Goal: Task Accomplishment & Management: Complete application form

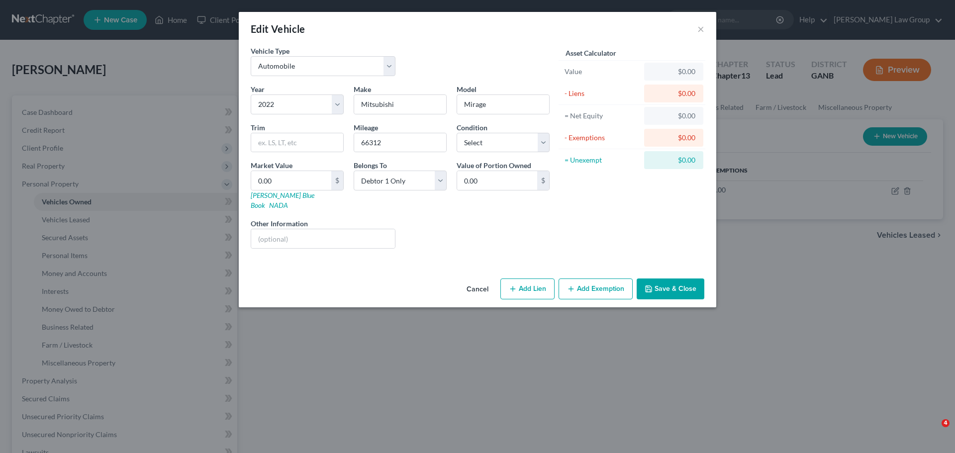
select select "0"
select select "4"
select select "0"
click at [292, 186] on input "0.00" at bounding box center [291, 180] width 80 height 19
type input "7"
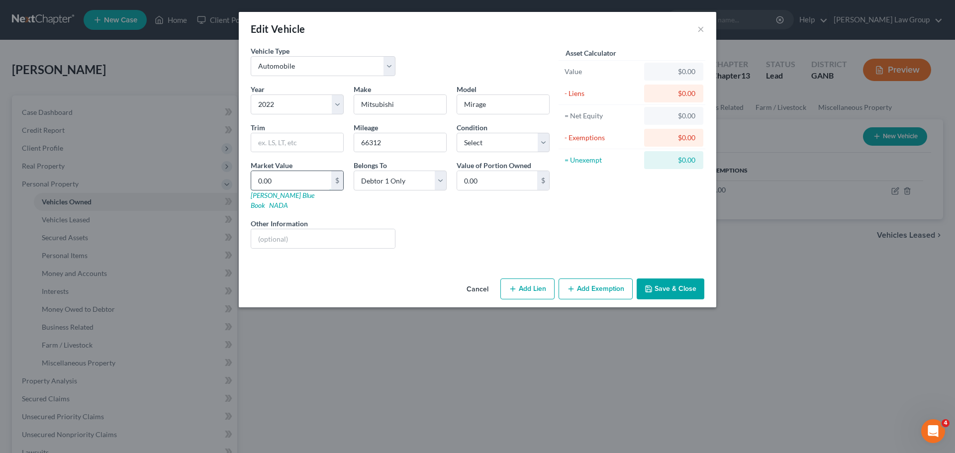
type input "7.00"
type input "72"
type input "72.00"
type input "726"
type input "726.00"
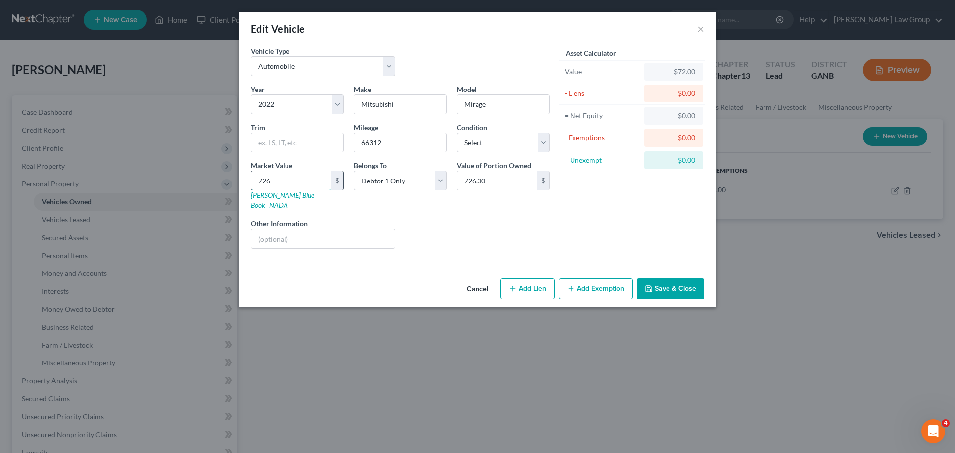
type input "7265"
type input "7,265.00"
type input "7,265"
click at [578, 279] on button "Add Exemption" at bounding box center [596, 289] width 74 height 21
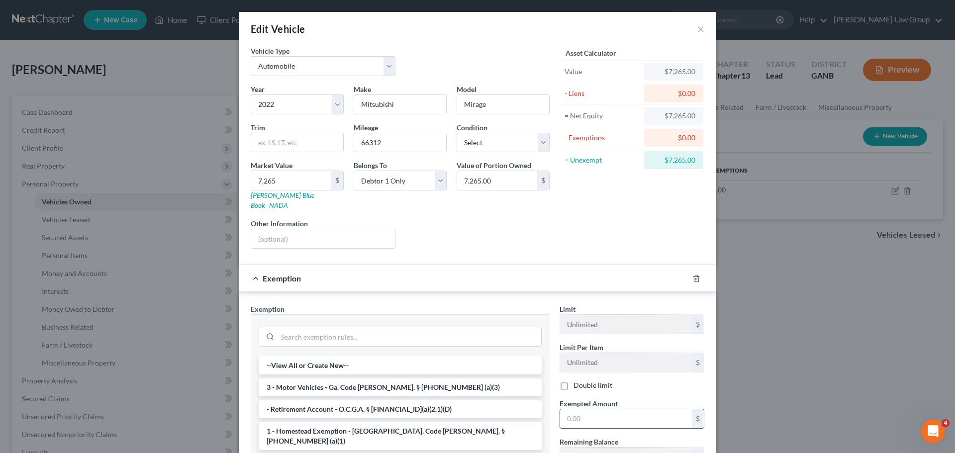
drag, startPoint x: 314, startPoint y: 383, endPoint x: 579, endPoint y: 408, distance: 266.3
click at [314, 382] on li "3 - Motor Vehicles - Ga. Code [PERSON_NAME]. § [PHONE_NUMBER] (a)(3)" at bounding box center [400, 388] width 283 height 18
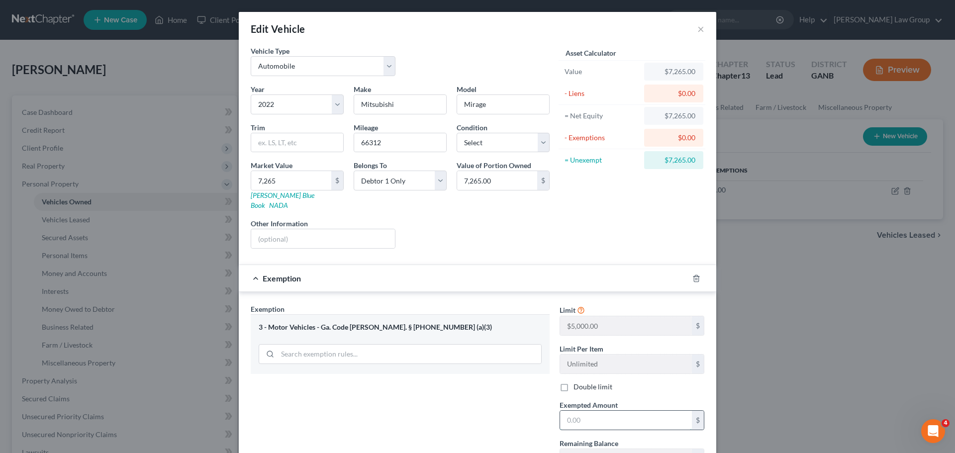
click at [578, 411] on input "text" at bounding box center [626, 420] width 132 height 19
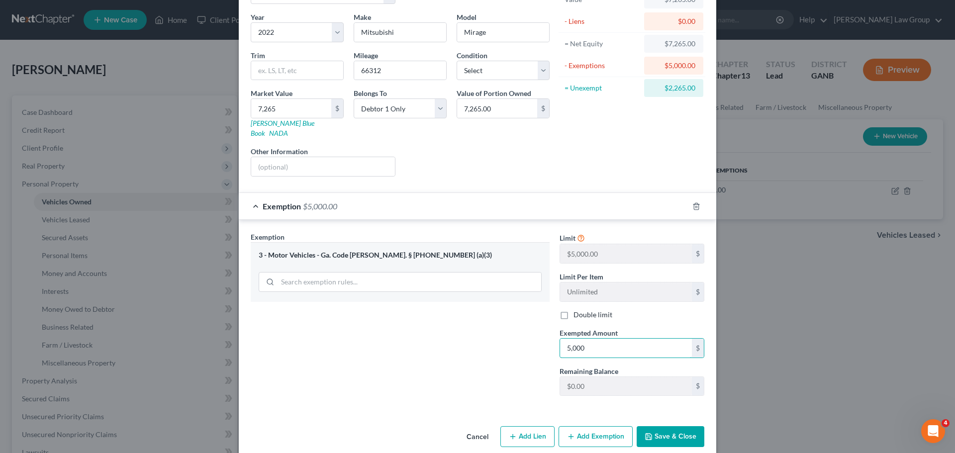
scroll to position [76, 0]
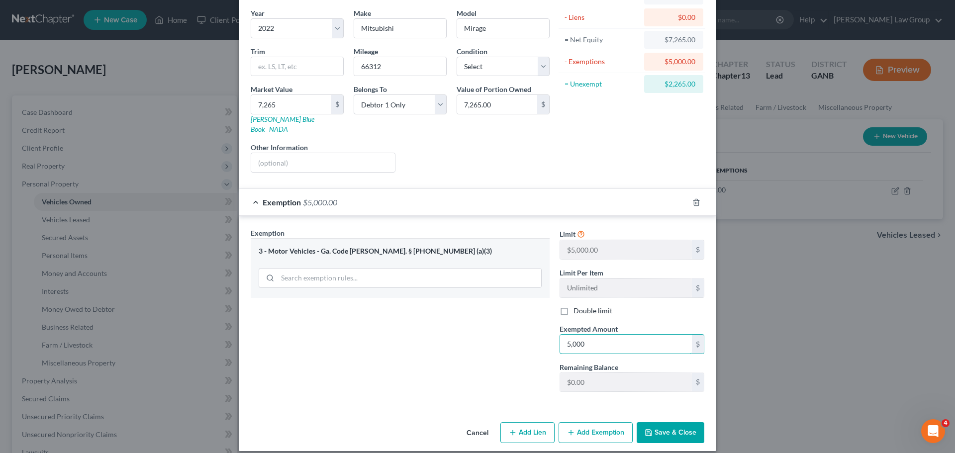
type input "5,000"
click at [595, 422] on button "Add Exemption" at bounding box center [596, 432] width 74 height 21
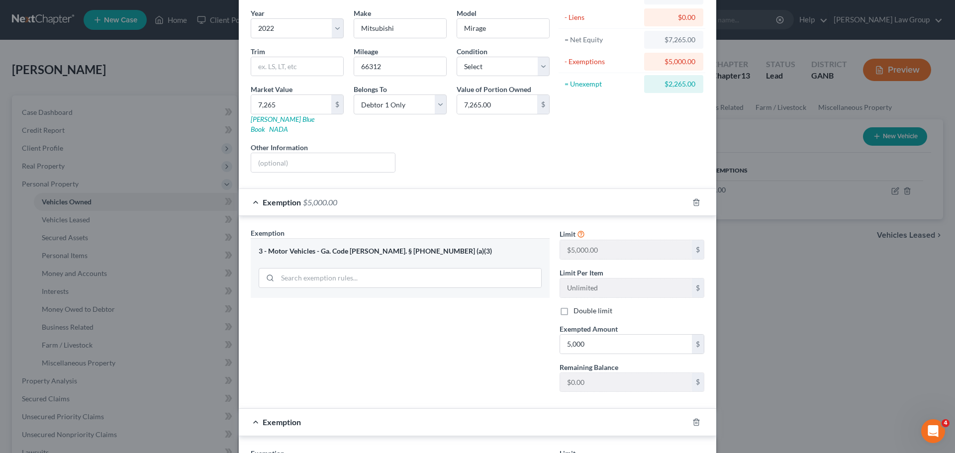
scroll to position [275, 0]
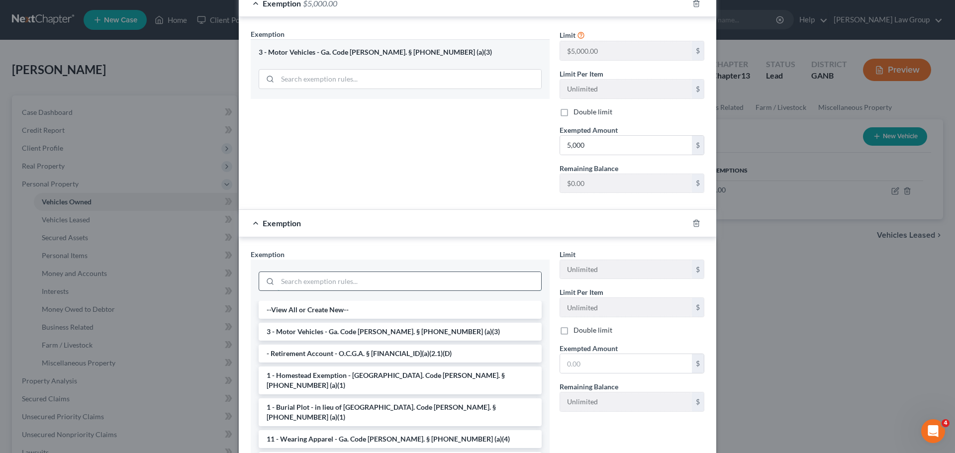
click at [332, 277] on input "search" at bounding box center [410, 281] width 264 height 19
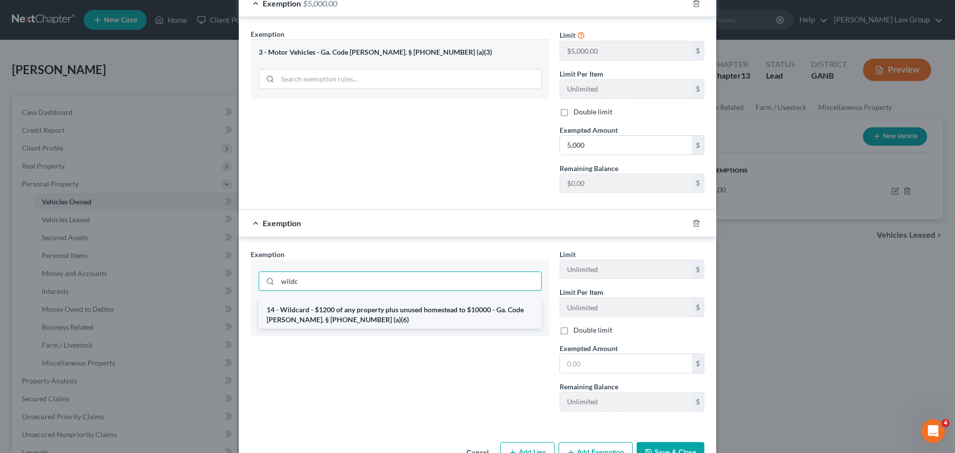
type input "wildc"
click at [361, 318] on li "14 - Wildcard - $1200 of any property plus unused homestead to $10000 - Ga. Cod…" at bounding box center [400, 315] width 283 height 28
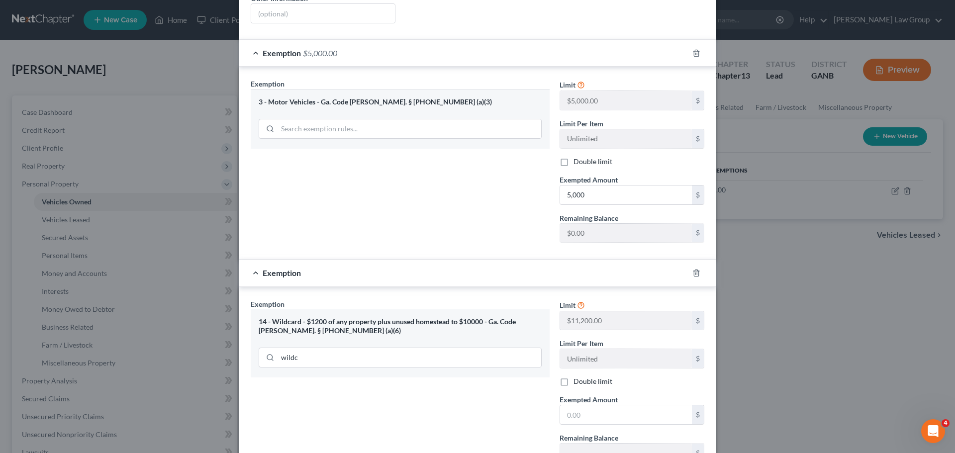
scroll to position [249, 0]
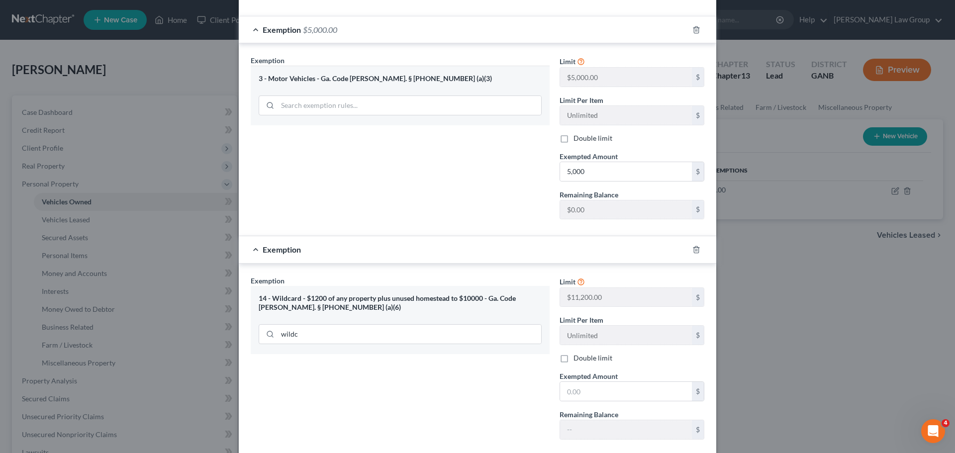
click at [591, 394] on div "Limit $11,200.00 $ Limit Per Item Unlimited $ Double limit Exempted Amount * $ …" at bounding box center [632, 362] width 155 height 172
click at [591, 382] on input "text" at bounding box center [626, 391] width 132 height 19
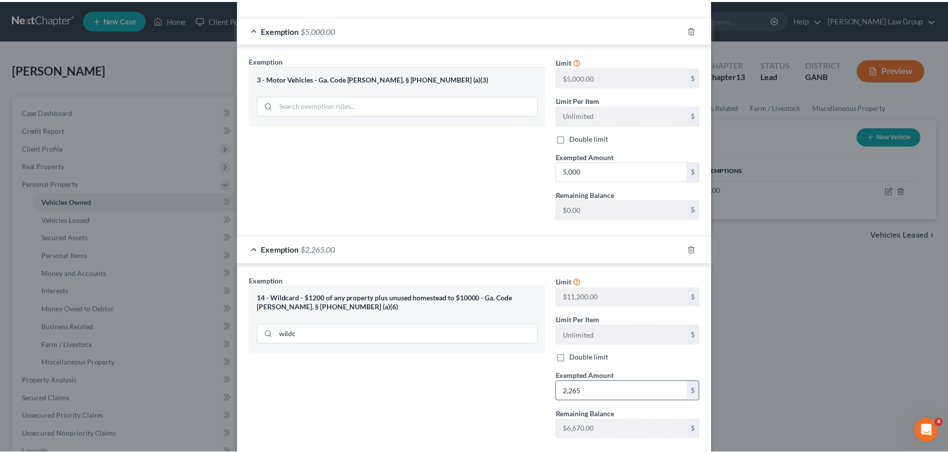
scroll to position [296, 0]
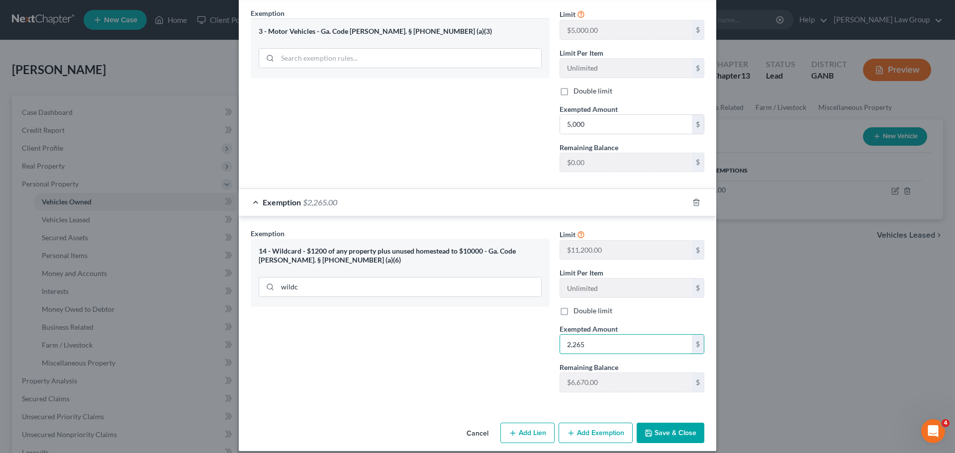
type input "2,265"
click at [657, 419] on div "Cancel Add Lien Add Lease Add Exemption Save & Close" at bounding box center [477, 435] width 477 height 33
click at [658, 429] on button "Save & Close" at bounding box center [671, 433] width 68 height 21
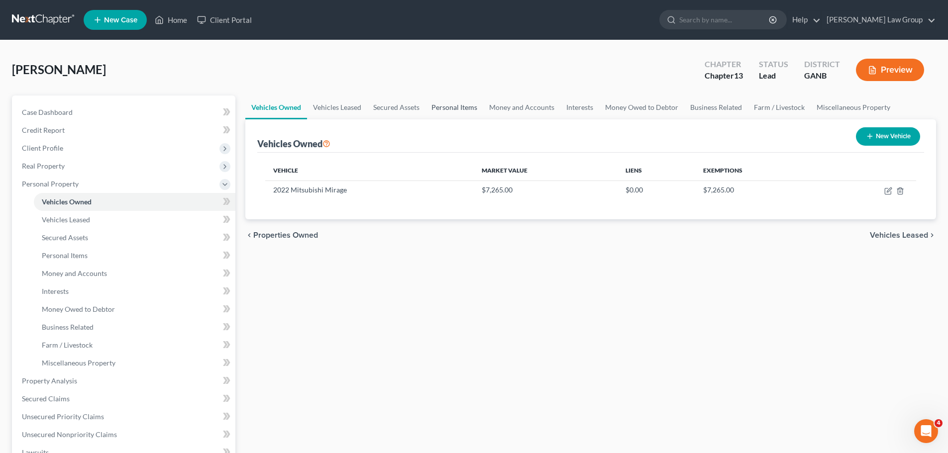
click at [454, 100] on link "Personal Items" at bounding box center [454, 107] width 58 height 24
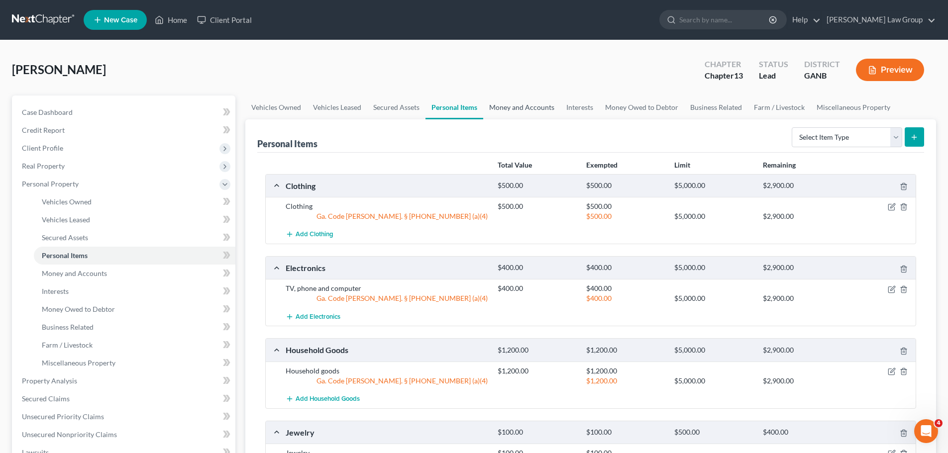
click at [517, 107] on link "Money and Accounts" at bounding box center [521, 107] width 77 height 24
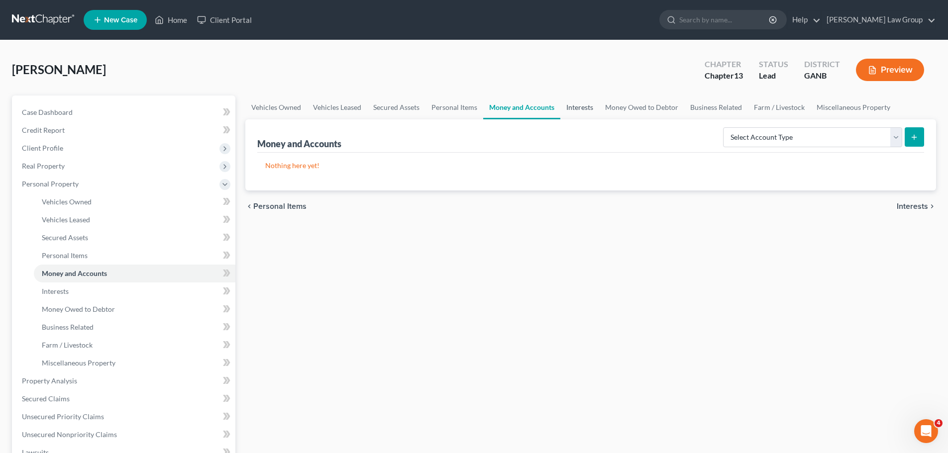
click at [579, 105] on link "Interests" at bounding box center [579, 107] width 39 height 24
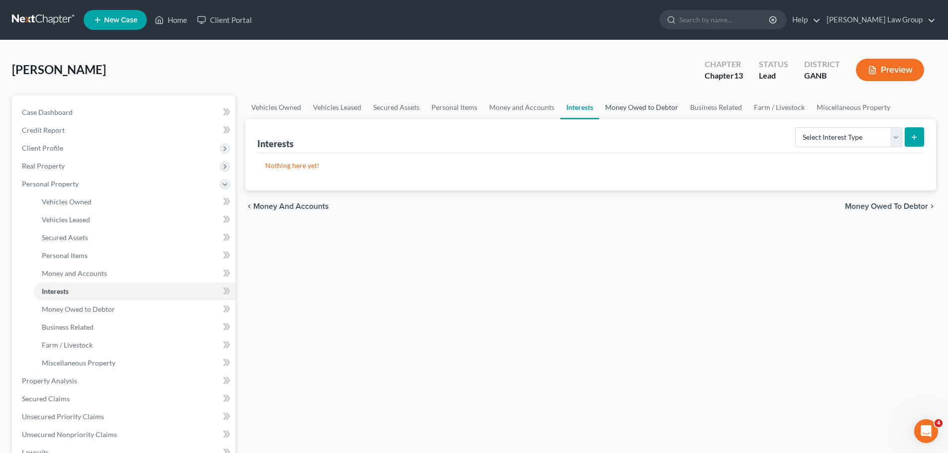
click at [645, 101] on link "Money Owed to Debtor" at bounding box center [641, 107] width 85 height 24
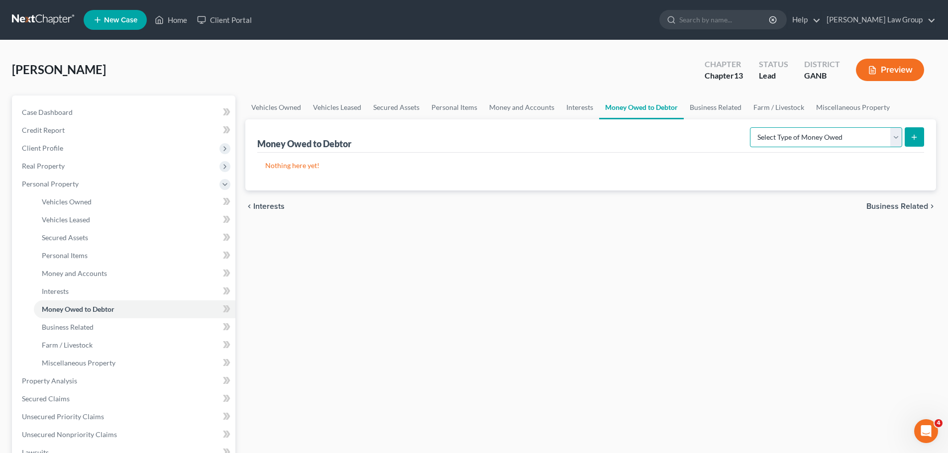
click at [807, 140] on select "Select Type of Money Owed Accounts Receivable Alimony Child Support Claims Agai…" at bounding box center [826, 137] width 152 height 20
click at [582, 107] on link "Interests" at bounding box center [579, 107] width 39 height 24
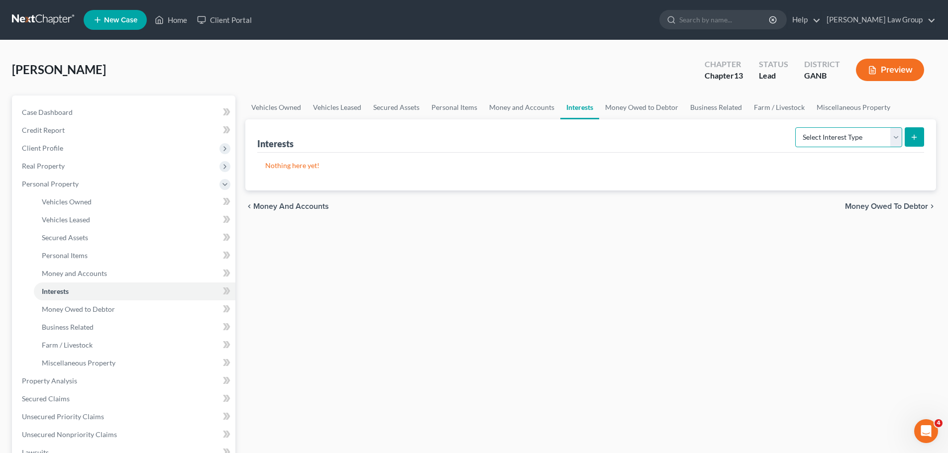
drag, startPoint x: 861, startPoint y: 137, endPoint x: 834, endPoint y: 146, distance: 29.4
click at [861, 137] on select "Select Interest Type 401K Annuity Bond Education IRA Government Bond Government…" at bounding box center [848, 137] width 107 height 20
select select "401k"
click at [796, 127] on select "Select Interest Type 401K Annuity Bond Education IRA Government Bond Government…" at bounding box center [848, 137] width 107 height 20
click at [909, 137] on button "submit" at bounding box center [913, 136] width 19 height 19
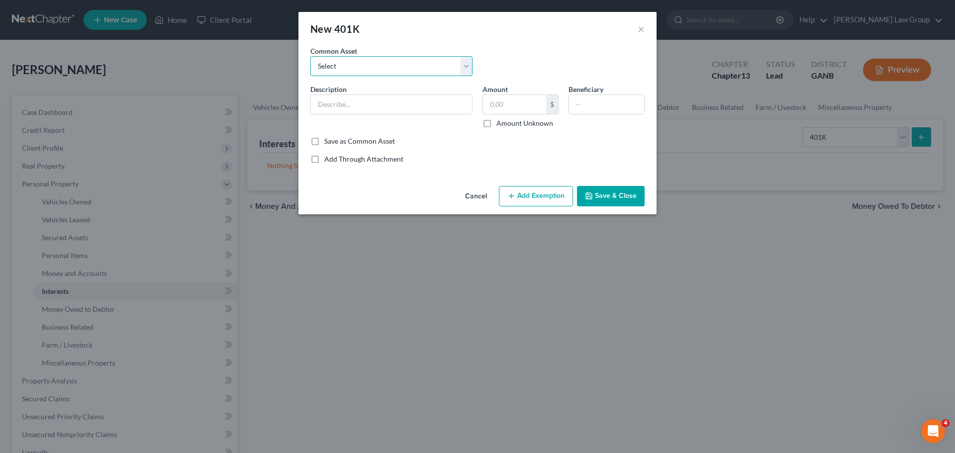
click at [366, 61] on select "Select Fidelity [PERSON_NAME] [PERSON_NAME] American Funds 401k" at bounding box center [391, 66] width 162 height 20
drag, startPoint x: 368, startPoint y: 53, endPoint x: 332, endPoint y: 103, distance: 61.3
click at [368, 53] on div "Common Asset Select Fidelity [PERSON_NAME] [PERSON_NAME] American Funds 401k" at bounding box center [391, 61] width 172 height 30
click at [410, 108] on input "text" at bounding box center [391, 104] width 161 height 19
paste input "44,669"
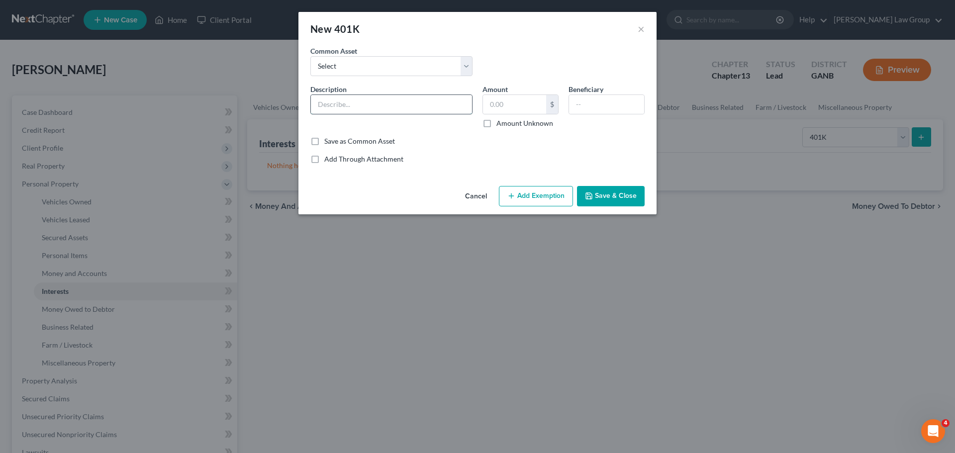
type input "44,669"
type input "401K"
paste input "44,669"
type input "44,669"
click at [530, 211] on div "Cancel Add Exemption Save & Close" at bounding box center [477, 198] width 358 height 33
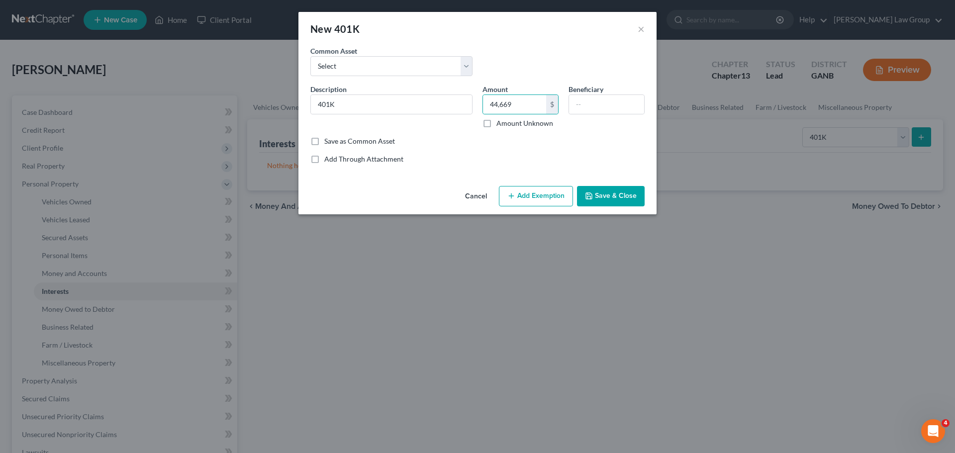
click at [527, 202] on button "Add Exemption" at bounding box center [536, 196] width 74 height 21
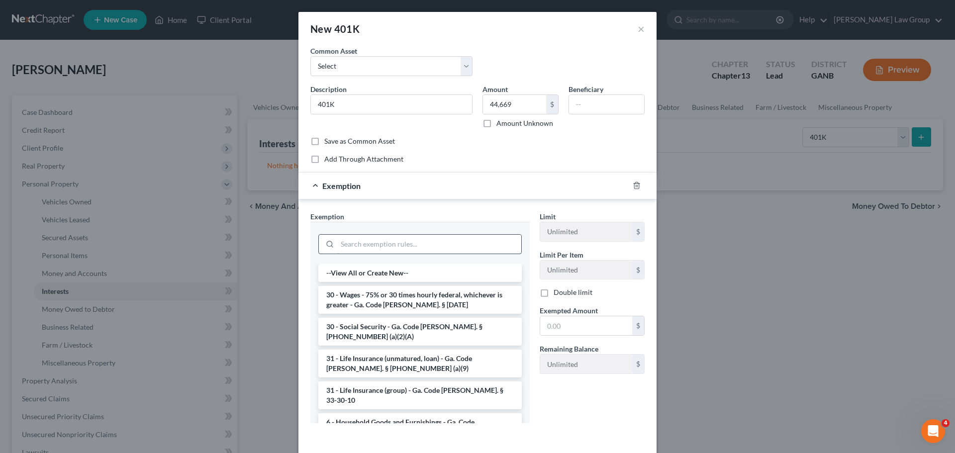
click at [357, 235] on input "search" at bounding box center [429, 244] width 184 height 19
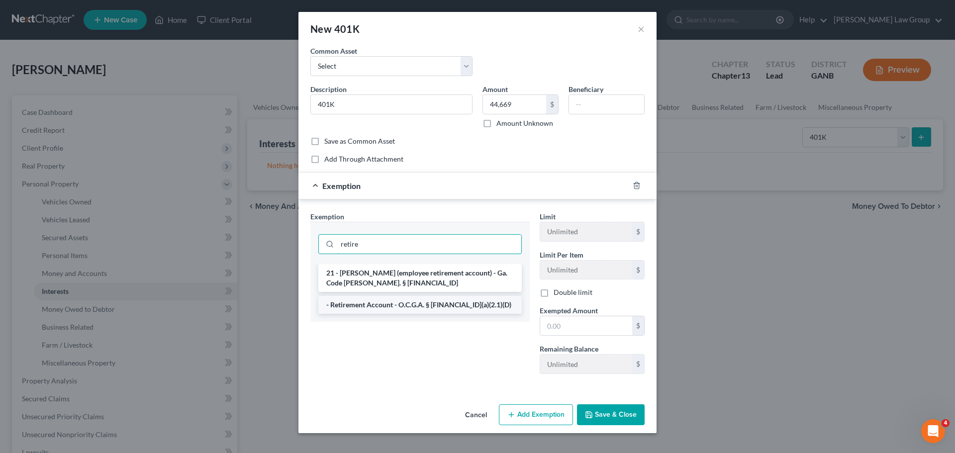
type input "retire"
click at [393, 298] on li "- Retirement Account - O.C.G.A. § [FINANCIAL_ID](a)(2.1)(D)" at bounding box center [419, 305] width 203 height 18
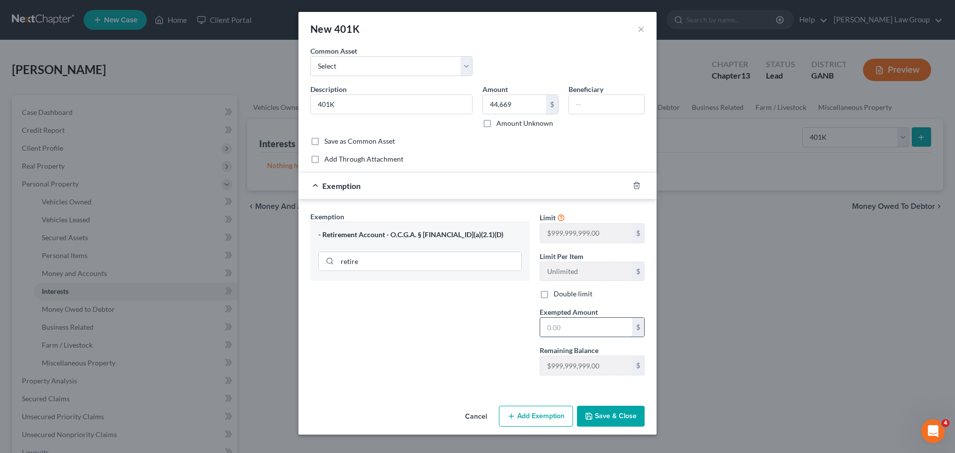
click at [579, 327] on input "text" at bounding box center [586, 327] width 92 height 19
paste input "44,669"
type input "44,669"
click at [599, 416] on button "Save & Close" at bounding box center [611, 416] width 68 height 21
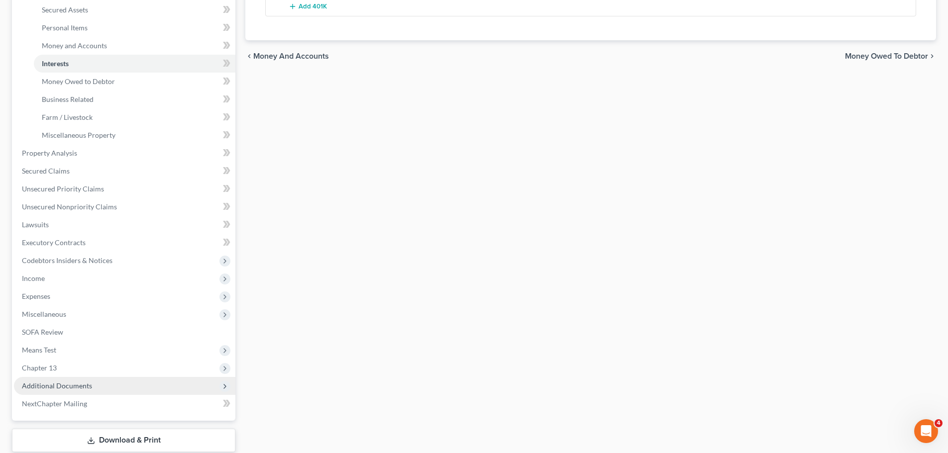
scroll to position [249, 0]
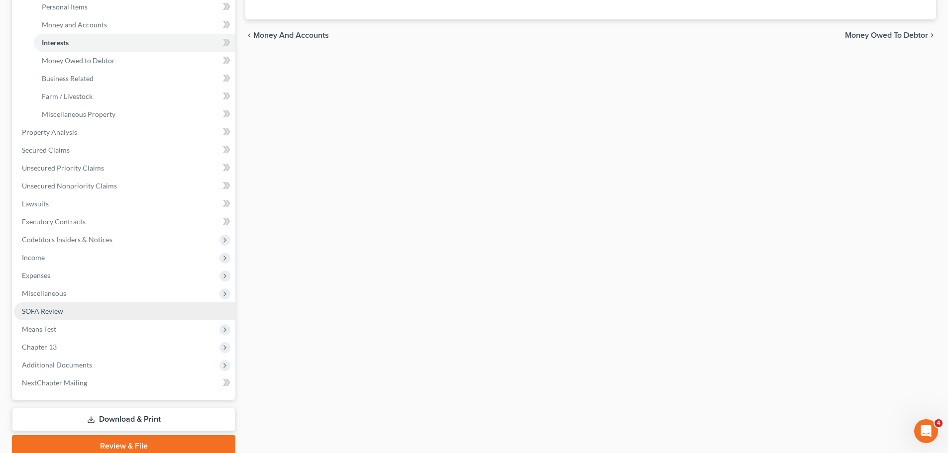
click at [80, 315] on link "SOFA Review" at bounding box center [124, 311] width 221 height 18
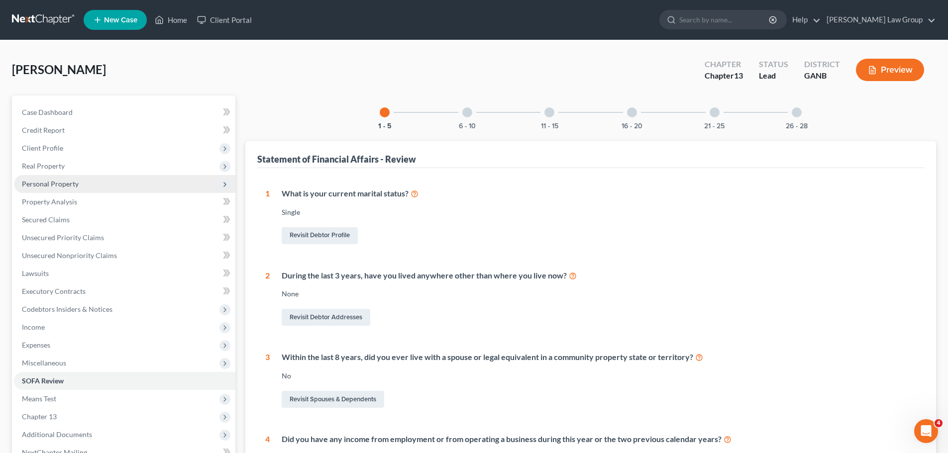
click at [58, 181] on span "Personal Property" at bounding box center [50, 184] width 57 height 8
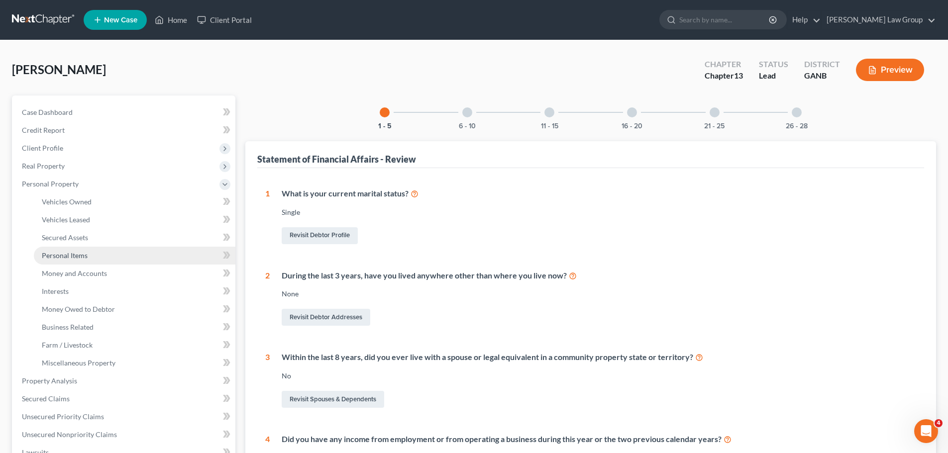
click at [70, 256] on span "Personal Items" at bounding box center [65, 255] width 46 height 8
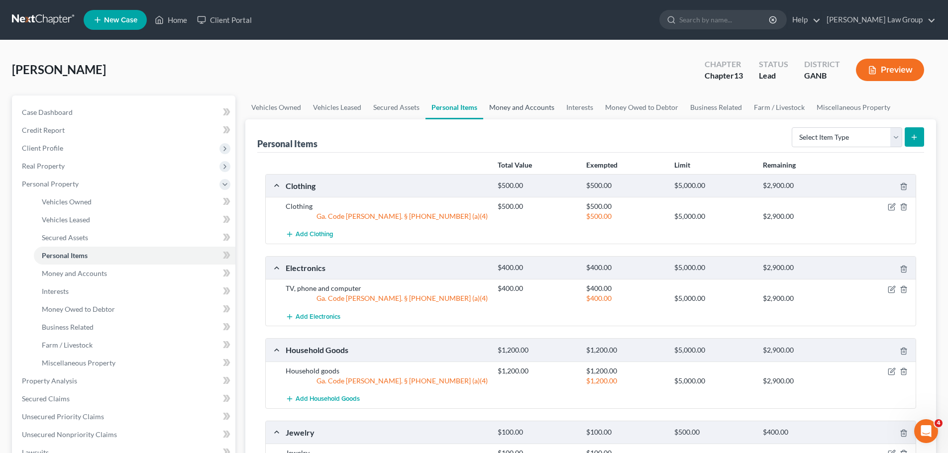
click at [525, 100] on link "Money and Accounts" at bounding box center [521, 107] width 77 height 24
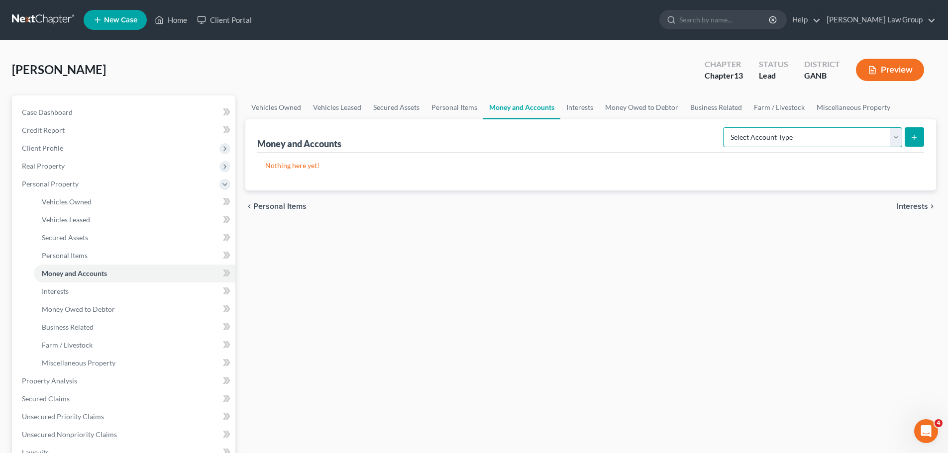
click at [851, 137] on select "Select Account Type Brokerage Cash on Hand Certificates of Deposit Checking Acc…" at bounding box center [812, 137] width 179 height 20
select select "checking"
click at [725, 127] on select "Select Account Type Brokerage Cash on Hand Certificates of Deposit Checking Acc…" at bounding box center [812, 137] width 179 height 20
click at [910, 137] on icon "submit" at bounding box center [914, 137] width 8 height 8
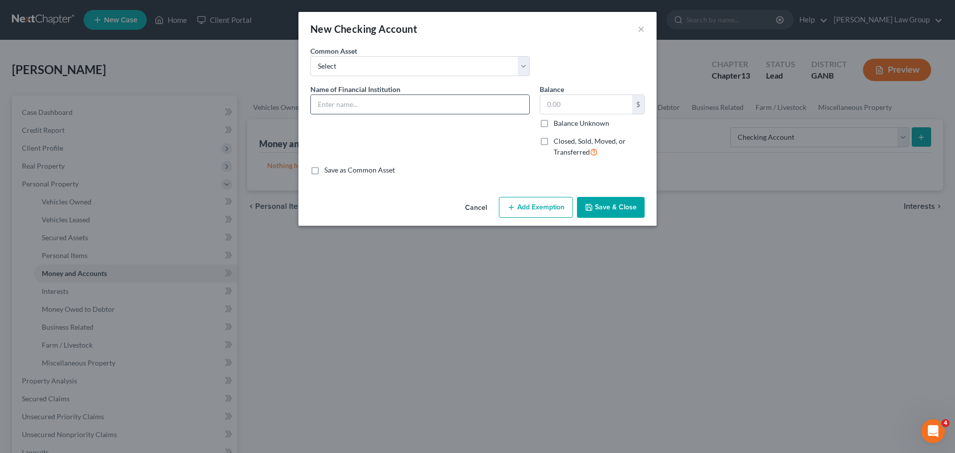
click at [340, 97] on input "text" at bounding box center [420, 104] width 218 height 19
click at [348, 70] on select "Select PLATINUM FEDERAL CREDIT UNION UNITED COMMUNITY BANK Truist PNC Bank Navy…" at bounding box center [419, 66] width 219 height 20
select select "2"
click at [310, 56] on select "Select PLATINUM FEDERAL CREDIT UNION UNITED COMMUNITY BANK Truist PNC Bank Navy…" at bounding box center [419, 66] width 219 height 20
type input "Truist"
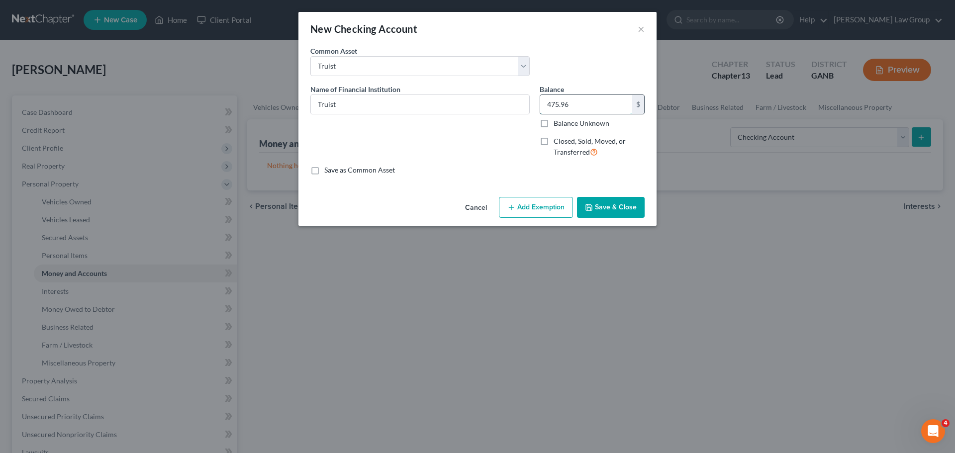
click at [569, 109] on input "475.96" at bounding box center [586, 104] width 92 height 19
type input "100"
click at [532, 209] on button "Add Exemption" at bounding box center [536, 207] width 74 height 21
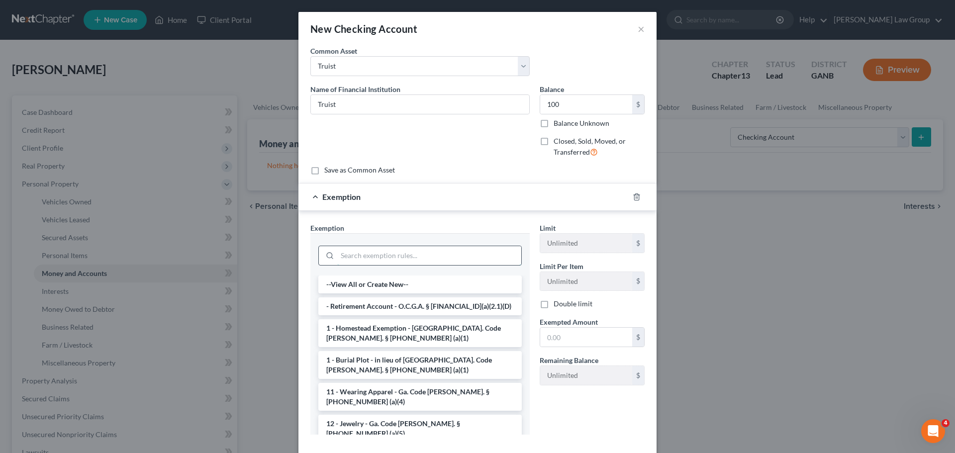
click at [350, 255] on input "search" at bounding box center [429, 255] width 184 height 19
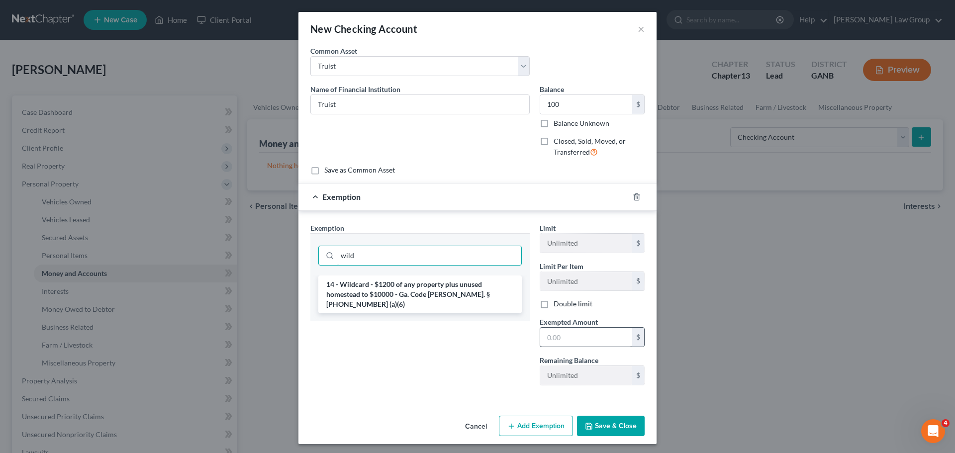
type input "wild"
click at [391, 296] on li "14 - Wildcard - $1200 of any property plus unused homestead to $10000 - Ga. Cod…" at bounding box center [419, 295] width 203 height 38
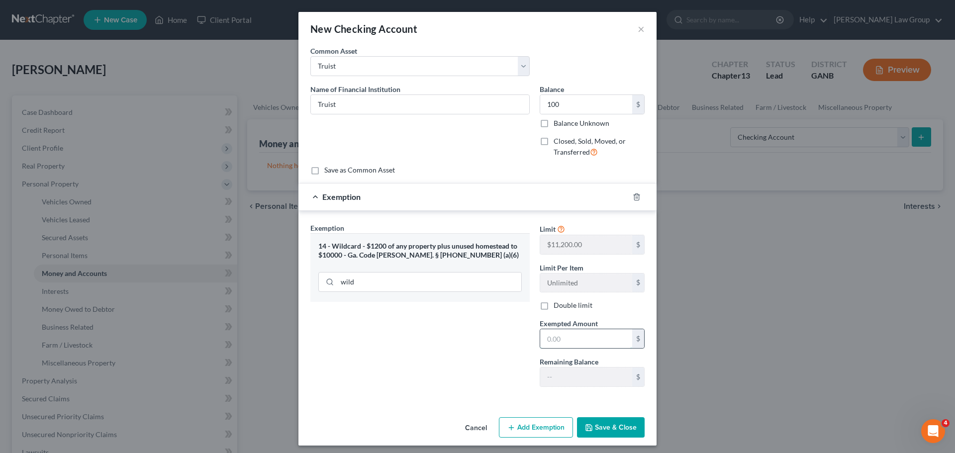
click at [571, 333] on input "text" at bounding box center [586, 338] width 92 height 19
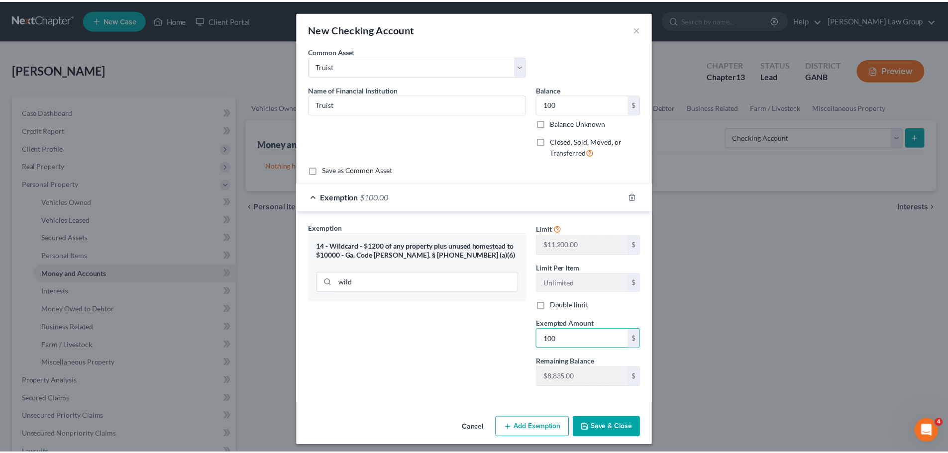
scroll to position [4, 0]
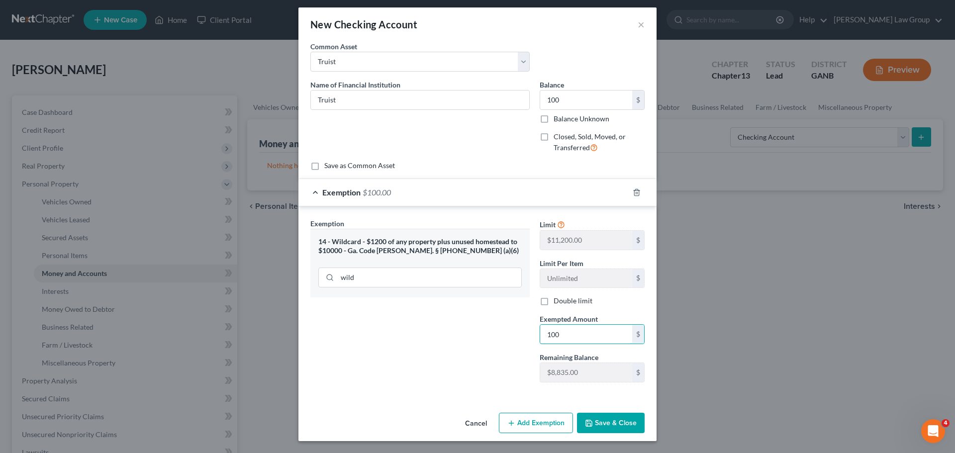
type input "100"
click at [614, 421] on button "Save & Close" at bounding box center [611, 423] width 68 height 21
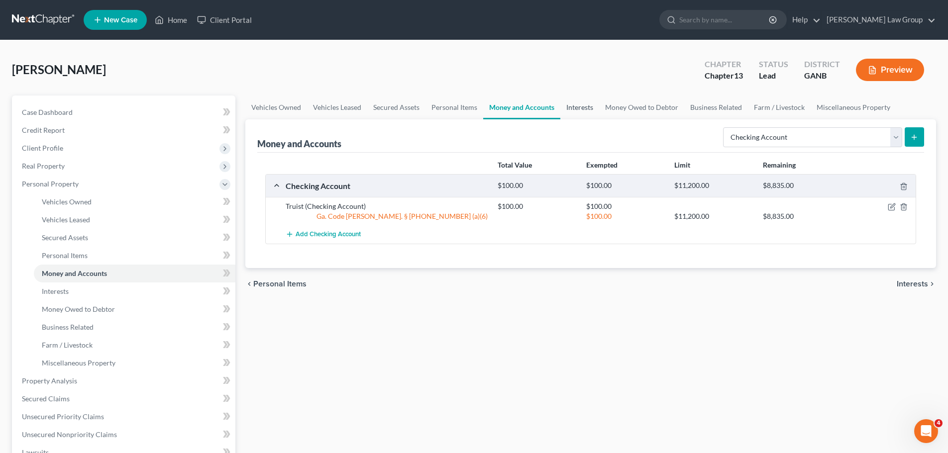
click at [571, 103] on link "Interests" at bounding box center [579, 107] width 39 height 24
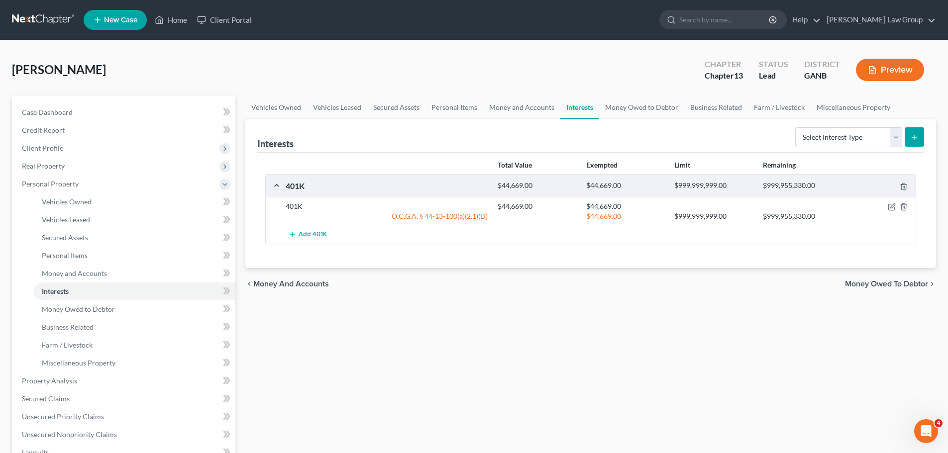
click at [888, 213] on div "$44,669.00 $999,999,999.00 $999,955,330.00" at bounding box center [704, 216] width 424 height 10
click at [893, 207] on icon "button" at bounding box center [892, 206] width 4 height 4
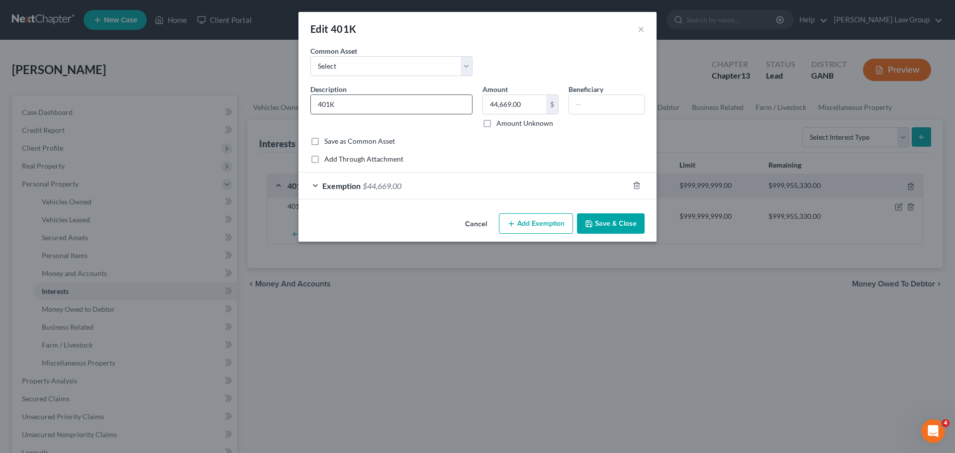
click at [409, 104] on input "401K" at bounding box center [391, 104] width 161 height 19
drag, startPoint x: 409, startPoint y: 104, endPoint x: 273, endPoint y: 89, distance: 137.2
click at [313, 106] on input "401K" at bounding box center [391, 104] width 161 height 19
paste input "Nationwide Retirement Solutions"
type input "Nationwide Retirement Solutions"
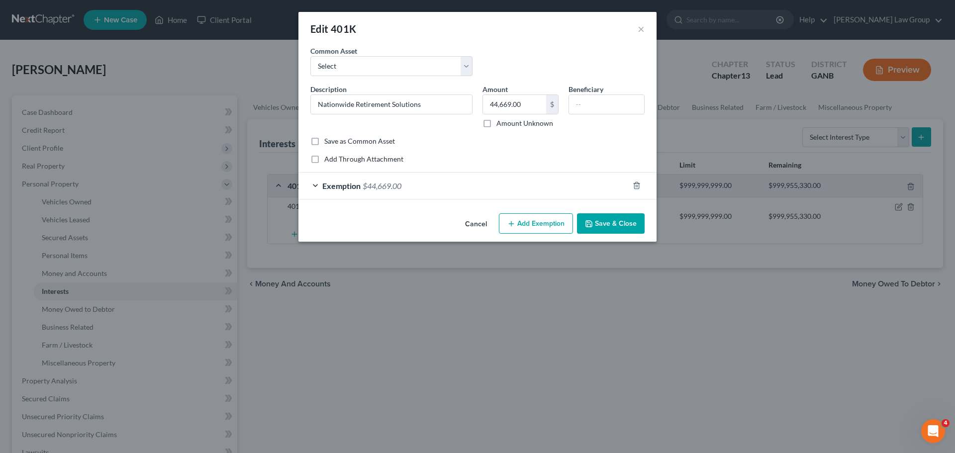
drag, startPoint x: 603, startPoint y: 231, endPoint x: 927, endPoint y: 211, distance: 324.9
click at [603, 230] on button "Save & Close" at bounding box center [611, 223] width 68 height 21
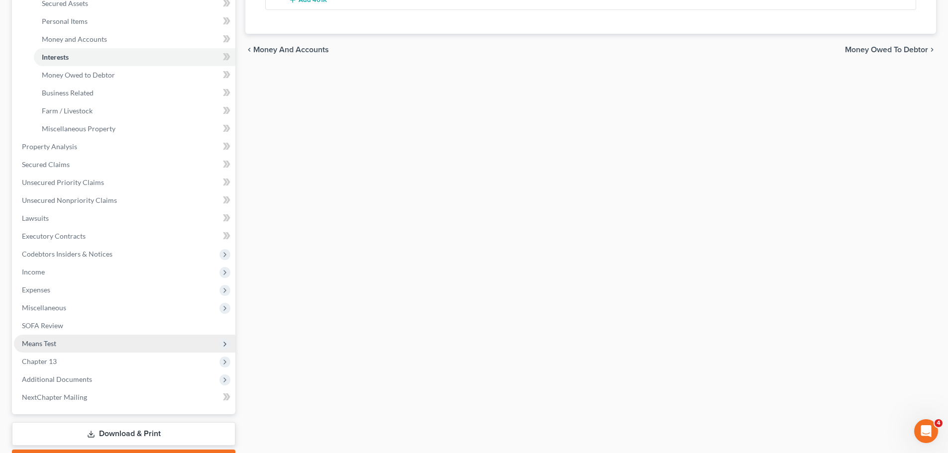
scroll to position [249, 0]
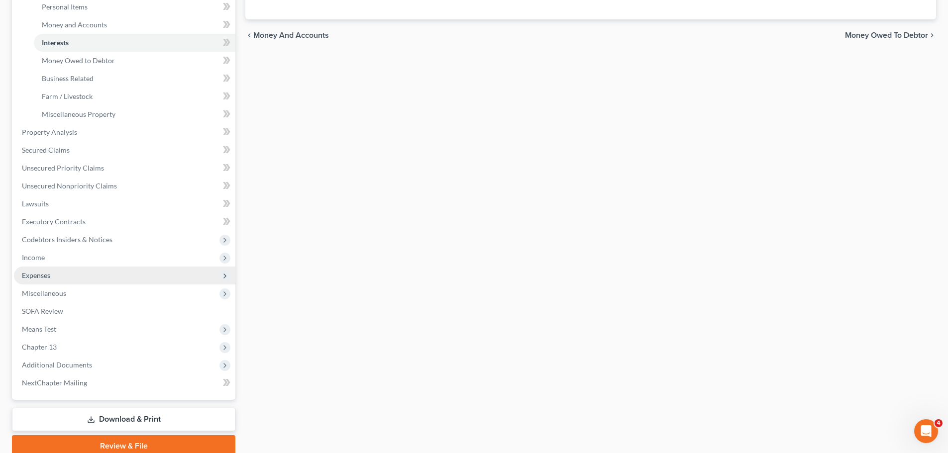
click at [86, 269] on span "Expenses" at bounding box center [124, 276] width 221 height 18
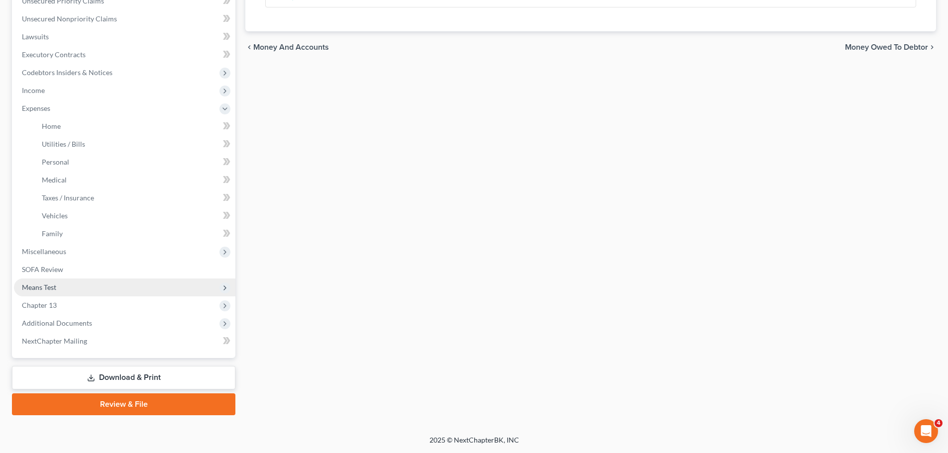
scroll to position [237, 0]
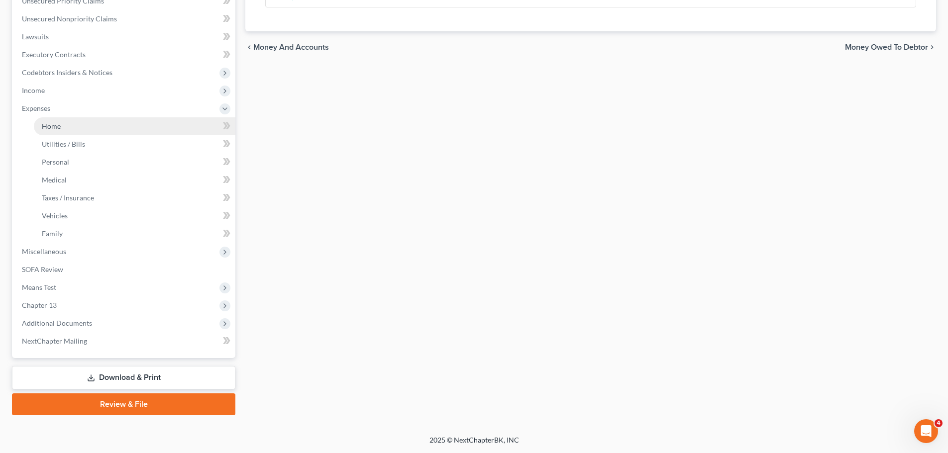
click at [81, 122] on link "Home" at bounding box center [134, 126] width 201 height 18
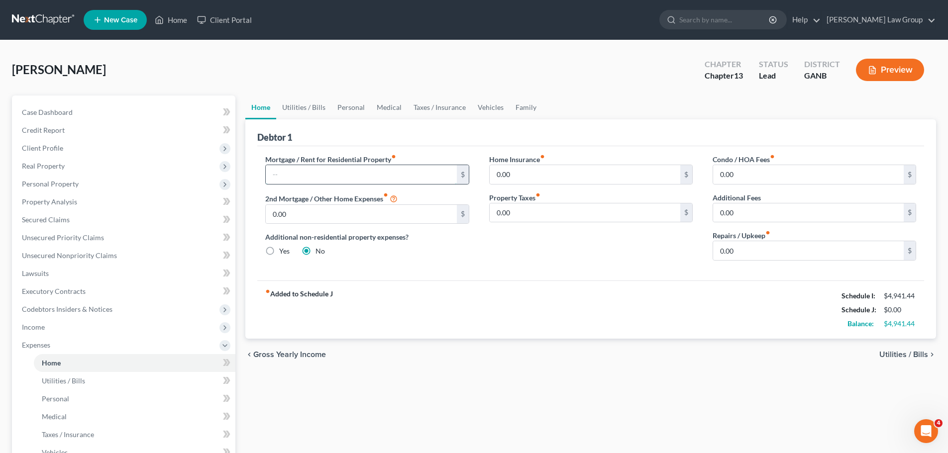
click at [287, 176] on input "text" at bounding box center [361, 174] width 190 height 19
type input "850"
click at [315, 103] on link "Utilities / Bills" at bounding box center [303, 107] width 55 height 24
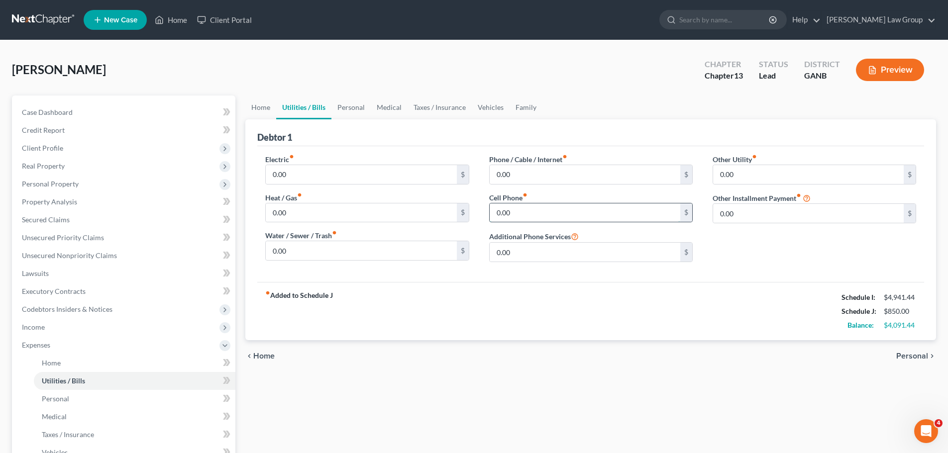
click at [525, 210] on input "0.00" at bounding box center [584, 212] width 190 height 19
type input "117"
click at [500, 109] on link "Vehicles" at bounding box center [491, 107] width 38 height 24
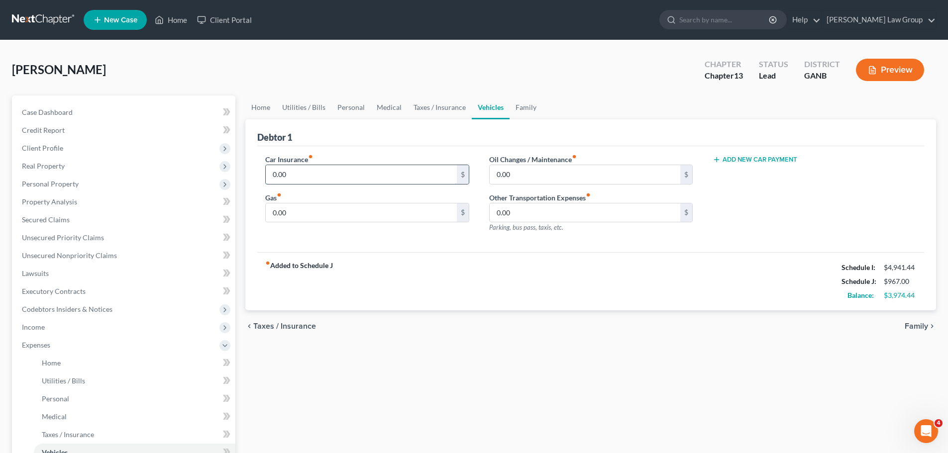
click at [339, 178] on input "0.00" at bounding box center [361, 174] width 190 height 19
type input "243.65"
click at [429, 110] on link "Taxes / Insurance" at bounding box center [439, 107] width 64 height 24
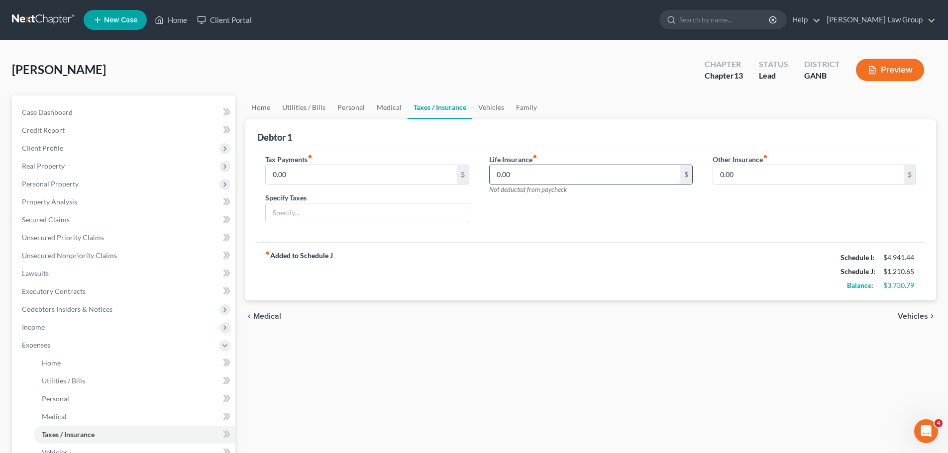
click at [544, 184] on input "0.00" at bounding box center [584, 174] width 190 height 19
paste input "62.17"
type input "62.17"
click at [740, 177] on input "0.00" at bounding box center [808, 174] width 190 height 19
type input "105"
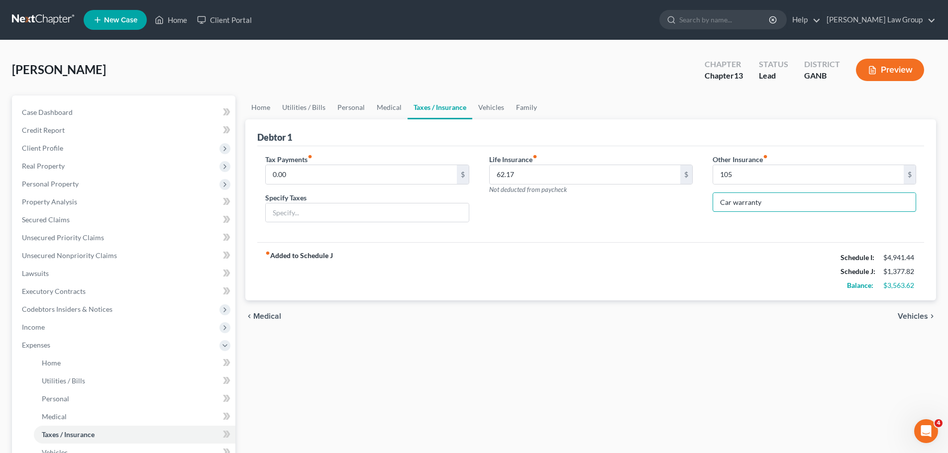
type input "Car warranty"
click at [339, 108] on link "Personal" at bounding box center [350, 107] width 39 height 24
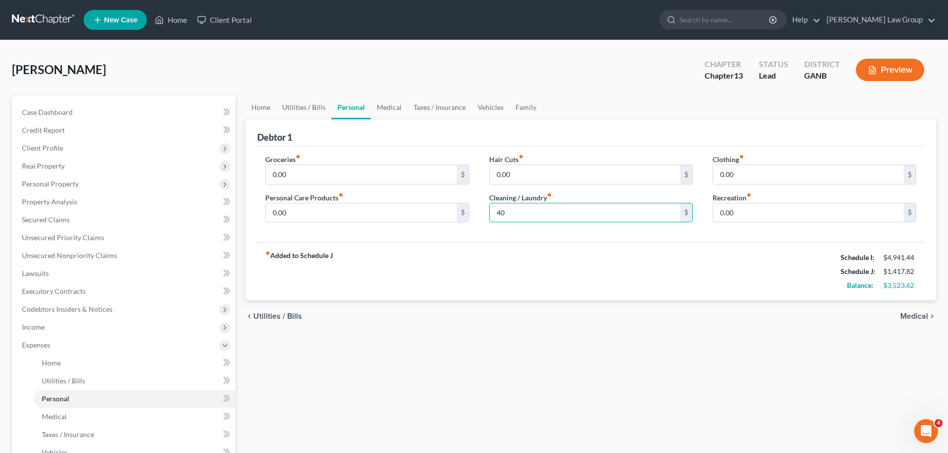
type input "40"
click at [593, 245] on div "fiber_manual_record Added to Schedule J Schedule I: $4,941.44 Schedule J: $1,41…" at bounding box center [590, 271] width 666 height 58
click at [314, 107] on link "Utilities / Bills" at bounding box center [303, 107] width 55 height 24
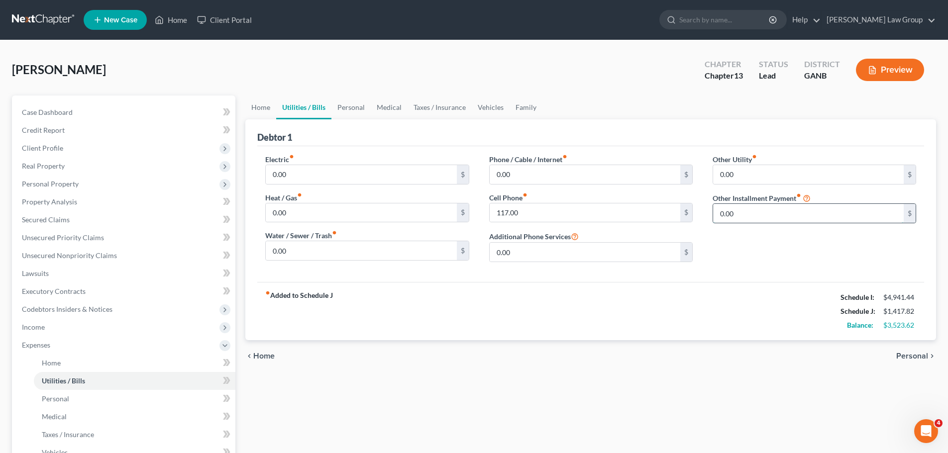
click at [749, 206] on input "0.00" at bounding box center [808, 213] width 190 height 19
type input "16.15"
click at [747, 252] on div "Other Utility fiber_manual_record 0.00 $ Other Installment Payment fiber_manual…" at bounding box center [813, 212] width 223 height 116
click at [762, 248] on input "text" at bounding box center [814, 241] width 202 height 19
type input "Audible"
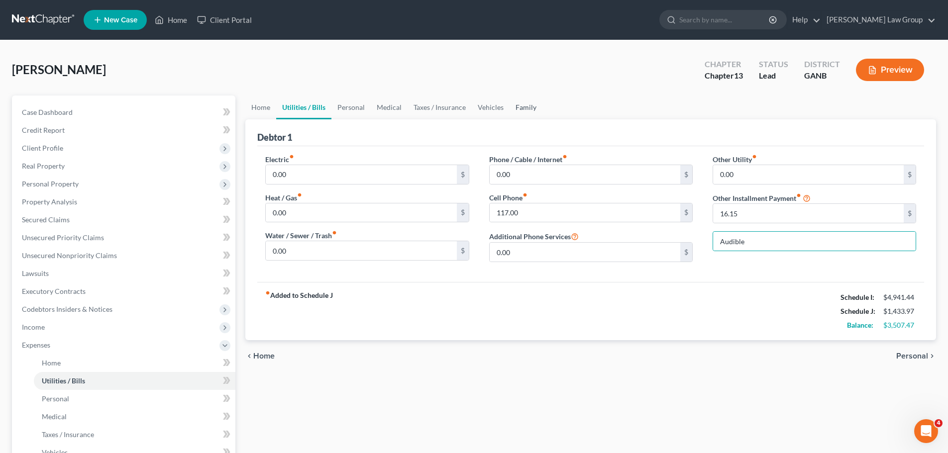
click at [515, 101] on link "Family" at bounding box center [525, 107] width 33 height 24
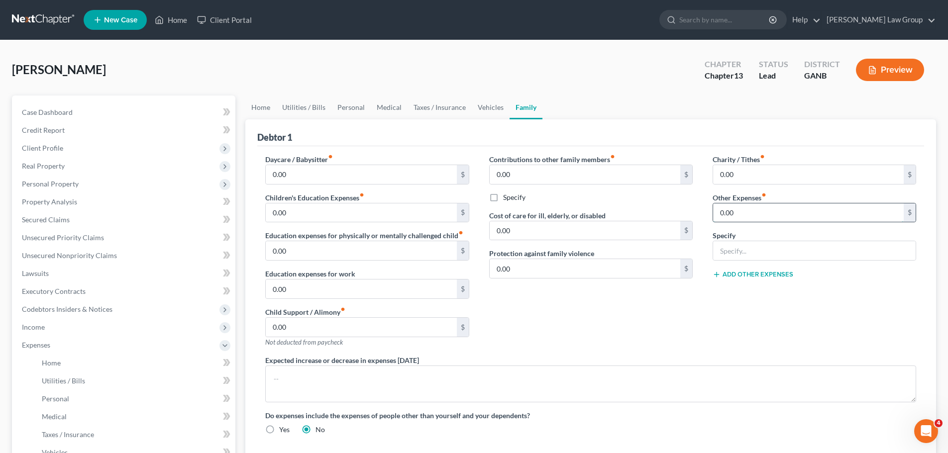
click at [741, 209] on input "0.00" at bounding box center [808, 212] width 190 height 19
type input "40"
click at [741, 252] on input "text" at bounding box center [814, 250] width 202 height 19
type input "gym"
click at [846, 297] on div "Charity / Tithes fiber_manual_record 0.00 $ Other Expenses fiber_manual_record …" at bounding box center [813, 254] width 223 height 201
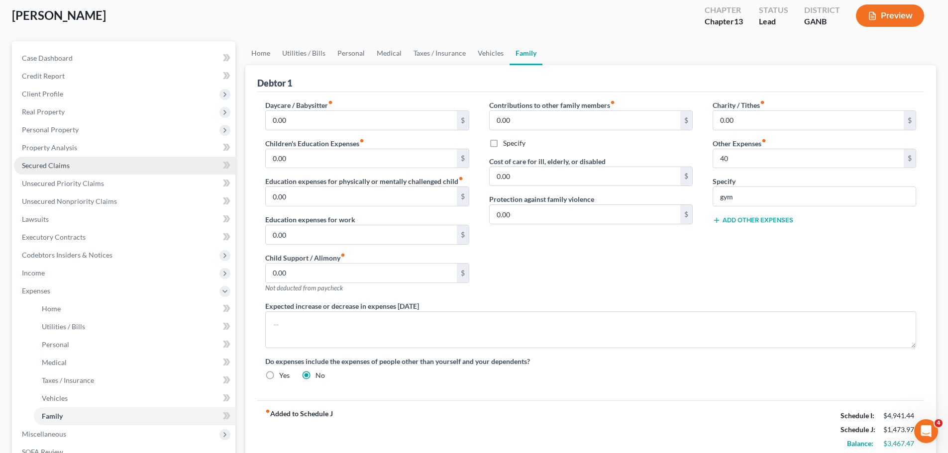
scroll to position [149, 0]
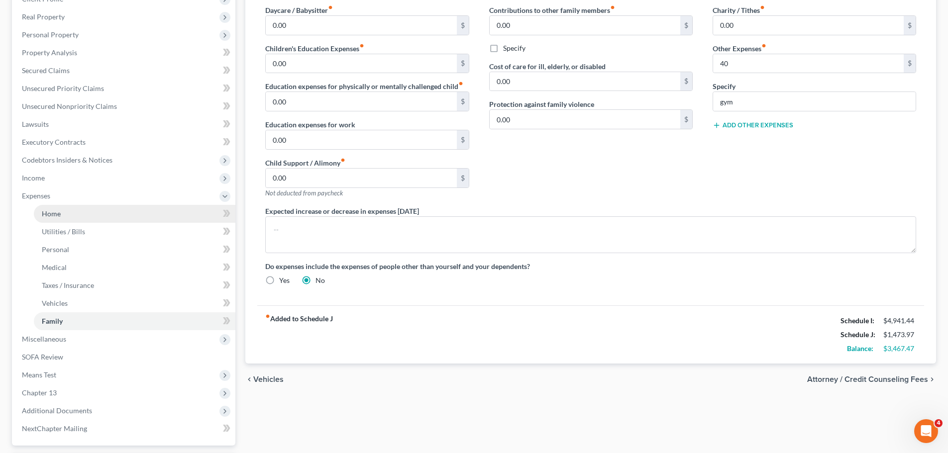
click at [45, 210] on span "Home" at bounding box center [51, 213] width 19 height 8
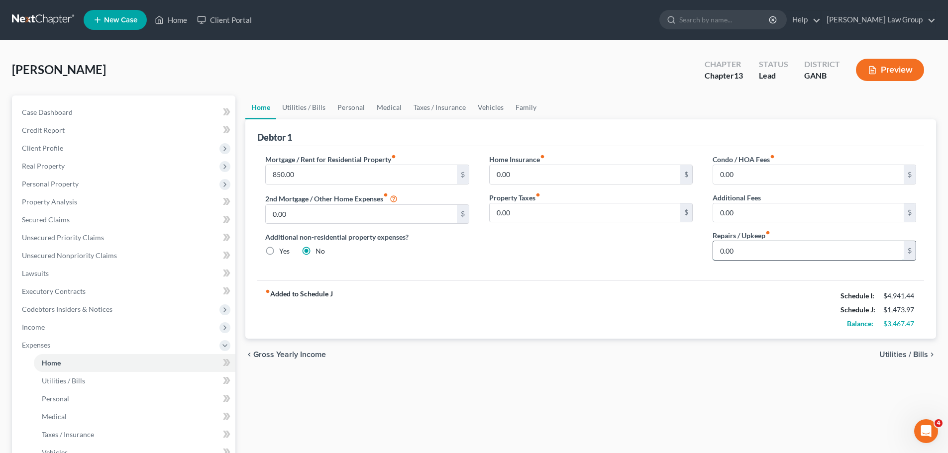
click at [749, 256] on input "0.00" at bounding box center [808, 250] width 190 height 19
type input "20"
click at [290, 99] on link "Utilities / Bills" at bounding box center [303, 107] width 55 height 24
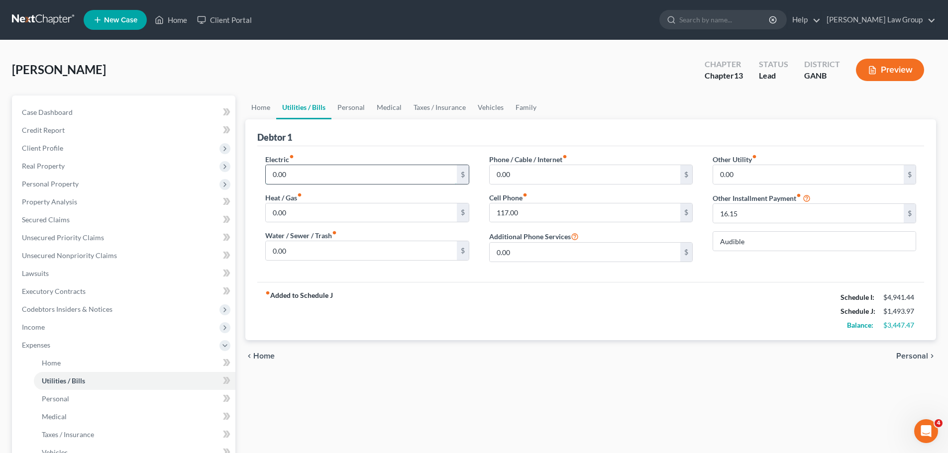
click at [318, 169] on input "0.00" at bounding box center [361, 174] width 190 height 19
type input "115"
click at [303, 247] on input "0.00" at bounding box center [361, 250] width 190 height 19
type input "70"
click at [536, 169] on input "0.00" at bounding box center [584, 174] width 190 height 19
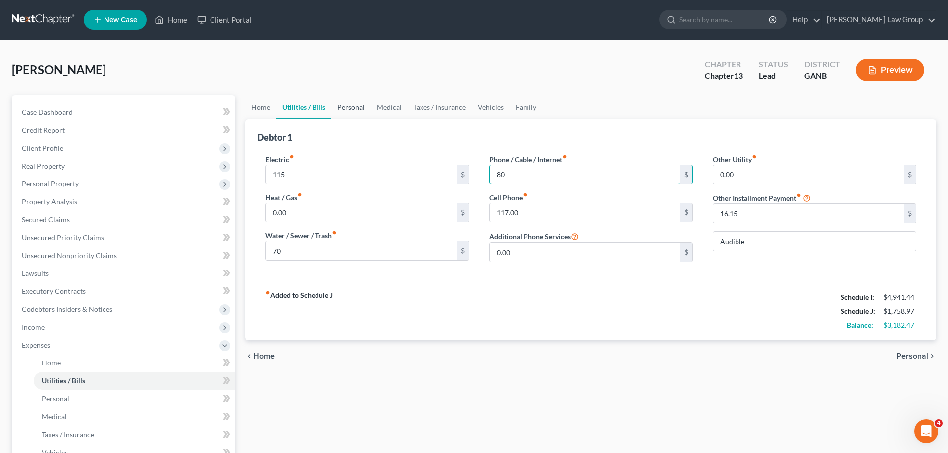
type input "80"
drag, startPoint x: 345, startPoint y: 104, endPoint x: 323, endPoint y: 167, distance: 66.9
click at [345, 104] on link "Personal" at bounding box center [350, 107] width 39 height 24
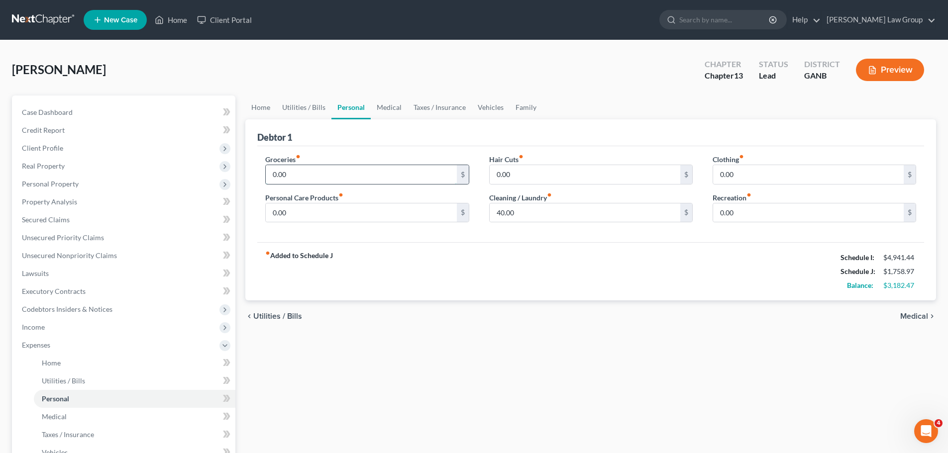
click at [319, 167] on input "0.00" at bounding box center [361, 174] width 190 height 19
type input "650"
click at [314, 210] on input "0.00" at bounding box center [361, 212] width 190 height 19
type input "150"
click at [752, 167] on input "0.00" at bounding box center [808, 174] width 190 height 19
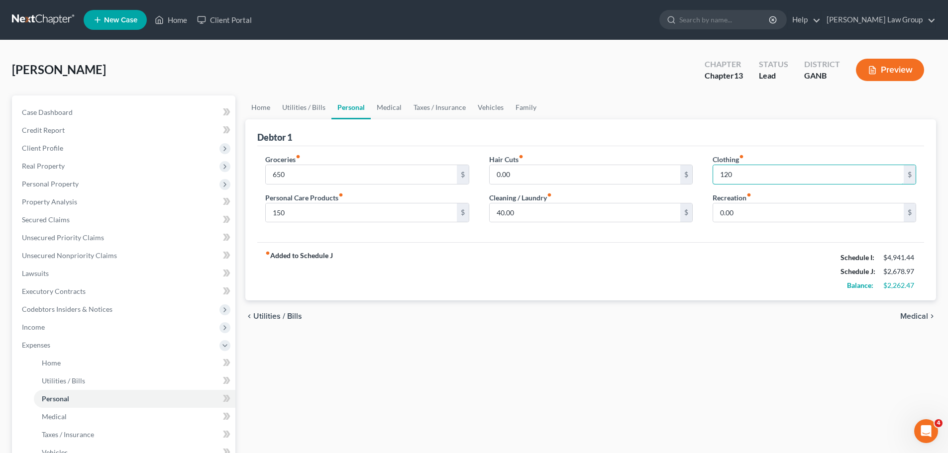
type input "120"
click at [520, 162] on label "Hair Cuts fiber_manual_record" at bounding box center [506, 159] width 34 height 10
click at [521, 175] on input "0.00" at bounding box center [584, 174] width 190 height 19
type input "50"
click at [390, 100] on link "Medical" at bounding box center [389, 107] width 37 height 24
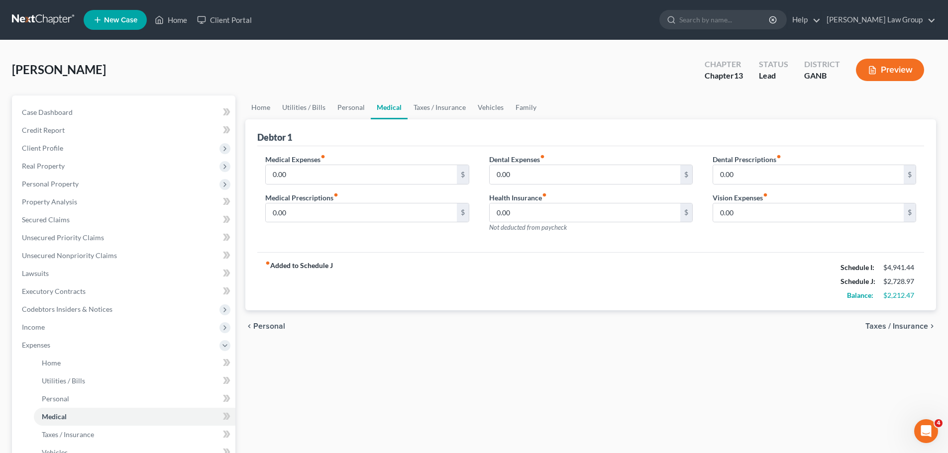
click at [303, 165] on div "0.00 $" at bounding box center [366, 175] width 203 height 20
click at [294, 172] on input "0.00" at bounding box center [361, 174] width 190 height 19
type input "75"
click at [489, 106] on link "Vehicles" at bounding box center [491, 107] width 38 height 24
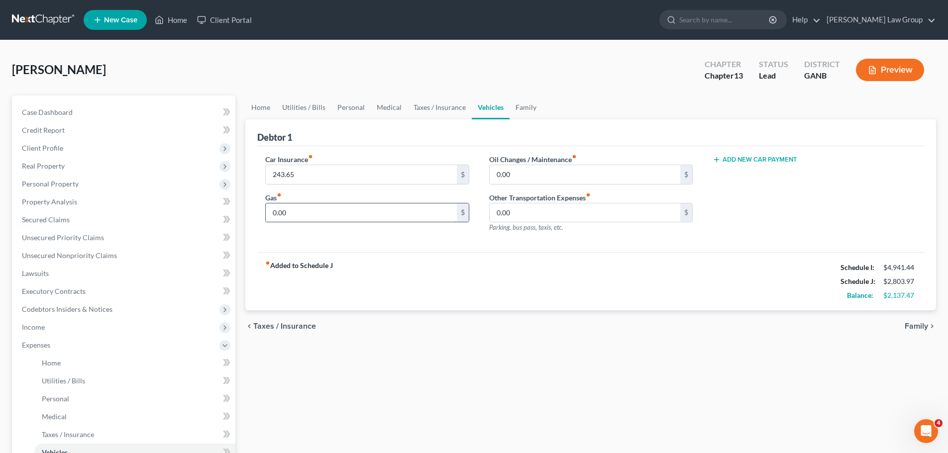
click at [317, 205] on input "0.00" at bounding box center [361, 212] width 190 height 19
type input "300"
click at [574, 293] on div "fiber_manual_record Added to Schedule J Schedule I: $4,941.44 Schedule J: $3,10…" at bounding box center [590, 281] width 666 height 58
click at [531, 100] on link "Family" at bounding box center [525, 107] width 33 height 24
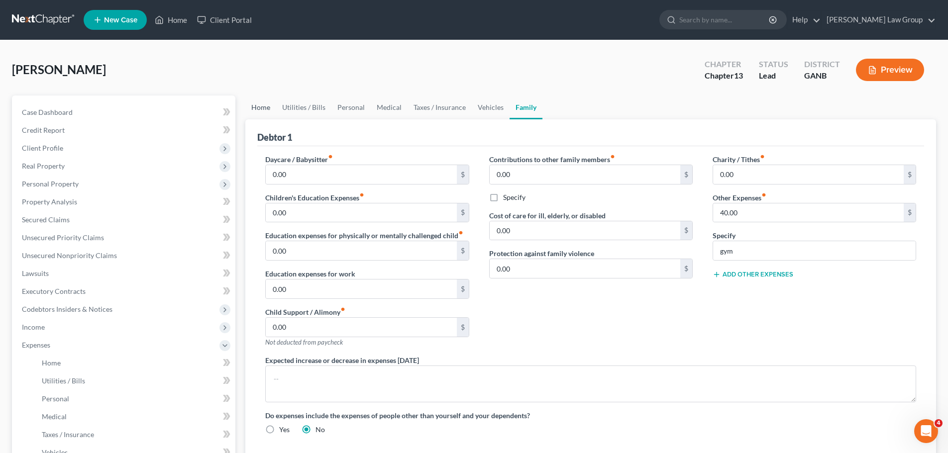
click at [259, 108] on link "Home" at bounding box center [260, 107] width 31 height 24
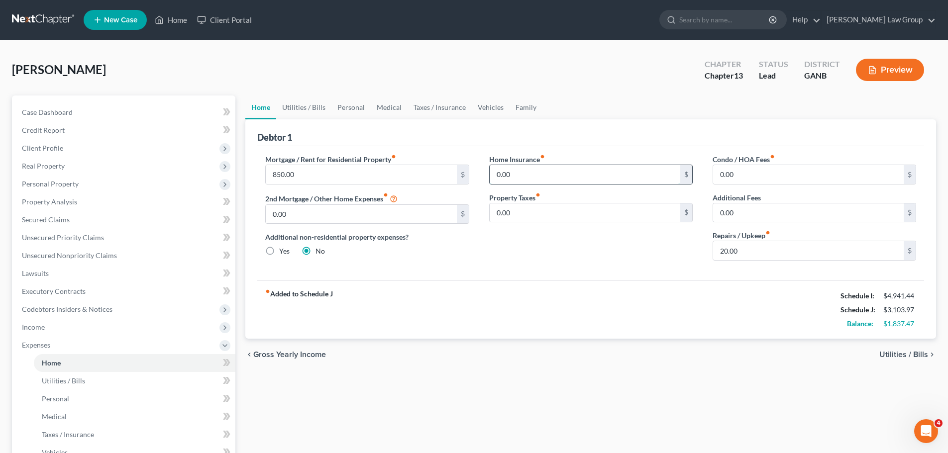
click at [550, 181] on input "0.00" at bounding box center [584, 174] width 190 height 19
type input "25"
click at [307, 97] on link "Utilities / Bills" at bounding box center [303, 107] width 55 height 24
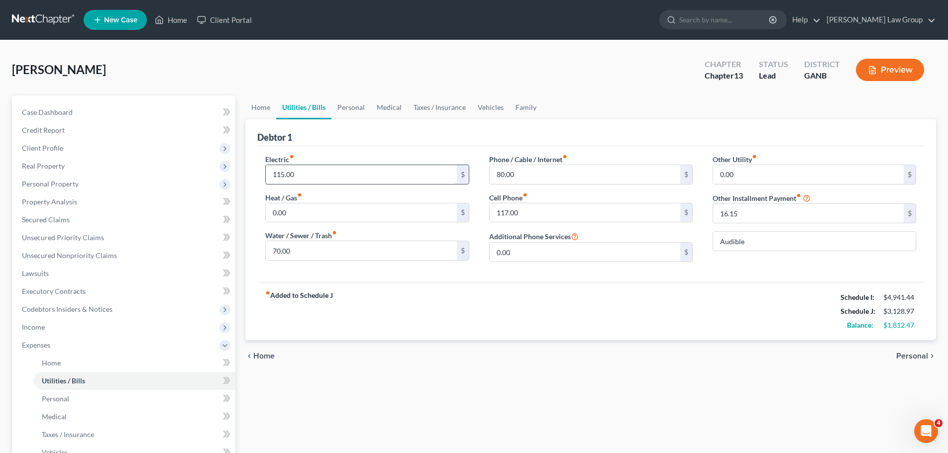
click at [288, 174] on input "115.00" at bounding box center [361, 174] width 190 height 19
type input "135"
click at [756, 297] on div "fiber_manual_record Added to Schedule J Schedule I: $4,941.44 Schedule J: $3,14…" at bounding box center [590, 311] width 666 height 58
click at [745, 174] on input "0.00" at bounding box center [808, 174] width 190 height 19
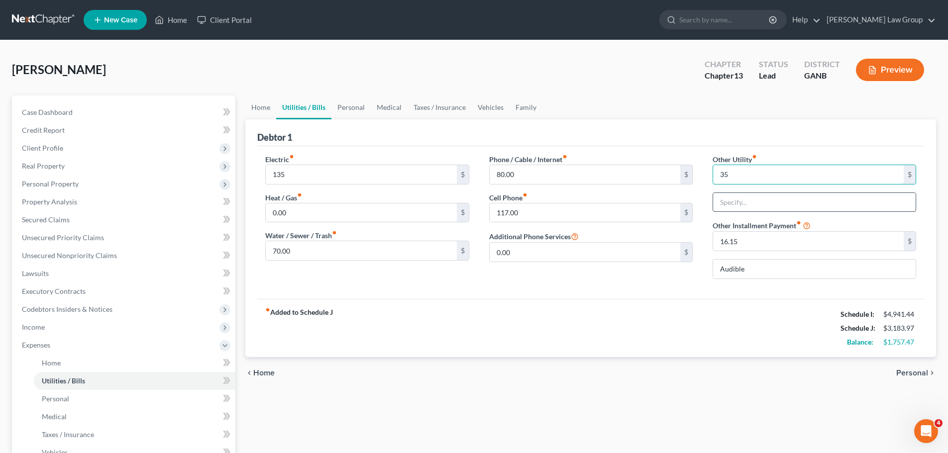
type input "35"
click at [742, 203] on input "text" at bounding box center [814, 202] width 202 height 19
type input "Netflix/Amazon"
click at [345, 106] on link "Personal" at bounding box center [350, 107] width 39 height 24
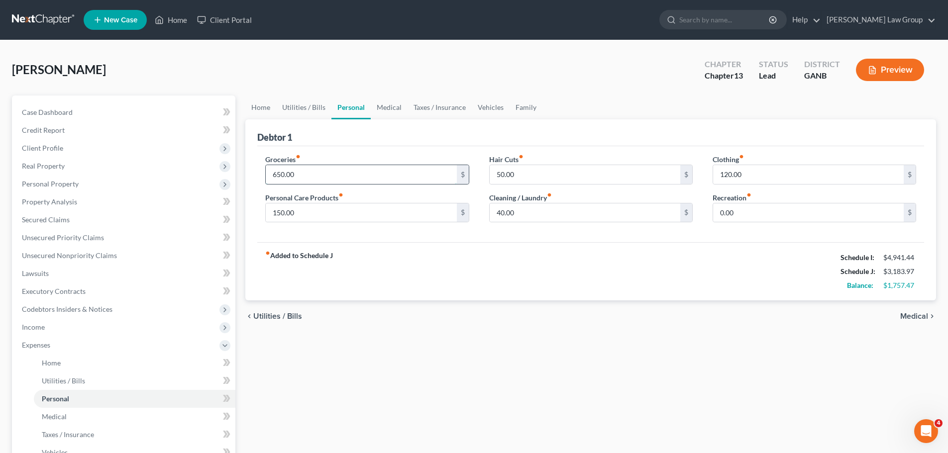
click at [287, 175] on input "650.00" at bounding box center [361, 174] width 190 height 19
click at [289, 174] on input "650.00" at bounding box center [361, 174] width 190 height 19
click at [302, 173] on input "650.00" at bounding box center [361, 174] width 190 height 19
click at [299, 178] on input "650.00" at bounding box center [361, 174] width 190 height 19
drag, startPoint x: 296, startPoint y: 172, endPoint x: 287, endPoint y: 174, distance: 9.2
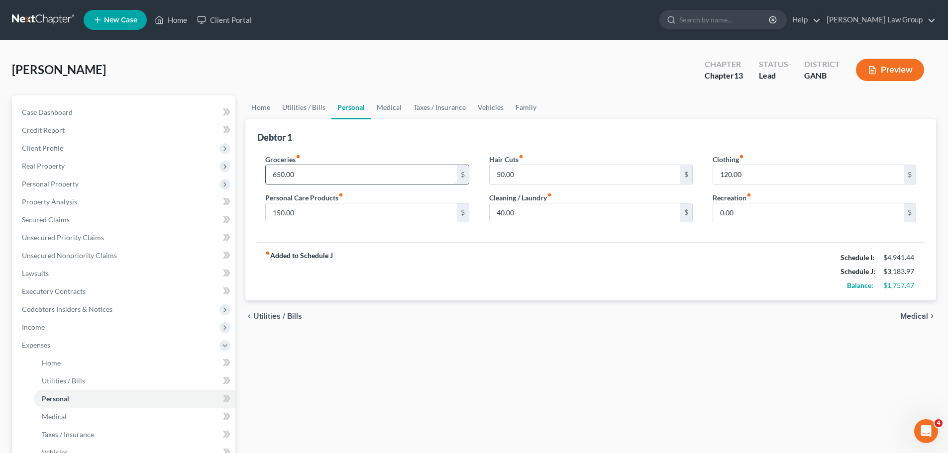
click at [287, 174] on input "650.00" at bounding box center [361, 174] width 190 height 19
type input "650.47"
click at [460, 276] on div "fiber_manual_record Added to Schedule J Schedule I: $4,941.44 Schedule J: $3,18…" at bounding box center [590, 271] width 666 height 58
type input "200"
click at [716, 233] on div "Groceries fiber_manual_record 650.47 $ Personal Care Products fiber_manual_reco…" at bounding box center [590, 194] width 666 height 96
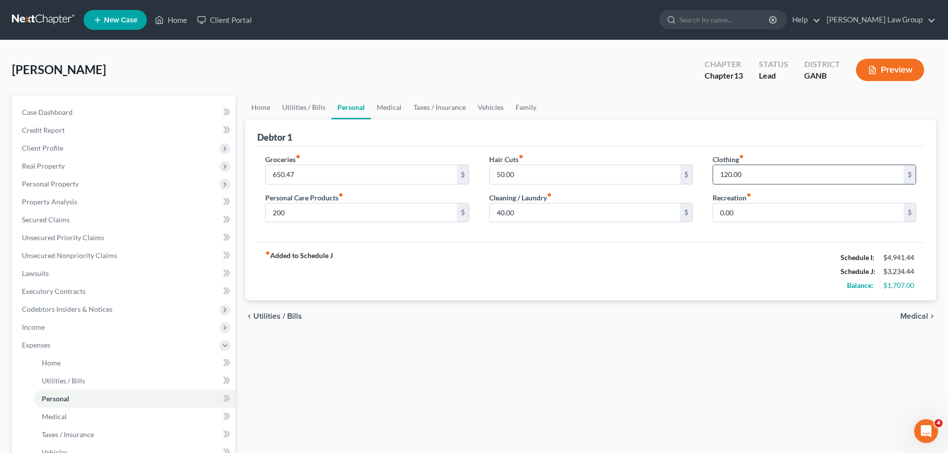
click at [765, 169] on input "120.00" at bounding box center [808, 174] width 190 height 19
type input "150"
click at [581, 231] on div "Groceries fiber_manual_record 650.47 $ Personal Care Products fiber_manual_reco…" at bounding box center [590, 194] width 666 height 96
click at [496, 204] on input "40.00" at bounding box center [584, 212] width 190 height 19
click at [493, 210] on input "40.00" at bounding box center [584, 212] width 190 height 19
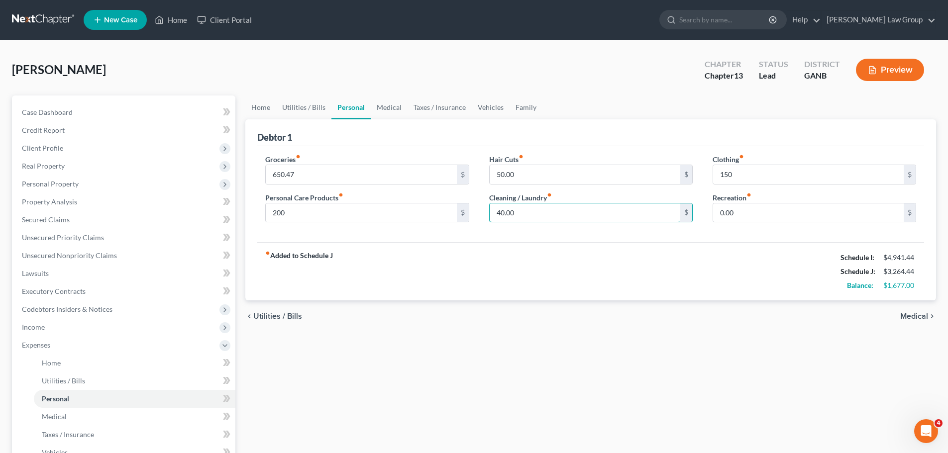
drag, startPoint x: 498, startPoint y: 211, endPoint x: 541, endPoint y: 238, distance: 50.9
click at [496, 212] on input "40.00" at bounding box center [584, 212] width 190 height 19
type input "140.00"
click at [486, 108] on link "Vehicles" at bounding box center [491, 107] width 38 height 24
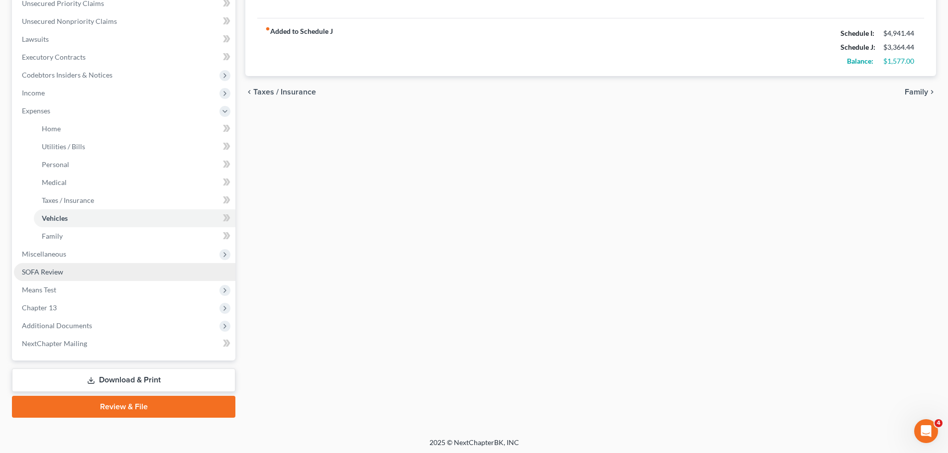
scroll to position [237, 0]
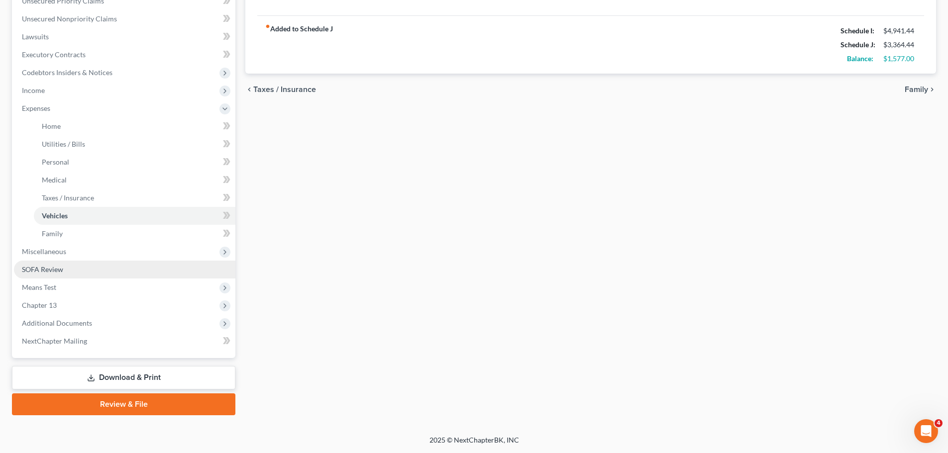
click at [89, 271] on link "SOFA Review" at bounding box center [124, 270] width 221 height 18
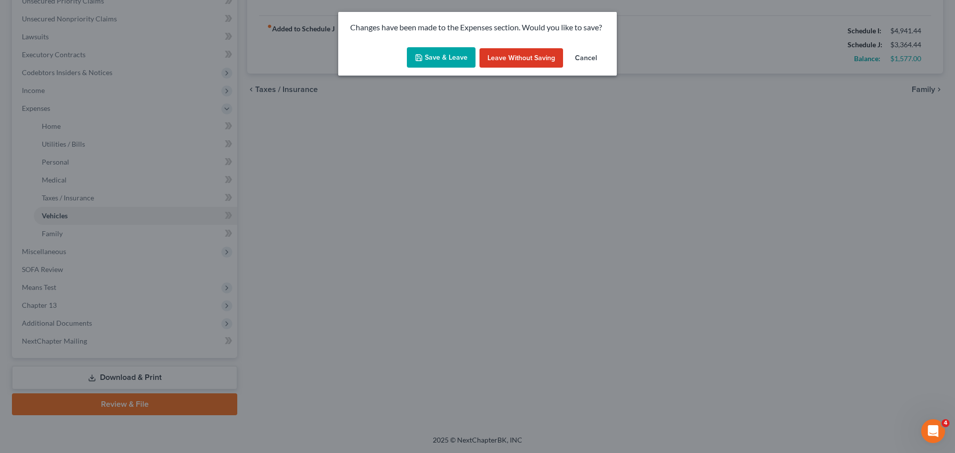
click at [452, 56] on button "Save & Leave" at bounding box center [441, 57] width 69 height 21
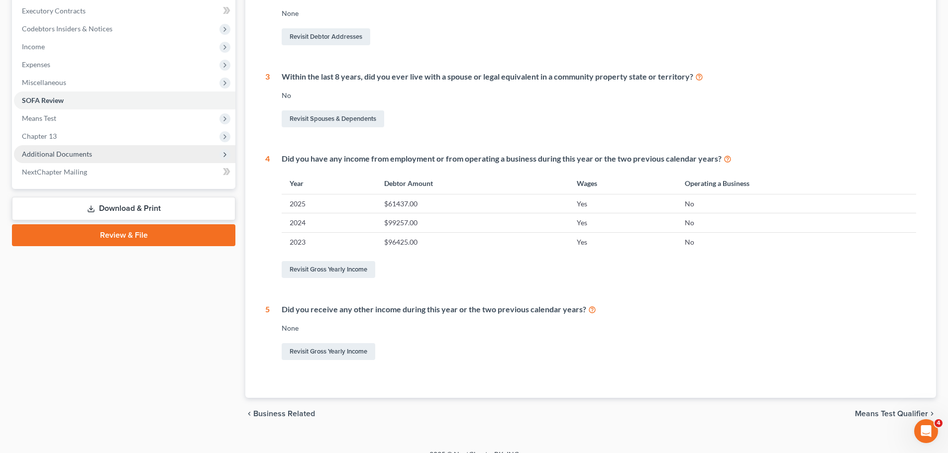
scroll to position [295, 0]
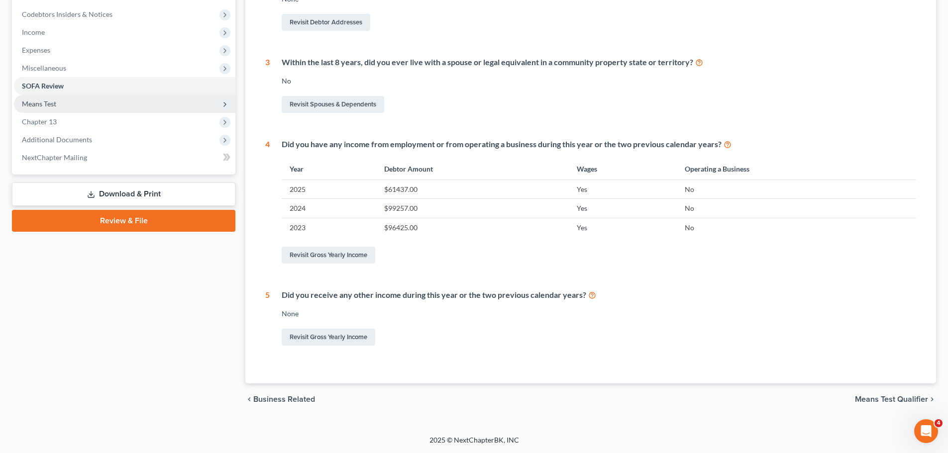
click at [55, 105] on span "Means Test" at bounding box center [39, 103] width 34 height 8
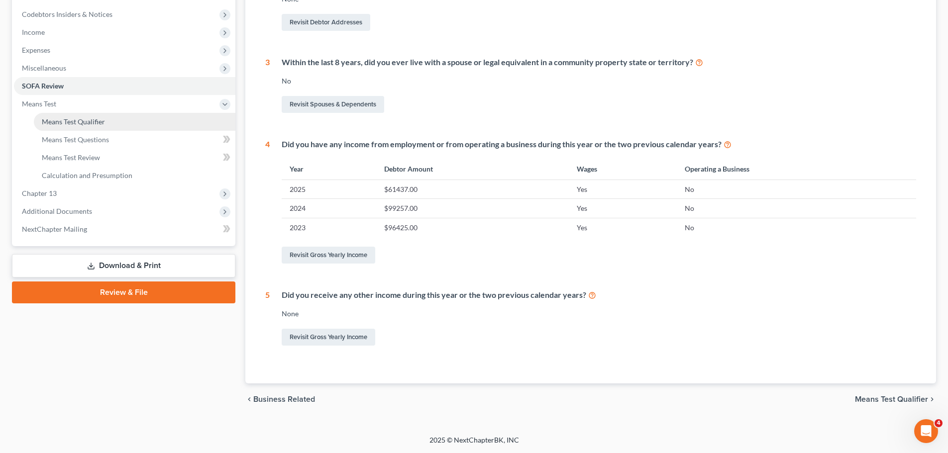
click at [109, 128] on link "Means Test Qualifier" at bounding box center [134, 122] width 201 height 18
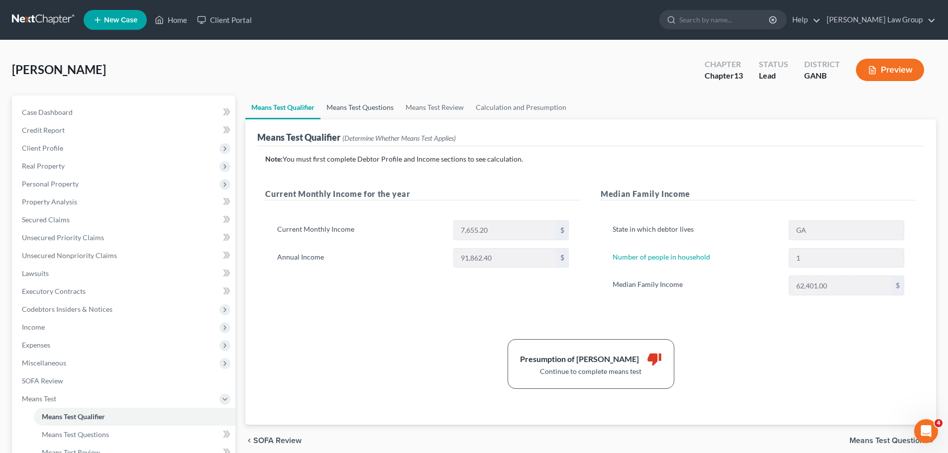
click at [379, 105] on link "Means Test Questions" at bounding box center [359, 107] width 79 height 24
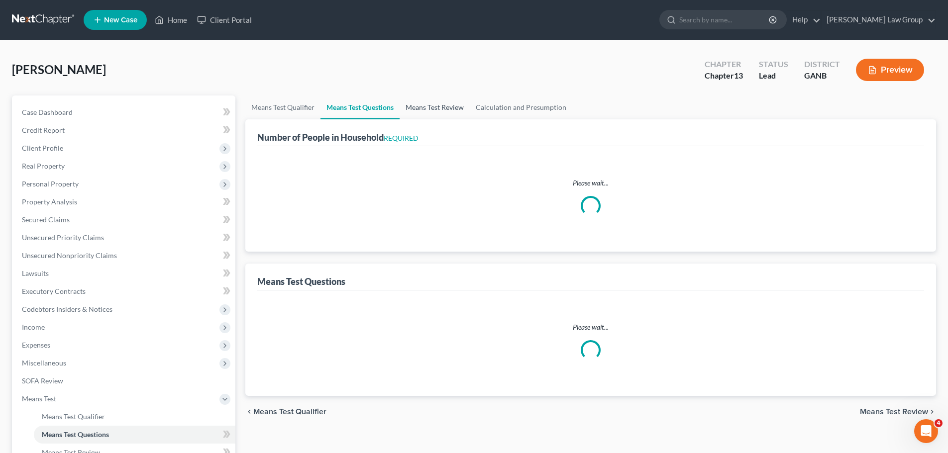
select select "1"
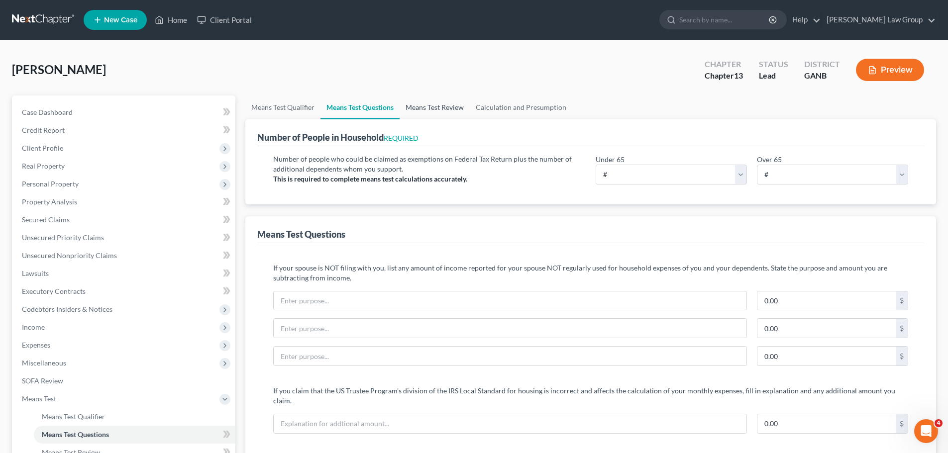
click at [425, 106] on link "Means Test Review" at bounding box center [434, 107] width 70 height 24
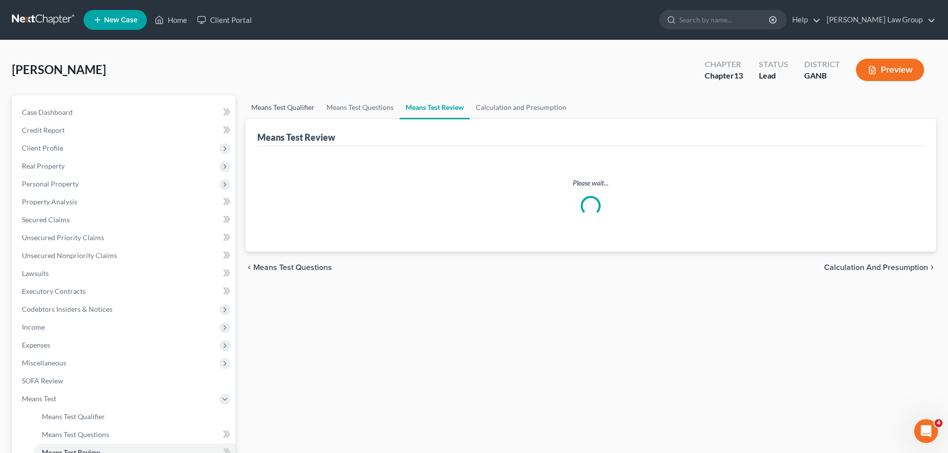
click at [313, 104] on link "Means Test Qualifier" at bounding box center [282, 107] width 75 height 24
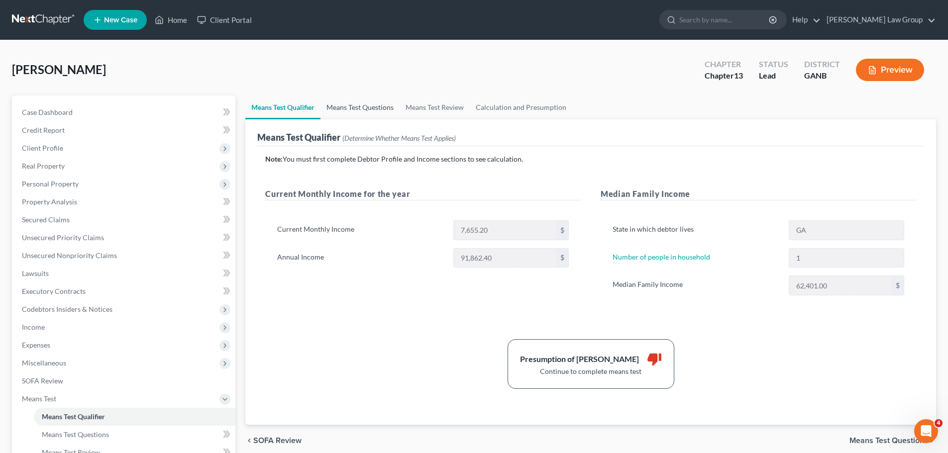
click at [354, 106] on link "Means Test Questions" at bounding box center [359, 107] width 79 height 24
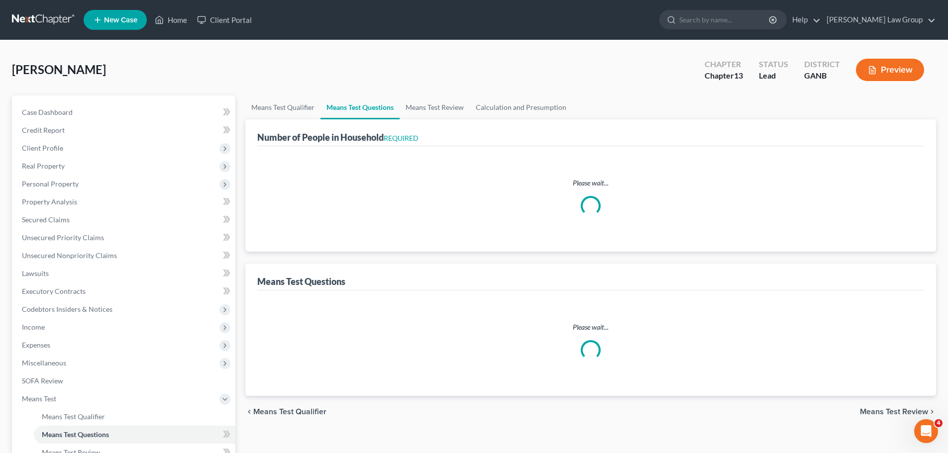
select select "1"
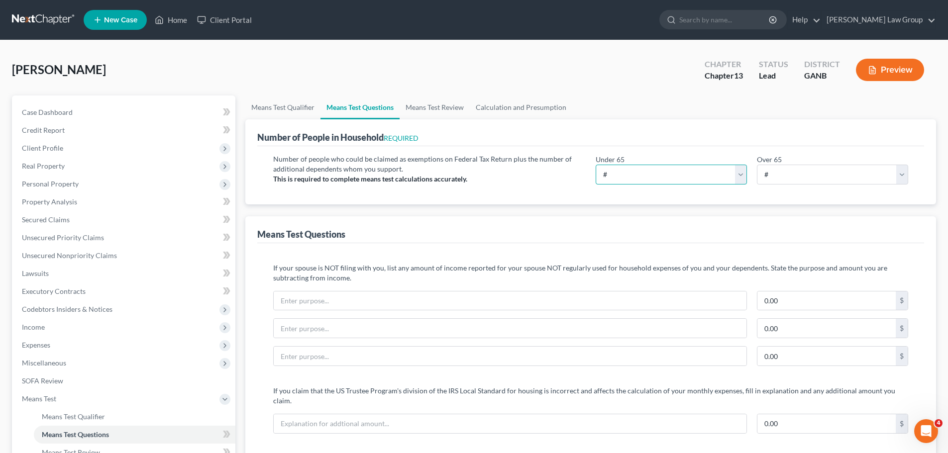
drag, startPoint x: 637, startPoint y: 173, endPoint x: 635, endPoint y: 183, distance: 9.7
click at [637, 173] on select "# 0 1 2 3 4 5 6 7 8 9 10" at bounding box center [670, 175] width 151 height 20
select select "1"
click at [595, 165] on select "# 0 1 2 3 4 5 6 7 8 9 10" at bounding box center [670, 175] width 151 height 20
drag, startPoint x: 780, startPoint y: 176, endPoint x: 778, endPoint y: 184, distance: 8.7
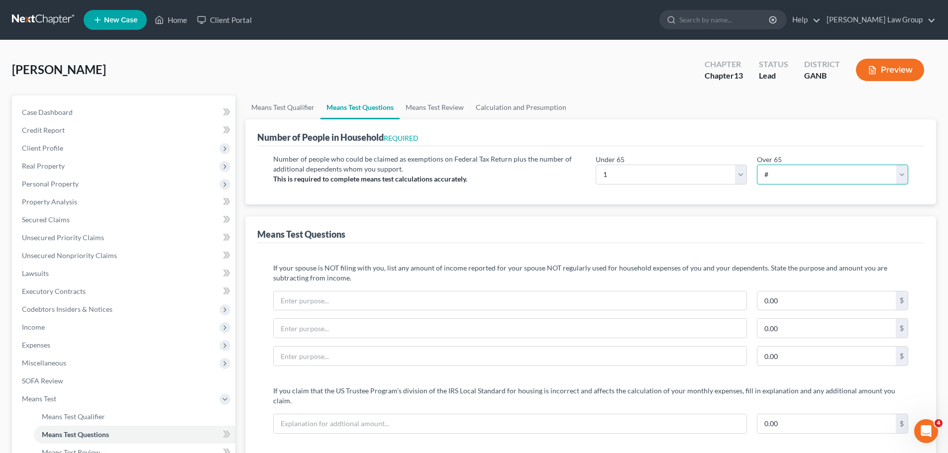
click at [780, 176] on select "# 0 1 2 3 4 5 6 7 8 9 10" at bounding box center [832, 175] width 151 height 20
select select "0"
click at [757, 165] on select "# 0 1 2 3 4 5 6 7 8 9 10" at bounding box center [832, 175] width 151 height 20
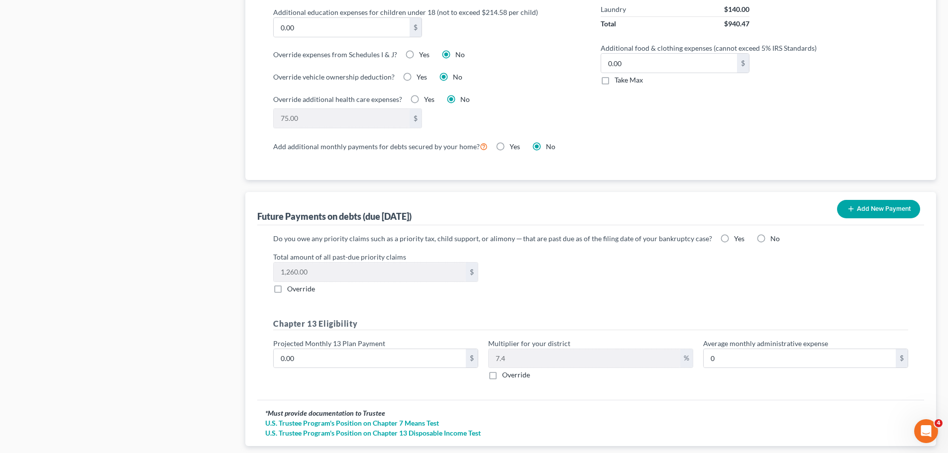
scroll to position [846, 0]
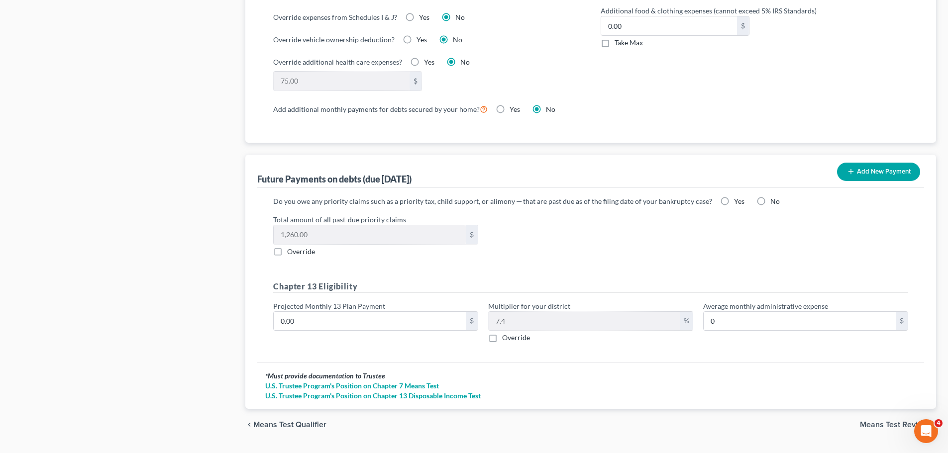
click at [734, 196] on label "Yes" at bounding box center [739, 201] width 10 height 10
click at [738, 196] on input "Yes" at bounding box center [741, 199] width 6 height 6
radio input "true"
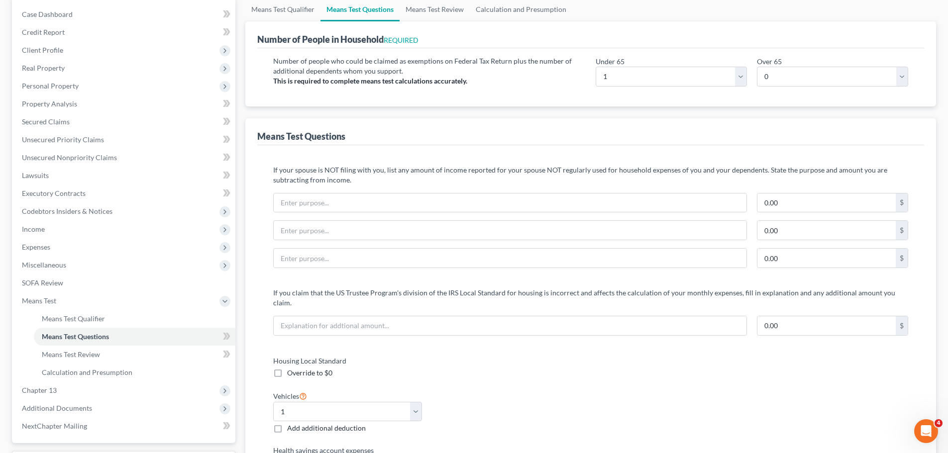
scroll to position [0, 0]
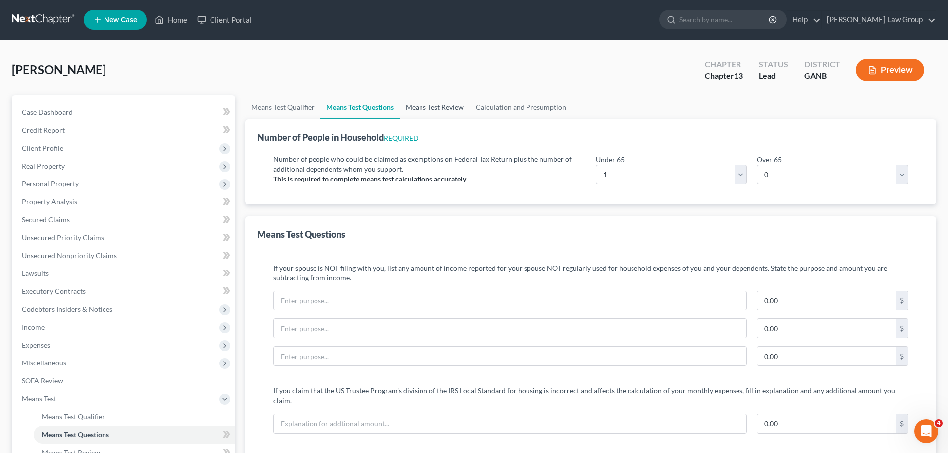
click at [440, 107] on link "Means Test Review" at bounding box center [434, 107] width 70 height 24
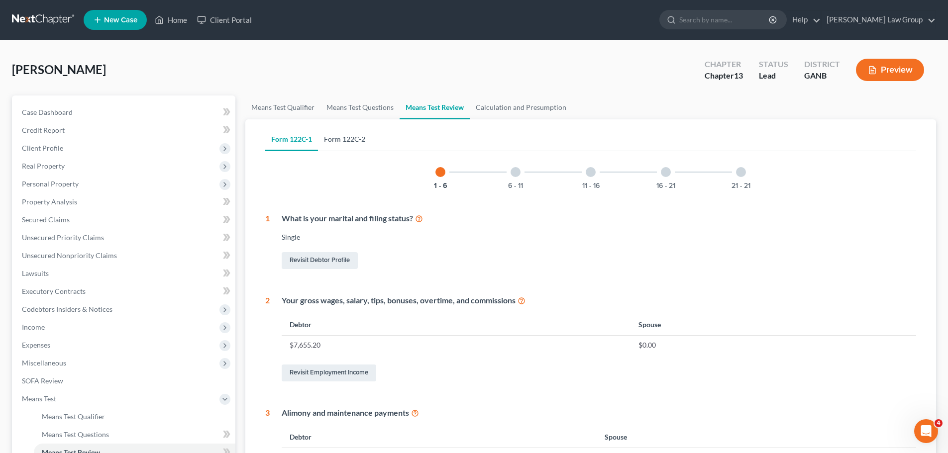
click at [324, 135] on link "Form 122C-2" at bounding box center [344, 139] width 53 height 24
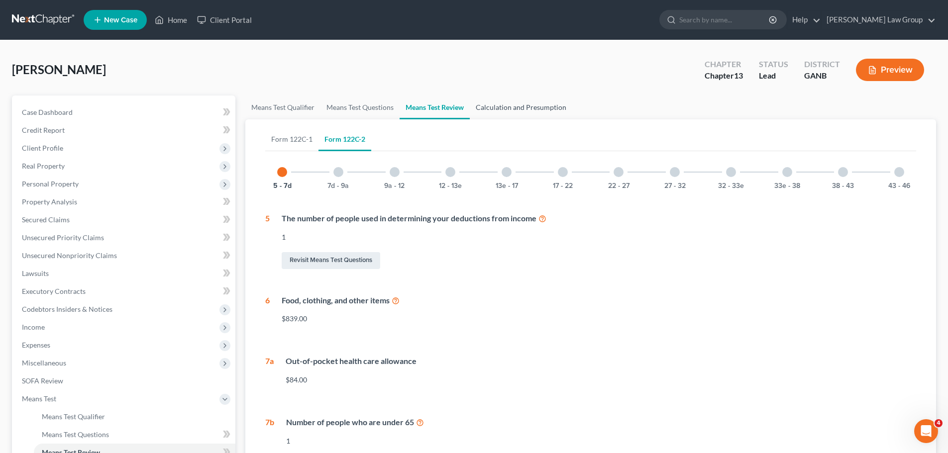
click at [501, 102] on link "Calculation and Presumption" at bounding box center [521, 107] width 102 height 24
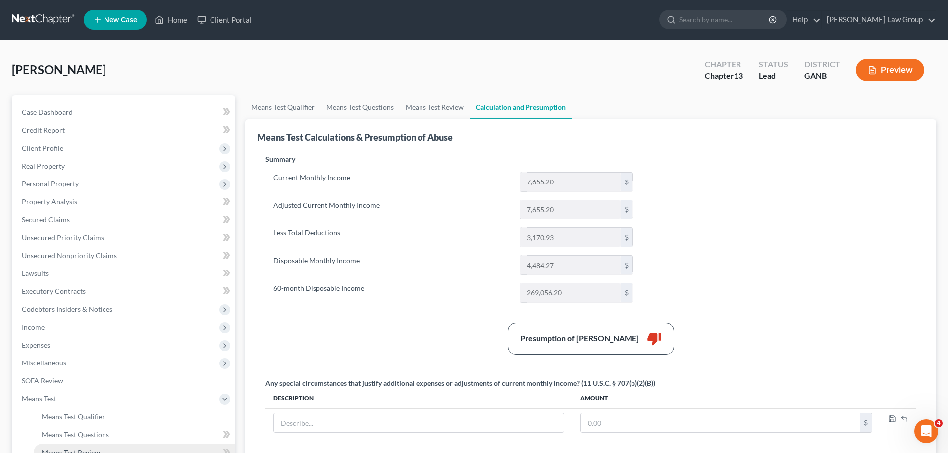
scroll to position [190, 0]
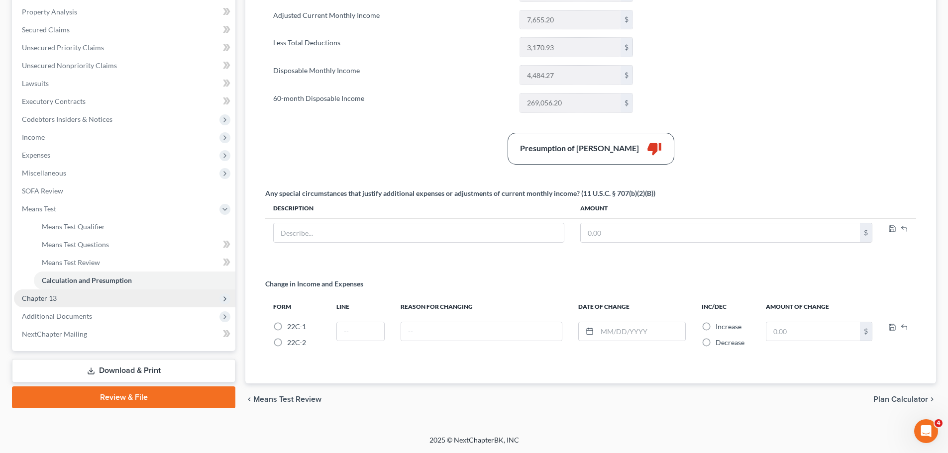
click at [112, 295] on span "Chapter 13" at bounding box center [124, 298] width 221 height 18
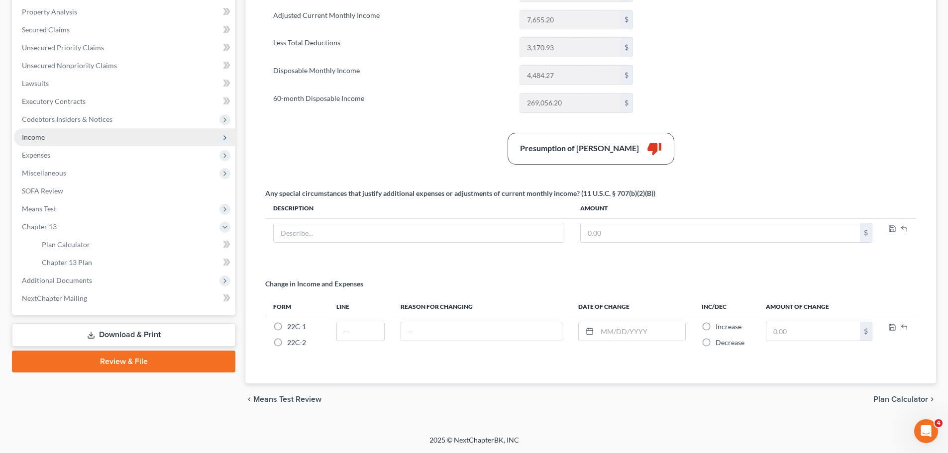
click at [81, 131] on span "Income" at bounding box center [124, 137] width 221 height 18
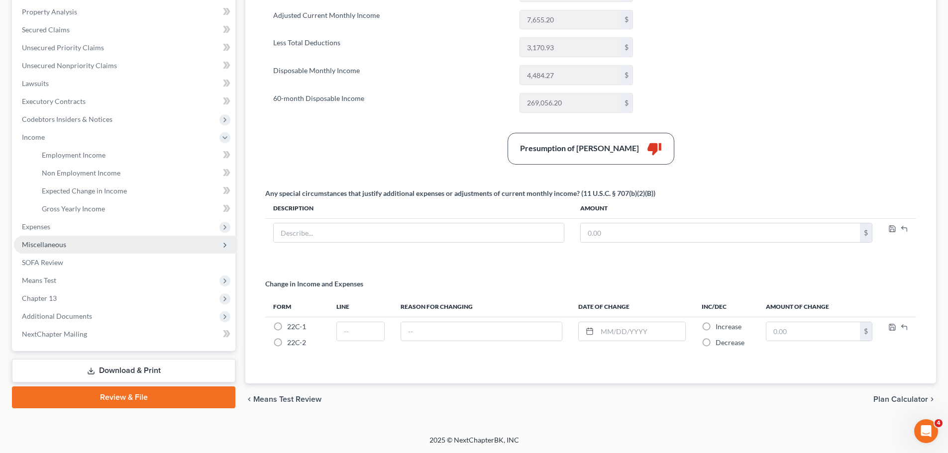
drag, startPoint x: 86, startPoint y: 229, endPoint x: 99, endPoint y: 243, distance: 19.3
click at [86, 229] on span "Expenses" at bounding box center [124, 227] width 221 height 18
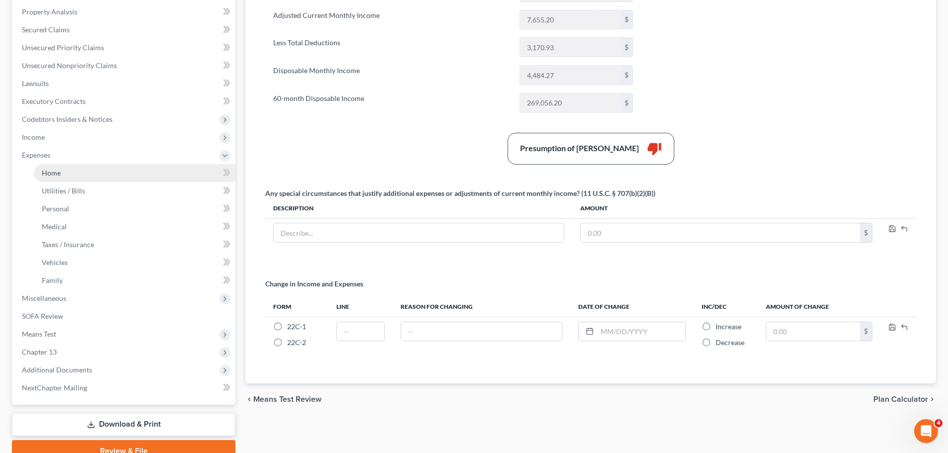
click at [86, 177] on link "Home" at bounding box center [134, 173] width 201 height 18
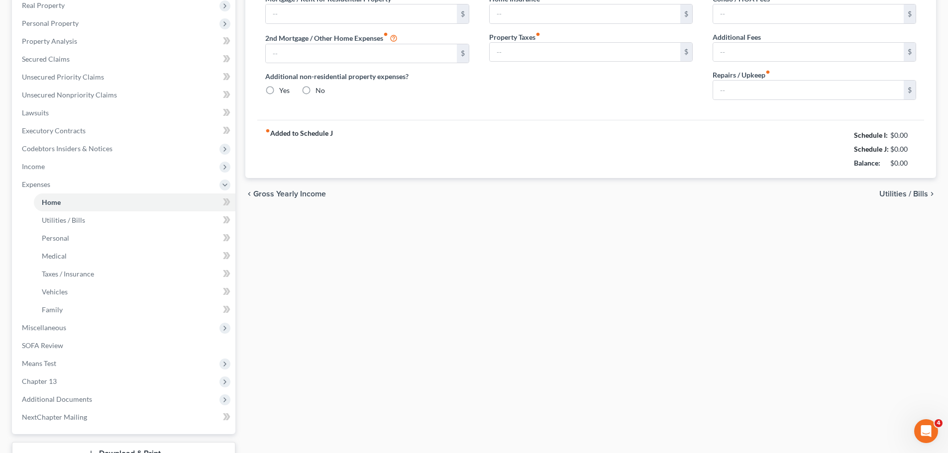
type input "850.00"
type input "0.00"
radio input "true"
type input "25.00"
type input "0.00"
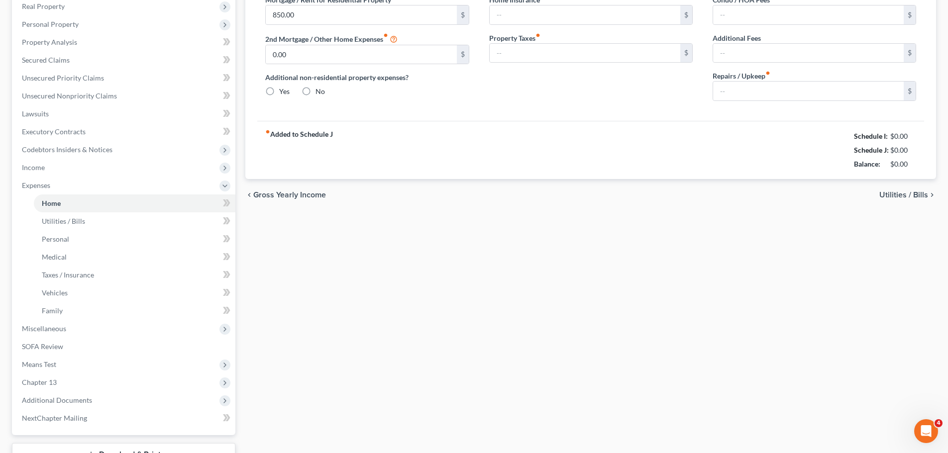
type input "0.00"
type input "20.00"
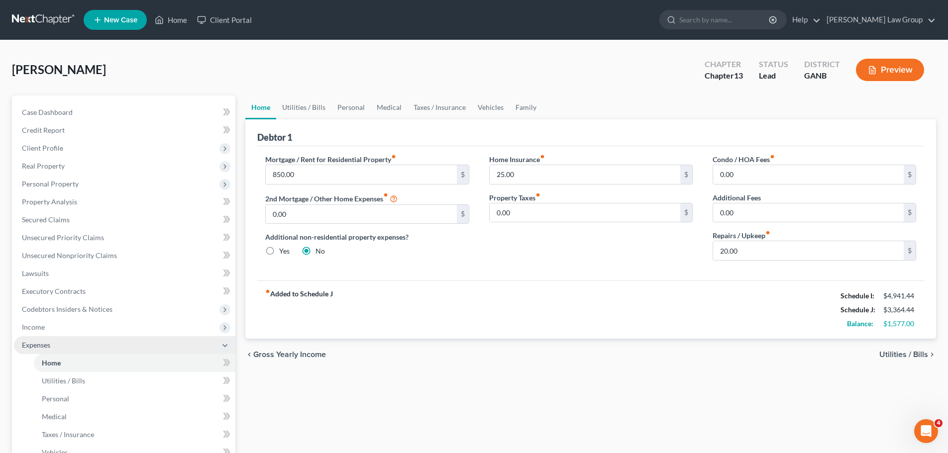
drag, startPoint x: 63, startPoint y: 323, endPoint x: 116, endPoint y: 340, distance: 55.4
click at [63, 322] on span "Income" at bounding box center [124, 327] width 221 height 18
click at [116, 339] on link "Employment Income" at bounding box center [134, 345] width 201 height 18
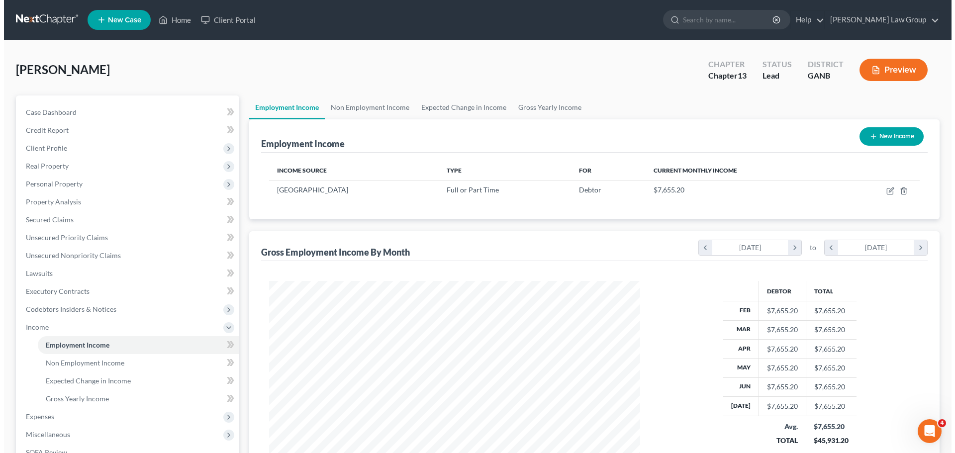
scroll to position [186, 391]
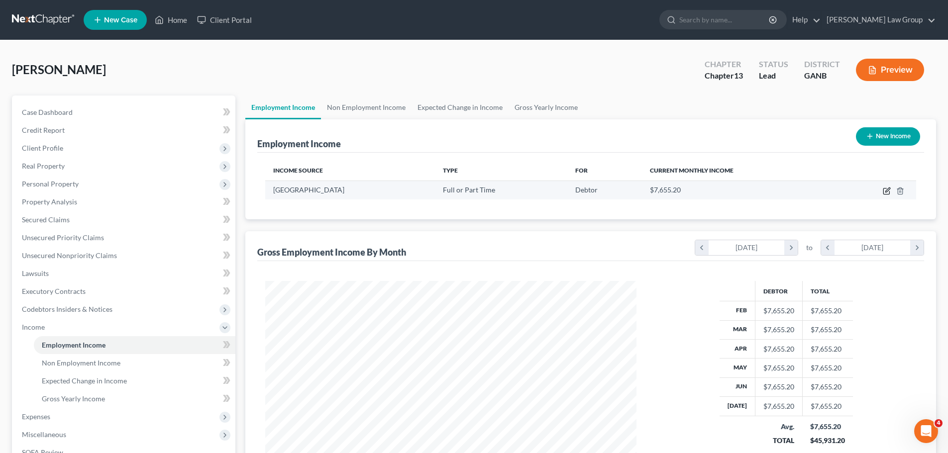
click at [885, 190] on icon "button" at bounding box center [886, 191] width 8 height 8
select select "0"
select select "10"
select select "1"
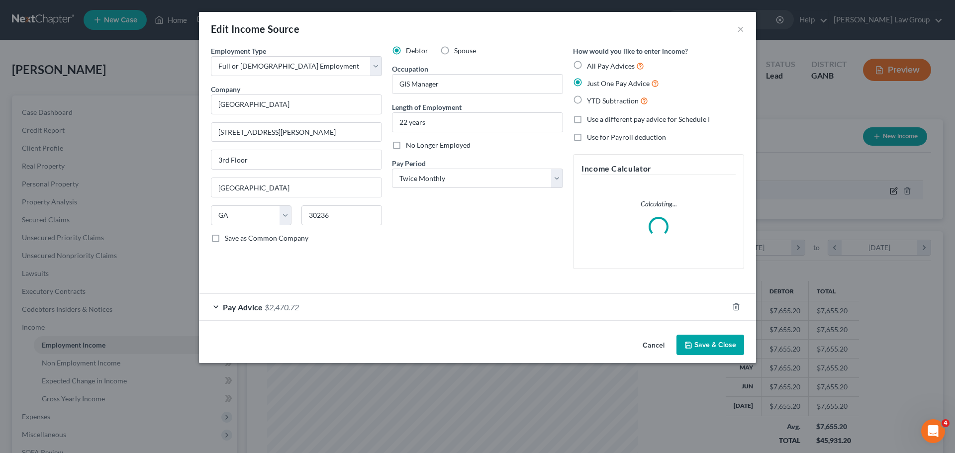
scroll to position [187, 394]
click at [243, 308] on span "Pay Advice" at bounding box center [243, 306] width 40 height 9
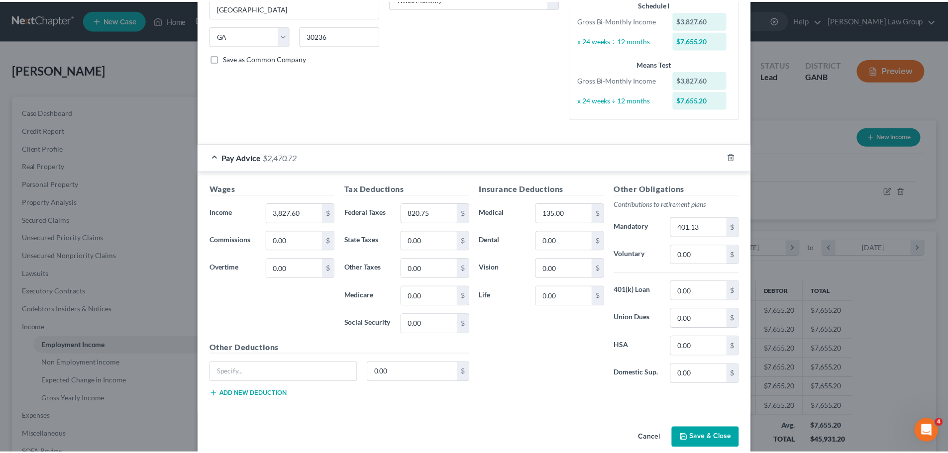
scroll to position [195, 0]
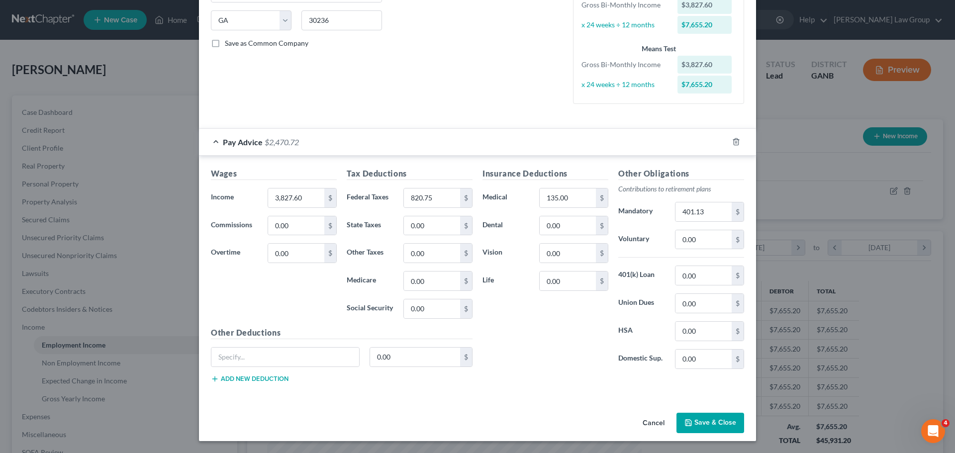
click at [702, 427] on button "Save & Close" at bounding box center [710, 423] width 68 height 21
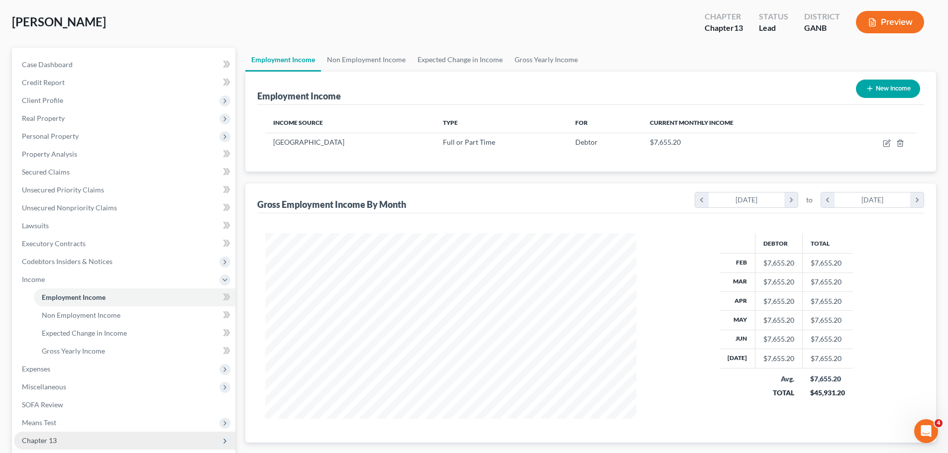
scroll to position [99, 0]
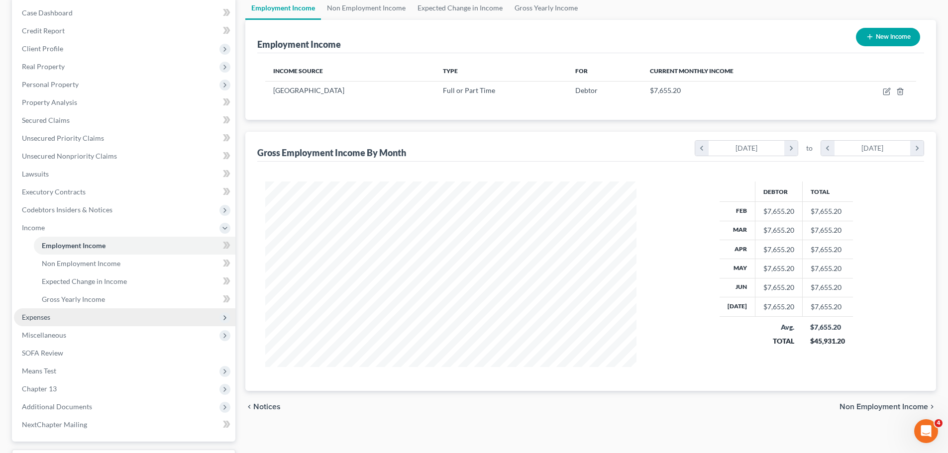
click at [71, 317] on span "Expenses" at bounding box center [124, 317] width 221 height 18
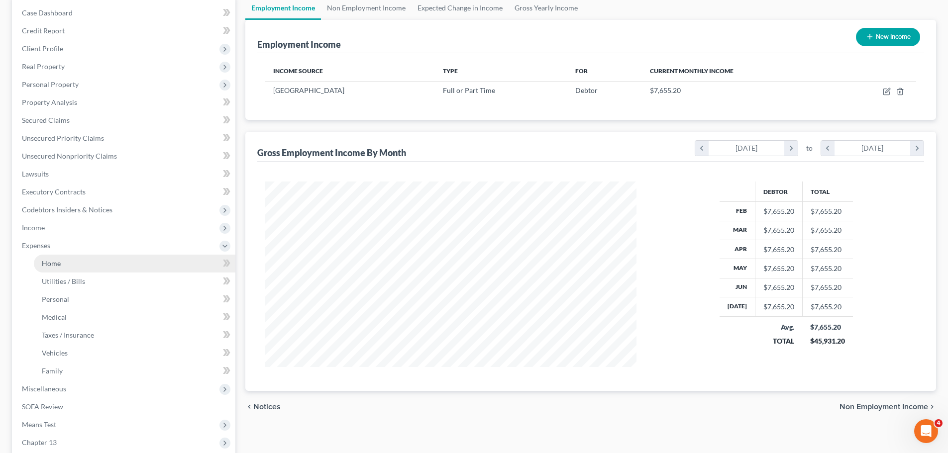
click at [92, 258] on link "Home" at bounding box center [134, 264] width 201 height 18
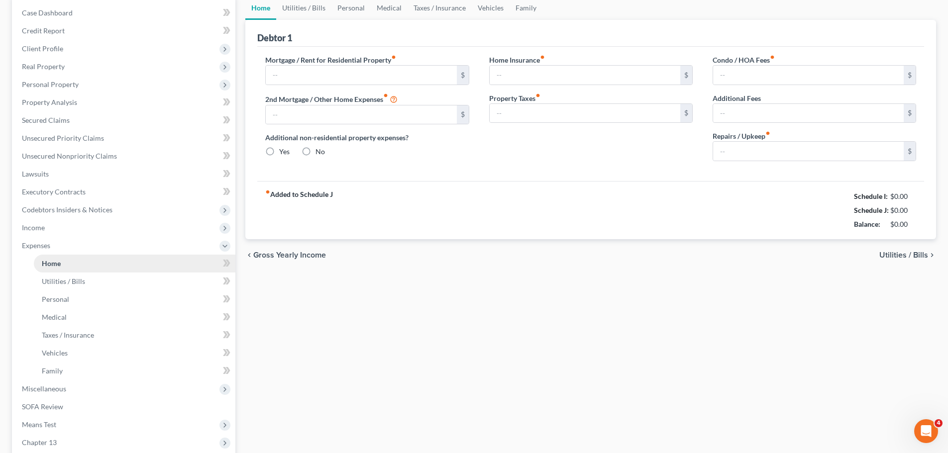
scroll to position [51, 0]
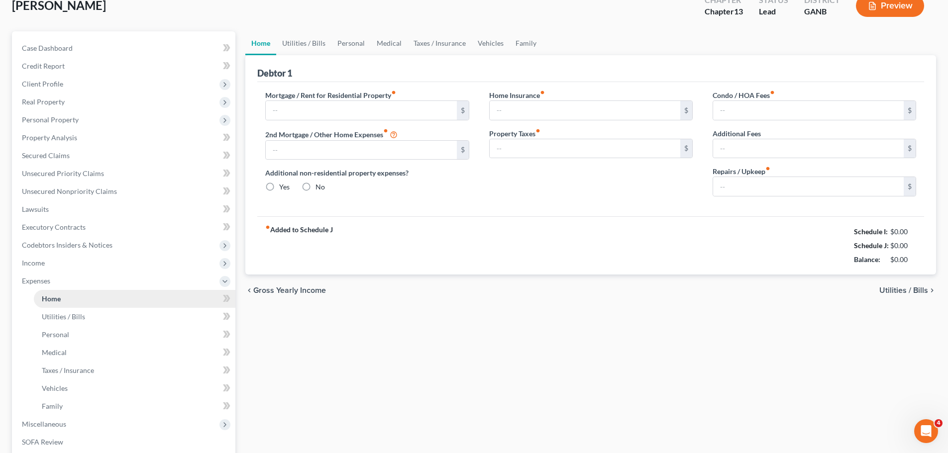
type input "850.00"
type input "0.00"
radio input "true"
type input "25.00"
type input "0.00"
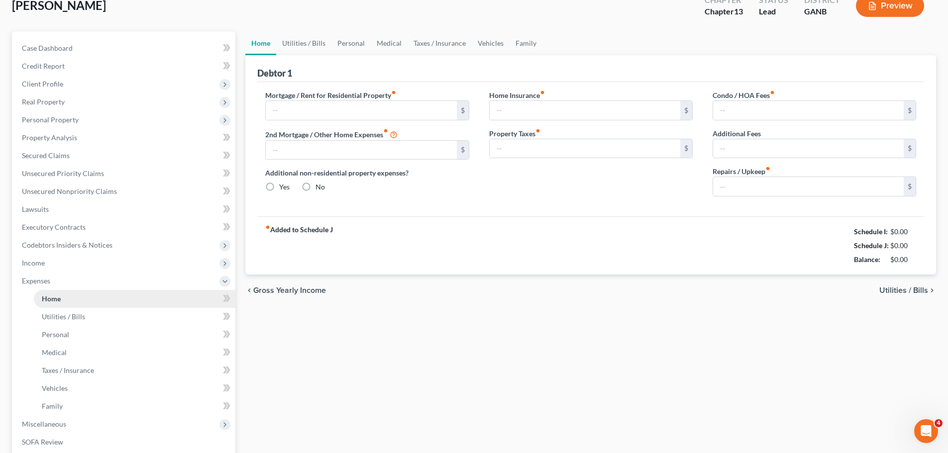
type input "0.00"
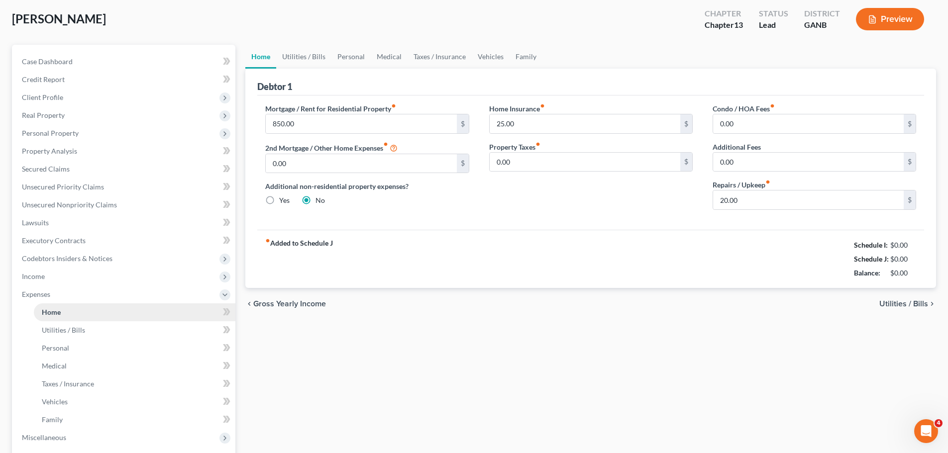
scroll to position [0, 0]
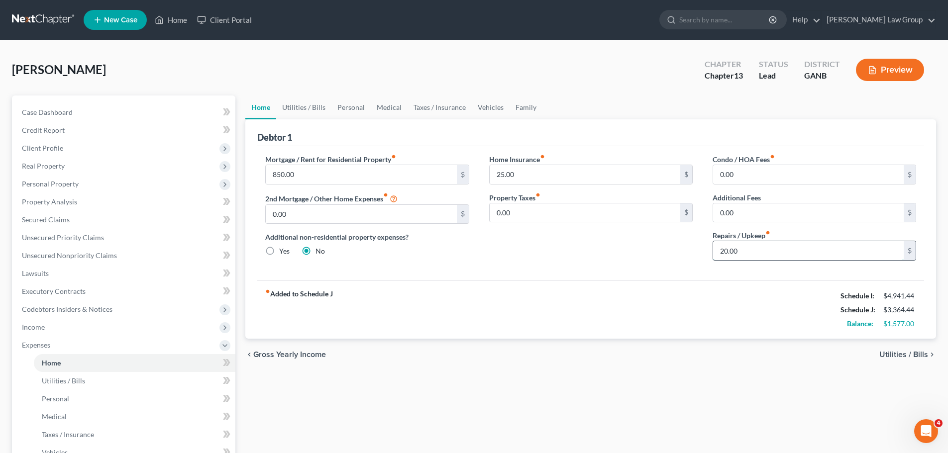
click at [776, 257] on input "20.00" at bounding box center [808, 250] width 190 height 19
type input "50"
click at [569, 321] on div "fiber_manual_record Added to Schedule J Schedule I: $4,941.44 Schedule J: $3,39…" at bounding box center [590, 310] width 666 height 58
click at [297, 106] on link "Utilities / Bills" at bounding box center [303, 107] width 55 height 24
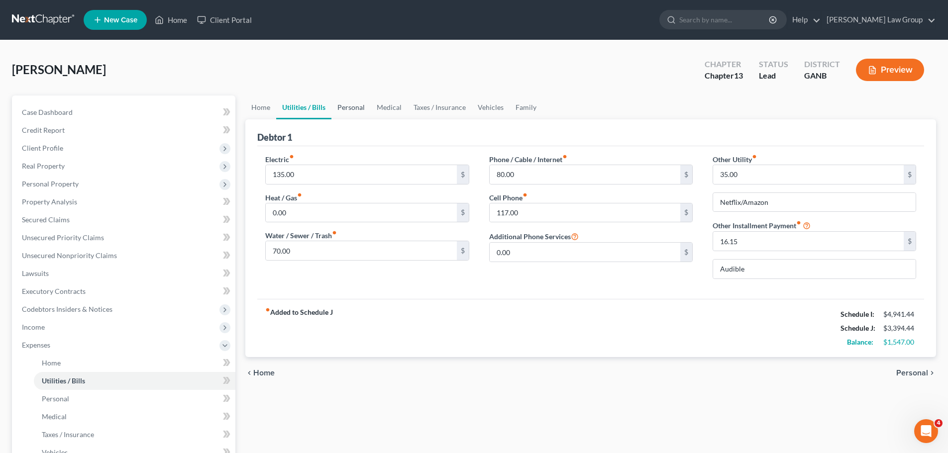
click at [349, 107] on link "Personal" at bounding box center [350, 107] width 39 height 24
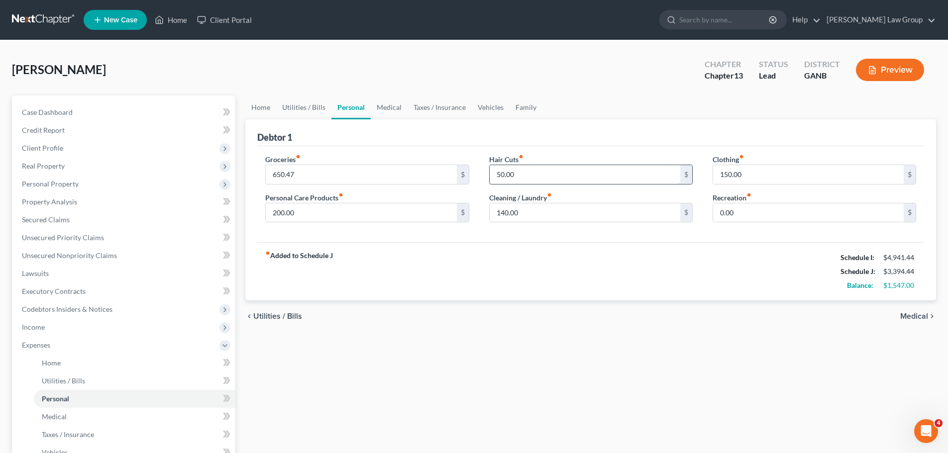
click at [536, 171] on input "50.00" at bounding box center [584, 174] width 190 height 19
type input "100"
click at [687, 226] on div "Hair Cuts fiber_manual_record 100 $ Cleaning / Laundry fiber_manual_record 140.…" at bounding box center [590, 192] width 223 height 77
click at [383, 99] on link "Medical" at bounding box center [389, 107] width 37 height 24
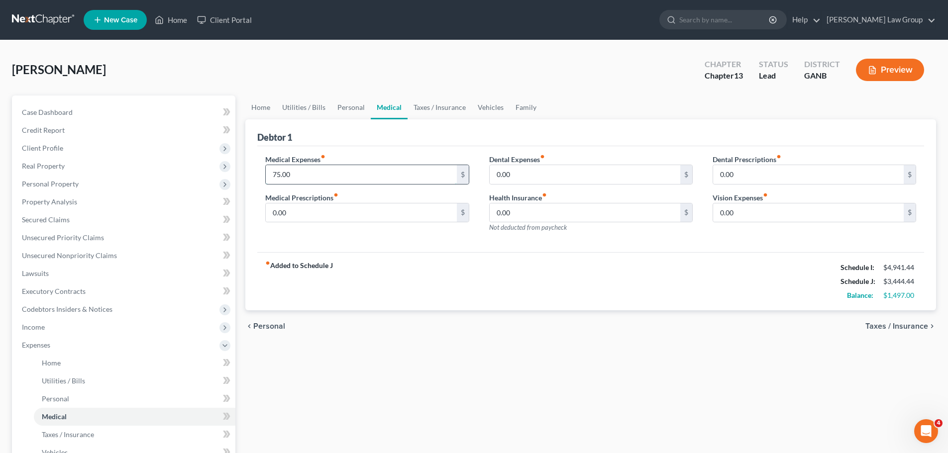
click at [297, 178] on input "75.00" at bounding box center [361, 174] width 190 height 19
type input "80"
click at [410, 237] on div "Medical Expenses fiber_manual_record 80 $ Medical Prescriptions fiber_manual_re…" at bounding box center [366, 197] width 223 height 87
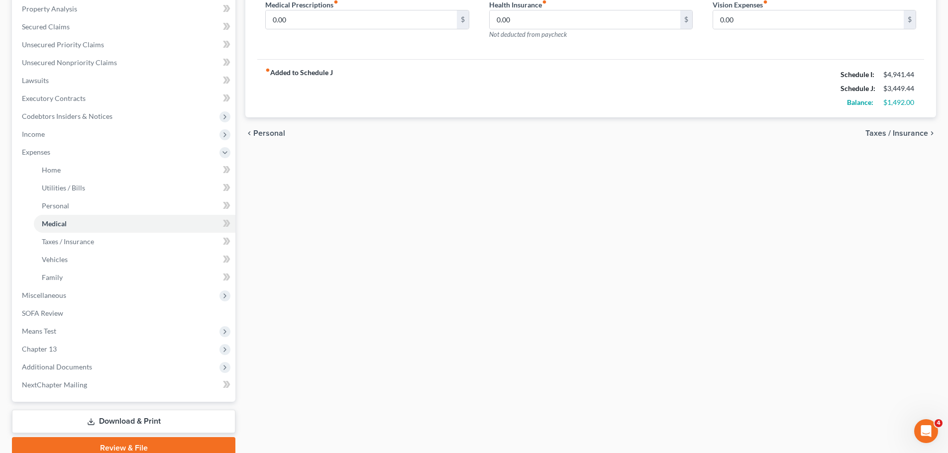
scroll to position [237, 0]
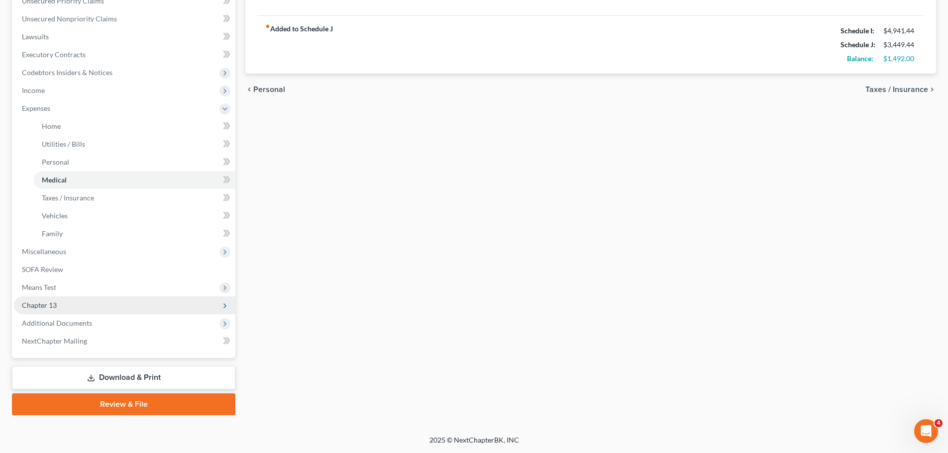
click at [86, 301] on span "Chapter 13" at bounding box center [124, 305] width 221 height 18
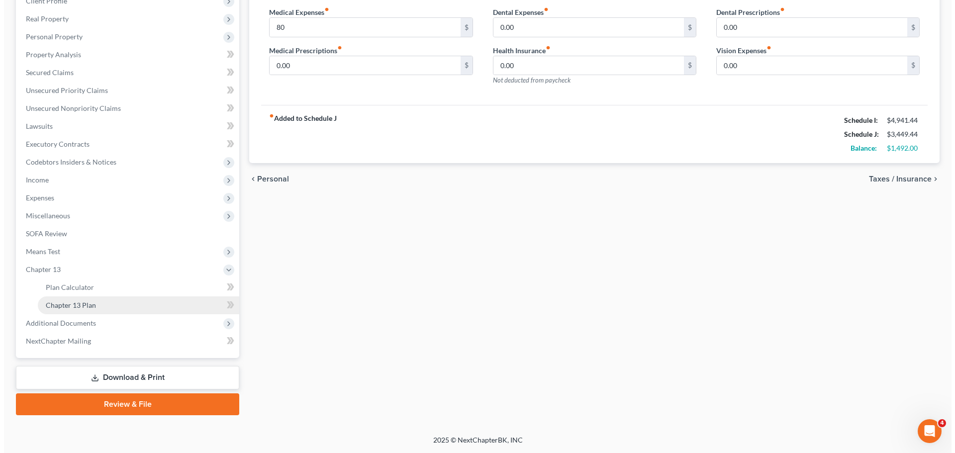
scroll to position [147, 0]
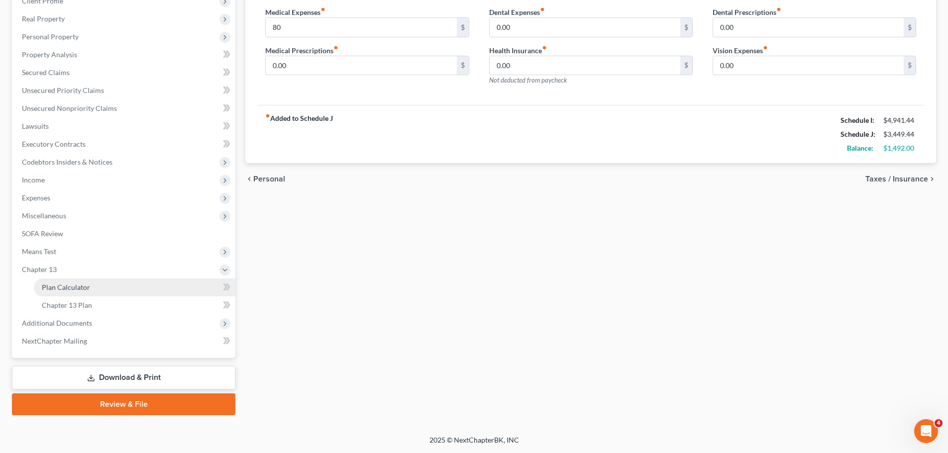
click at [141, 289] on link "Plan Calculator" at bounding box center [134, 288] width 201 height 18
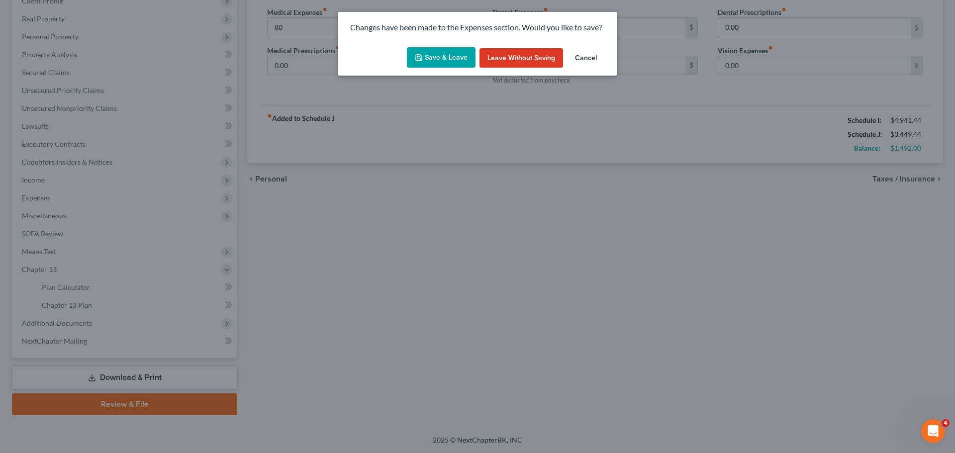
click at [426, 56] on button "Save & Leave" at bounding box center [441, 57] width 69 height 21
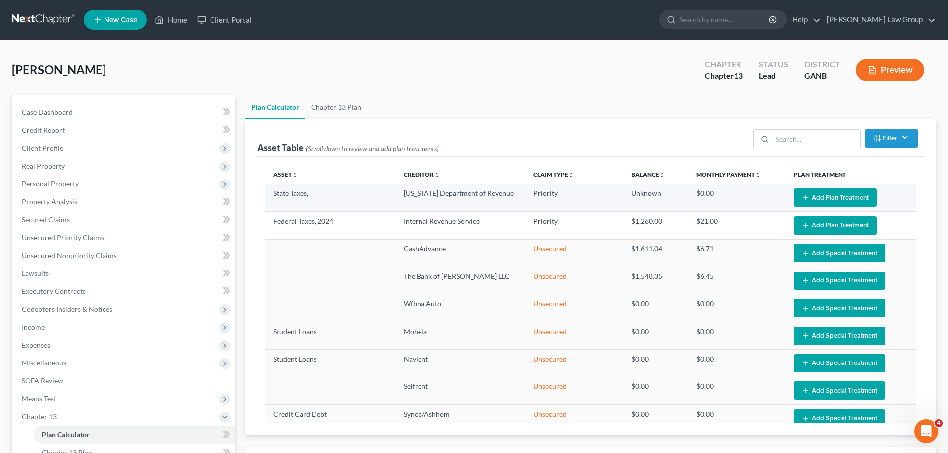
select select "59"
click at [826, 199] on button "Add Plan Treatment" at bounding box center [834, 198] width 83 height 18
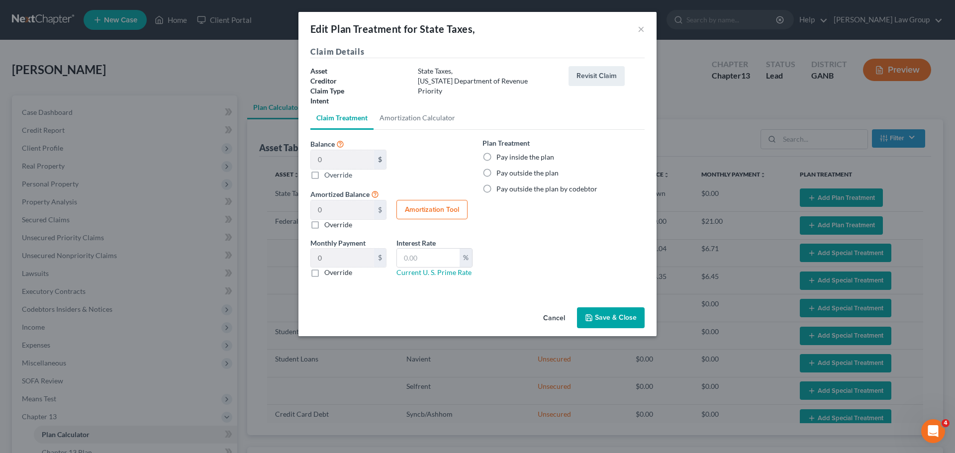
click at [496, 159] on label "Pay inside the plan" at bounding box center [525, 157] width 58 height 10
click at [500, 159] on input "Pay inside the plan" at bounding box center [503, 155] width 6 height 6
radio input "true"
click at [618, 319] on button "Save & Close" at bounding box center [611, 317] width 68 height 21
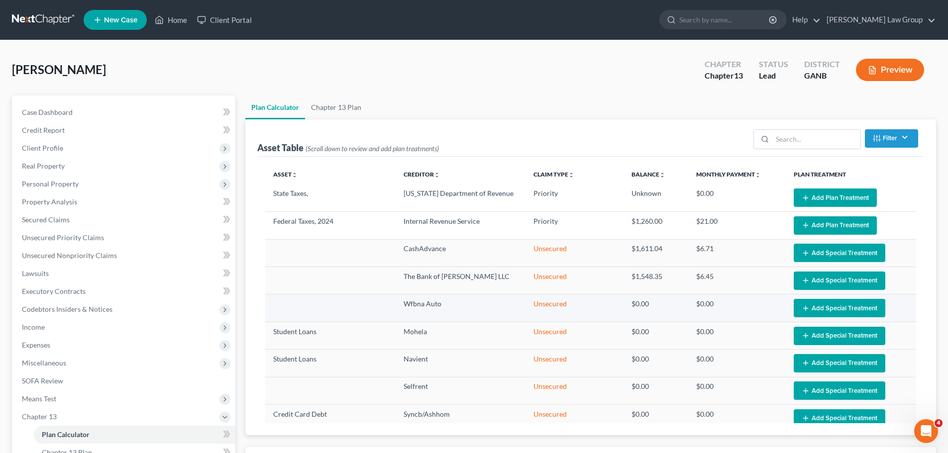
select select "59"
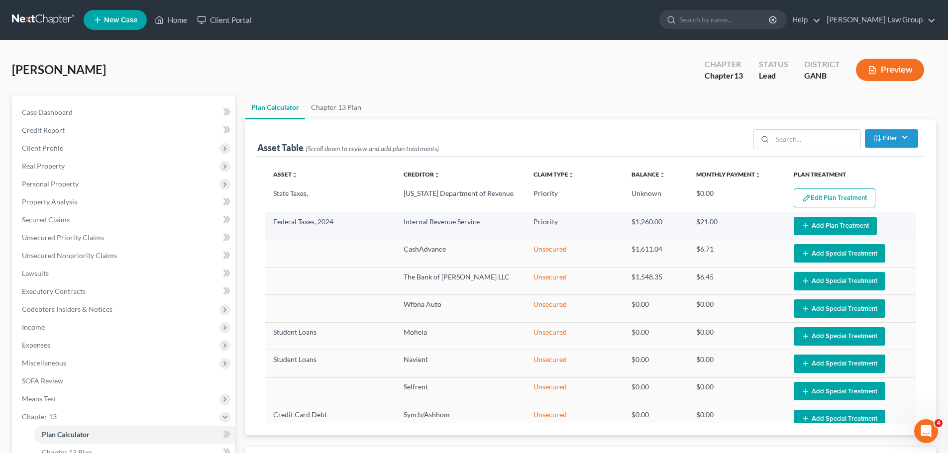
click at [837, 219] on button "Add Plan Treatment" at bounding box center [834, 226] width 83 height 18
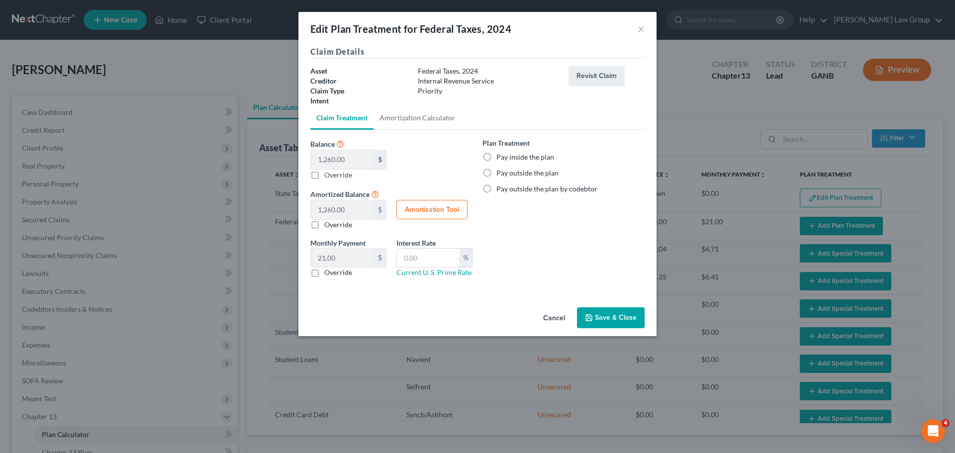
click at [496, 158] on label "Pay inside the plan" at bounding box center [525, 157] width 58 height 10
click at [500, 158] on input "Pay inside the plan" at bounding box center [503, 155] width 6 height 6
radio input "true"
click at [606, 318] on button "Save & Close" at bounding box center [611, 317] width 68 height 21
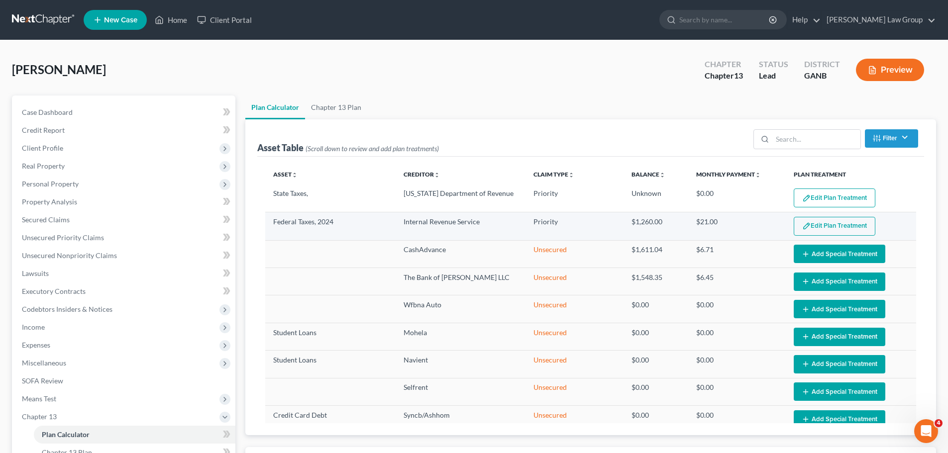
select select "59"
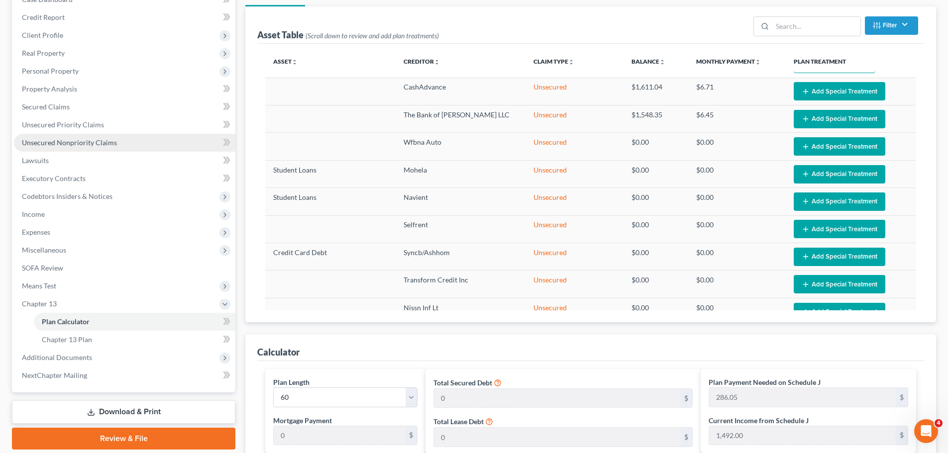
scroll to position [99, 0]
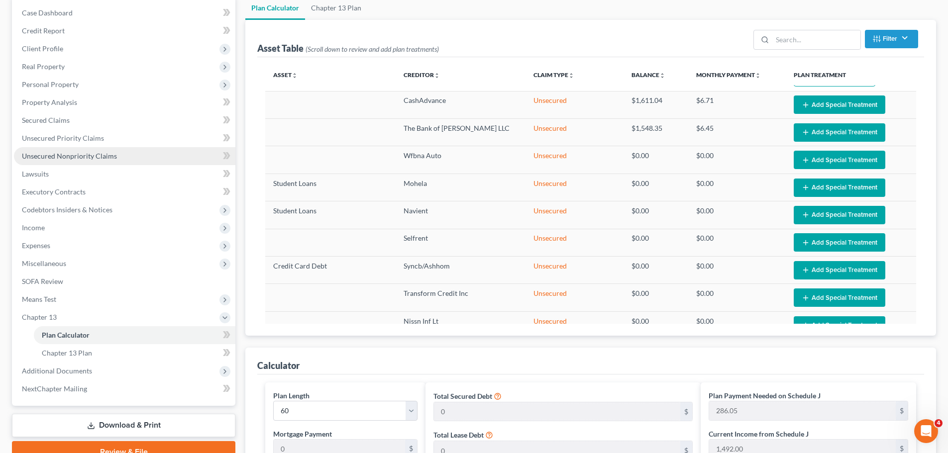
click at [94, 157] on span "Unsecured Nonpriority Claims" at bounding box center [69, 156] width 95 height 8
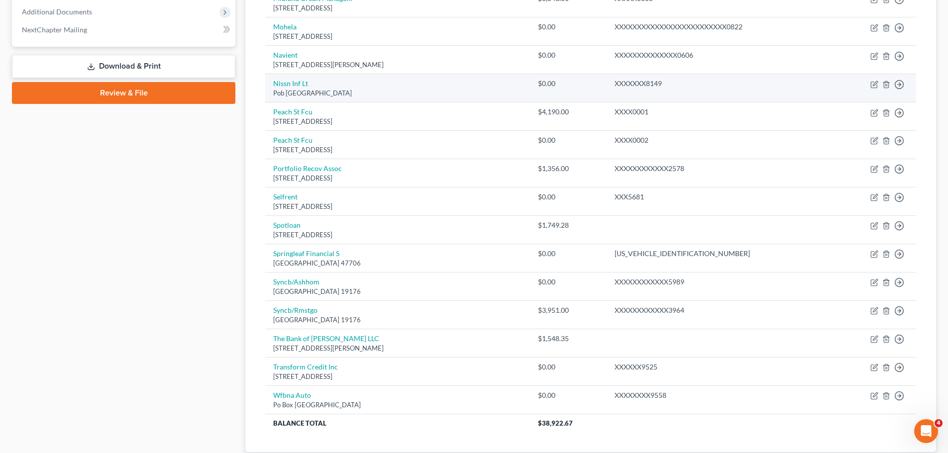
scroll to position [491, 0]
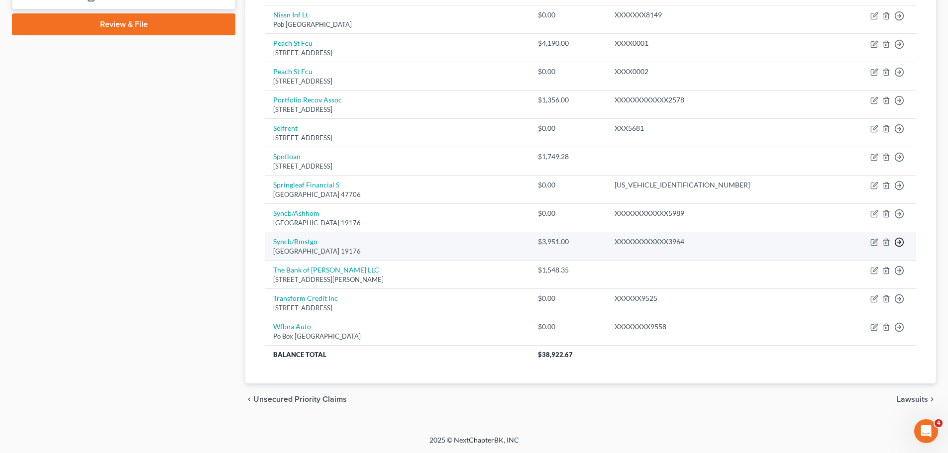
click at [839, 250] on link "Move to D" at bounding box center [853, 249] width 83 height 17
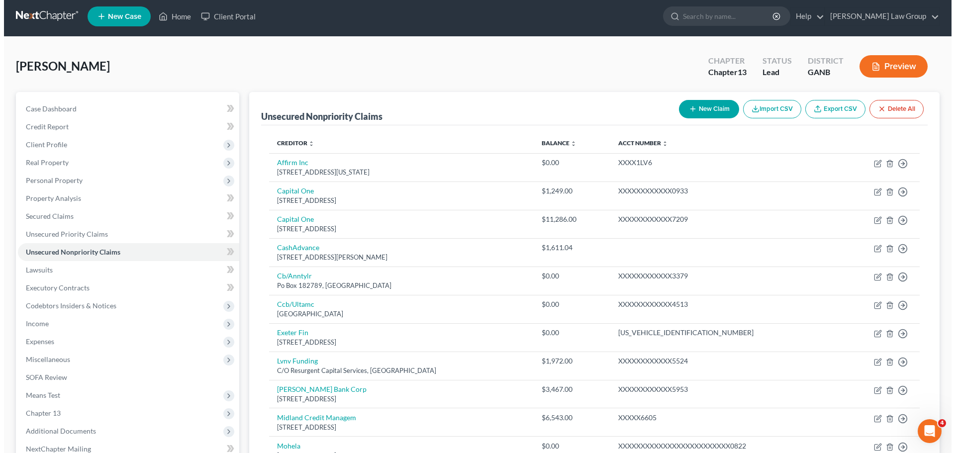
scroll to position [0, 0]
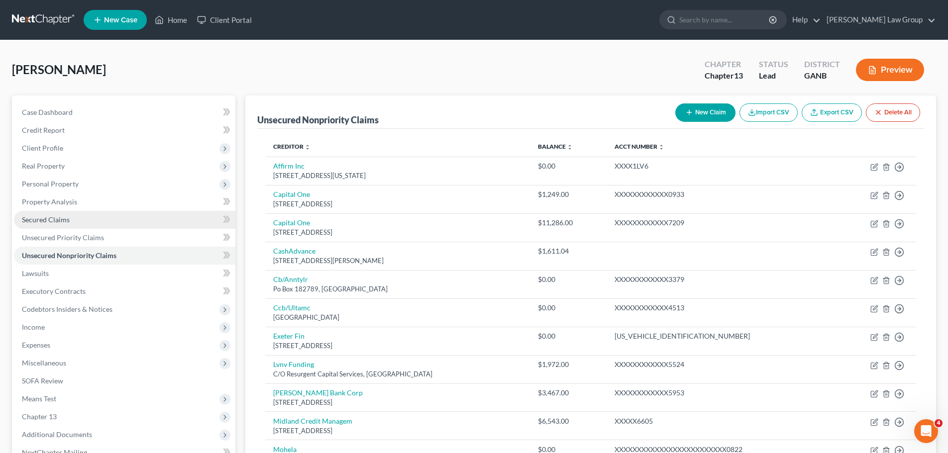
click at [96, 222] on link "Secured Claims" at bounding box center [124, 220] width 221 height 18
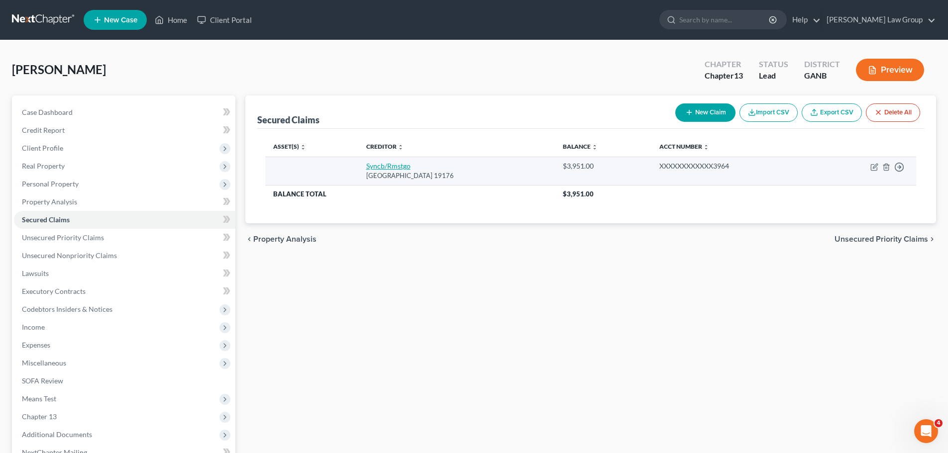
click at [384, 168] on link "Syncb/Rmstgo" at bounding box center [388, 166] width 44 height 8
select select "39"
select select "0"
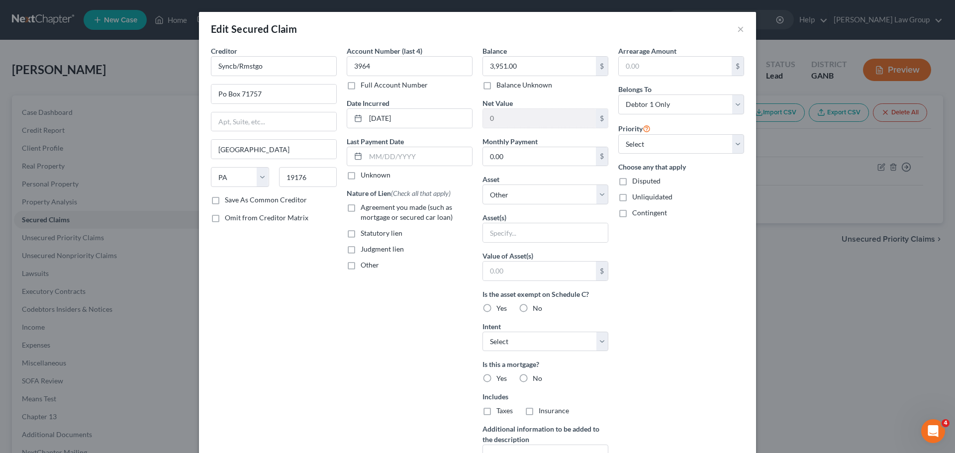
click at [361, 211] on label "Agreement you made (such as mortgage or secured car loan)" at bounding box center [417, 212] width 112 height 20
click at [365, 209] on input "Agreement you made (such as mortgage or secured car loan)" at bounding box center [368, 205] width 6 height 6
checkbox input "true"
click at [495, 228] on input "text" at bounding box center [545, 232] width 125 height 19
drag, startPoint x: 495, startPoint y: 228, endPoint x: 641, endPoint y: 344, distance: 185.8
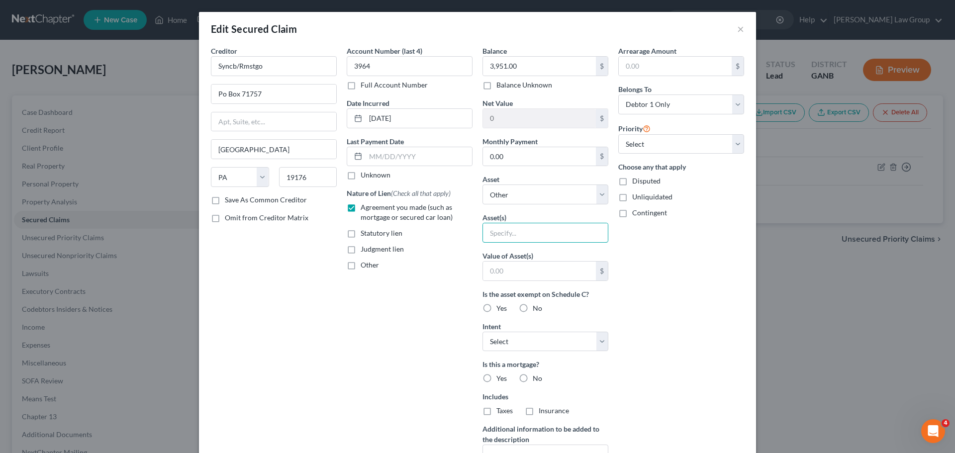
click at [573, 283] on div "Balance 3,951.00 $ Balance Unknown Balance Undetermined 3,951.00 $ Balance Unkn…" at bounding box center [545, 268] width 136 height 444
type input "Furniture"
click at [523, 279] on input "text" at bounding box center [539, 271] width 113 height 19
type input "2,500"
click at [496, 306] on label "Yes" at bounding box center [501, 308] width 10 height 10
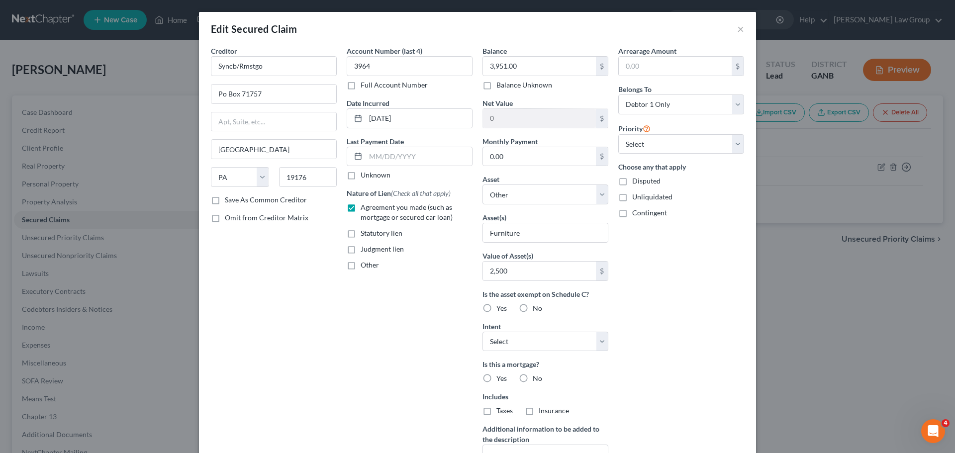
click at [500, 306] on input "Yes" at bounding box center [503, 306] width 6 height 6
radio input "true"
click at [510, 341] on select "Select Surrender Redeem Reaffirm Avoid Other" at bounding box center [545, 342] width 126 height 20
select select "2"
click at [482, 332] on select "Select Surrender Redeem Reaffirm Avoid Other" at bounding box center [545, 342] width 126 height 20
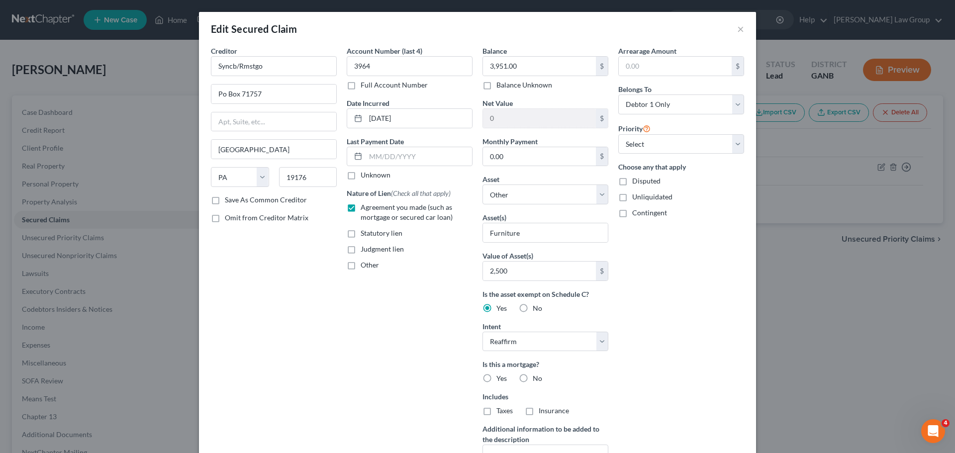
click at [533, 377] on label "No" at bounding box center [537, 379] width 9 height 10
click at [537, 377] on input "No" at bounding box center [540, 377] width 6 height 6
radio input "true"
click at [533, 407] on label "No" at bounding box center [537, 411] width 9 height 10
click at [537, 407] on input "No" at bounding box center [540, 409] width 6 height 6
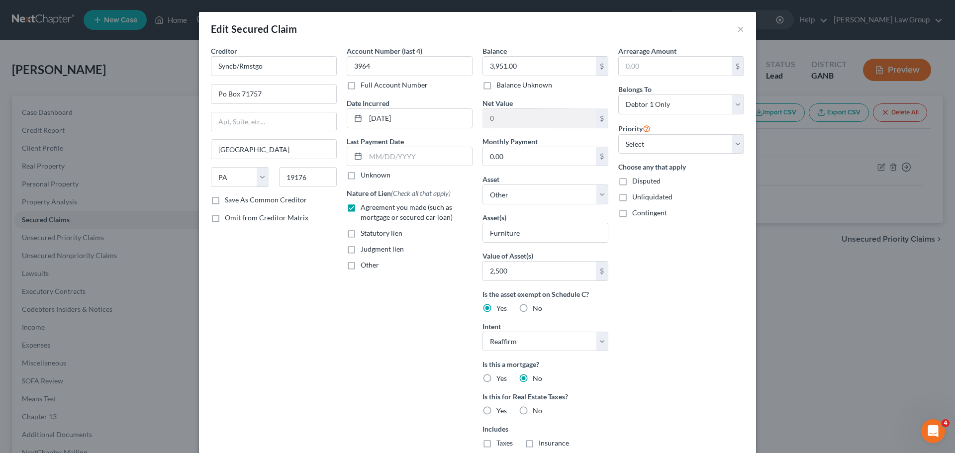
radio input "true"
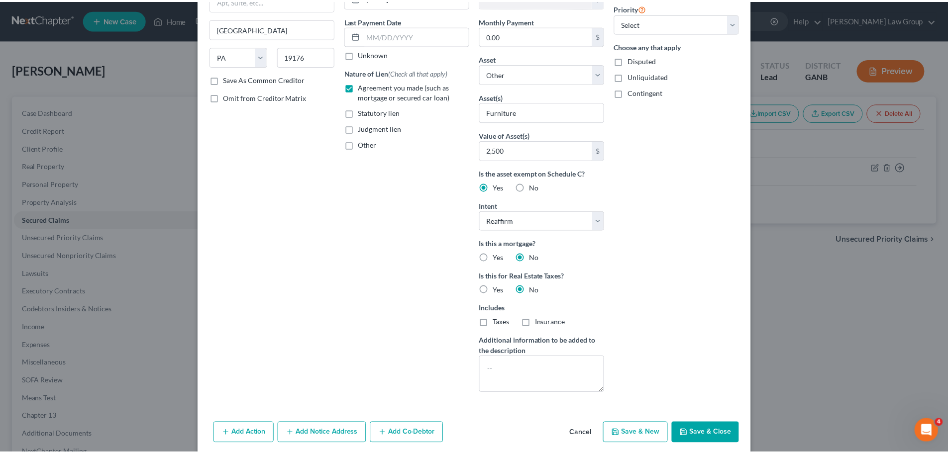
scroll to position [139, 0]
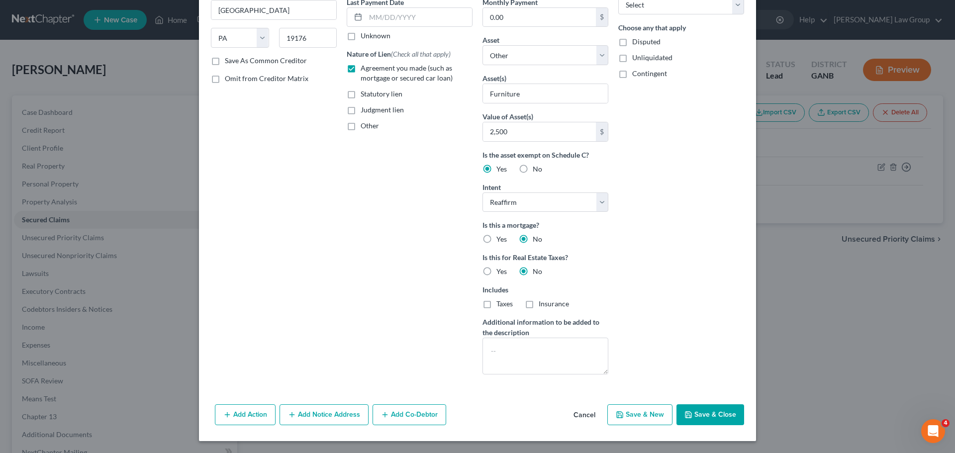
click at [684, 415] on icon "button" at bounding box center [688, 415] width 8 height 8
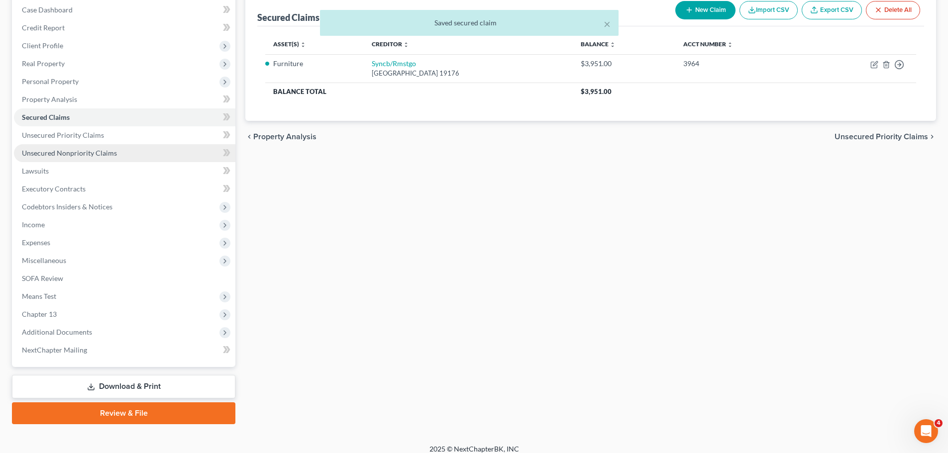
scroll to position [111, 0]
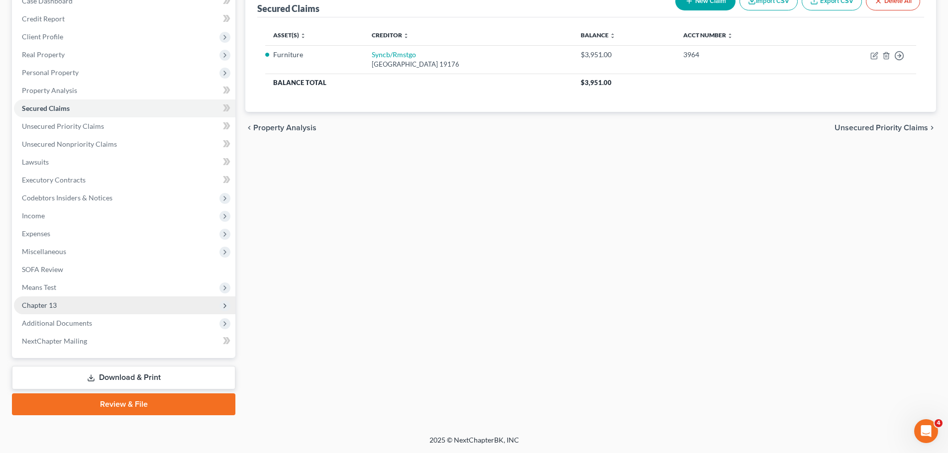
click at [85, 300] on span "Chapter 13" at bounding box center [124, 305] width 221 height 18
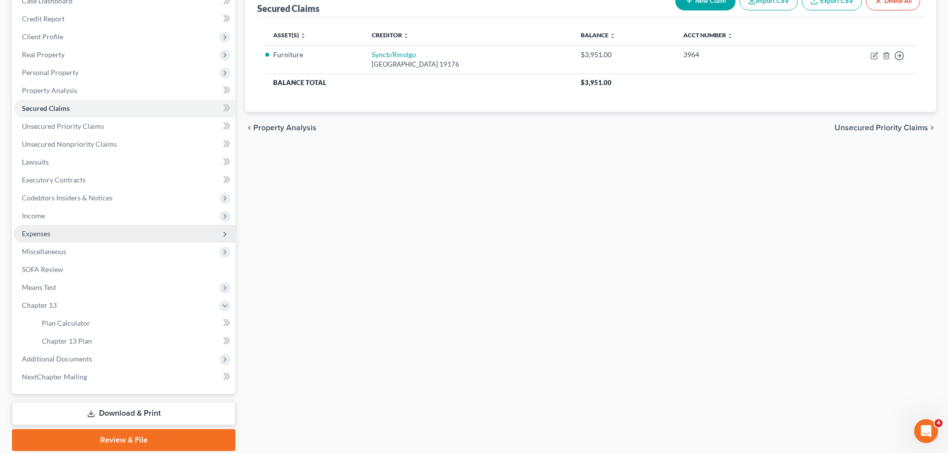
click at [65, 239] on span "Expenses" at bounding box center [124, 234] width 221 height 18
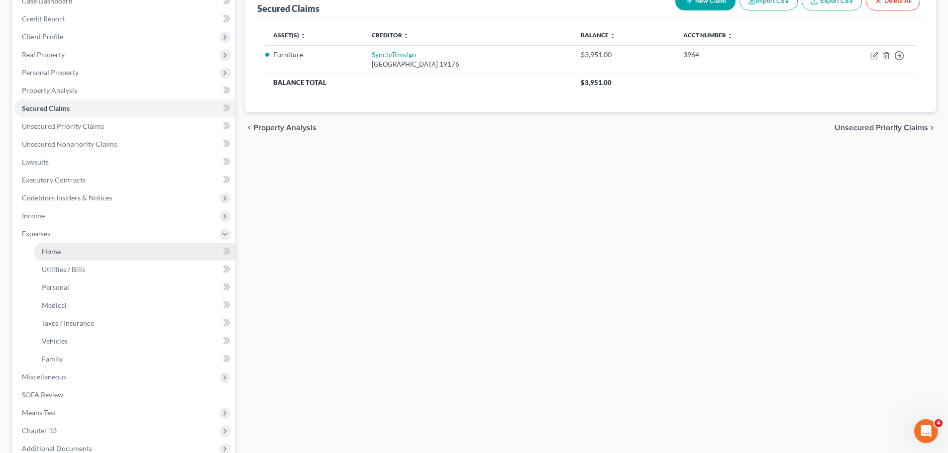
click at [75, 247] on link "Home" at bounding box center [134, 252] width 201 height 18
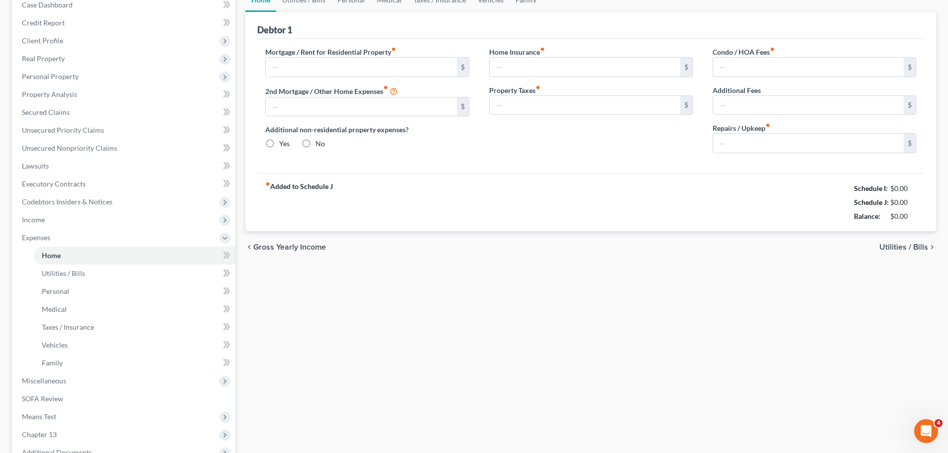
type input "850.00"
type input "0.00"
radio input "true"
type input "25.00"
type input "0.00"
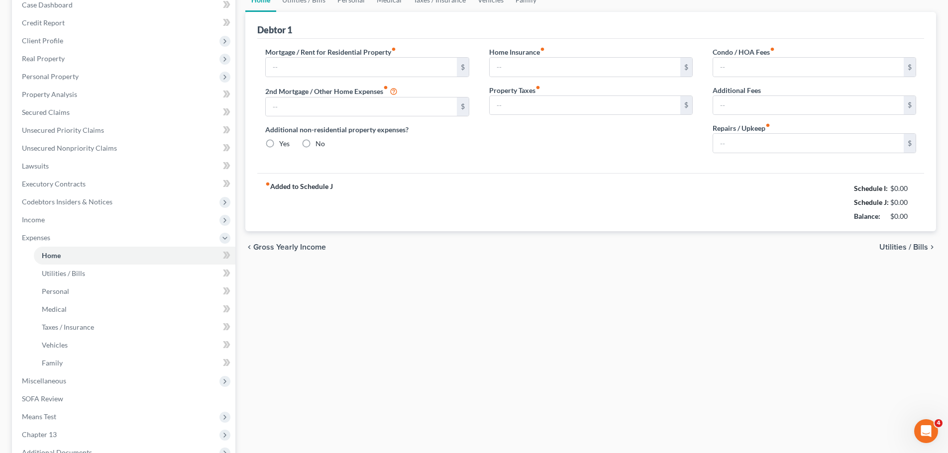
type input "0.00"
type input "50.00"
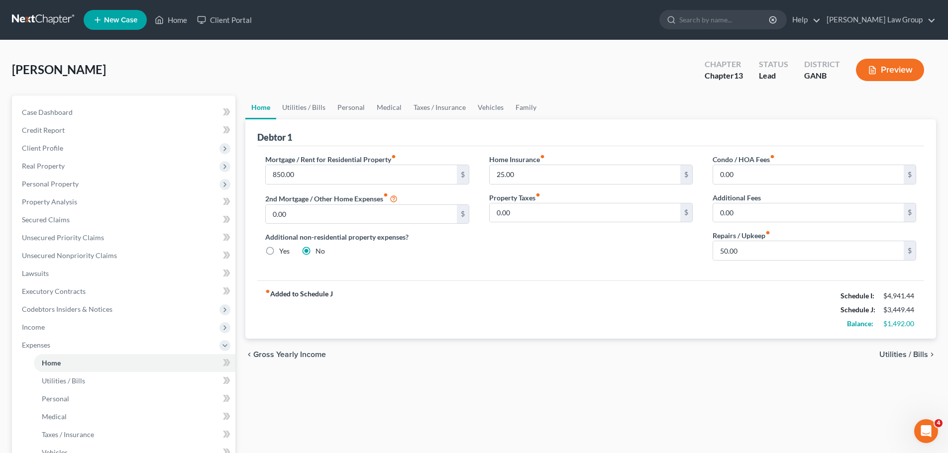
scroll to position [199, 0]
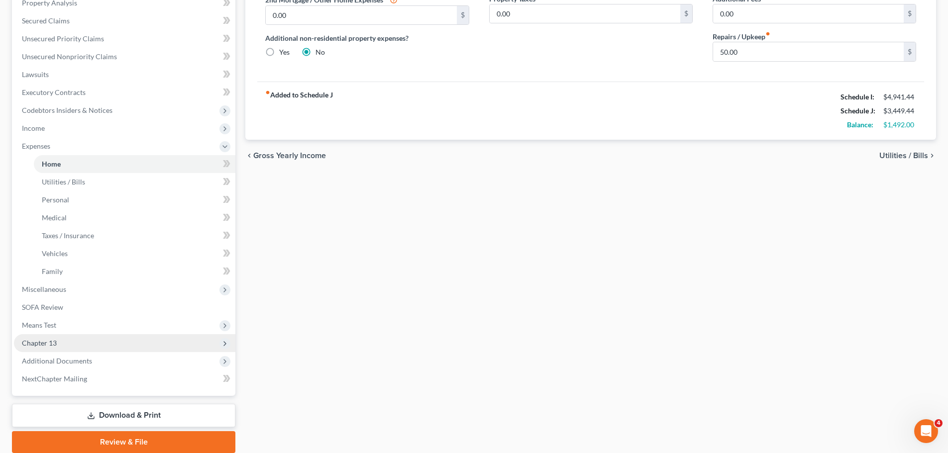
drag, startPoint x: 95, startPoint y: 338, endPoint x: 154, endPoint y: 348, distance: 60.0
click at [95, 338] on span "Chapter 13" at bounding box center [124, 343] width 221 height 18
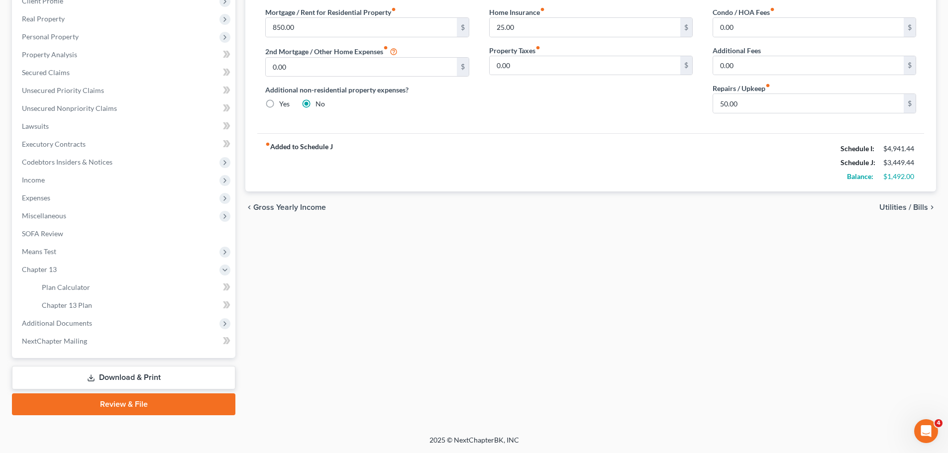
scroll to position [147, 0]
click at [178, 284] on link "Plan Calculator" at bounding box center [134, 288] width 201 height 18
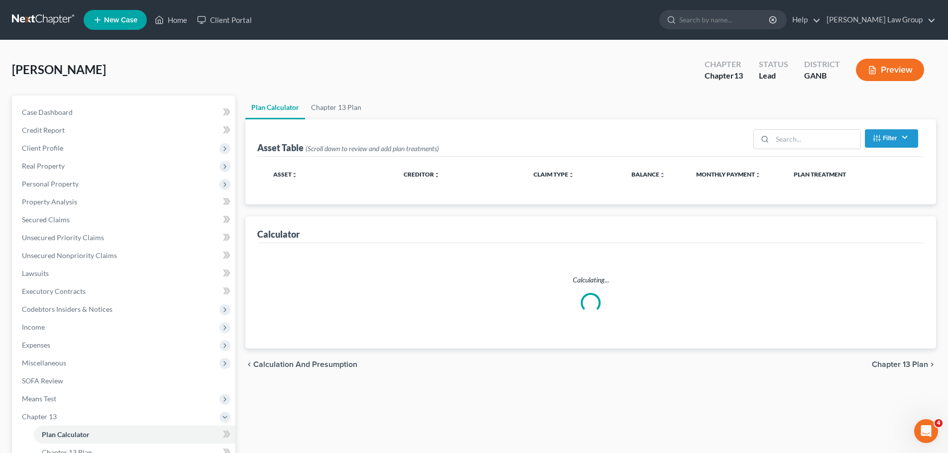
select select "59"
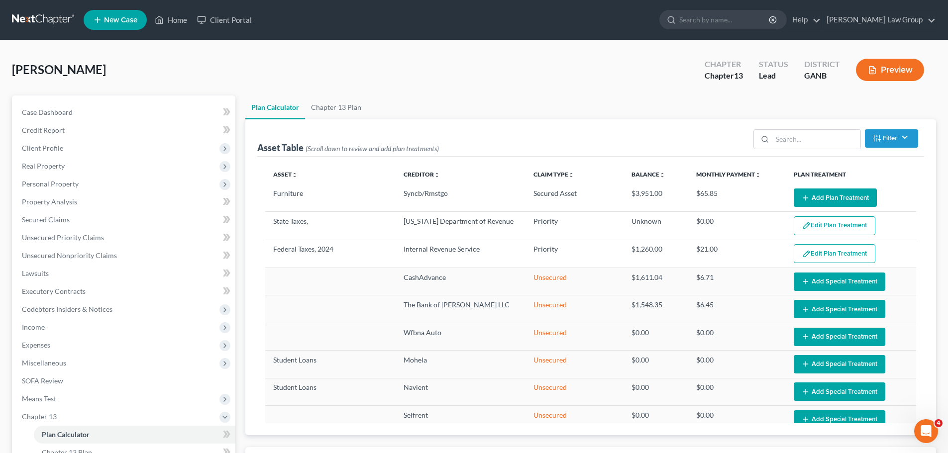
click at [848, 194] on button "Add Plan Treatment" at bounding box center [834, 198] width 83 height 18
select select "59"
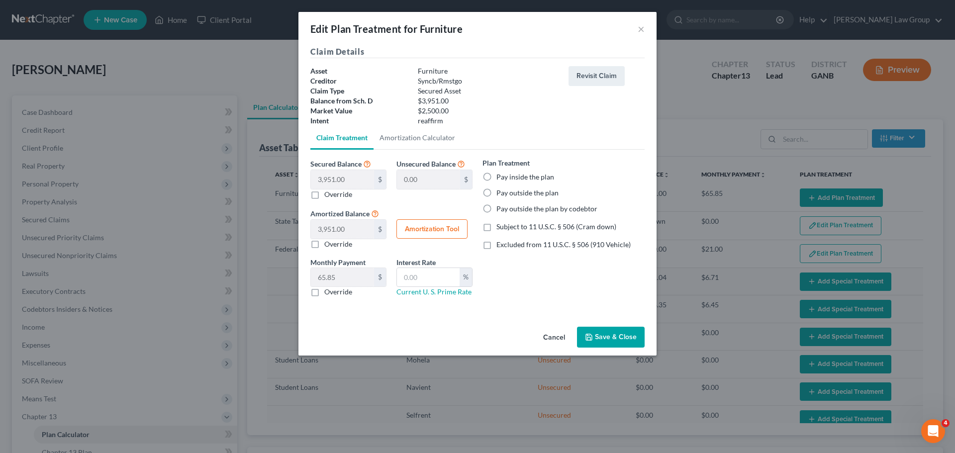
click at [496, 173] on label "Pay inside the plan" at bounding box center [525, 177] width 58 height 10
click at [500, 173] on input "Pay inside the plan" at bounding box center [503, 175] width 6 height 6
radio input "true"
drag, startPoint x: 489, startPoint y: 246, endPoint x: 425, endPoint y: 273, distance: 68.9
click at [496, 246] on label "Excluded from 11 U.S.C. § 506 (910 Vehicle)" at bounding box center [563, 245] width 134 height 10
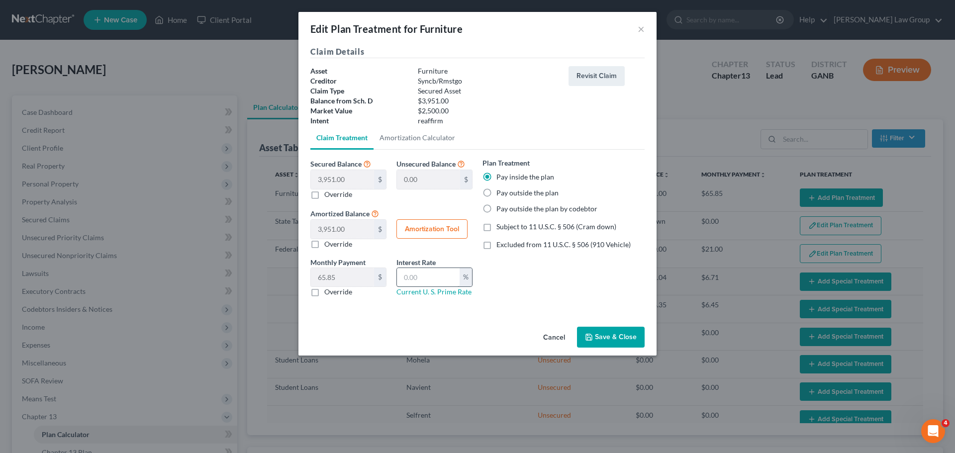
click at [500, 246] on input "Excluded from 11 U.S.C. § 506 (910 Vehicle)" at bounding box center [503, 243] width 6 height 6
checkbox input "true"
click at [425, 273] on input "text" at bounding box center [428, 277] width 63 height 19
click at [423, 281] on input "text" at bounding box center [428, 277] width 63 height 19
type input "9"
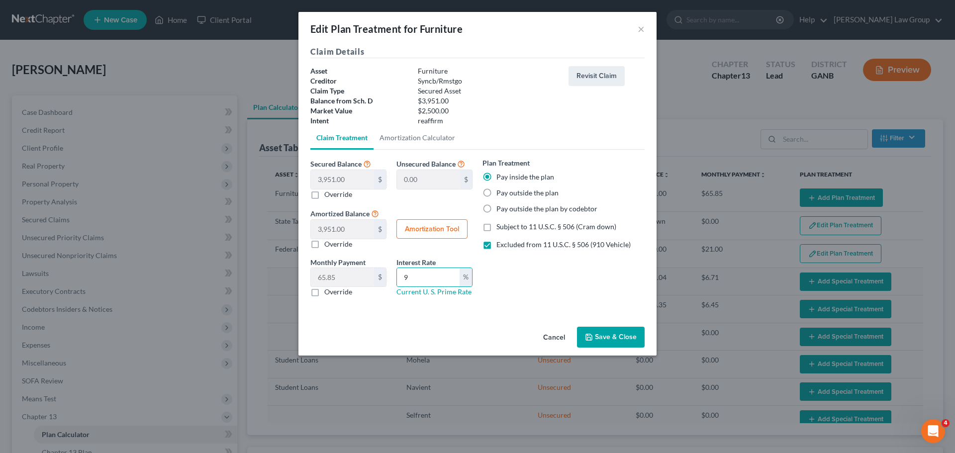
click at [619, 337] on button "Save & Close" at bounding box center [611, 337] width 68 height 21
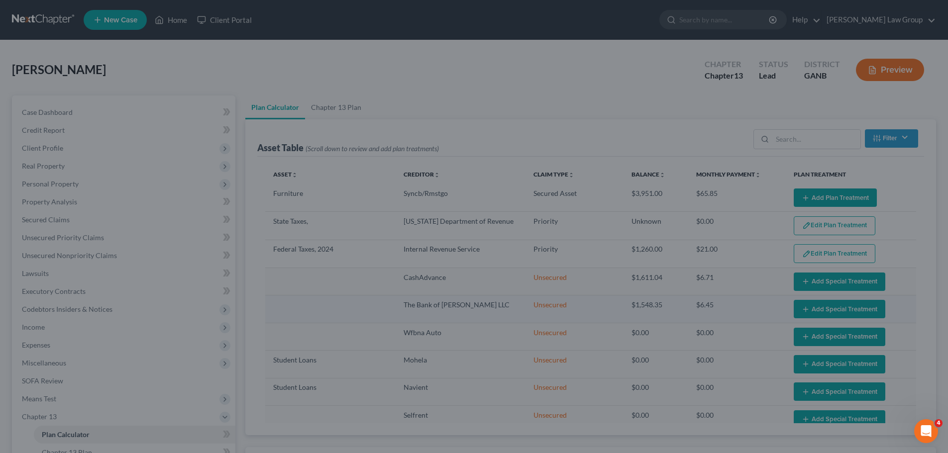
select select "59"
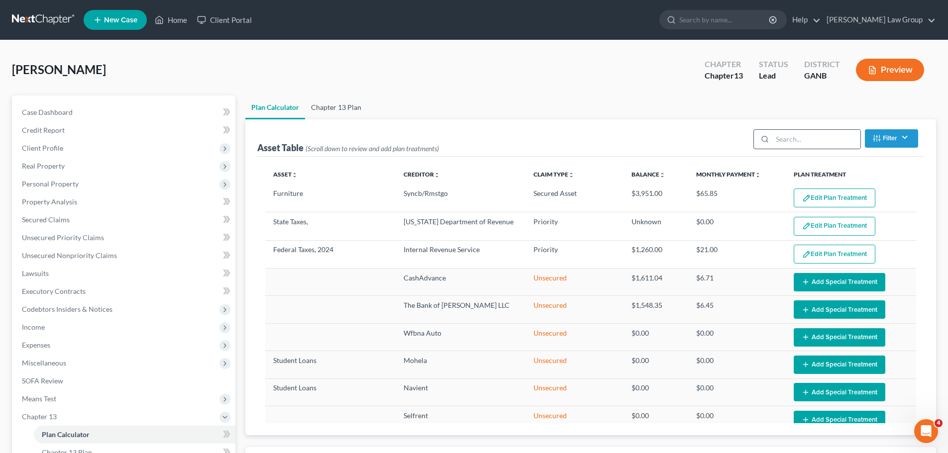
drag, startPoint x: 331, startPoint y: 107, endPoint x: 772, endPoint y: 146, distance: 443.4
click at [331, 107] on link "Chapter 13 Plan" at bounding box center [336, 107] width 62 height 24
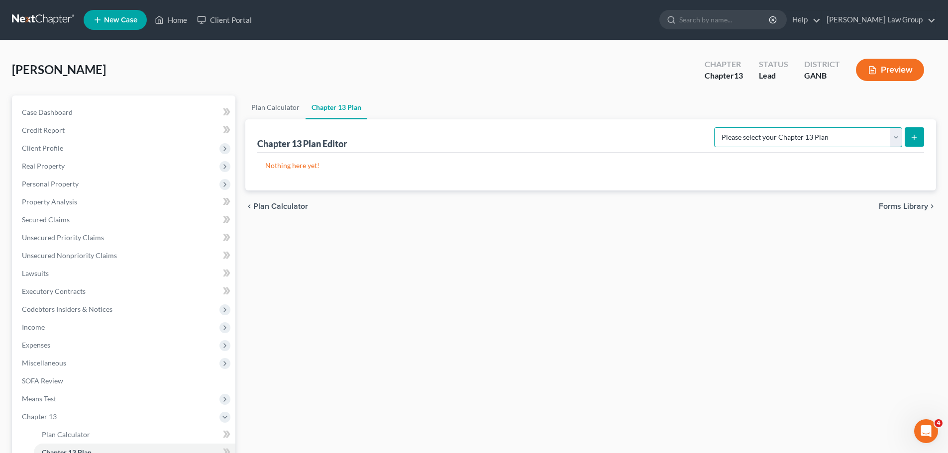
click at [793, 138] on select "Please select your Chapter 13 Plan [US_STATE] Northern - [PERSON_NAME] Law Grou…" at bounding box center [808, 137] width 188 height 20
select select "0"
click at [721, 127] on select "Please select your Chapter 13 Plan [US_STATE] Northern - [PERSON_NAME] Law Grou…" at bounding box center [808, 137] width 188 height 20
click at [905, 134] on button "submit" at bounding box center [913, 136] width 19 height 19
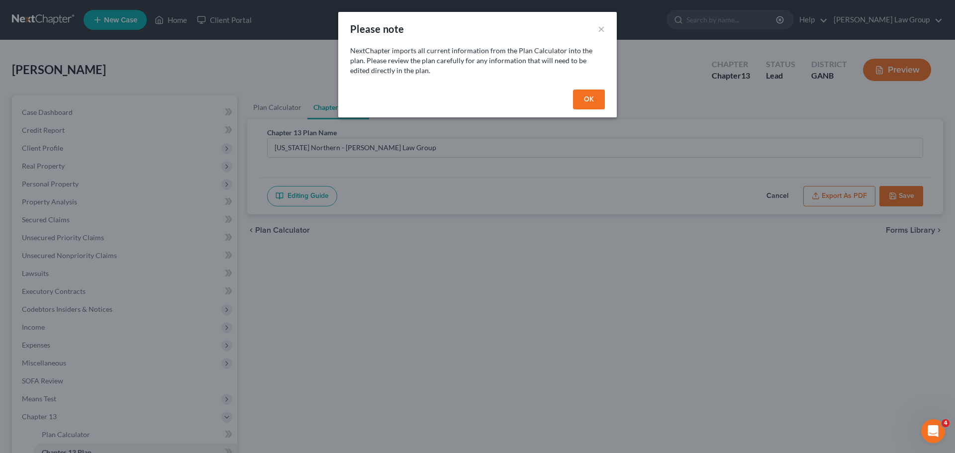
click at [597, 96] on button "OK" at bounding box center [589, 100] width 32 height 20
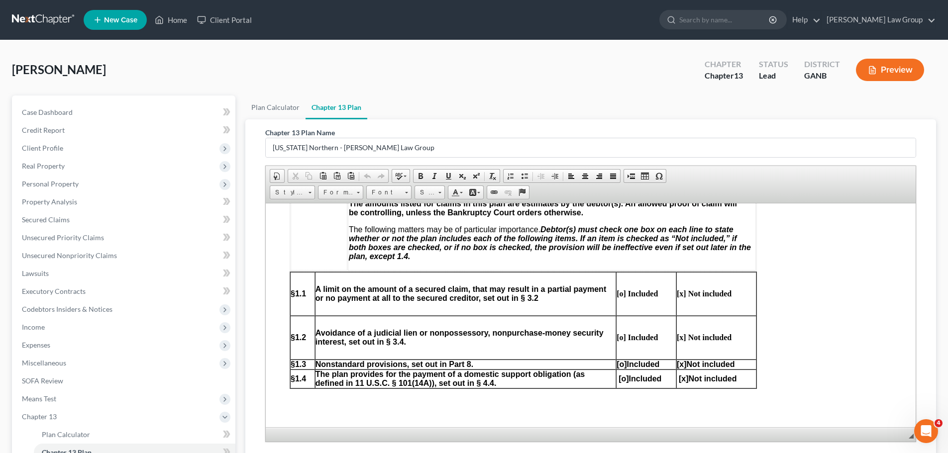
scroll to position [497, 0]
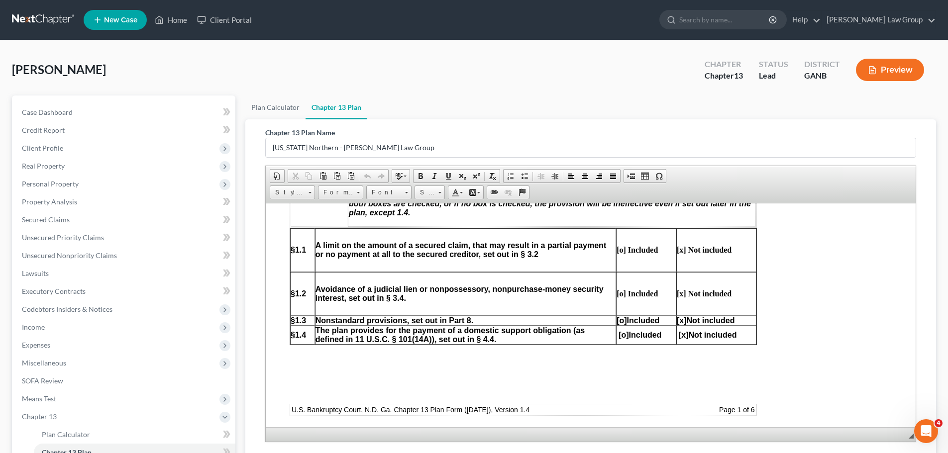
drag, startPoint x: 620, startPoint y: 318, endPoint x: 652, endPoint y: 319, distance: 32.3
click at [619, 318] on span "[o]" at bounding box center [621, 320] width 10 height 8
click at [679, 322] on span "[x]" at bounding box center [681, 320] width 10 height 8
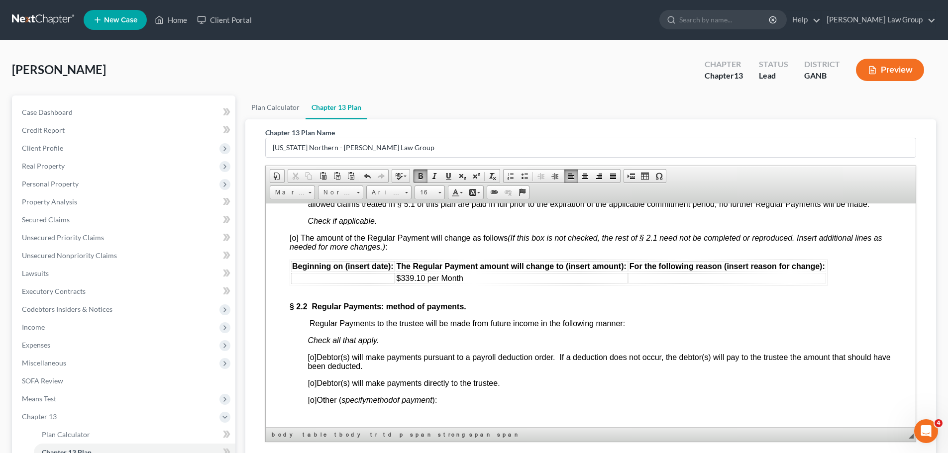
scroll to position [945, 0]
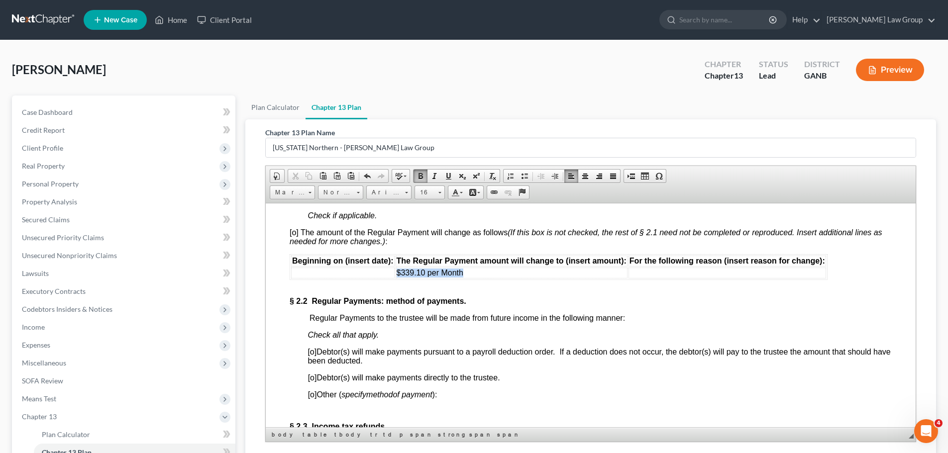
drag, startPoint x: 491, startPoint y: 279, endPoint x: 395, endPoint y: 281, distance: 96.0
click at [395, 278] on td "$339.10 per Month" at bounding box center [511, 272] width 232 height 11
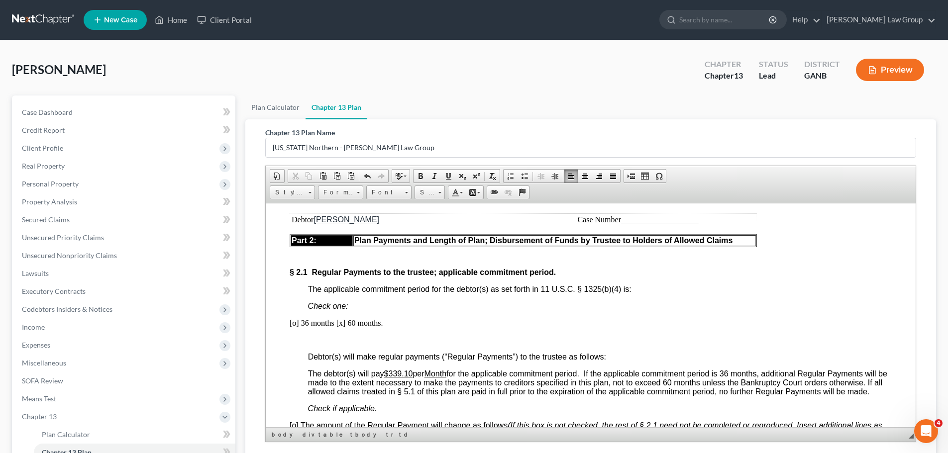
scroll to position [746, 0]
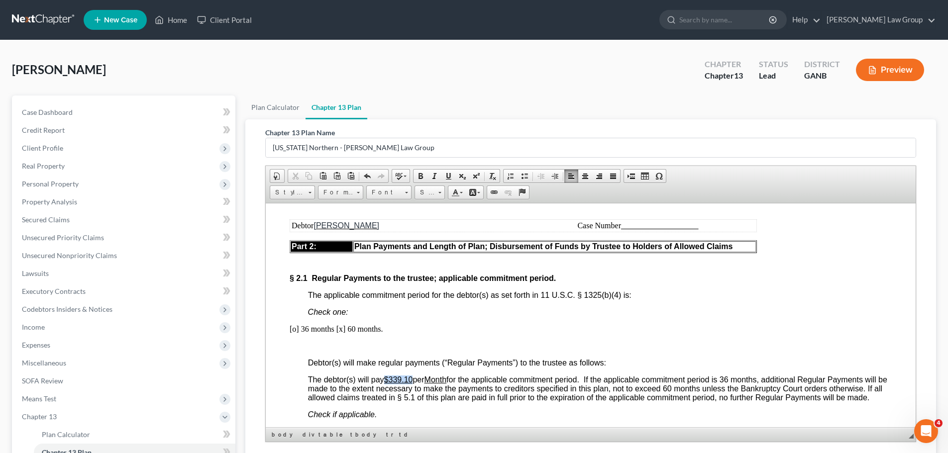
drag, startPoint x: 414, startPoint y: 378, endPoint x: 386, endPoint y: 379, distance: 27.9
click at [386, 379] on span "The debtor(s) will pay $339.10 per Month for the applicable commitment period. …" at bounding box center [597, 388] width 579 height 26
drag, startPoint x: 393, startPoint y: 377, endPoint x: 403, endPoint y: 376, distance: 10.0
click at [394, 377] on u "$339.10" at bounding box center [398, 379] width 29 height 8
click at [410, 380] on u "$339.10" at bounding box center [398, 379] width 29 height 8
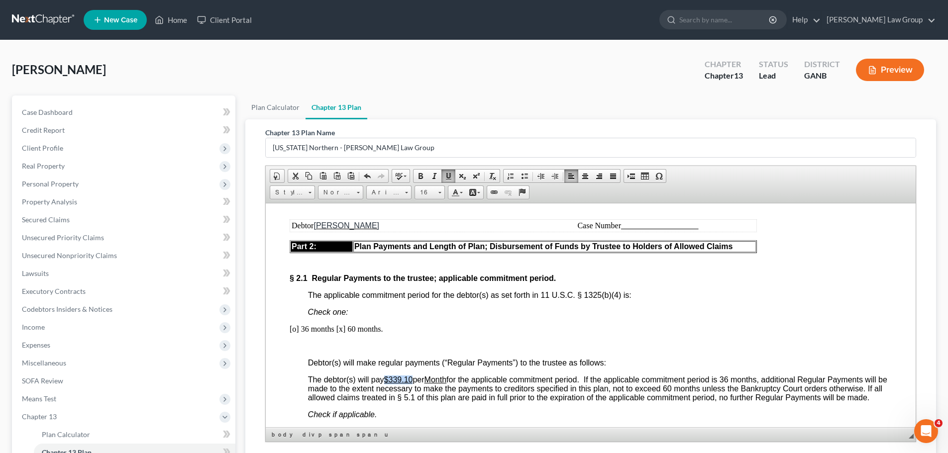
click at [413, 379] on u "$339.10" at bounding box center [398, 379] width 29 height 8
drag, startPoint x: 415, startPoint y: 382, endPoint x: 389, endPoint y: 381, distance: 25.4
click at [389, 381] on span "The debtor(s) will pay $339.10 per Month for the applicable commitment period. …" at bounding box center [597, 388] width 579 height 26
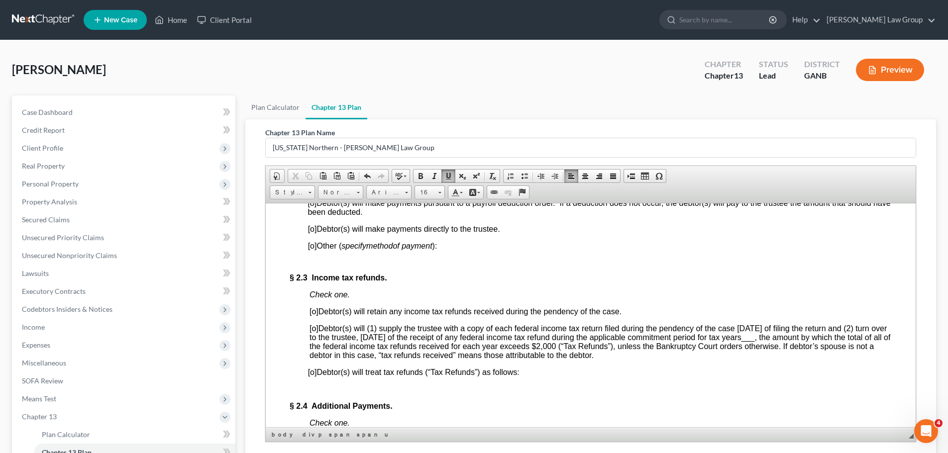
scroll to position [1094, 0]
click at [315, 308] on span "[o]" at bounding box center [313, 310] width 9 height 8
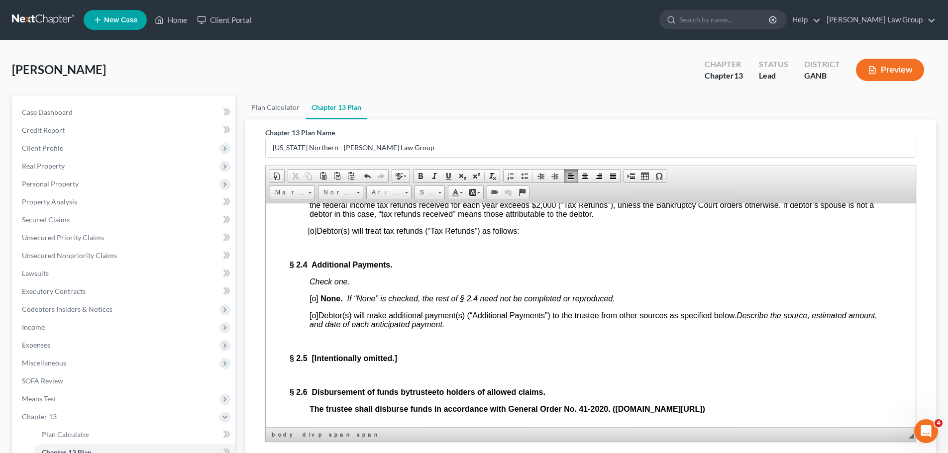
scroll to position [1243, 0]
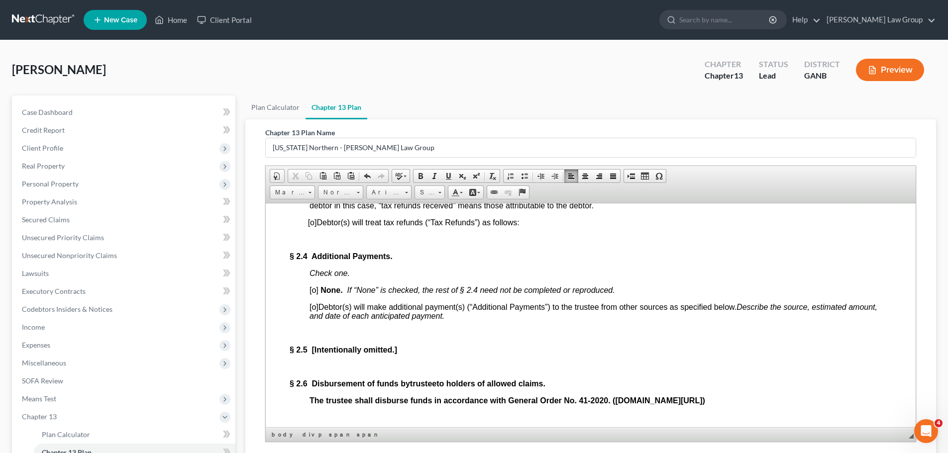
click at [313, 294] on span "[o]" at bounding box center [313, 289] width 9 height 8
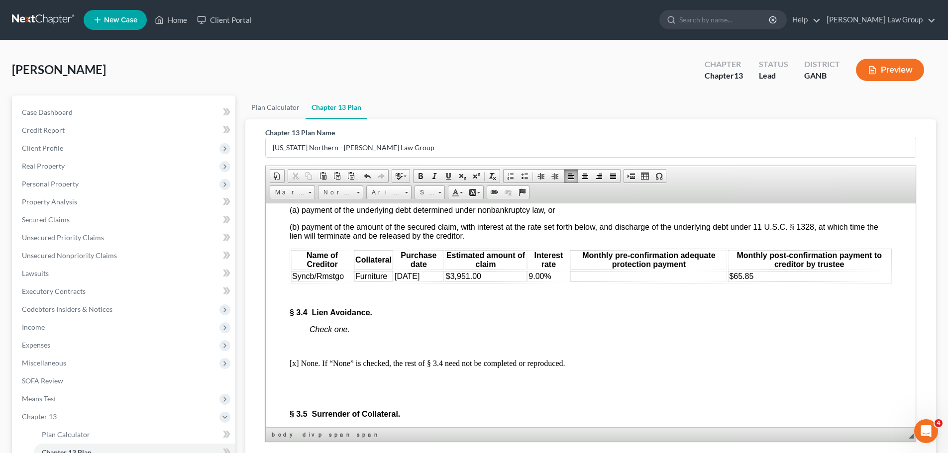
scroll to position [2139, 0]
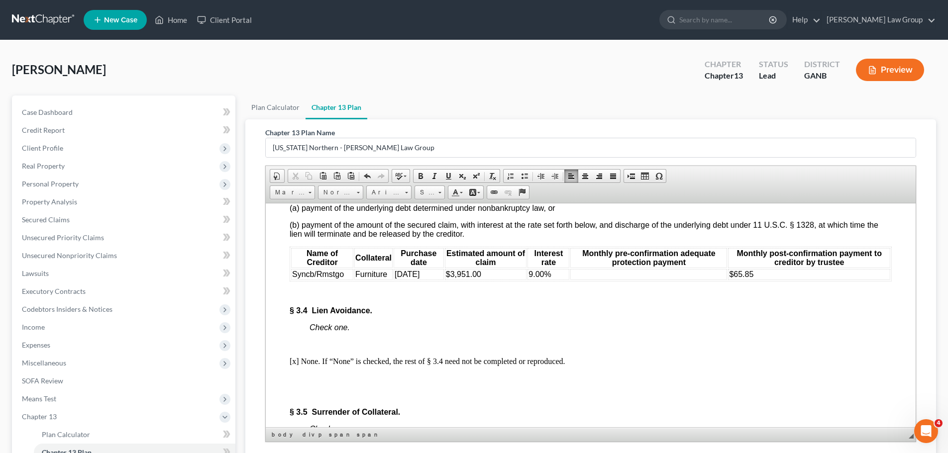
click at [640, 280] on td at bounding box center [648, 274] width 157 height 11
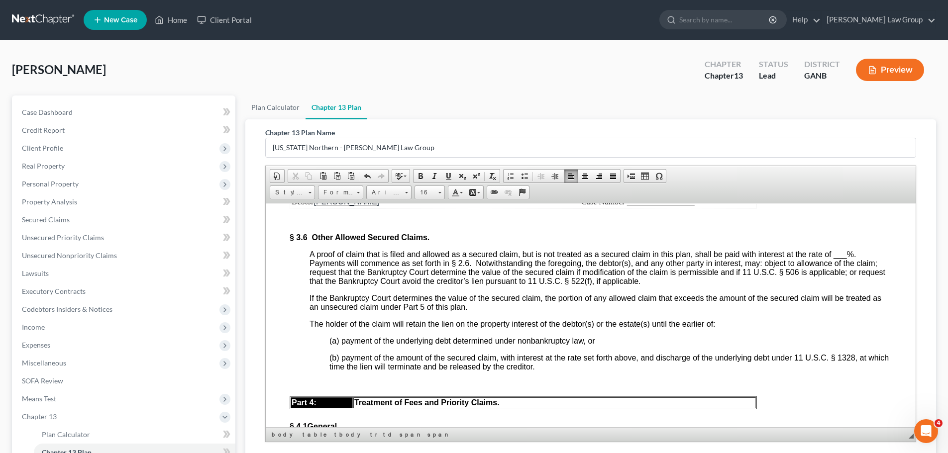
scroll to position [2586, 0]
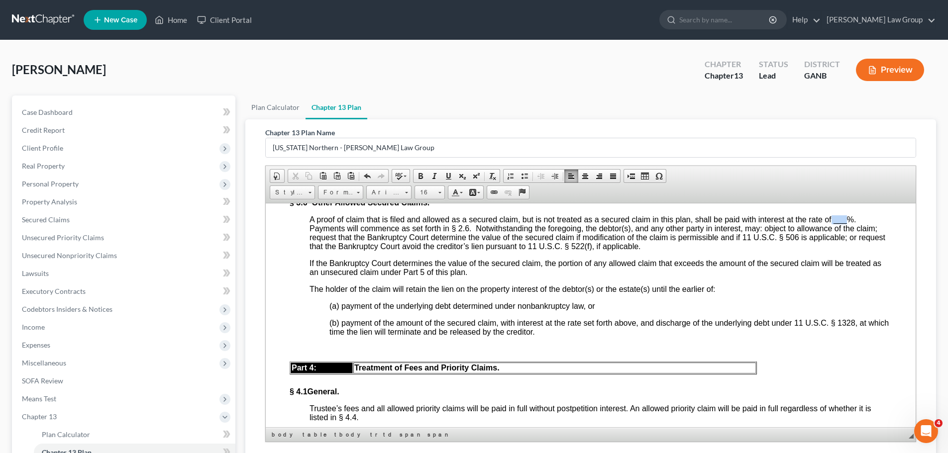
drag, startPoint x: 850, startPoint y: 248, endPoint x: 833, endPoint y: 254, distance: 17.6
click at [833, 250] on span "A proof of claim that is filed and allowed as a secured claim, but is not treat…" at bounding box center [596, 232] width 575 height 35
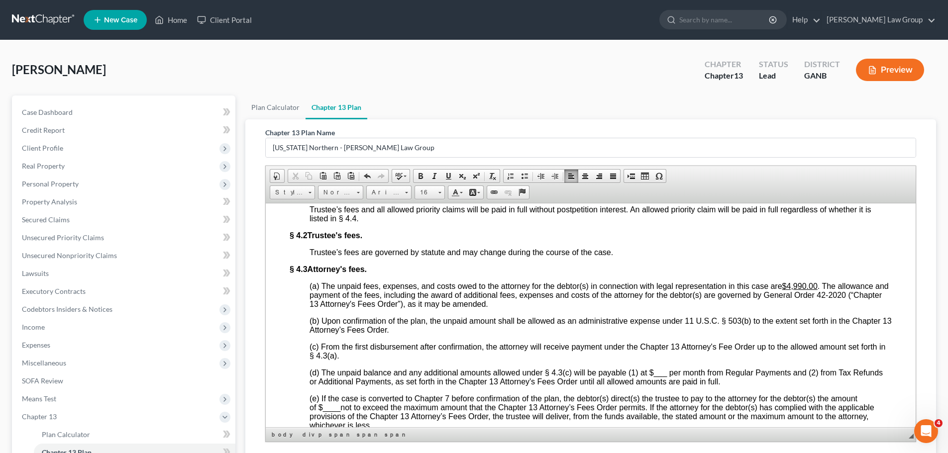
scroll to position [2835, 0]
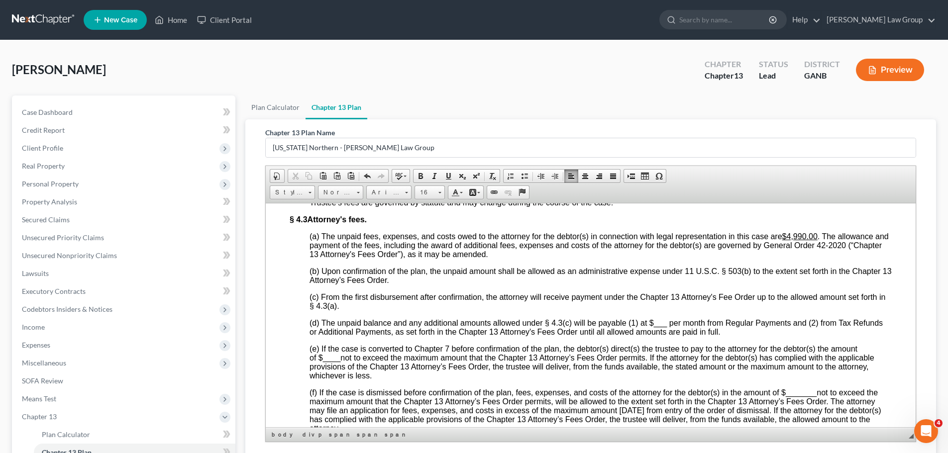
click at [340, 379] on span "(e) If the case is converted to Chapter 7 before confirmation of the plan, the …" at bounding box center [591, 361] width 565 height 35
drag, startPoint x: 340, startPoint y: 390, endPoint x: 323, endPoint y: 388, distance: 17.5
click at [323, 379] on span "(e) If the case is converted to Chapter 7 before confirmation of the plan, the …" at bounding box center [591, 361] width 565 height 35
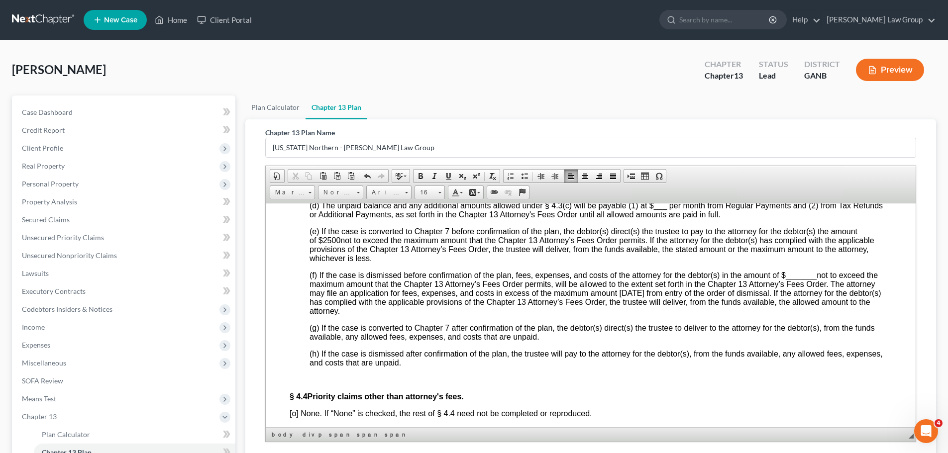
scroll to position [2935, 0]
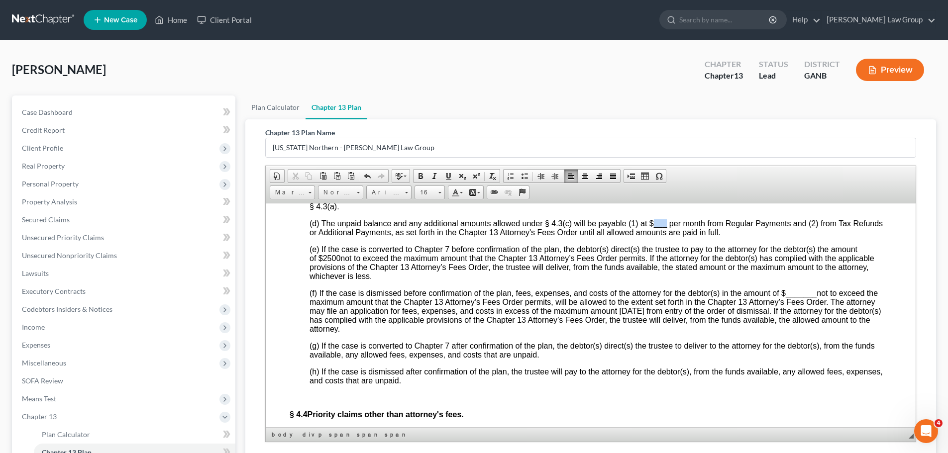
drag, startPoint x: 666, startPoint y: 251, endPoint x: 651, endPoint y: 256, distance: 15.7
click at [651, 236] on span "(d) The unpaid balance and any additional amounts allowed under § 4.3(c) will b…" at bounding box center [595, 227] width 573 height 17
drag, startPoint x: 818, startPoint y: 321, endPoint x: 783, endPoint y: 324, distance: 34.5
click at [783, 324] on span "(f) If the case is dismissed before confirmation of the plan, fees, expenses, a…" at bounding box center [594, 310] width 571 height 44
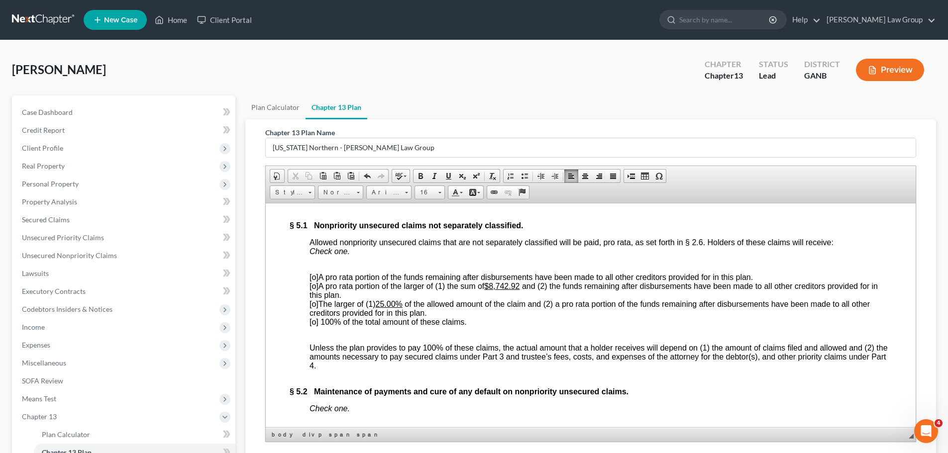
scroll to position [3432, 0]
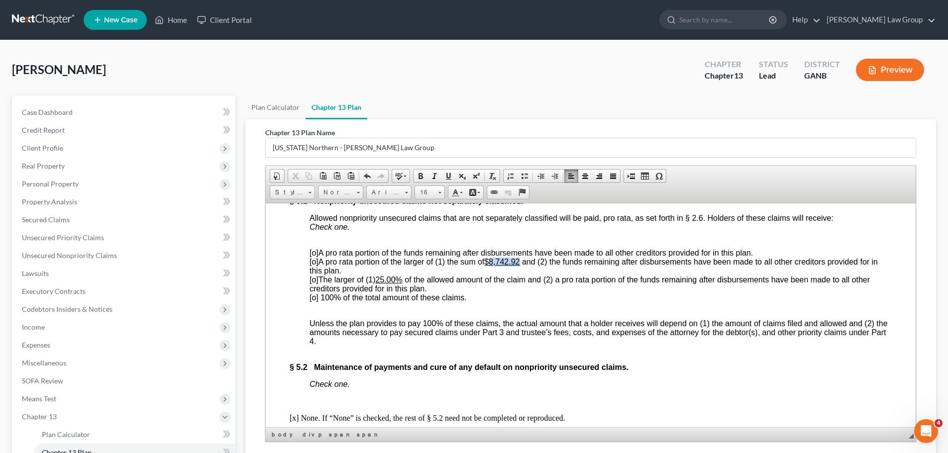
drag, startPoint x: 523, startPoint y: 293, endPoint x: 491, endPoint y: 293, distance: 32.3
click at [491, 275] on span "[o] A pro rata portion of the larger of (1) the sum of $8,742.92 and (2) the fu…" at bounding box center [593, 265] width 568 height 17
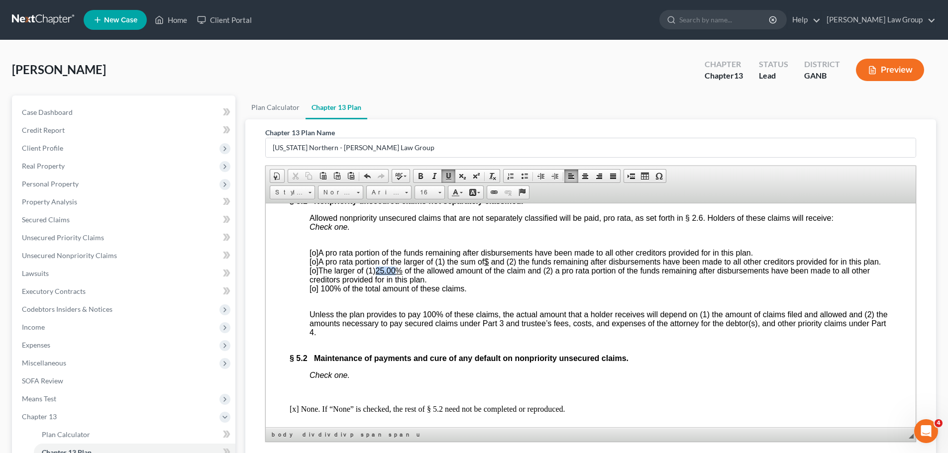
drag, startPoint x: 398, startPoint y: 310, endPoint x: 379, endPoint y: 310, distance: 19.9
click at [379, 284] on span "[o] The larger of (1) 25.00% of the allowed amount of the claim and (2) a pro r…" at bounding box center [589, 274] width 560 height 17
drag, startPoint x: 313, startPoint y: 326, endPoint x: 319, endPoint y: 327, distance: 6.1
click at [314, 292] on span "[o] 100% of the total amount of these claims." at bounding box center [387, 288] width 157 height 8
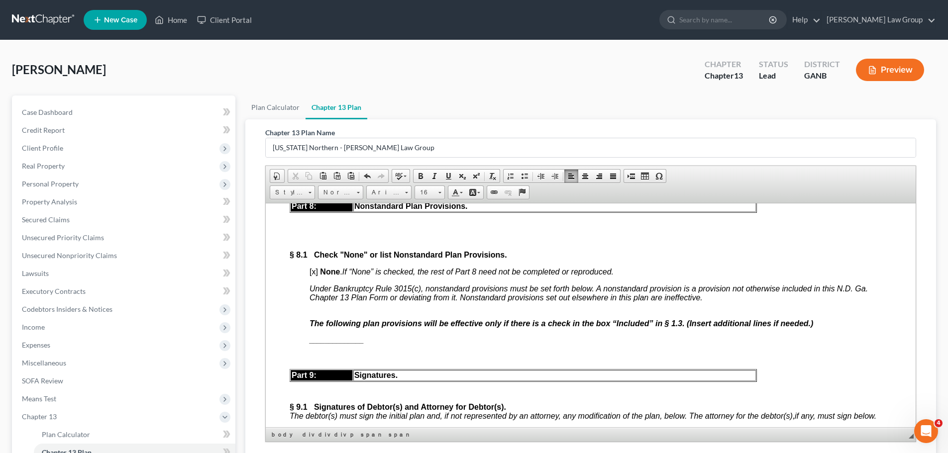
scroll to position [4377, 0]
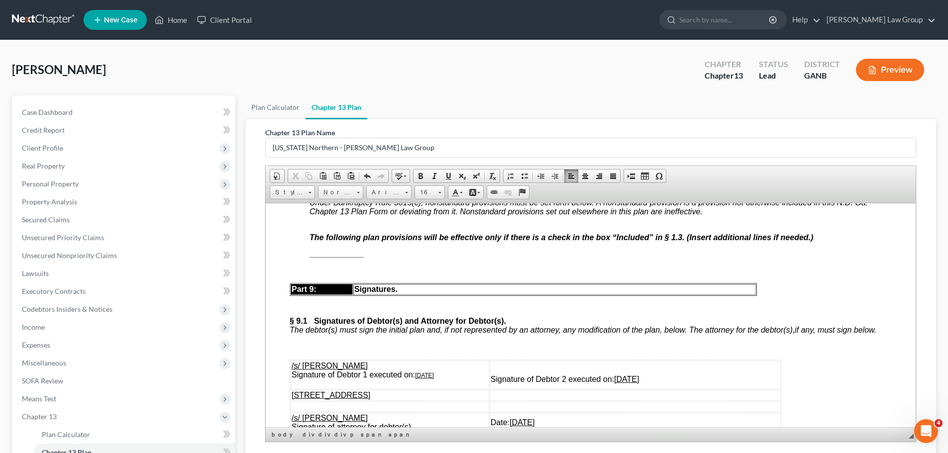
click at [315, 190] on span "[x]" at bounding box center [313, 185] width 8 height 8
drag, startPoint x: 368, startPoint y: 291, endPoint x: 309, endPoint y: 295, distance: 58.8
click at [309, 258] on p "______________" at bounding box center [600, 254] width 582 height 8
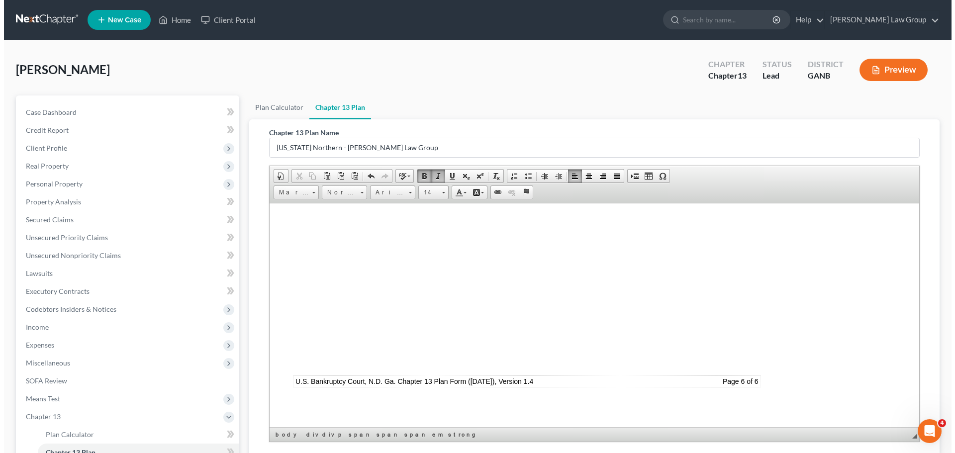
scroll to position [147, 0]
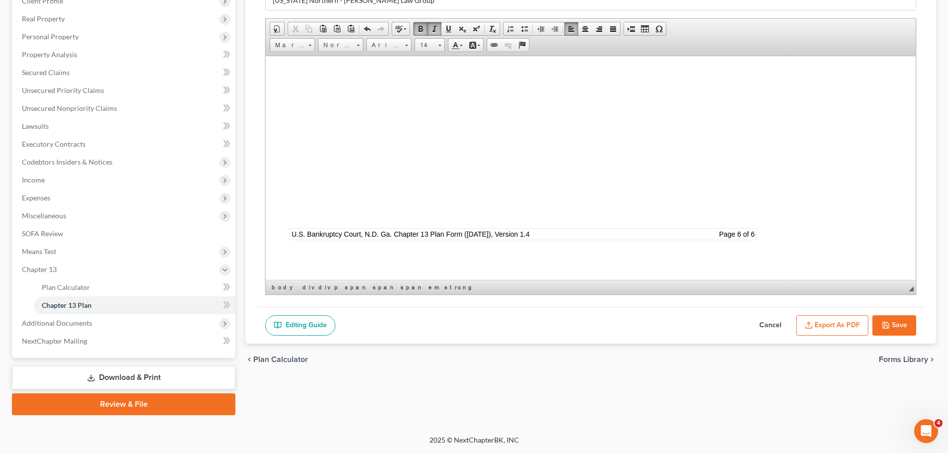
click at [828, 323] on button "Export as PDF" at bounding box center [832, 325] width 72 height 21
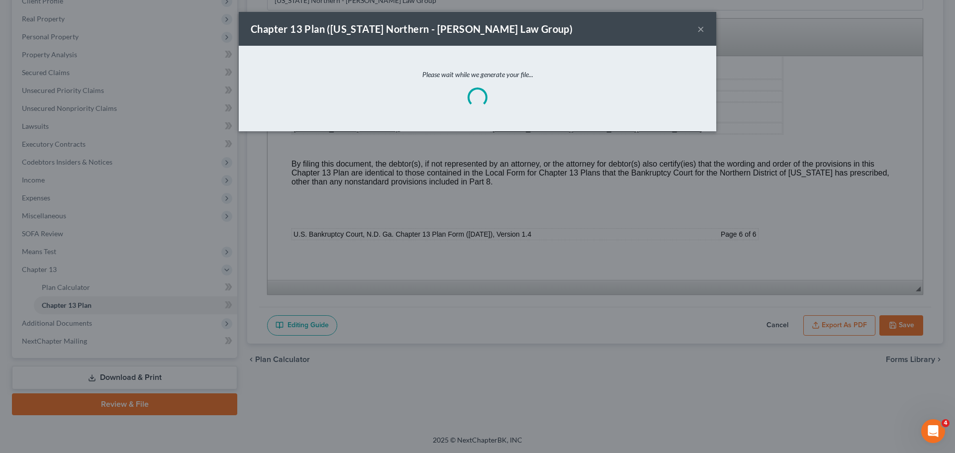
scroll to position [4571, 0]
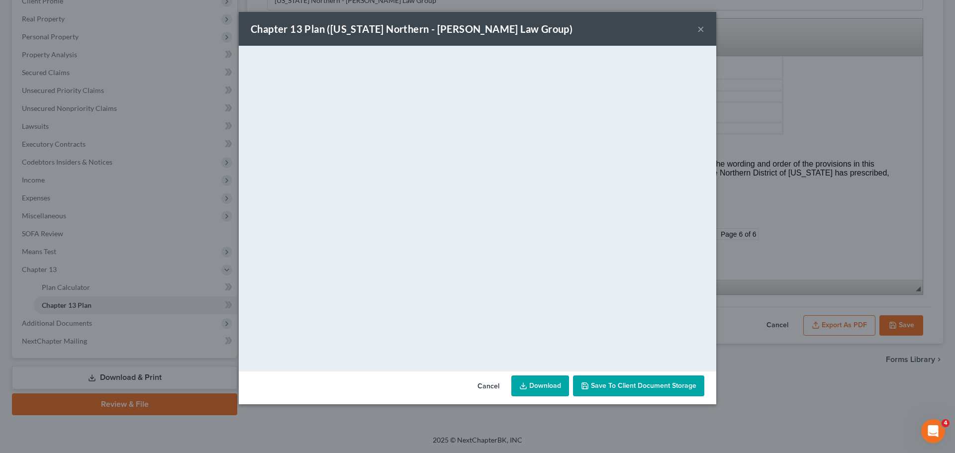
click at [634, 383] on span "Save to Client Document Storage" at bounding box center [643, 385] width 105 height 8
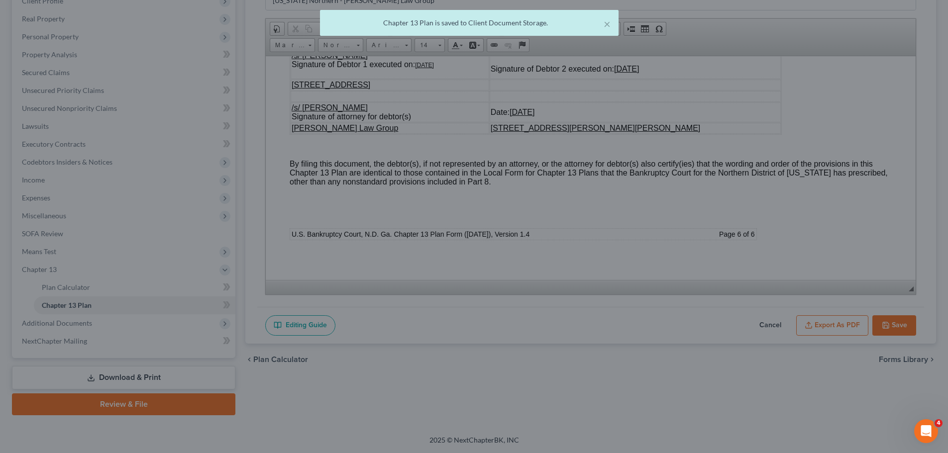
scroll to position [4580, 0]
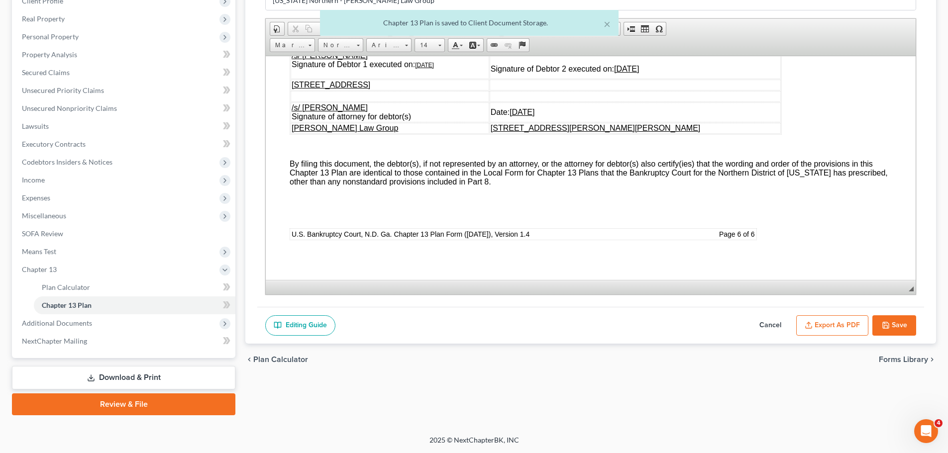
click at [893, 328] on button "Save" at bounding box center [894, 325] width 44 height 21
select select "0"
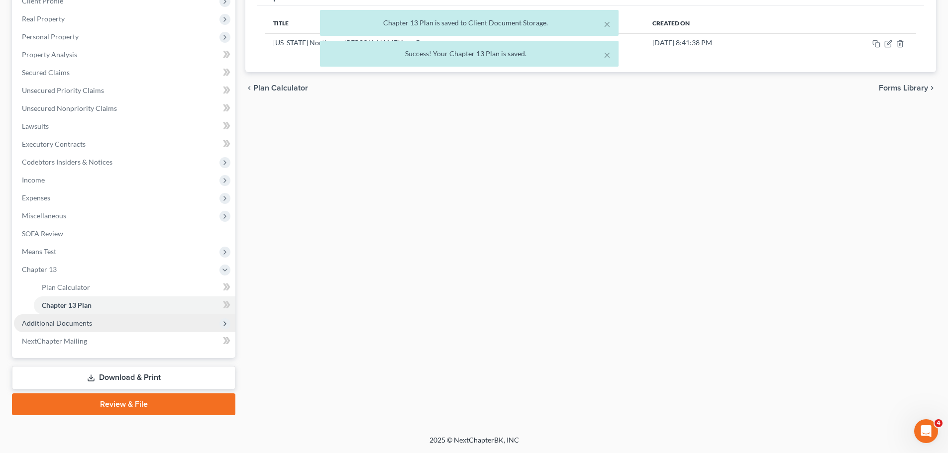
click at [128, 327] on span "Additional Documents" at bounding box center [124, 323] width 221 height 18
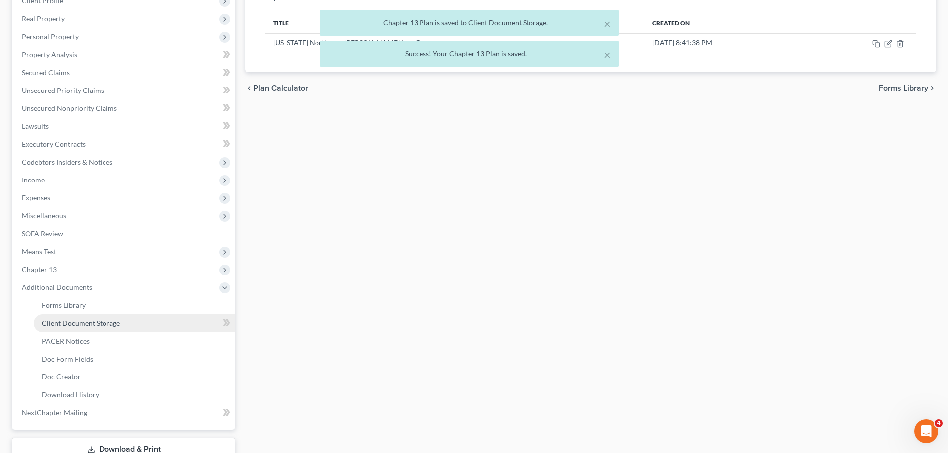
click at [117, 321] on span "Client Document Storage" at bounding box center [81, 323] width 78 height 8
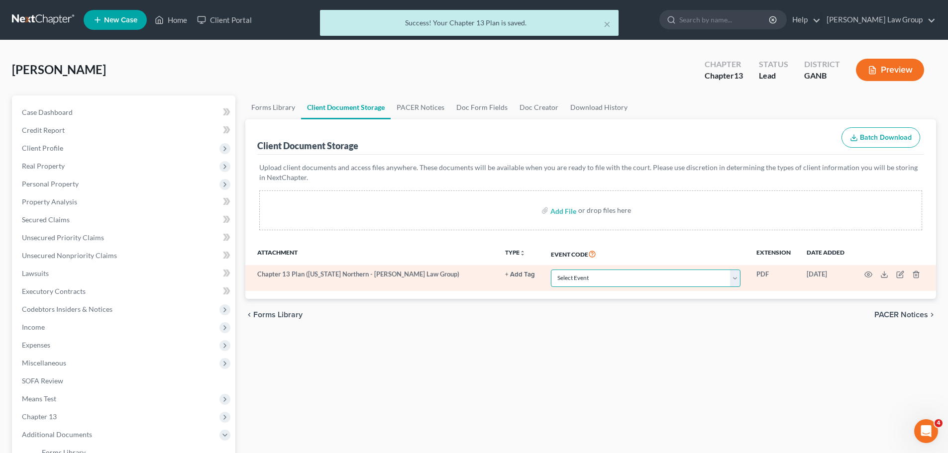
drag, startPoint x: 610, startPoint y: 283, endPoint x: 611, endPoint y: 272, distance: 10.5
click at [610, 283] on select "Select Event 01 - Chapter 13 Plan - Initial Plan 02-Application to Pay Filing F…" at bounding box center [646, 278] width 190 height 17
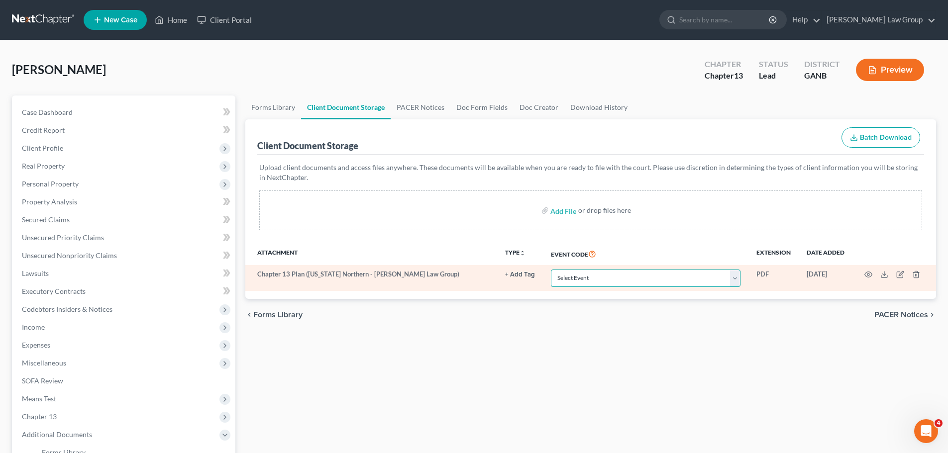
select select "0"
click at [551, 270] on select "Select Event 01 - Chapter 13 Plan - Initial Plan 02-Application to Pay Filing F…" at bounding box center [646, 278] width 190 height 17
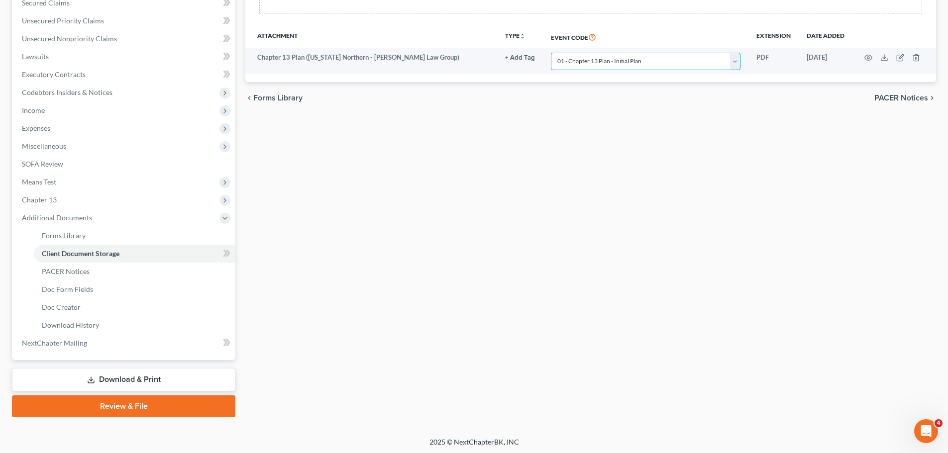
scroll to position [219, 0]
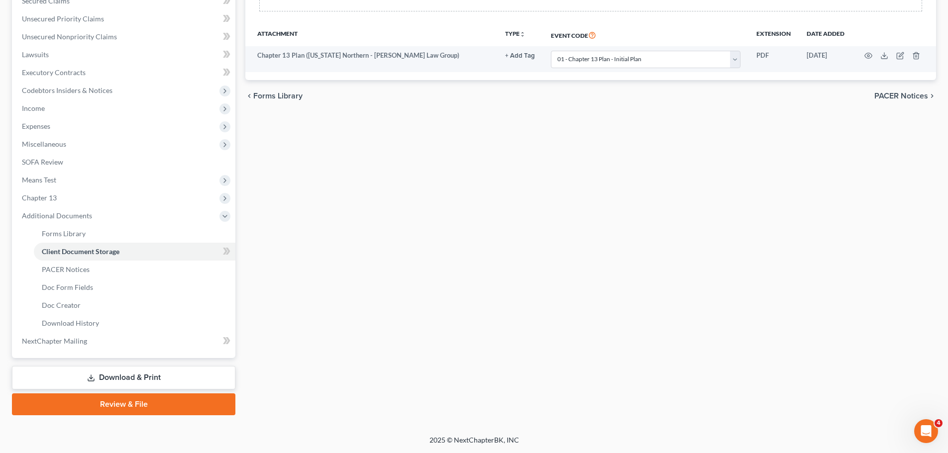
click at [137, 378] on link "Download & Print" at bounding box center [123, 377] width 223 height 23
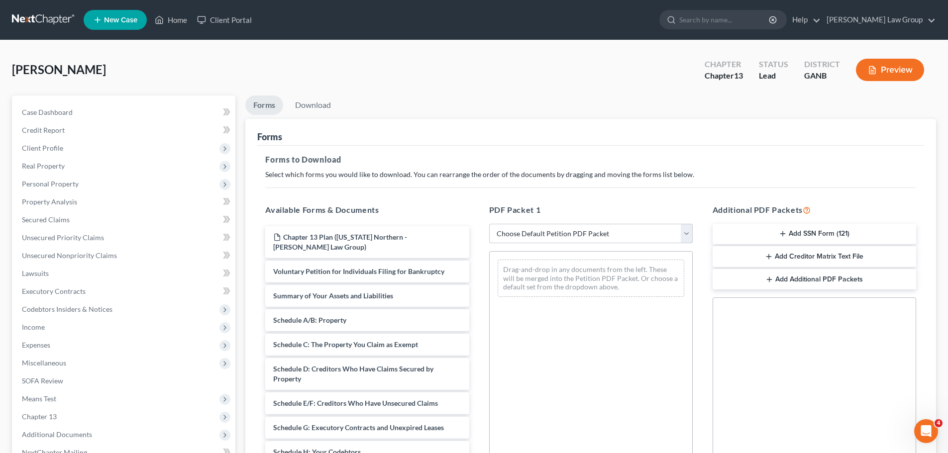
drag, startPoint x: 519, startPoint y: 233, endPoint x: 523, endPoint y: 225, distance: 8.5
click at [519, 233] on select "Choose Default Petition PDF Packet Complete Bankruptcy Petition (all forms and …" at bounding box center [590, 234] width 203 height 20
select select "0"
click at [489, 224] on select "Choose Default Petition PDF Packet Complete Bankruptcy Petition (all forms and …" at bounding box center [590, 234] width 203 height 20
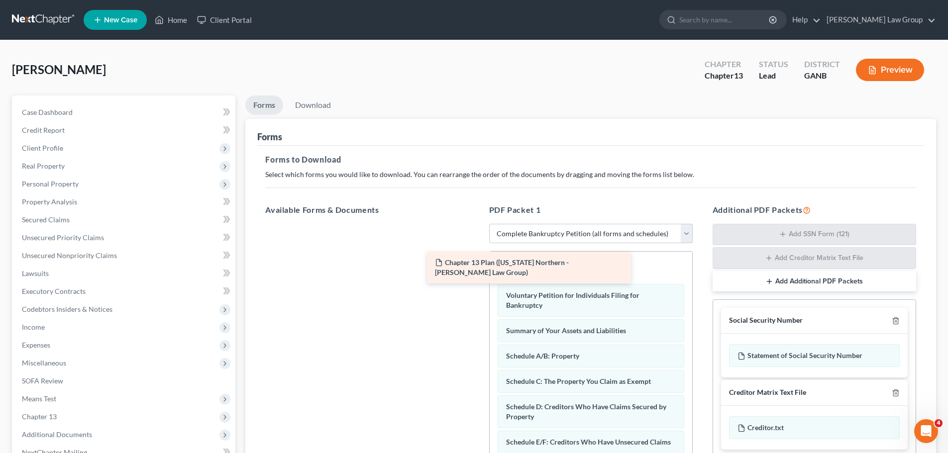
drag, startPoint x: 356, startPoint y: 236, endPoint x: 481, endPoint y: 266, distance: 128.2
click at [476, 224] on div "Chapter 13 Plan ([US_STATE] Northern - [PERSON_NAME] Law Group) Chapter 13 Plan…" at bounding box center [366, 224] width 219 height 0
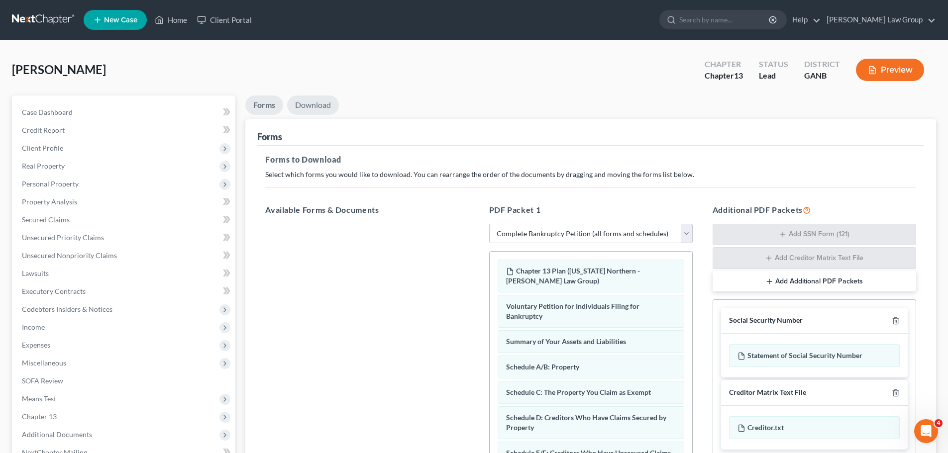
click at [307, 100] on link "Download" at bounding box center [313, 104] width 52 height 19
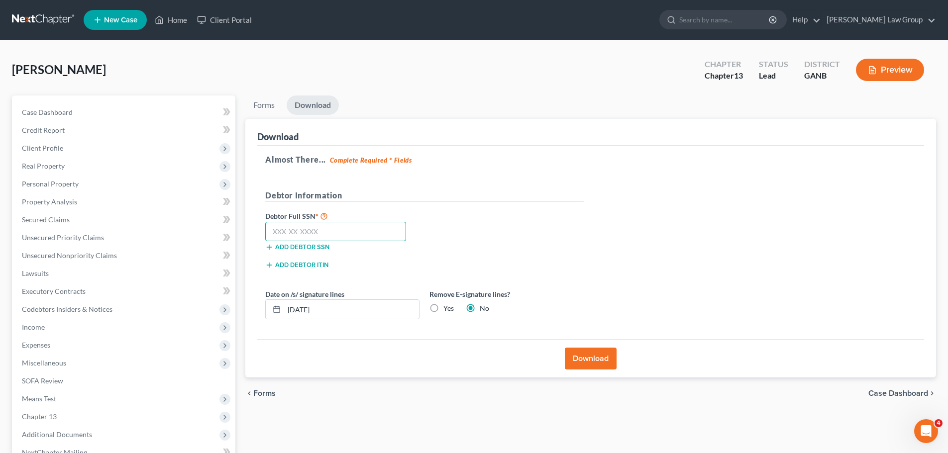
click at [307, 227] on input "text" at bounding box center [335, 232] width 141 height 20
paste input "460-89-2397"
type input "460-89-2397"
click at [587, 352] on button "Download" at bounding box center [591, 359] width 52 height 22
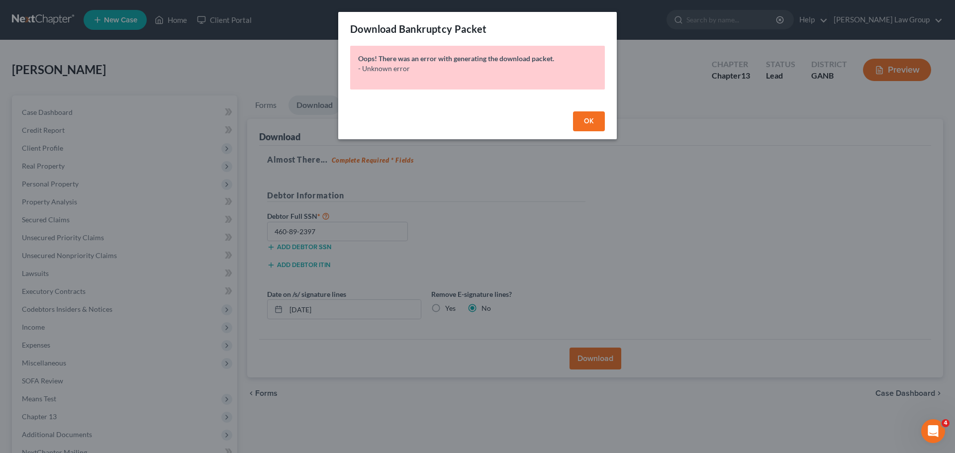
click at [584, 119] on span "OK" at bounding box center [589, 121] width 10 height 8
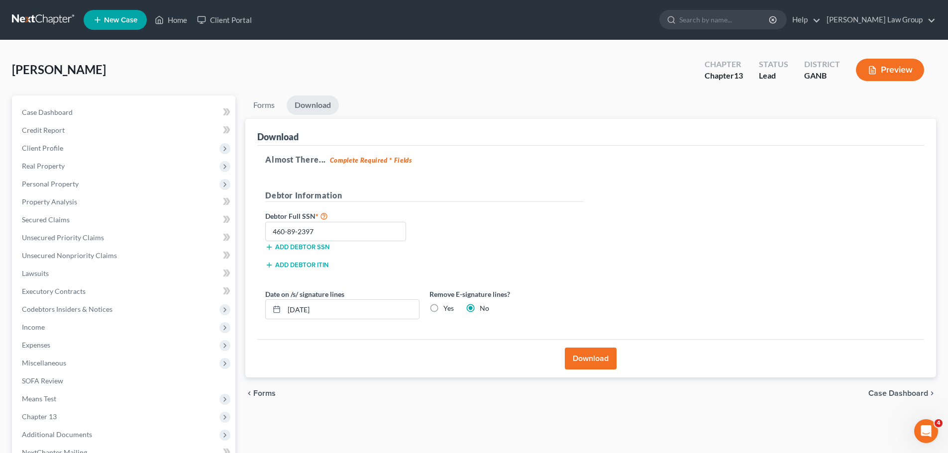
click at [594, 347] on div "Download" at bounding box center [590, 358] width 666 height 38
click at [589, 362] on button "Download" at bounding box center [591, 359] width 52 height 22
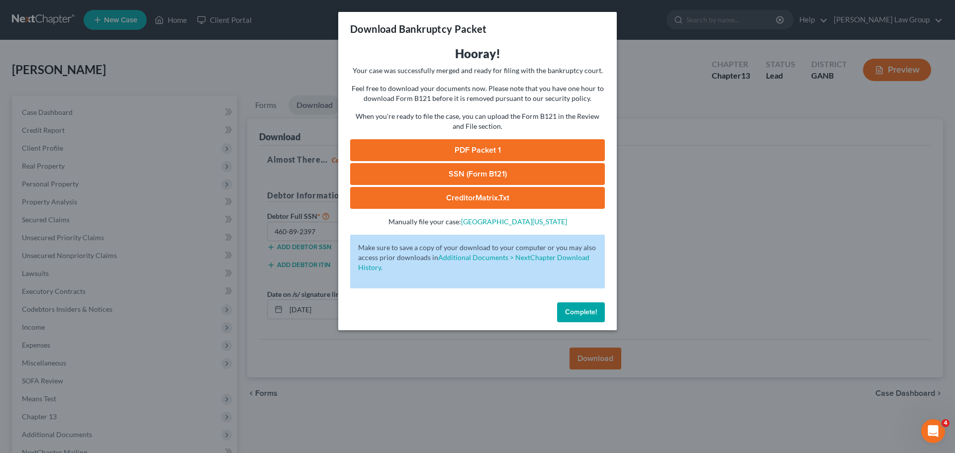
click at [455, 153] on link "PDF Packet 1" at bounding box center [477, 150] width 255 height 22
click at [455, 177] on link "SSN (Form B121)" at bounding box center [477, 174] width 255 height 22
click at [582, 308] on span "Complete!" at bounding box center [581, 312] width 32 height 8
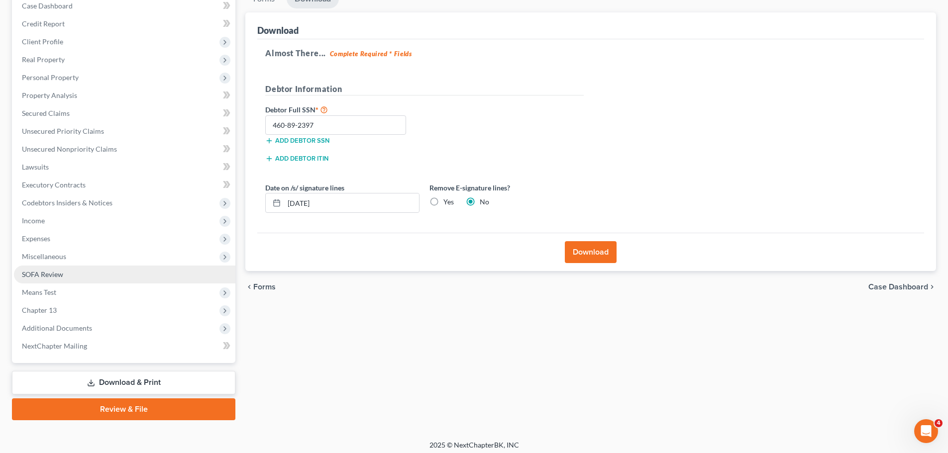
scroll to position [111, 0]
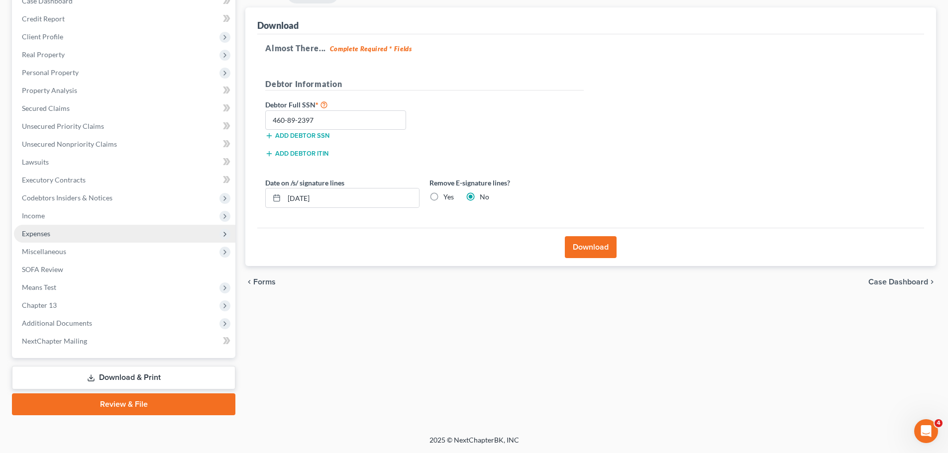
click at [75, 235] on span "Expenses" at bounding box center [124, 234] width 221 height 18
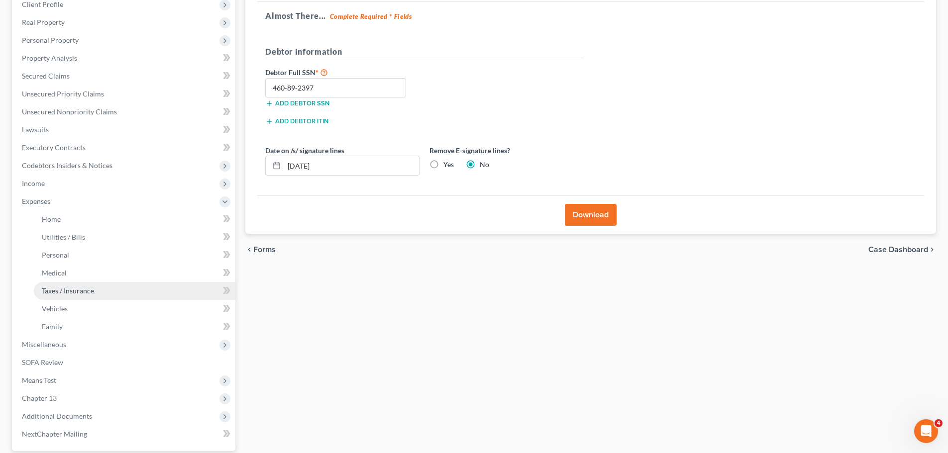
scroll to position [161, 0]
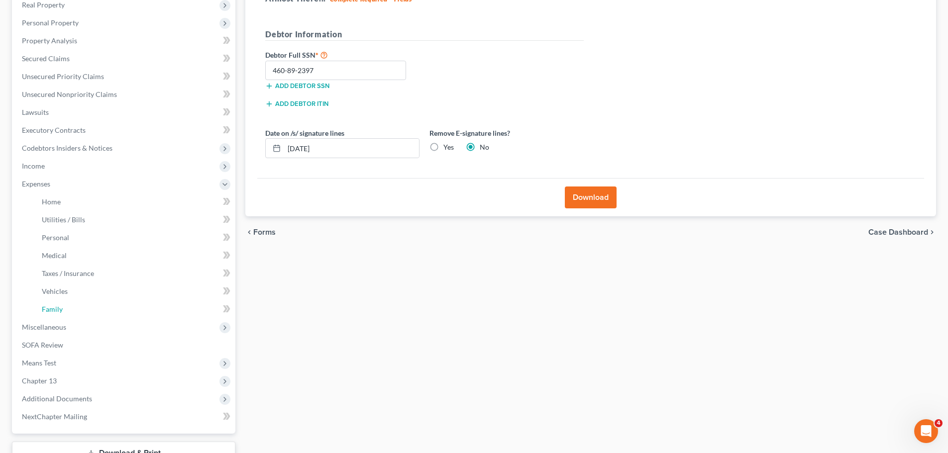
drag, startPoint x: 77, startPoint y: 308, endPoint x: 435, endPoint y: 296, distance: 358.3
click at [76, 308] on link "Family" at bounding box center [134, 309] width 201 height 18
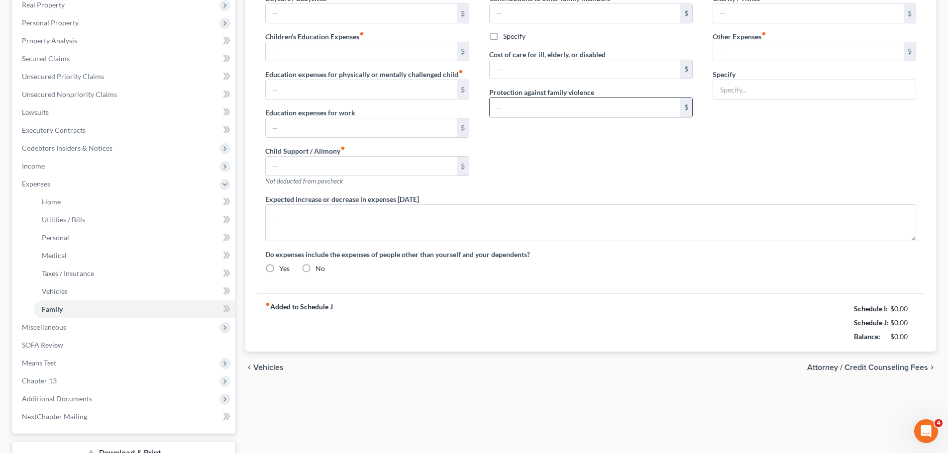
scroll to position [16, 0]
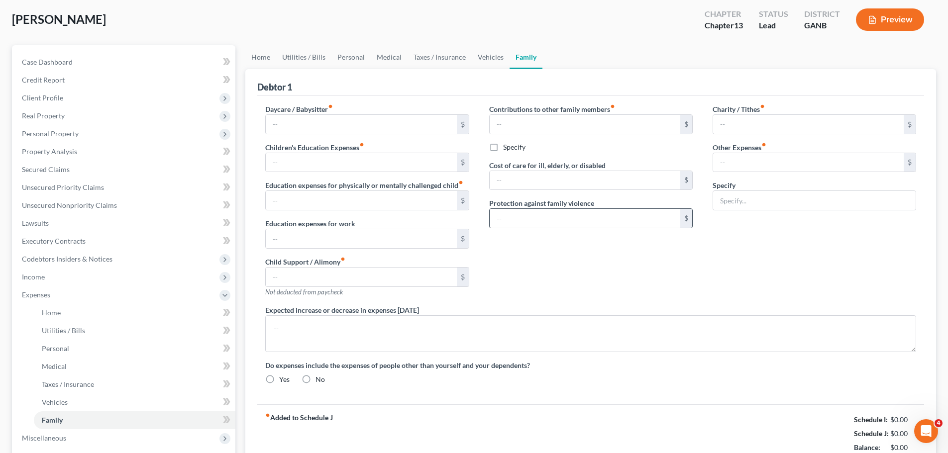
type input "0.00"
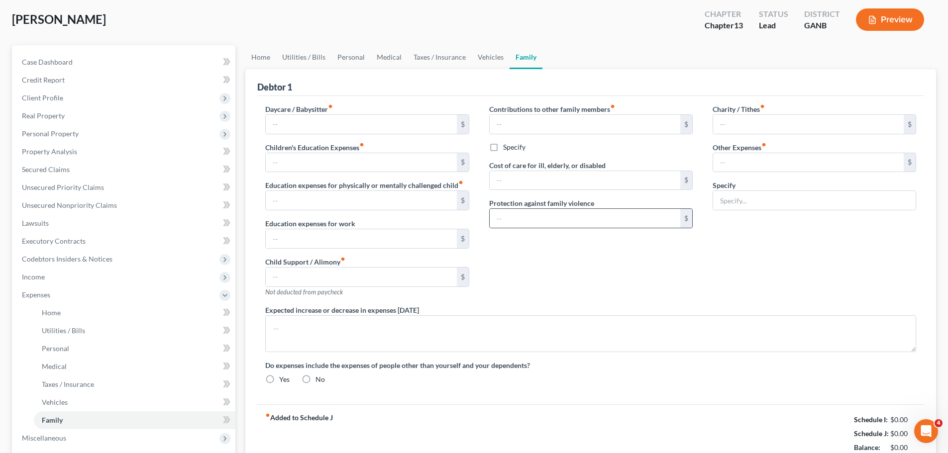
type input "0.00"
type input "40.00"
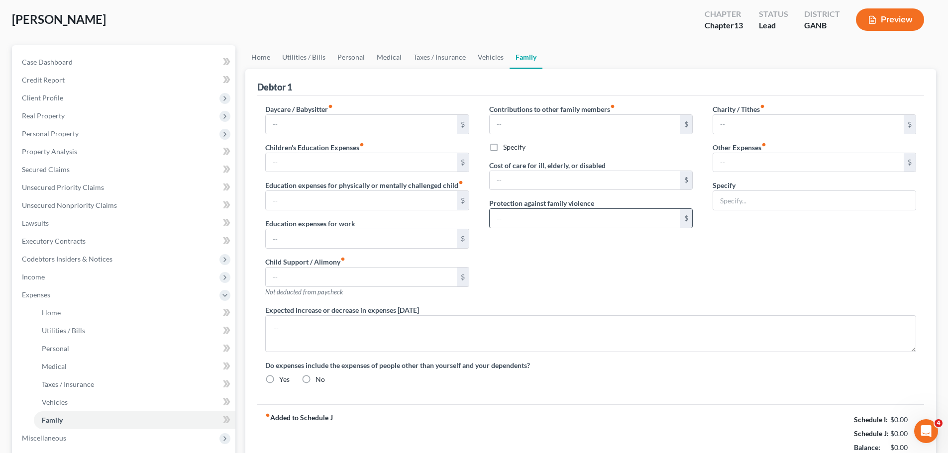
type input "gym"
radio input "true"
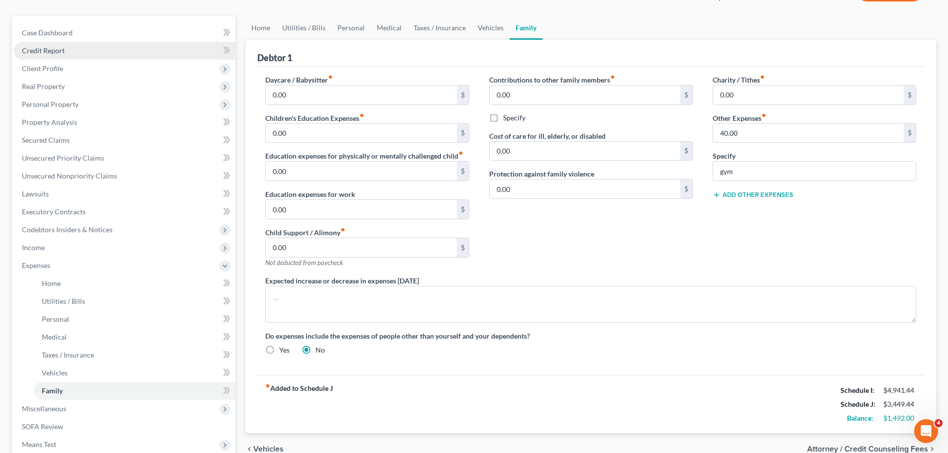
scroll to position [0, 0]
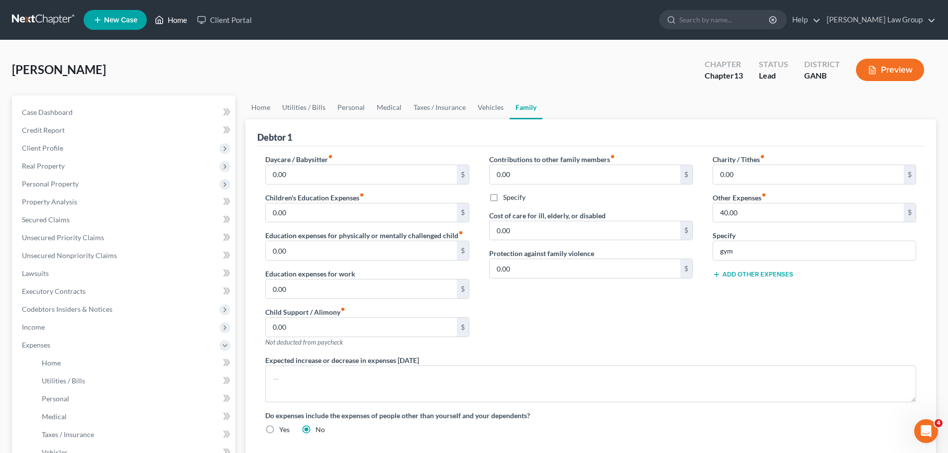
click at [180, 21] on link "Home" at bounding box center [171, 20] width 42 height 18
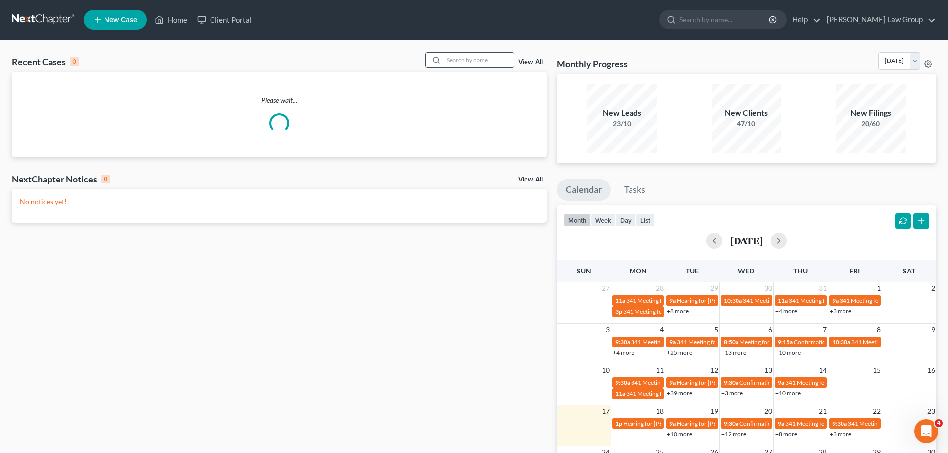
click at [475, 60] on input "search" at bounding box center [479, 60] width 70 height 14
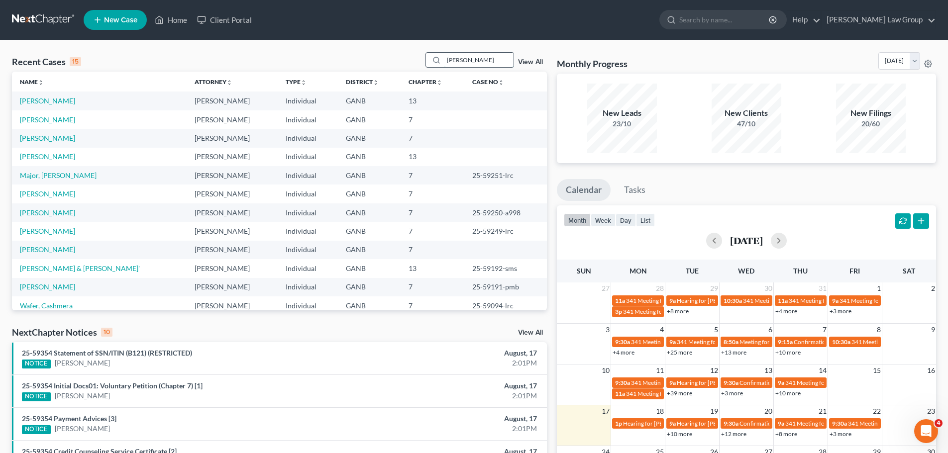
type input "[PERSON_NAME]"
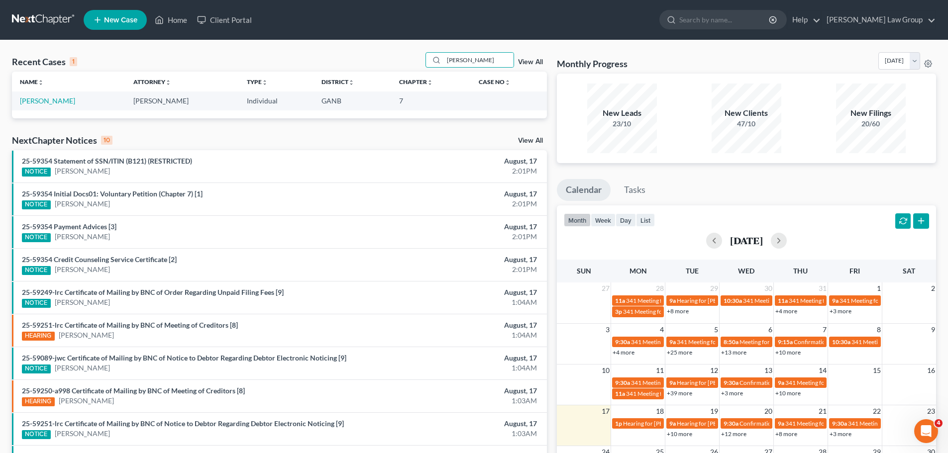
click at [43, 95] on td "[PERSON_NAME]" at bounding box center [68, 101] width 113 height 18
click at [41, 103] on link "[PERSON_NAME]" at bounding box center [47, 100] width 55 height 8
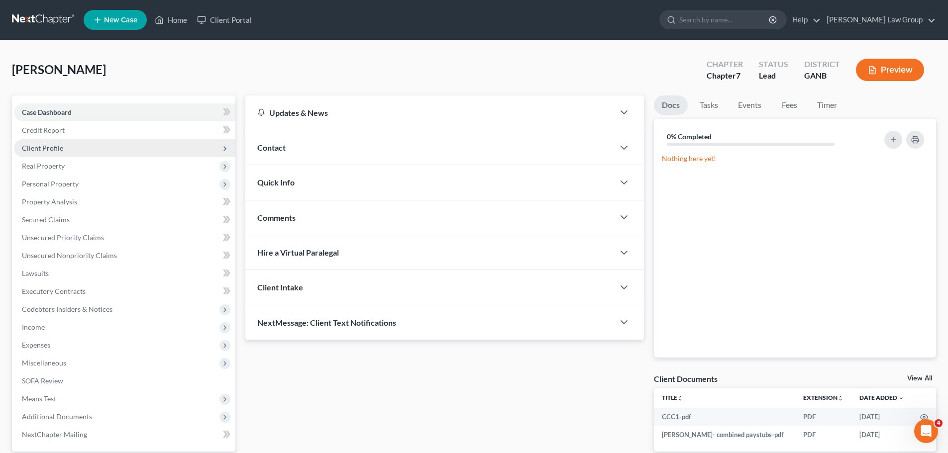
click at [55, 149] on span "Client Profile" at bounding box center [42, 148] width 41 height 8
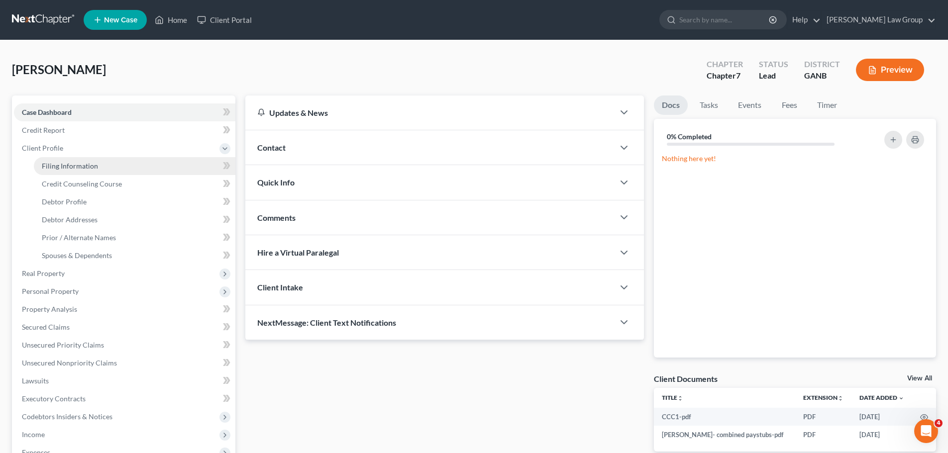
click at [76, 171] on link "Filing Information" at bounding box center [134, 166] width 201 height 18
select select "1"
select select "0"
select select "19"
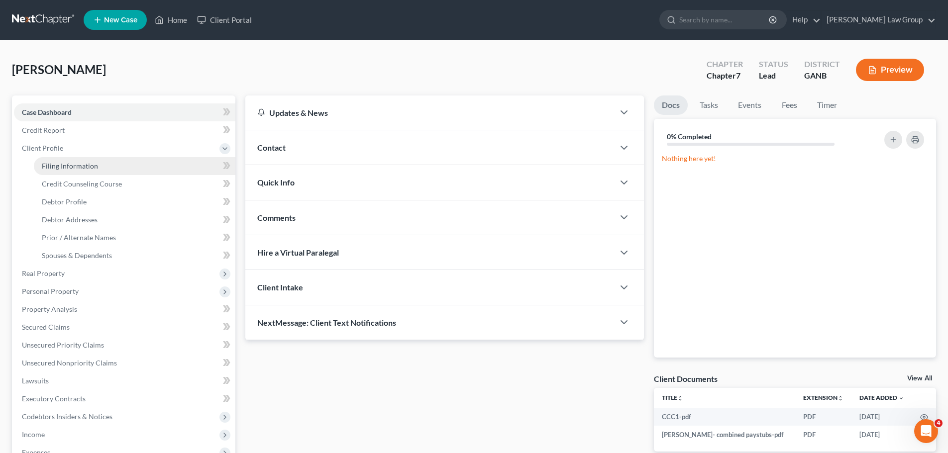
select select "0"
select select "10"
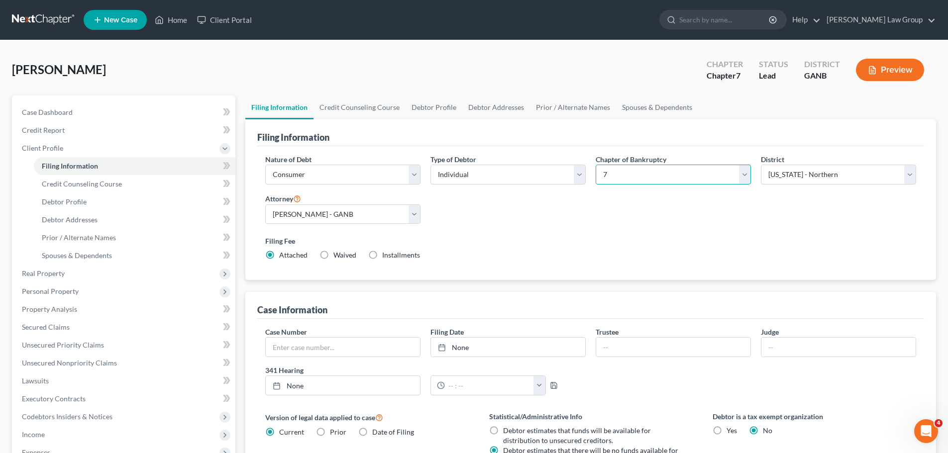
click at [651, 173] on select "Select 7 11 12 13" at bounding box center [672, 175] width 155 height 20
select select "3"
click at [595, 165] on select "Select 7 11 12 13" at bounding box center [672, 175] width 155 height 20
click at [345, 102] on link "Credit Counseling Course" at bounding box center [359, 107] width 92 height 24
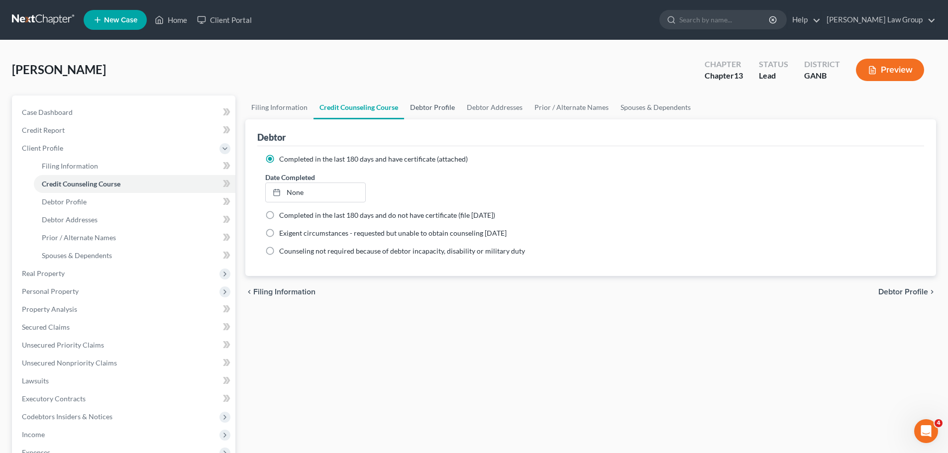
click at [444, 105] on link "Debtor Profile" at bounding box center [432, 107] width 57 height 24
select select "0"
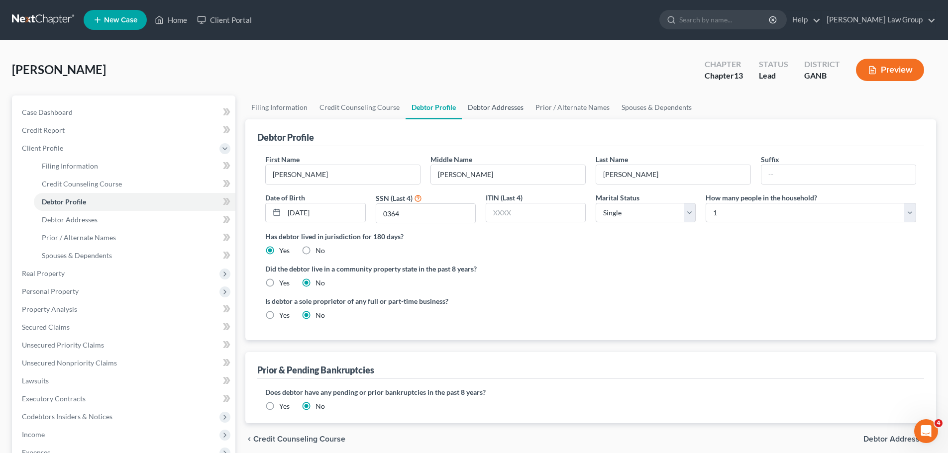
click at [505, 104] on link "Debtor Addresses" at bounding box center [496, 107] width 68 height 24
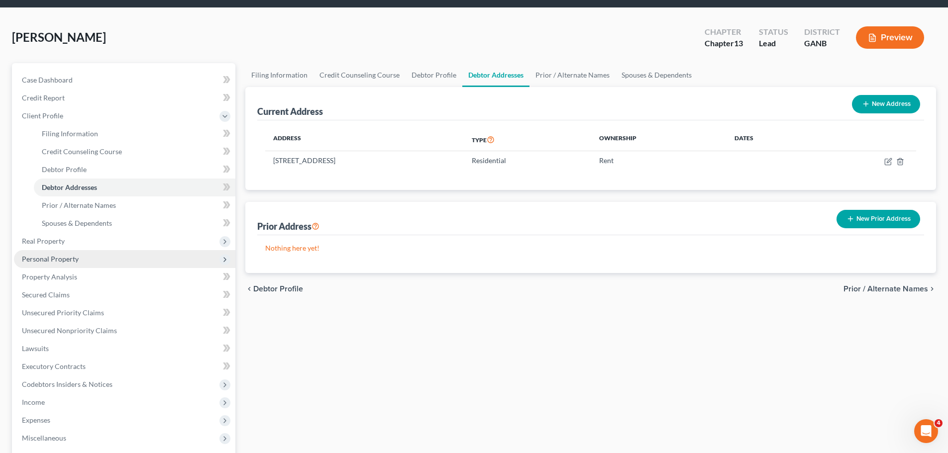
scroll to position [50, 0]
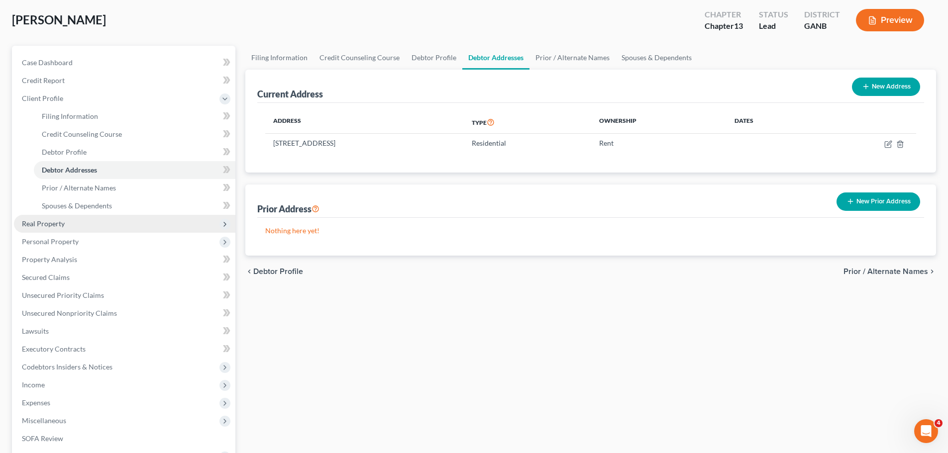
click at [79, 218] on span "Real Property" at bounding box center [124, 224] width 221 height 18
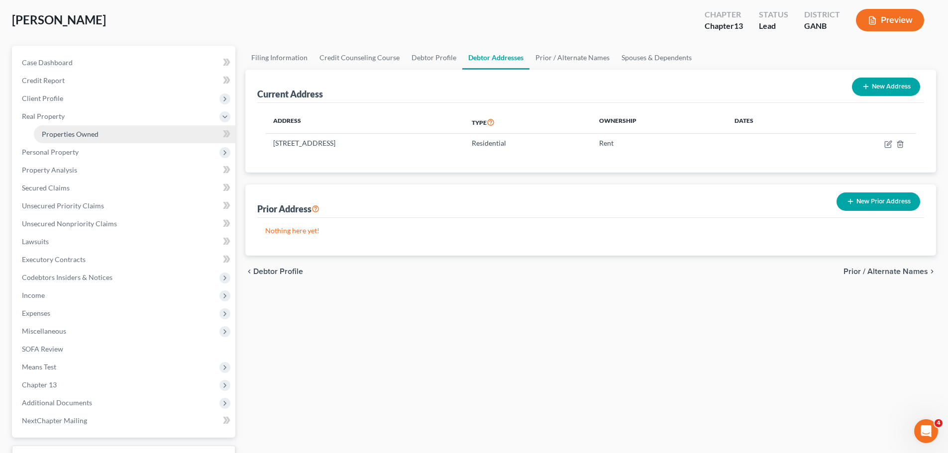
click at [98, 138] on link "Properties Owned" at bounding box center [134, 134] width 201 height 18
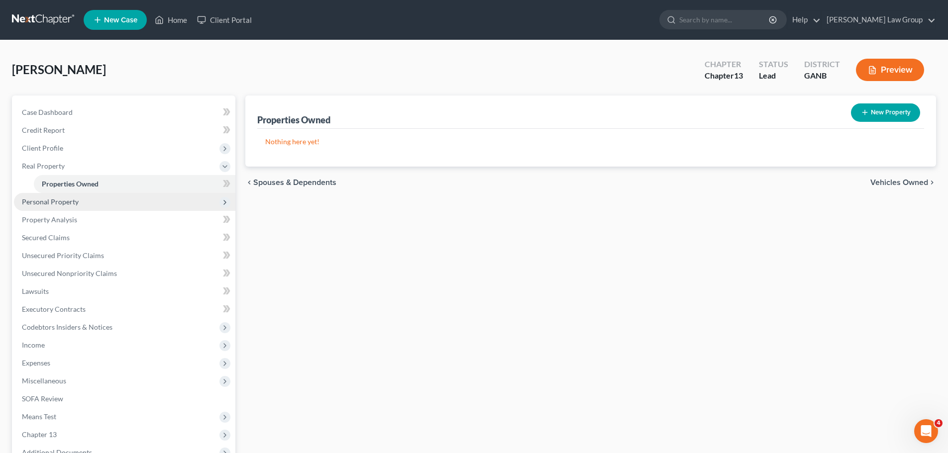
click at [57, 203] on span "Personal Property" at bounding box center [50, 201] width 57 height 8
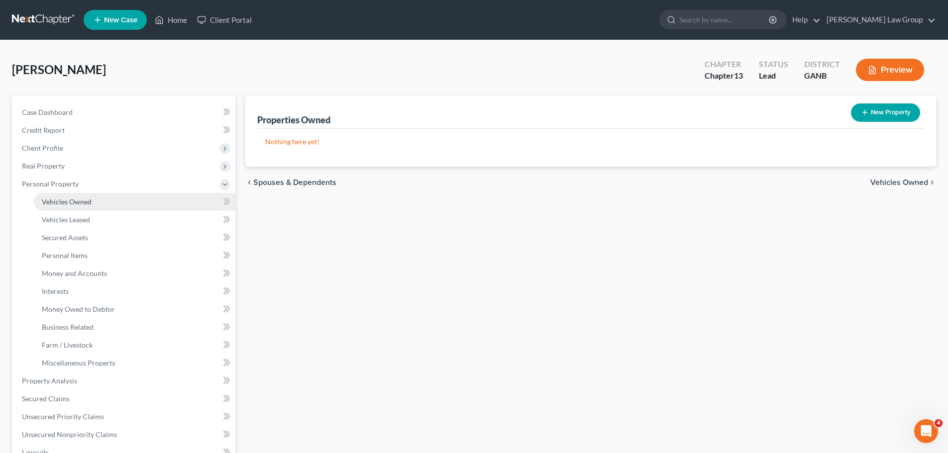
click at [103, 204] on link "Vehicles Owned" at bounding box center [134, 202] width 201 height 18
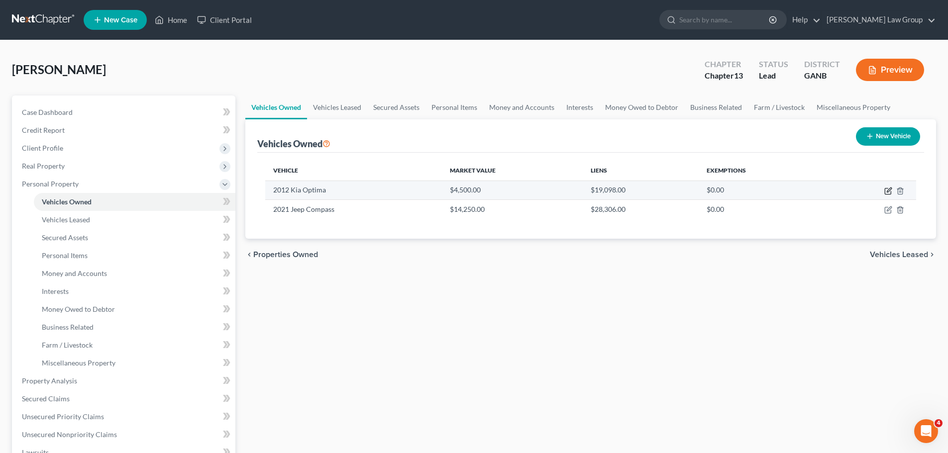
click at [888, 191] on icon "button" at bounding box center [888, 190] width 4 height 4
select select "0"
select select "14"
select select "0"
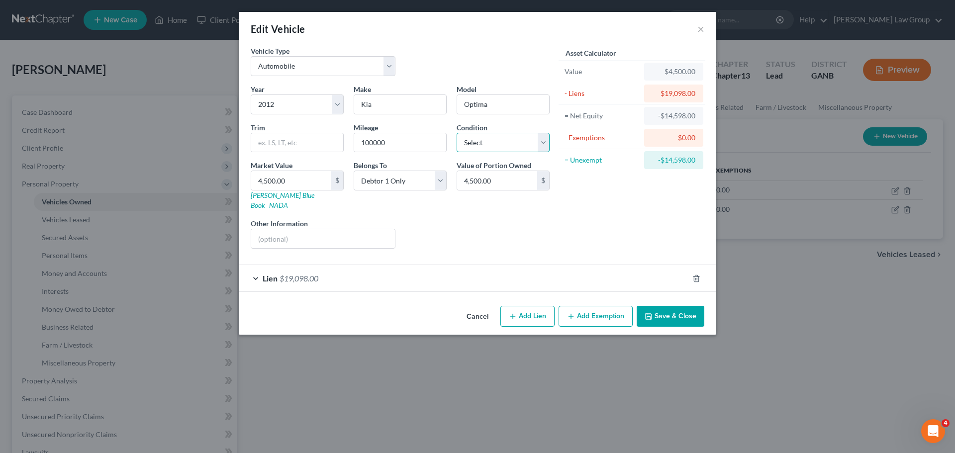
click at [500, 146] on select "Select Excellent Very Good Good Fair Poor" at bounding box center [503, 143] width 93 height 20
select select "2"
click at [457, 133] on select "Select Excellent Very Good Good Fair Poor" at bounding box center [503, 143] width 93 height 20
click at [679, 306] on button "Save & Close" at bounding box center [671, 316] width 68 height 21
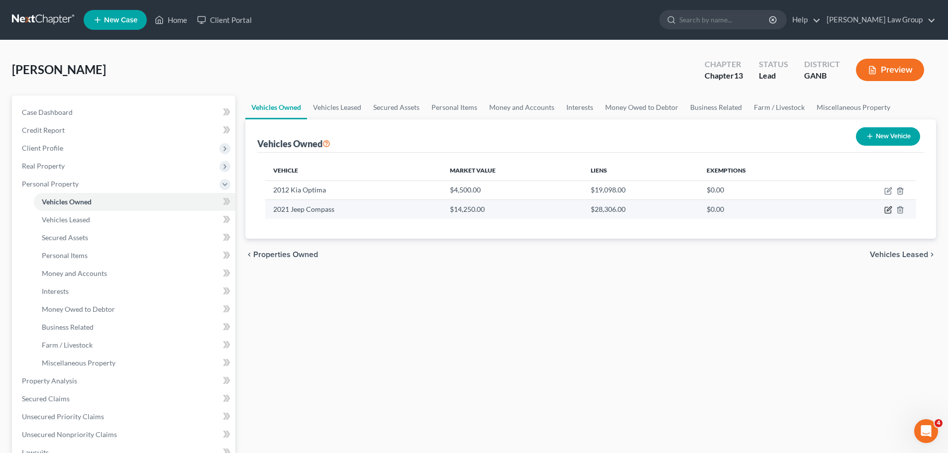
drag, startPoint x: 887, startPoint y: 210, endPoint x: 374, endPoint y: 199, distance: 512.9
click at [833, 241] on ui-view "Vehicles Owned Vehicles Leased Secured Assets Personal Items Money and Accounts…" at bounding box center [590, 182] width 690 height 175
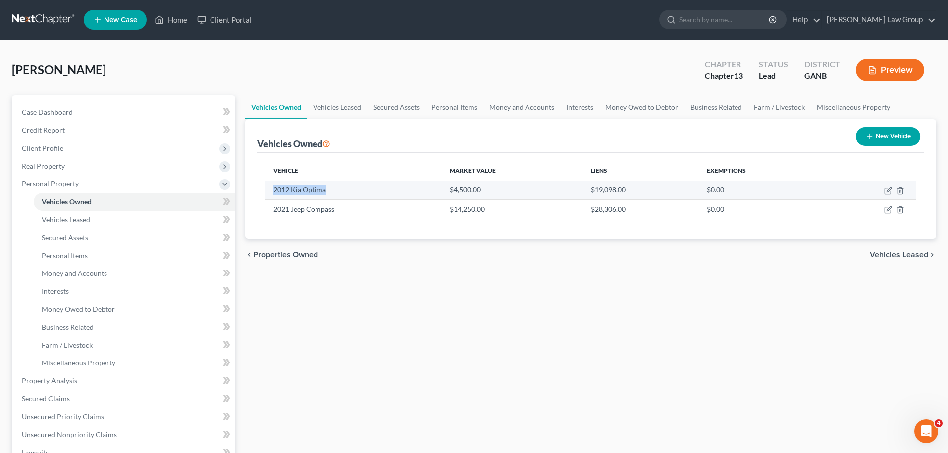
drag, startPoint x: 330, startPoint y: 191, endPoint x: 266, endPoint y: 192, distance: 64.2
click at [266, 192] on td "2012 Kia Optima" at bounding box center [353, 190] width 176 height 19
copy td "2012 Kia Optima"
click at [886, 189] on icon "button" at bounding box center [888, 191] width 8 height 8
select select "0"
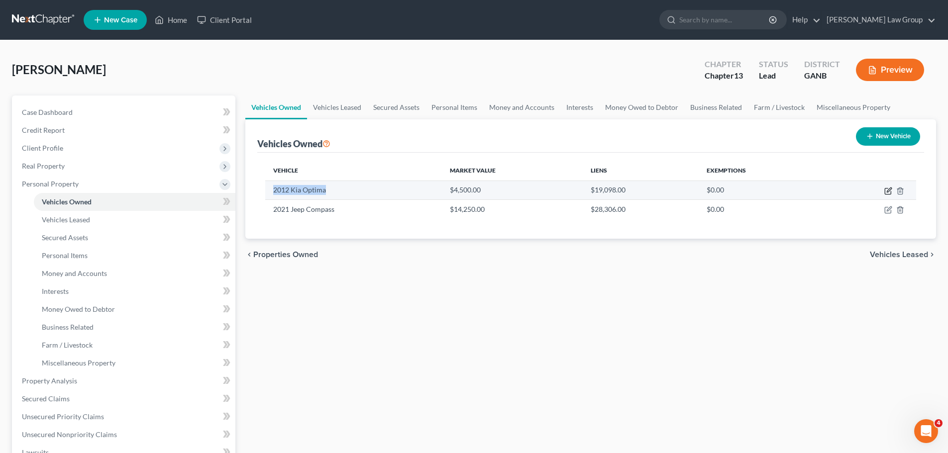
select select "14"
select select "2"
select select "0"
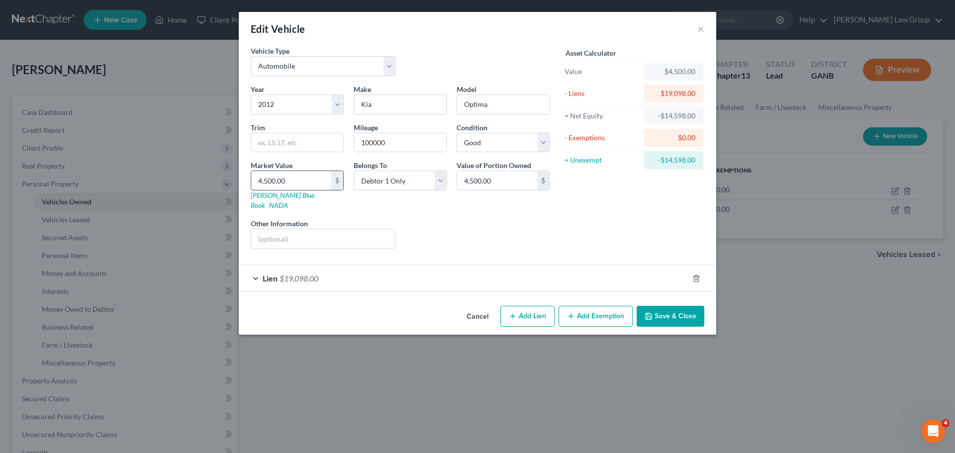
click at [292, 184] on input "4,500.00" at bounding box center [291, 180] width 80 height 19
type input "1"
type input "1.00"
type input "11"
type input "11.00"
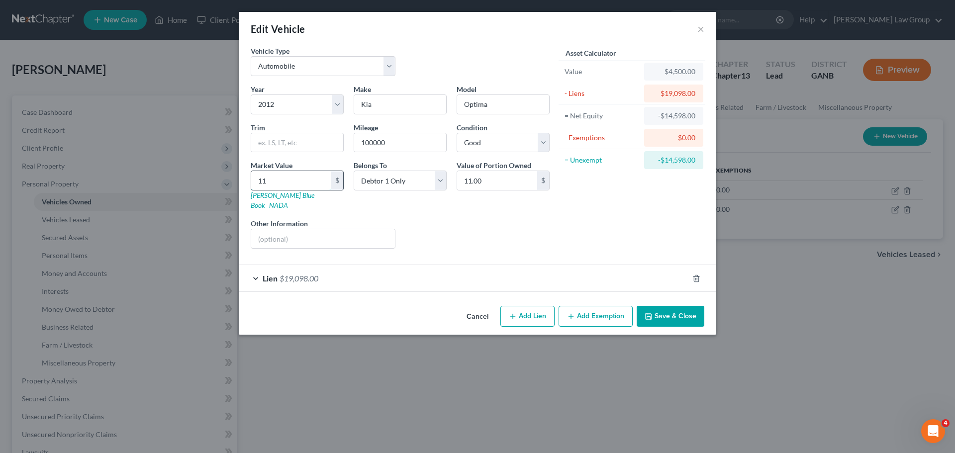
type input "119"
type input "119.00"
type input "1195"
type input "1,195.00"
type input "1,1950"
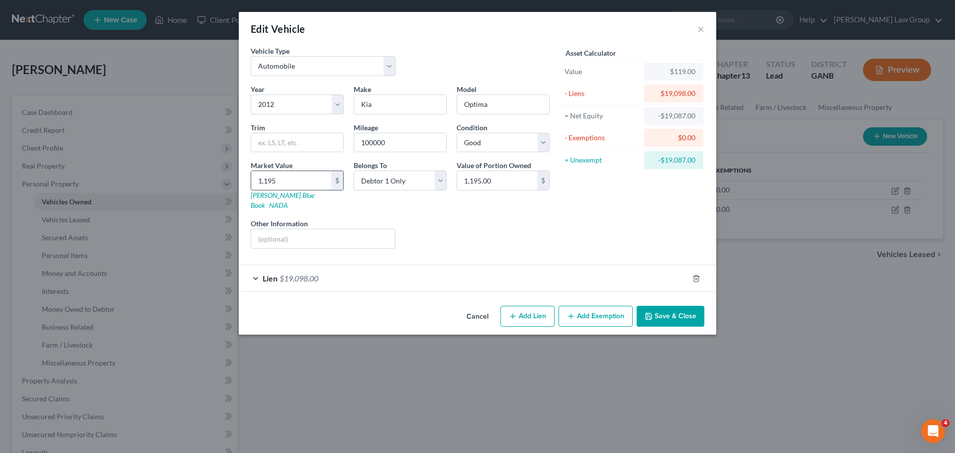
type input "11,950.00"
type input "11,950"
click at [635, 311] on div "Cancel Add Lien Add Lease Add Exemption Save & Close" at bounding box center [477, 318] width 477 height 33
click at [648, 317] on polyline "button" at bounding box center [648, 318] width 3 height 2
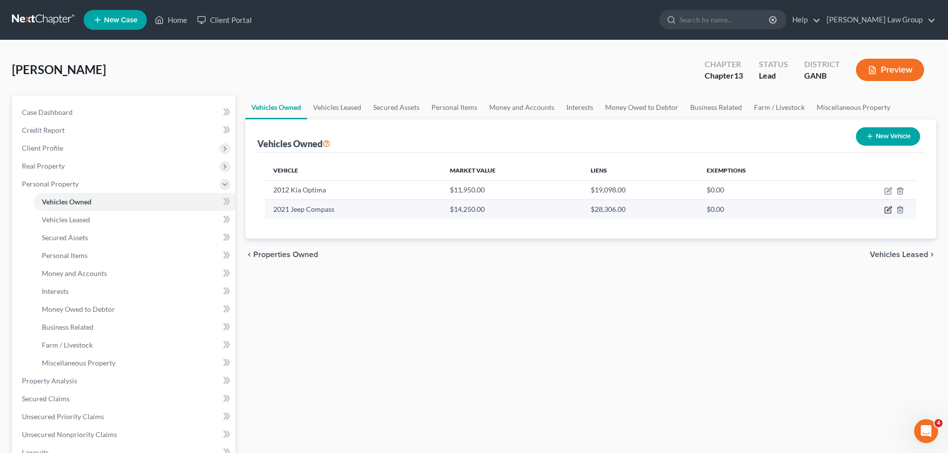
click at [888, 210] on icon "button" at bounding box center [888, 210] width 8 height 8
select select "0"
select select "5"
select select "0"
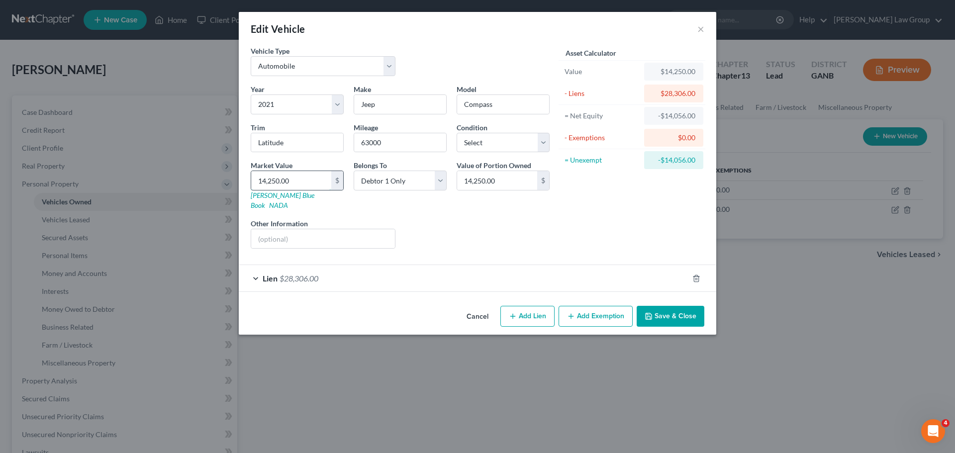
click at [292, 178] on input "14,250.00" at bounding box center [291, 180] width 80 height 19
type input "1"
type input "1.00"
type input "19"
type input "19.00"
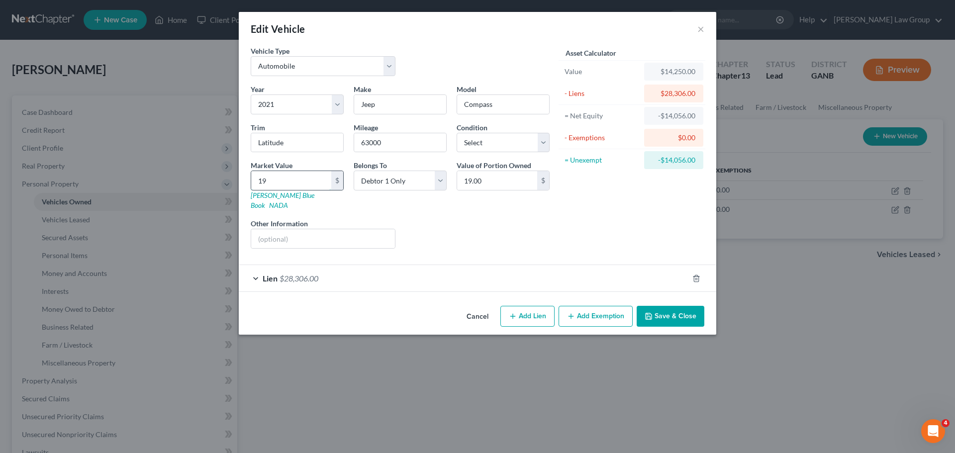
type input "195"
type input "195.00"
type input "1954"
type input "1,954.00"
type input "1,9540"
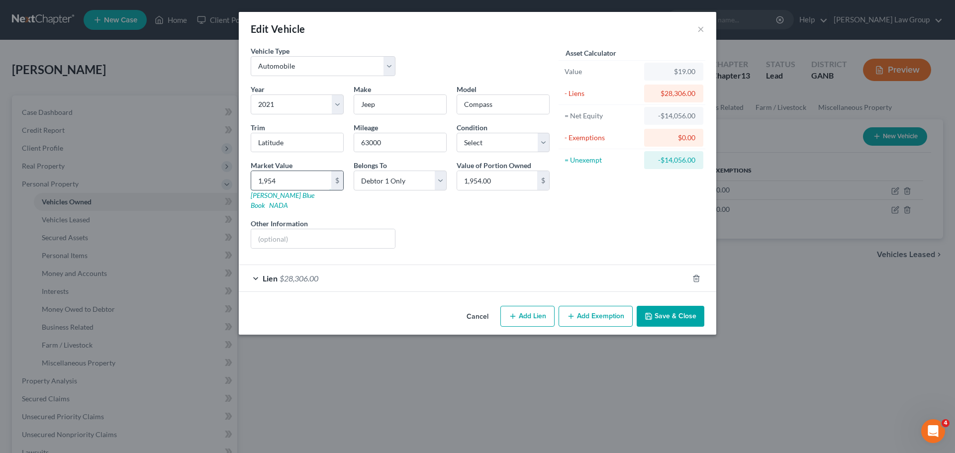
type input "19,540.00"
type input "19,540"
click at [663, 306] on button "Save & Close" at bounding box center [671, 316] width 68 height 21
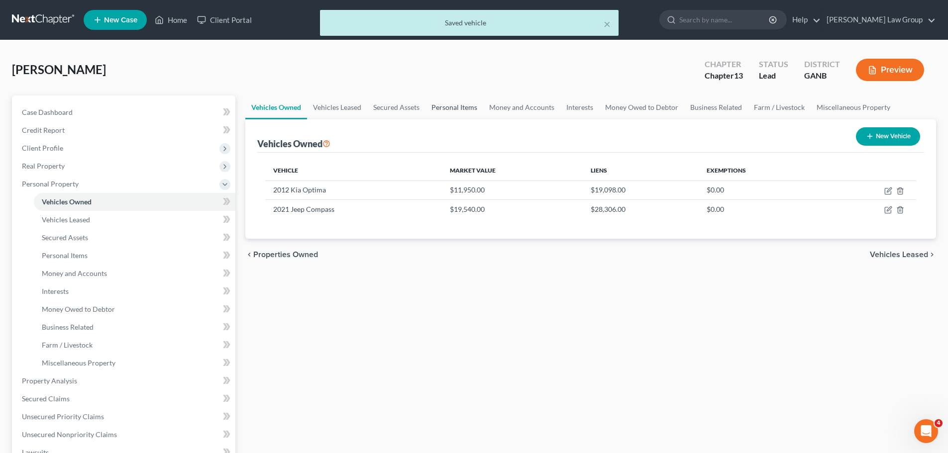
click at [449, 102] on link "Personal Items" at bounding box center [454, 107] width 58 height 24
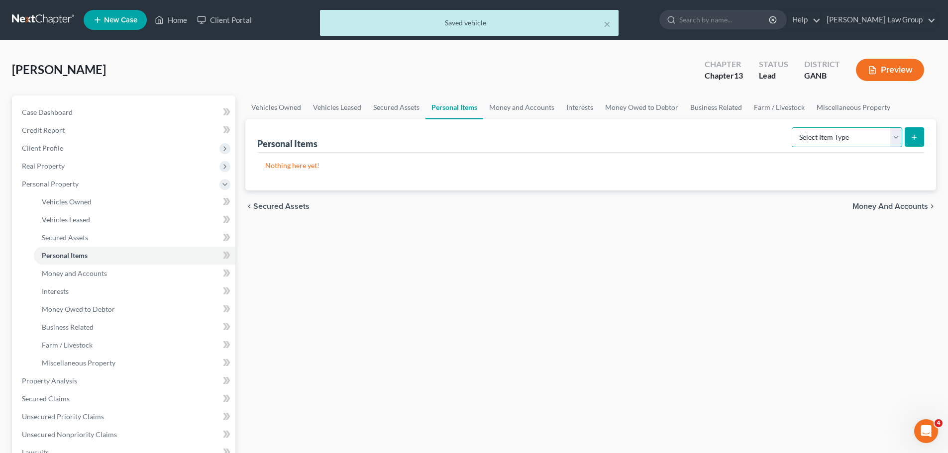
click at [833, 136] on select "Select Item Type Clothing Collectibles Of Value Electronics Firearms Household …" at bounding box center [846, 137] width 110 height 20
select select "clothing"
click at [792, 127] on select "Select Item Type Clothing Collectibles Of Value Electronics Firearms Household …" at bounding box center [846, 137] width 110 height 20
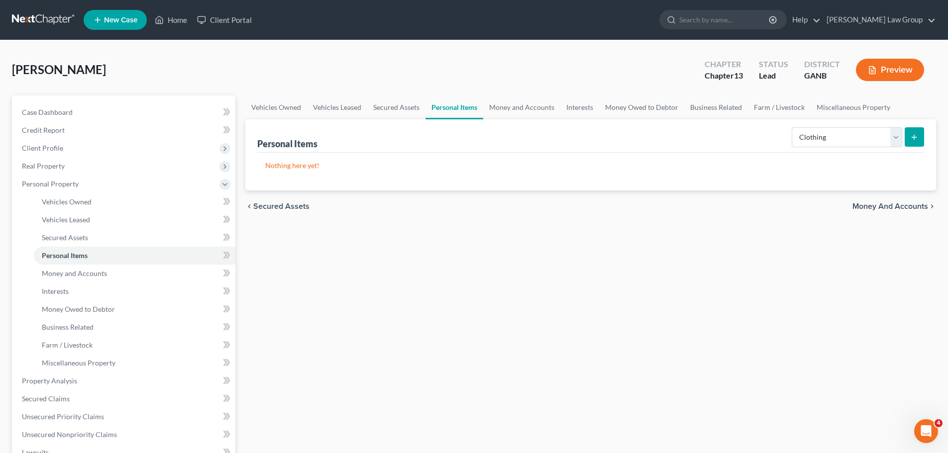
click at [920, 133] on button "submit" at bounding box center [913, 136] width 19 height 19
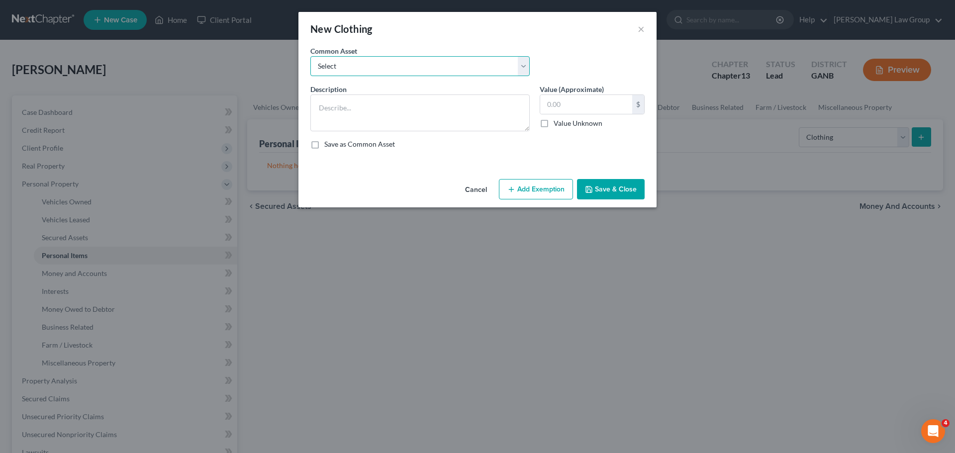
click at [355, 66] on select "Select Clothing" at bounding box center [419, 66] width 219 height 20
select select "0"
click at [310, 56] on select "Select Clothing" at bounding box center [419, 66] width 219 height 20
type textarea "Clothing"
type input "500.00"
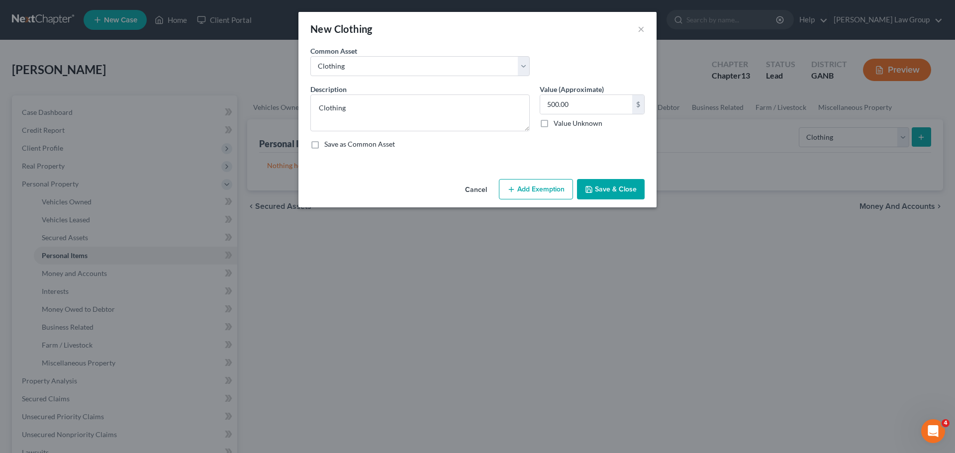
click at [550, 187] on button "Add Exemption" at bounding box center [536, 189] width 74 height 21
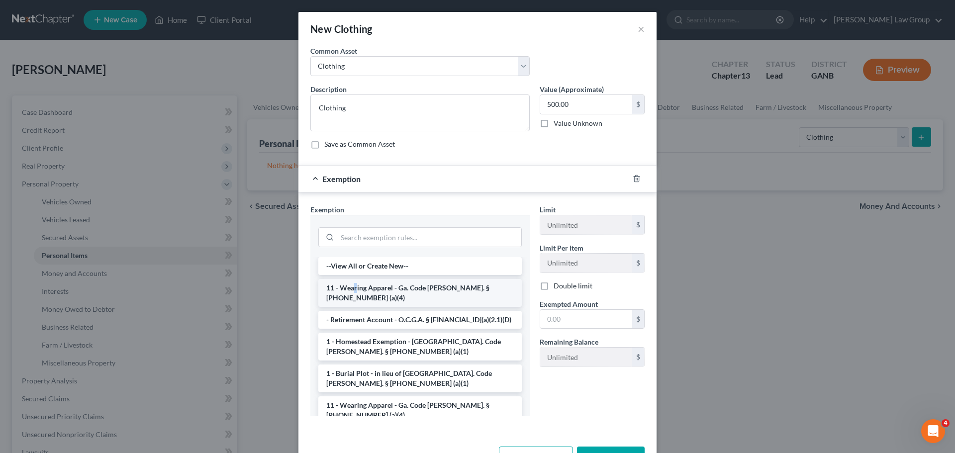
click at [351, 285] on li "11 - Wearing Apparel - Ga. Code [PERSON_NAME]. § [PHONE_NUMBER] (a)(4)" at bounding box center [419, 293] width 203 height 28
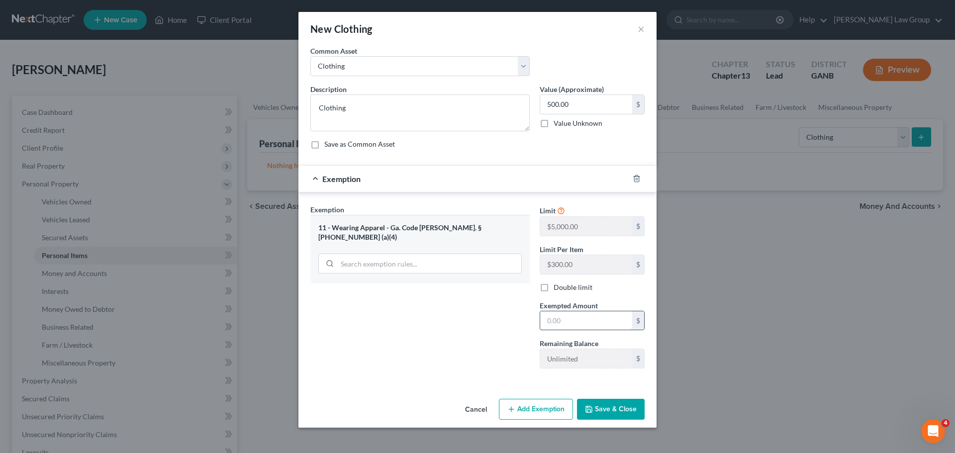
click at [567, 320] on input "text" at bounding box center [586, 320] width 92 height 19
type input "500"
click at [626, 403] on button "Save & Close" at bounding box center [611, 409] width 68 height 21
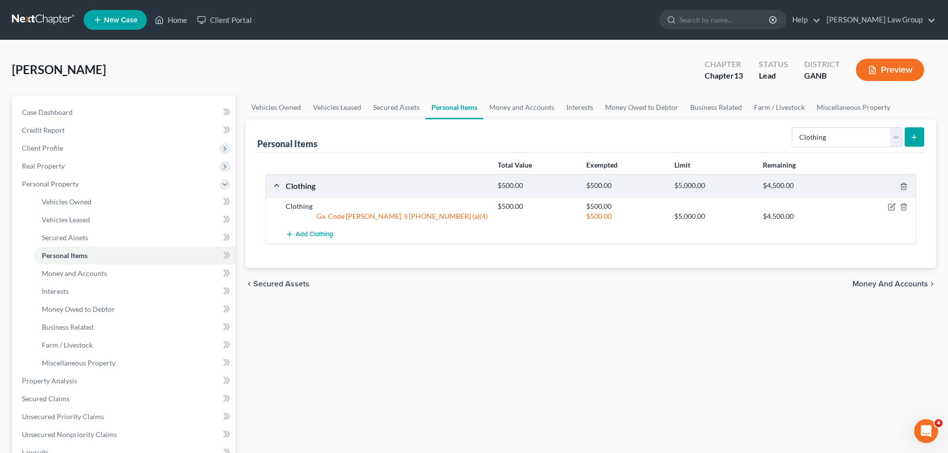
click at [815, 124] on div "Select Item Type Clothing Collectibles Of Value Electronics Firearms Household …" at bounding box center [855, 136] width 136 height 26
click at [826, 140] on select "Select Item Type Clothing Collectibles Of Value Electronics Firearms Household …" at bounding box center [846, 137] width 110 height 20
select select "electronics"
click at [792, 127] on select "Select Item Type Clothing Collectibles Of Value Electronics Firearms Household …" at bounding box center [846, 137] width 110 height 20
click at [908, 133] on button "submit" at bounding box center [913, 136] width 19 height 19
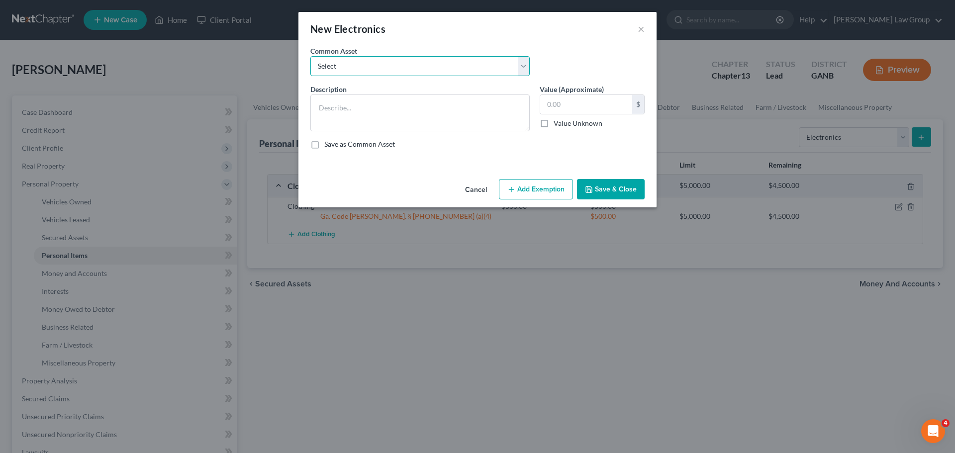
drag, startPoint x: 360, startPoint y: 68, endPoint x: 360, endPoint y: 75, distance: 7.5
click at [360, 67] on select "Select TV, phone and computer Electronics" at bounding box center [419, 66] width 219 height 20
select select "1"
click at [310, 56] on select "Select TV, phone and computer Electronics" at bounding box center [419, 66] width 219 height 20
type textarea "Electronics"
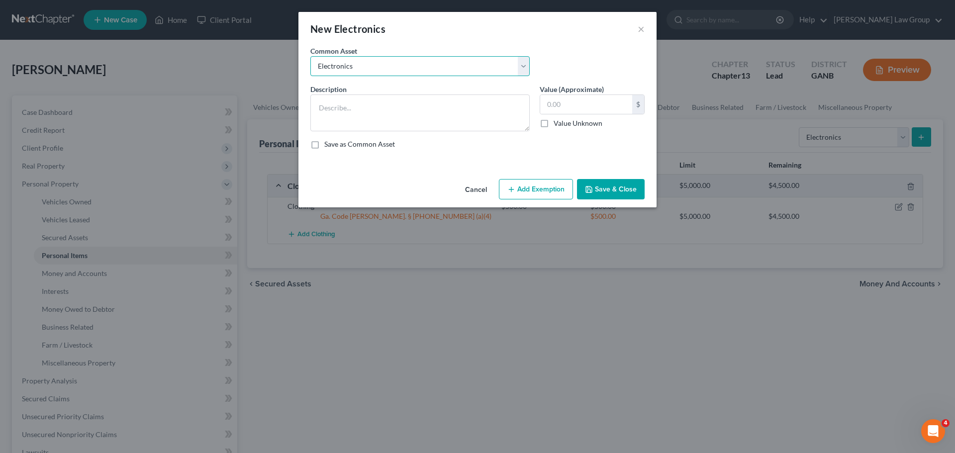
type input "500.00"
click at [545, 190] on button "Add Exemption" at bounding box center [536, 189] width 74 height 21
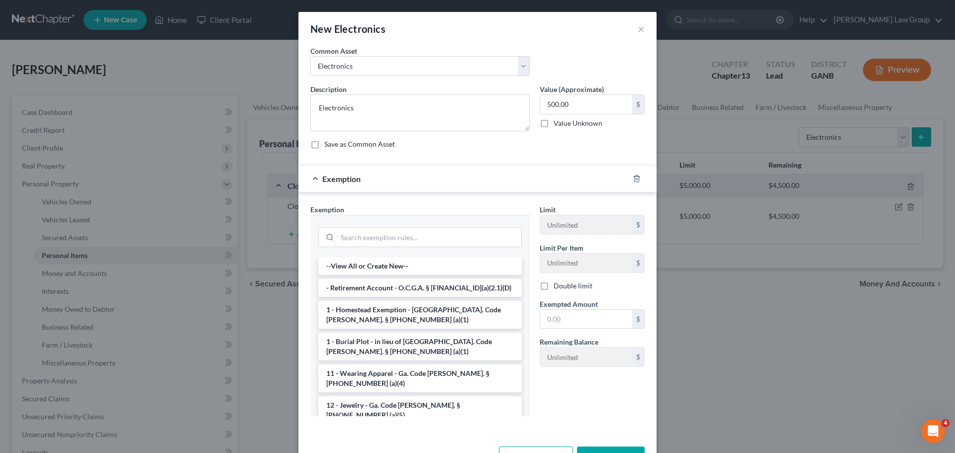
click at [361, 248] on div at bounding box center [419, 236] width 203 height 26
click at [363, 239] on input "search" at bounding box center [429, 237] width 184 height 19
click at [393, 236] on input "search" at bounding box center [429, 237] width 184 height 19
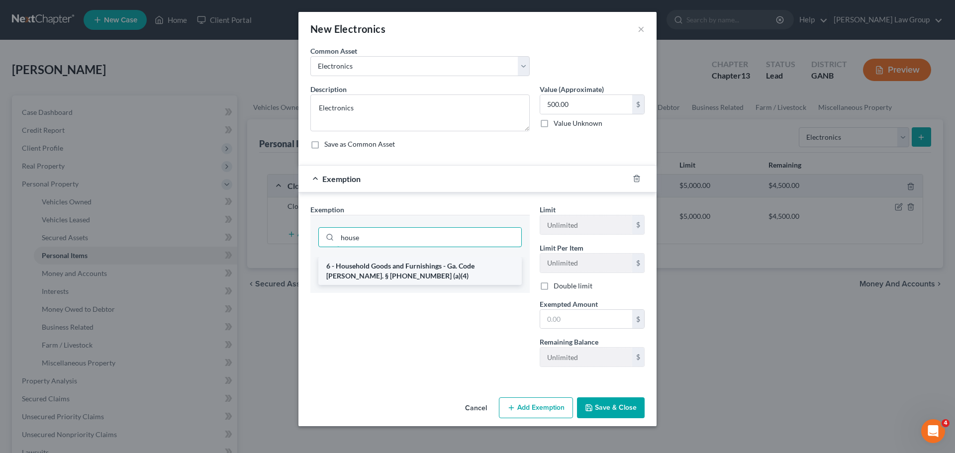
type input "house"
click at [440, 272] on li "6 - Household Goods and Furnishings - Ga. Code [PERSON_NAME]. § [PHONE_NUMBER] …" at bounding box center [419, 271] width 203 height 28
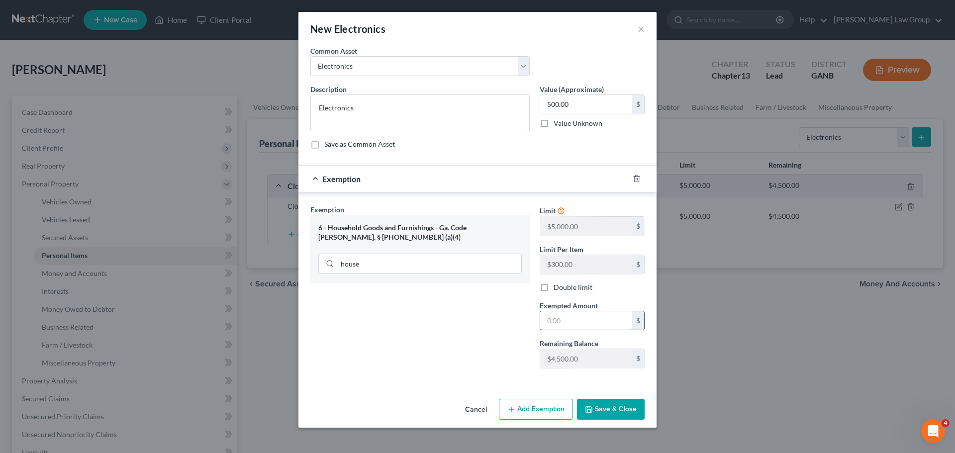
click at [578, 323] on input "text" at bounding box center [586, 320] width 92 height 19
type input "500"
click at [618, 401] on button "Save & Close" at bounding box center [611, 409] width 68 height 21
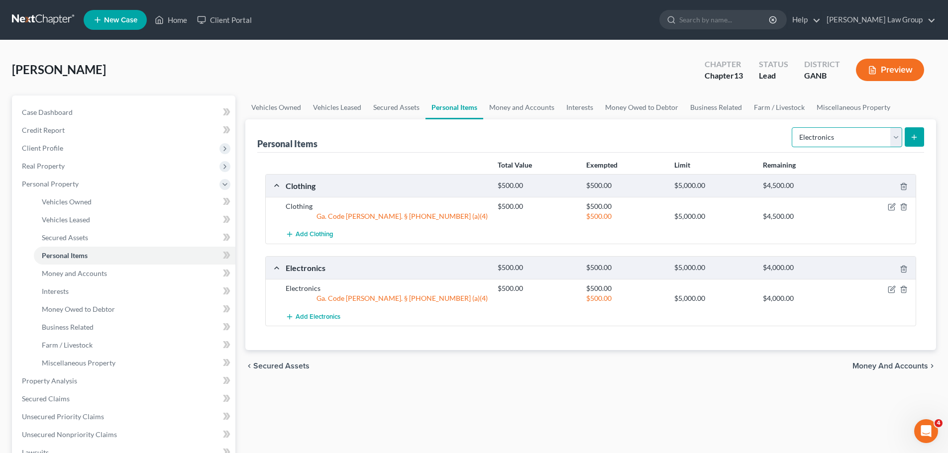
click at [827, 144] on select "Select Item Type Clothing Collectibles Of Value Electronics Firearms Household …" at bounding box center [846, 137] width 110 height 20
select select "household_goods"
click at [792, 127] on select "Select Item Type Clothing Collectibles Of Value Electronics Firearms Household …" at bounding box center [846, 137] width 110 height 20
click at [911, 142] on button "submit" at bounding box center [913, 136] width 19 height 19
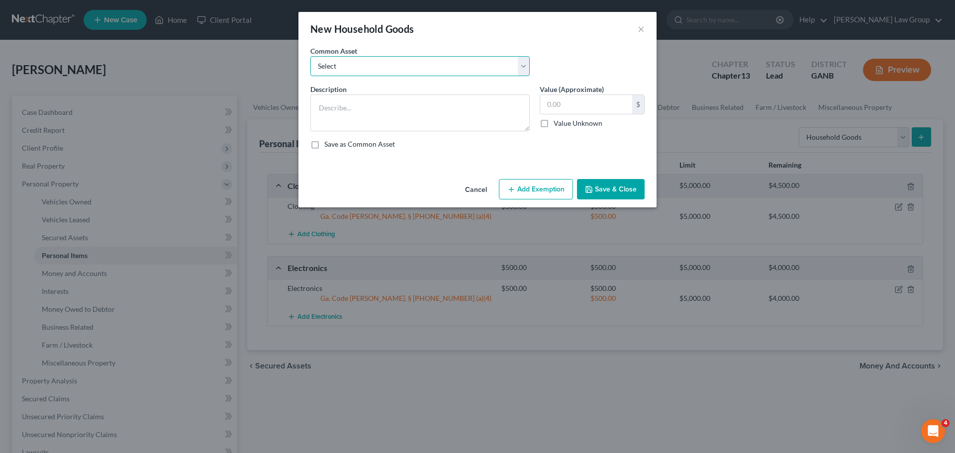
drag, startPoint x: 365, startPoint y: 63, endPoint x: 365, endPoint y: 74, distance: 11.0
click at [365, 63] on select "Select Household goods" at bounding box center [419, 66] width 219 height 20
select select "0"
click at [310, 56] on select "Select Household goods" at bounding box center [419, 66] width 219 height 20
type textarea "Household goods"
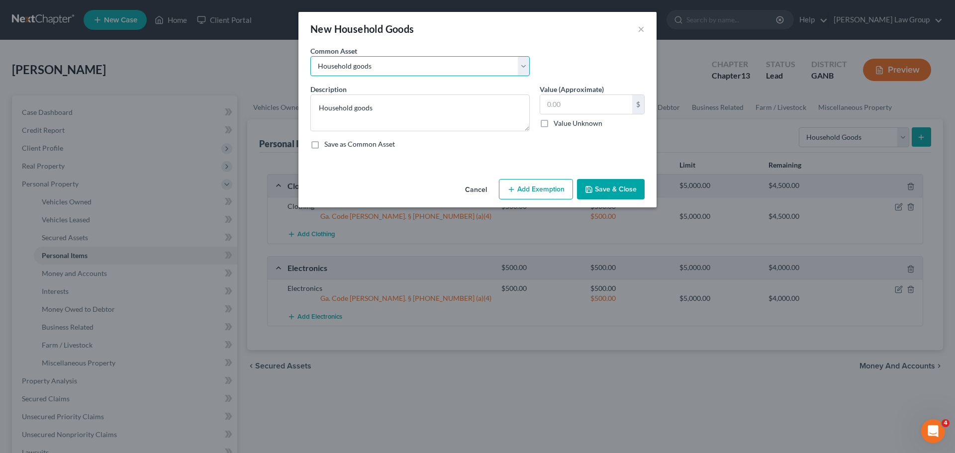
type input "1,200.00"
click at [535, 194] on button "Add Exemption" at bounding box center [536, 189] width 74 height 21
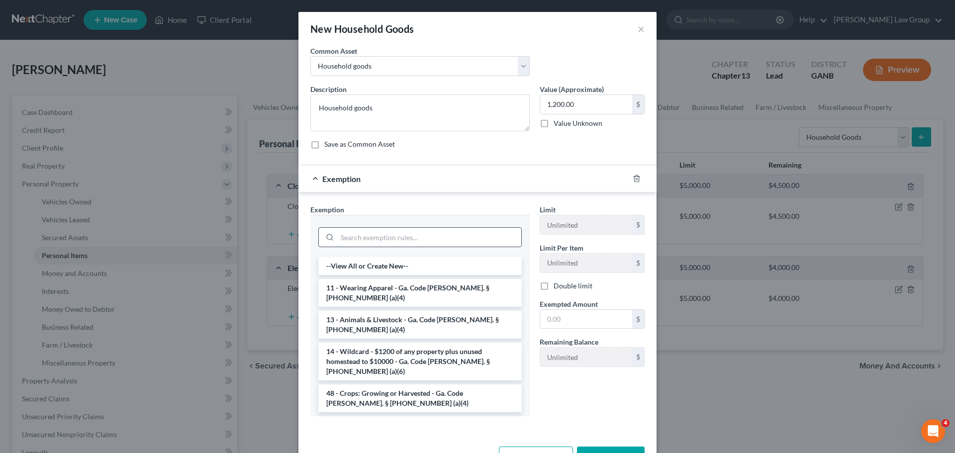
click at [359, 235] on input "search" at bounding box center [429, 237] width 184 height 19
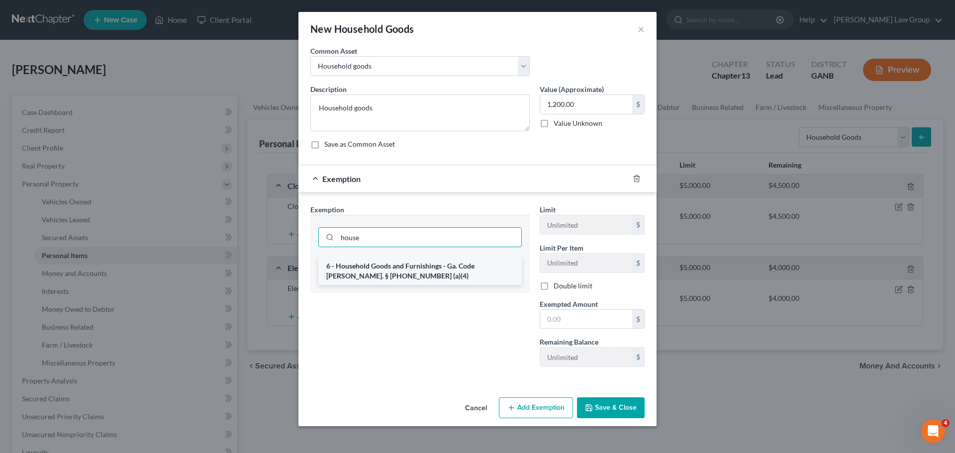
type input "house"
click at [381, 272] on li "6 - Household Goods and Furnishings - Ga. Code [PERSON_NAME]. § [PHONE_NUMBER] …" at bounding box center [419, 271] width 203 height 28
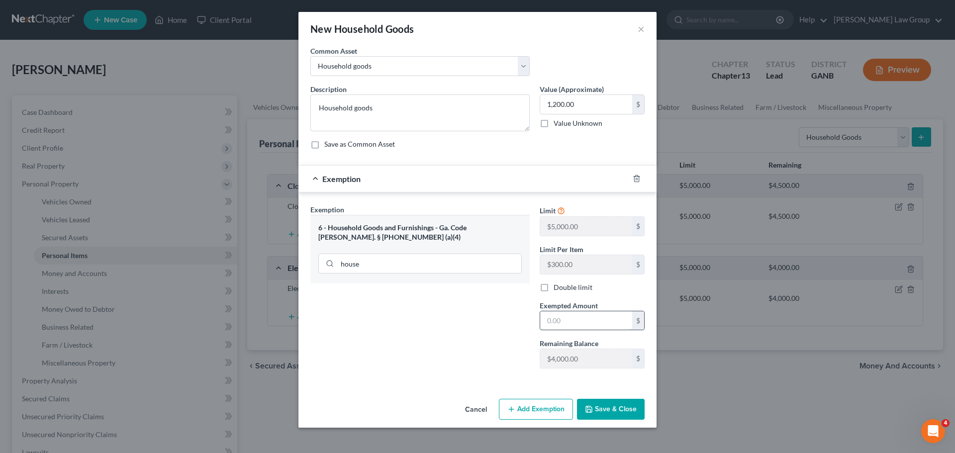
click at [577, 319] on input "text" at bounding box center [586, 320] width 92 height 19
type input "1,200"
click at [611, 407] on button "Save & Close" at bounding box center [611, 409] width 68 height 21
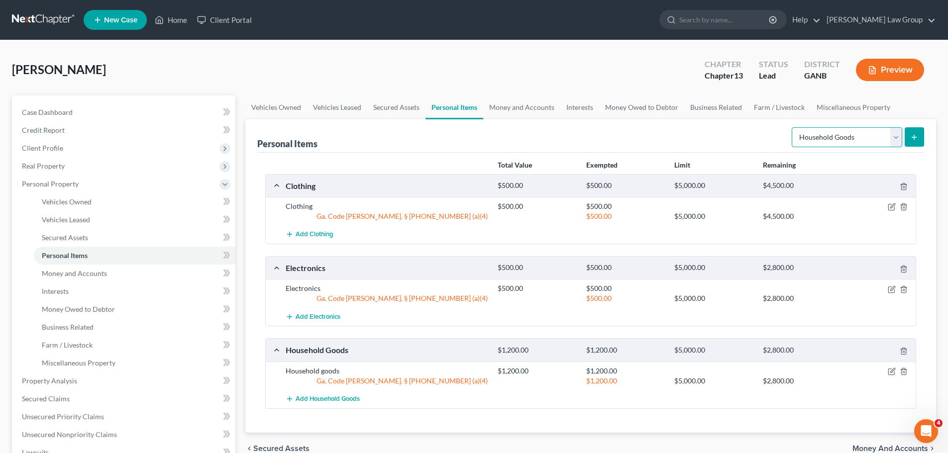
drag, startPoint x: 825, startPoint y: 134, endPoint x: 827, endPoint y: 146, distance: 12.2
click at [825, 134] on select "Select Item Type Clothing Collectibles Of Value Electronics Firearms Household …" at bounding box center [846, 137] width 110 height 20
drag, startPoint x: 566, startPoint y: 72, endPoint x: 526, endPoint y: 104, distance: 50.6
click at [562, 78] on div "[PERSON_NAME] Upgraded Chapter Chapter 13 Status Lead District GANB Preview" at bounding box center [474, 73] width 924 height 43
click at [528, 102] on link "Money and Accounts" at bounding box center [521, 107] width 77 height 24
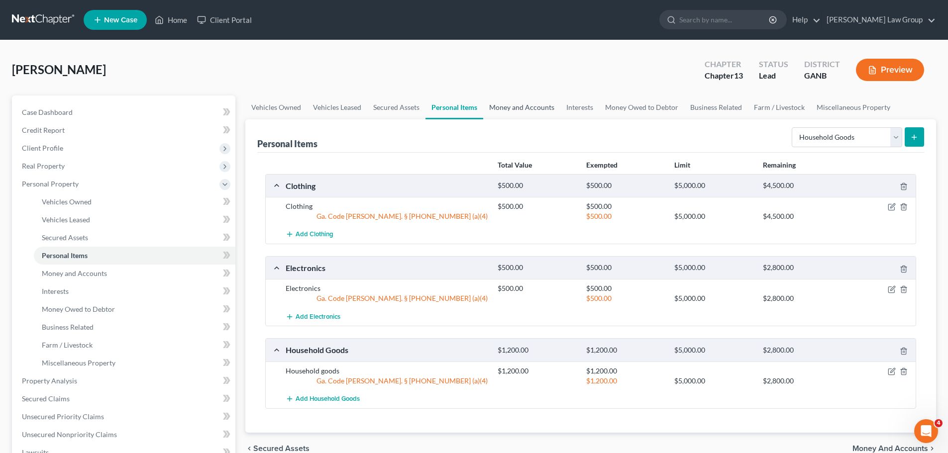
click at [526, 104] on link "Money and Accounts" at bounding box center [521, 107] width 77 height 24
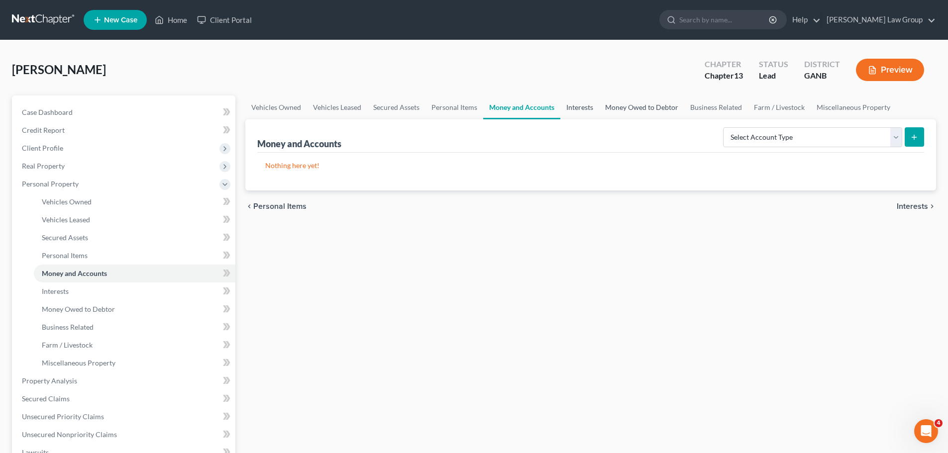
drag, startPoint x: 573, startPoint y: 103, endPoint x: 663, endPoint y: 111, distance: 90.4
click at [573, 102] on link "Interests" at bounding box center [579, 107] width 39 height 24
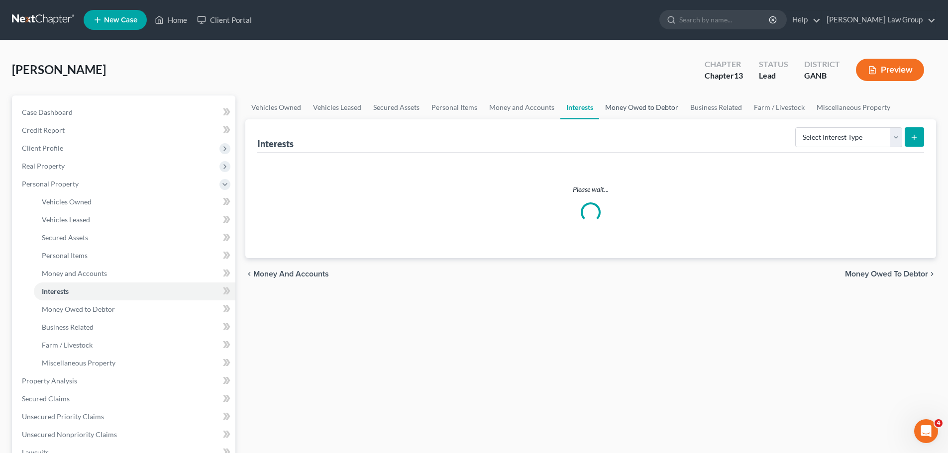
click at [653, 109] on link "Money Owed to Debtor" at bounding box center [641, 107] width 85 height 24
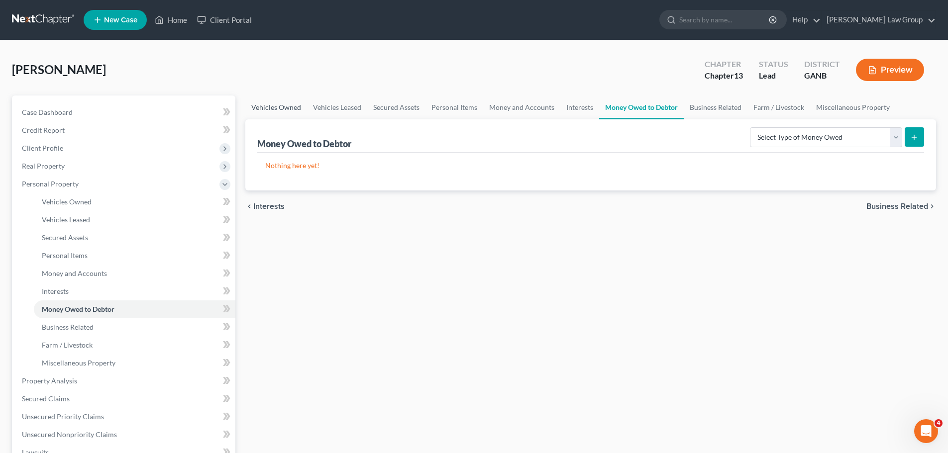
click at [257, 101] on link "Vehicles Owned" at bounding box center [276, 107] width 62 height 24
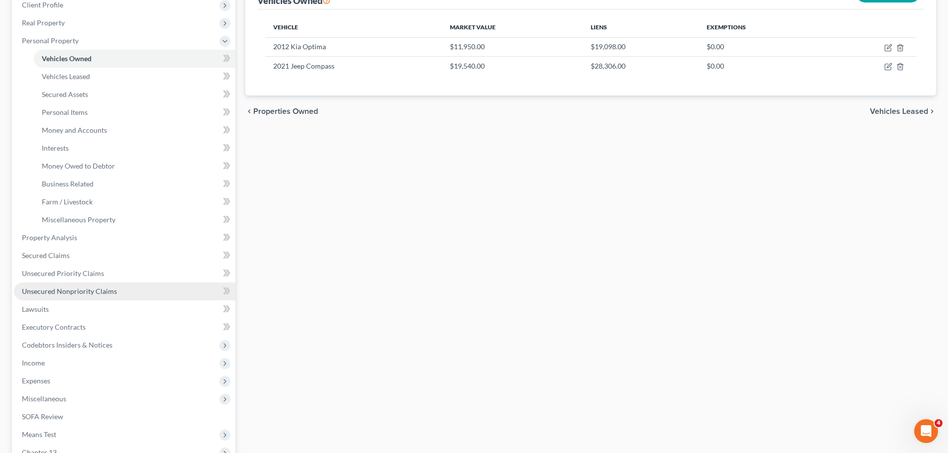
scroll to position [149, 0]
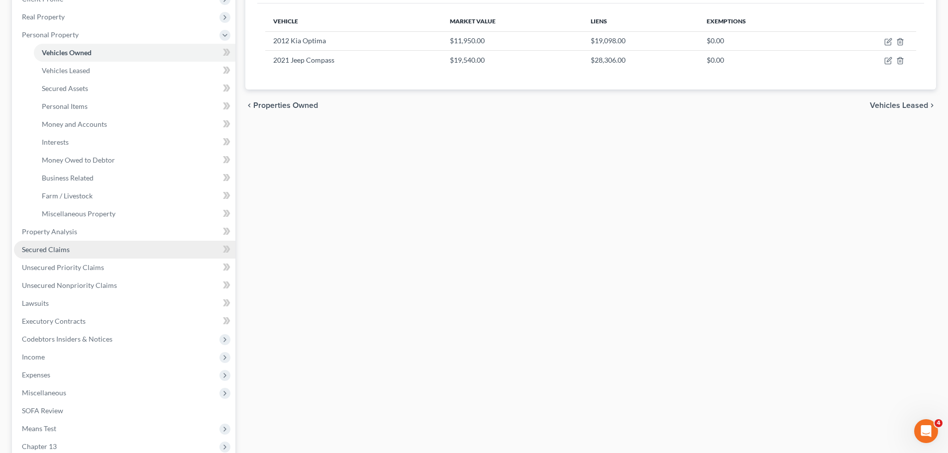
click at [80, 247] on link "Secured Claims" at bounding box center [124, 250] width 221 height 18
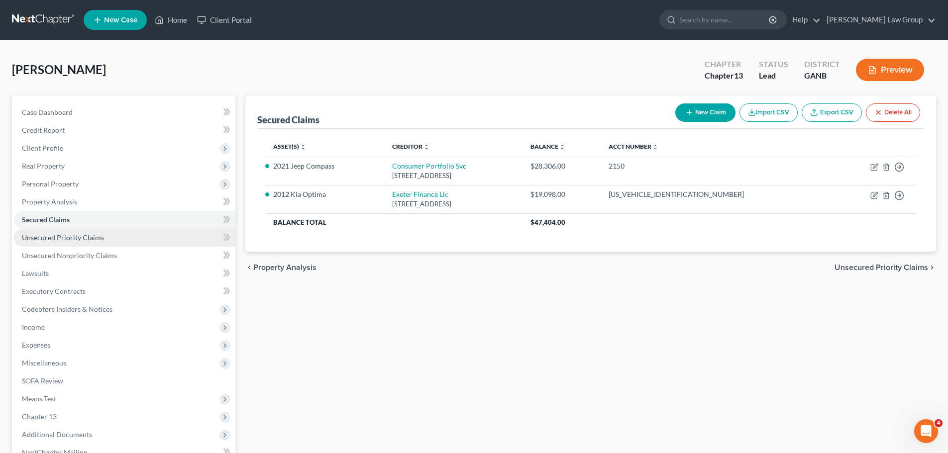
scroll to position [50, 0]
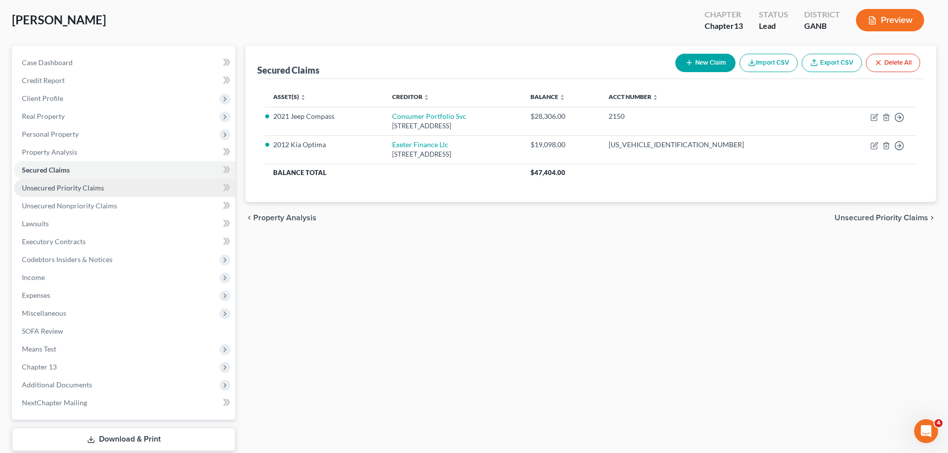
click at [99, 188] on span "Unsecured Priority Claims" at bounding box center [63, 188] width 82 height 8
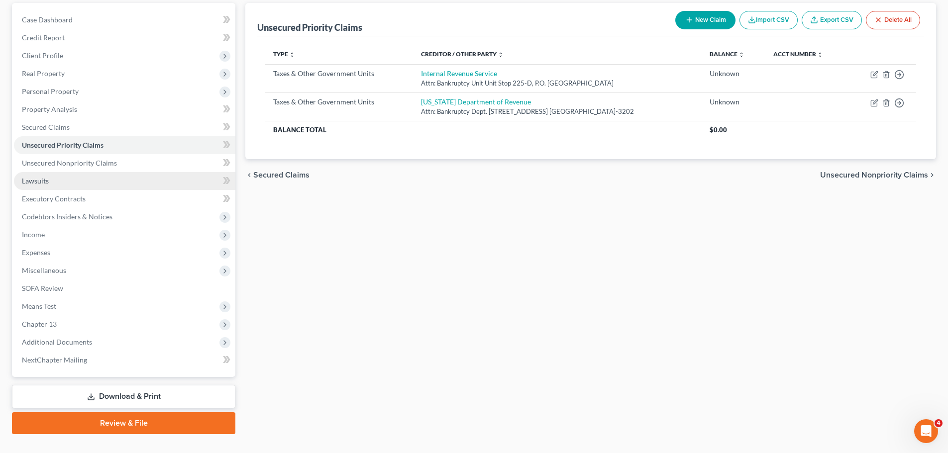
scroll to position [99, 0]
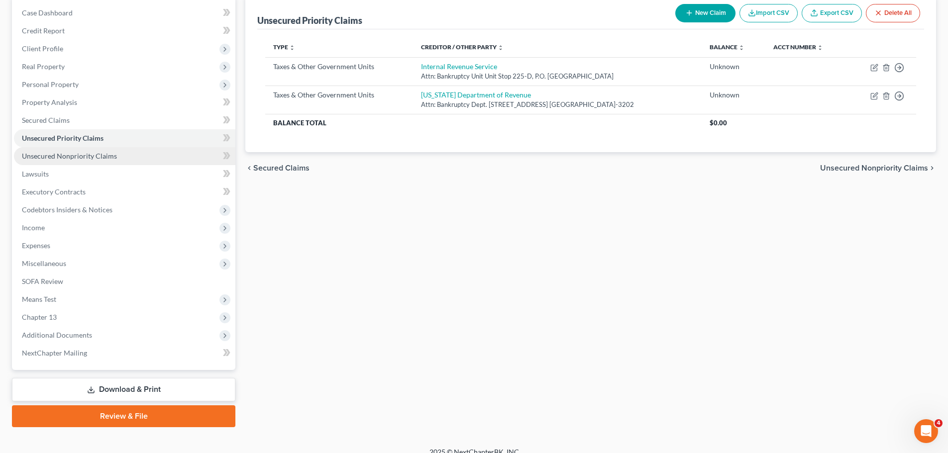
click at [94, 156] on span "Unsecured Nonpriority Claims" at bounding box center [69, 156] width 95 height 8
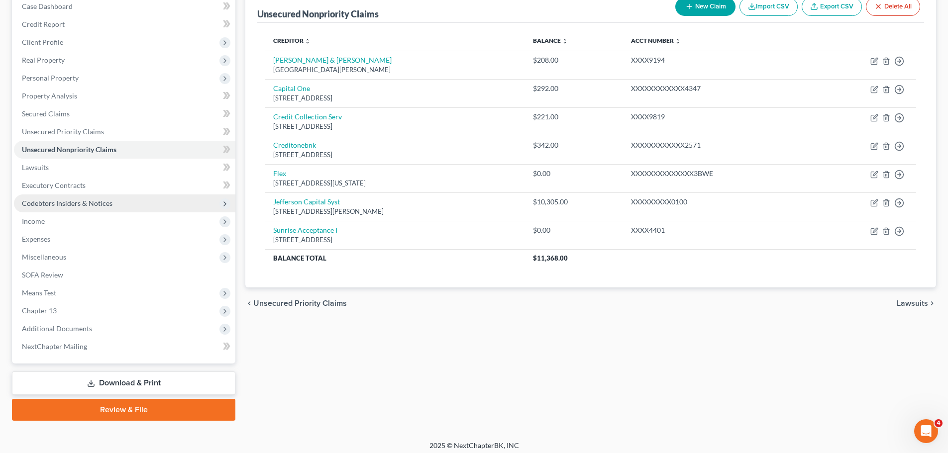
scroll to position [111, 0]
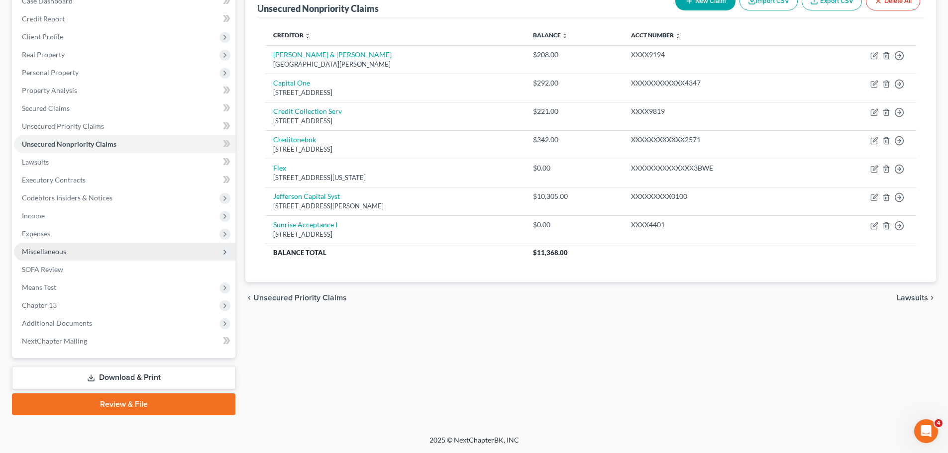
click at [80, 253] on span "Miscellaneous" at bounding box center [124, 252] width 221 height 18
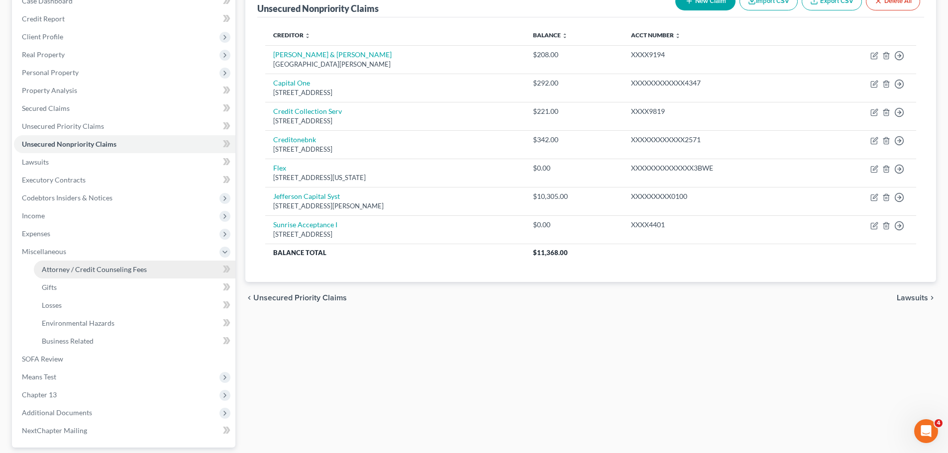
click at [117, 265] on span "Attorney / Credit Counseling Fees" at bounding box center [94, 269] width 105 height 8
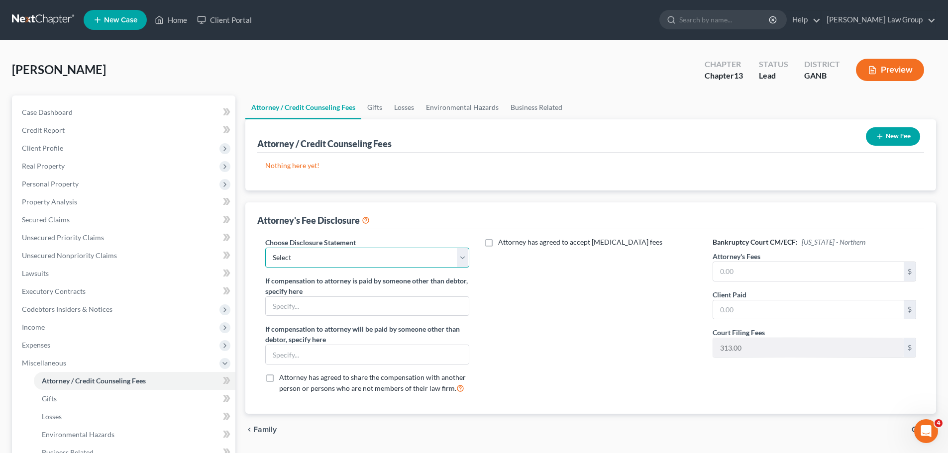
drag, startPoint x: 366, startPoint y: 262, endPoint x: 365, endPoint y: 267, distance: 5.0
click at [366, 262] on select "Select Attorney Disclosure Statement Chapter 7 Attorney Fee Disclosure Statement" at bounding box center [366, 258] width 203 height 20
select select "1"
click at [265, 248] on select "Select Attorney Disclosure Statement Chapter 7 Attorney Fee Disclosure Statement" at bounding box center [366, 258] width 203 height 20
click at [768, 271] on input "text" at bounding box center [808, 271] width 190 height 19
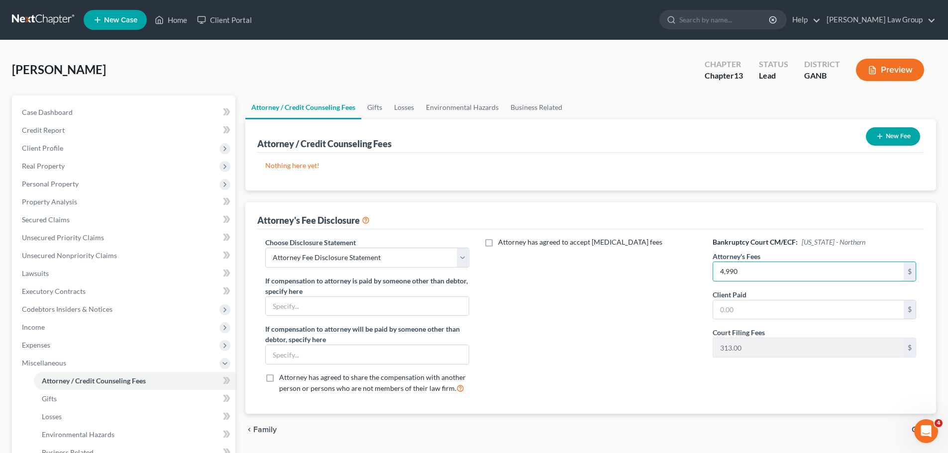
type input "4,990"
click at [899, 144] on button "New Fee" at bounding box center [892, 136] width 54 height 18
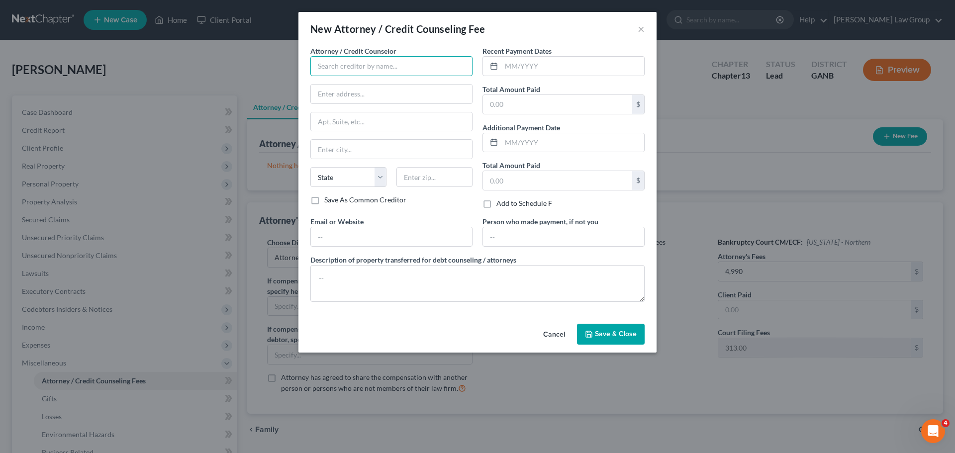
click at [339, 57] on input "text" at bounding box center [391, 66] width 162 height 20
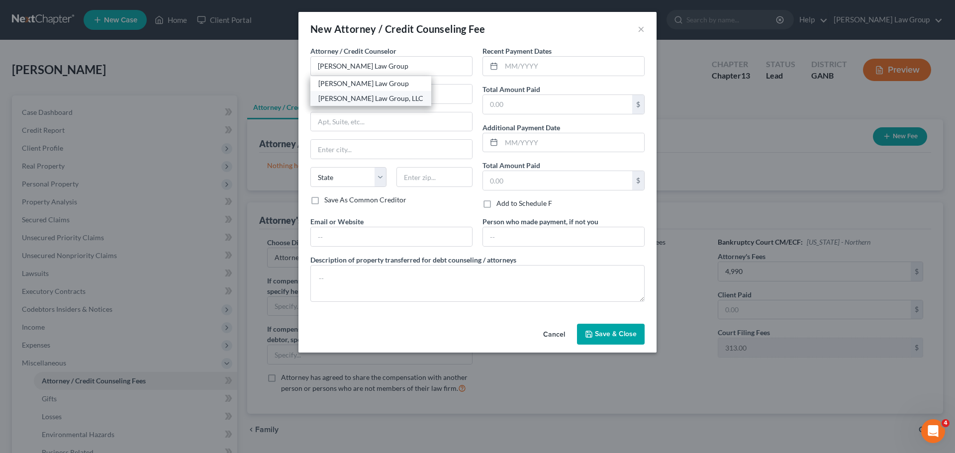
click at [366, 103] on div "[PERSON_NAME] Law Group, LLC" at bounding box center [370, 99] width 105 height 10
type input "[PERSON_NAME] Law Group, LLC"
type input "[STREET_ADDRESS][PERSON_NAME]"
click at [550, 70] on input "text" at bounding box center [572, 66] width 143 height 19
click at [345, 245] on input "text" at bounding box center [391, 236] width 161 height 19
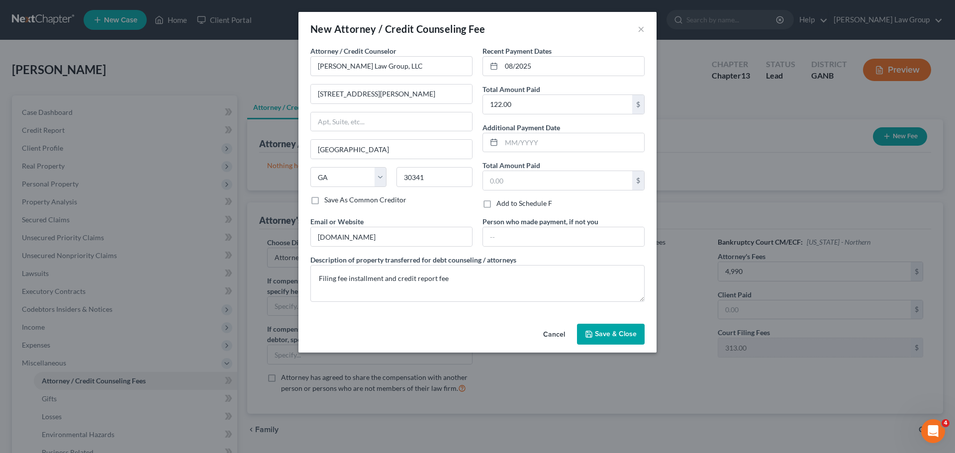
click at [610, 340] on button "Save & Close" at bounding box center [611, 334] width 68 height 21
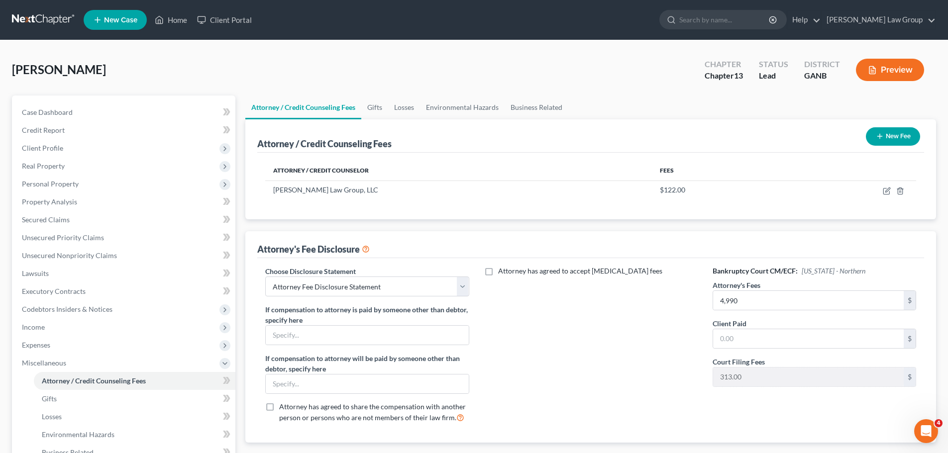
click at [893, 134] on button "New Fee" at bounding box center [892, 136] width 54 height 18
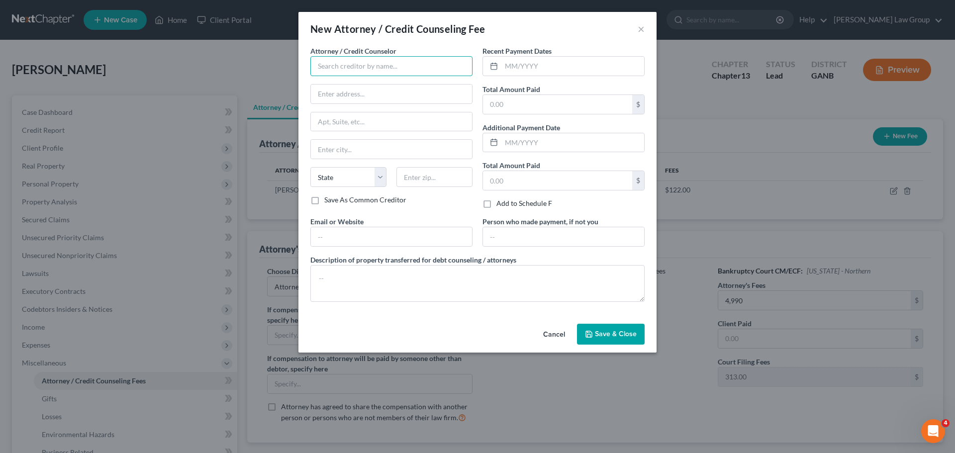
click at [335, 69] on input "text" at bounding box center [391, 66] width 162 height 20
click at [364, 88] on div "Abacus Credit Counseling" at bounding box center [369, 84] width 103 height 10
click at [539, 64] on input "text" at bounding box center [572, 66] width 143 height 19
click at [352, 246] on div at bounding box center [391, 237] width 162 height 20
click at [349, 241] on input "text" at bounding box center [391, 236] width 161 height 19
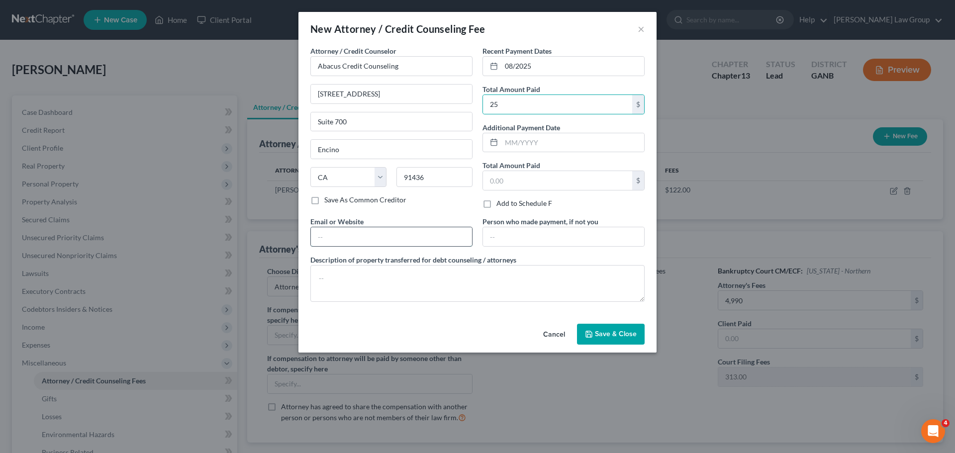
click at [397, 241] on input "text" at bounding box center [391, 236] width 161 height 19
click at [392, 233] on input "text" at bounding box center [391, 236] width 161 height 19
click at [607, 338] on button "Save & Close" at bounding box center [611, 334] width 68 height 21
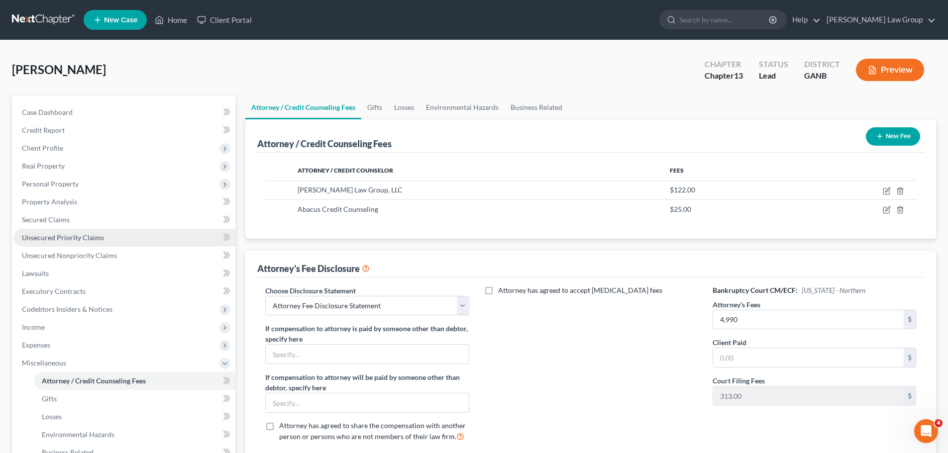
click at [93, 237] on span "Unsecured Priority Claims" at bounding box center [63, 237] width 82 height 8
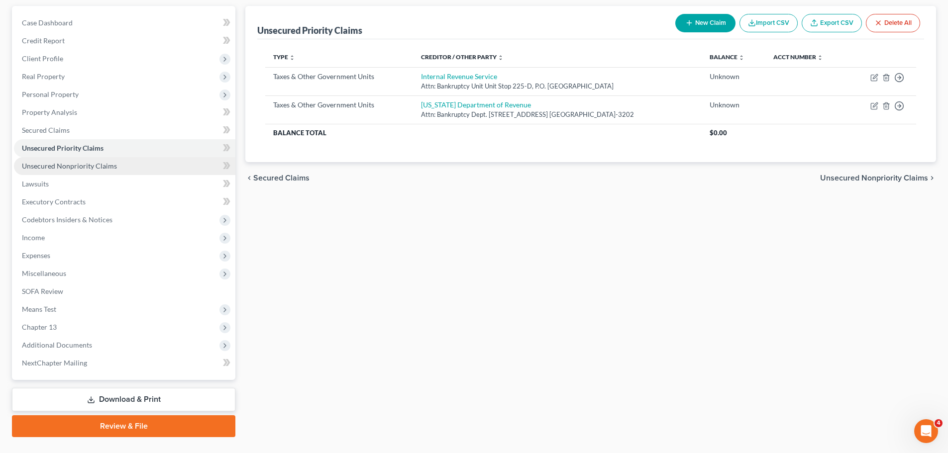
scroll to position [99, 0]
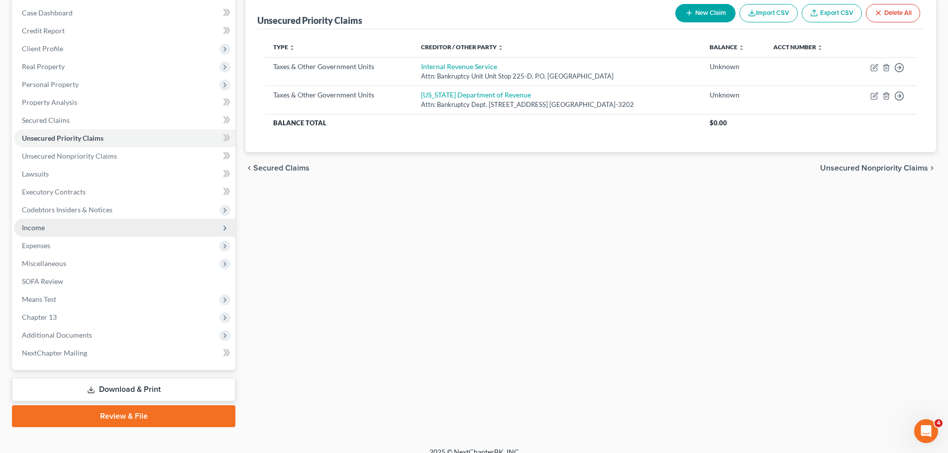
click at [74, 229] on span "Income" at bounding box center [124, 228] width 221 height 18
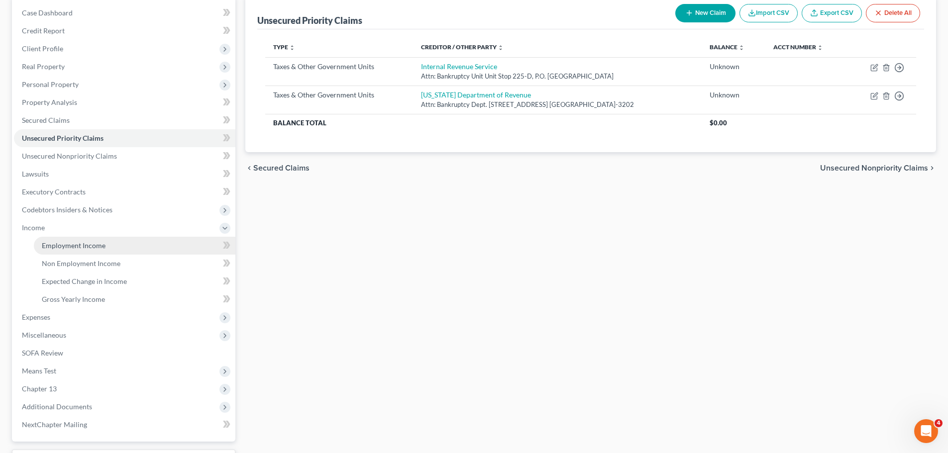
click at [95, 249] on span "Employment Income" at bounding box center [74, 245] width 64 height 8
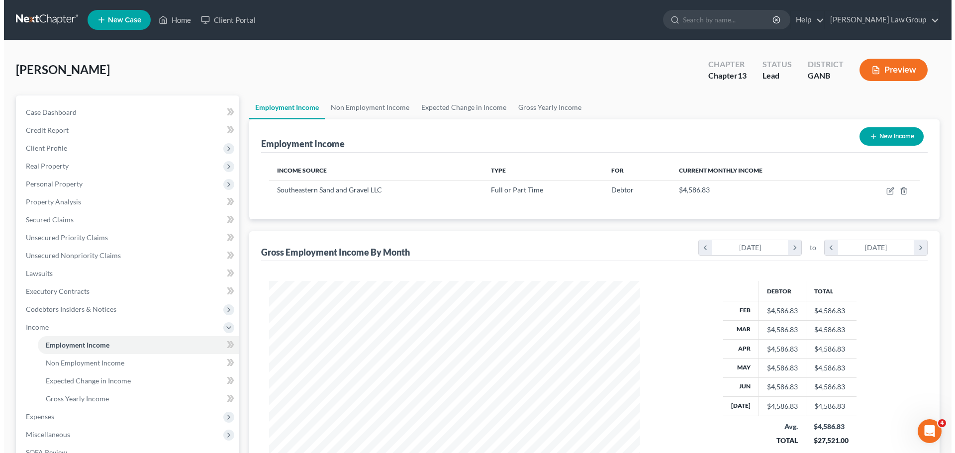
scroll to position [186, 391]
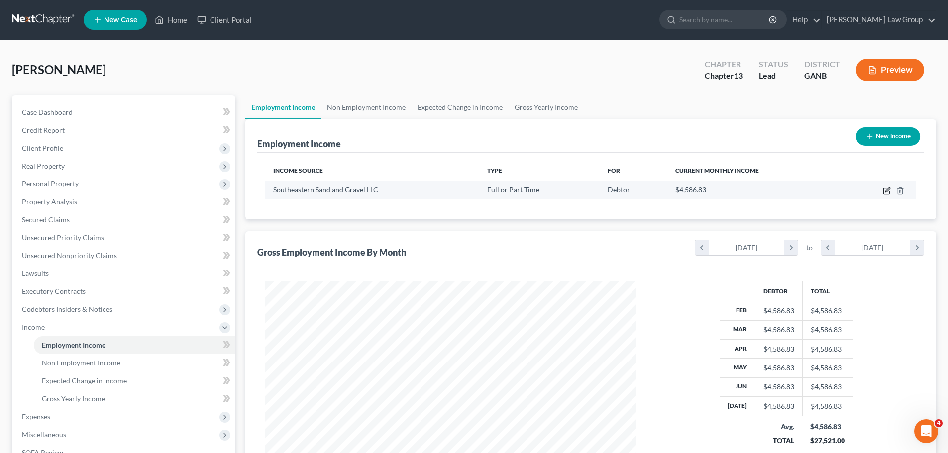
click at [886, 190] on icon "button" at bounding box center [886, 191] width 8 height 8
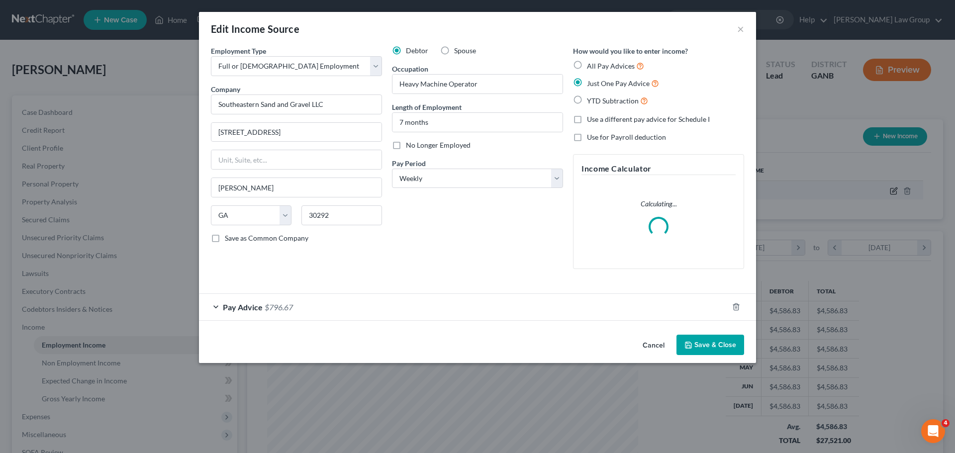
scroll to position [187, 394]
click at [250, 307] on span "Pay Advice" at bounding box center [243, 306] width 40 height 9
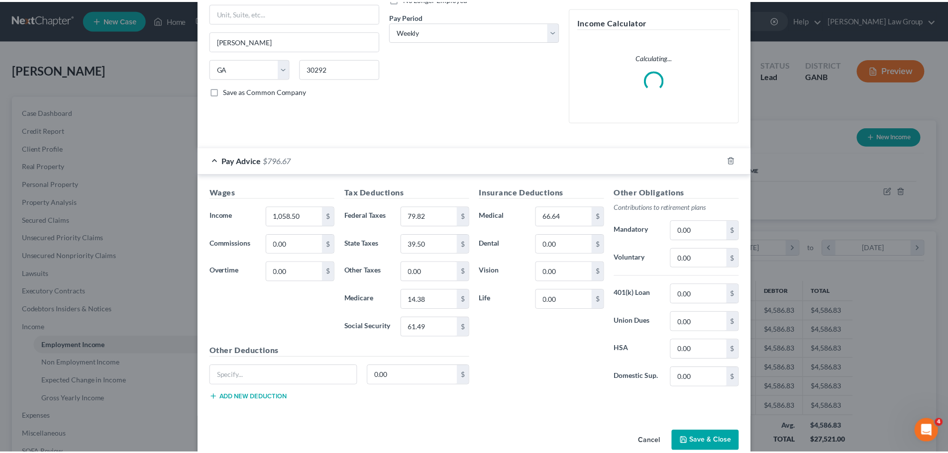
scroll to position [149, 0]
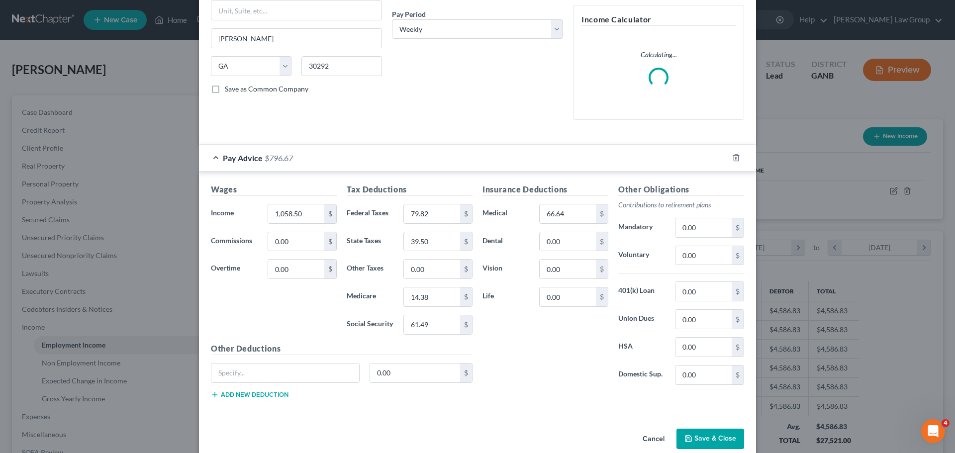
drag, startPoint x: 688, startPoint y: 436, endPoint x: 663, endPoint y: 357, distance: 83.4
click at [688, 436] on icon "button" at bounding box center [688, 439] width 8 height 8
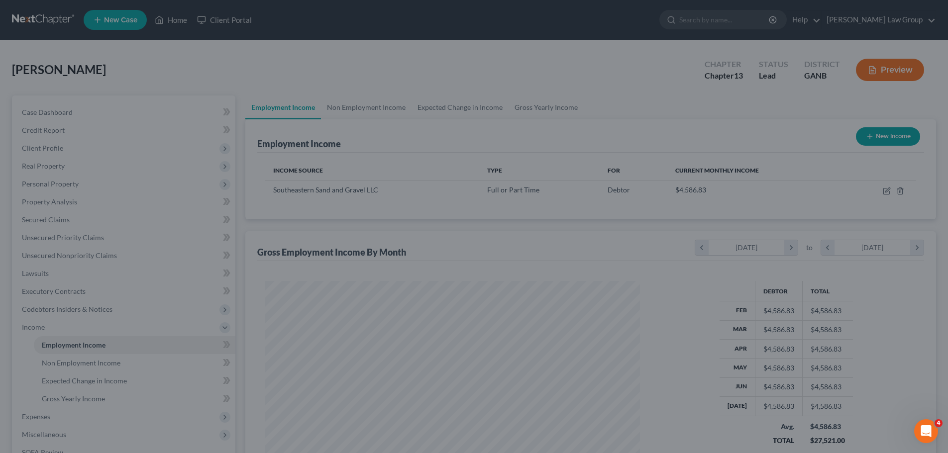
scroll to position [497190, 496985]
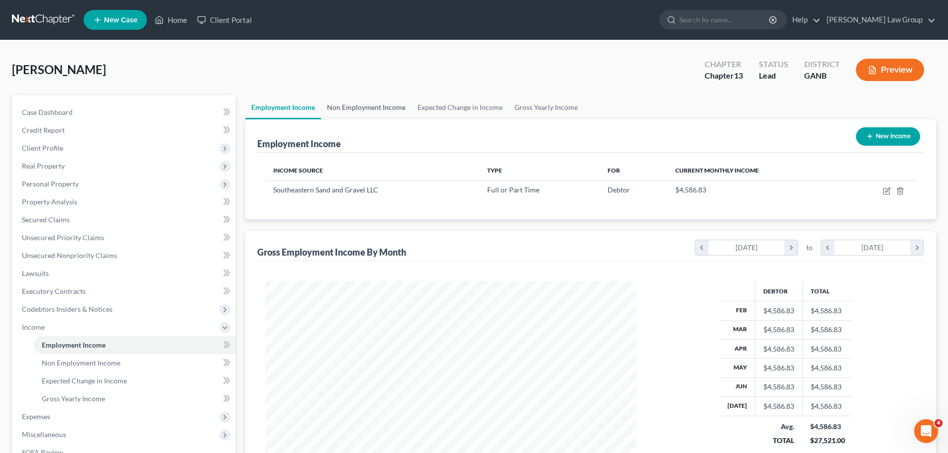
click at [362, 101] on link "Non Employment Income" at bounding box center [366, 107] width 91 height 24
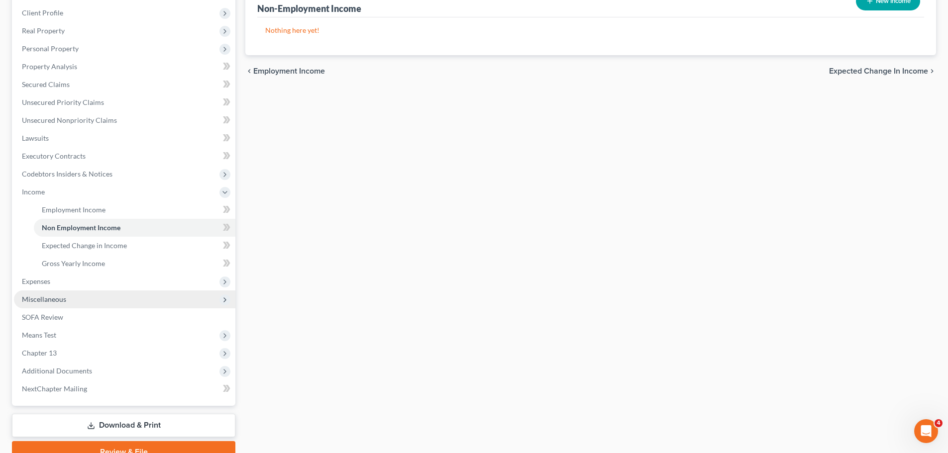
scroll to position [149, 0]
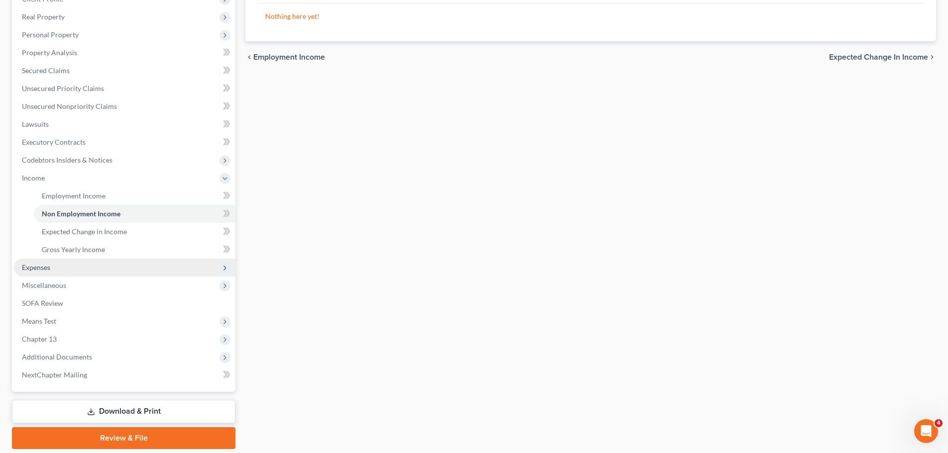
click at [85, 262] on span "Expenses" at bounding box center [124, 268] width 221 height 18
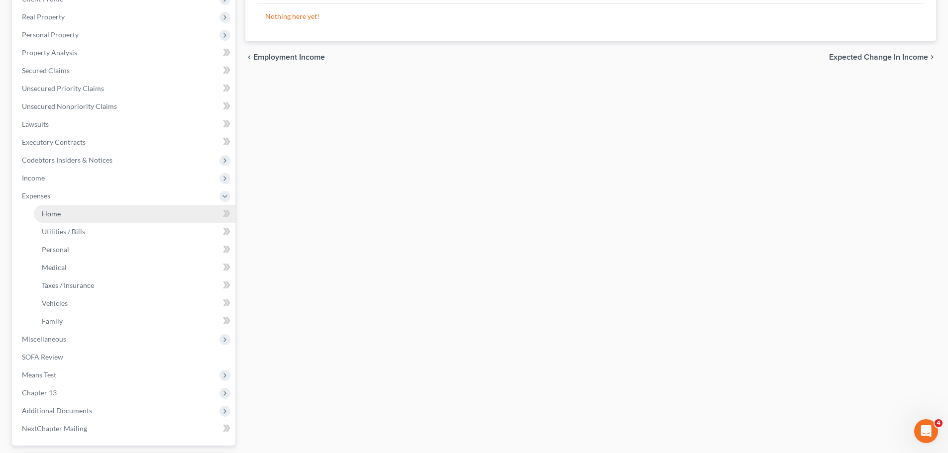
click at [84, 217] on link "Home" at bounding box center [134, 214] width 201 height 18
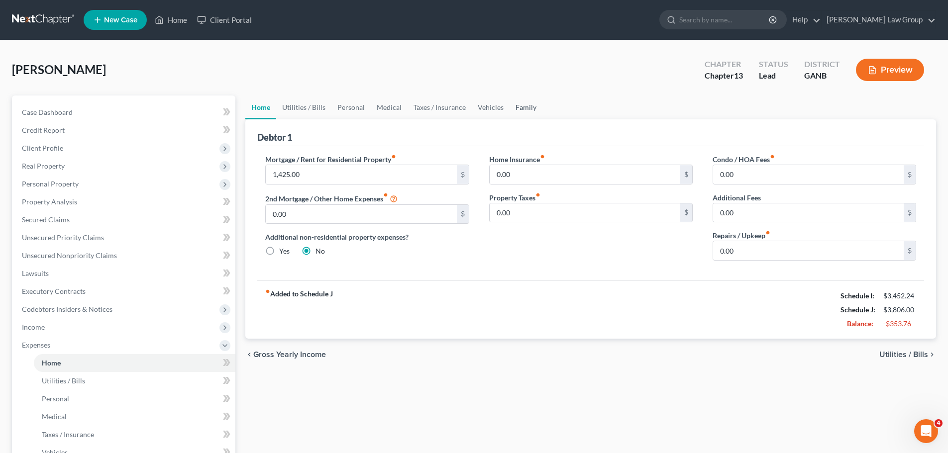
click at [519, 107] on link "Family" at bounding box center [525, 107] width 33 height 24
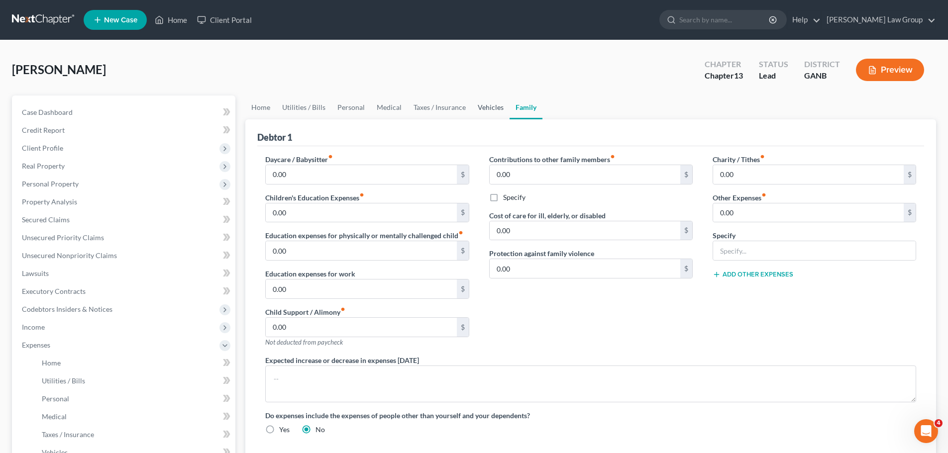
click at [490, 109] on link "Vehicles" at bounding box center [491, 107] width 38 height 24
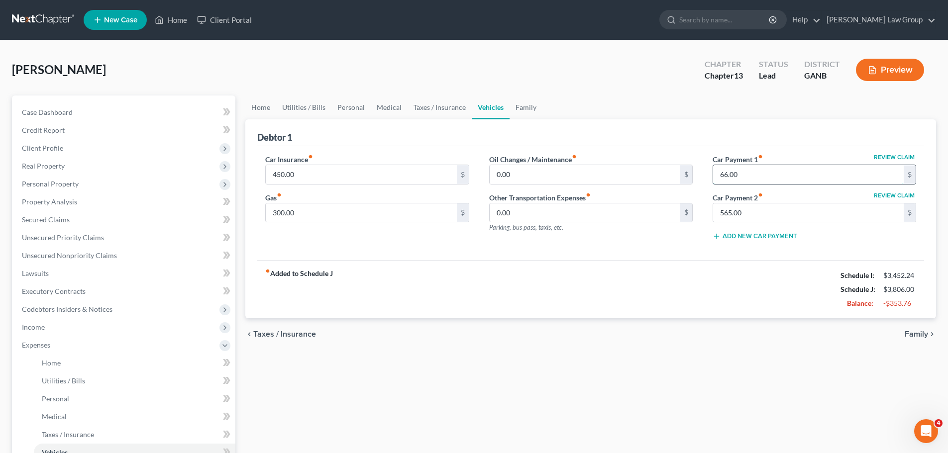
click at [769, 177] on input "66.00" at bounding box center [808, 174] width 190 height 19
click at [775, 210] on input "565.00" at bounding box center [808, 212] width 190 height 19
click at [559, 325] on div "chevron_left Taxes / Insurance Family chevron_right" at bounding box center [590, 334] width 690 height 32
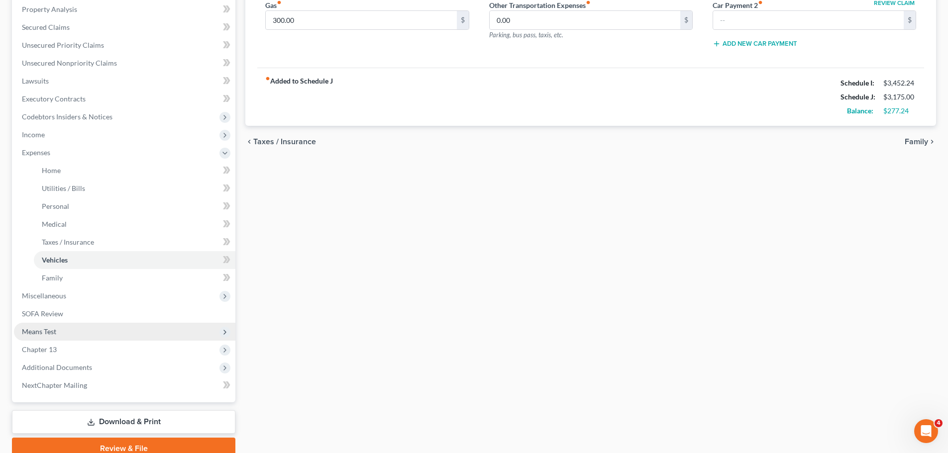
scroll to position [199, 0]
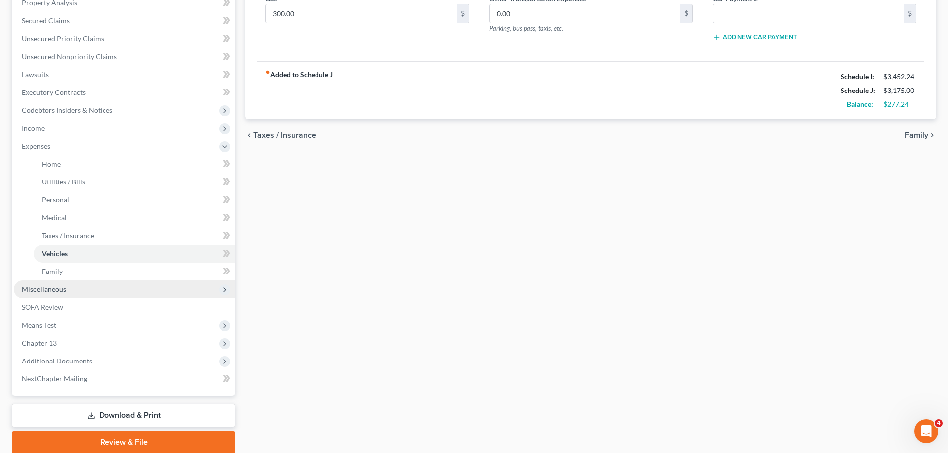
click at [92, 292] on span "Miscellaneous" at bounding box center [124, 290] width 221 height 18
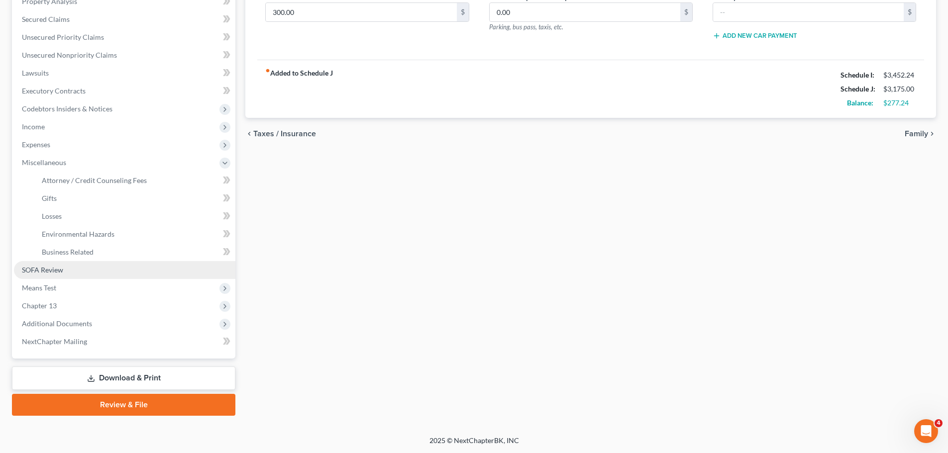
scroll to position [201, 0]
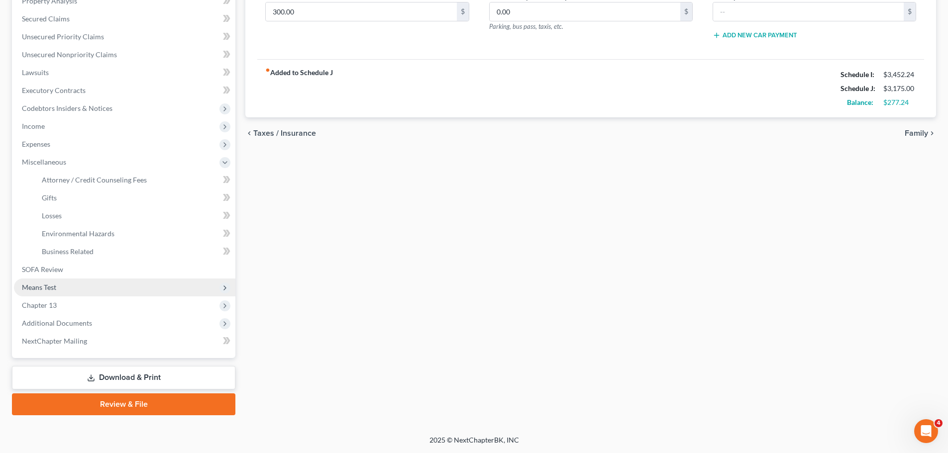
click at [91, 293] on span "Means Test" at bounding box center [124, 288] width 221 height 18
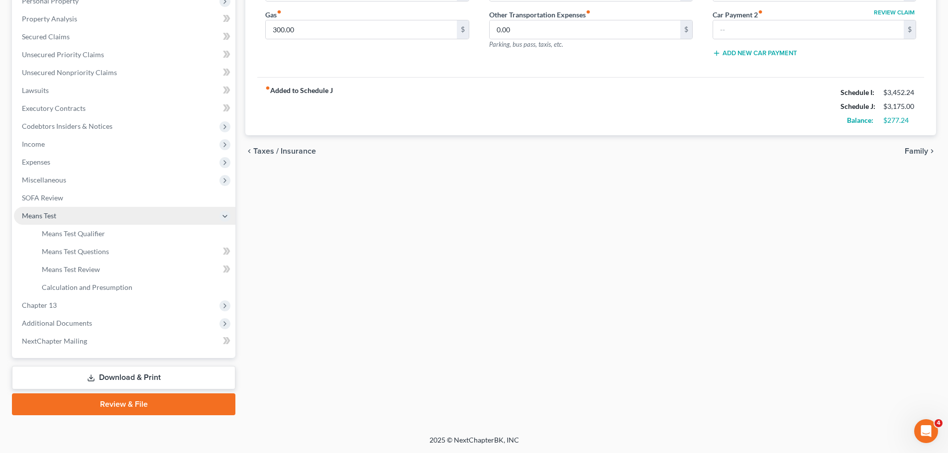
scroll to position [183, 0]
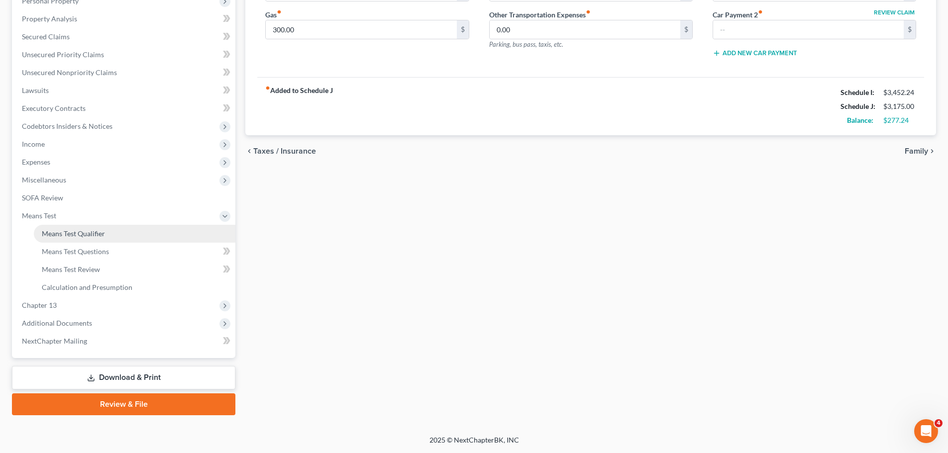
click at [139, 229] on link "Means Test Qualifier" at bounding box center [134, 234] width 201 height 18
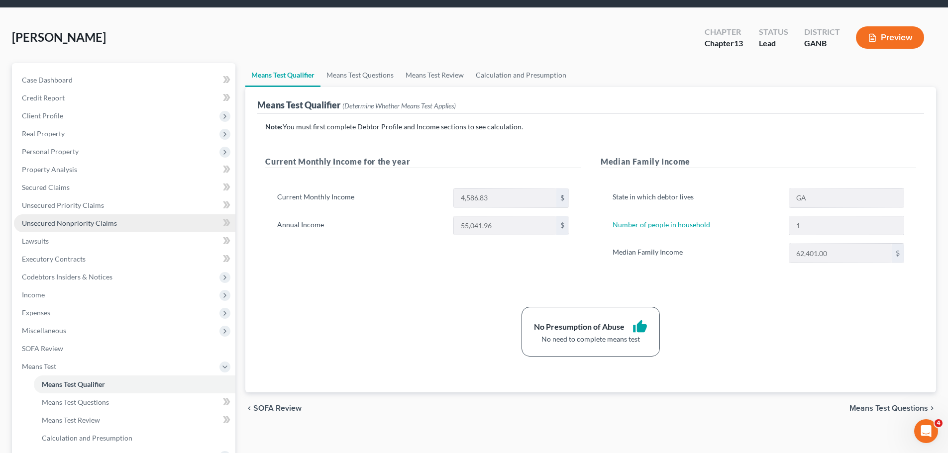
scroll to position [50, 0]
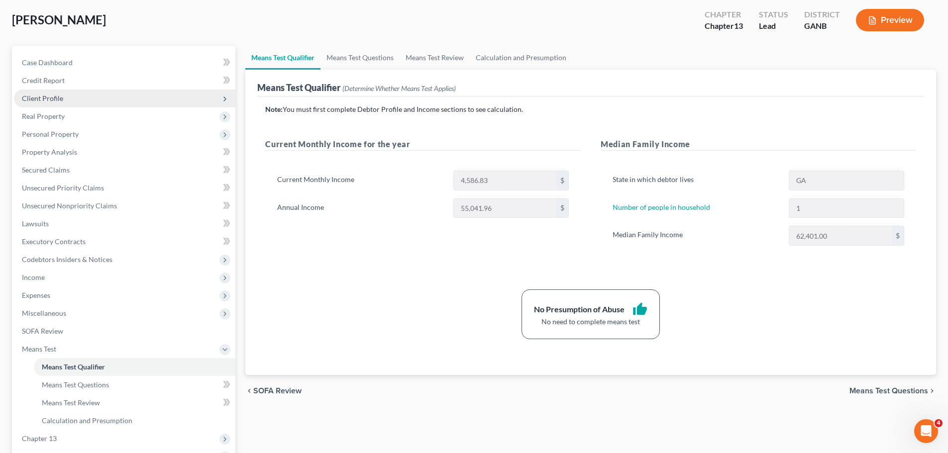
click at [68, 92] on span "Client Profile" at bounding box center [124, 99] width 221 height 18
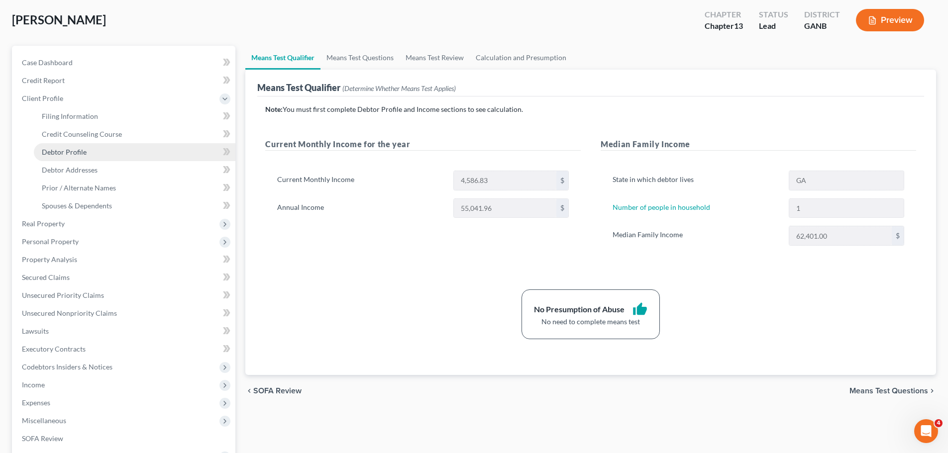
click at [109, 151] on link "Debtor Profile" at bounding box center [134, 152] width 201 height 18
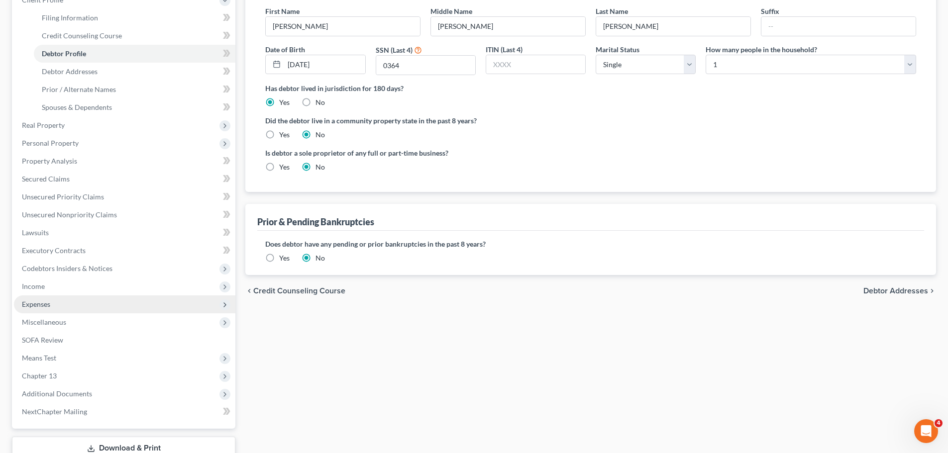
scroll to position [149, 0]
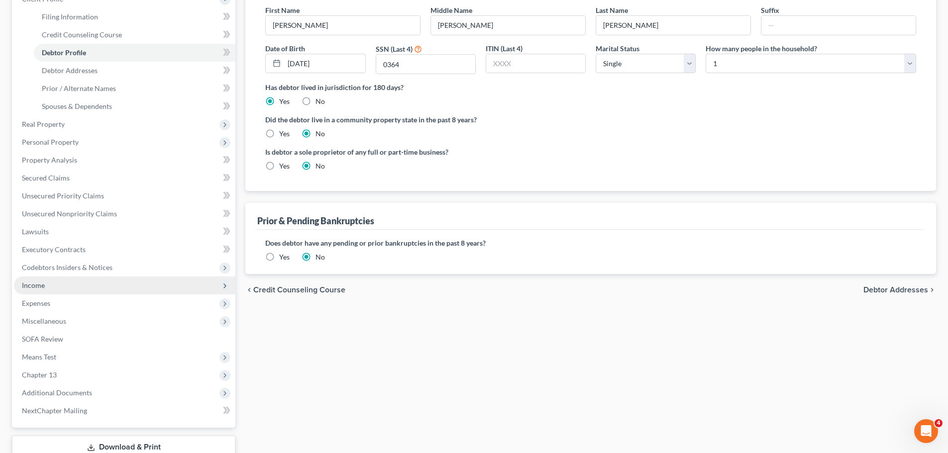
click at [64, 285] on span "Income" at bounding box center [124, 286] width 221 height 18
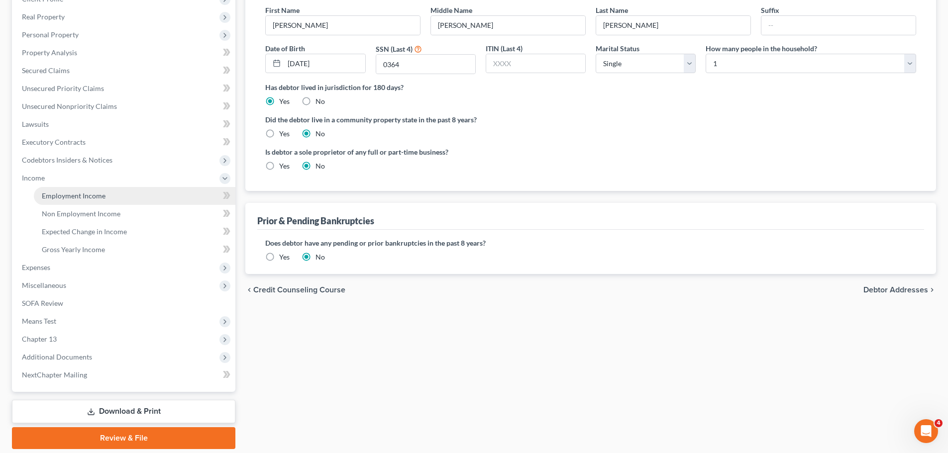
click at [110, 202] on link "Employment Income" at bounding box center [134, 196] width 201 height 18
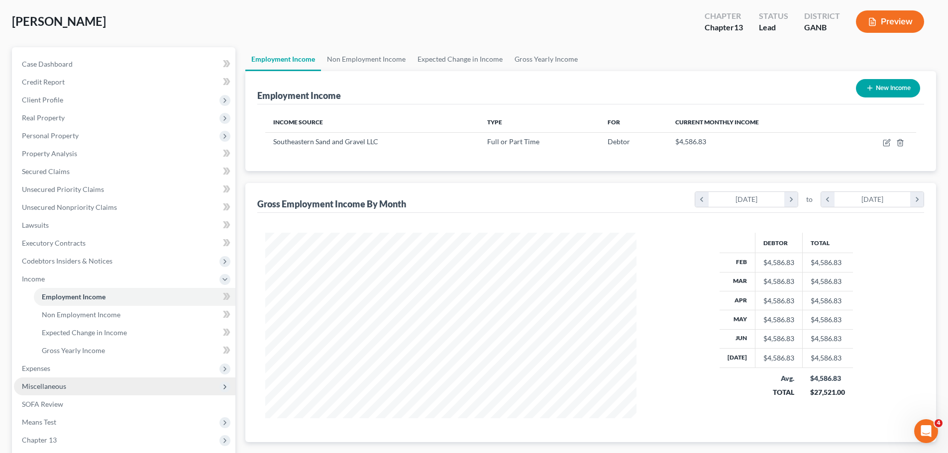
scroll to position [149, 0]
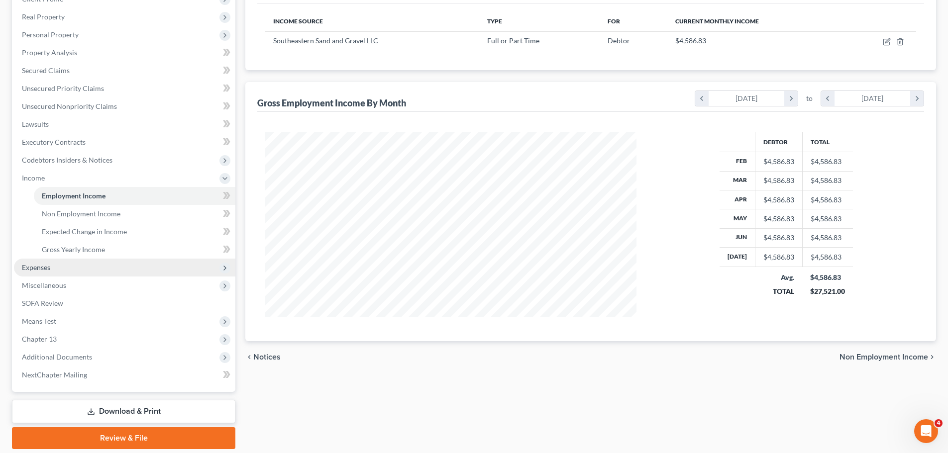
click at [72, 266] on span "Expenses" at bounding box center [124, 268] width 221 height 18
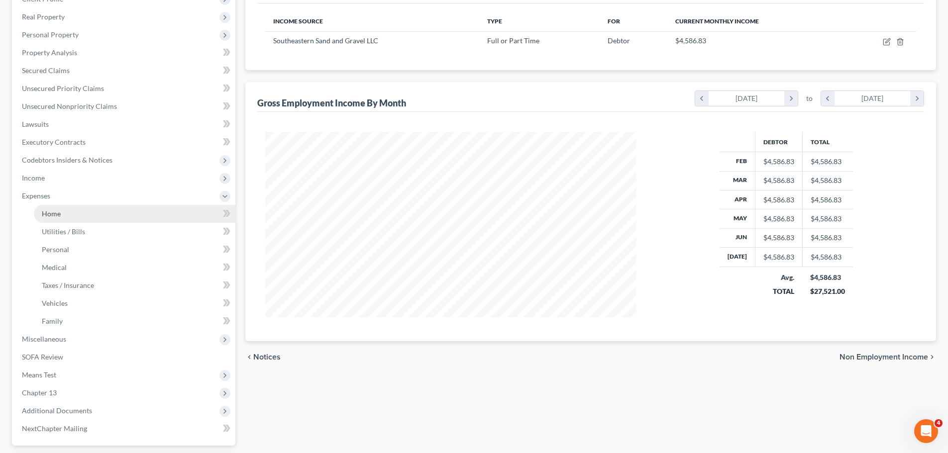
click at [86, 222] on link "Home" at bounding box center [134, 214] width 201 height 18
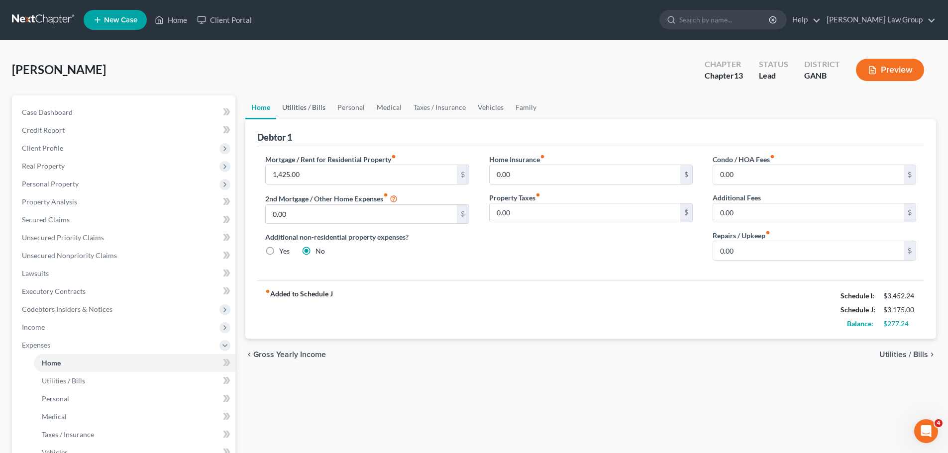
click at [284, 103] on link "Utilities / Bills" at bounding box center [303, 107] width 55 height 24
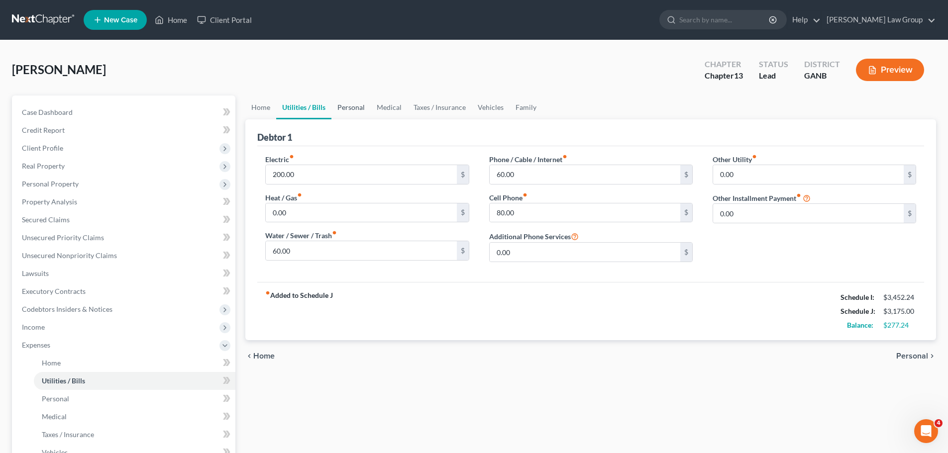
click at [342, 101] on link "Personal" at bounding box center [350, 107] width 39 height 24
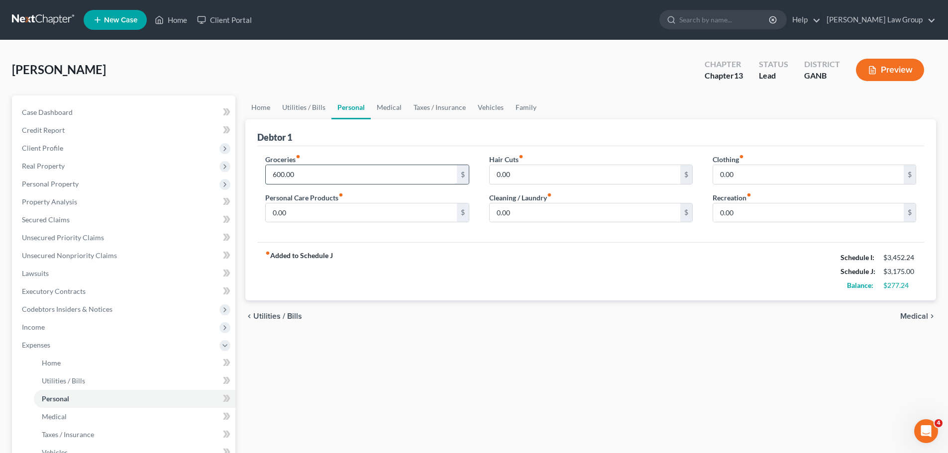
click at [324, 178] on input "600.00" at bounding box center [361, 174] width 190 height 19
click at [324, 209] on input "0.00" at bounding box center [361, 212] width 190 height 19
click at [384, 110] on link "Medical" at bounding box center [389, 107] width 37 height 24
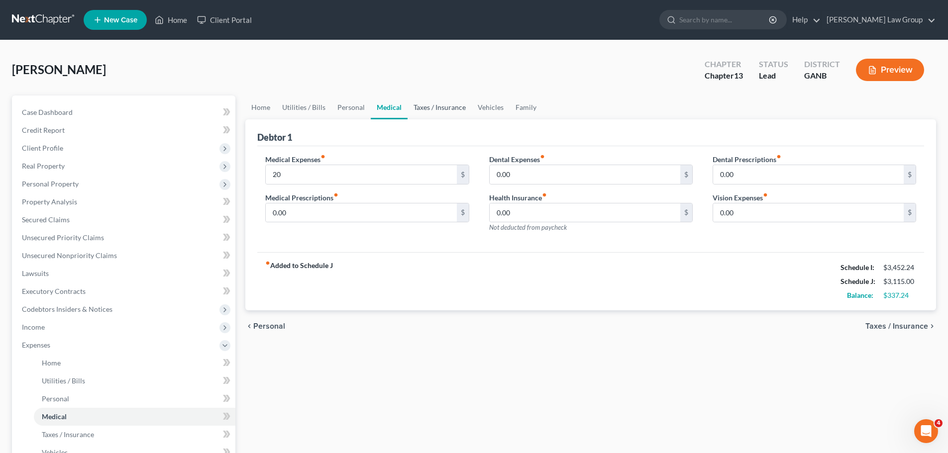
click at [442, 105] on link "Taxes / Insurance" at bounding box center [439, 107] width 64 height 24
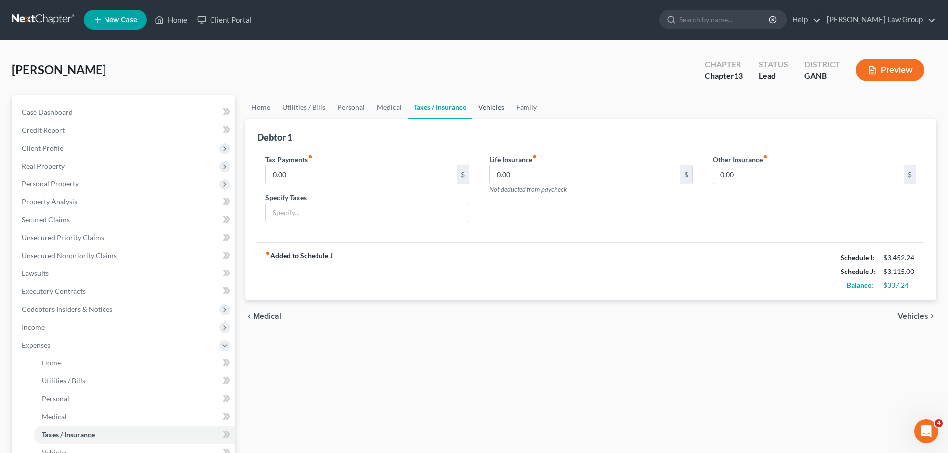
click at [492, 106] on link "Vehicles" at bounding box center [491, 107] width 38 height 24
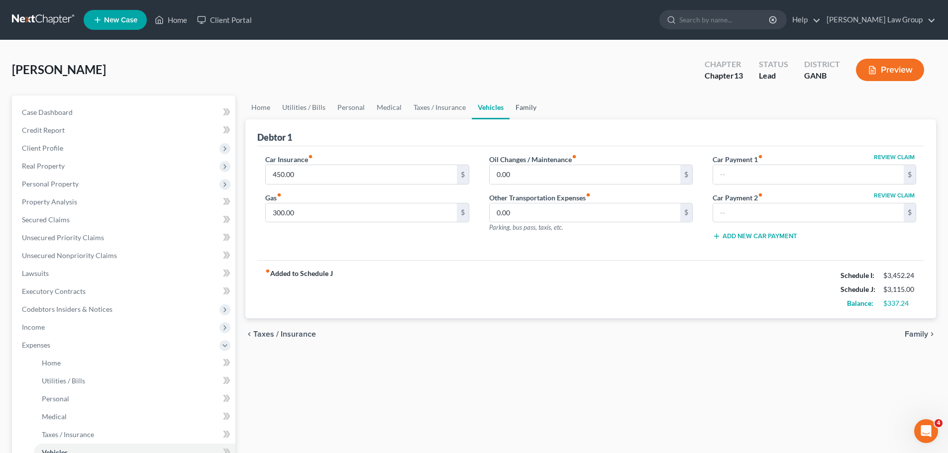
click at [524, 111] on link "Family" at bounding box center [525, 107] width 33 height 24
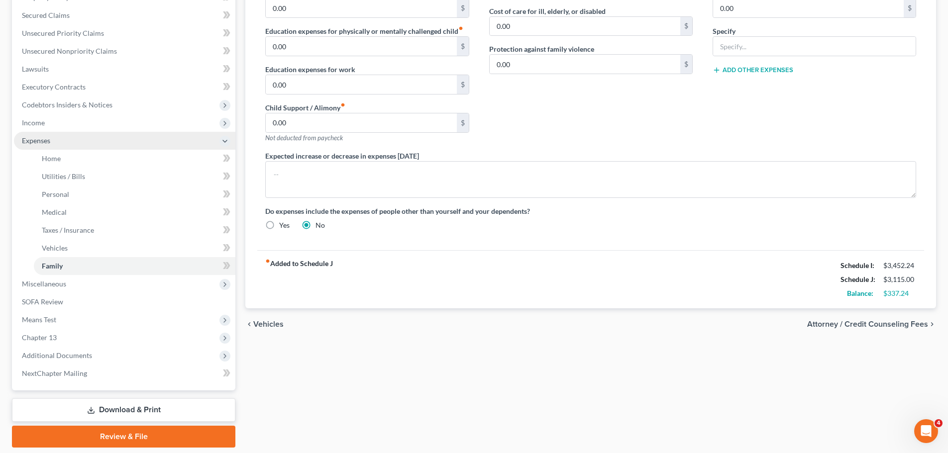
scroll to position [187, 0]
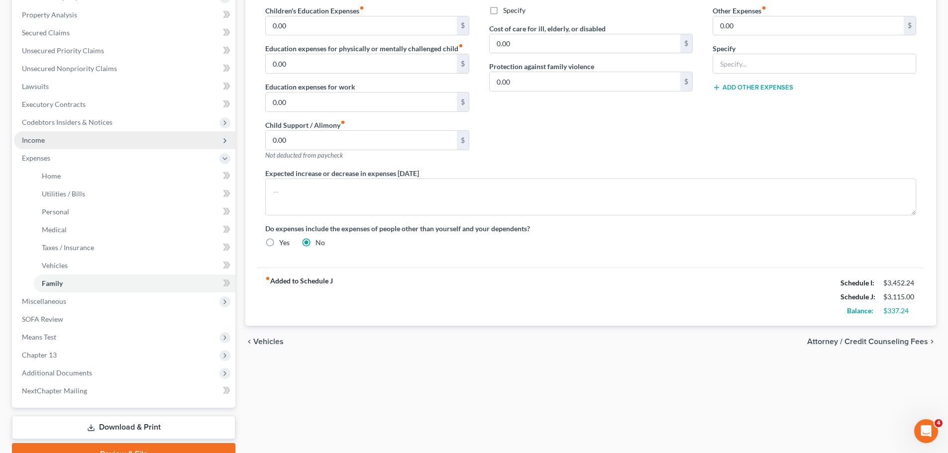
click at [91, 138] on span "Income" at bounding box center [124, 140] width 221 height 18
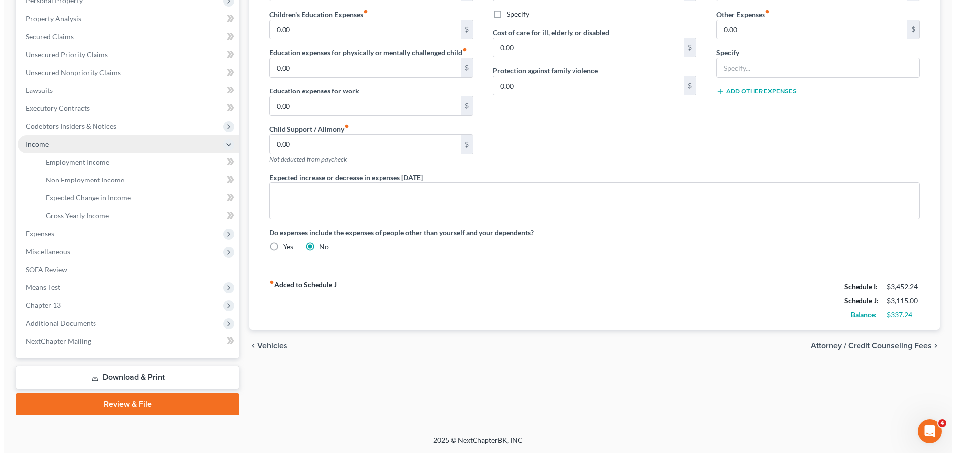
scroll to position [183, 0]
click at [102, 160] on span "Employment Income" at bounding box center [74, 162] width 64 height 8
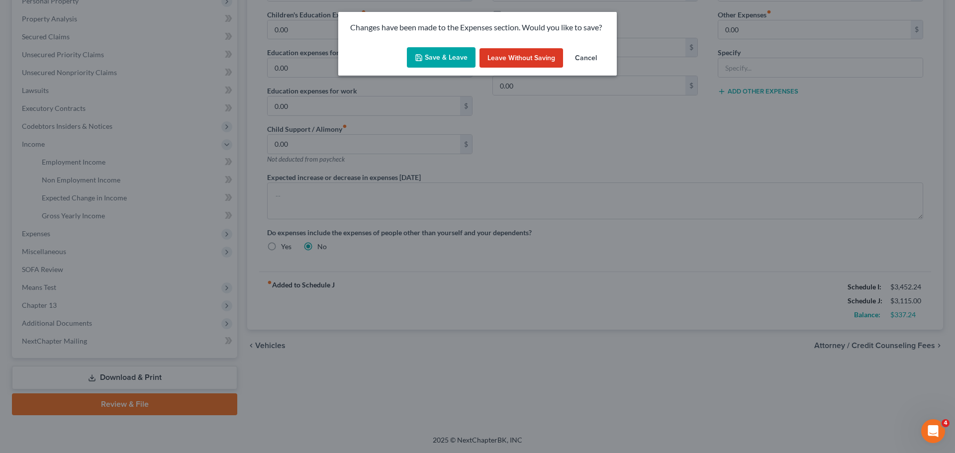
click at [458, 65] on button "Save & Leave" at bounding box center [441, 57] width 69 height 21
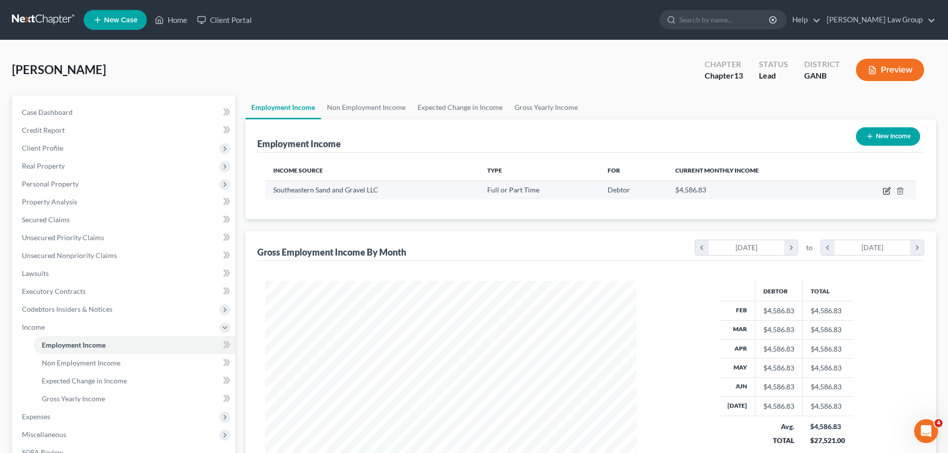
click at [885, 190] on icon "button" at bounding box center [886, 191] width 8 height 8
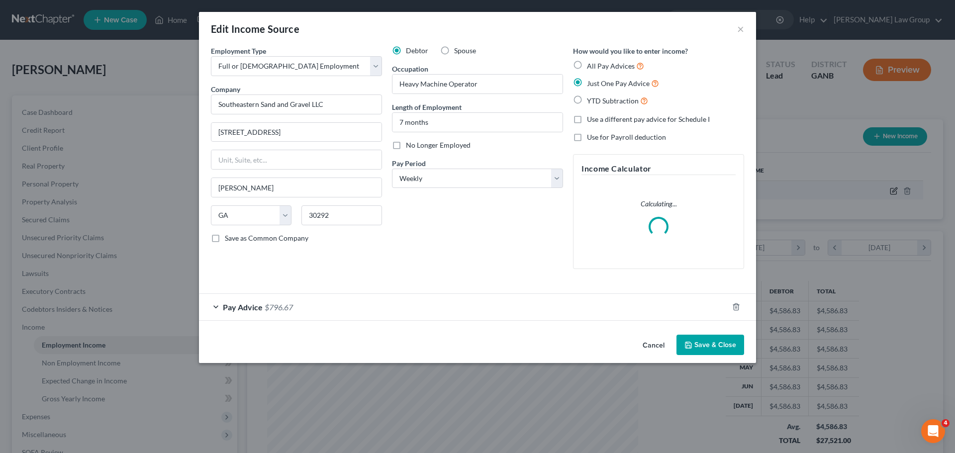
scroll to position [187, 394]
click at [243, 309] on span "Pay Advice" at bounding box center [243, 306] width 40 height 9
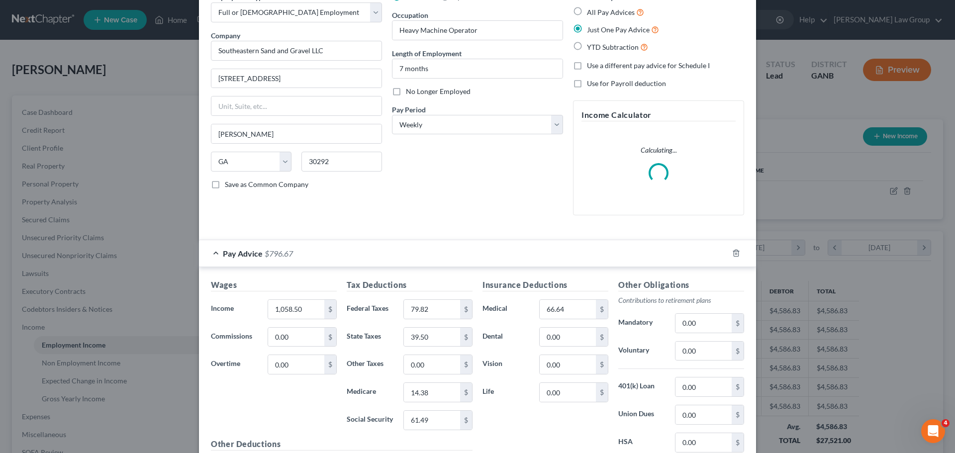
scroll to position [99, 0]
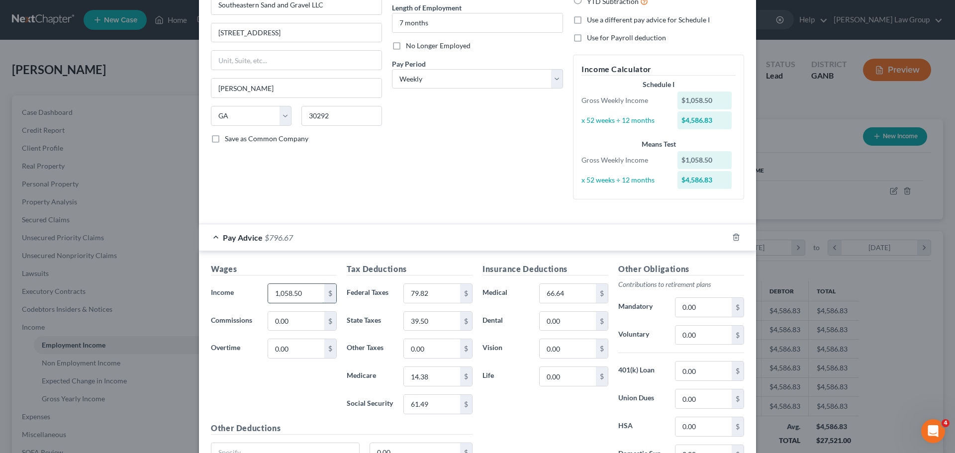
click at [303, 285] on input "1,058.50" at bounding box center [296, 293] width 56 height 19
paste input "2012 Kia Optima"
drag, startPoint x: 300, startPoint y: 288, endPoint x: 270, endPoint y: 285, distance: 30.0
click at [242, 286] on div "Income * 2,012 $" at bounding box center [274, 294] width 136 height 20
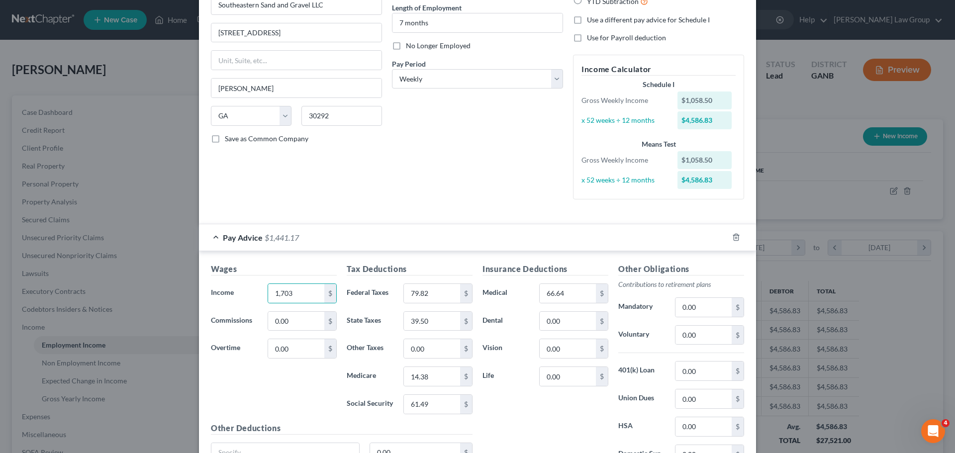
click at [422, 198] on div "Debtor Spouse Occupation Heavy Machine Operator Length of Employment 7 months N…" at bounding box center [477, 76] width 181 height 261
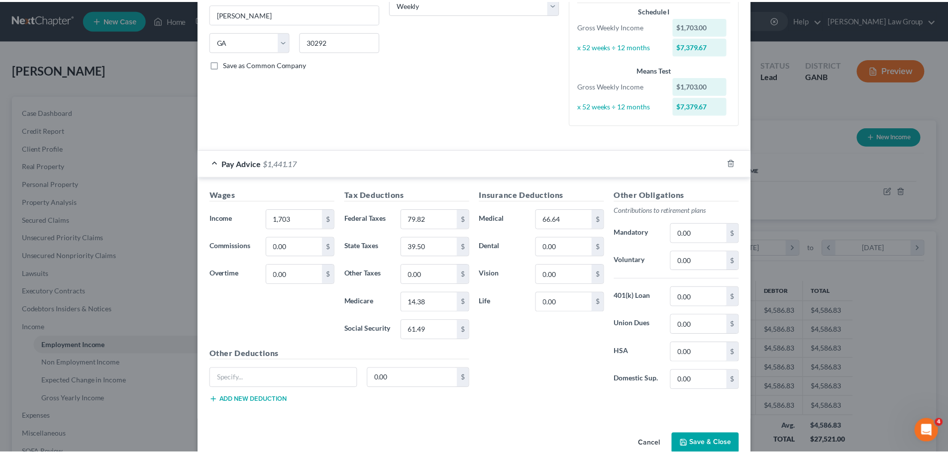
scroll to position [195, 0]
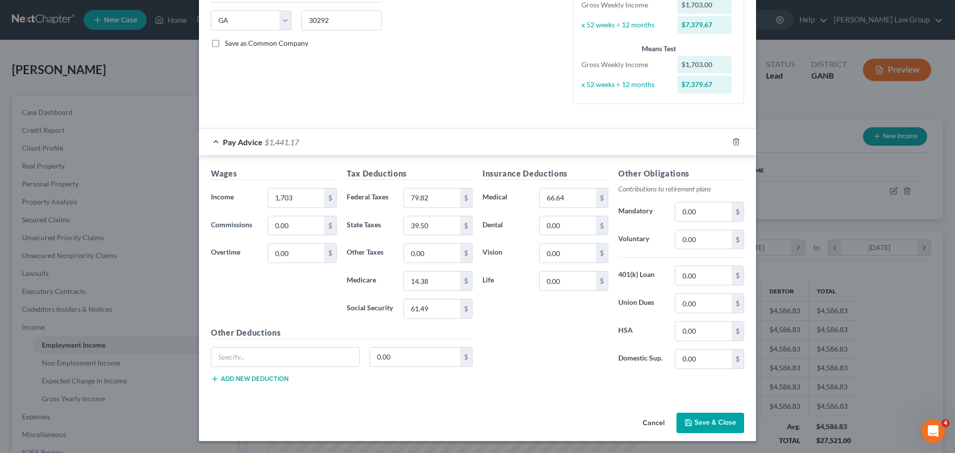
click at [707, 415] on button "Save & Close" at bounding box center [710, 423] width 68 height 21
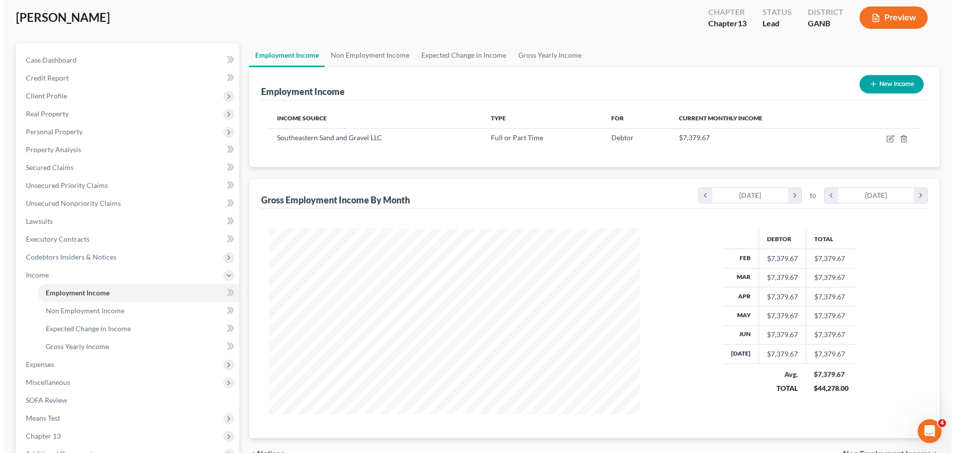
scroll to position [0, 0]
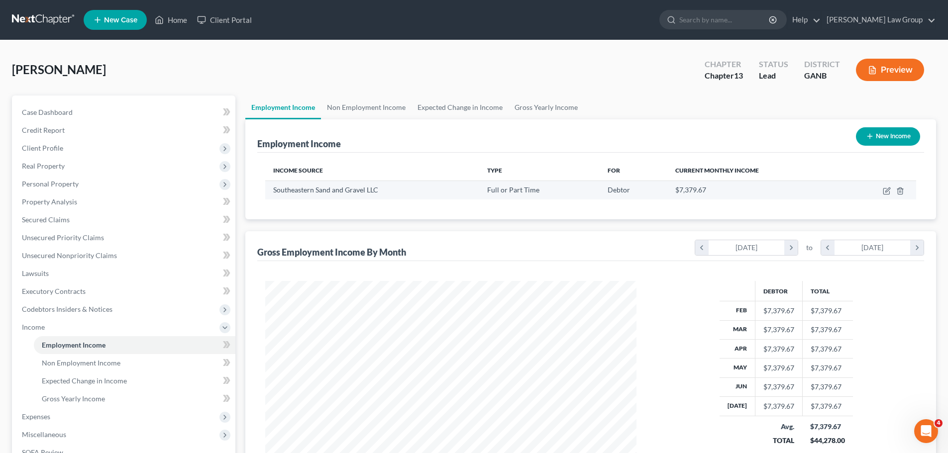
click at [883, 195] on td at bounding box center [879, 190] width 73 height 19
click at [885, 191] on icon "button" at bounding box center [887, 190] width 4 height 4
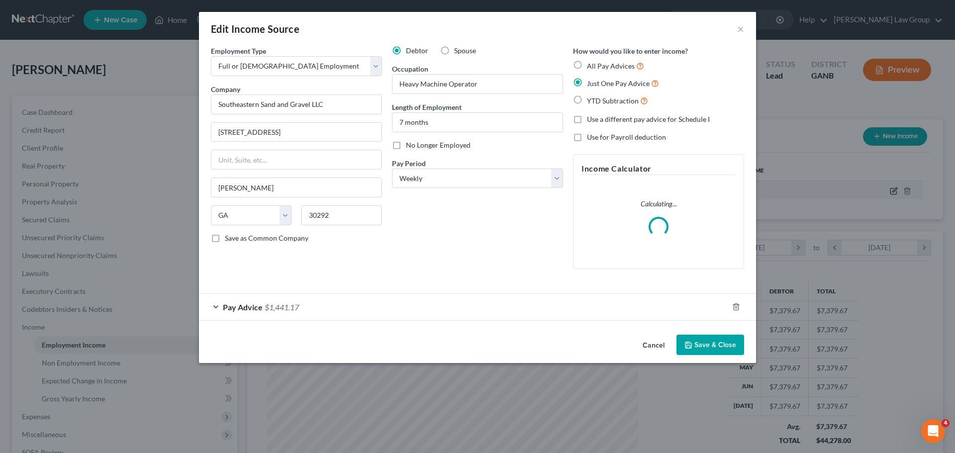
scroll to position [187, 394]
click at [225, 307] on span "Pay Advice" at bounding box center [243, 306] width 40 height 9
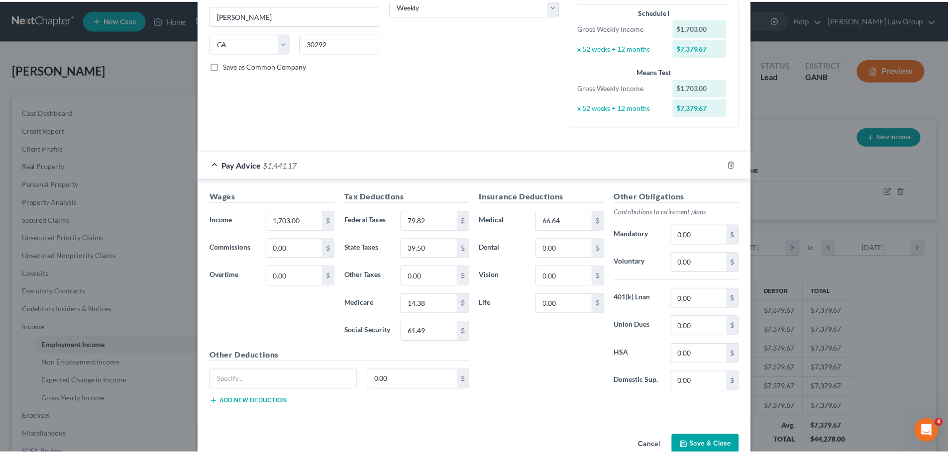
scroll to position [195, 0]
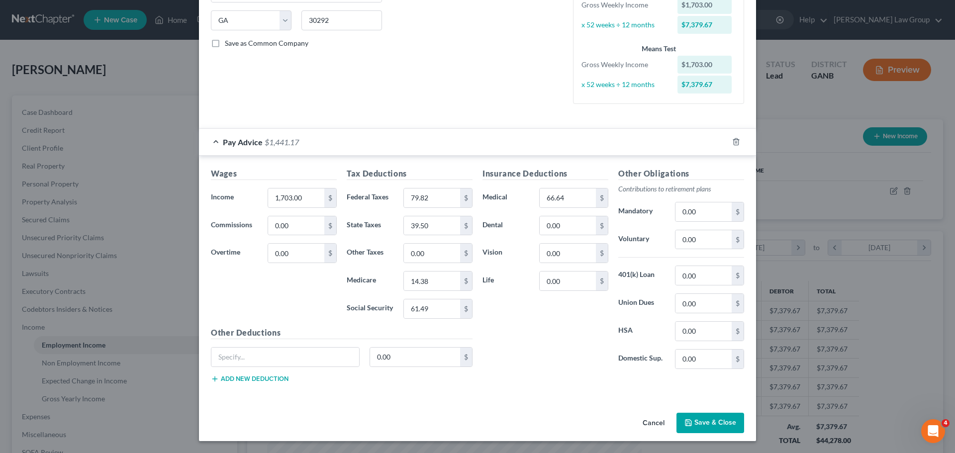
drag, startPoint x: 712, startPoint y: 428, endPoint x: 757, endPoint y: 385, distance: 62.3
click at [711, 428] on button "Save & Close" at bounding box center [710, 423] width 68 height 21
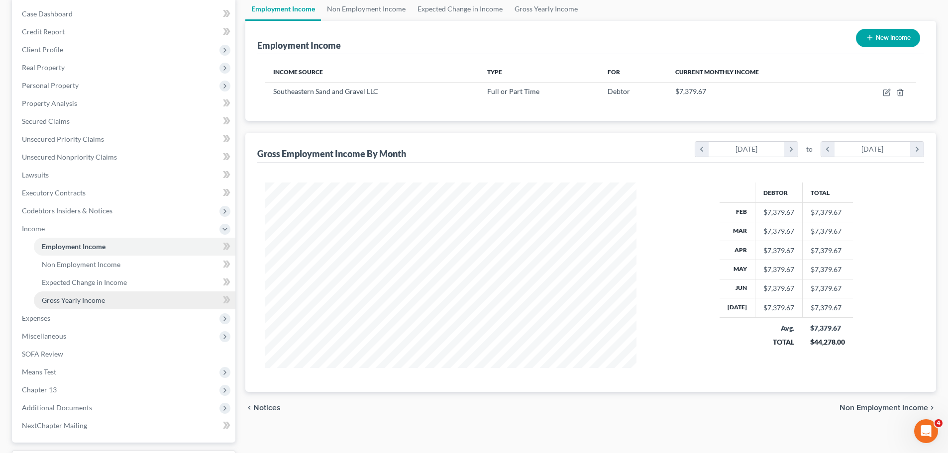
scroll to position [99, 0]
click at [48, 313] on span "Expenses" at bounding box center [36, 317] width 28 height 8
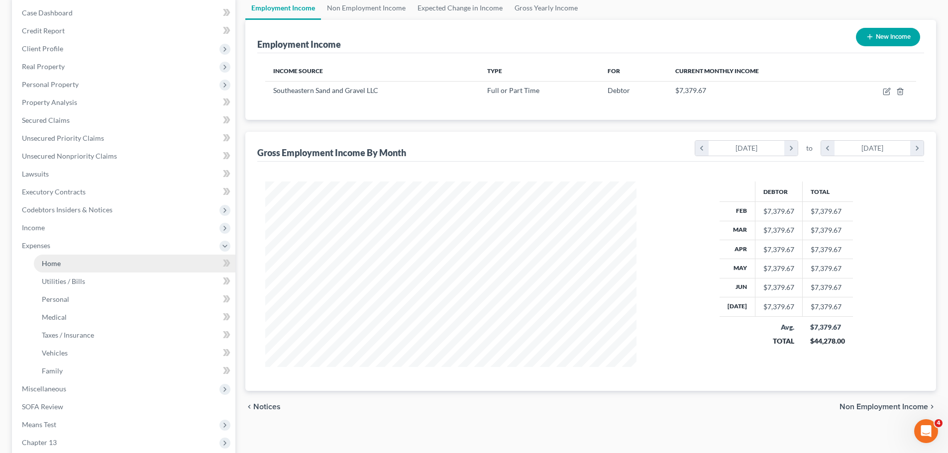
click at [73, 261] on link "Home" at bounding box center [134, 264] width 201 height 18
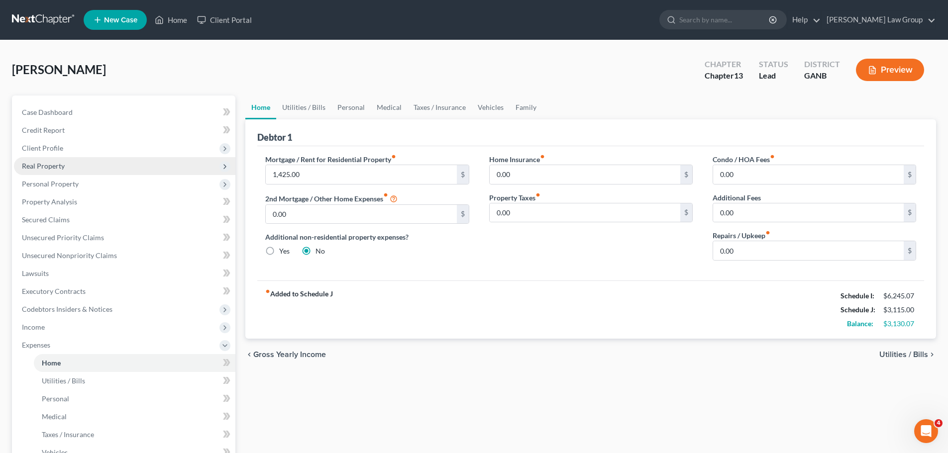
click at [95, 161] on span "Real Property" at bounding box center [124, 166] width 221 height 18
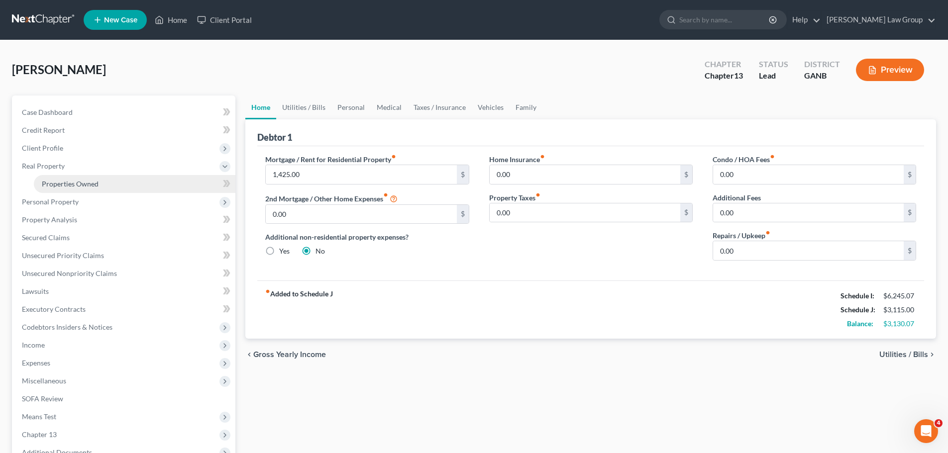
click at [94, 181] on span "Properties Owned" at bounding box center [70, 184] width 57 height 8
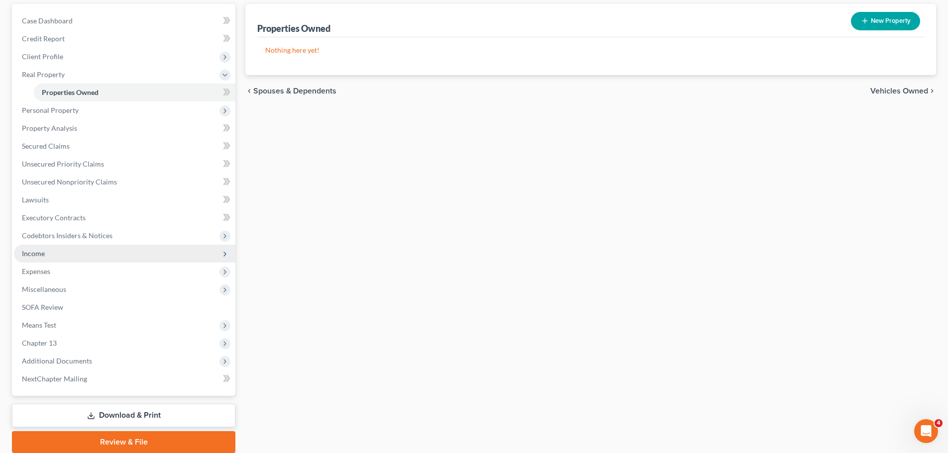
scroll to position [99, 0]
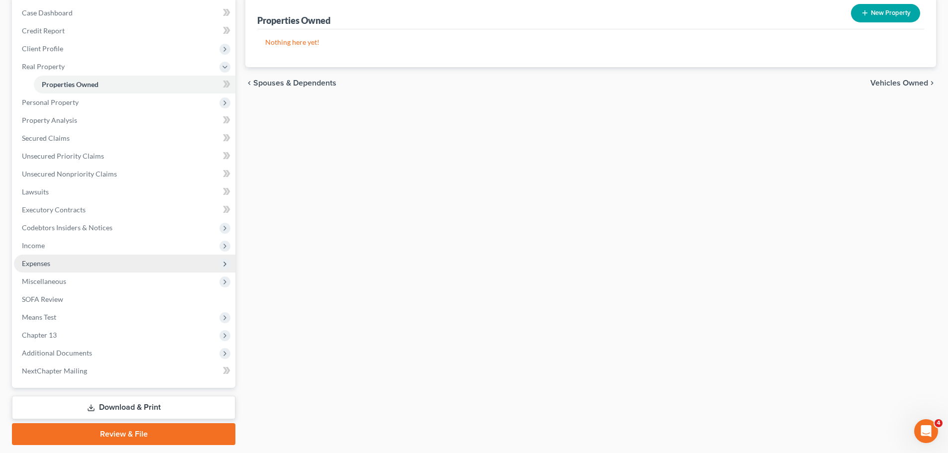
click at [85, 261] on span "Expenses" at bounding box center [124, 264] width 221 height 18
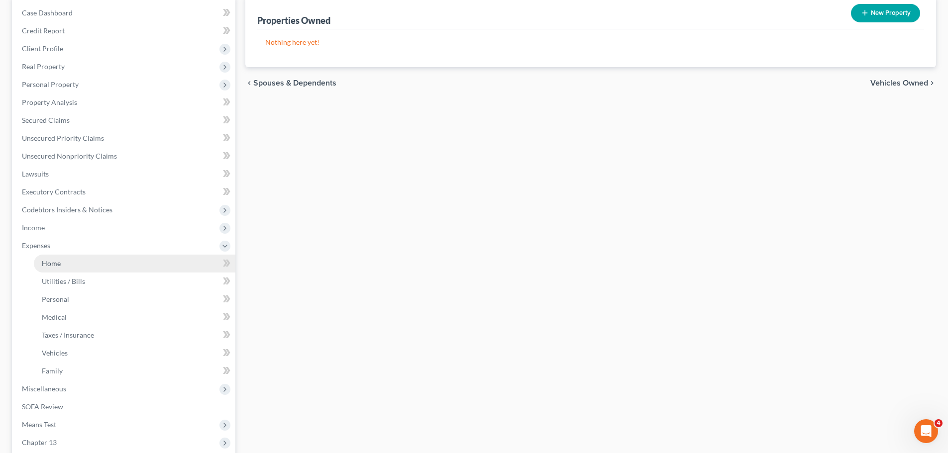
click at [81, 269] on link "Home" at bounding box center [134, 264] width 201 height 18
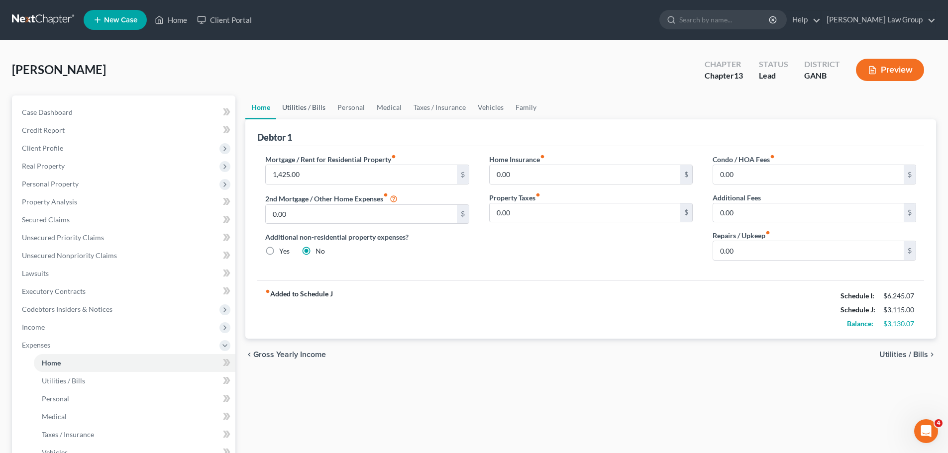
click at [305, 101] on link "Utilities / Bills" at bounding box center [303, 107] width 55 height 24
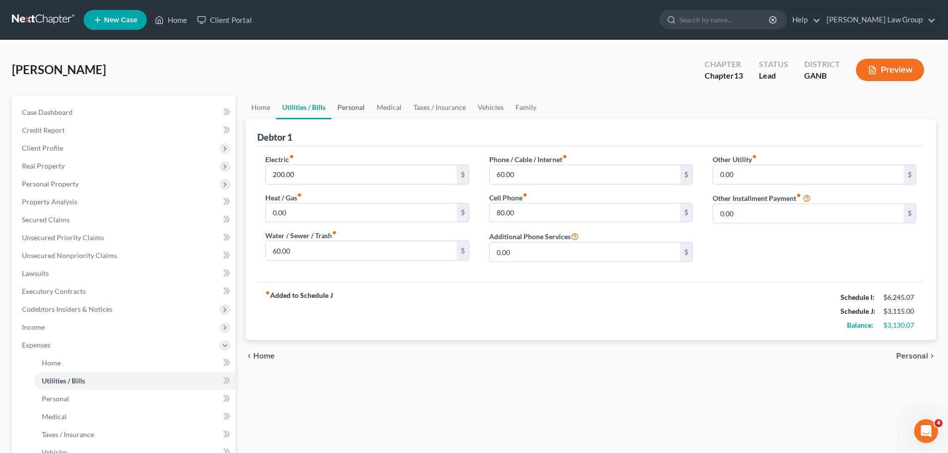
click at [366, 111] on link "Personal" at bounding box center [350, 107] width 39 height 24
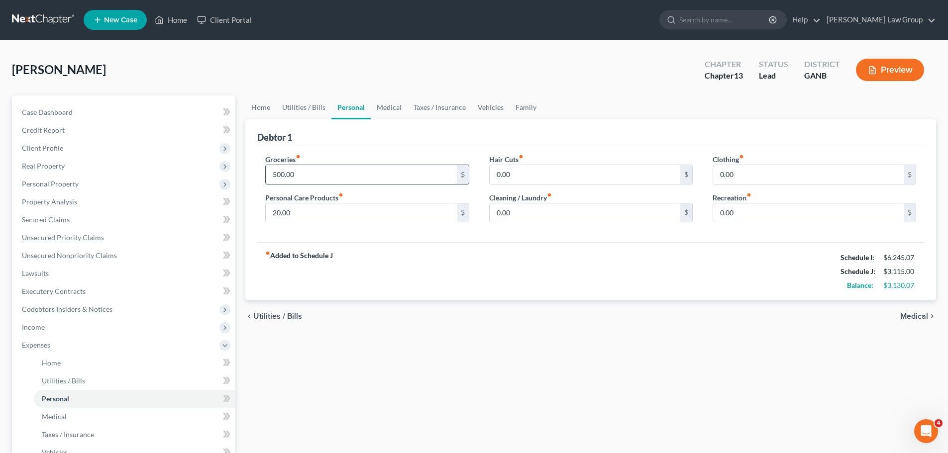
click at [309, 173] on input "500.00" at bounding box center [361, 174] width 190 height 19
click at [344, 218] on input "20.00" at bounding box center [361, 212] width 190 height 19
click at [548, 219] on input "0.00" at bounding box center [584, 212] width 190 height 19
click at [758, 174] on input "0.00" at bounding box center [808, 174] width 190 height 19
click at [682, 254] on div "fiber_manual_record Added to Schedule J Schedule I: $6,245.07 Schedule J: $3,59…" at bounding box center [590, 271] width 666 height 58
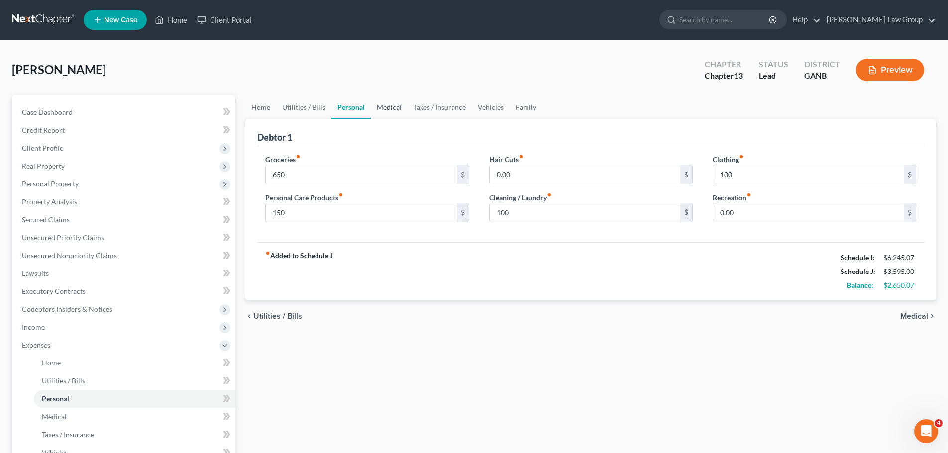
drag, startPoint x: 381, startPoint y: 106, endPoint x: 362, endPoint y: 126, distance: 28.1
click at [381, 106] on link "Medical" at bounding box center [389, 107] width 37 height 24
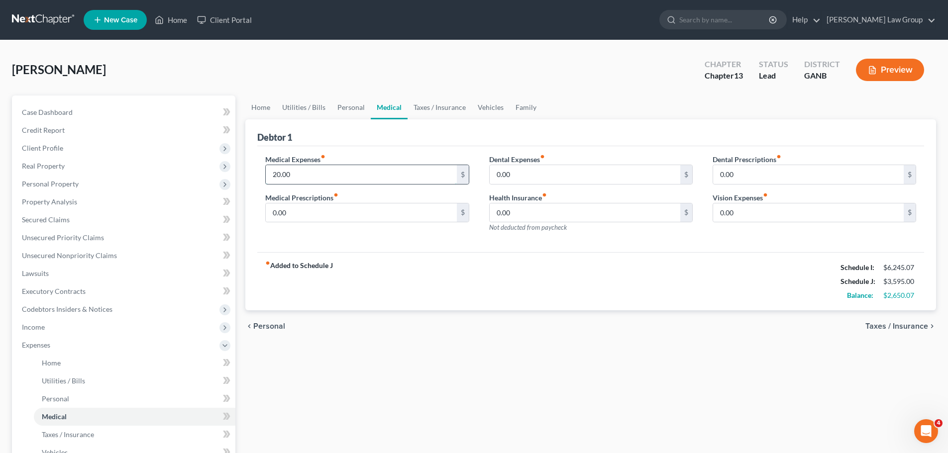
click at [314, 174] on input "20.00" at bounding box center [361, 174] width 190 height 19
click at [482, 101] on link "Vehicles" at bounding box center [491, 107] width 38 height 24
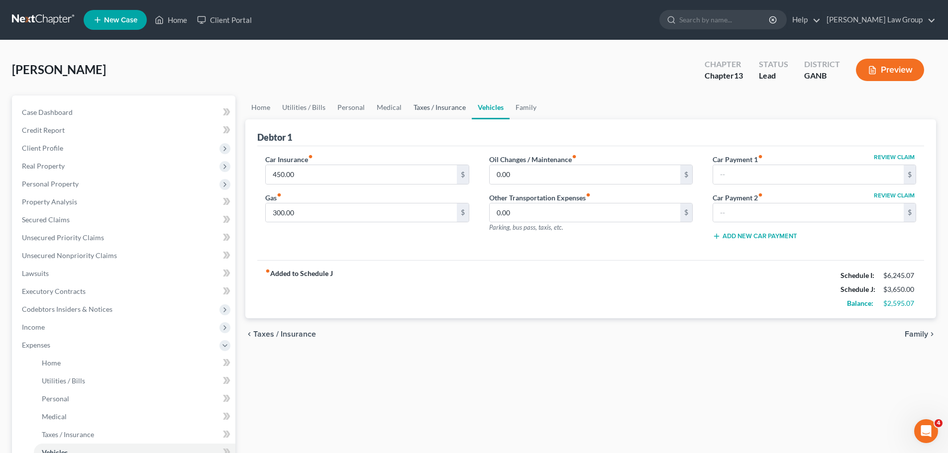
click at [454, 106] on link "Taxes / Insurance" at bounding box center [439, 107] width 64 height 24
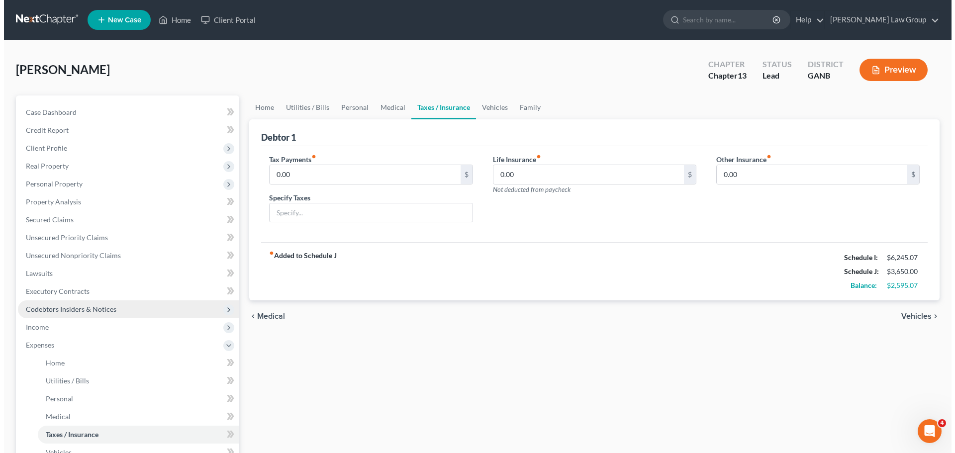
scroll to position [99, 0]
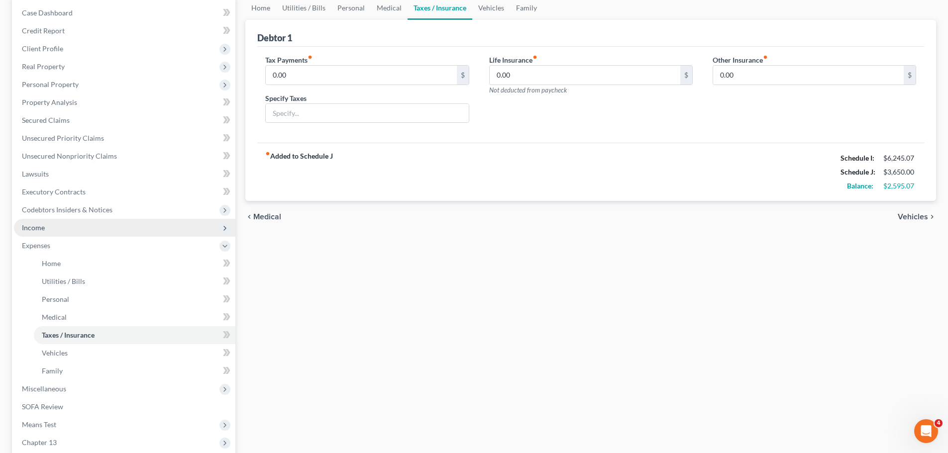
click at [63, 224] on span "Income" at bounding box center [124, 228] width 221 height 18
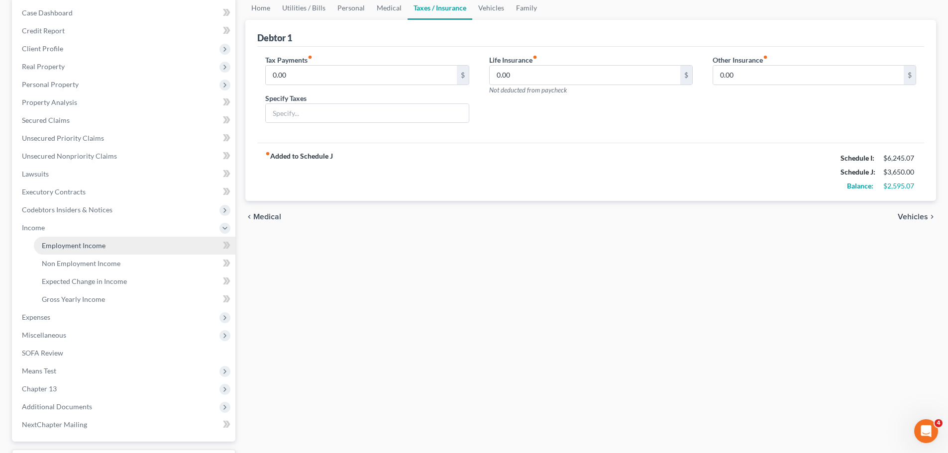
click at [90, 241] on span "Employment Income" at bounding box center [74, 245] width 64 height 8
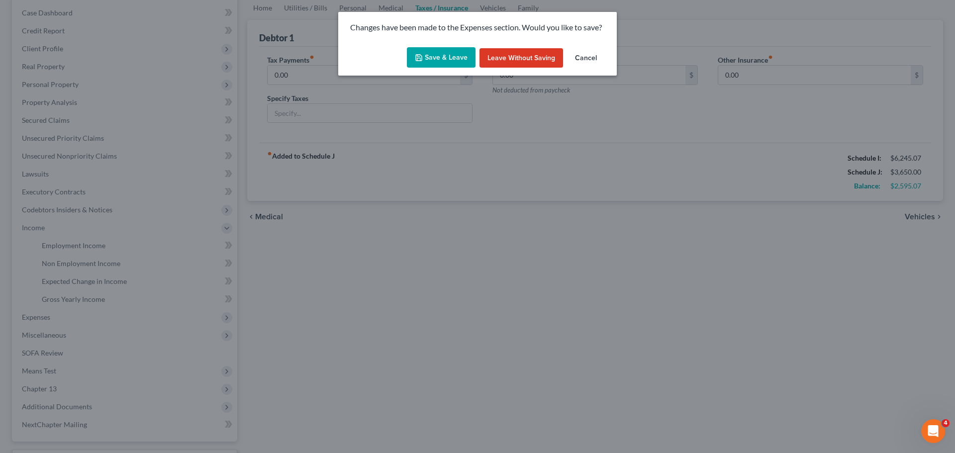
click at [414, 64] on button "Save & Leave" at bounding box center [441, 57] width 69 height 21
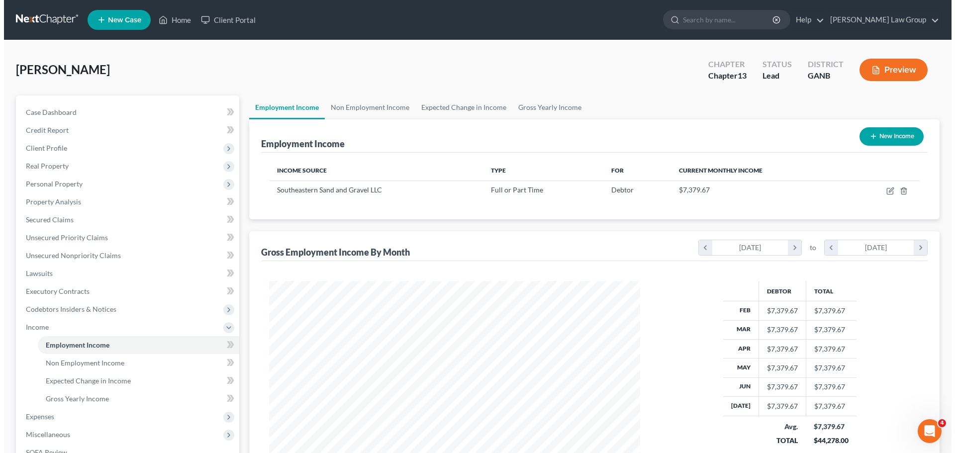
scroll to position [186, 391]
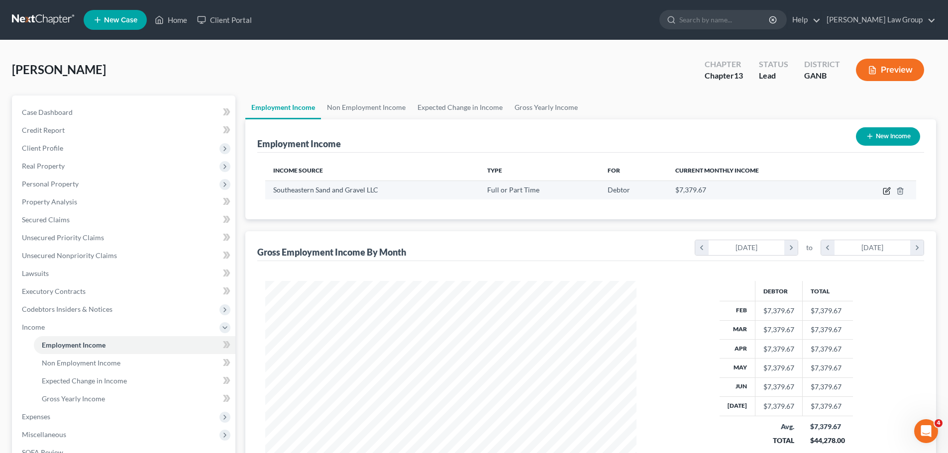
click at [889, 194] on icon "button" at bounding box center [886, 192] width 6 height 6
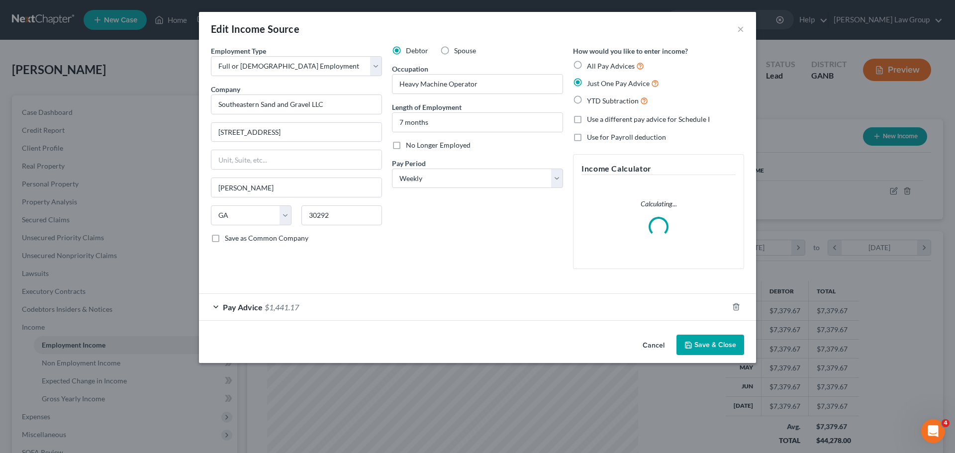
scroll to position [187, 394]
click at [252, 304] on span "Pay Advice" at bounding box center [243, 306] width 40 height 9
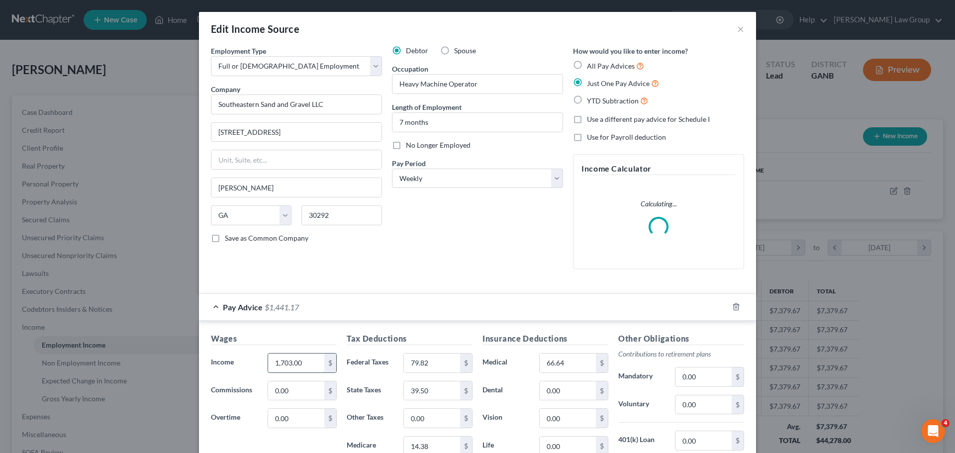
click at [284, 366] on input "1,703.00" at bounding box center [296, 363] width 56 height 19
click at [284, 361] on input "1,703.00" at bounding box center [296, 363] width 56 height 19
drag, startPoint x: 282, startPoint y: 358, endPoint x: 277, endPoint y: 368, distance: 11.1
click at [281, 358] on input "1,703.00" at bounding box center [296, 363] width 56 height 19
click at [279, 360] on input "1,703.00" at bounding box center [296, 363] width 56 height 19
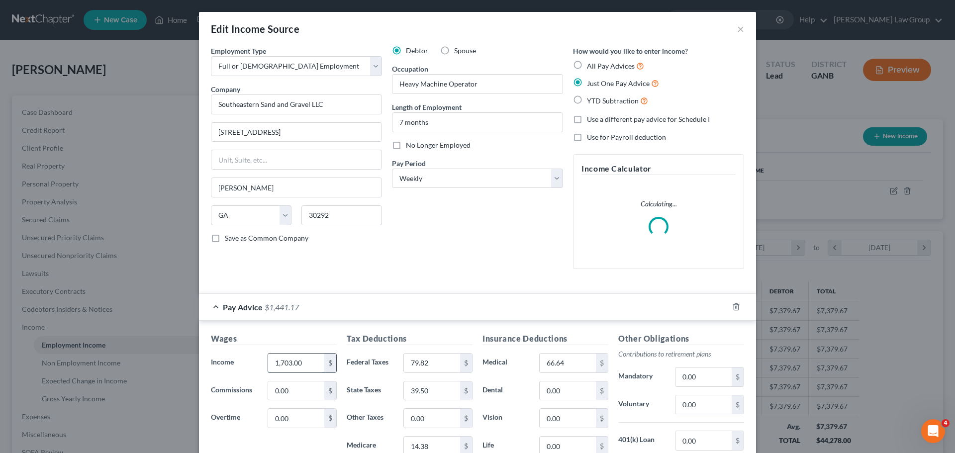
click at [277, 368] on input "1,703.00" at bounding box center [296, 363] width 56 height 19
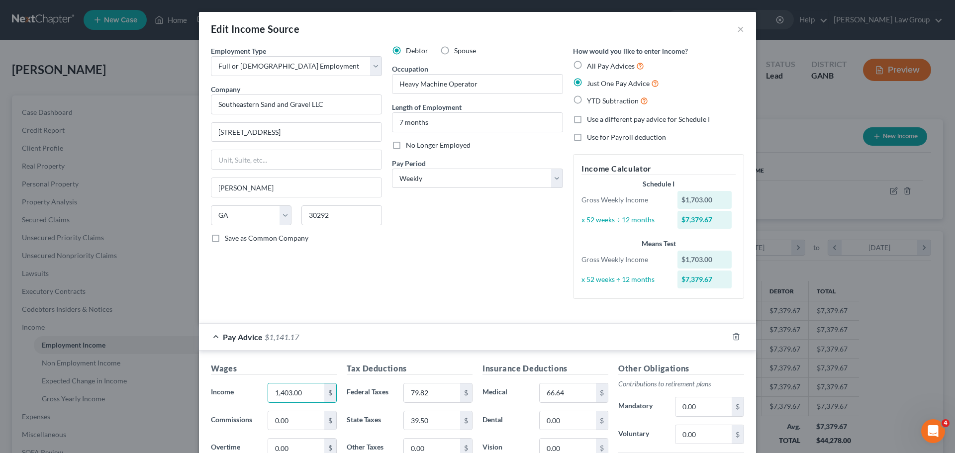
click at [375, 272] on div "Employment Type * Select Full or [DEMOGRAPHIC_DATA] Employment Self Employment …" at bounding box center [296, 176] width 181 height 261
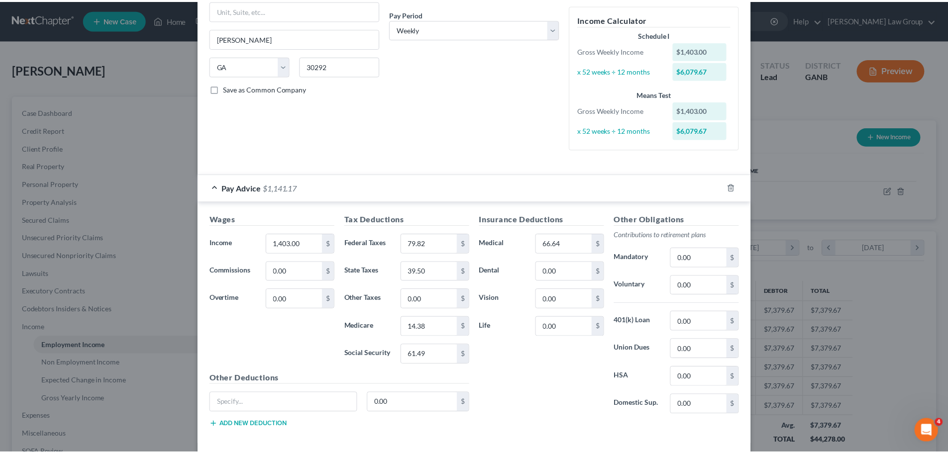
scroll to position [195, 0]
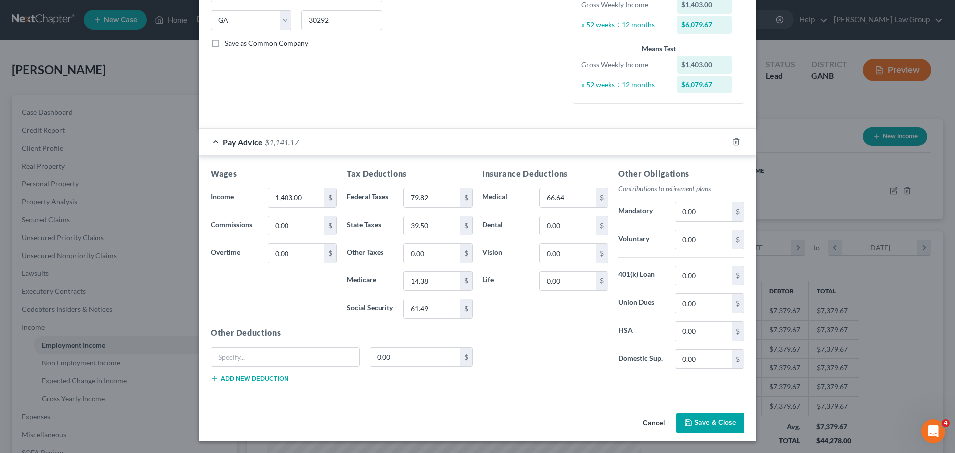
click at [713, 432] on button "Save & Close" at bounding box center [710, 423] width 68 height 21
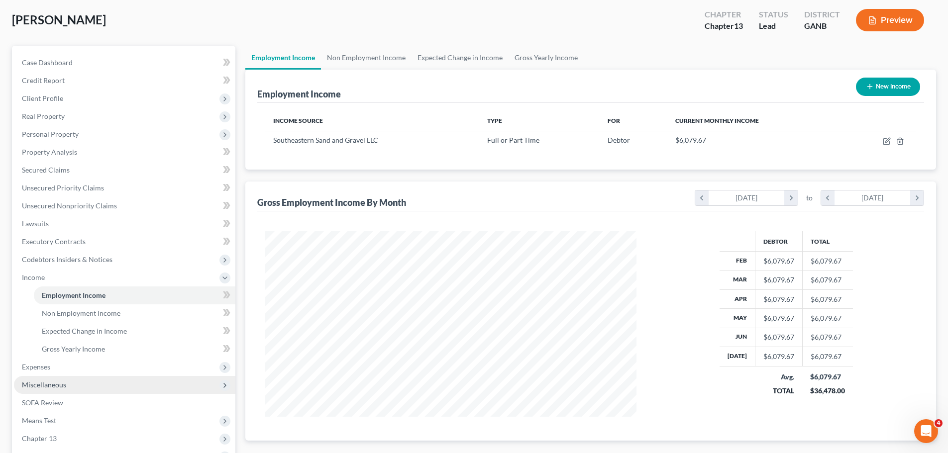
scroll to position [149, 0]
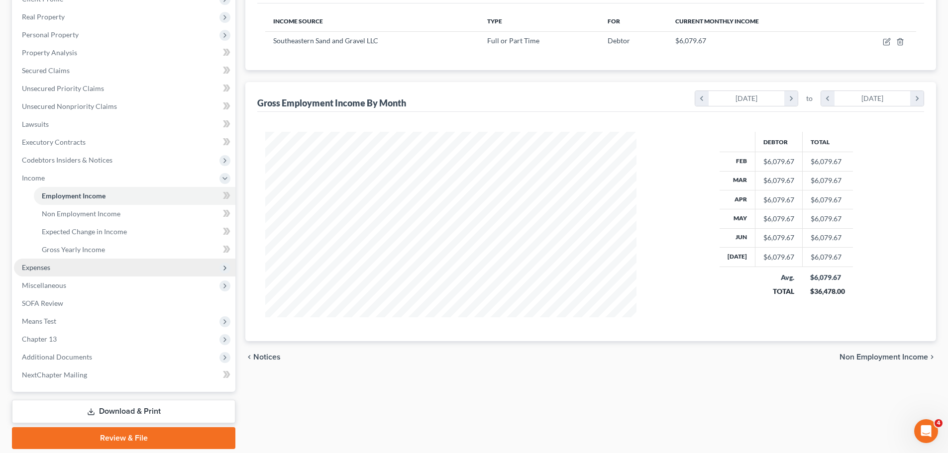
drag, startPoint x: 66, startPoint y: 266, endPoint x: 74, endPoint y: 270, distance: 8.7
click at [66, 266] on span "Expenses" at bounding box center [124, 268] width 221 height 18
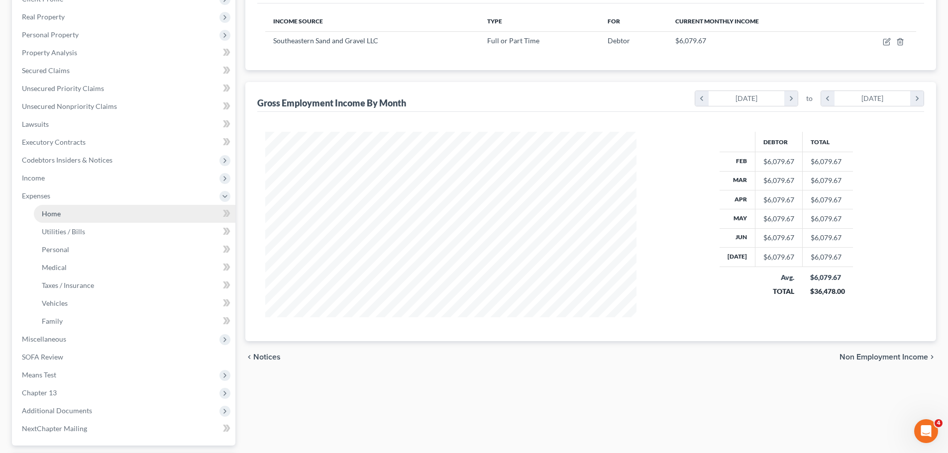
click at [68, 211] on link "Home" at bounding box center [134, 214] width 201 height 18
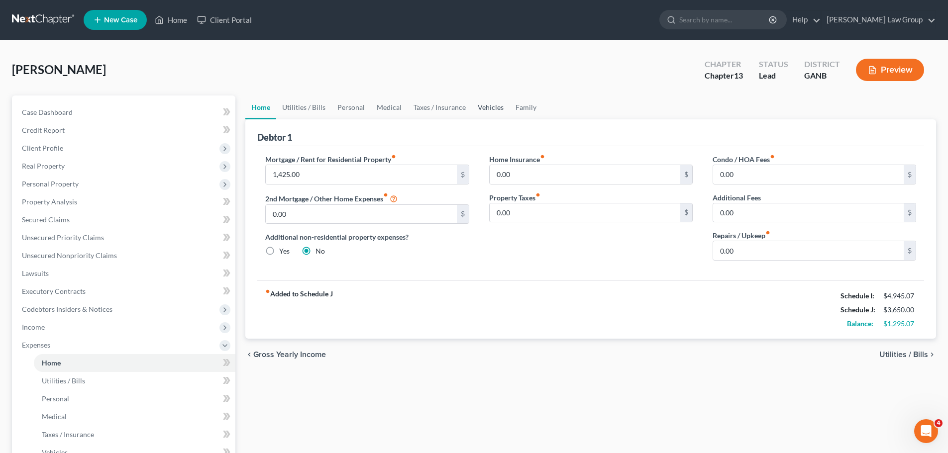
click at [488, 103] on link "Vehicles" at bounding box center [491, 107] width 38 height 24
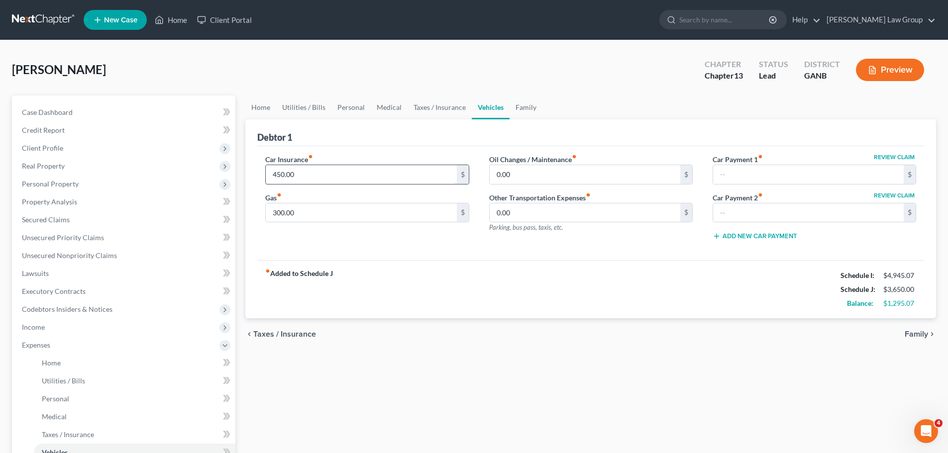
click at [311, 174] on input "450.00" at bounding box center [361, 174] width 190 height 19
drag, startPoint x: 291, startPoint y: 174, endPoint x: 402, endPoint y: 115, distance: 125.5
click at [291, 174] on input "450.00" at bounding box center [361, 174] width 190 height 19
click at [289, 178] on input "450.00" at bounding box center [361, 174] width 190 height 19
click at [430, 105] on link "Taxes / Insurance" at bounding box center [439, 107] width 64 height 24
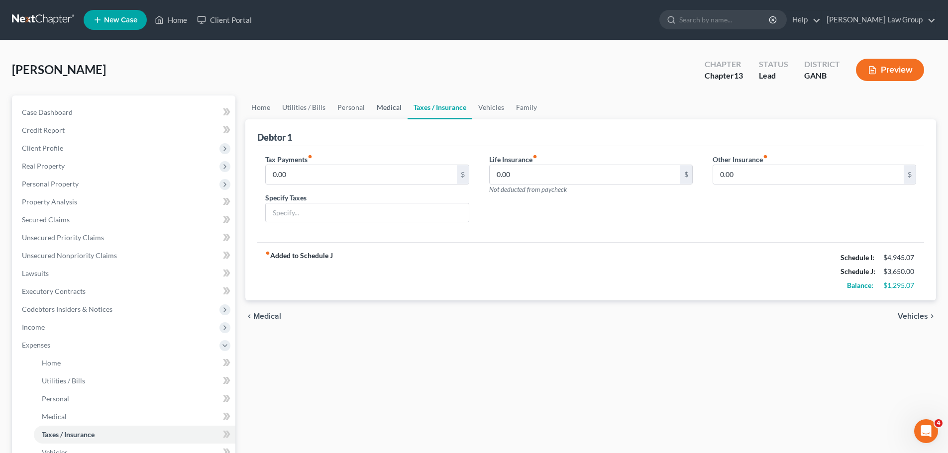
click at [378, 96] on link "Medical" at bounding box center [389, 107] width 37 height 24
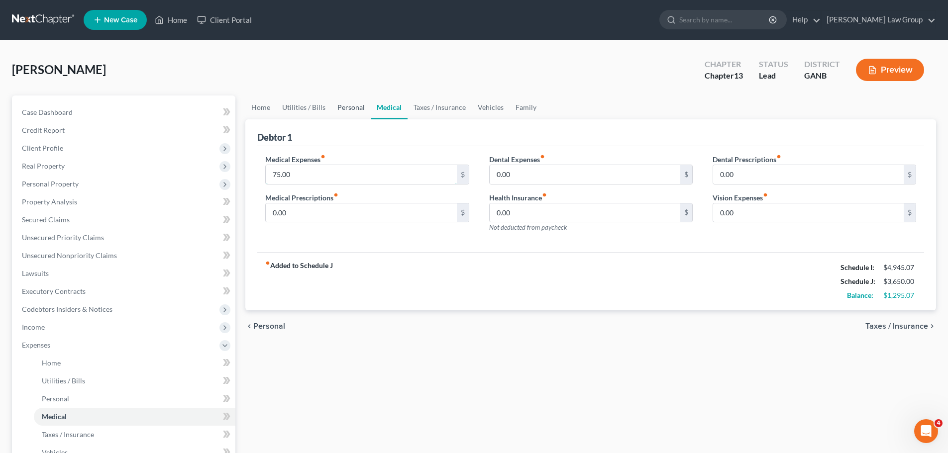
click at [287, 179] on input "75.00" at bounding box center [361, 174] width 190 height 19
click at [287, 171] on input "75.00" at bounding box center [361, 174] width 190 height 19
click at [301, 167] on input "75.00" at bounding box center [361, 174] width 190 height 19
click at [351, 108] on link "Personal" at bounding box center [350, 107] width 39 height 24
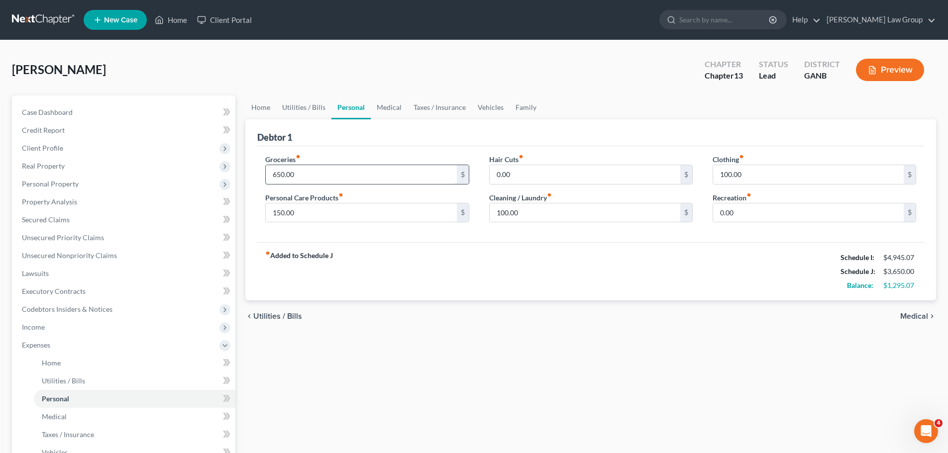
click at [289, 173] on input "650.00" at bounding box center [361, 174] width 190 height 19
click at [288, 170] on input "650.00" at bounding box center [361, 174] width 190 height 19
click at [285, 172] on input "650.00" at bounding box center [361, 174] width 190 height 19
drag, startPoint x: 286, startPoint y: 177, endPoint x: 300, endPoint y: 176, distance: 13.4
click at [300, 176] on input "650.00" at bounding box center [361, 174] width 190 height 19
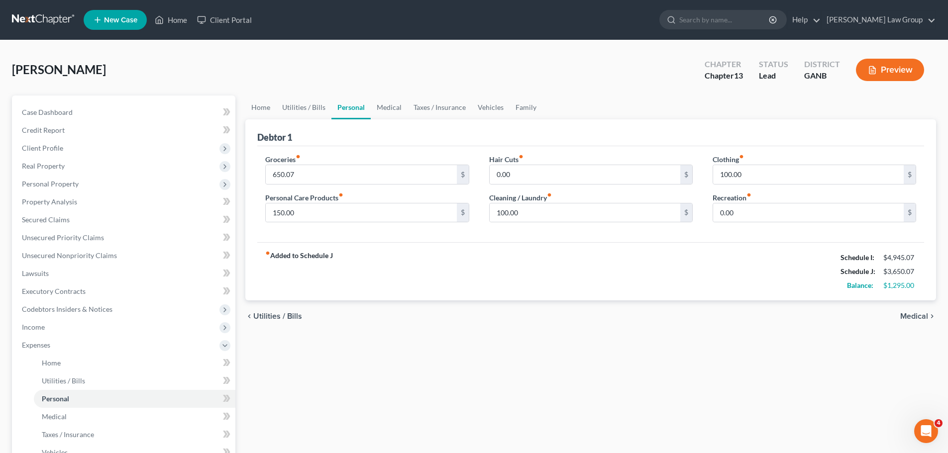
click at [641, 136] on div "Debtor 1" at bounding box center [590, 132] width 666 height 27
click at [725, 165] on div "100.00 $" at bounding box center [813, 175] width 203 height 20
click at [748, 168] on input "100.00" at bounding box center [808, 174] width 190 height 19
click at [753, 174] on input "100.00" at bounding box center [808, 174] width 190 height 19
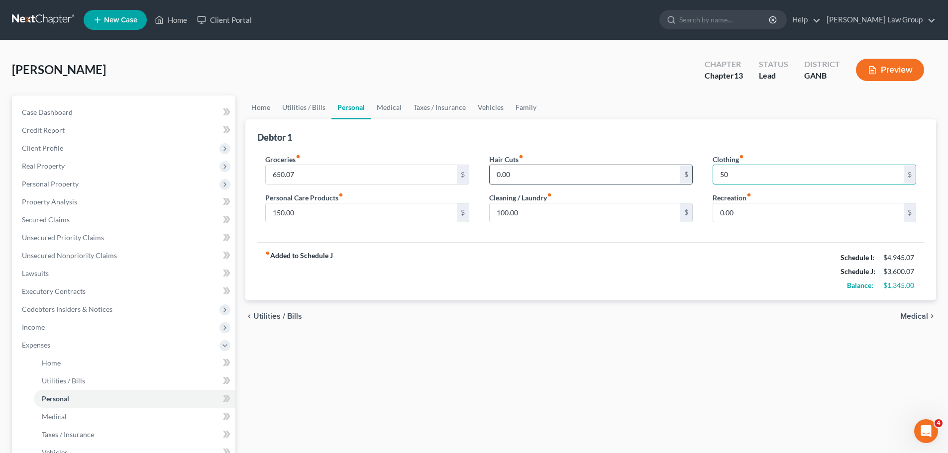
drag, startPoint x: 753, startPoint y: 176, endPoint x: 630, endPoint y: 179, distance: 122.9
click at [630, 179] on div "Groceries fiber_manual_record 650.07 $ Personal Care Products fiber_manual_reco…" at bounding box center [590, 192] width 670 height 77
drag, startPoint x: 739, startPoint y: 174, endPoint x: 725, endPoint y: 174, distance: 14.4
click at [725, 174] on input "60" at bounding box center [808, 174] width 190 height 19
drag, startPoint x: 725, startPoint y: 174, endPoint x: 715, endPoint y: 175, distance: 10.0
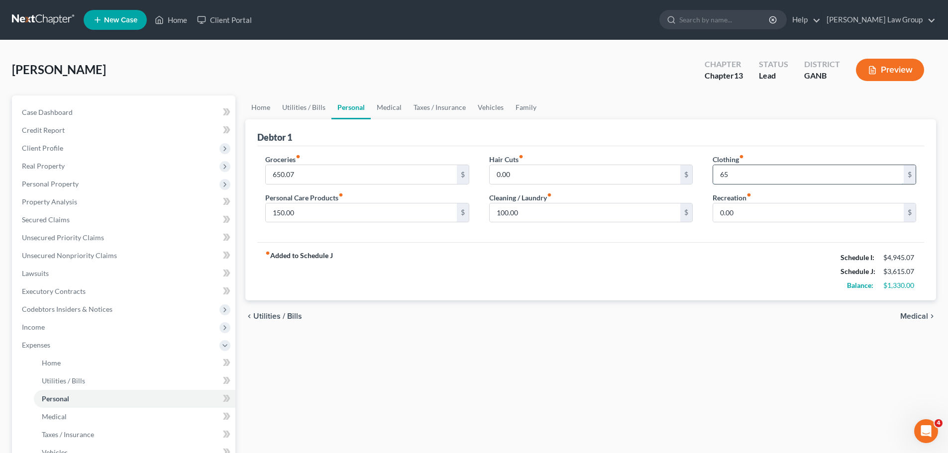
click at [715, 175] on input "65" at bounding box center [808, 174] width 190 height 19
click at [741, 174] on input "65" at bounding box center [808, 174] width 190 height 19
click at [737, 175] on input "65" at bounding box center [808, 174] width 190 height 19
drag, startPoint x: 721, startPoint y: 175, endPoint x: 742, endPoint y: 167, distance: 22.4
click at [715, 175] on input "65" at bounding box center [808, 174] width 190 height 19
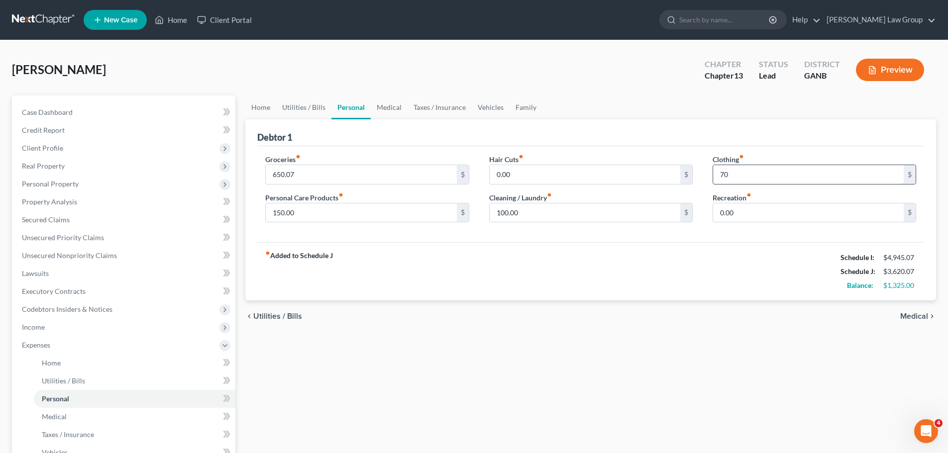
click at [724, 177] on input "70" at bounding box center [808, 174] width 190 height 19
click at [563, 292] on div "fiber_manual_record Added to Schedule J Schedule I: $4,945.07 Schedule J: $3,62…" at bounding box center [590, 271] width 666 height 58
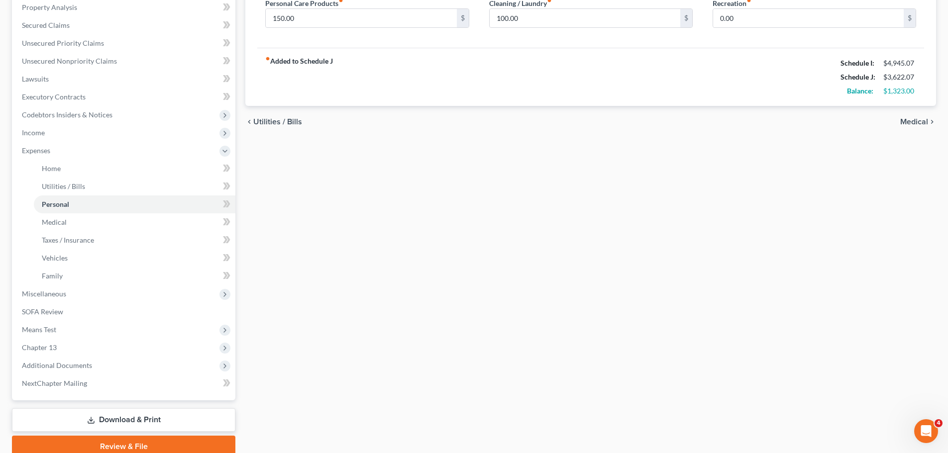
scroll to position [237, 0]
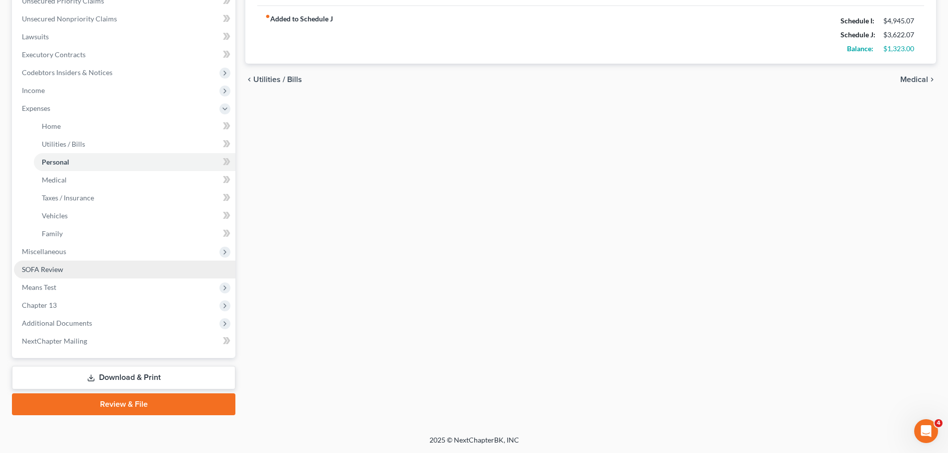
click at [75, 271] on link "SOFA Review" at bounding box center [124, 270] width 221 height 18
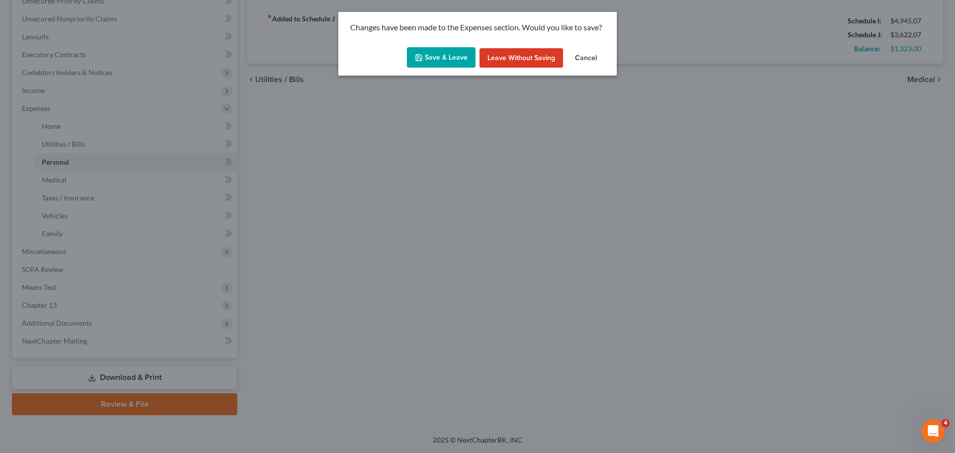
click at [449, 59] on button "Save & Leave" at bounding box center [441, 57] width 69 height 21
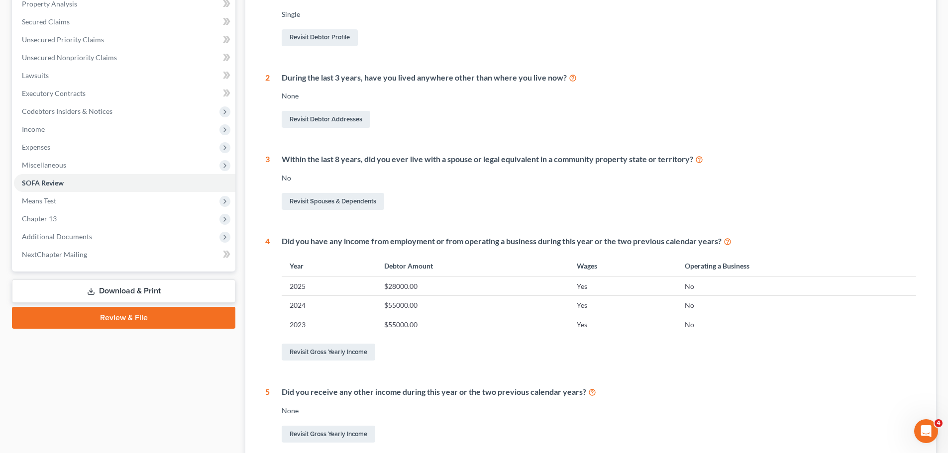
scroll to position [195, 0]
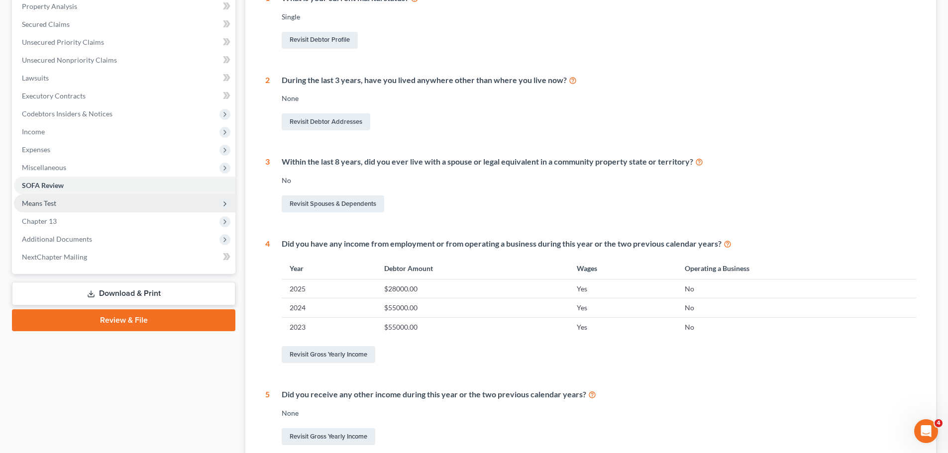
click at [51, 206] on span "Means Test" at bounding box center [39, 203] width 34 height 8
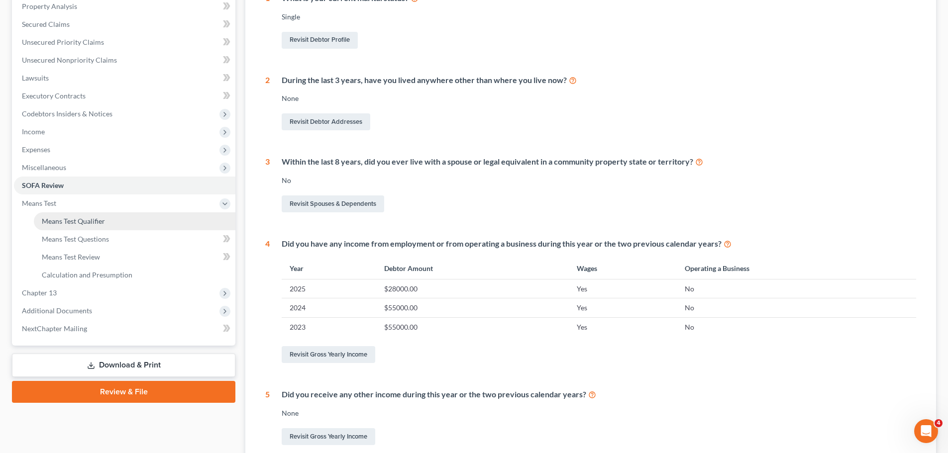
drag, startPoint x: 86, startPoint y: 220, endPoint x: 137, endPoint y: 215, distance: 52.0
click at [86, 220] on span "Means Test Qualifier" at bounding box center [73, 221] width 63 height 8
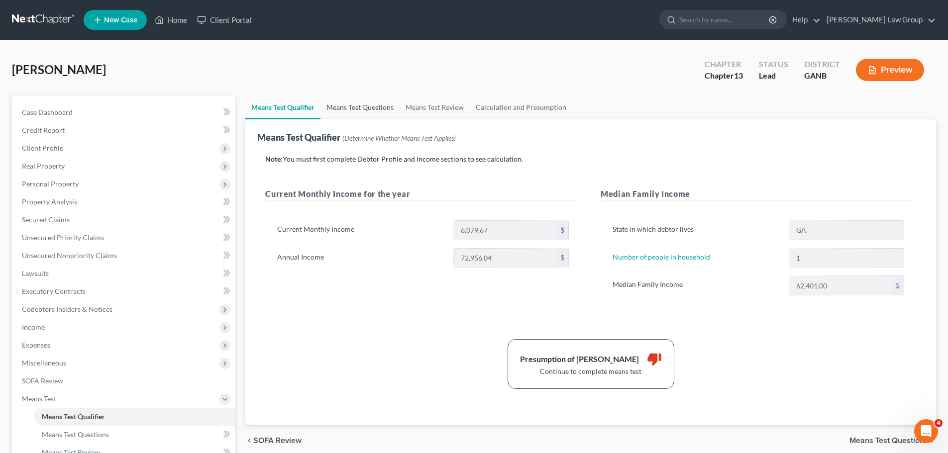
click at [363, 108] on link "Means Test Questions" at bounding box center [359, 107] width 79 height 24
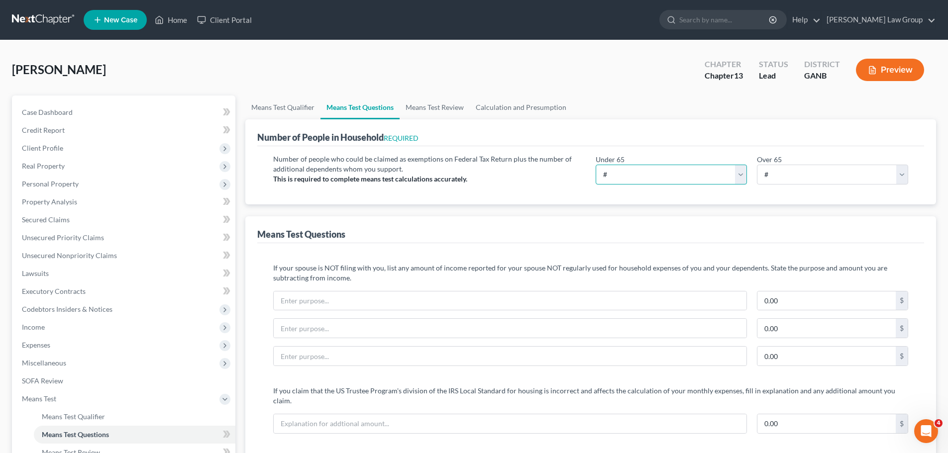
drag, startPoint x: 640, startPoint y: 170, endPoint x: 637, endPoint y: 183, distance: 13.7
click at [640, 168] on select "# 0 1 2 3 4 5 6 7 8 9 10" at bounding box center [670, 175] width 151 height 20
click at [595, 165] on select "# 0 1 2 3 4 5 6 7 8 9 10" at bounding box center [670, 175] width 151 height 20
click at [777, 181] on select "# 0 1 2 3 4 5 6 7 8 9 10" at bounding box center [832, 175] width 151 height 20
click at [757, 165] on select "# 0 1 2 3 4 5 6 7 8 9 10" at bounding box center [832, 175] width 151 height 20
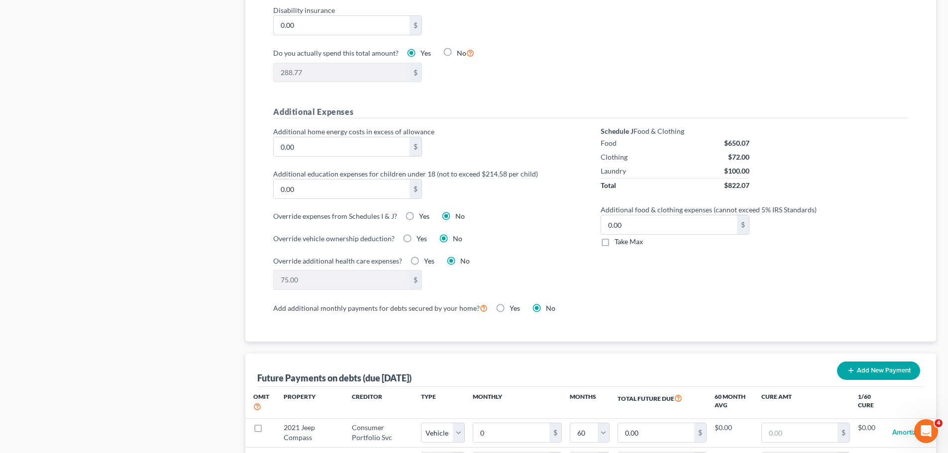
scroll to position [746, 0]
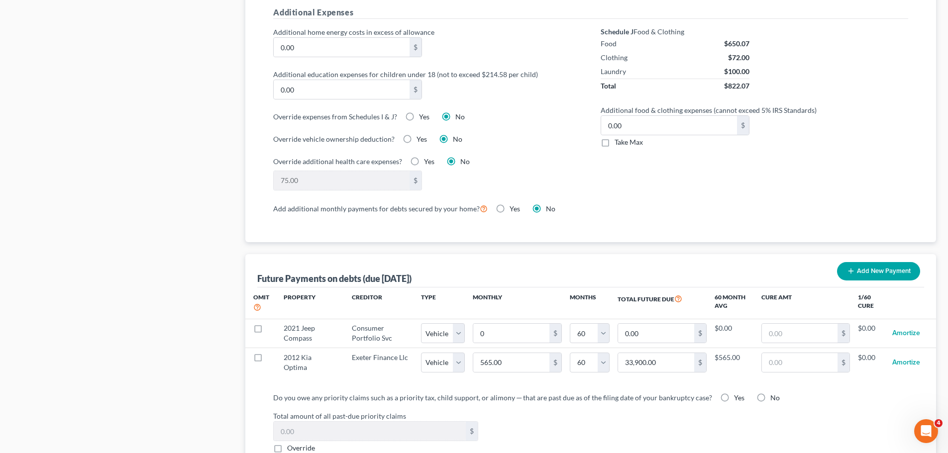
drag, startPoint x: 750, startPoint y: 389, endPoint x: 819, endPoint y: 378, distance: 70.6
click at [770, 393] on label "No" at bounding box center [774, 398] width 9 height 10
click at [774, 393] on input "No" at bounding box center [777, 396] width 6 height 6
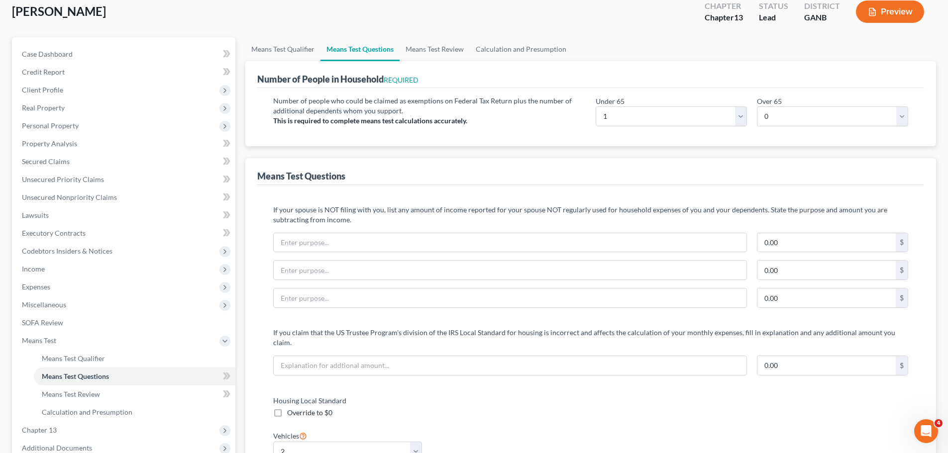
scroll to position [50, 0]
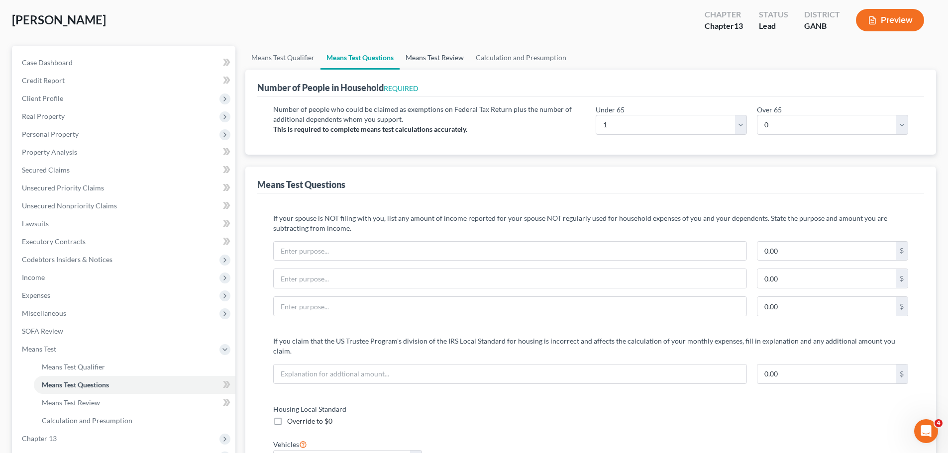
click at [433, 52] on link "Means Test Review" at bounding box center [434, 58] width 70 height 24
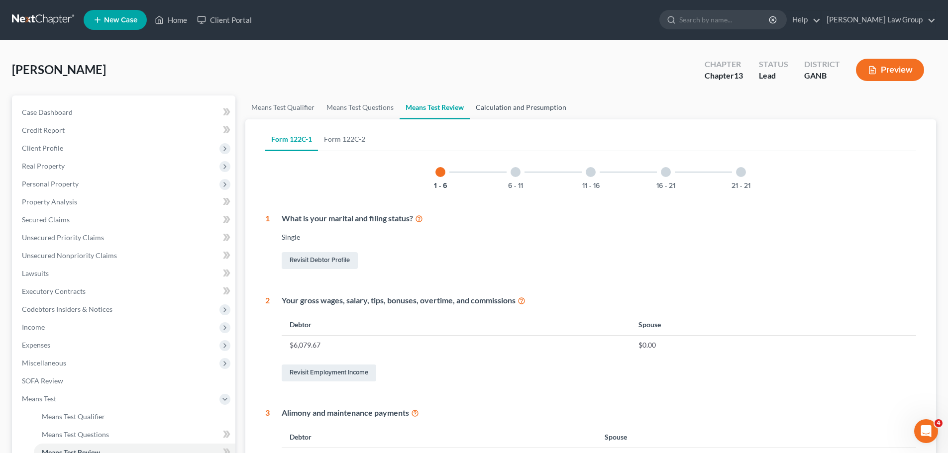
click at [511, 104] on link "Calculation and Presumption" at bounding box center [521, 107] width 102 height 24
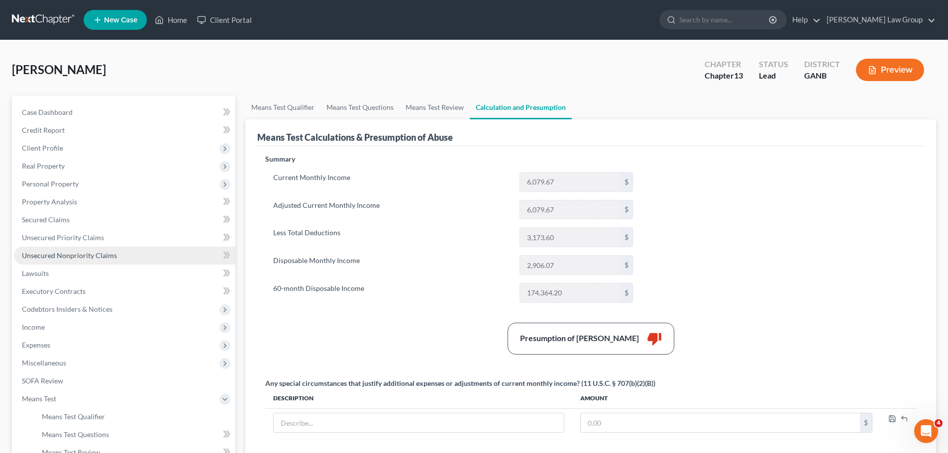
click at [103, 251] on span "Unsecured Nonpriority Claims" at bounding box center [69, 255] width 95 height 8
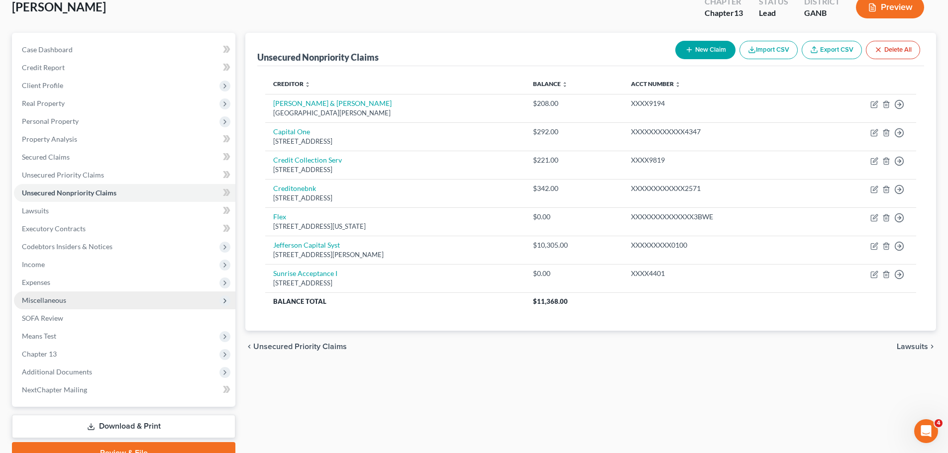
scroll to position [12, 0]
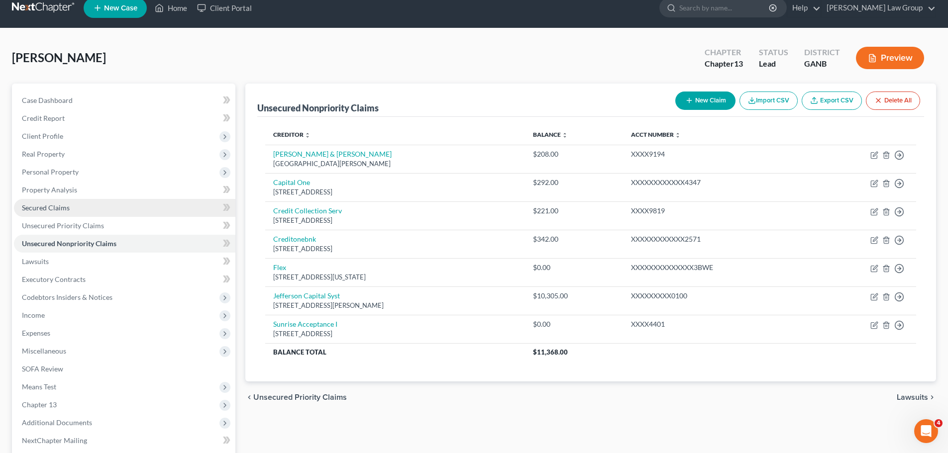
click at [59, 207] on span "Secured Claims" at bounding box center [46, 207] width 48 height 8
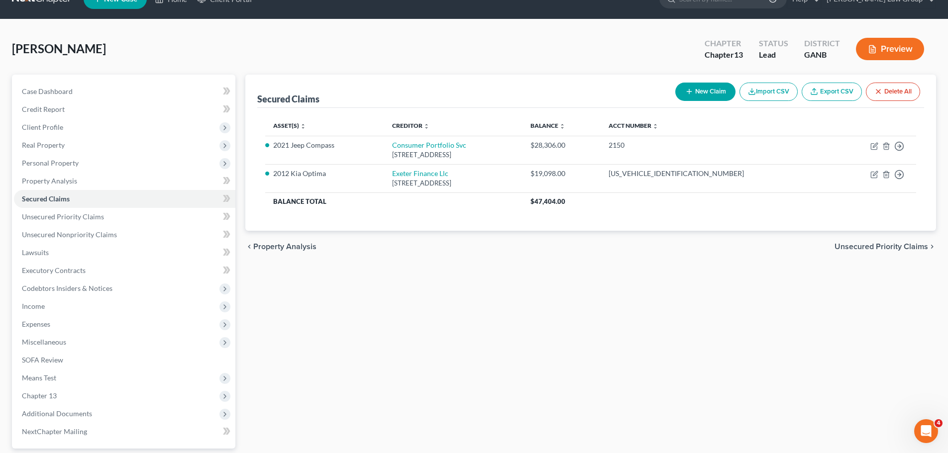
scroll to position [12, 0]
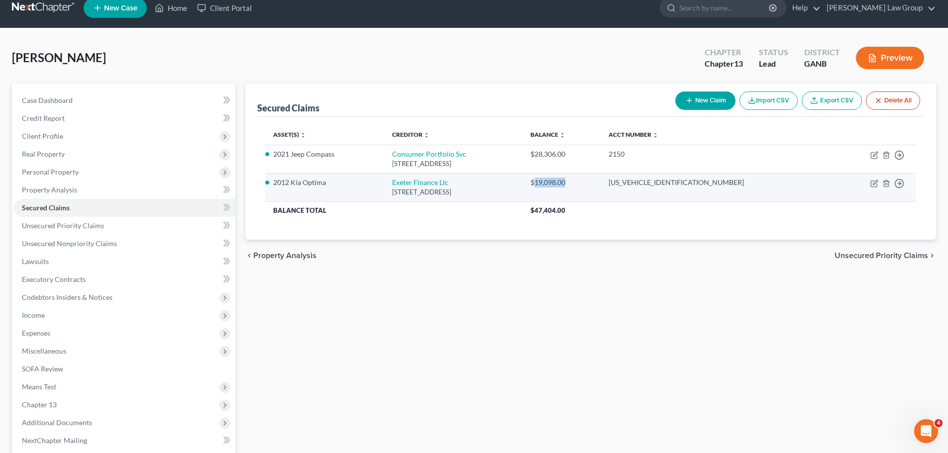
drag, startPoint x: 630, startPoint y: 185, endPoint x: 595, endPoint y: 187, distance: 34.8
click at [592, 187] on div "$19,098.00" at bounding box center [561, 183] width 62 height 10
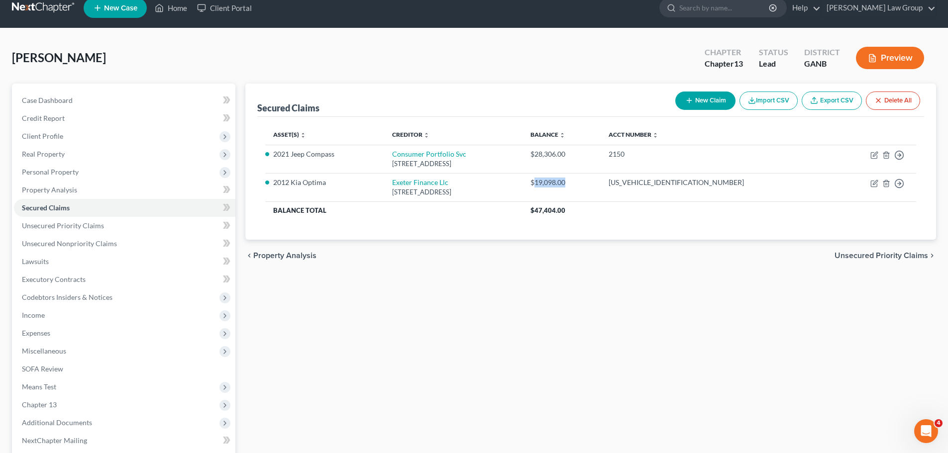
copy div "19,098.00"
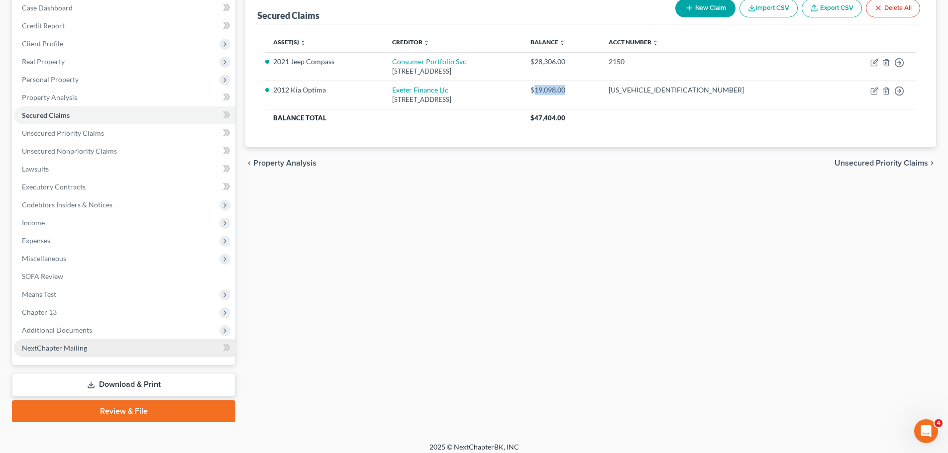
scroll to position [111, 0]
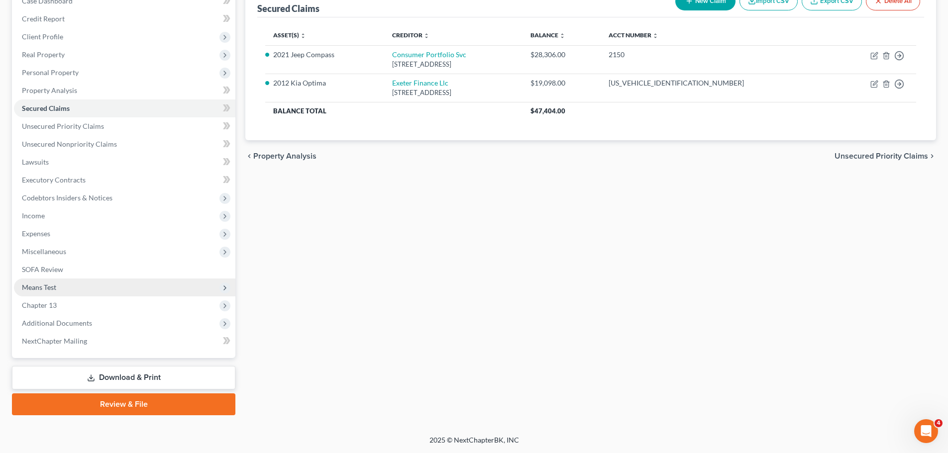
click at [74, 284] on span "Means Test" at bounding box center [124, 288] width 221 height 18
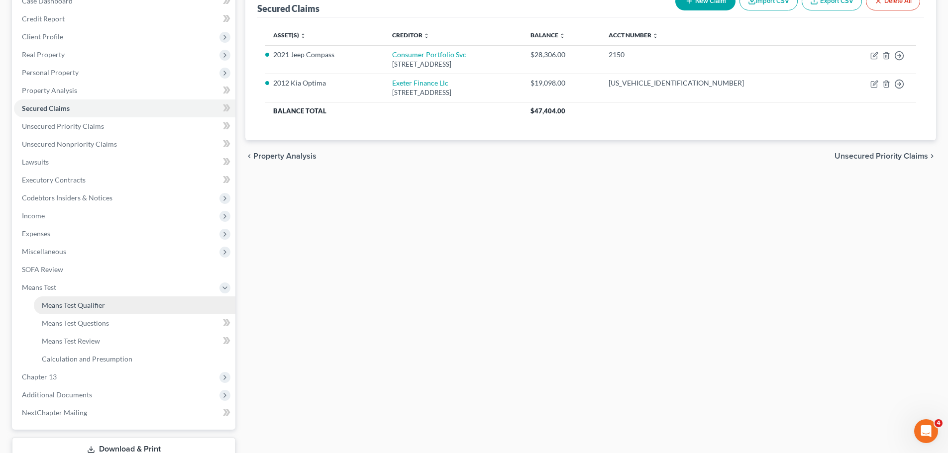
click at [118, 299] on link "Means Test Qualifier" at bounding box center [134, 305] width 201 height 18
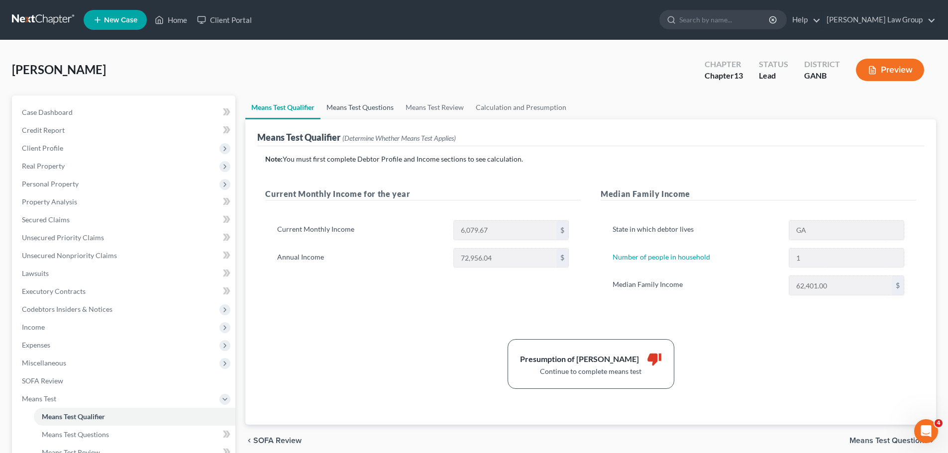
click at [364, 107] on link "Means Test Questions" at bounding box center [359, 107] width 79 height 24
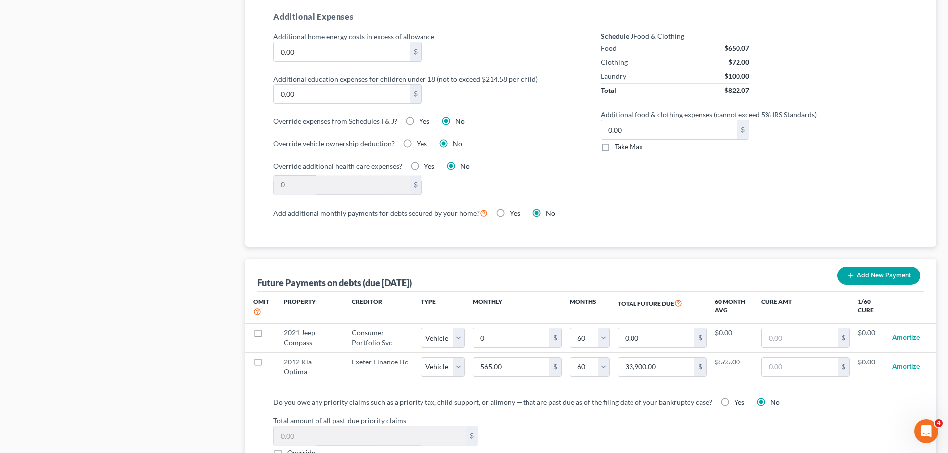
scroll to position [796, 0]
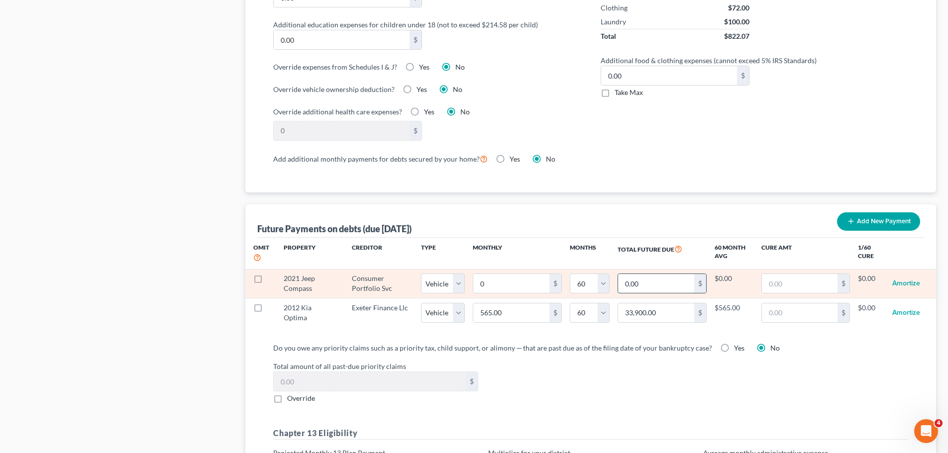
drag, startPoint x: 654, startPoint y: 270, endPoint x: 662, endPoint y: 271, distance: 8.0
click at [654, 274] on input "0.00" at bounding box center [656, 283] width 76 height 19
paste input "19,098"
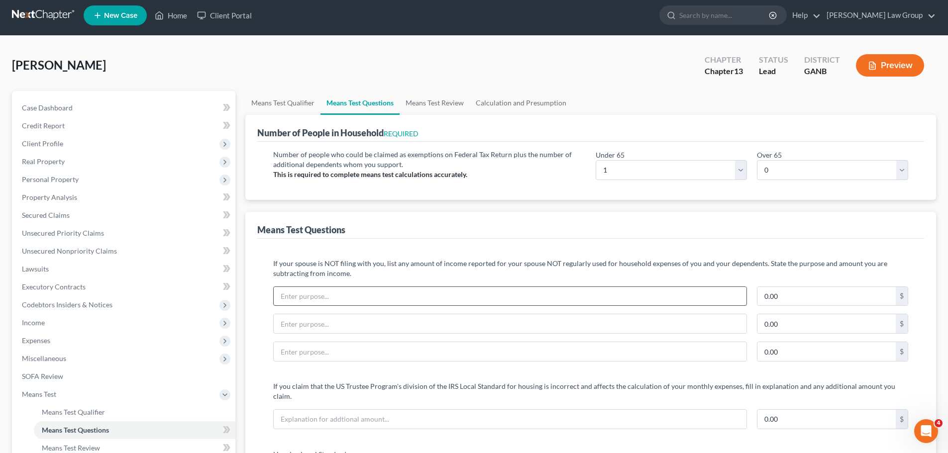
scroll to position [0, 0]
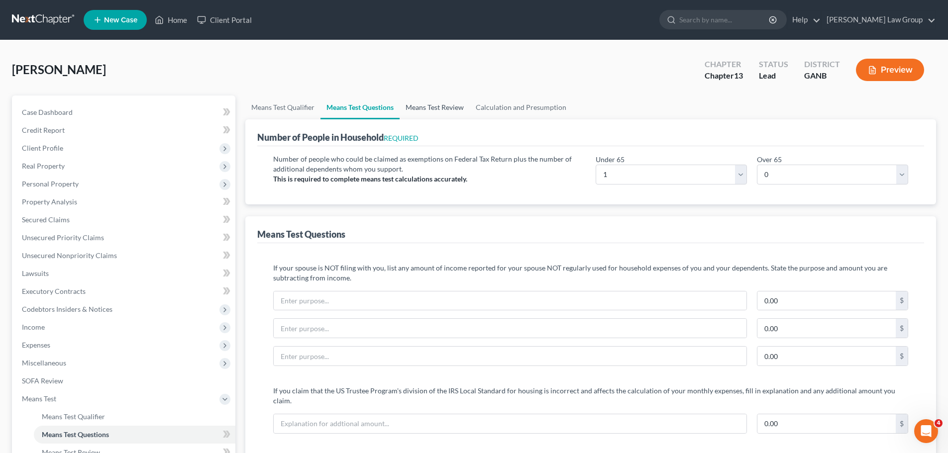
click at [444, 97] on link "Means Test Review" at bounding box center [434, 107] width 70 height 24
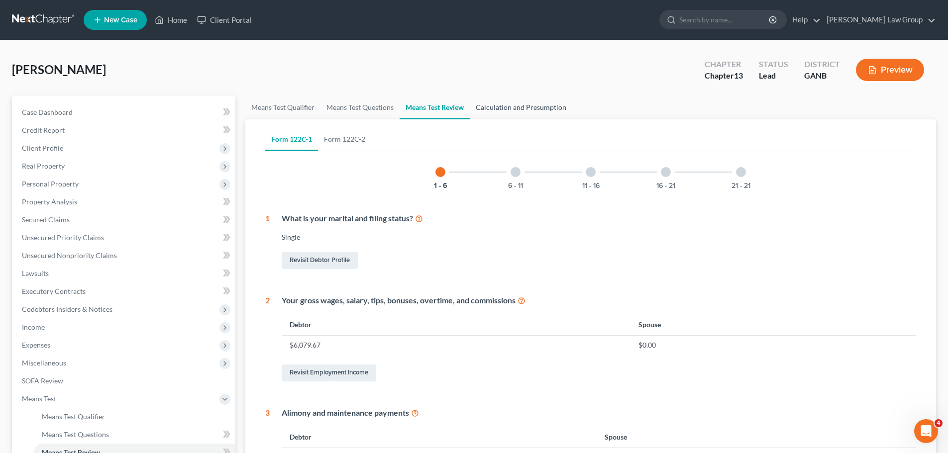
click at [523, 107] on link "Calculation and Presumption" at bounding box center [521, 107] width 102 height 24
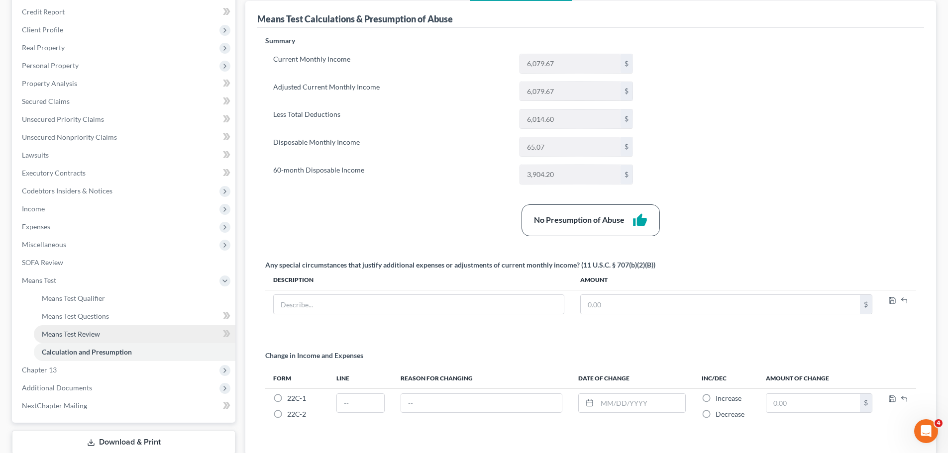
scroll to position [190, 0]
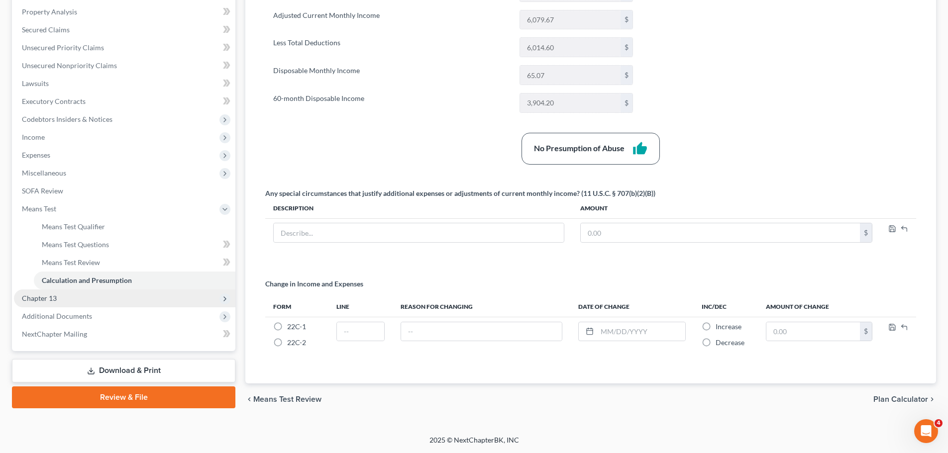
click at [90, 301] on span "Chapter 13" at bounding box center [124, 298] width 221 height 18
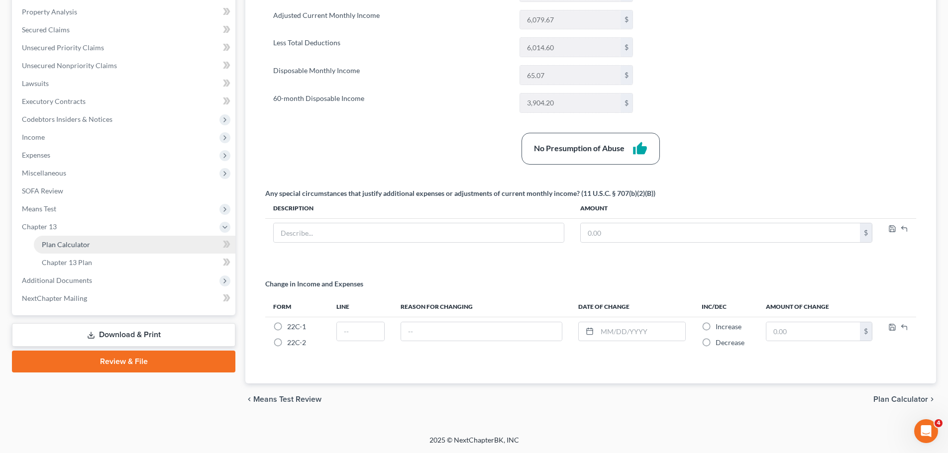
click at [124, 249] on link "Plan Calculator" at bounding box center [134, 245] width 201 height 18
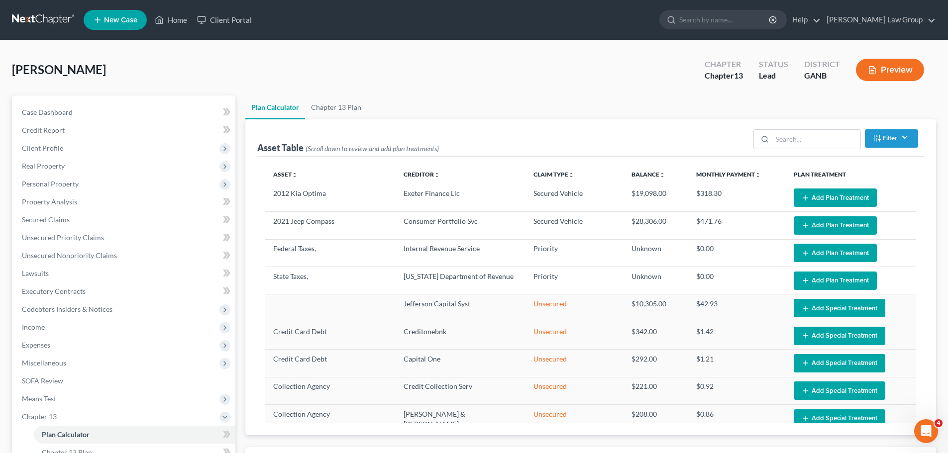
click at [825, 193] on button "Add Plan Treatment" at bounding box center [834, 198] width 83 height 18
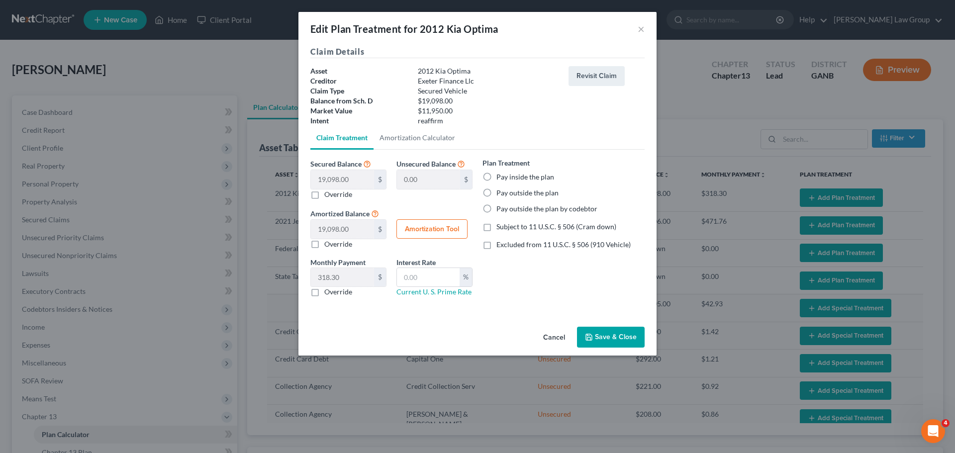
click at [496, 175] on label "Pay inside the plan" at bounding box center [525, 177] width 58 height 10
click at [500, 175] on input "Pay inside the plan" at bounding box center [503, 175] width 6 height 6
click at [496, 246] on label "Excluded from 11 U.S.C. § 506 (910 Vehicle)" at bounding box center [563, 245] width 134 height 10
click at [500, 246] on input "Excluded from 11 U.S.C. § 506 (910 Vehicle)" at bounding box center [503, 243] width 6 height 6
click at [416, 279] on input "text" at bounding box center [428, 277] width 63 height 19
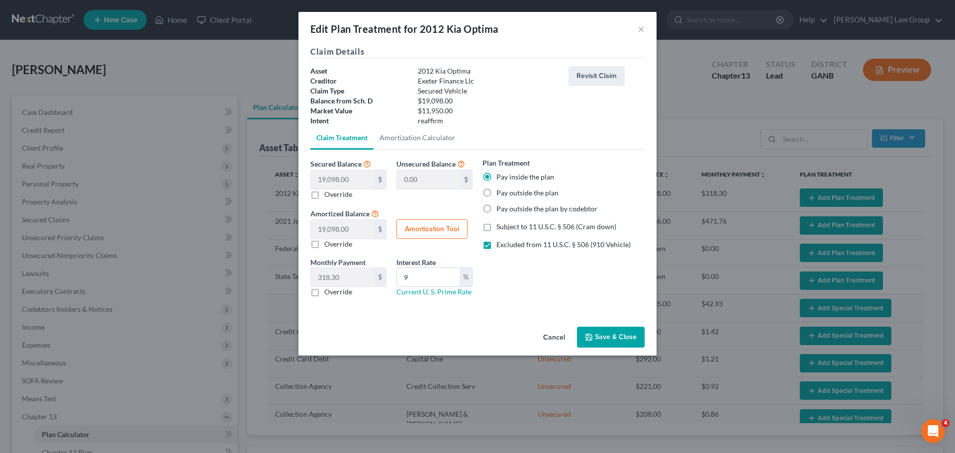
click at [608, 336] on button "Save & Close" at bounding box center [611, 337] width 68 height 21
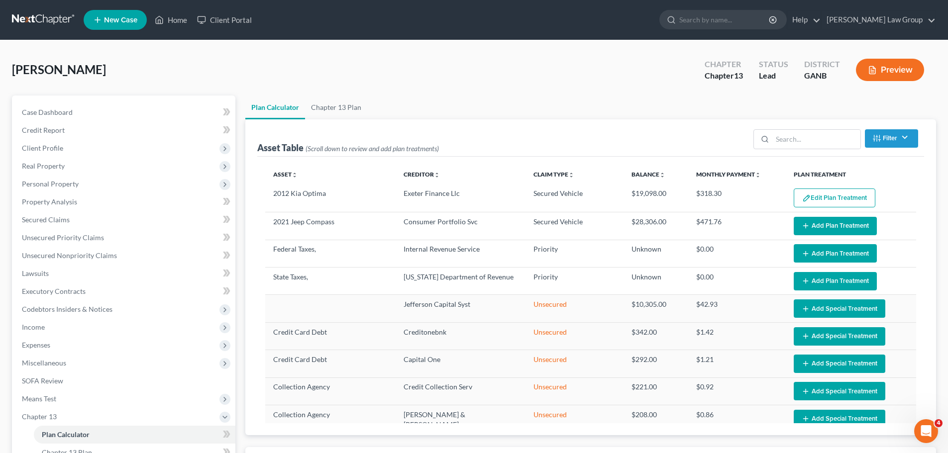
click at [837, 226] on button "Add Plan Treatment" at bounding box center [834, 226] width 83 height 18
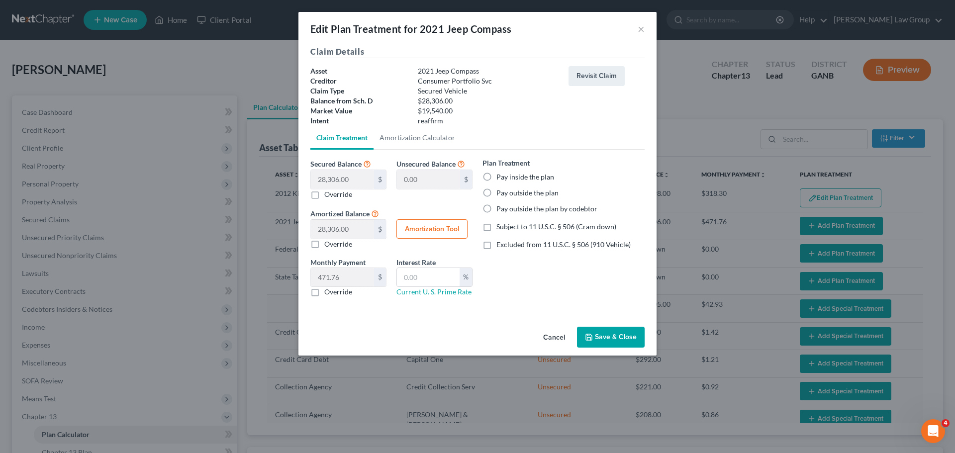
click at [496, 177] on label "Pay inside the plan" at bounding box center [525, 177] width 58 height 10
click at [500, 177] on input "Pay inside the plan" at bounding box center [503, 175] width 6 height 6
click at [496, 244] on label "Excluded from 11 U.S.C. § 506 (910 Vehicle)" at bounding box center [563, 245] width 134 height 10
click at [500, 244] on input "Excluded from 11 U.S.C. § 506 (910 Vehicle)" at bounding box center [503, 243] width 6 height 6
click at [421, 285] on input "text" at bounding box center [428, 277] width 63 height 19
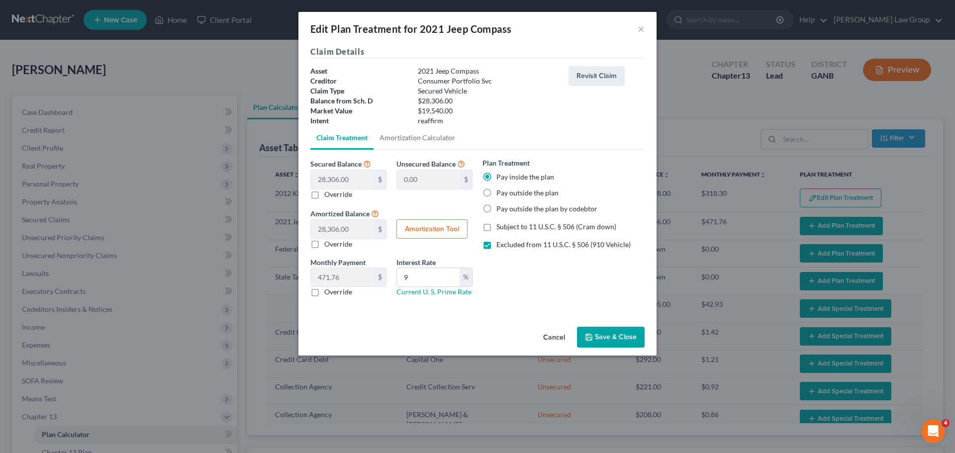
click at [616, 339] on button "Save & Close" at bounding box center [611, 337] width 68 height 21
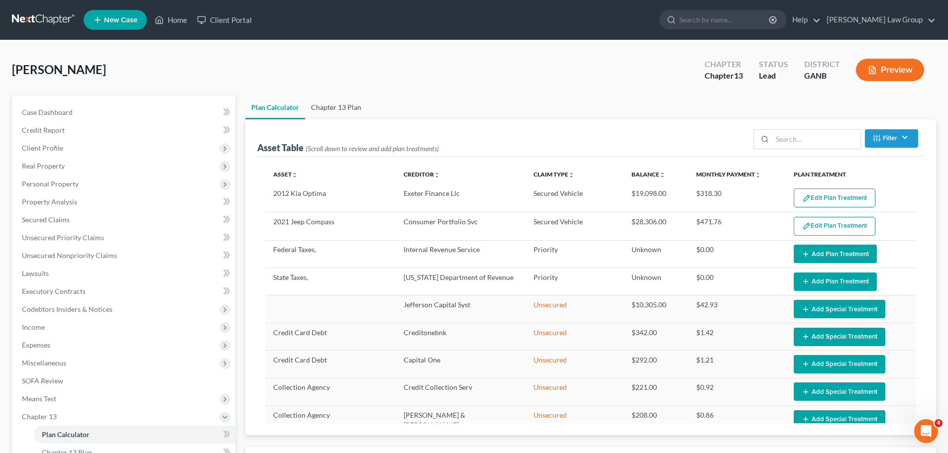
click at [341, 113] on link "Chapter 13 Plan" at bounding box center [336, 107] width 62 height 24
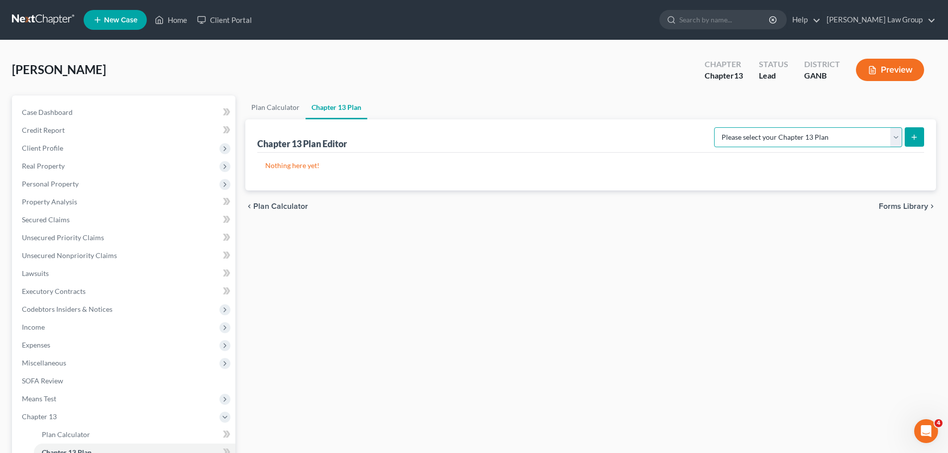
drag, startPoint x: 777, startPoint y: 139, endPoint x: 777, endPoint y: 146, distance: 7.0
click at [777, 139] on select "Please select your Chapter 13 Plan [US_STATE] Northern - [PERSON_NAME] Law Grou…" at bounding box center [808, 137] width 188 height 20
click at [721, 127] on select "Please select your Chapter 13 Plan [US_STATE] Northern - [PERSON_NAME] Law Grou…" at bounding box center [808, 137] width 188 height 20
click at [916, 142] on button "submit" at bounding box center [913, 136] width 19 height 19
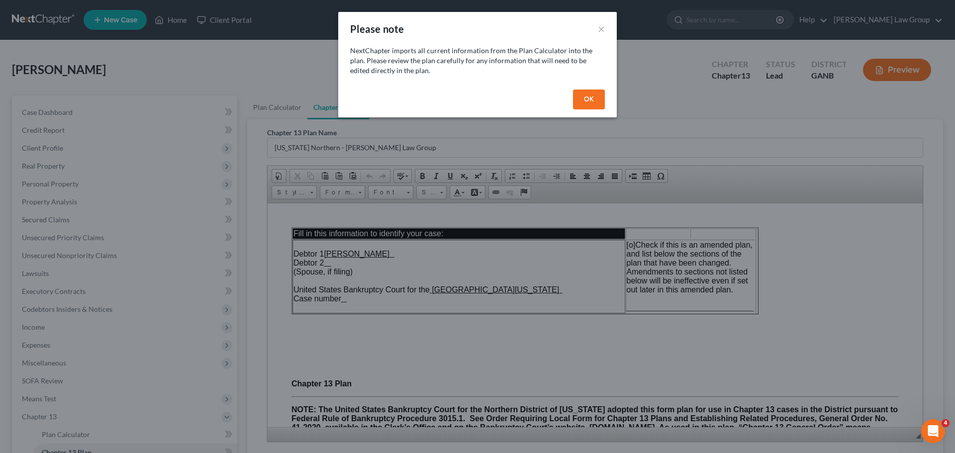
click at [606, 98] on div "OK" at bounding box center [477, 102] width 279 height 32
click at [597, 100] on button "OK" at bounding box center [589, 100] width 32 height 20
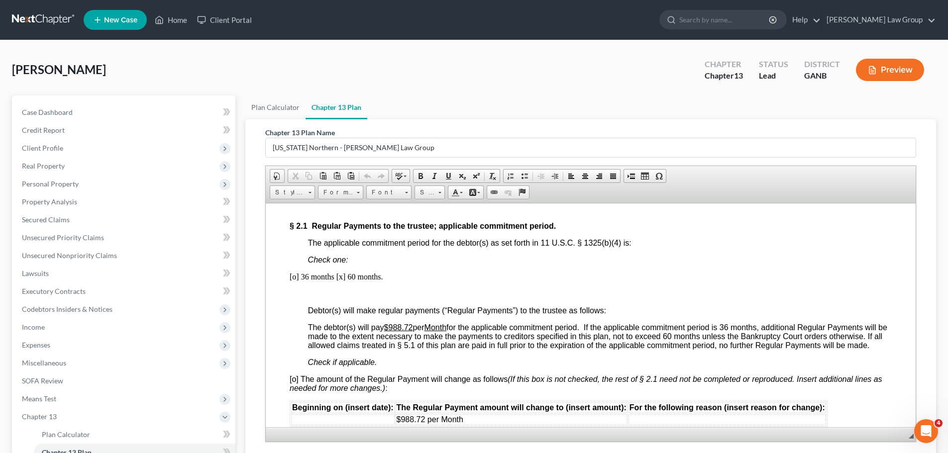
scroll to position [846, 0]
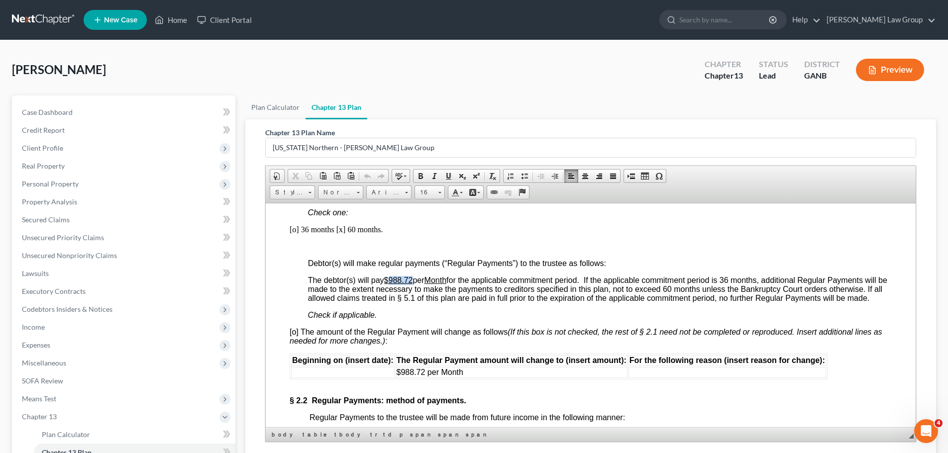
drag, startPoint x: 412, startPoint y: 274, endPoint x: 392, endPoint y: 279, distance: 20.9
drag, startPoint x: 477, startPoint y: 375, endPoint x: 398, endPoint y: 371, distance: 79.2
click at [398, 371] on td "$988.72 per Month" at bounding box center [511, 372] width 232 height 11
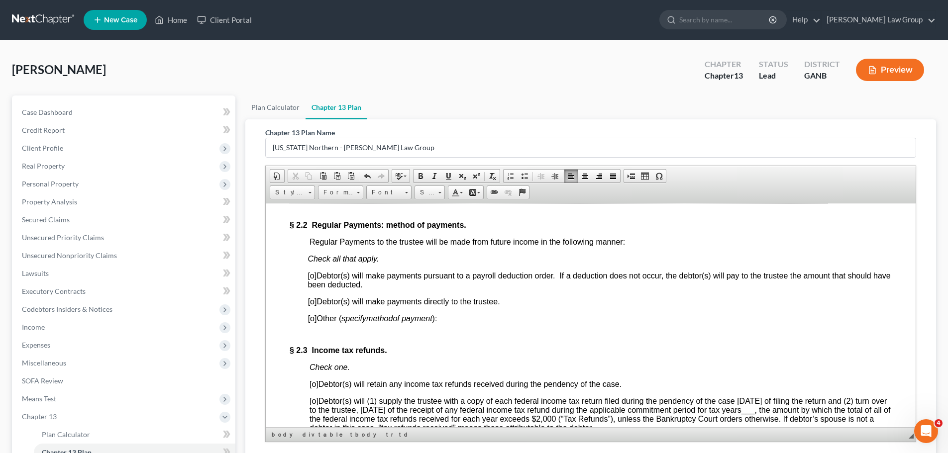
scroll to position [1044, 0]
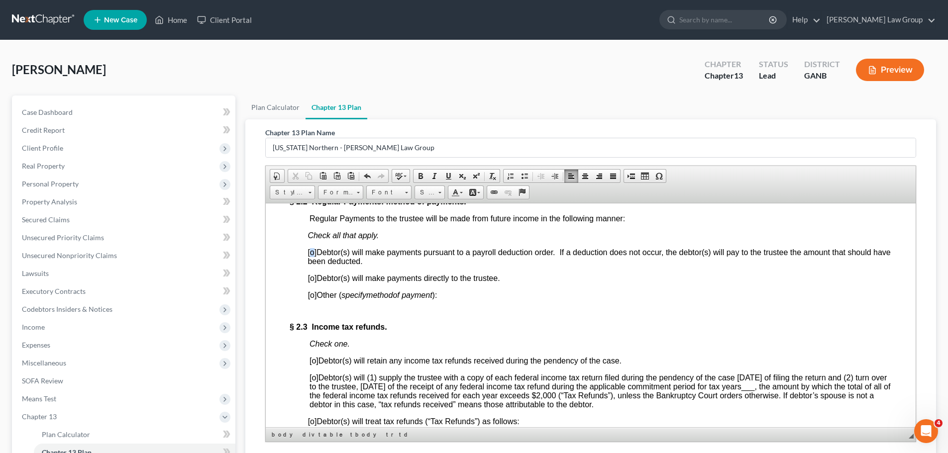
click at [309, 253] on span "[o]" at bounding box center [311, 252] width 9 height 8
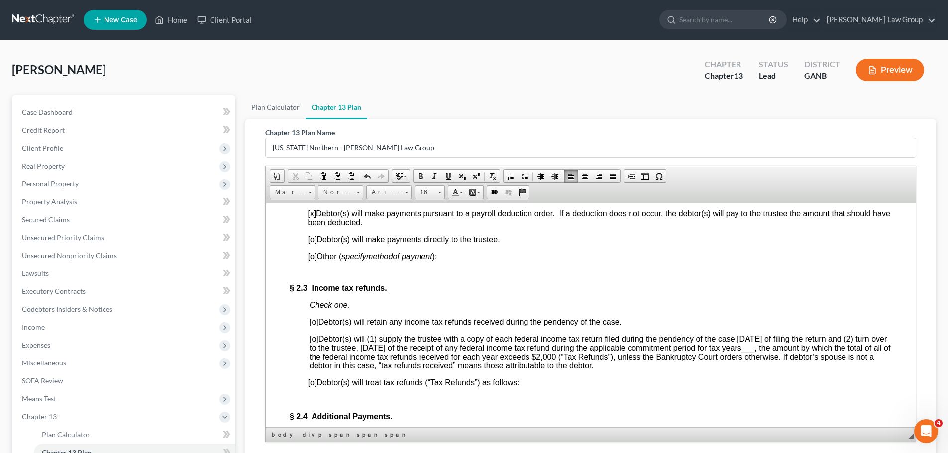
scroll to position [1144, 0]
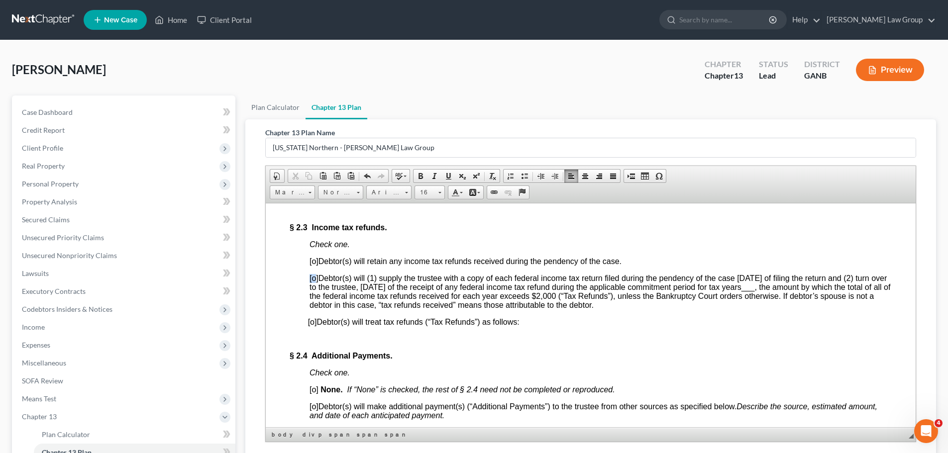
drag, startPoint x: 315, startPoint y: 281, endPoint x: 309, endPoint y: 280, distance: 6.1
click at [309, 280] on span "[o]" at bounding box center [313, 278] width 9 height 8
click at [406, 284] on span "[o] Debtor(s) will (1) supply the trustee with a copy of each federal income ta…" at bounding box center [599, 291] width 580 height 35
click at [311, 280] on span "[o]" at bounding box center [313, 278] width 9 height 8
click at [847, 288] on span "[x] Debtor(s) will (1) supply the trustee with a copy of each federal income ta…" at bounding box center [599, 291] width 580 height 35
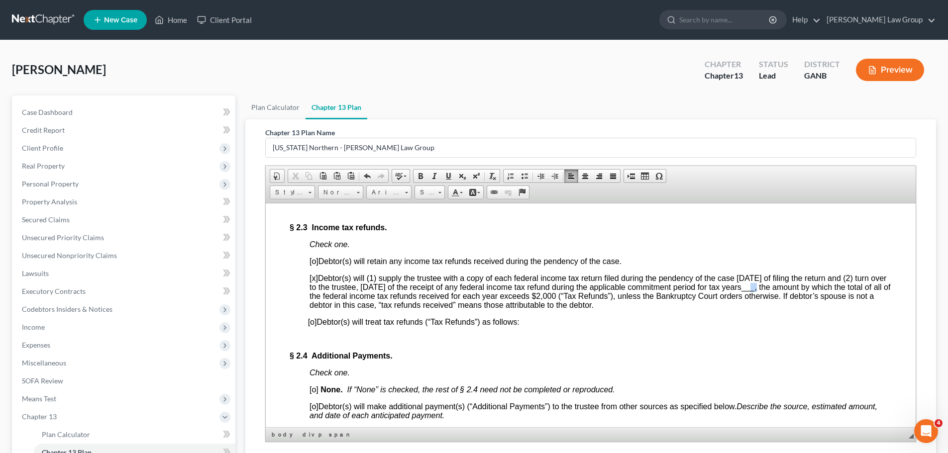
click at [813, 290] on span "[x] Debtor(s) will (1) supply the trustee with a copy of each federal income ta…" at bounding box center [599, 291] width 580 height 35
click at [755, 290] on span "___" at bounding box center [747, 287] width 13 height 8
click at [755, 291] on span "___" at bounding box center [747, 287] width 13 height 8
drag, startPoint x: 814, startPoint y: 291, endPoint x: 800, endPoint y: 291, distance: 13.9
click at [800, 291] on span "[x] Debtor(s) will (1) supply the trustee with a copy of each federal income ta…" at bounding box center [599, 291] width 580 height 35
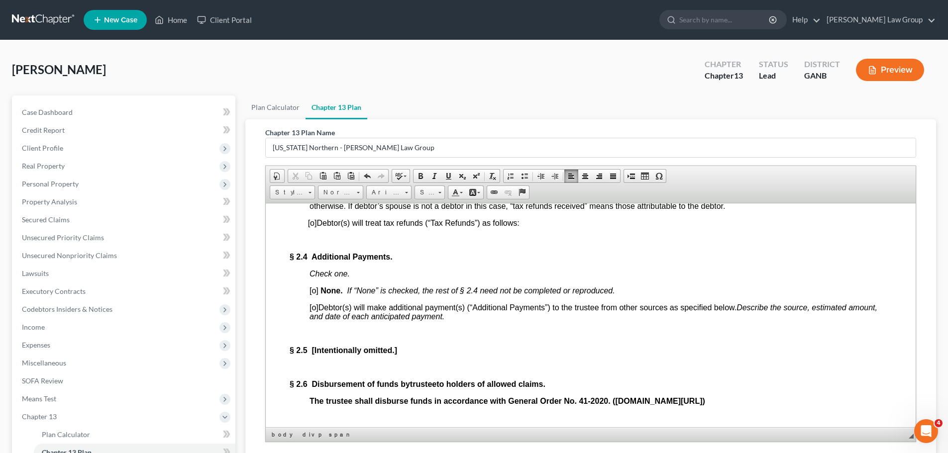
scroll to position [1243, 0]
click at [315, 294] on span "[o]" at bounding box center [313, 289] width 9 height 8
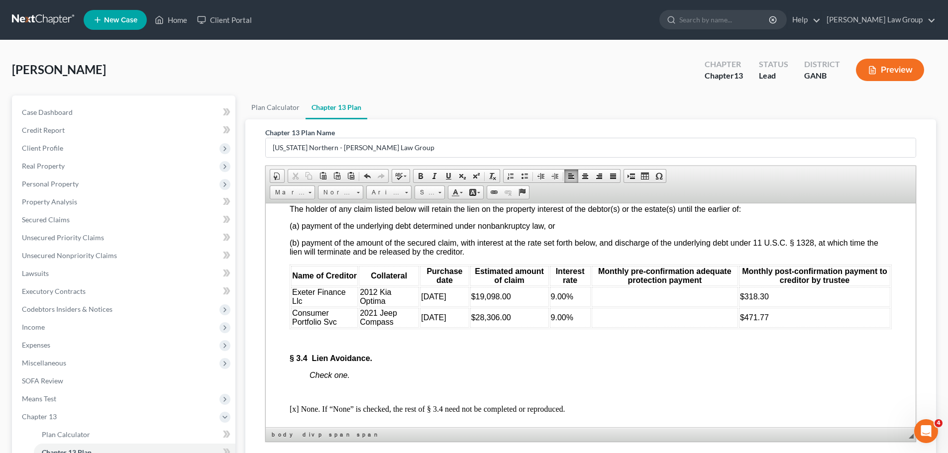
scroll to position [2139, 0]
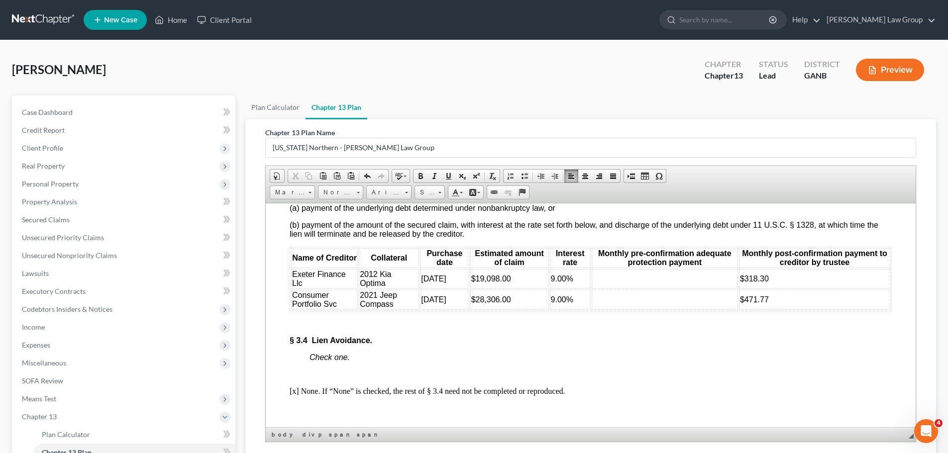
click at [676, 288] on td at bounding box center [664, 279] width 146 height 20
drag, startPoint x: 867, startPoint y: 306, endPoint x: 764, endPoint y: 310, distance: 103.0
click at [764, 288] on td "$220.00 to increase to $ beginning" at bounding box center [814, 279] width 151 height 20
copy span "to increase to $ beginning"
click at [789, 309] on td "$471.77" at bounding box center [814, 299] width 151 height 20
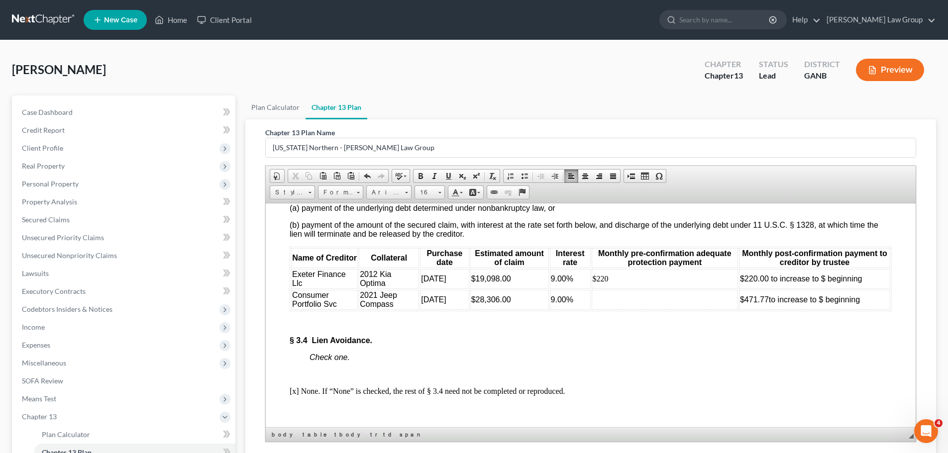
click at [612, 309] on td at bounding box center [664, 299] width 146 height 20
drag, startPoint x: 762, startPoint y: 320, endPoint x: 740, endPoint y: 325, distance: 22.3
click at [740, 309] on td "$471.77 to increase to $ beginning" at bounding box center [814, 299] width 151 height 20
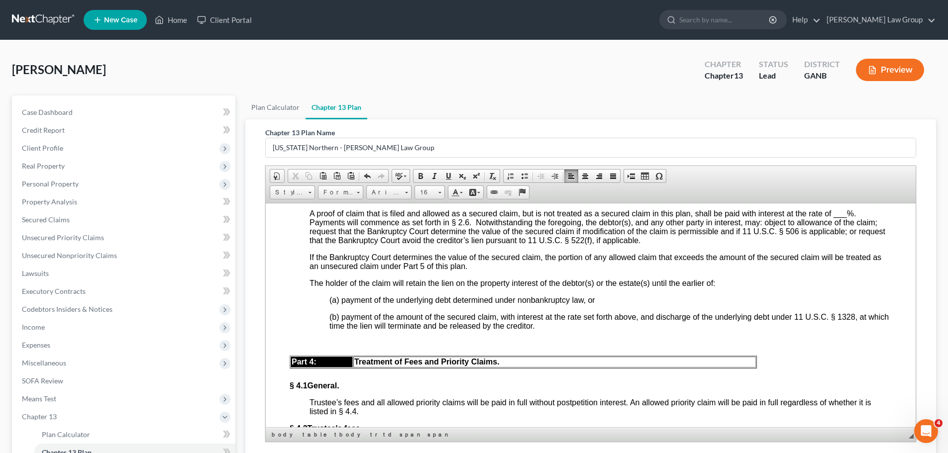
scroll to position [2636, 0]
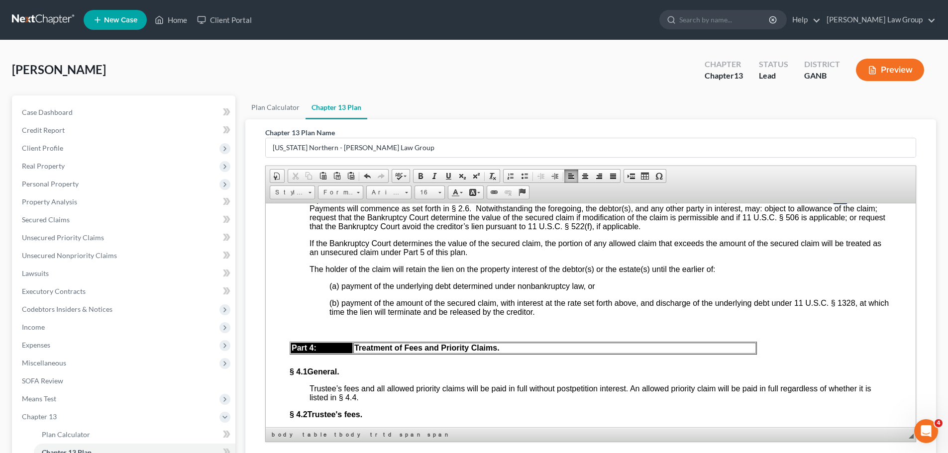
drag, startPoint x: 848, startPoint y: 228, endPoint x: 835, endPoint y: 231, distance: 13.4
click at [835, 230] on span "A proof of claim that is filed and allowed as a secured claim, but is not treat…" at bounding box center [596, 212] width 575 height 35
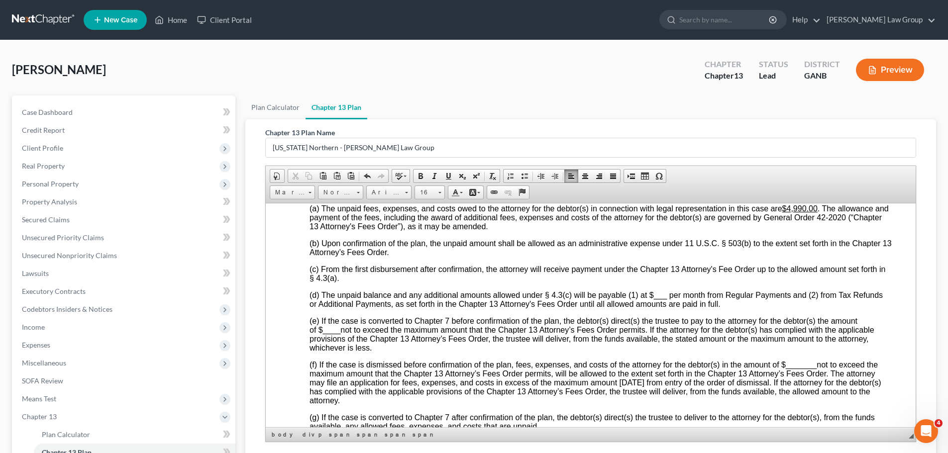
scroll to position [2935, 0]
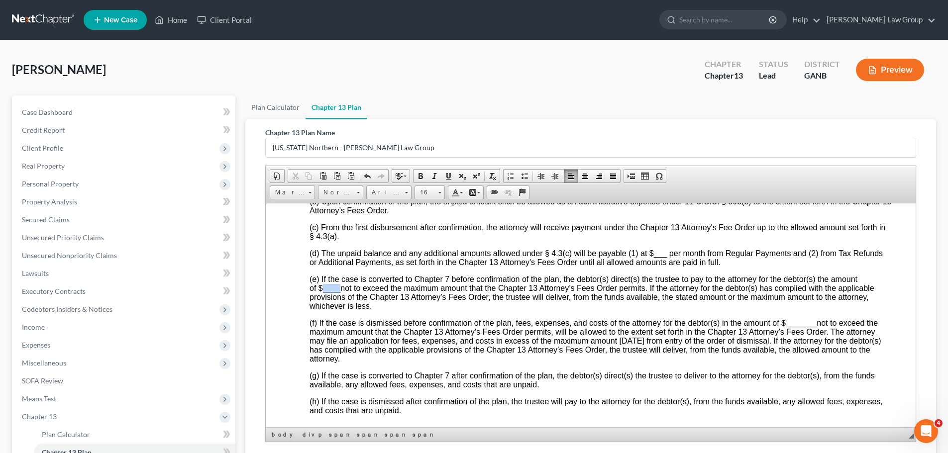
drag, startPoint x: 339, startPoint y: 318, endPoint x: 322, endPoint y: 318, distance: 16.4
click at [323, 292] on span "____" at bounding box center [332, 288] width 18 height 8
drag, startPoint x: 815, startPoint y: 354, endPoint x: 787, endPoint y: 355, distance: 28.4
click at [787, 327] on span "_______" at bounding box center [800, 322] width 31 height 8
drag, startPoint x: 666, startPoint y: 286, endPoint x: 653, endPoint y: 285, distance: 13.0
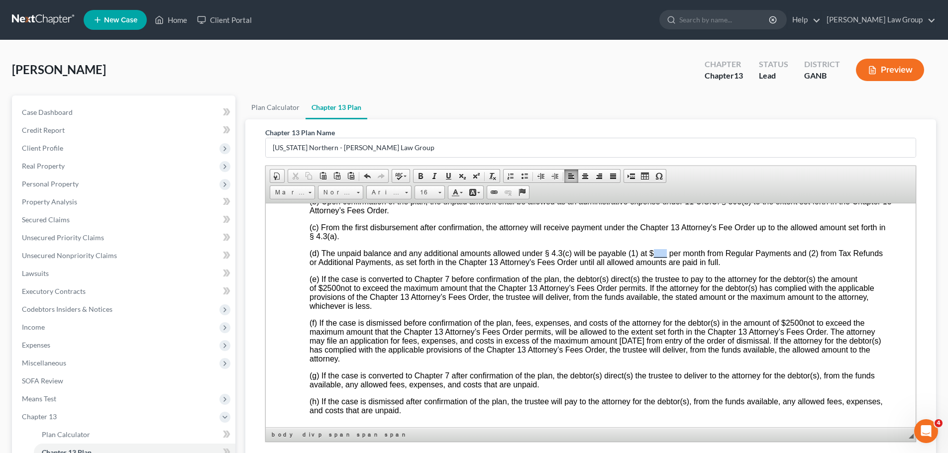
click at [653, 266] on span "(d) The unpaid balance and any additional amounts allowed under § 4.3(c) will b…" at bounding box center [595, 257] width 573 height 17
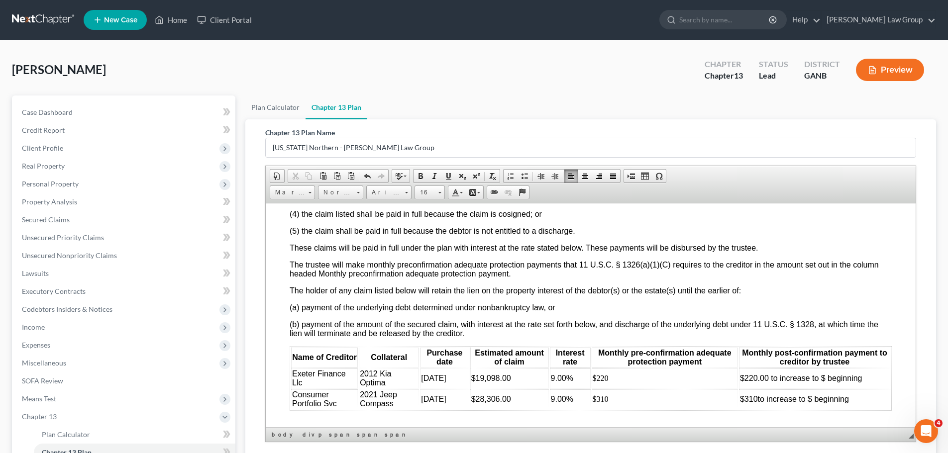
scroll to position [2139, 0]
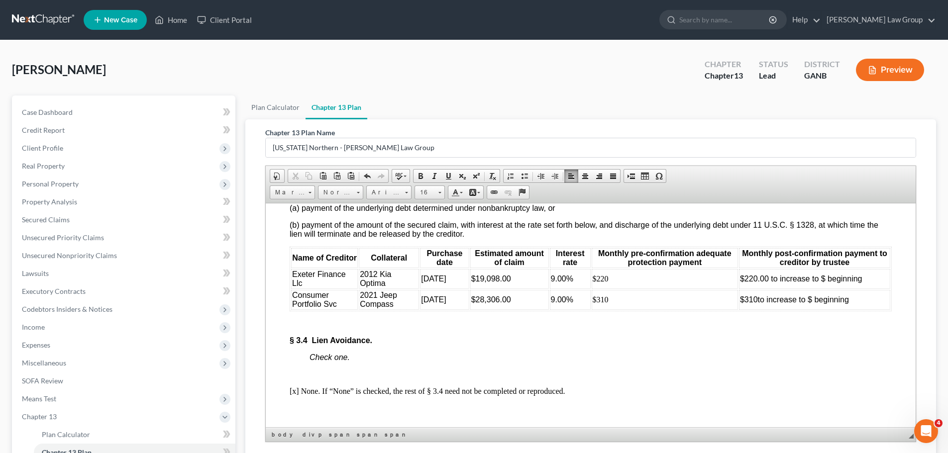
click at [859, 288] on td "$220.00 to increase to $ beginning" at bounding box center [814, 279] width 151 height 20
drag, startPoint x: 792, startPoint y: 311, endPoint x: 858, endPoint y: 301, distance: 67.5
click at [858, 288] on td "$220.00 to increase to $ beginning [DATE]" at bounding box center [814, 279] width 151 height 20
copy span "[DATE]"
click at [858, 309] on td "$310 to increase to $ beginning" at bounding box center [814, 299] width 151 height 20
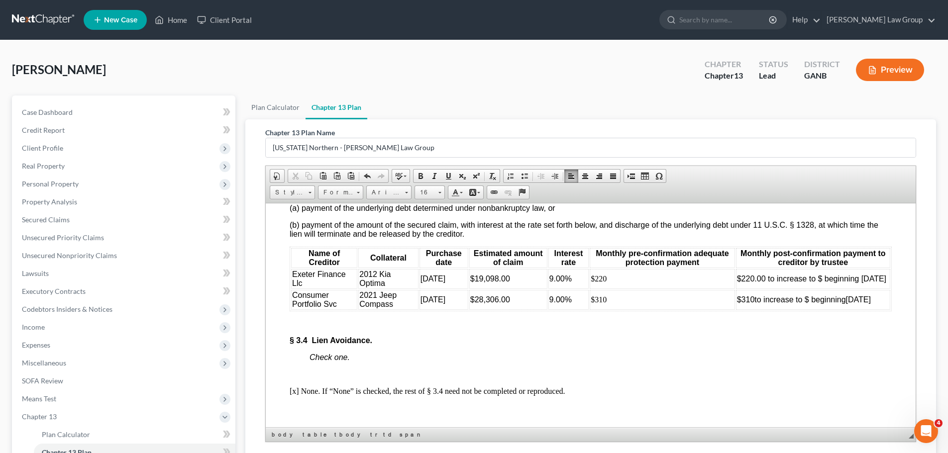
click at [817, 283] on span "$220.00 to increase to $ beginning [DATE]" at bounding box center [811, 278] width 149 height 8
click at [805, 309] on td "$310 to increase to $ beginning [DATE]" at bounding box center [813, 299] width 154 height 20
click at [807, 303] on span "to increase to $ beginning [DATE]" at bounding box center [812, 299] width 116 height 8
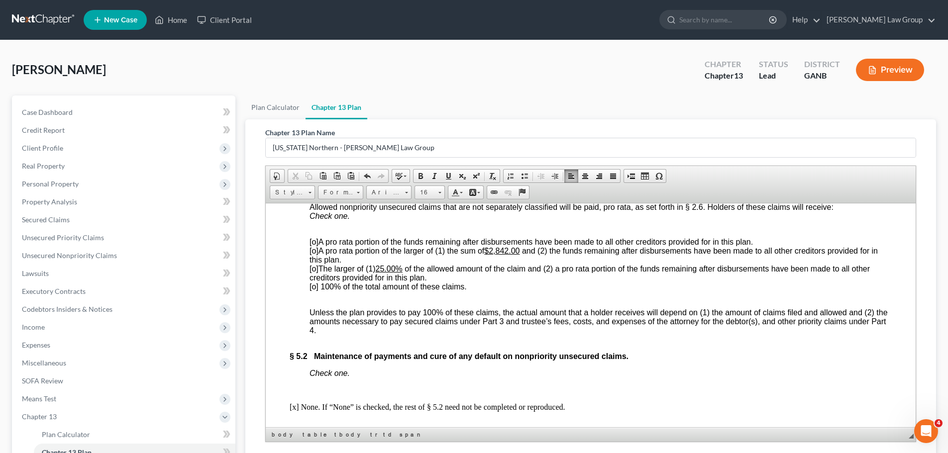
scroll to position [3482, 0]
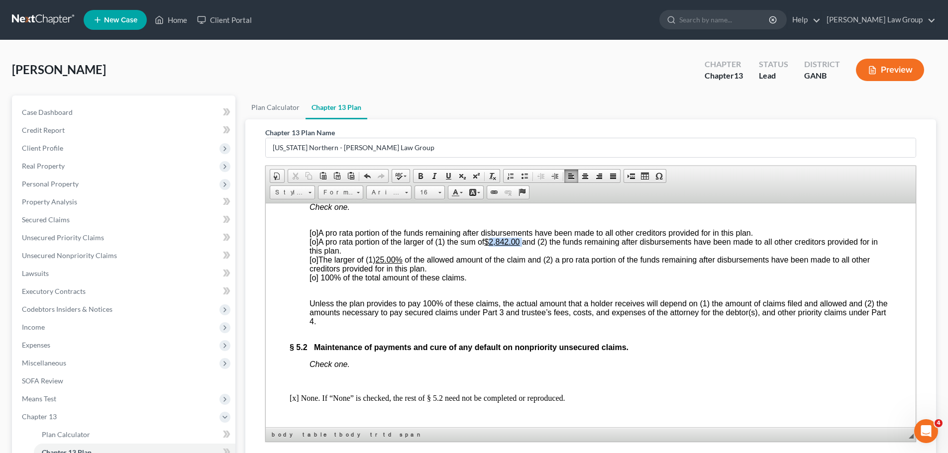
drag, startPoint x: 525, startPoint y: 270, endPoint x: 492, endPoint y: 272, distance: 32.9
click at [492, 255] on span "[o] A pro rata portion of the larger of (1) the sum of $2,842.00 and (2) the fu…" at bounding box center [593, 245] width 568 height 17
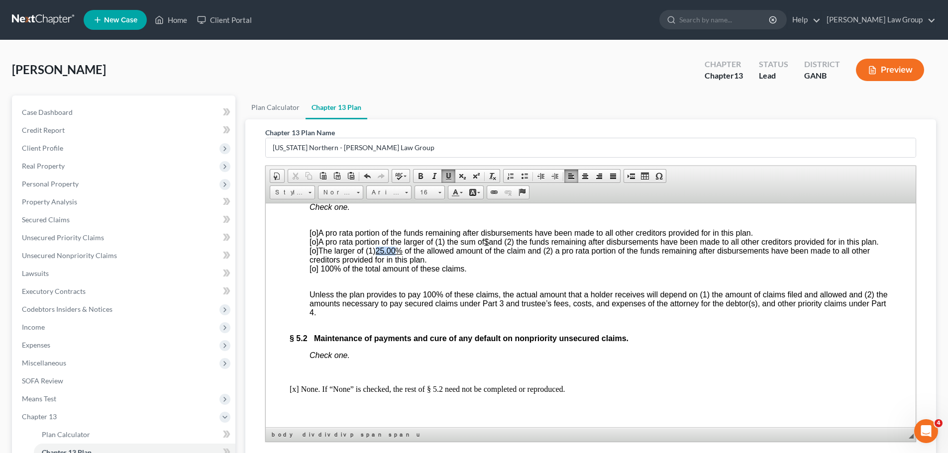
drag, startPoint x: 399, startPoint y: 288, endPoint x: 379, endPoint y: 294, distance: 20.9
click at [379, 255] on u "25.00%" at bounding box center [389, 250] width 27 height 8
click at [313, 237] on span "[o]" at bounding box center [313, 232] width 9 height 8
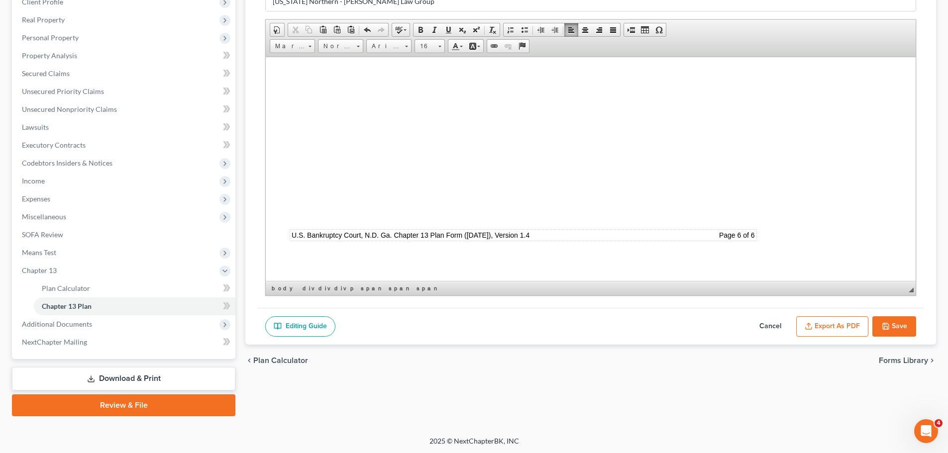
scroll to position [147, 0]
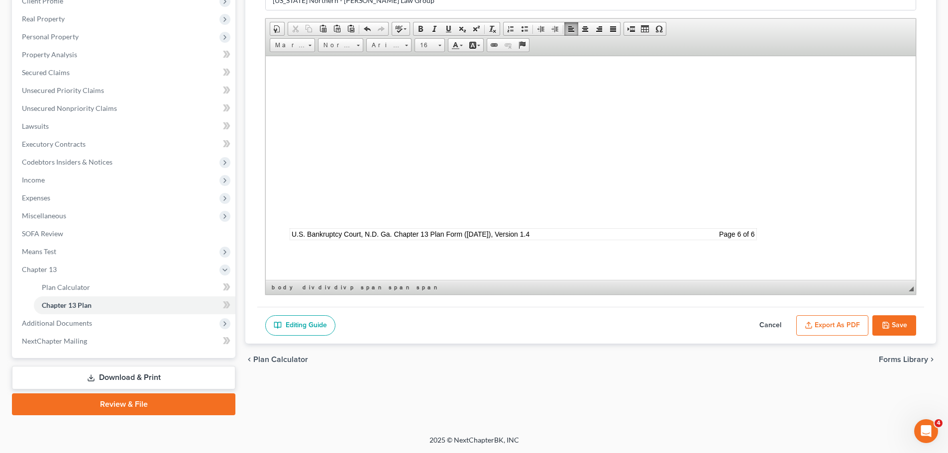
click at [896, 318] on button "Save" at bounding box center [894, 325] width 44 height 21
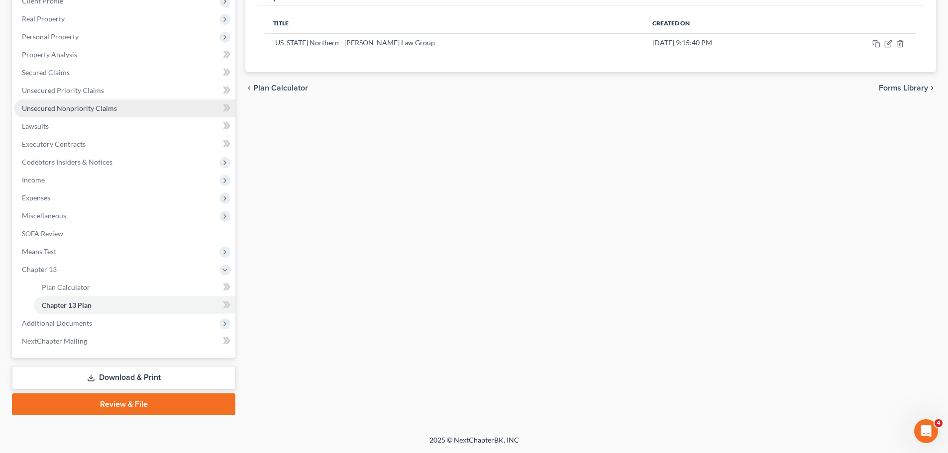
click at [95, 110] on span "Unsecured Nonpriority Claims" at bounding box center [69, 108] width 95 height 8
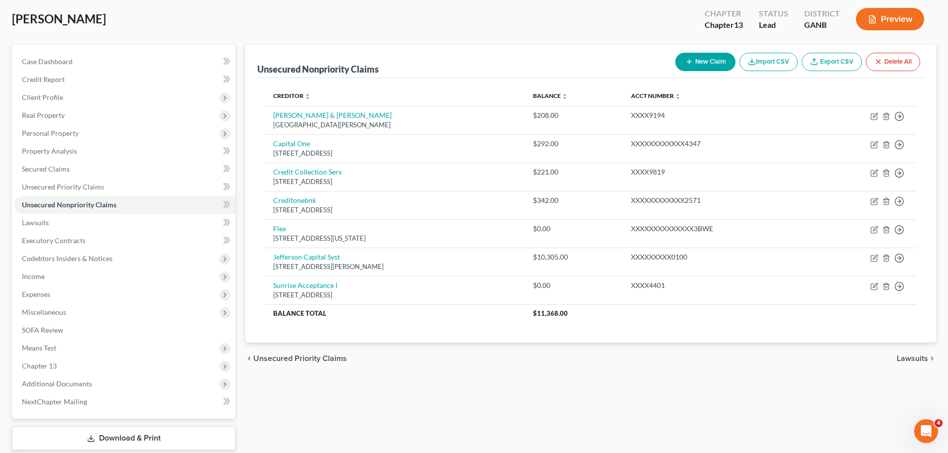
scroll to position [111, 0]
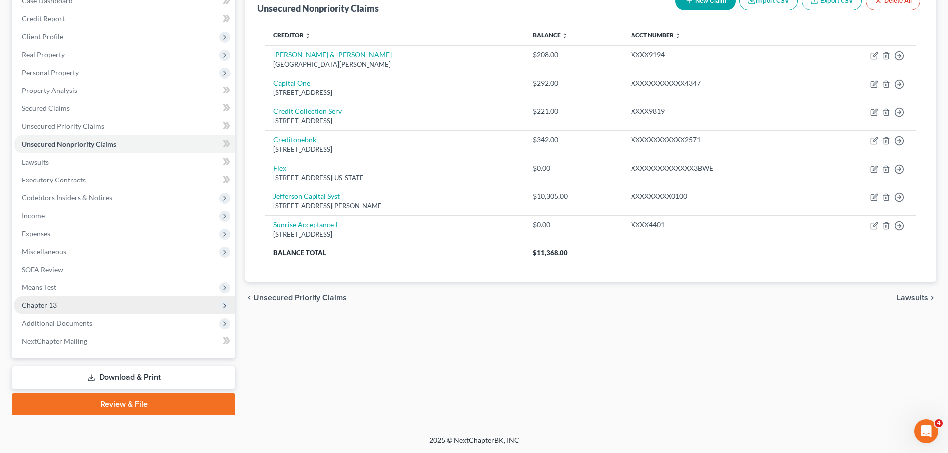
click at [97, 301] on span "Chapter 13" at bounding box center [124, 305] width 221 height 18
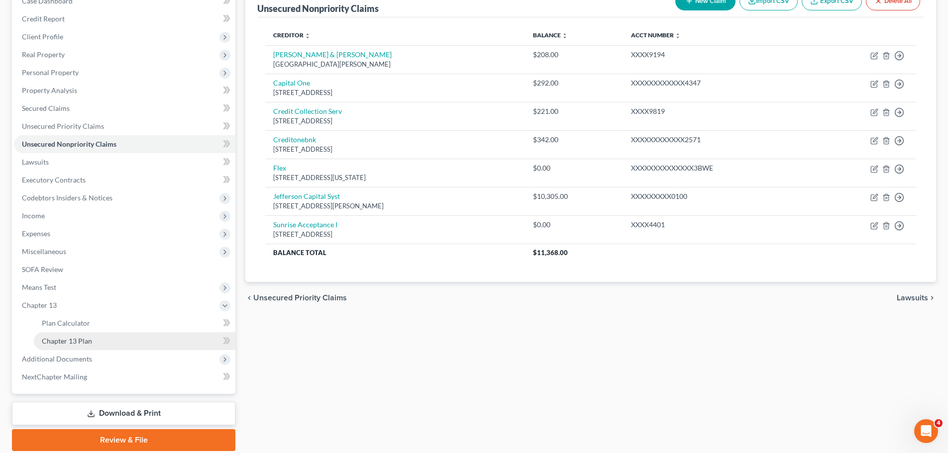
click at [95, 339] on link "Chapter 13 Plan" at bounding box center [134, 341] width 201 height 18
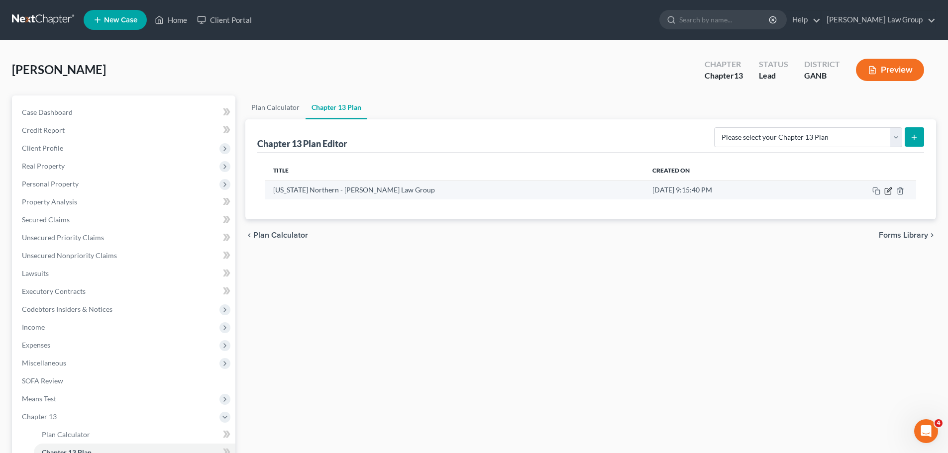
click at [887, 193] on icon "button" at bounding box center [888, 191] width 8 height 8
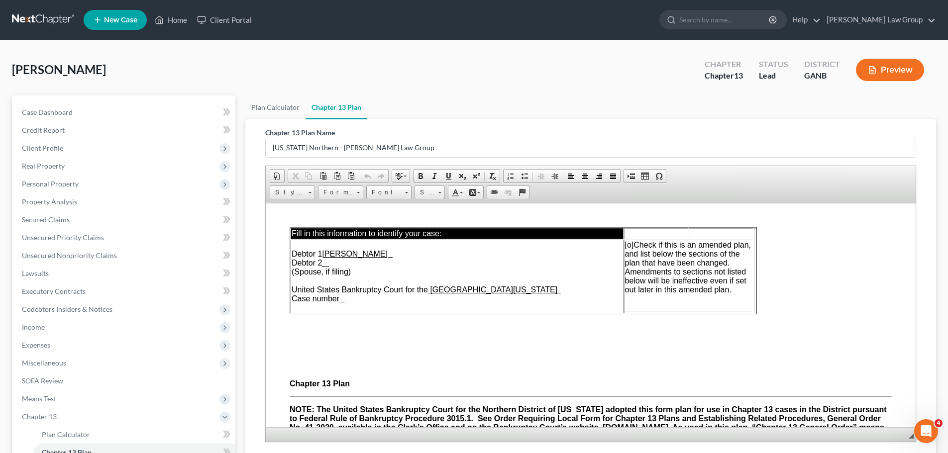
scroll to position [147, 0]
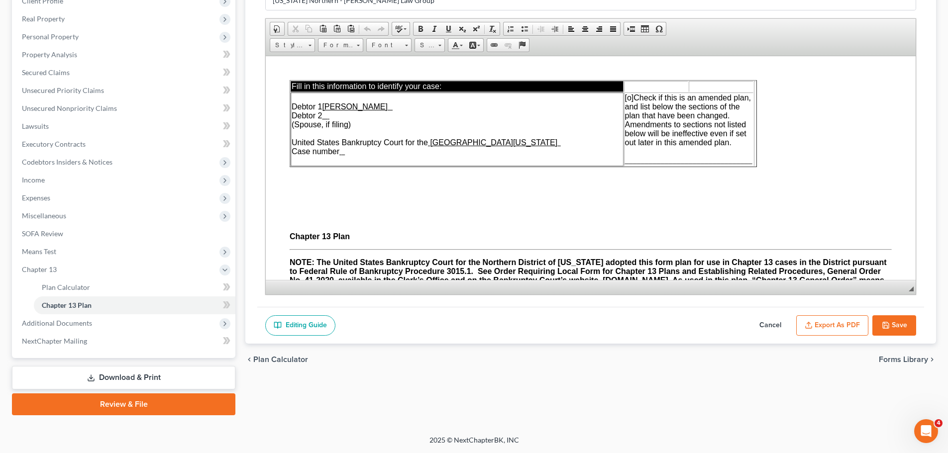
click at [831, 327] on button "Export as PDF" at bounding box center [832, 325] width 72 height 21
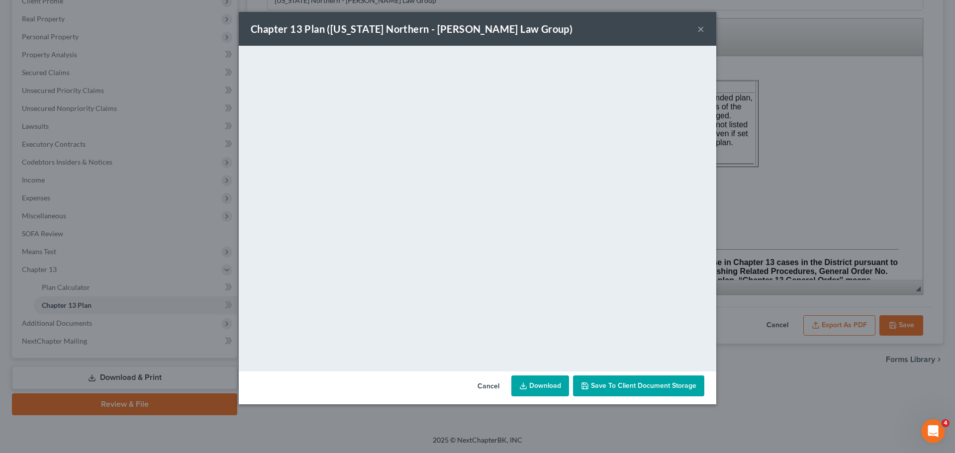
click at [648, 385] on span "Save to Client Document Storage" at bounding box center [643, 385] width 105 height 8
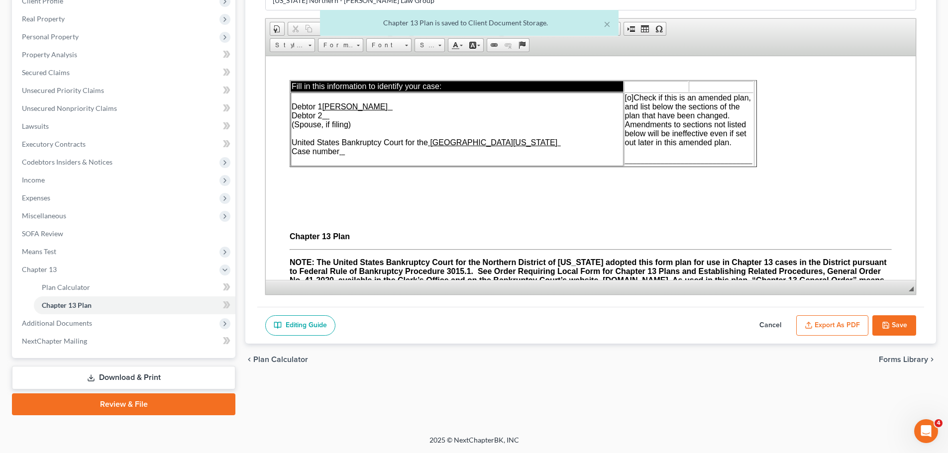
click at [885, 322] on icon "button" at bounding box center [885, 325] width 8 height 8
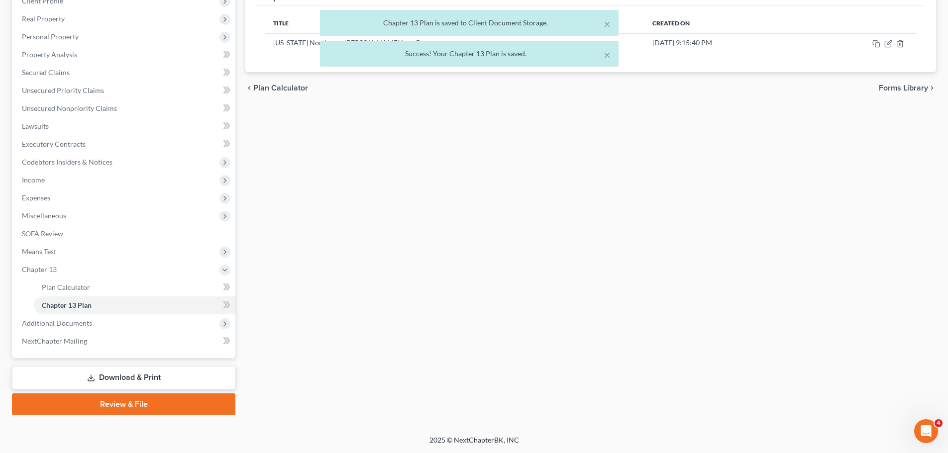
click at [123, 383] on link "Download & Print" at bounding box center [123, 377] width 223 height 23
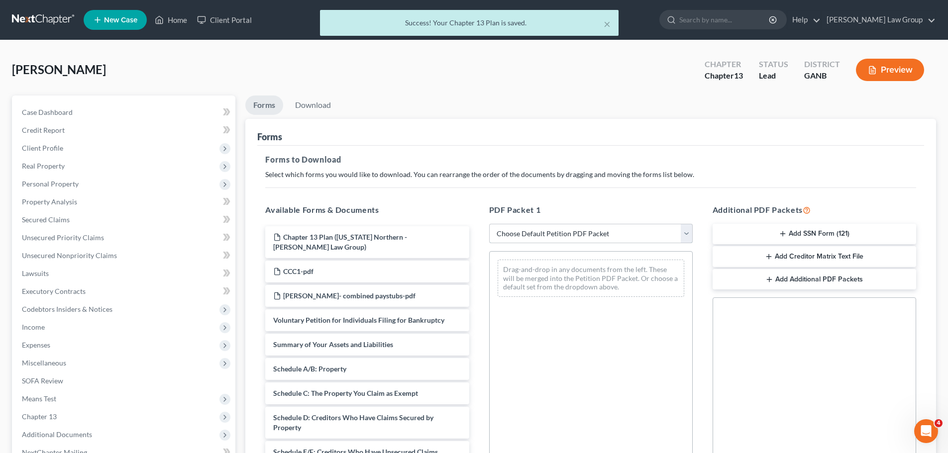
click at [559, 234] on select "Choose Default Petition PDF Packet Complete Bankruptcy Petition (all forms and …" at bounding box center [590, 234] width 203 height 20
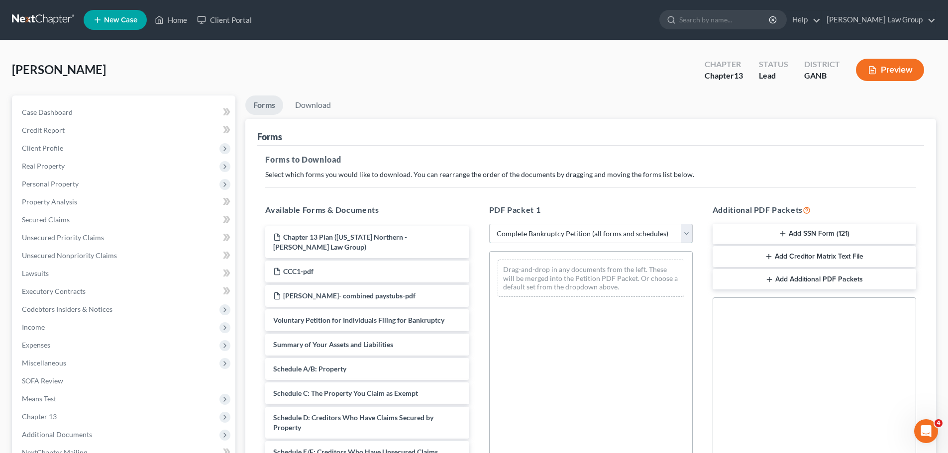
click at [489, 224] on select "Choose Default Petition PDF Packet Complete Bankruptcy Petition (all forms and …" at bounding box center [590, 234] width 203 height 20
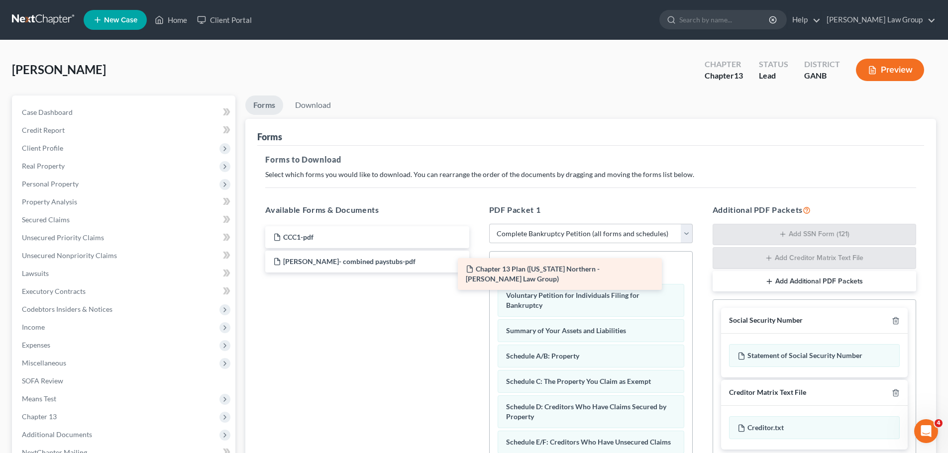
drag, startPoint x: 362, startPoint y: 242, endPoint x: 575, endPoint y: 277, distance: 215.8
click at [476, 273] on div "Chapter 13 Plan ([US_STATE] Northern - [PERSON_NAME] Law Group) Chapter 13 Plan…" at bounding box center [366, 249] width 219 height 46
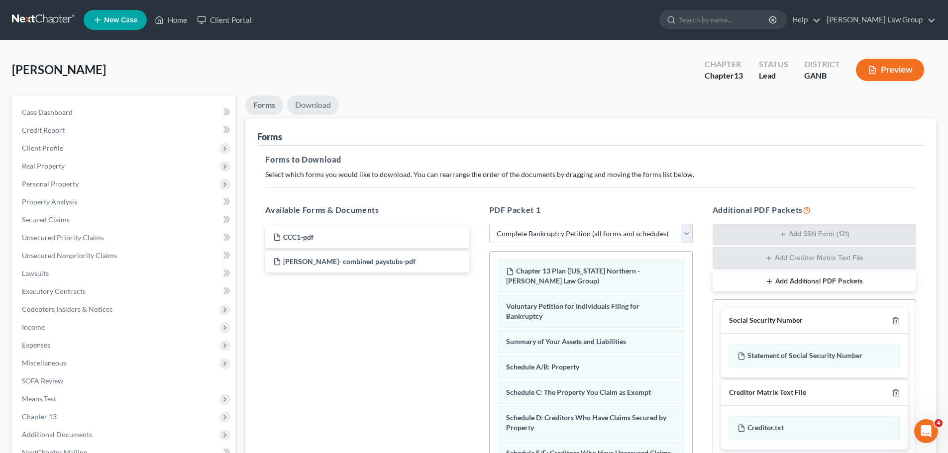
click at [309, 104] on link "Download" at bounding box center [313, 104] width 52 height 19
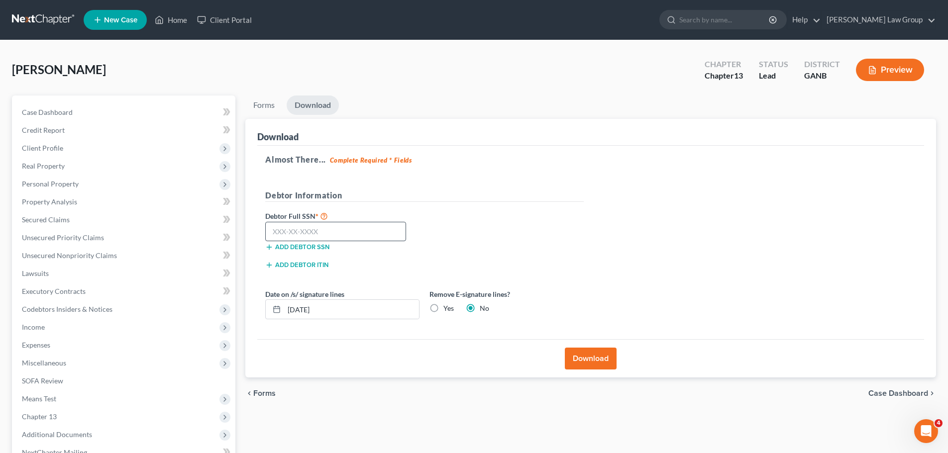
drag, startPoint x: 263, startPoint y: 237, endPoint x: 312, endPoint y: 233, distance: 49.4
click at [263, 237] on div at bounding box center [335, 232] width 151 height 20
click at [275, 232] on input "text" at bounding box center [335, 232] width 141 height 20
click at [312, 233] on input "text" at bounding box center [335, 232] width 141 height 20
click at [331, 229] on input "text" at bounding box center [335, 232] width 141 height 20
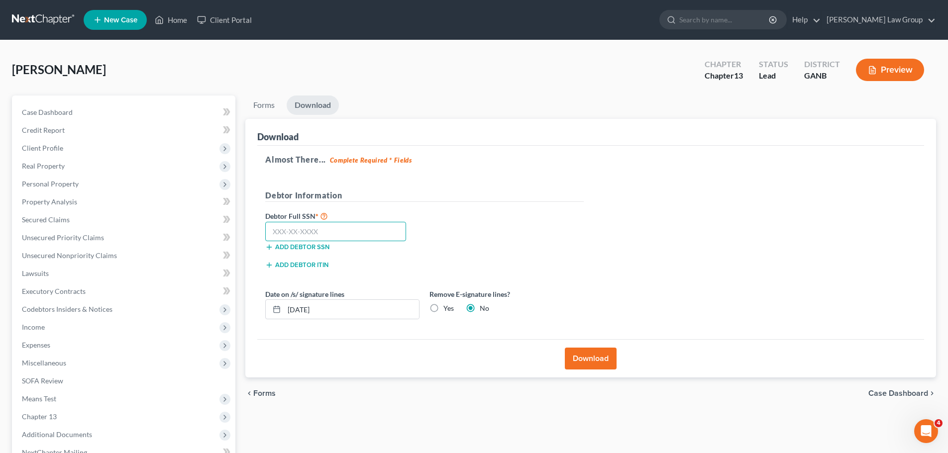
click at [331, 229] on input "text" at bounding box center [335, 232] width 141 height 20
click at [575, 356] on button "Download" at bounding box center [591, 359] width 52 height 22
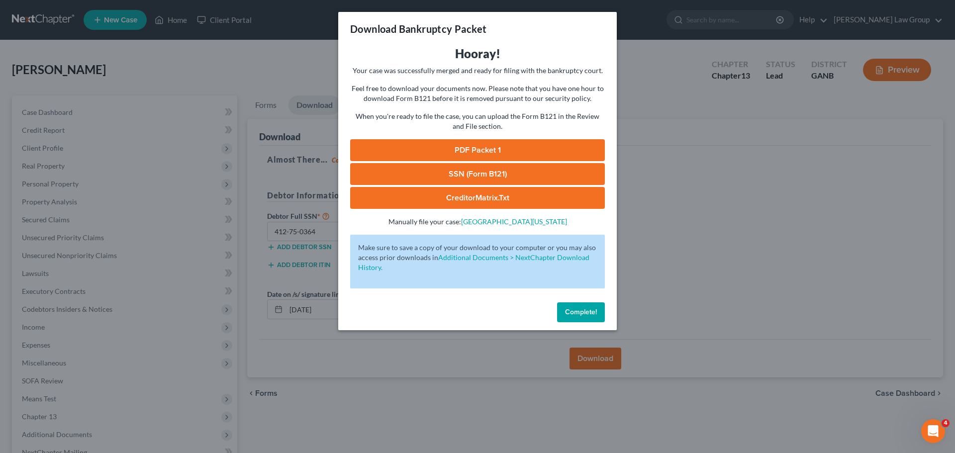
drag, startPoint x: 487, startPoint y: 146, endPoint x: 543, endPoint y: 146, distance: 55.2
click at [487, 146] on link "PDF Packet 1" at bounding box center [477, 150] width 255 height 22
drag, startPoint x: 470, startPoint y: 170, endPoint x: 912, endPoint y: 78, distance: 452.1
click at [470, 170] on link "SSN (Form B121)" at bounding box center [477, 174] width 255 height 22
click at [588, 308] on span "Complete!" at bounding box center [581, 312] width 32 height 8
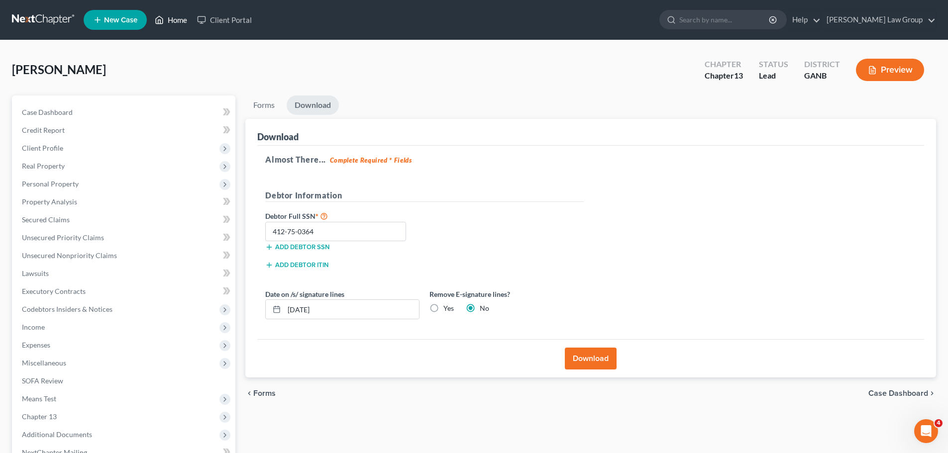
click at [178, 20] on link "Home" at bounding box center [171, 20] width 42 height 18
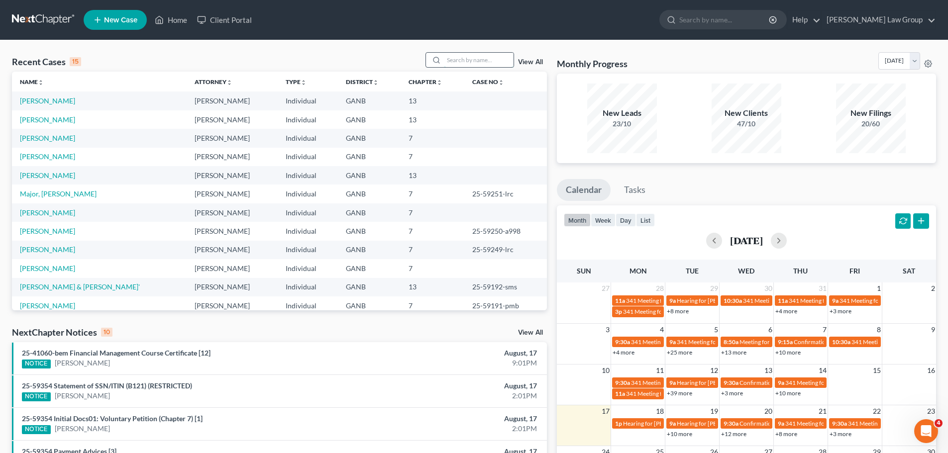
click at [463, 59] on input "search" at bounding box center [479, 60] width 70 height 14
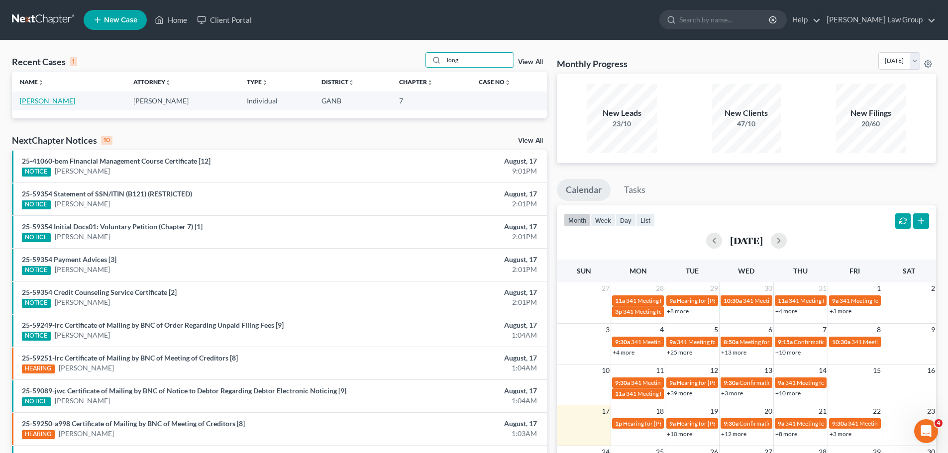
click at [40, 101] on link "[PERSON_NAME]" at bounding box center [47, 100] width 55 height 8
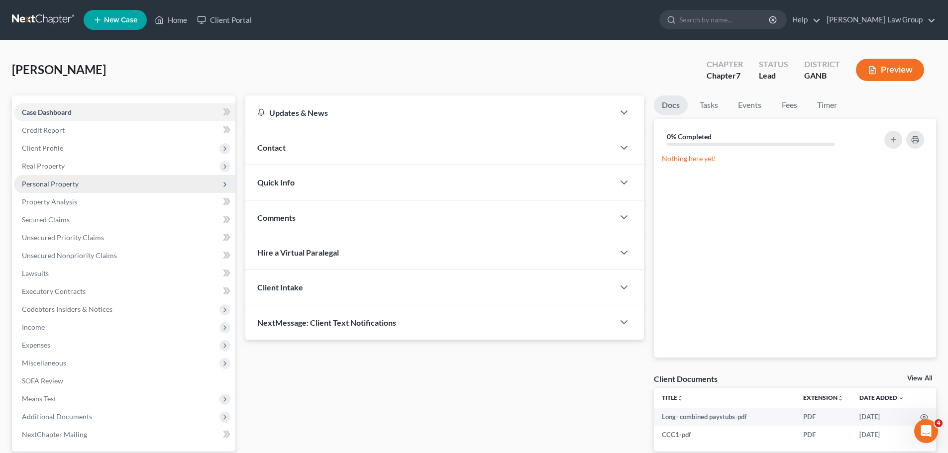
click at [51, 163] on span "Real Property" at bounding box center [43, 166] width 43 height 8
click at [87, 185] on span "Properties Owned" at bounding box center [70, 184] width 57 height 8
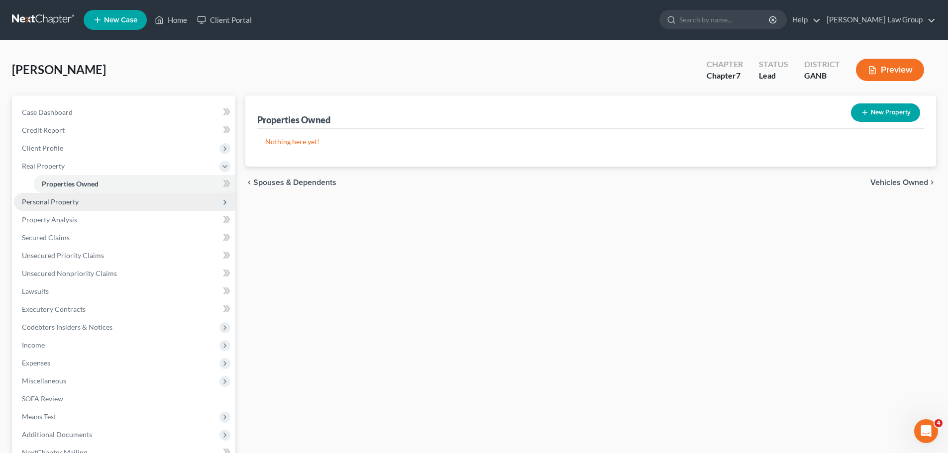
click at [69, 196] on span "Personal Property" at bounding box center [124, 202] width 221 height 18
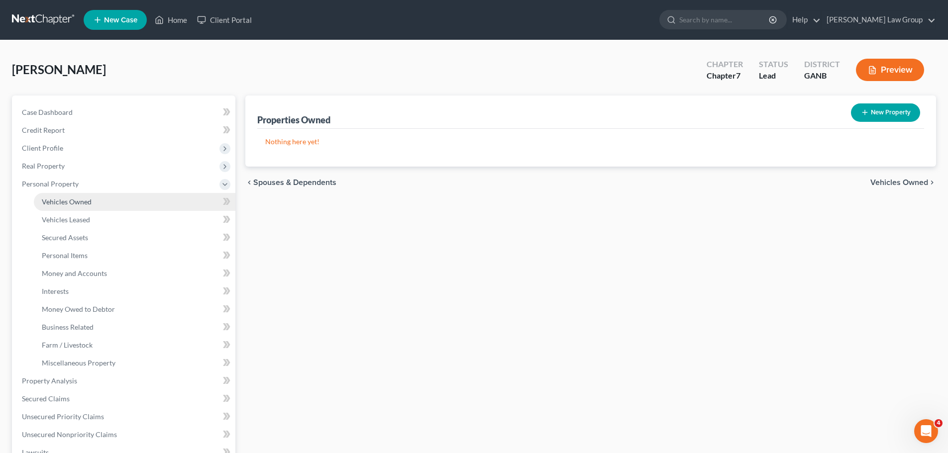
click at [87, 202] on span "Vehicles Owned" at bounding box center [67, 201] width 50 height 8
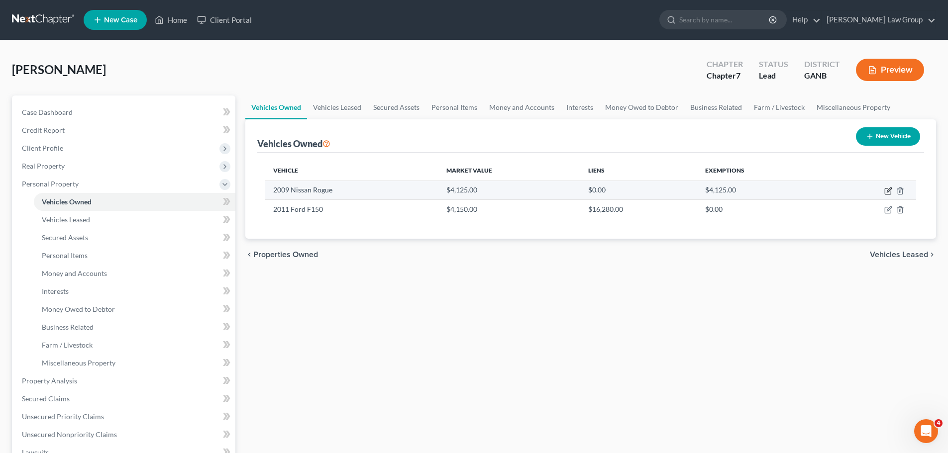
click at [887, 190] on icon "button" at bounding box center [888, 191] width 8 height 8
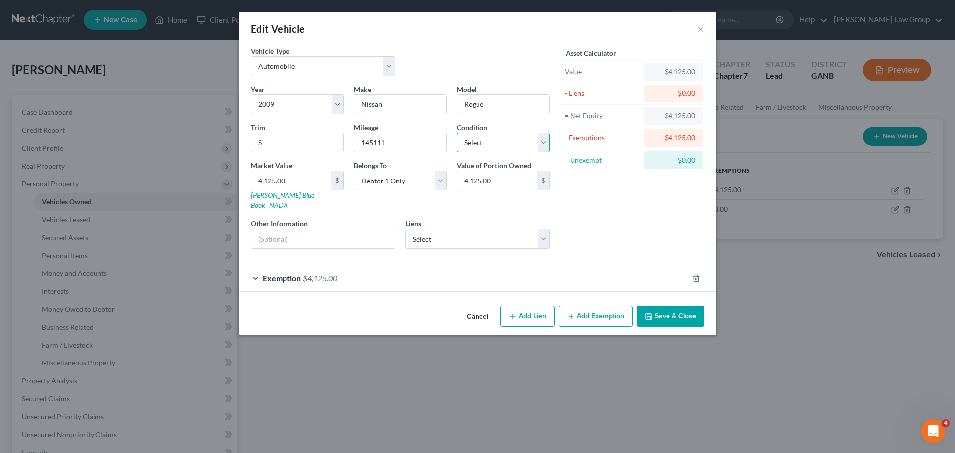
click at [511, 141] on select "Select Excellent Very Good Good Fair Poor" at bounding box center [503, 143] width 93 height 20
click at [457, 133] on select "Select Excellent Very Good Good Fair Poor" at bounding box center [503, 143] width 93 height 20
drag, startPoint x: 423, startPoint y: 237, endPoint x: 556, endPoint y: 240, distance: 132.8
click at [423, 237] on select "Select Ally Fincl - $0.00" at bounding box center [477, 239] width 145 height 20
click at [622, 226] on div "Asset Calculator Value $4,125.00 - Liens $0.00 = Net Equity $4,125.00 - Exempti…" at bounding box center [632, 151] width 155 height 211
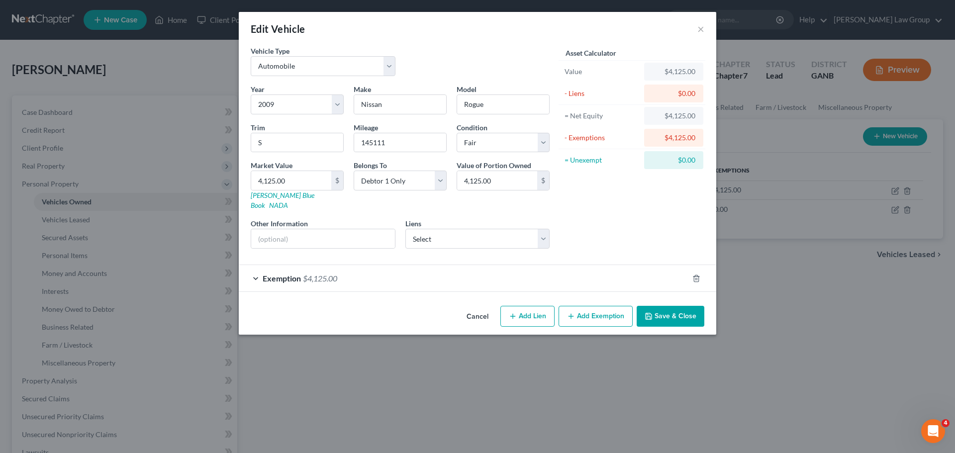
click at [652, 315] on button "Save & Close" at bounding box center [671, 316] width 68 height 21
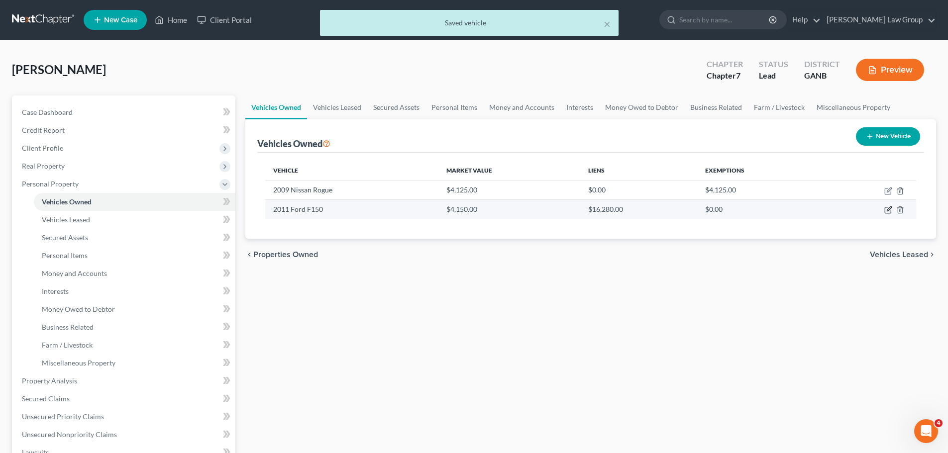
click at [888, 210] on icon "button" at bounding box center [888, 210] width 8 height 8
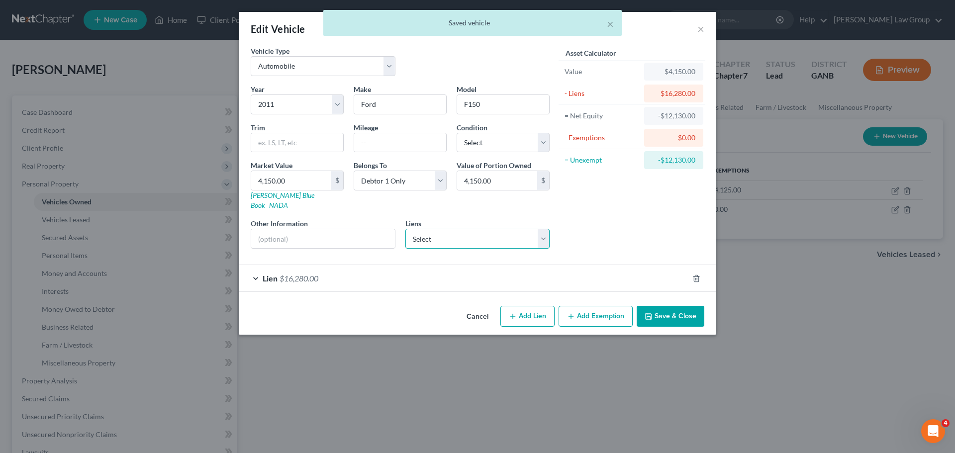
click at [479, 229] on select "Select Ally Fincl - $0.00" at bounding box center [477, 239] width 145 height 20
click at [479, 205] on div "Year Select 2026 2025 2024 2023 2022 2021 2020 2019 2018 2017 2016 2015 2014 20…" at bounding box center [400, 170] width 309 height 173
click at [276, 265] on div "Lien $16,280.00" at bounding box center [464, 278] width 450 height 26
click at [287, 274] on span "$16,280.00" at bounding box center [299, 278] width 39 height 9
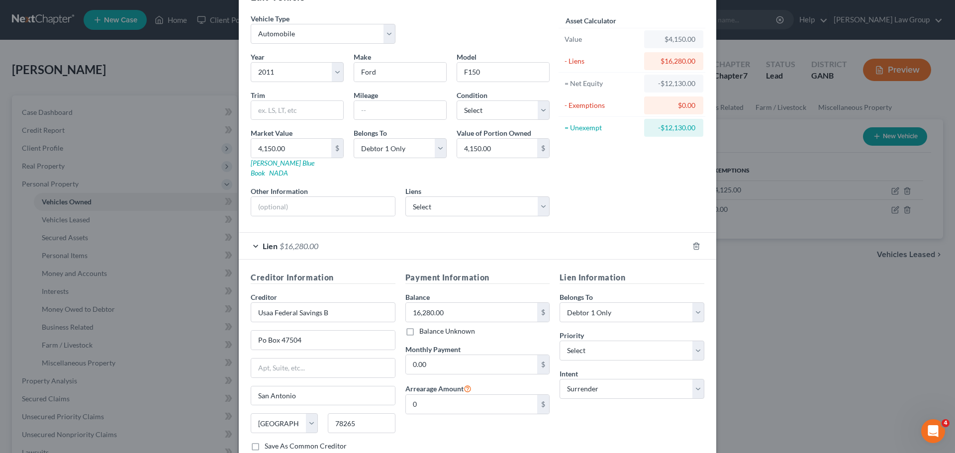
scroll to position [50, 0]
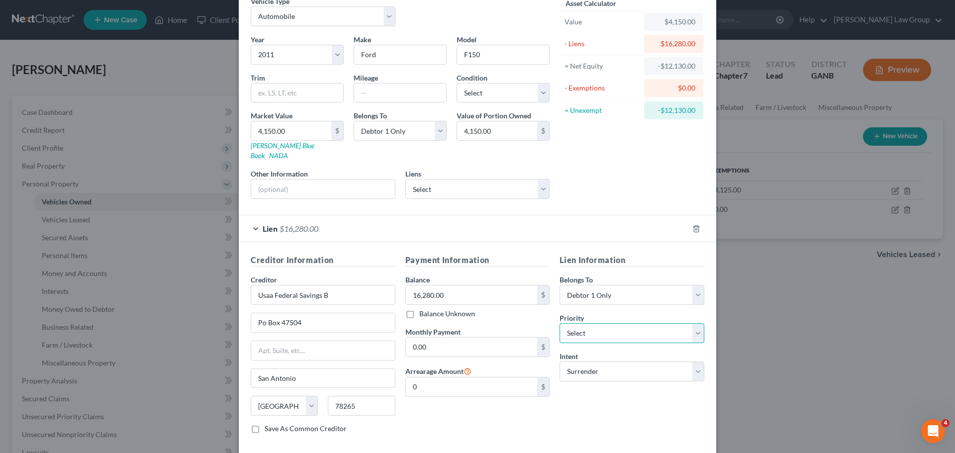
click at [578, 324] on select "Select 1st 2nd 3rd 4th 5th 6th 7th 8th 9th 10th 11th 12th 13th 14th 15th 16th 1…" at bounding box center [632, 333] width 145 height 20
click at [560, 323] on select "Select 1st 2nd 3rd 4th 5th 6th 7th 8th 9th 10th 11th 12th 13th 14th 15th 16th 1…" at bounding box center [632, 333] width 145 height 20
click at [663, 193] on div "Asset Calculator Value $4,150.00 - Liens $16,280.00 = Net Equity -$12,130.00 - …" at bounding box center [632, 101] width 155 height 211
click at [477, 95] on select "Select Excellent Very Good Good Fair Poor" at bounding box center [503, 93] width 93 height 20
click at [457, 83] on select "Select Excellent Very Good Good Fair Poor" at bounding box center [503, 93] width 93 height 20
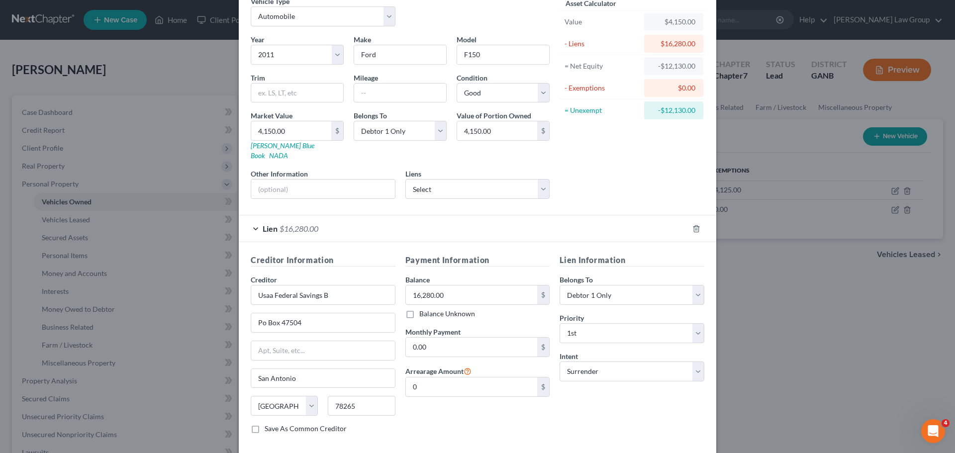
click at [612, 161] on div "Asset Calculator Value $4,150.00 - Liens $16,280.00 = Net Equity -$12,130.00 - …" at bounding box center [632, 101] width 155 height 211
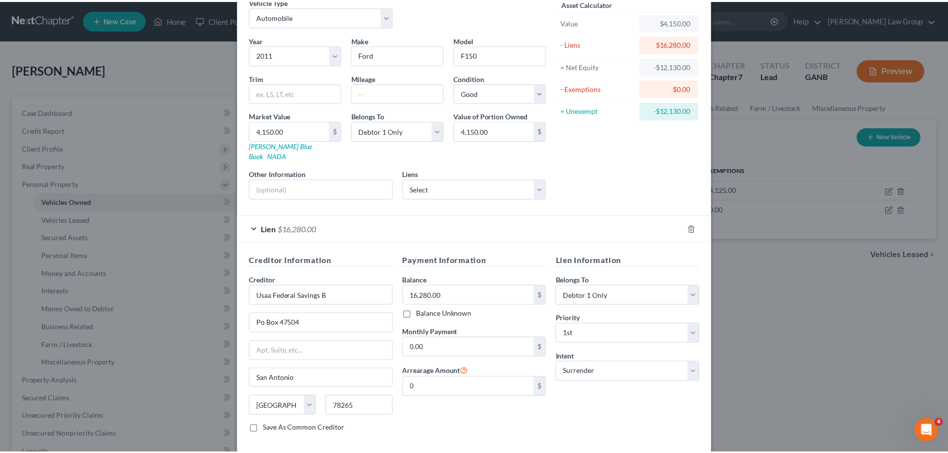
scroll to position [91, 0]
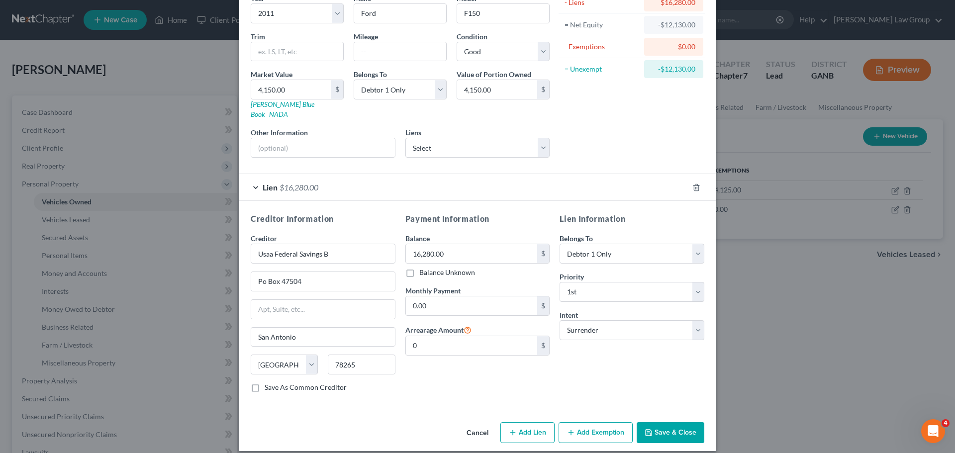
click at [677, 425] on button "Save & Close" at bounding box center [671, 432] width 68 height 21
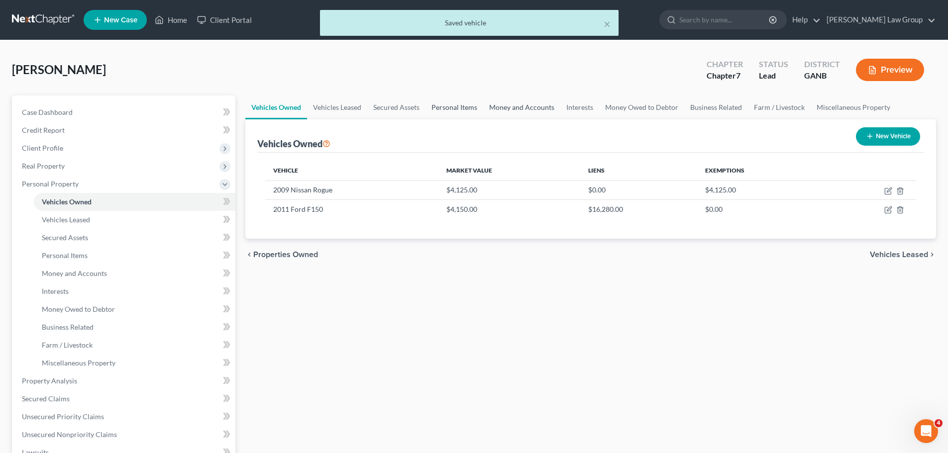
drag, startPoint x: 445, startPoint y: 108, endPoint x: 501, endPoint y: 116, distance: 56.3
click at [445, 108] on link "Personal Items" at bounding box center [454, 107] width 58 height 24
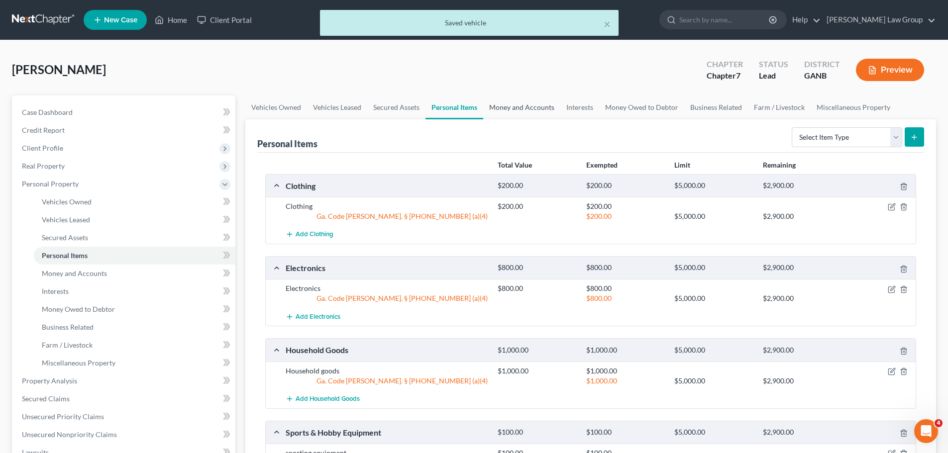
click at [525, 113] on link "Money and Accounts" at bounding box center [521, 107] width 77 height 24
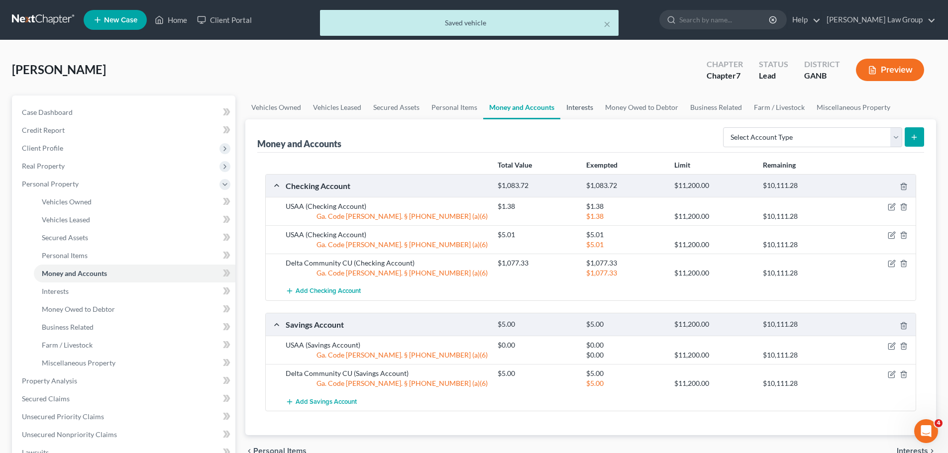
click at [581, 105] on link "Interests" at bounding box center [579, 107] width 39 height 24
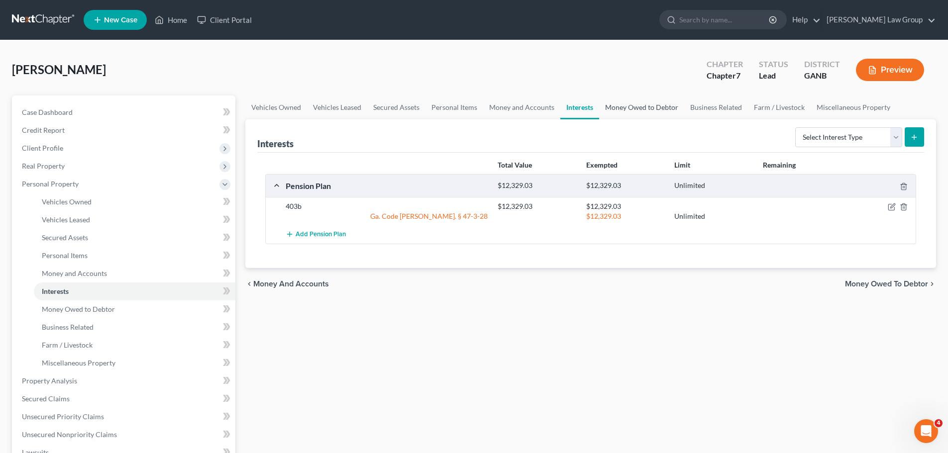
click at [644, 106] on link "Money Owed to Debtor" at bounding box center [641, 107] width 85 height 24
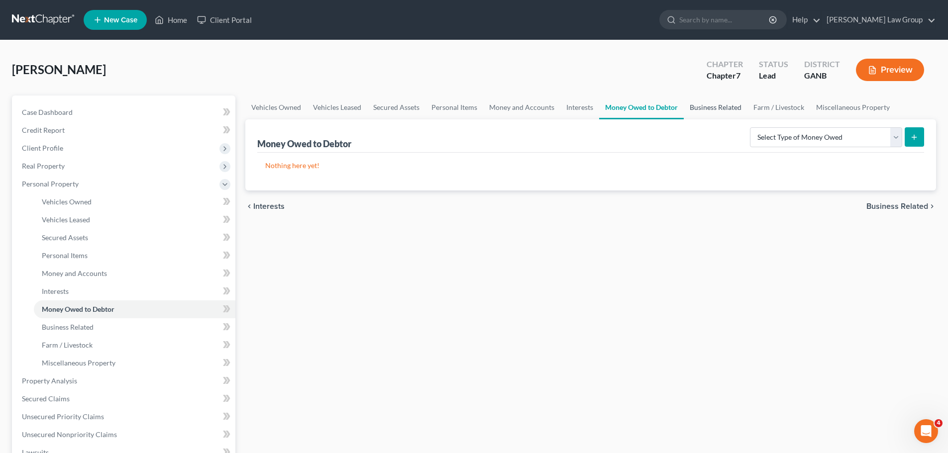
click at [711, 106] on link "Business Related" at bounding box center [715, 107] width 64 height 24
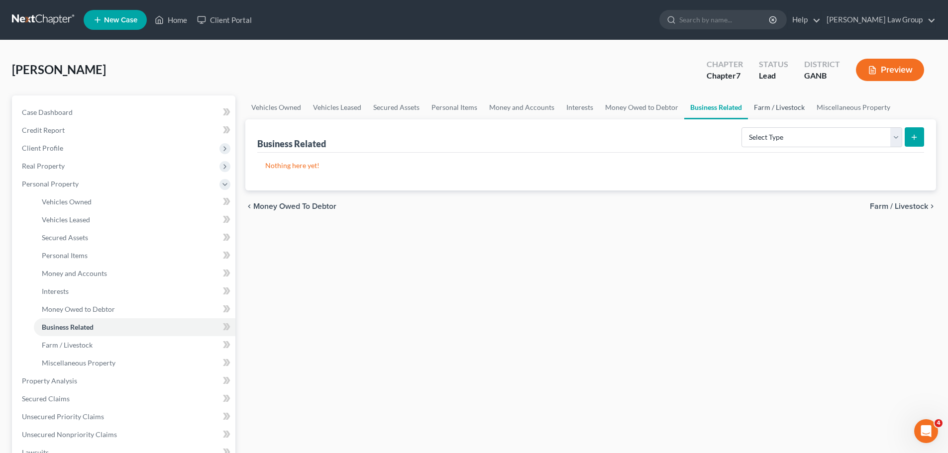
click at [775, 106] on link "Farm / Livestock" at bounding box center [779, 107] width 63 height 24
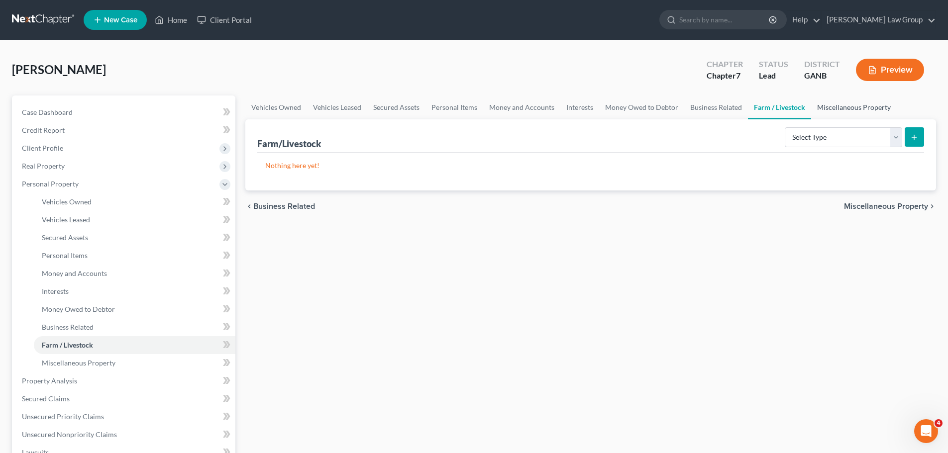
click at [886, 106] on link "Miscellaneous Property" at bounding box center [854, 107] width 86 height 24
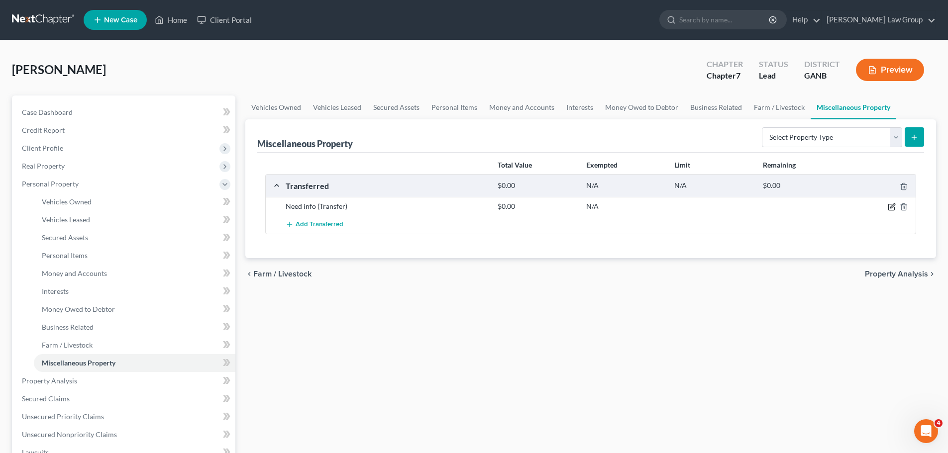
drag, startPoint x: 892, startPoint y: 200, endPoint x: 889, endPoint y: 205, distance: 5.4
click at [891, 201] on div "Need info (Transfer) $0.00 N/A" at bounding box center [591, 206] width 650 height 18
click at [889, 205] on icon "button" at bounding box center [891, 207] width 8 height 8
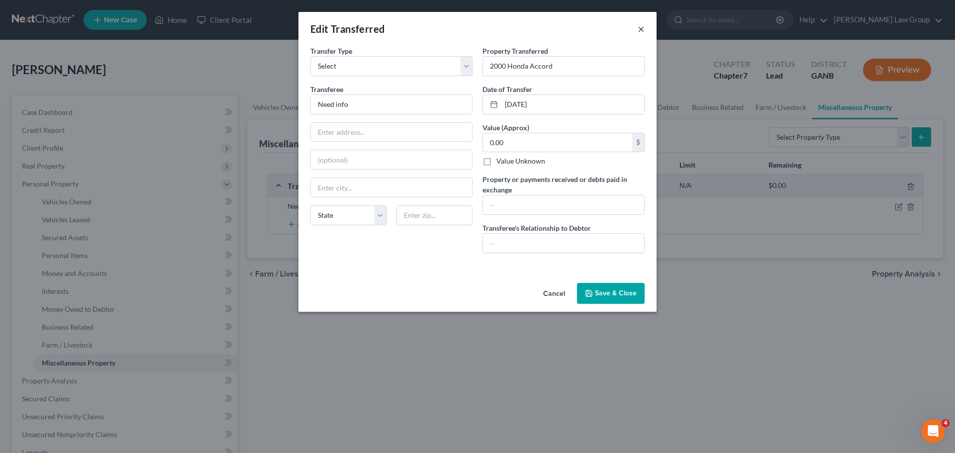
drag, startPoint x: 647, startPoint y: 29, endPoint x: 640, endPoint y: 30, distance: 7.6
click at [647, 29] on div "Edit Transferred ×" at bounding box center [477, 29] width 358 height 34
click at [640, 30] on button "×" at bounding box center [641, 29] width 7 height 12
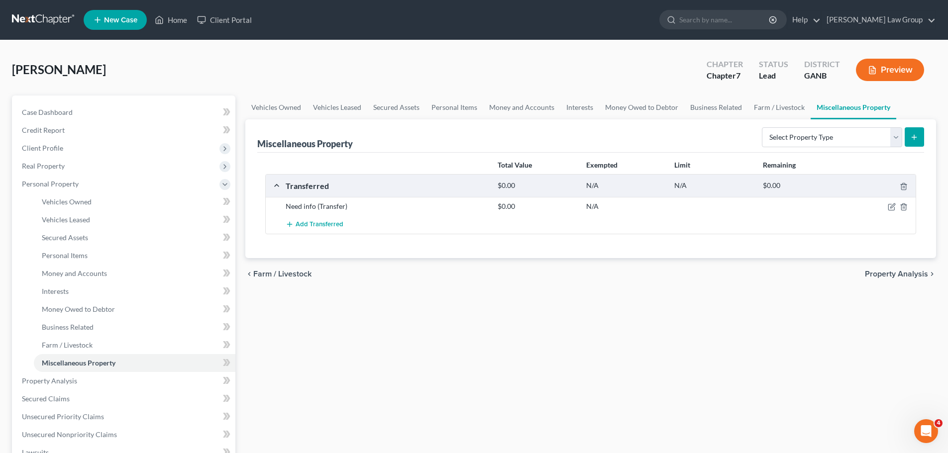
click at [640, 30] on ul "New Case Home Client Portal - No Result - See all results Or Press Enter... Hel…" at bounding box center [510, 20] width 852 height 26
click at [900, 208] on icon "button" at bounding box center [903, 207] width 8 height 8
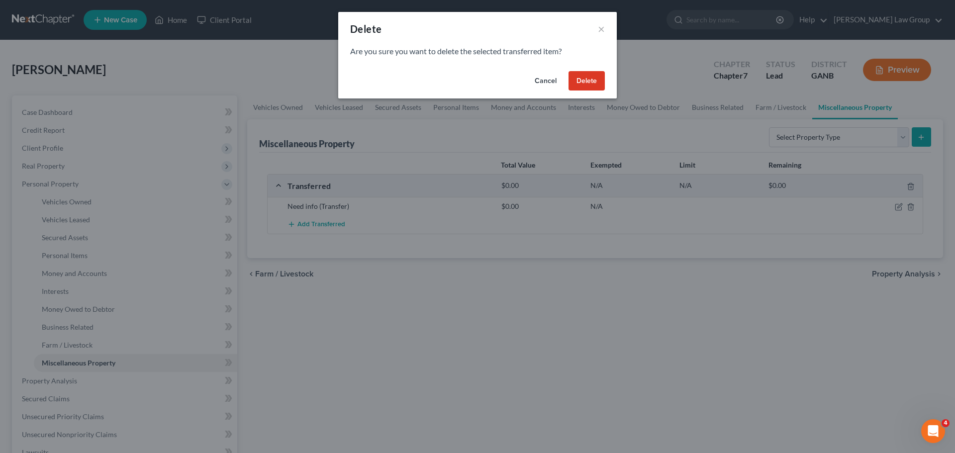
click at [590, 91] on button "Delete" at bounding box center [587, 81] width 36 height 20
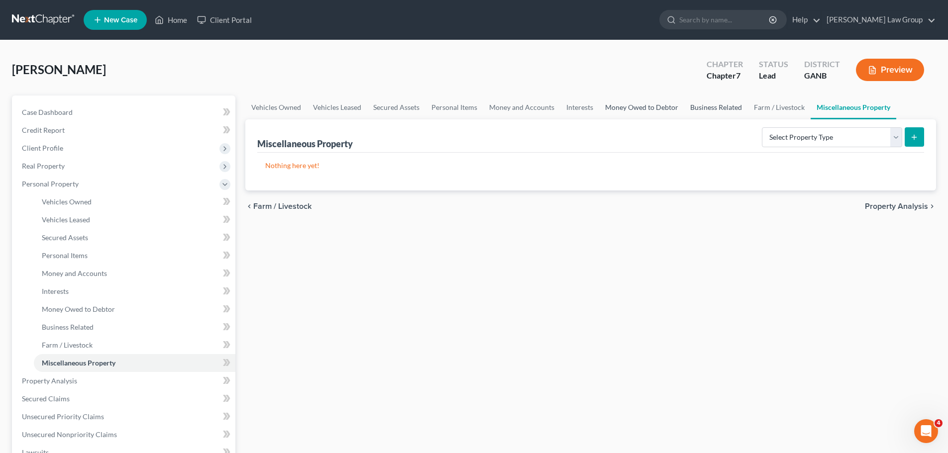
drag, startPoint x: 707, startPoint y: 111, endPoint x: 632, endPoint y: 108, distance: 74.6
click at [707, 111] on link "Business Related" at bounding box center [716, 107] width 64 height 24
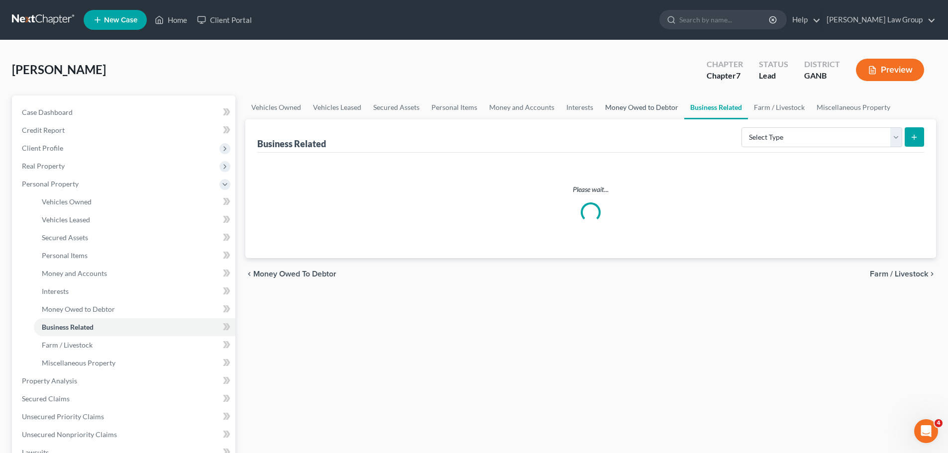
click at [632, 108] on link "Money Owed to Debtor" at bounding box center [641, 107] width 85 height 24
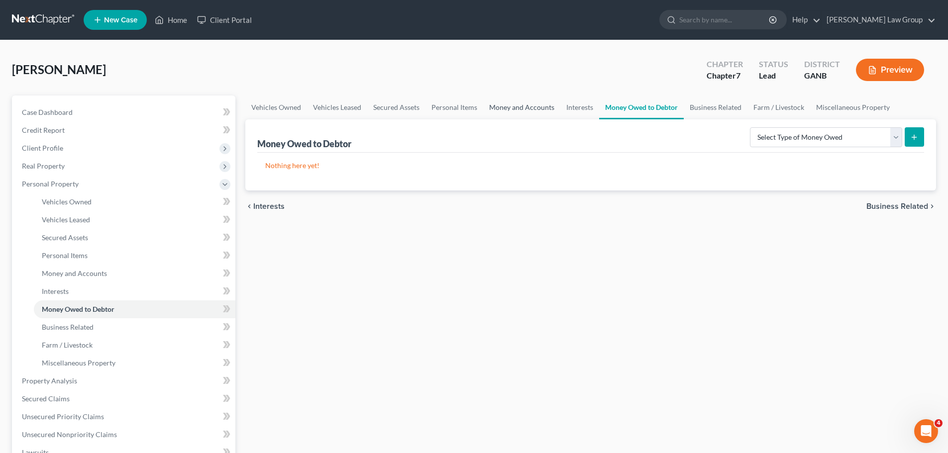
click at [526, 103] on link "Money and Accounts" at bounding box center [521, 107] width 77 height 24
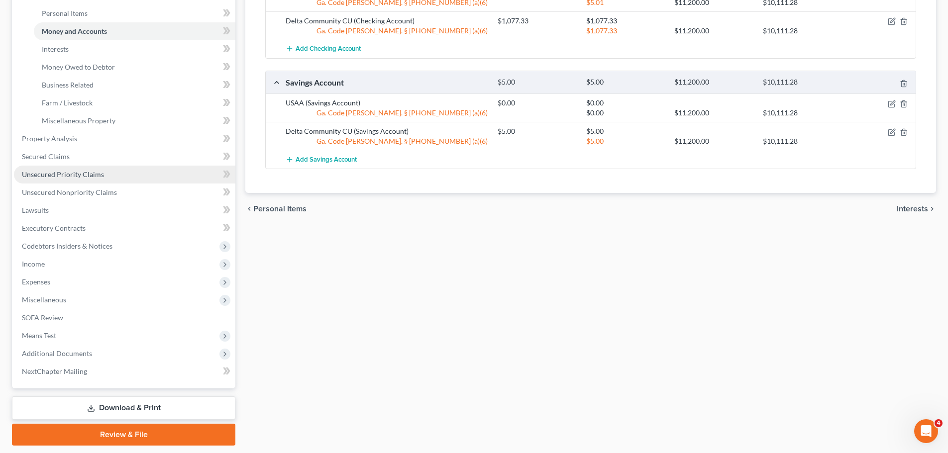
scroll to position [273, 0]
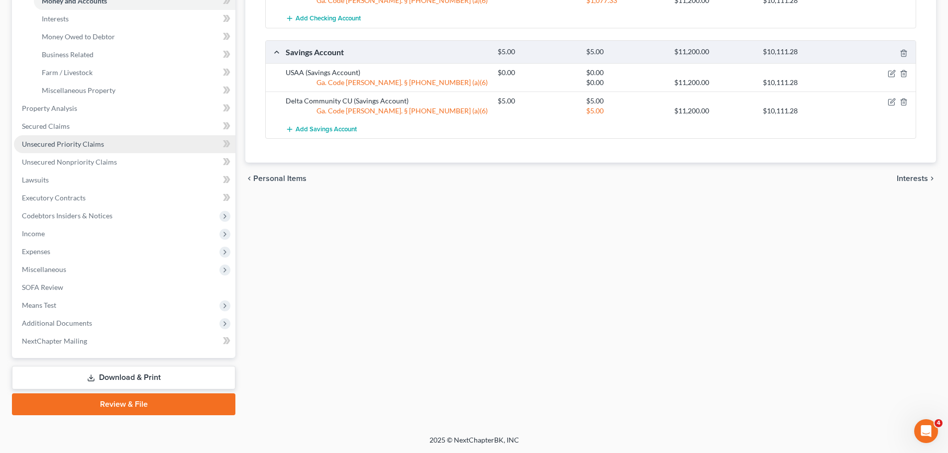
click at [91, 140] on span "Unsecured Priority Claims" at bounding box center [63, 144] width 82 height 8
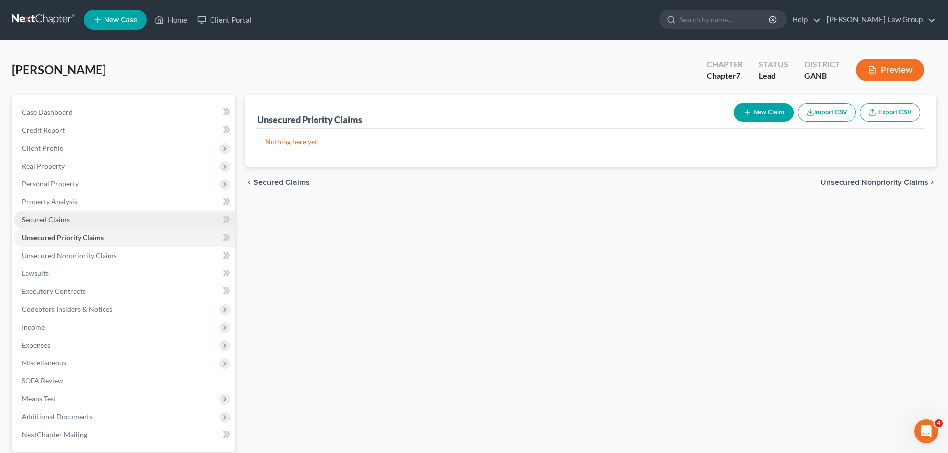
click at [73, 217] on link "Secured Claims" at bounding box center [124, 220] width 221 height 18
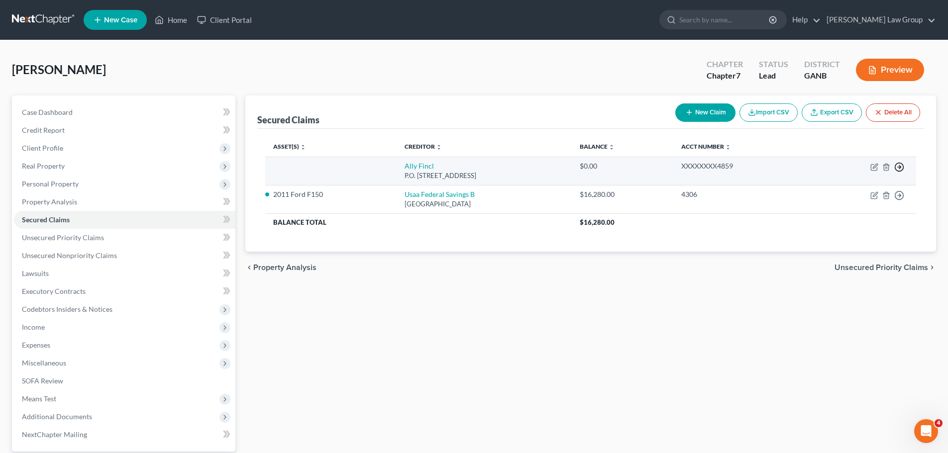
click at [896, 165] on icon "button" at bounding box center [899, 167] width 10 height 10
click at [826, 194] on link "Move to F" at bounding box center [853, 191] width 83 height 17
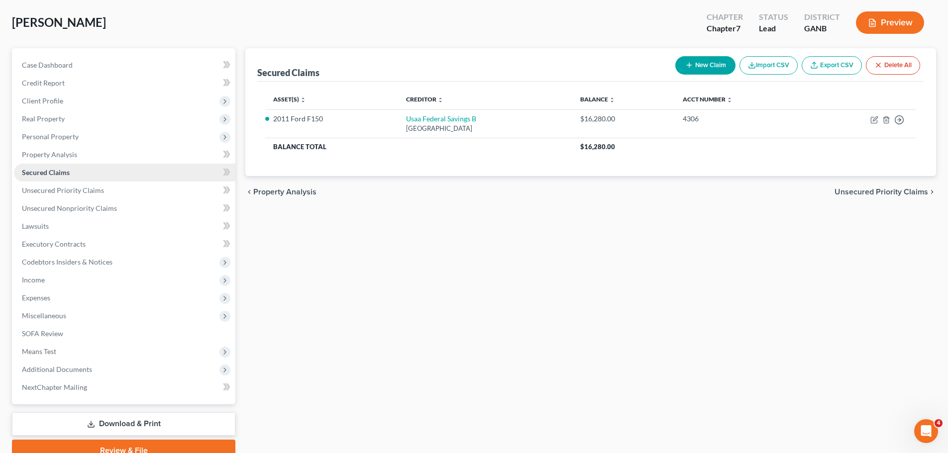
scroll to position [94, 0]
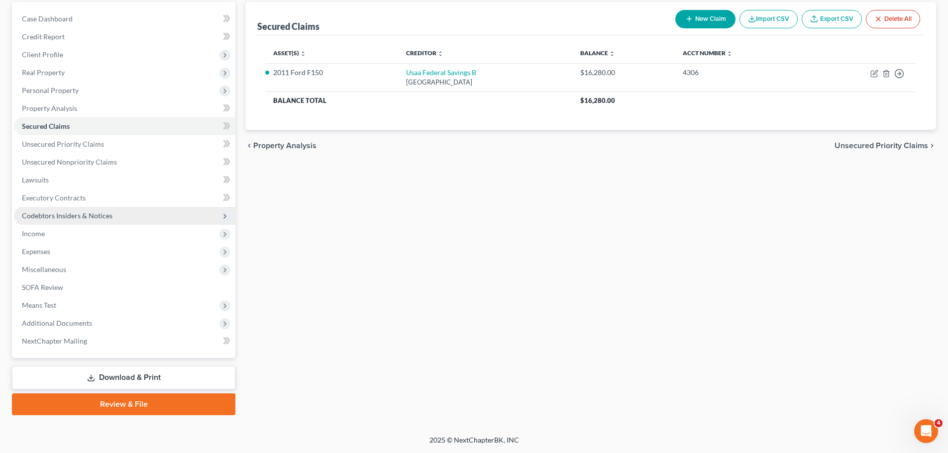
click at [77, 224] on span "Codebtors Insiders & Notices" at bounding box center [124, 216] width 221 height 18
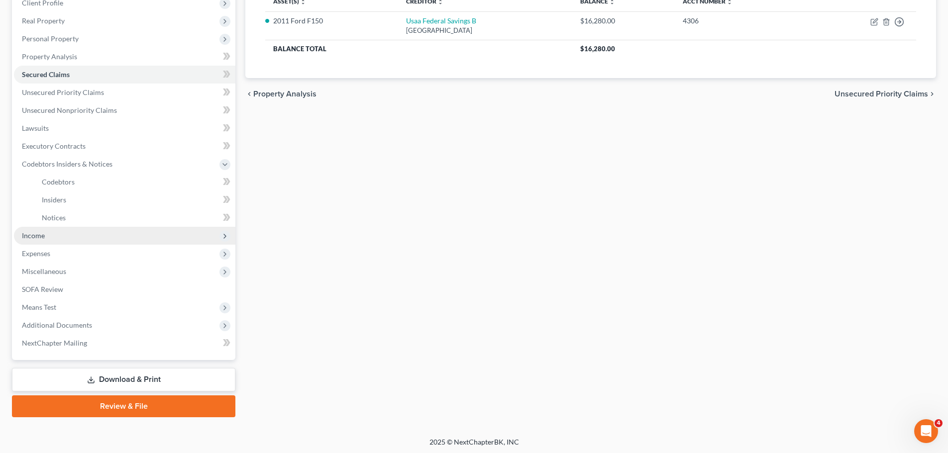
scroll to position [147, 0]
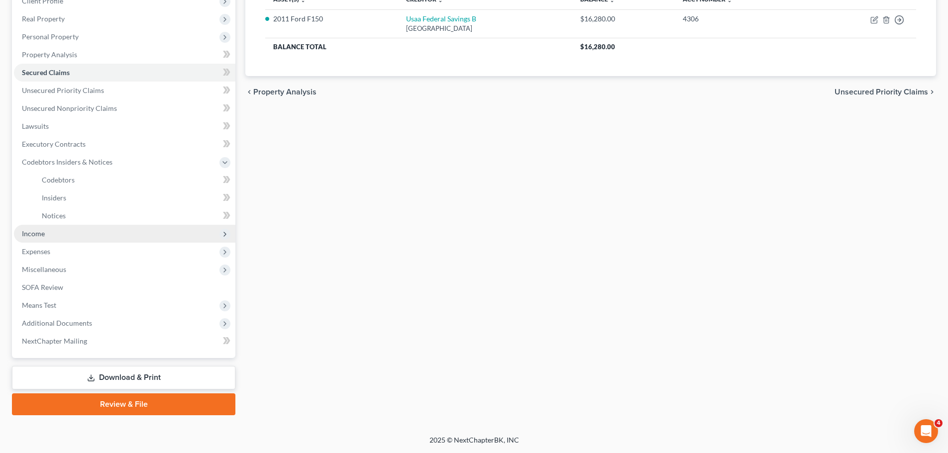
click at [88, 233] on span "Income" at bounding box center [124, 234] width 221 height 18
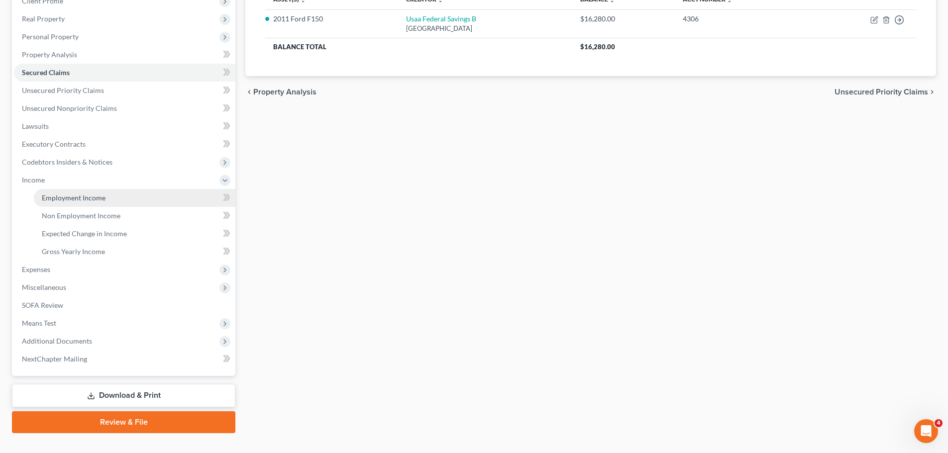
click at [98, 203] on link "Employment Income" at bounding box center [134, 198] width 201 height 18
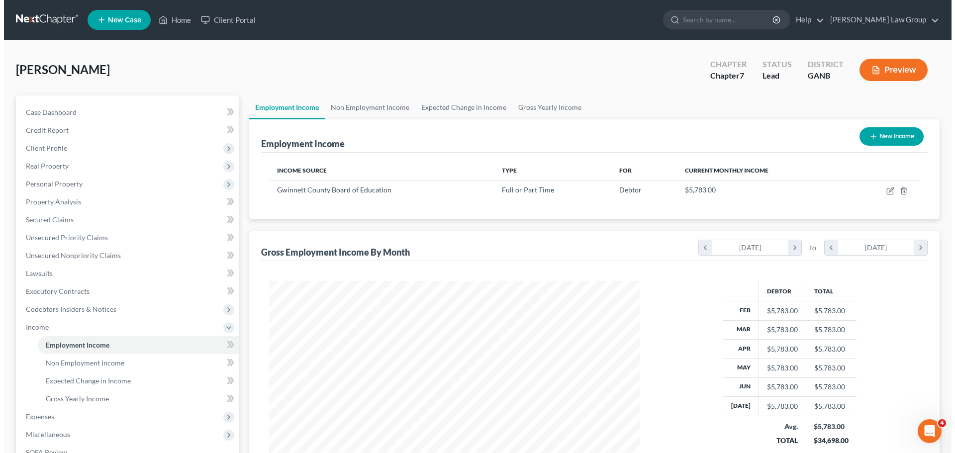
scroll to position [186, 391]
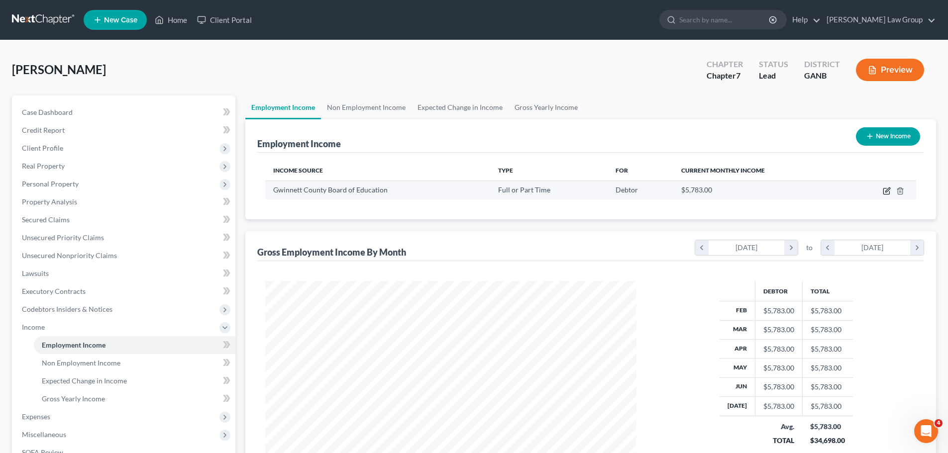
click at [887, 193] on icon "button" at bounding box center [886, 191] width 8 height 8
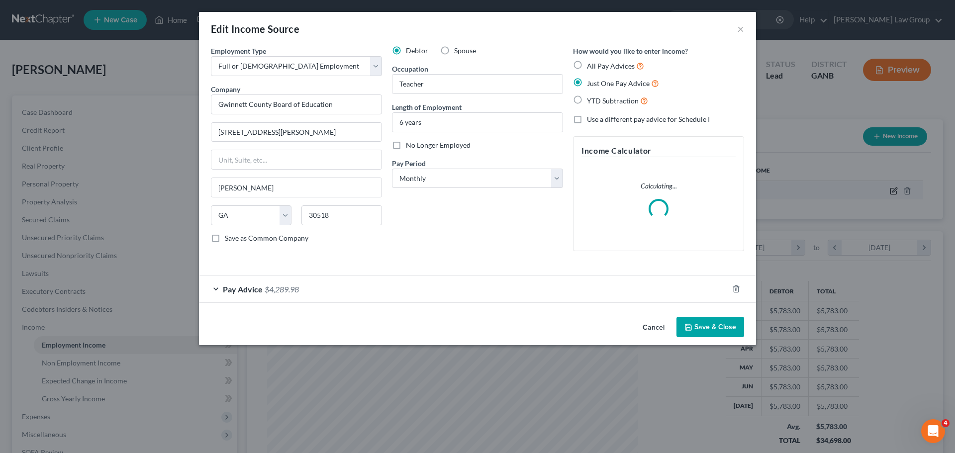
scroll to position [187, 394]
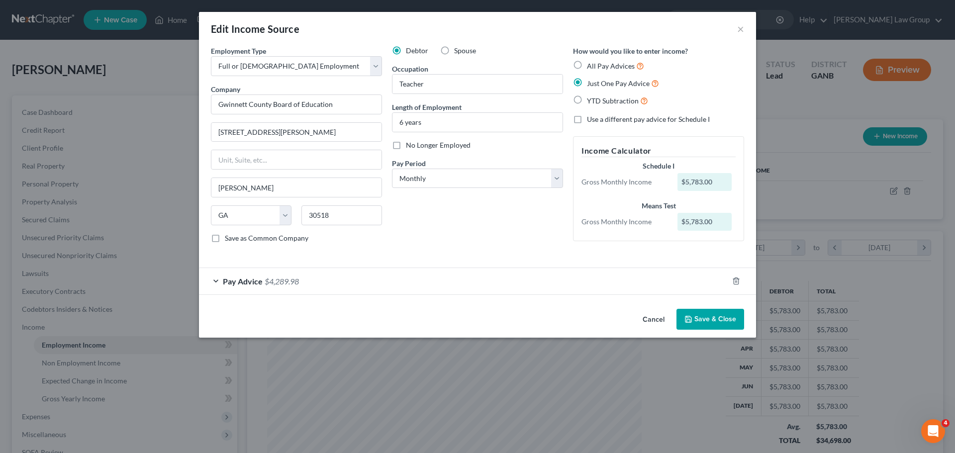
click at [253, 288] on div "Pay Advice $4,289.98" at bounding box center [463, 281] width 529 height 26
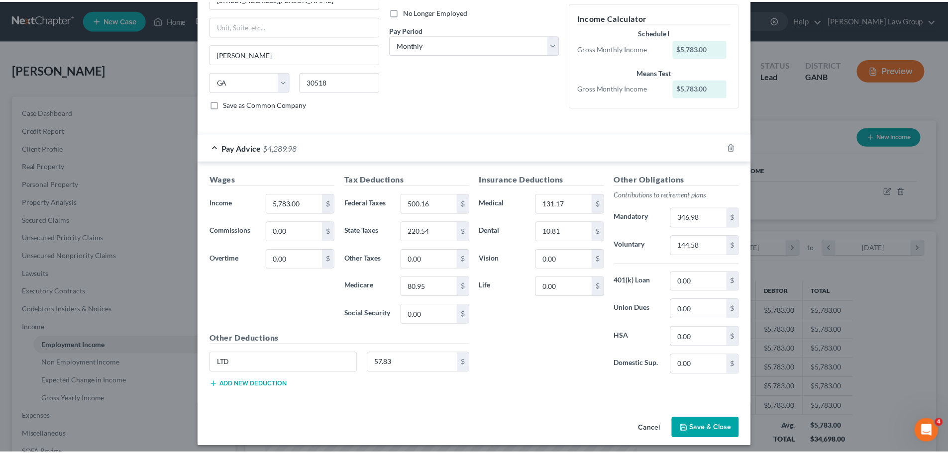
scroll to position [139, 0]
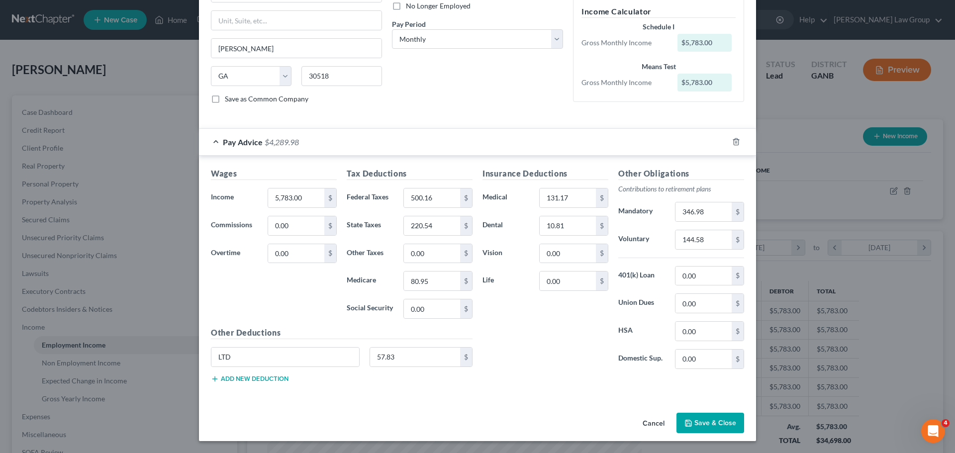
click at [685, 426] on icon "button" at bounding box center [688, 423] width 6 height 6
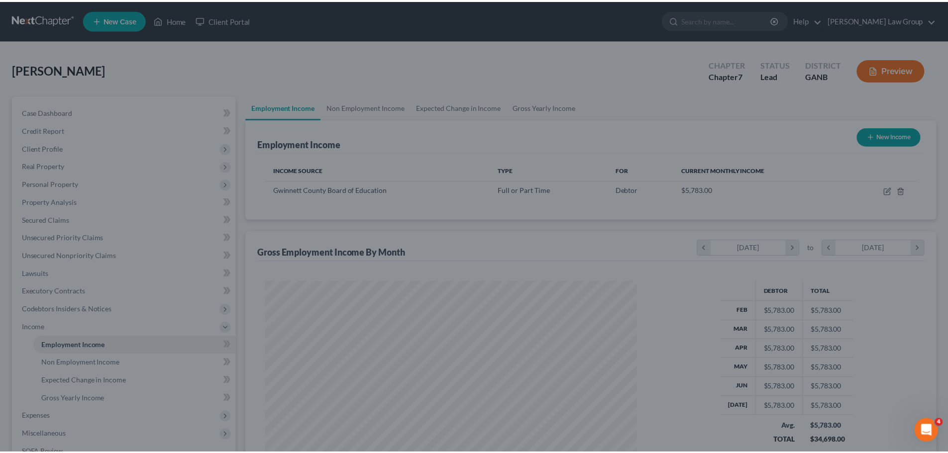
scroll to position [497190, 496985]
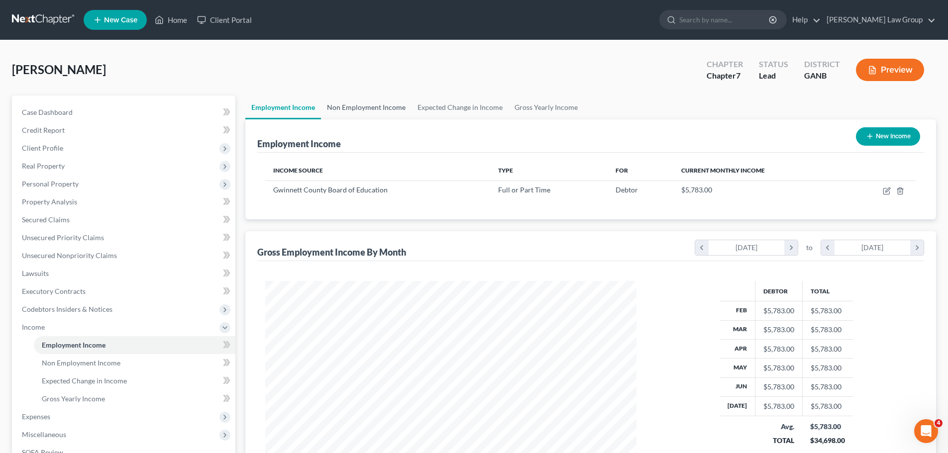
click at [365, 106] on link "Non Employment Income" at bounding box center [366, 107] width 91 height 24
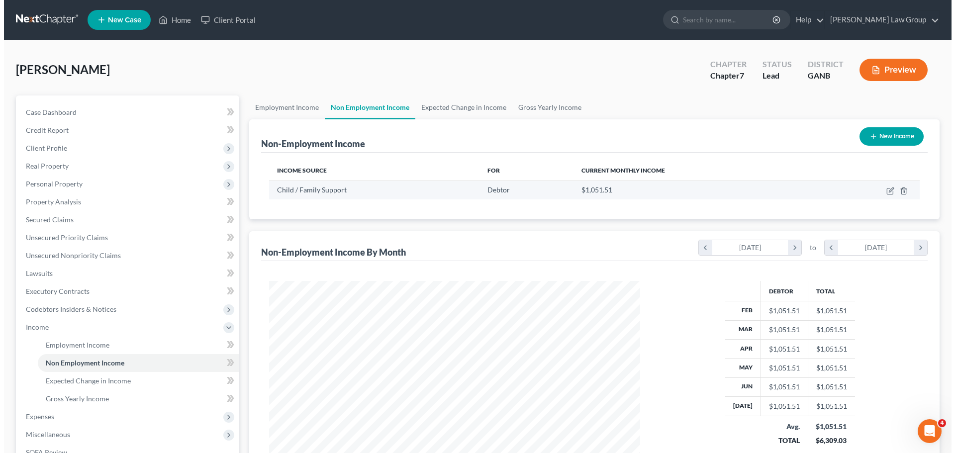
scroll to position [186, 391]
click at [883, 191] on icon "button" at bounding box center [886, 192] width 6 height 6
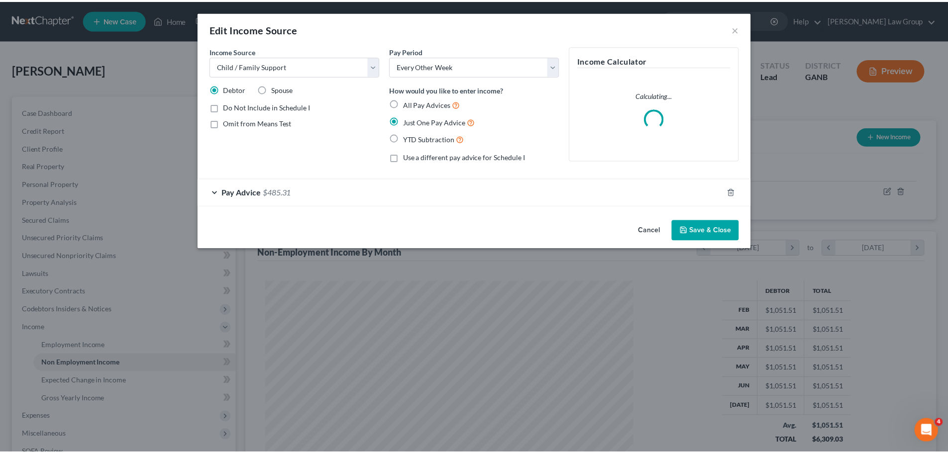
scroll to position [187, 394]
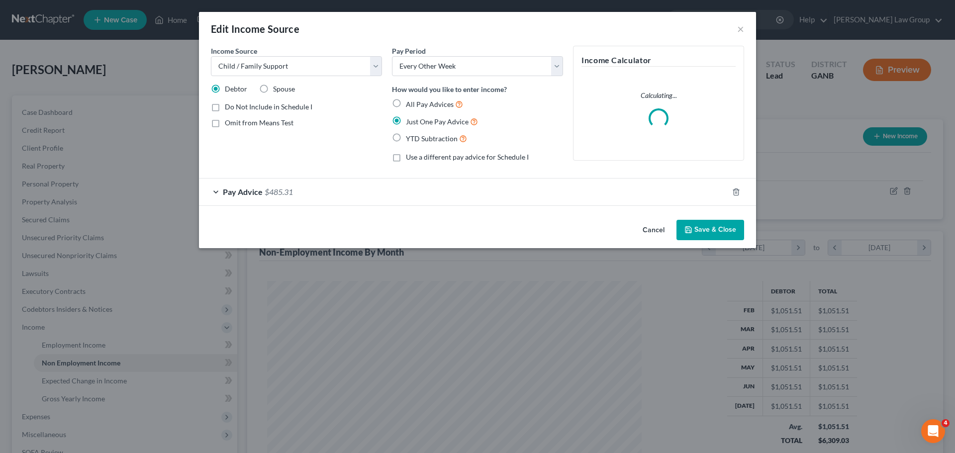
click at [727, 229] on button "Save & Close" at bounding box center [710, 230] width 68 height 21
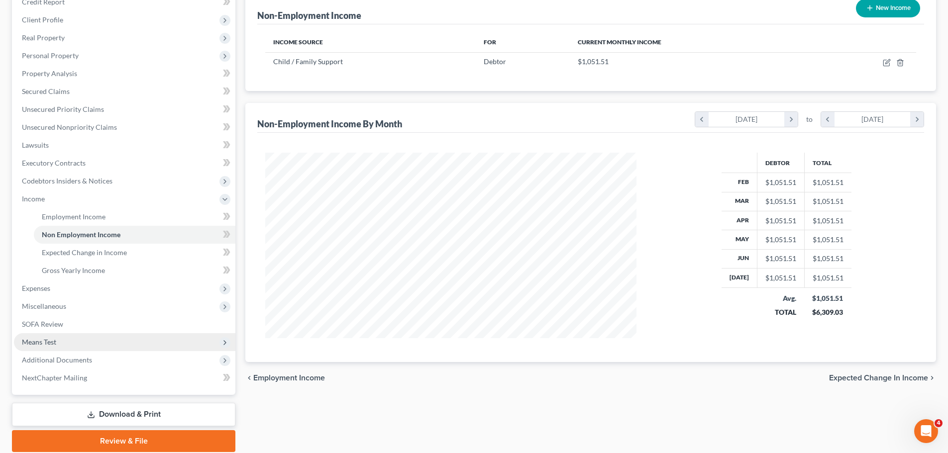
scroll to position [165, 0]
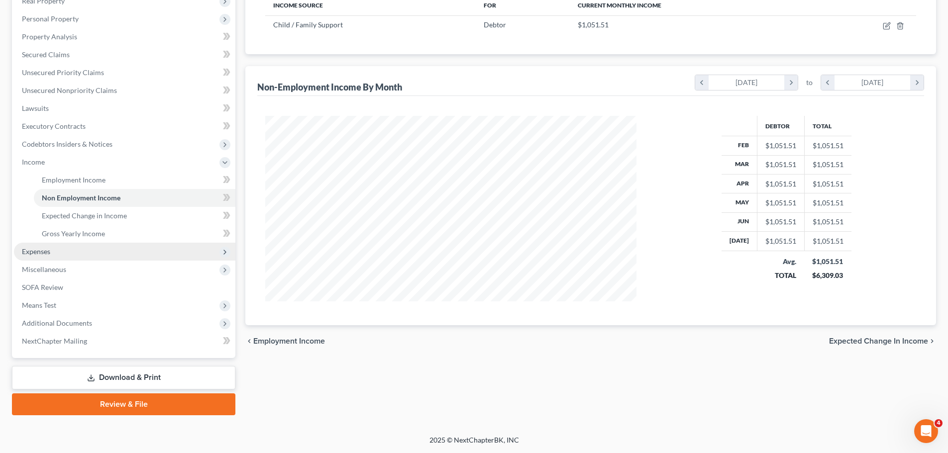
click at [112, 253] on span "Expenses" at bounding box center [124, 252] width 221 height 18
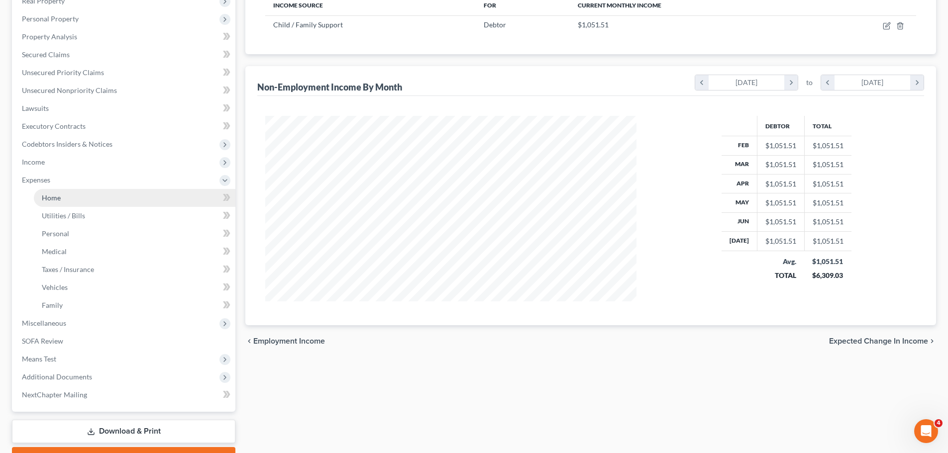
click at [82, 199] on link "Home" at bounding box center [134, 198] width 201 height 18
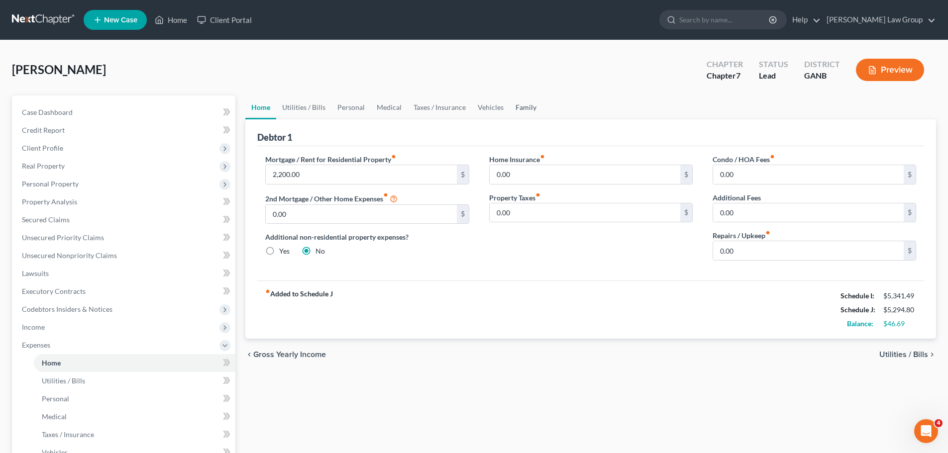
click at [514, 112] on link "Family" at bounding box center [525, 107] width 33 height 24
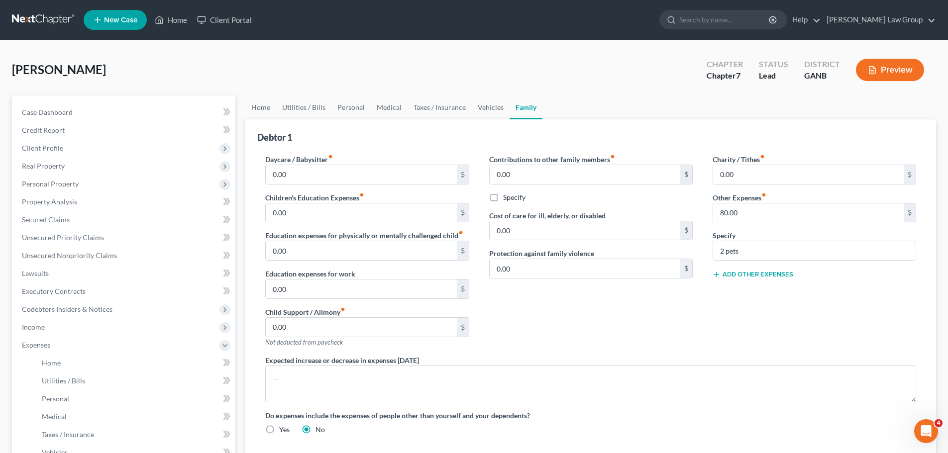
click at [770, 264] on div "Charity / Tithes fiber_manual_record 0.00 $ Other Expenses fiber_manual_record …" at bounding box center [813, 254] width 223 height 201
click at [757, 252] on input "2 pets" at bounding box center [814, 250] width 202 height 19
click at [746, 253] on input "2 pets" at bounding box center [814, 250] width 202 height 19
click at [686, 252] on div "Daycare / Babysitter fiber_manual_record 0.00 $ Children's Education Expenses f…" at bounding box center [590, 298] width 670 height 288
click at [738, 249] on input "2 pets" at bounding box center [814, 250] width 202 height 19
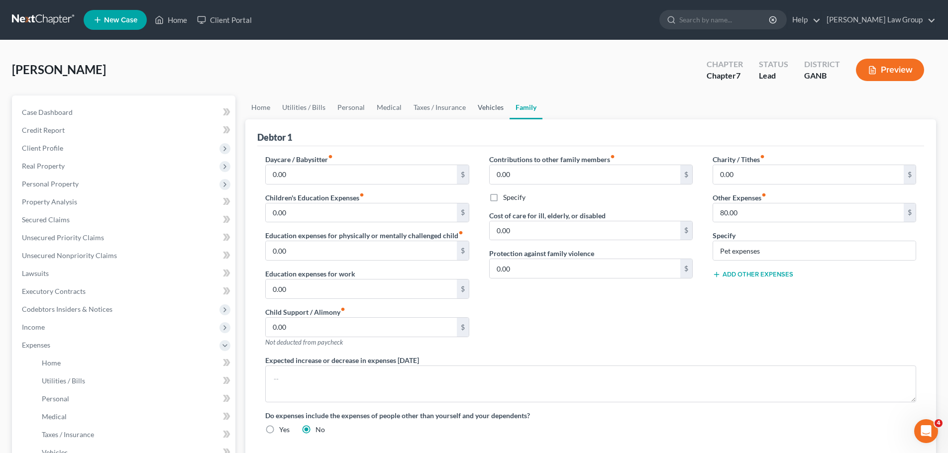
click at [490, 110] on link "Vehicles" at bounding box center [491, 107] width 38 height 24
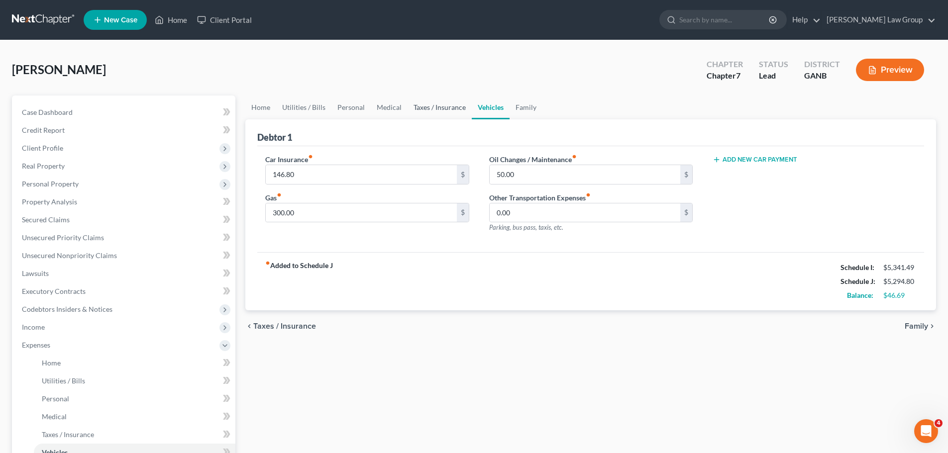
click at [420, 108] on link "Taxes / Insurance" at bounding box center [439, 107] width 64 height 24
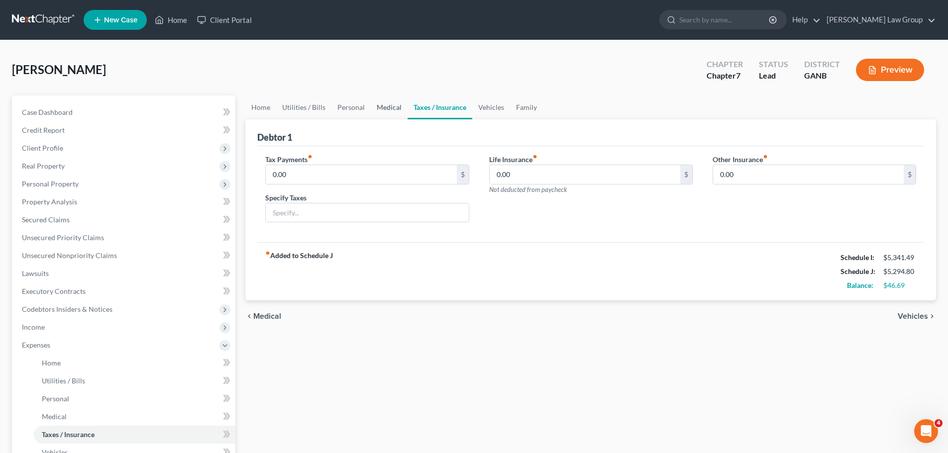
click at [384, 111] on link "Medical" at bounding box center [389, 107] width 37 height 24
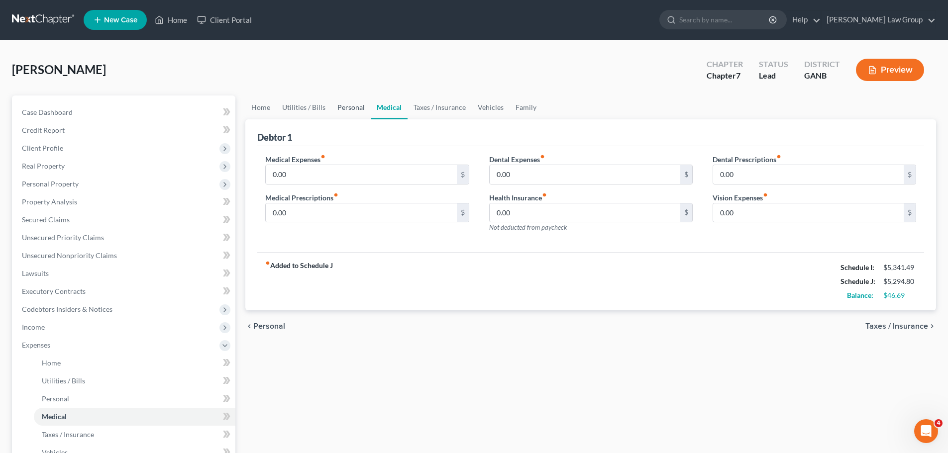
click at [346, 107] on link "Personal" at bounding box center [350, 107] width 39 height 24
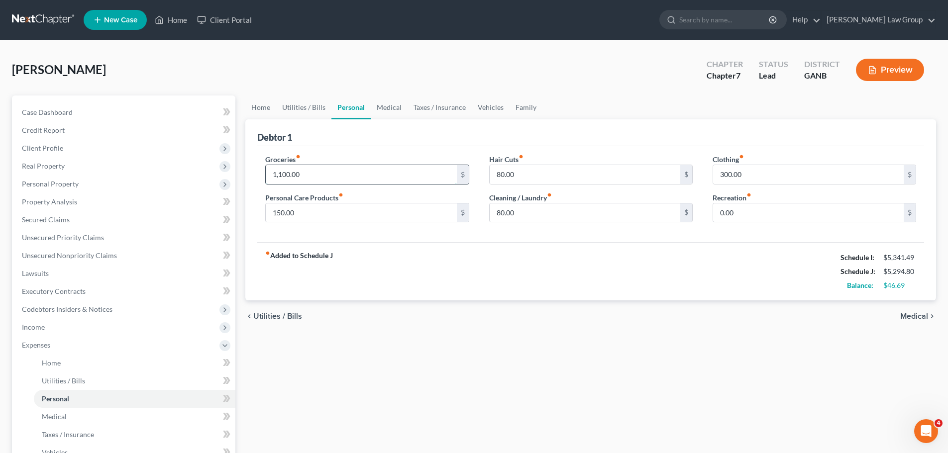
click at [321, 172] on input "1,100.00" at bounding box center [361, 174] width 190 height 19
click at [356, 213] on input "150.00" at bounding box center [361, 212] width 190 height 19
click at [483, 262] on div "fiber_manual_record Added to Schedule J Schedule I: $5,341.49 Schedule J: $5,24…" at bounding box center [590, 271] width 666 height 58
drag, startPoint x: 292, startPoint y: 108, endPoint x: 286, endPoint y: 111, distance: 6.0
click at [292, 108] on link "Utilities / Bills" at bounding box center [303, 107] width 55 height 24
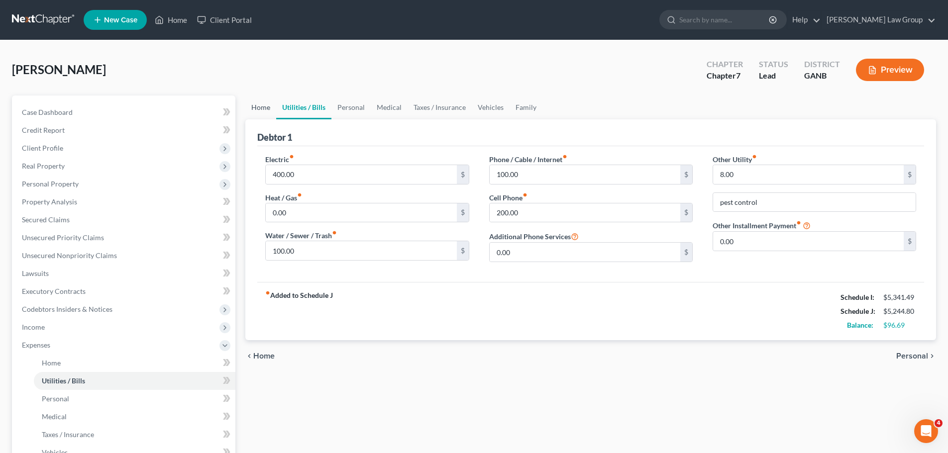
click at [266, 105] on link "Home" at bounding box center [260, 107] width 31 height 24
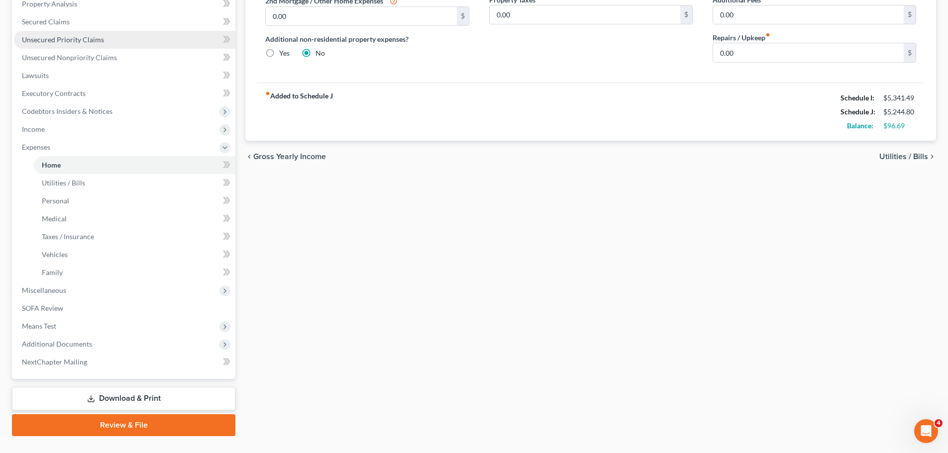
scroll to position [199, 0]
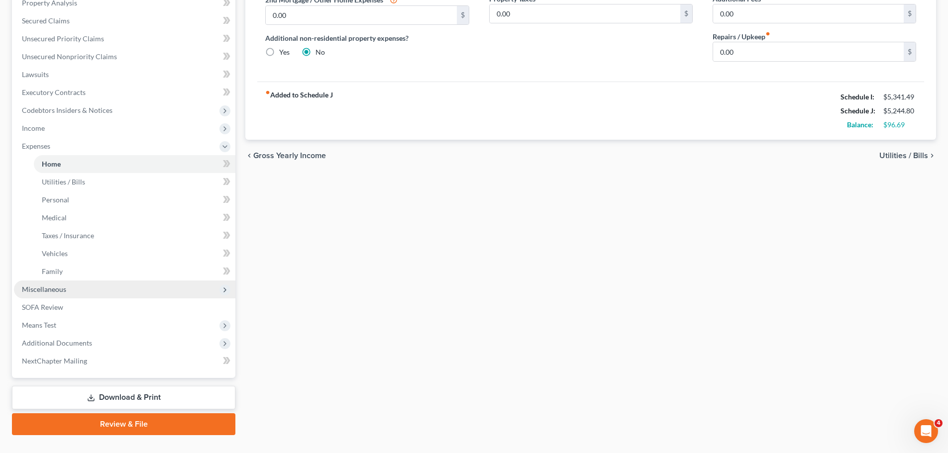
click at [94, 289] on span "Miscellaneous" at bounding box center [124, 290] width 221 height 18
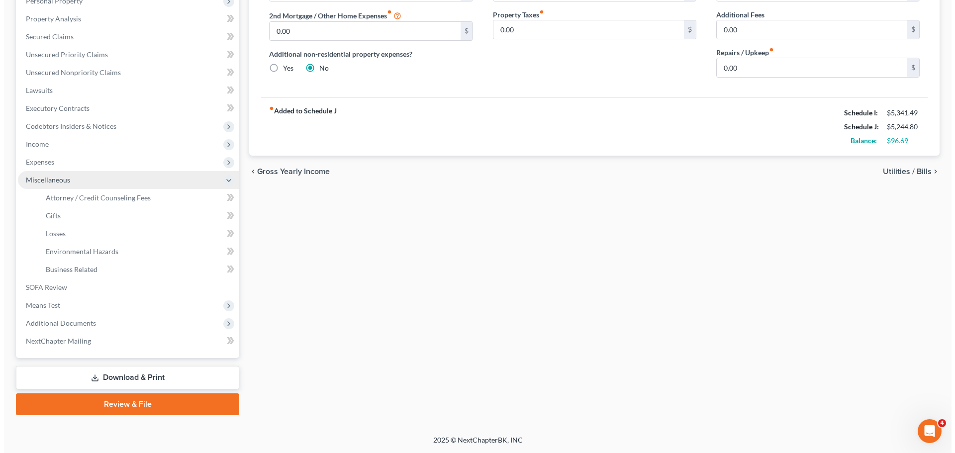
scroll to position [183, 0]
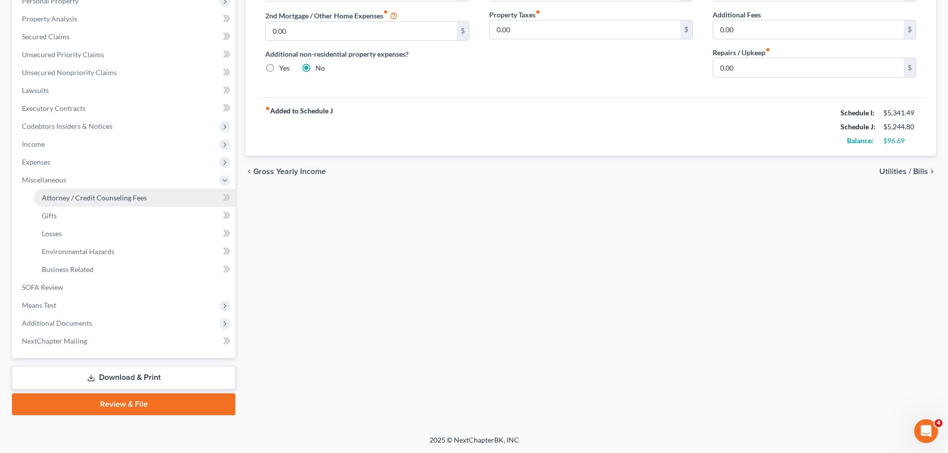
click at [114, 195] on span "Attorney / Credit Counseling Fees" at bounding box center [94, 197] width 105 height 8
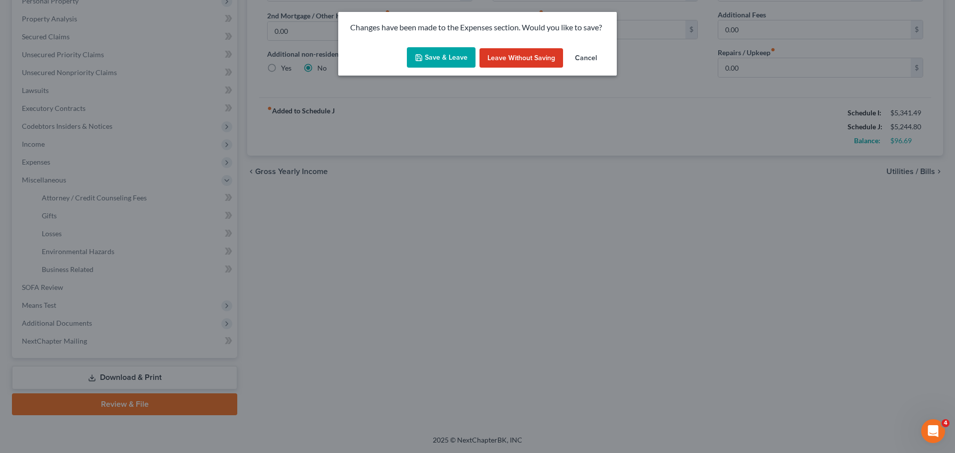
click at [442, 53] on button "Save & Leave" at bounding box center [441, 57] width 69 height 21
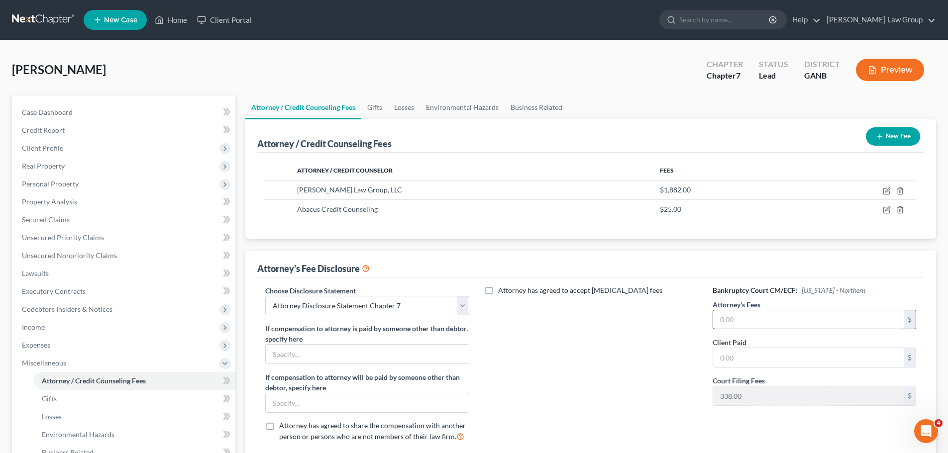
click at [746, 318] on input "text" at bounding box center [808, 319] width 190 height 19
click at [754, 365] on input "text" at bounding box center [808, 357] width 190 height 19
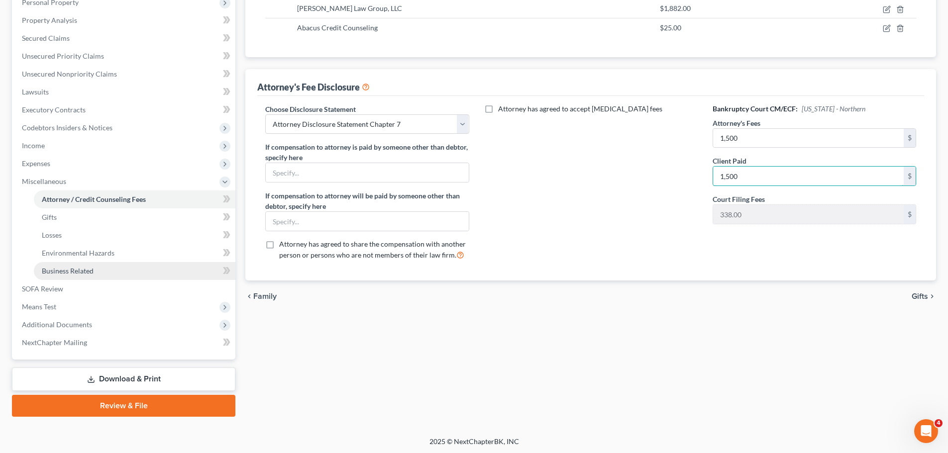
scroll to position [183, 0]
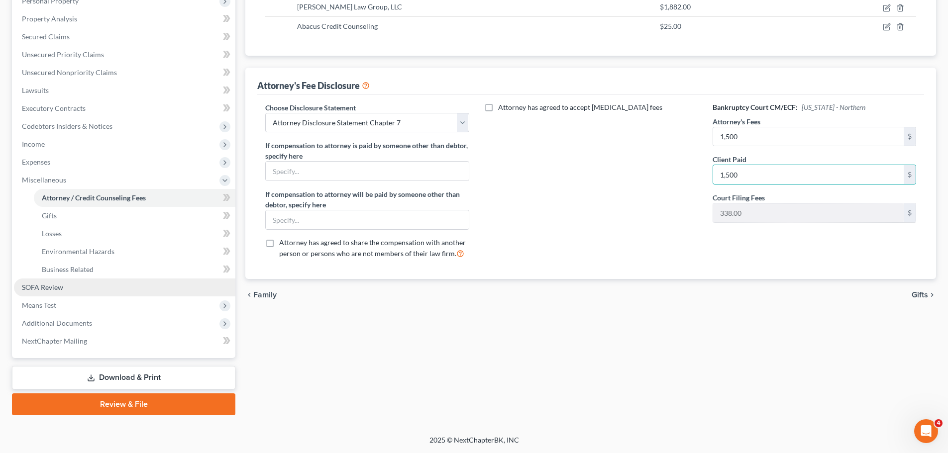
click at [84, 279] on link "SOFA Review" at bounding box center [124, 288] width 221 height 18
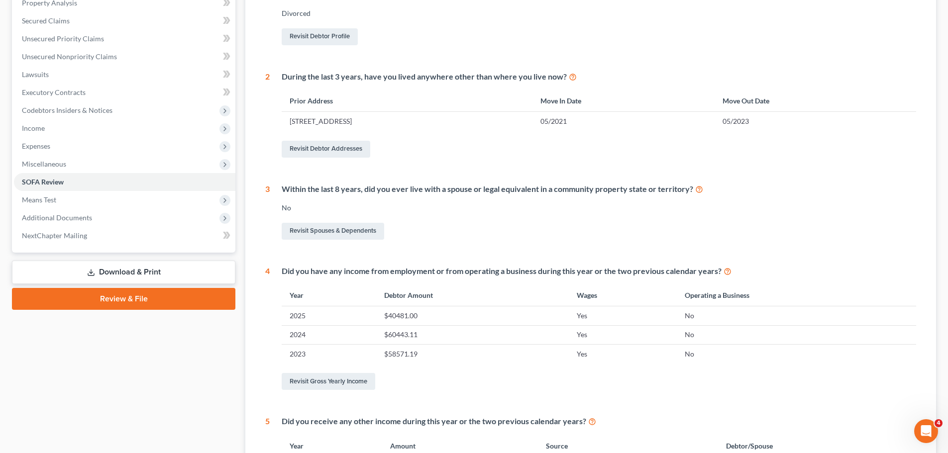
scroll to position [348, 0]
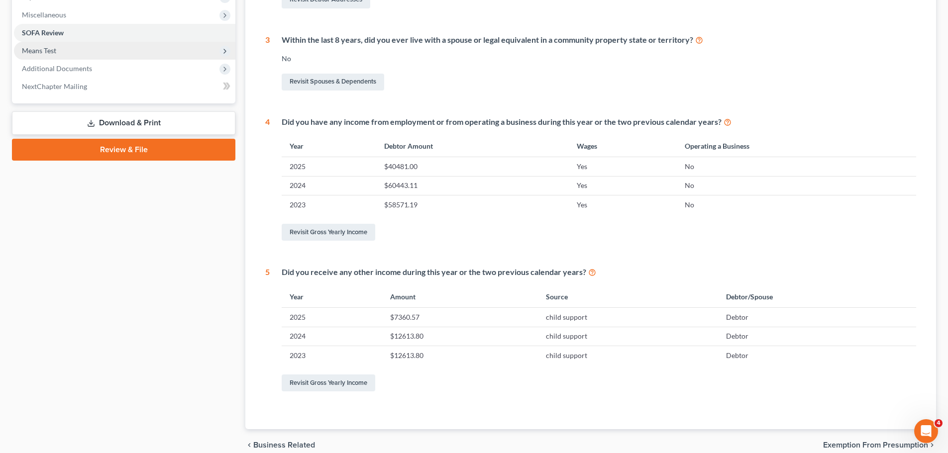
click at [67, 43] on span "Means Test" at bounding box center [124, 51] width 221 height 18
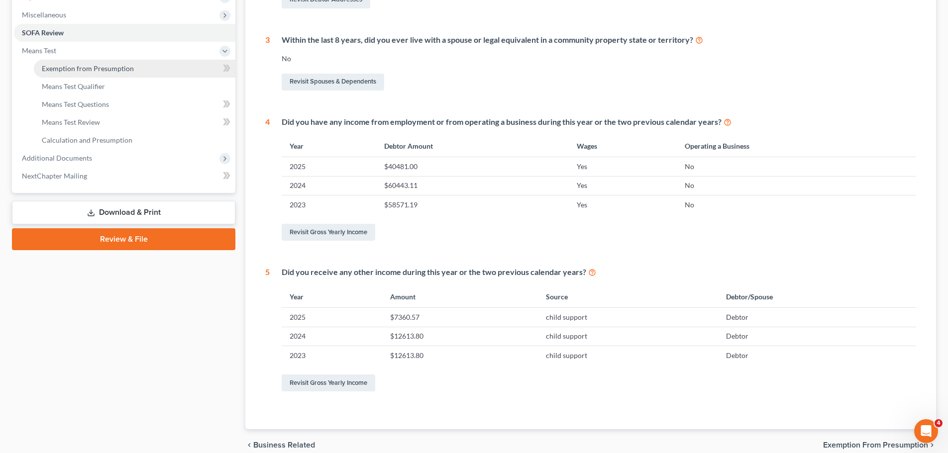
click at [125, 66] on span "Exemption from Presumption" at bounding box center [88, 68] width 92 height 8
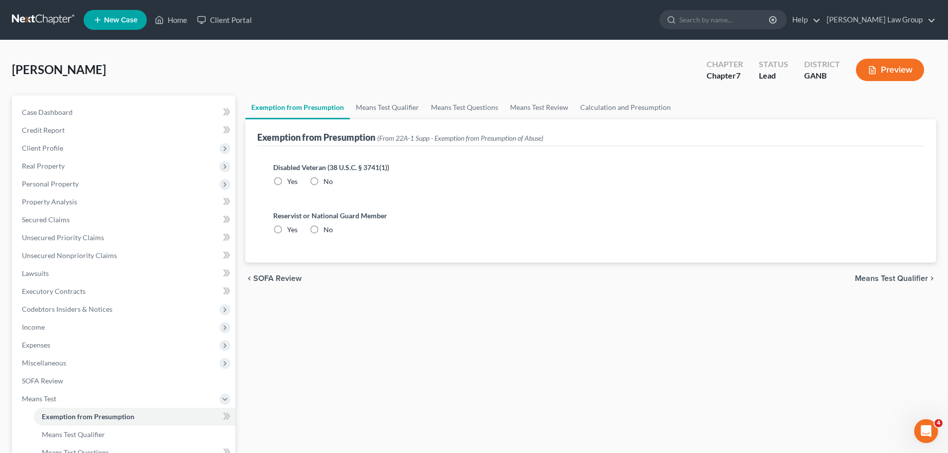
click at [323, 183] on label "No" at bounding box center [327, 182] width 9 height 10
click at [327, 183] on input "No" at bounding box center [330, 180] width 6 height 6
click at [323, 228] on label "No" at bounding box center [327, 230] width 9 height 10
click at [327, 228] on input "No" at bounding box center [330, 228] width 6 height 6
click at [388, 110] on link "Means Test Qualifier" at bounding box center [387, 107] width 75 height 24
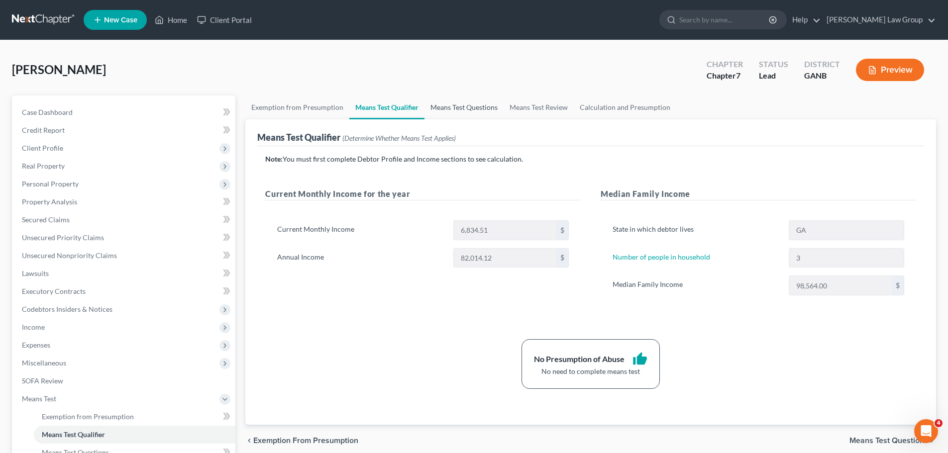
click at [461, 108] on link "Means Test Questions" at bounding box center [463, 107] width 79 height 24
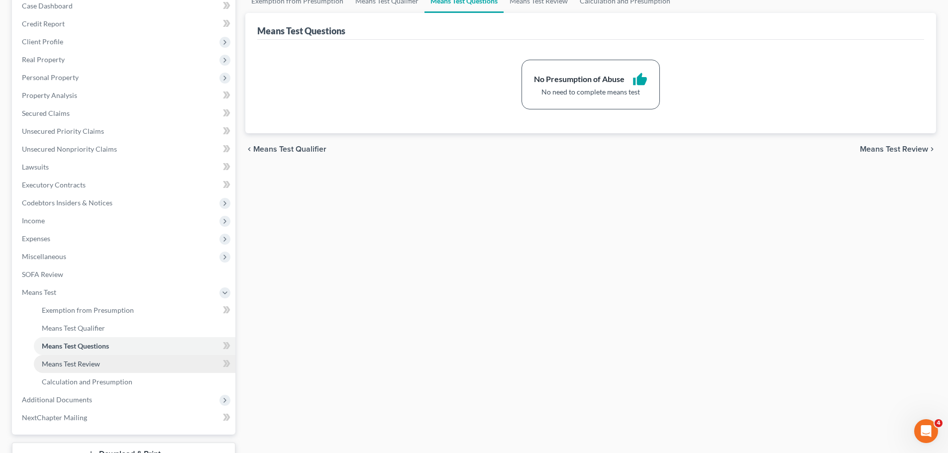
scroll to position [183, 0]
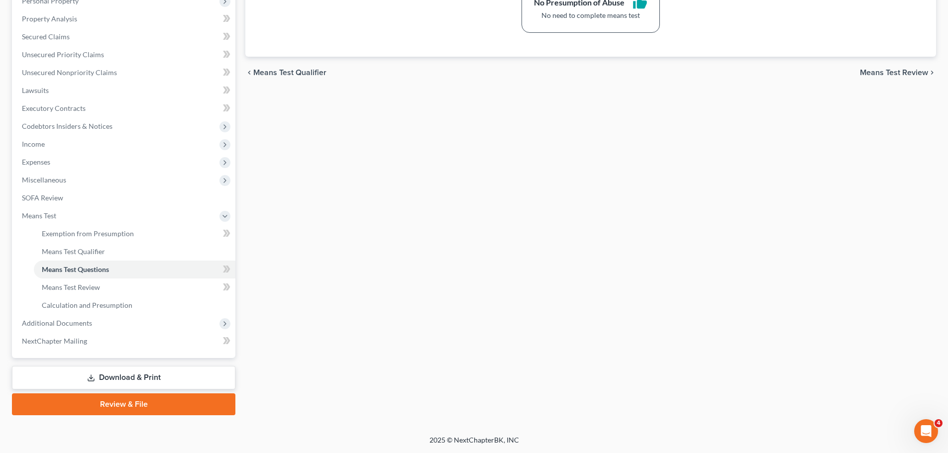
click at [104, 383] on link "Download & Print" at bounding box center [123, 377] width 223 height 23
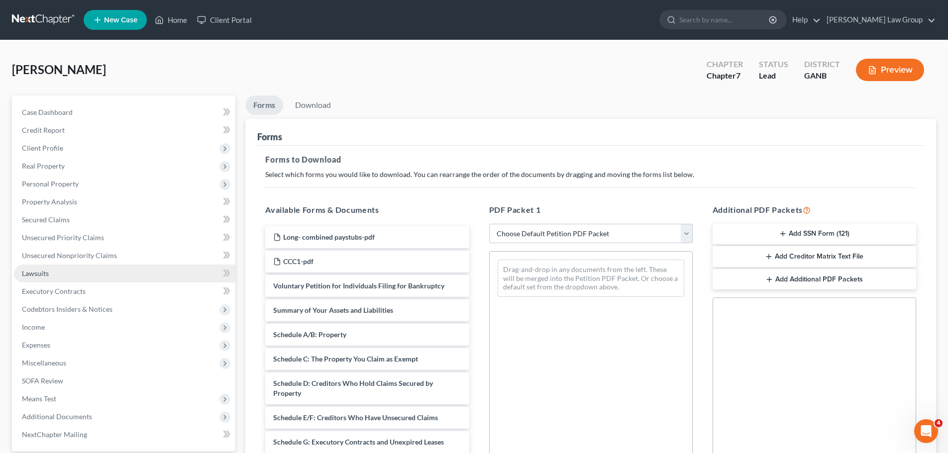
click at [75, 279] on link "Lawsuits" at bounding box center [124, 274] width 221 height 18
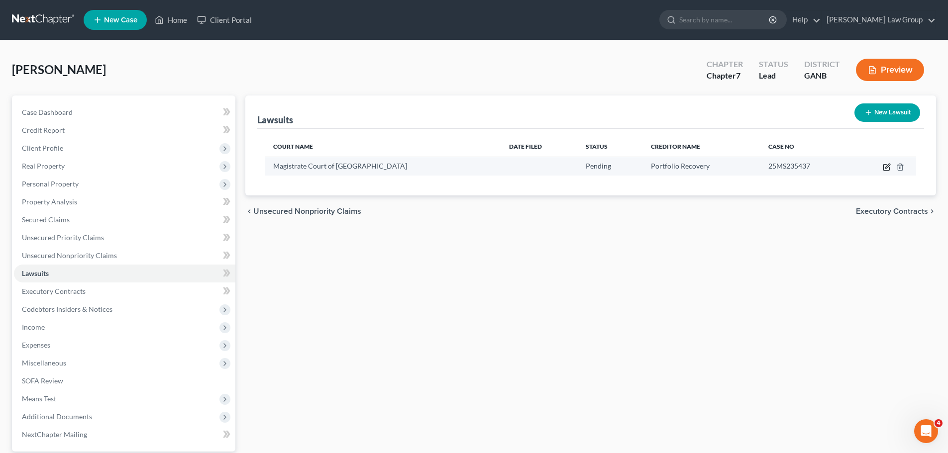
click at [884, 169] on icon "button" at bounding box center [886, 167] width 8 height 8
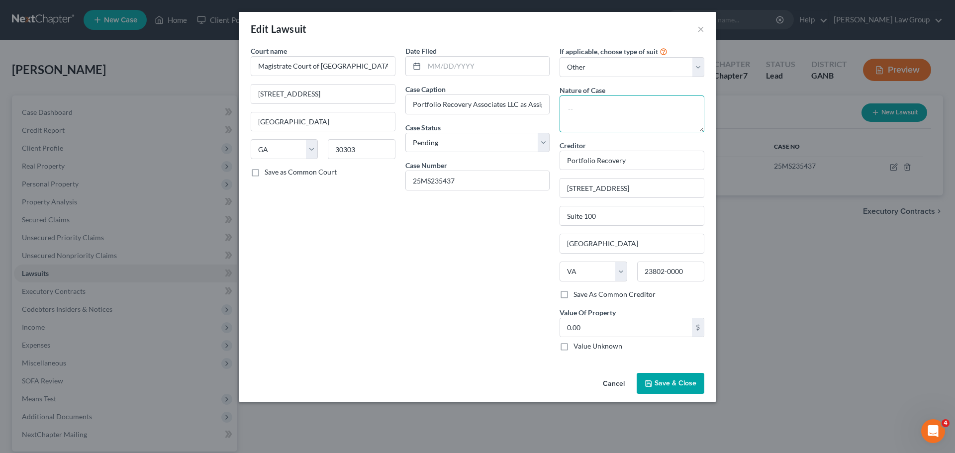
click at [599, 108] on textarea at bounding box center [632, 113] width 145 height 37
drag, startPoint x: 568, startPoint y: 346, endPoint x: 677, endPoint y: 384, distance: 116.4
click at [573, 346] on label "Value Unknown" at bounding box center [597, 346] width 49 height 10
click at [577, 346] on input "Value Unknown" at bounding box center [580, 344] width 6 height 6
click at [677, 384] on span "Save & Close" at bounding box center [676, 383] width 42 height 8
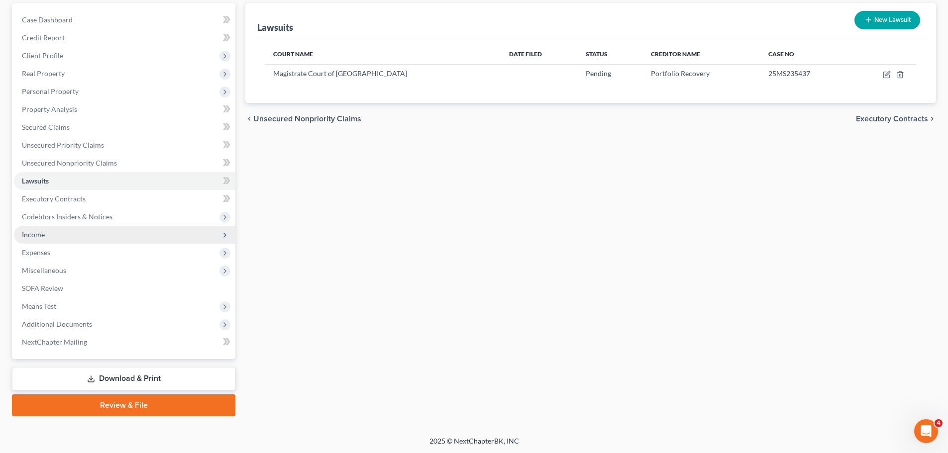
scroll to position [94, 0]
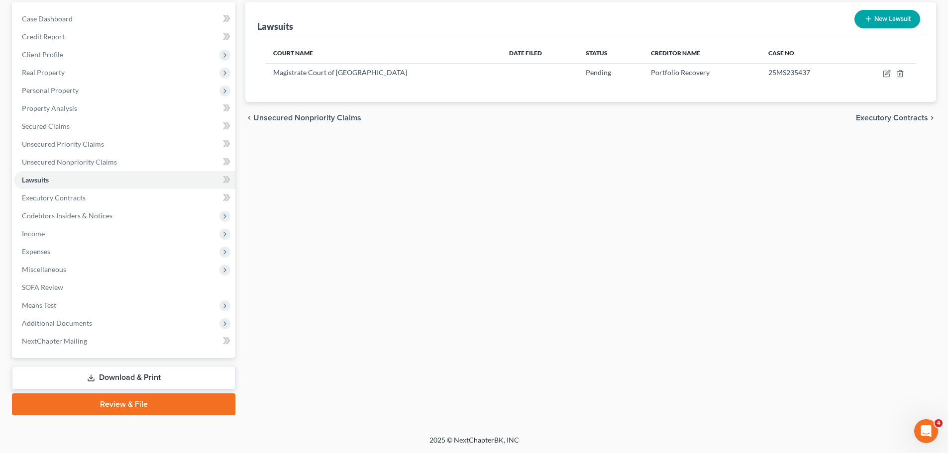
click at [136, 372] on link "Download & Print" at bounding box center [123, 377] width 223 height 23
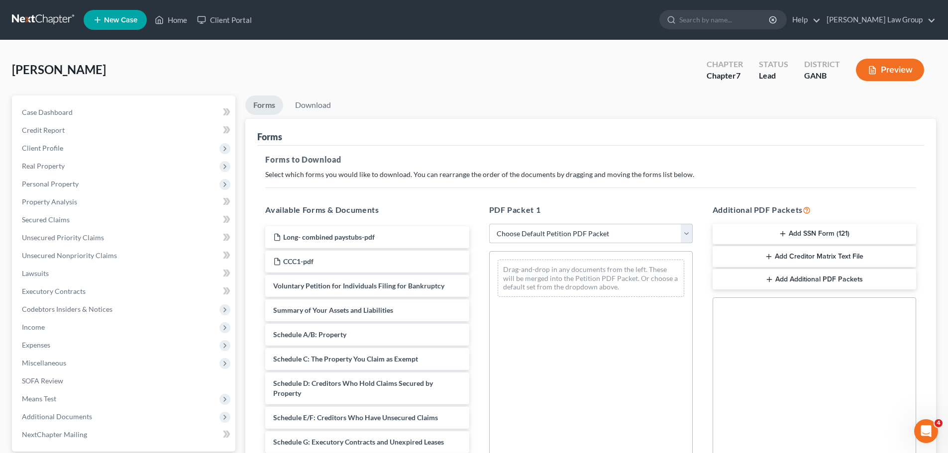
drag, startPoint x: 595, startPoint y: 227, endPoint x: 562, endPoint y: 242, distance: 36.3
click at [594, 227] on select "Choose Default Petition PDF Packet Complete Bankruptcy Petition (all forms and …" at bounding box center [590, 234] width 203 height 20
click at [489, 224] on select "Choose Default Petition PDF Packet Complete Bankruptcy Petition (all forms and …" at bounding box center [590, 234] width 203 height 20
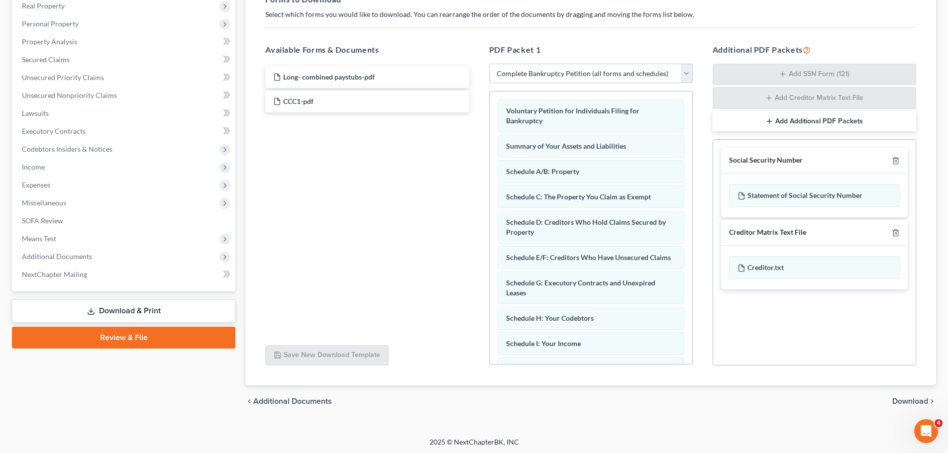
scroll to position [162, 0]
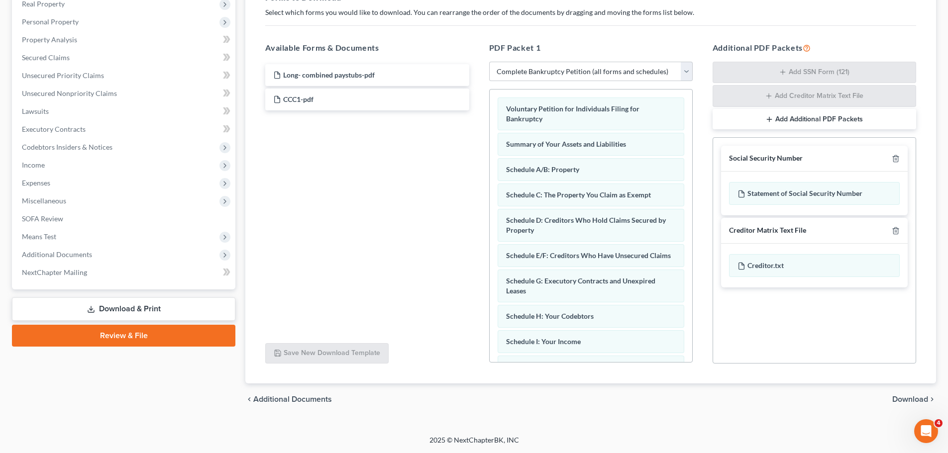
click at [120, 307] on link "Download & Print" at bounding box center [123, 308] width 223 height 23
click at [47, 179] on span "Expenses" at bounding box center [36, 183] width 28 height 8
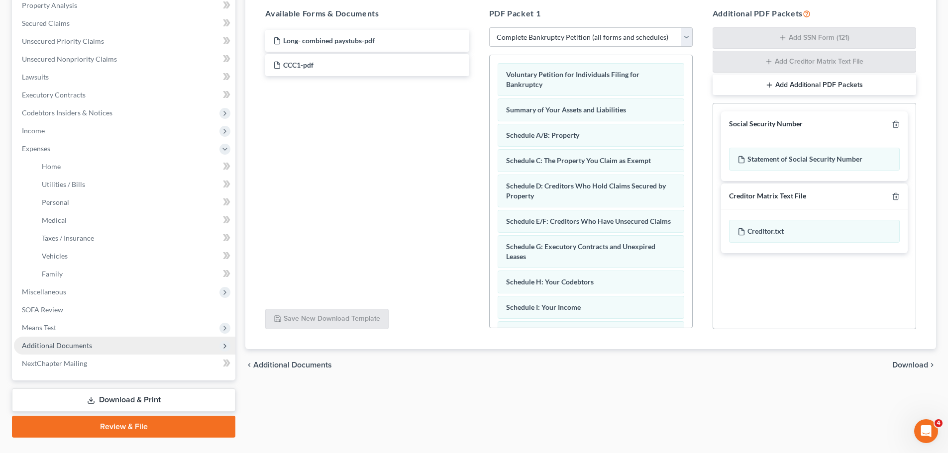
scroll to position [219, 0]
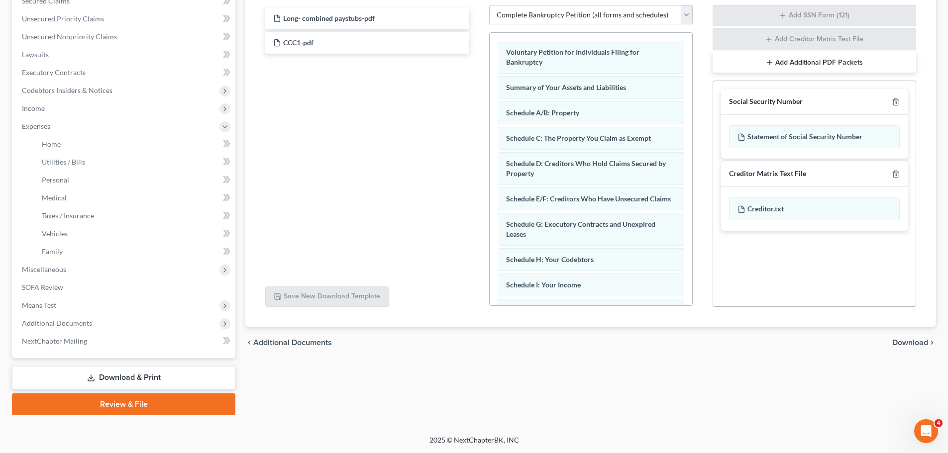
click at [117, 375] on link "Download & Print" at bounding box center [123, 377] width 223 height 23
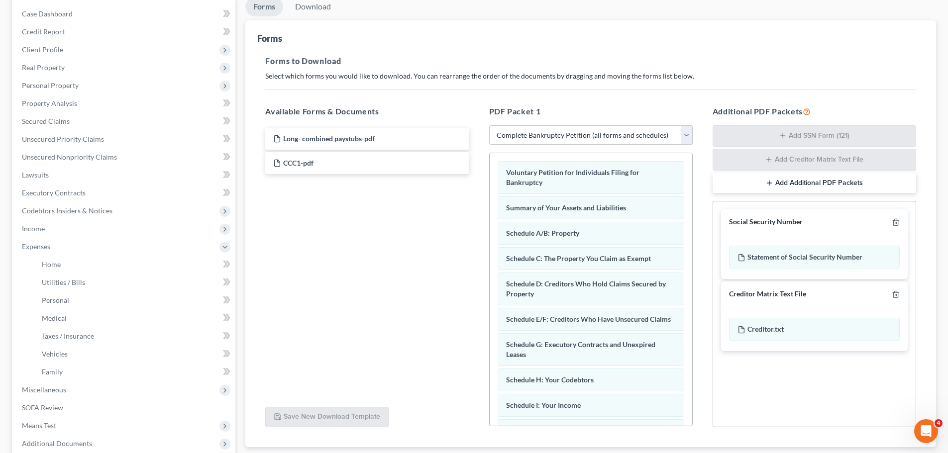
scroll to position [20, 0]
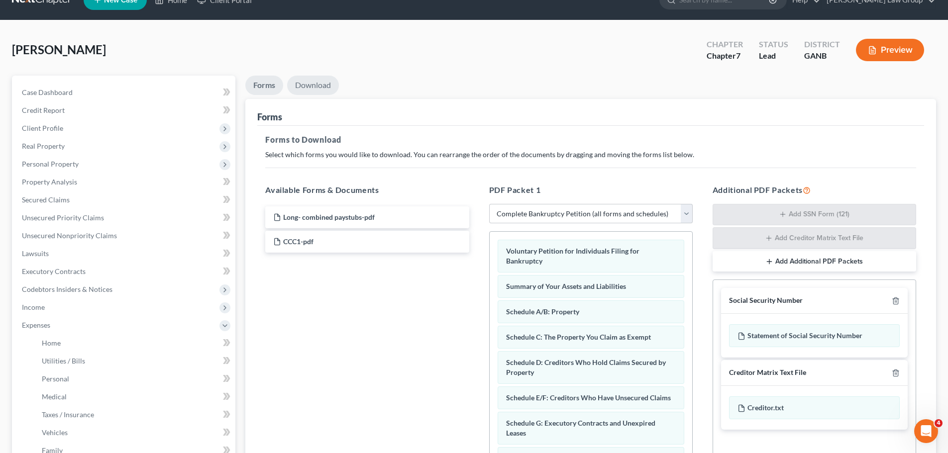
click at [308, 81] on link "Download" at bounding box center [313, 85] width 52 height 19
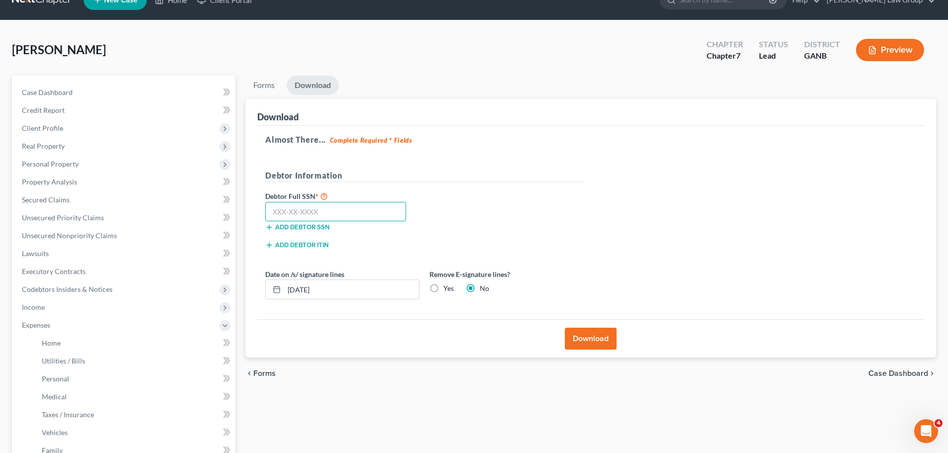
drag, startPoint x: 292, startPoint y: 202, endPoint x: 288, endPoint y: 211, distance: 9.3
click at [292, 202] on input "text" at bounding box center [335, 212] width 141 height 20
click at [594, 340] on button "Download" at bounding box center [591, 339] width 52 height 22
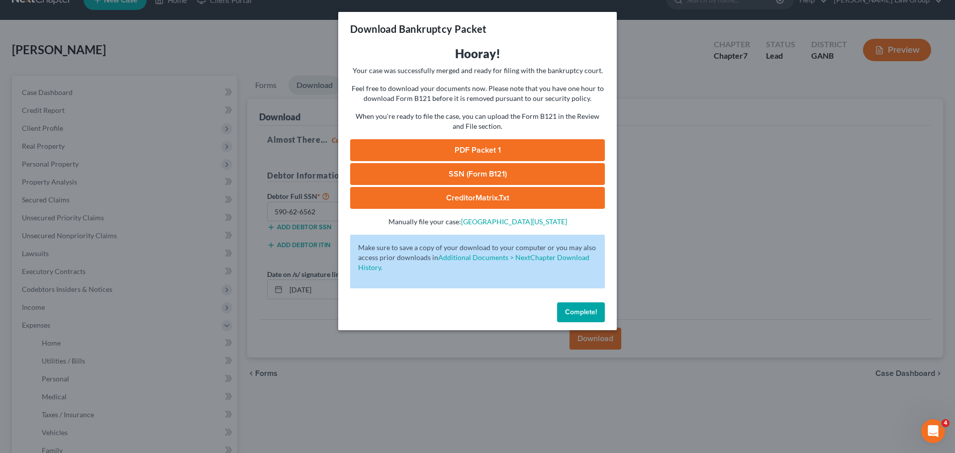
click at [444, 144] on link "PDF Packet 1" at bounding box center [477, 150] width 255 height 22
click at [470, 166] on link "SSN (Form B121)" at bounding box center [477, 174] width 255 height 22
drag, startPoint x: 581, startPoint y: 316, endPoint x: 708, endPoint y: 0, distance: 340.3
click at [581, 316] on button "Complete!" at bounding box center [581, 312] width 48 height 20
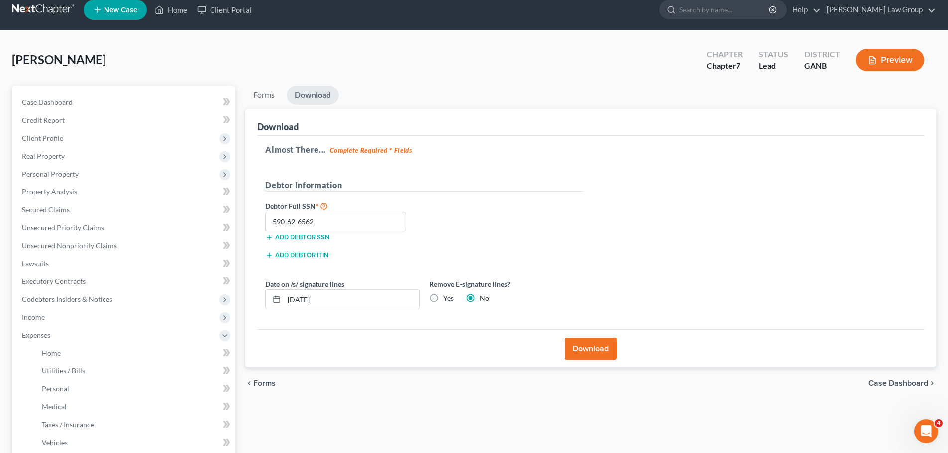
scroll to position [0, 0]
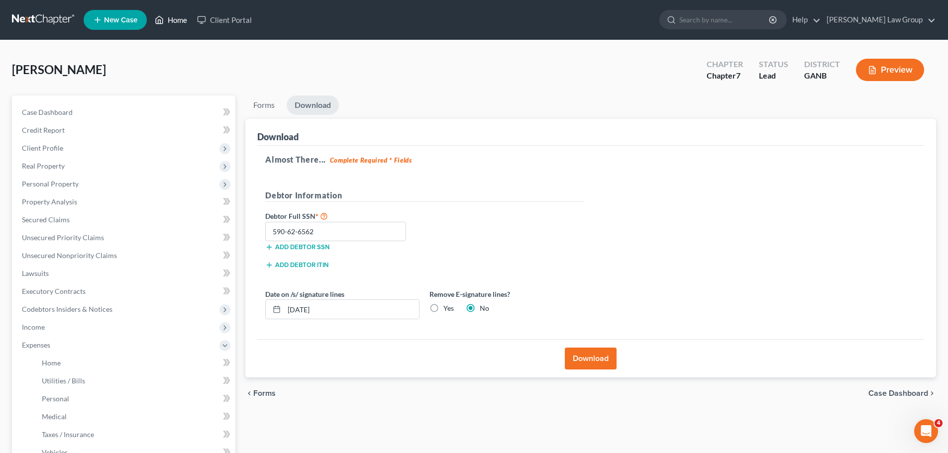
click at [169, 24] on link "Home" at bounding box center [171, 20] width 42 height 18
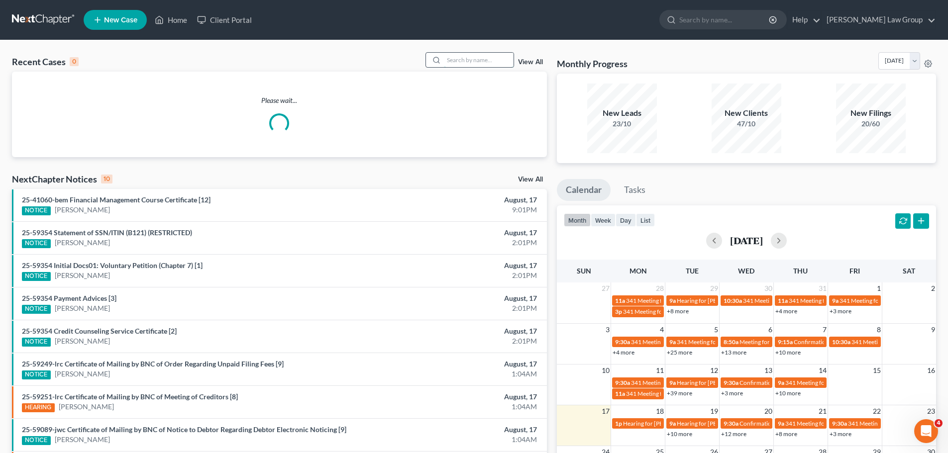
click at [486, 67] on input "search" at bounding box center [479, 60] width 70 height 14
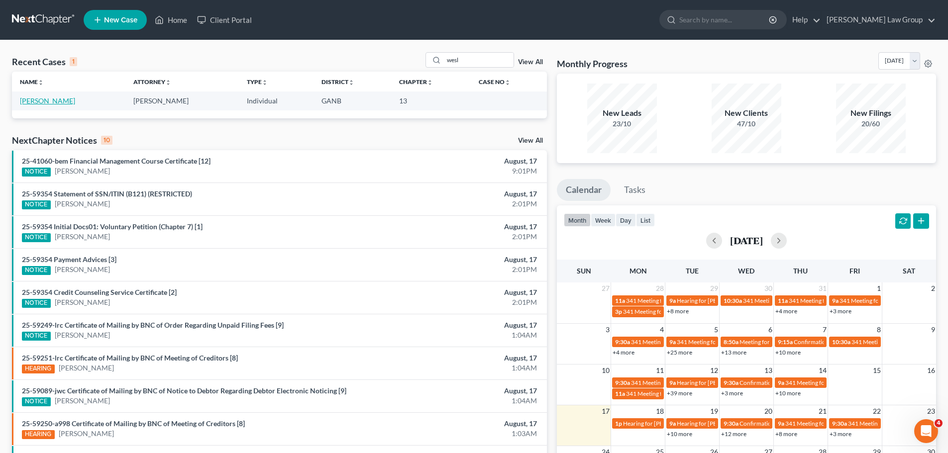
click at [30, 96] on link "[PERSON_NAME]" at bounding box center [47, 100] width 55 height 8
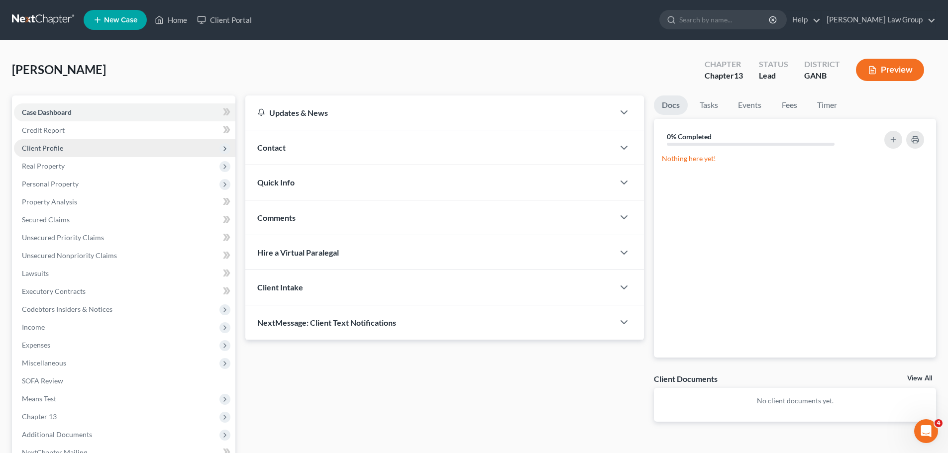
click at [64, 144] on span "Client Profile" at bounding box center [124, 148] width 221 height 18
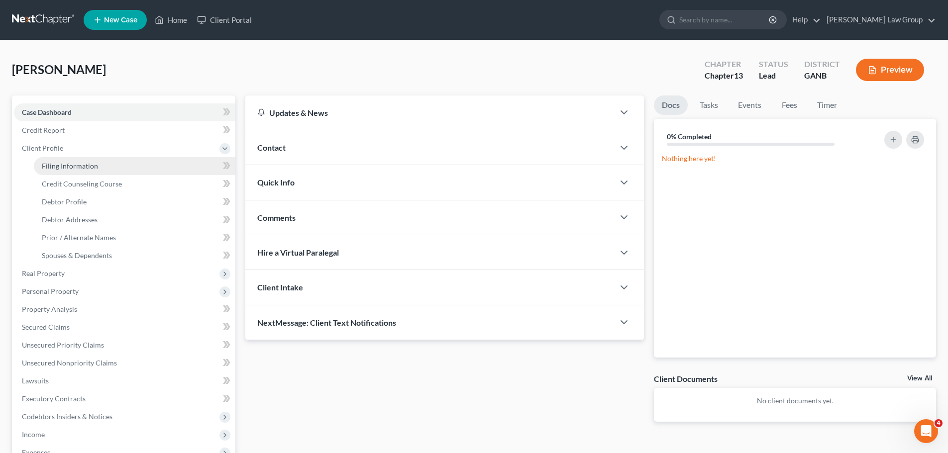
click at [101, 167] on link "Filing Information" at bounding box center [134, 166] width 201 height 18
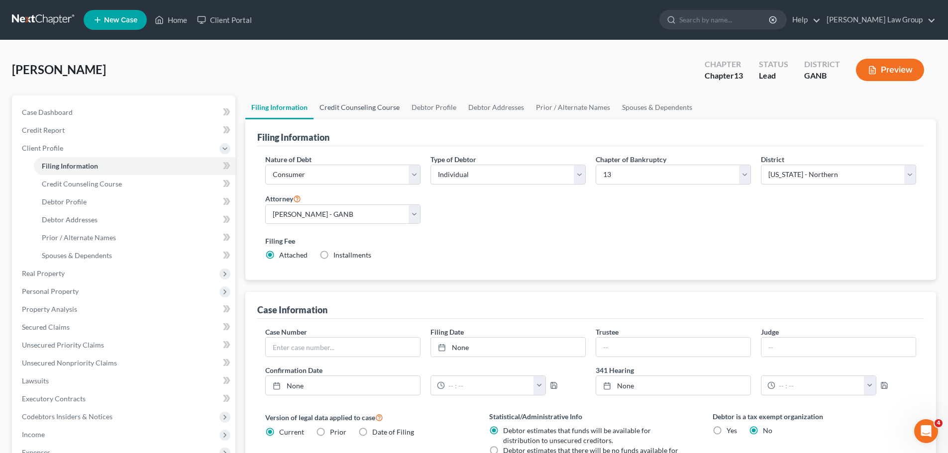
click at [352, 118] on link "Credit Counseling Course" at bounding box center [359, 107] width 92 height 24
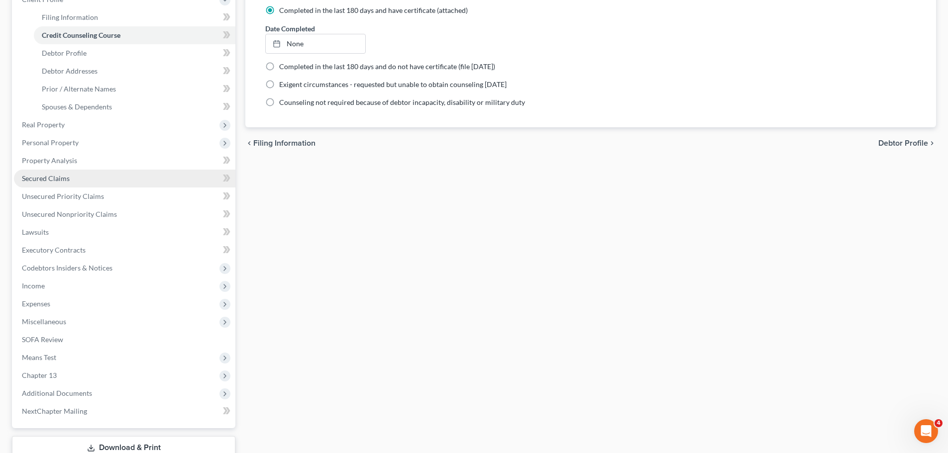
scroll to position [149, 0]
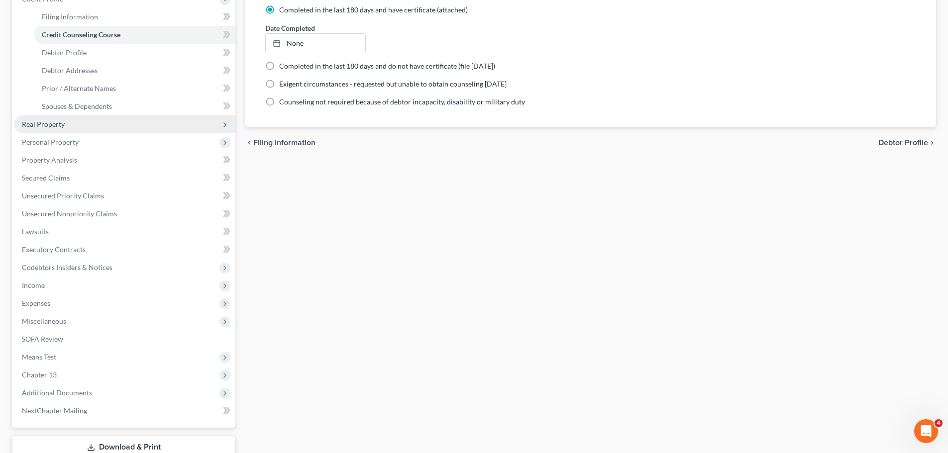
click at [56, 120] on span "Real Property" at bounding box center [43, 124] width 43 height 8
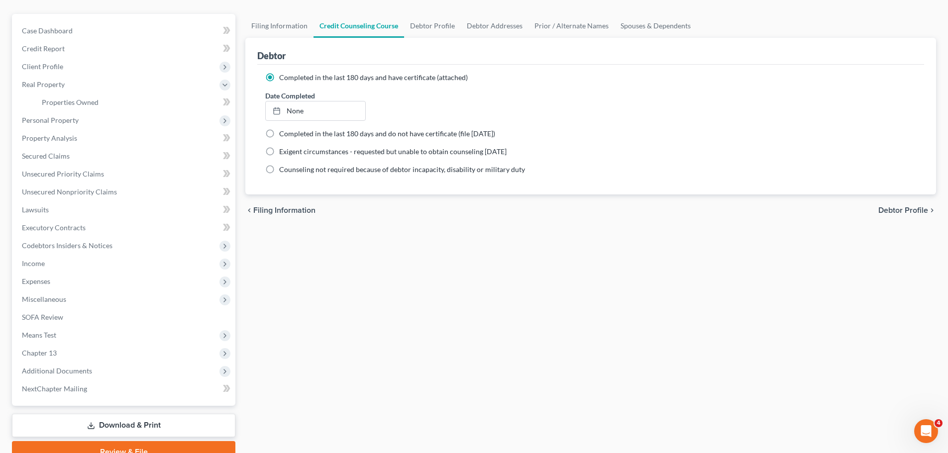
scroll to position [30, 0]
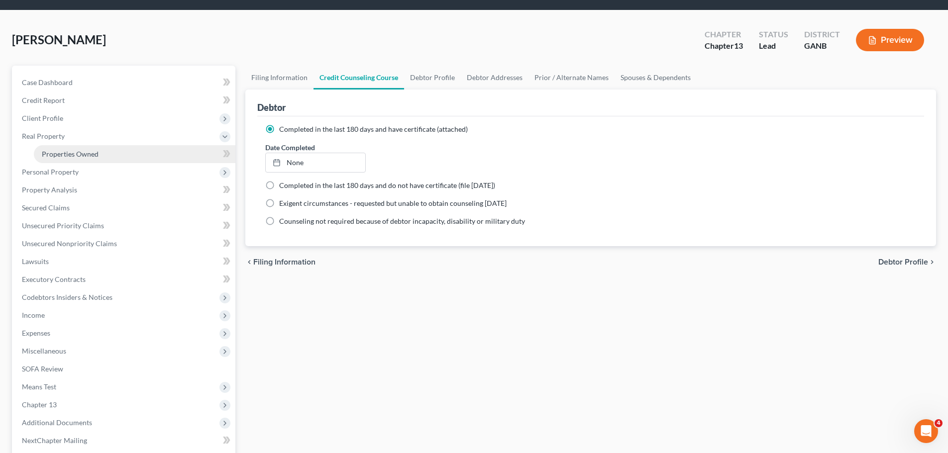
click at [104, 160] on link "Properties Owned" at bounding box center [134, 154] width 201 height 18
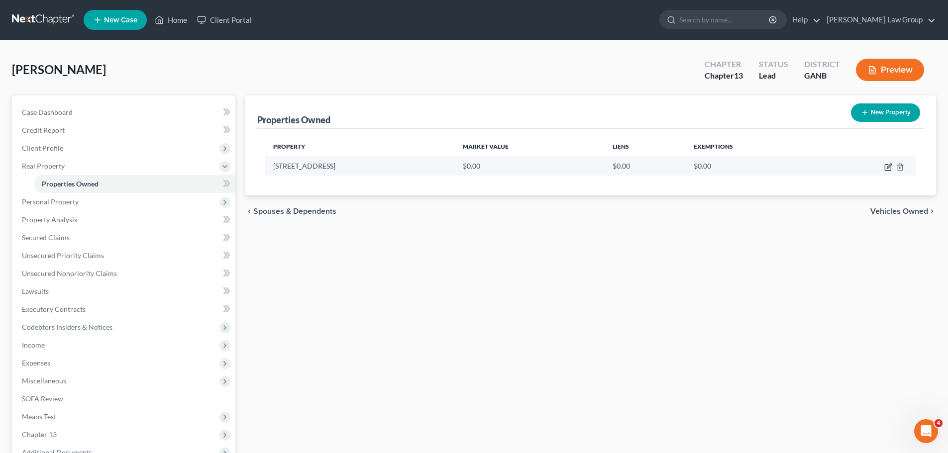
click at [887, 168] on icon "button" at bounding box center [888, 166] width 4 height 4
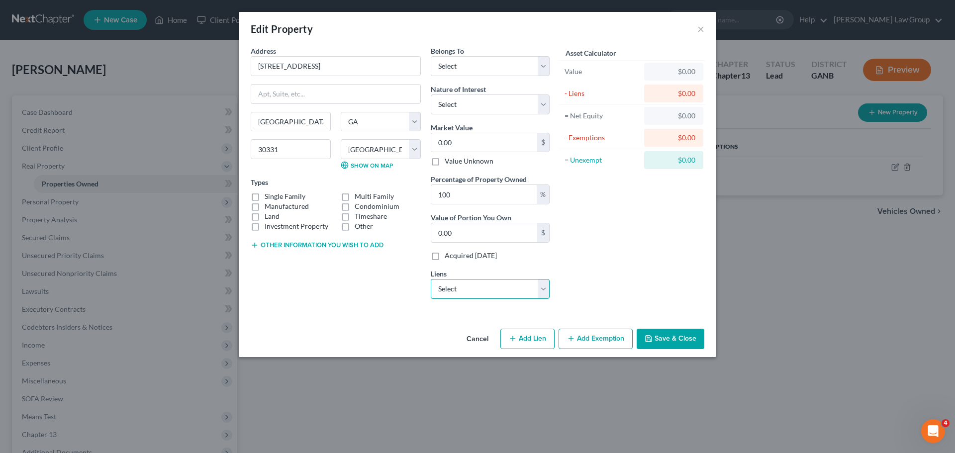
click at [504, 286] on select "Select Jpmcb Home - $412,511.00 American Honda Finance - $0.00 Figure Lending/F…" at bounding box center [490, 289] width 119 height 20
click at [431, 279] on select "Select Jpmcb Home - $412,511.00 American Honda Finance - $0.00 Figure Lending/F…" at bounding box center [490, 289] width 119 height 20
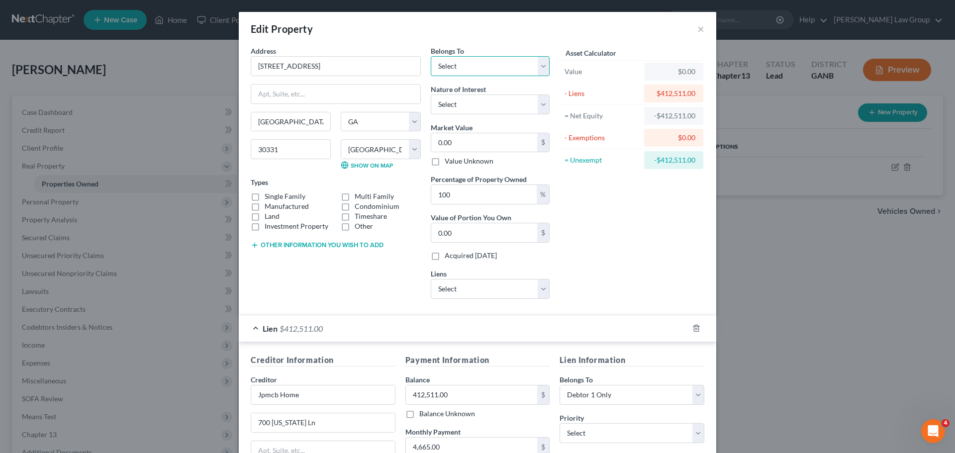
drag, startPoint x: 447, startPoint y: 74, endPoint x: 463, endPoint y: 76, distance: 16.0
click at [447, 74] on select "Select Debtor 1 Only Debtor 2 Only Debtor 1 And Debtor 2 Only At Least One Of T…" at bounding box center [490, 66] width 119 height 20
drag, startPoint x: 478, startPoint y: 59, endPoint x: 938, endPoint y: 167, distance: 472.6
click at [478, 59] on select "Select Debtor 1 Only Debtor 2 Only Debtor 1 And Debtor 2 Only At Least One Of T…" at bounding box center [490, 66] width 119 height 20
click at [495, 27] on div "Edit Property ×" at bounding box center [477, 29] width 477 height 34
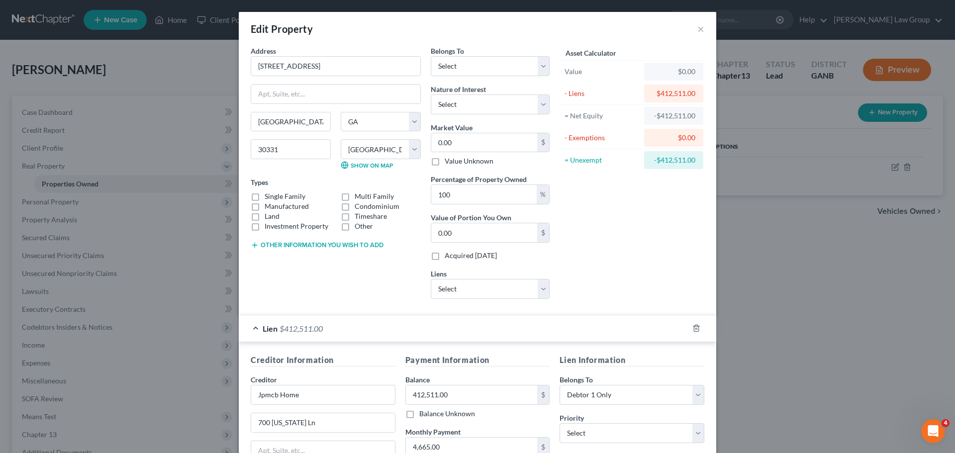
click at [265, 196] on label "Single Family" at bounding box center [285, 196] width 41 height 10
click at [269, 196] on input "Single Family" at bounding box center [272, 194] width 6 height 6
drag, startPoint x: 355, startPoint y: 62, endPoint x: 223, endPoint y: 60, distance: 131.8
click at [223, 60] on div "Edit Property × Address * 3755 [GEOGRAPHIC_DATA] [GEOGRAPHIC_DATA] [US_STATE][G…" at bounding box center [477, 226] width 955 height 453
click at [639, 268] on div "Asset Calculator Value $0.00 - Liens $412,511.00 = Net Equity -$412,511.00 - Ex…" at bounding box center [632, 176] width 155 height 261
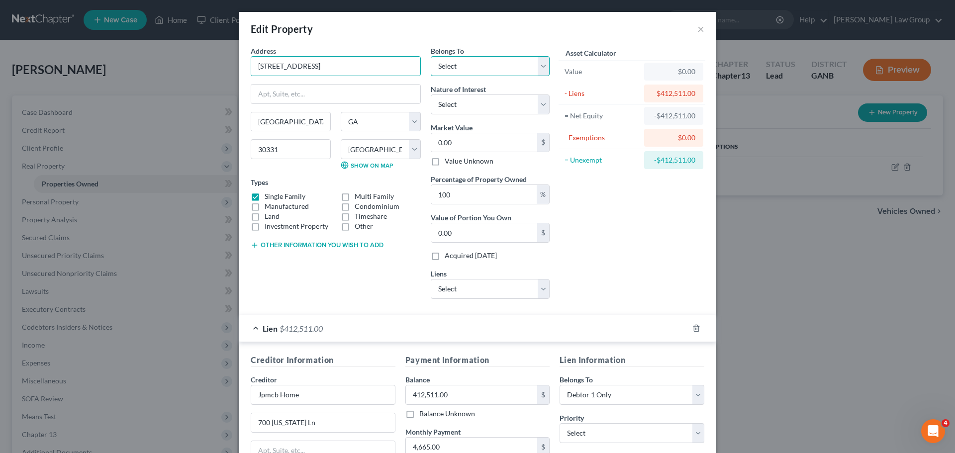
click at [531, 65] on select "Select Debtor 1 Only Debtor 2 Only Debtor 1 And Debtor 2 Only At Least One Of T…" at bounding box center [490, 66] width 119 height 20
click at [431, 56] on select "Select Debtor 1 Only Debtor 2 Only Debtor 1 And Debtor 2 Only At Least One Of T…" at bounding box center [490, 66] width 119 height 20
click at [608, 196] on div "Asset Calculator Value $0.00 - Liens $412,511.00 = Net Equity -$412,511.00 - Ex…" at bounding box center [632, 176] width 155 height 261
drag, startPoint x: 339, startPoint y: 66, endPoint x: 761, endPoint y: 2, distance: 427.0
click at [198, 56] on div "Edit Property × Address * 3755 [GEOGRAPHIC_DATA] [GEOGRAPHIC_DATA] [US_STATE][G…" at bounding box center [477, 226] width 955 height 453
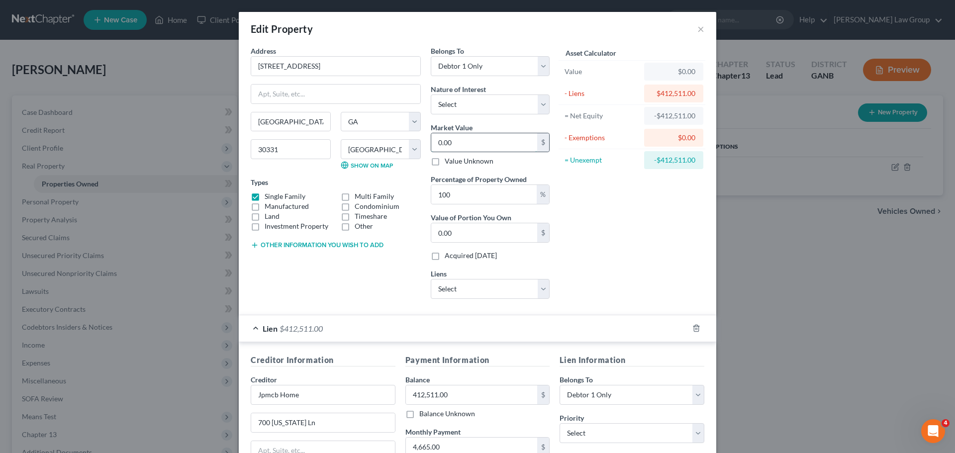
click at [481, 147] on input "0.00" at bounding box center [484, 142] width 106 height 19
paste input "525,0"
click at [621, 197] on div "Asset Calculator Value $525,000.00 - Liens $412,511.00 = Net Equity -$412,511.0…" at bounding box center [632, 176] width 155 height 261
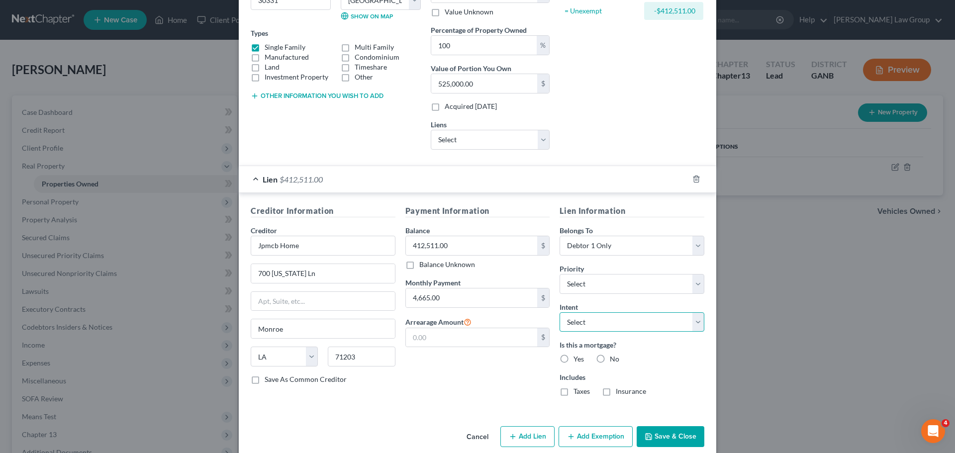
click at [626, 324] on select "Select Surrender Redeem Reaffirm Avoid Other" at bounding box center [632, 322] width 145 height 20
click at [560, 312] on select "Select Surrender Redeem Reaffirm Avoid Other" at bounding box center [632, 322] width 145 height 20
click at [573, 358] on label "Yes" at bounding box center [578, 359] width 10 height 10
click at [577, 358] on input "Yes" at bounding box center [580, 357] width 6 height 6
click at [573, 395] on label "Taxes" at bounding box center [581, 391] width 16 height 10
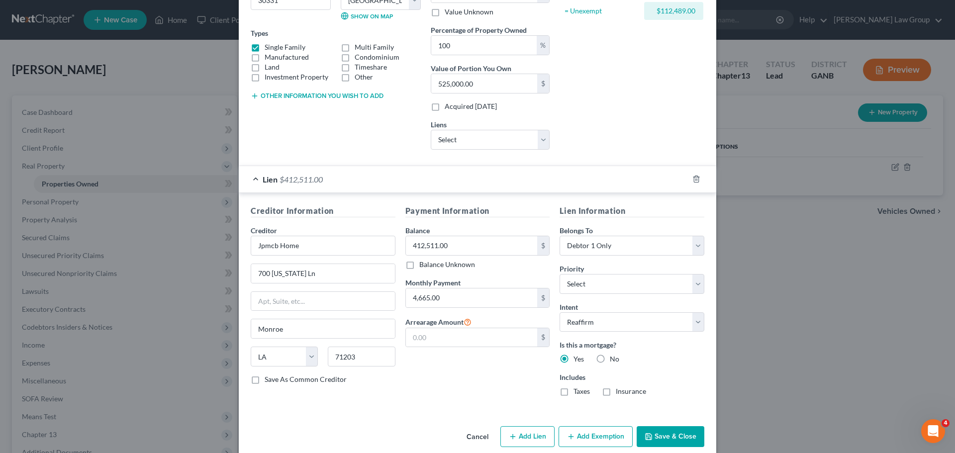
click at [577, 393] on input "Taxes" at bounding box center [580, 389] width 6 height 6
drag, startPoint x: 604, startPoint y: 392, endPoint x: 608, endPoint y: 397, distance: 7.1
click at [616, 392] on label "Insurance" at bounding box center [631, 391] width 30 height 10
click at [620, 392] on input "Insurance" at bounding box center [623, 389] width 6 height 6
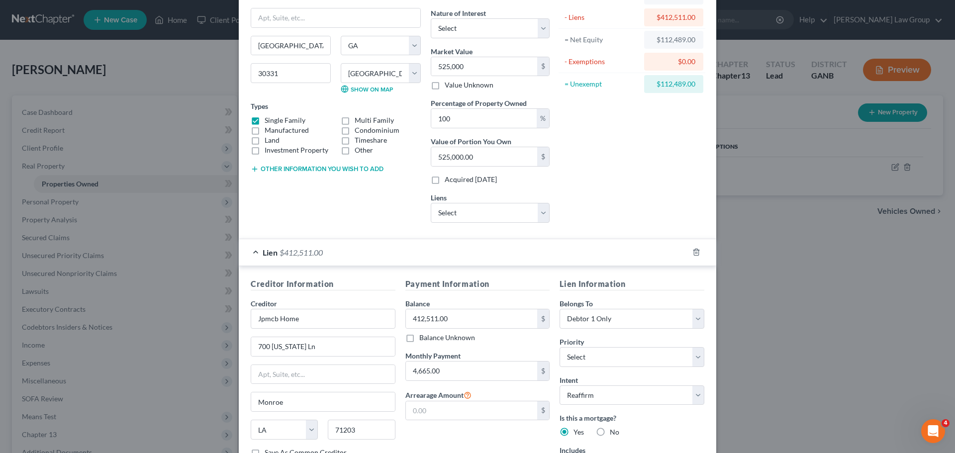
scroll to position [163, 0]
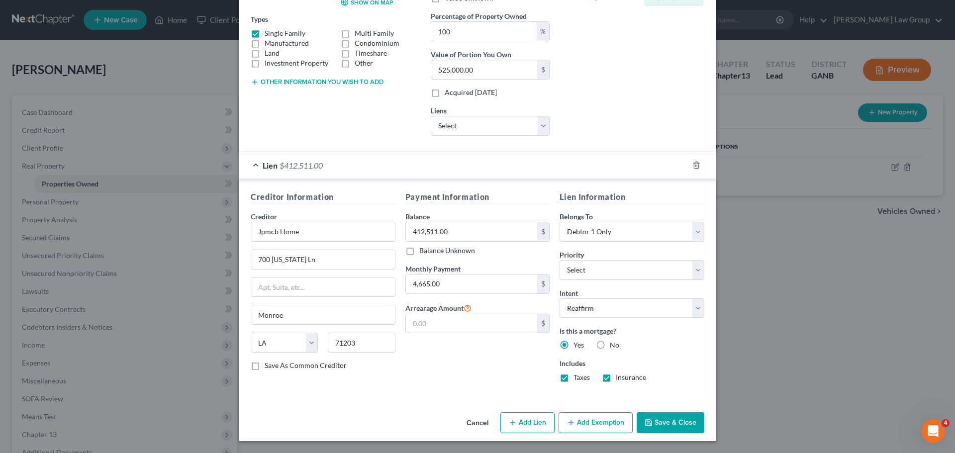
click at [591, 426] on button "Add Exemption" at bounding box center [596, 422] width 74 height 21
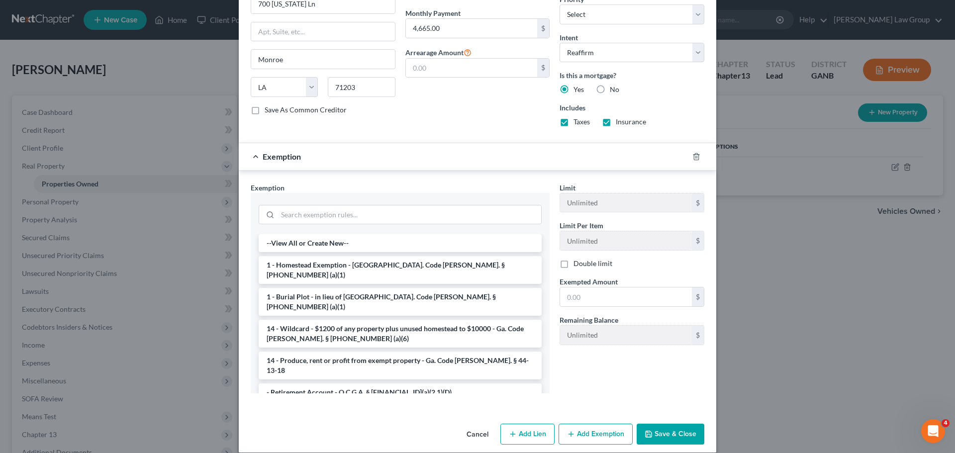
scroll to position [430, 0]
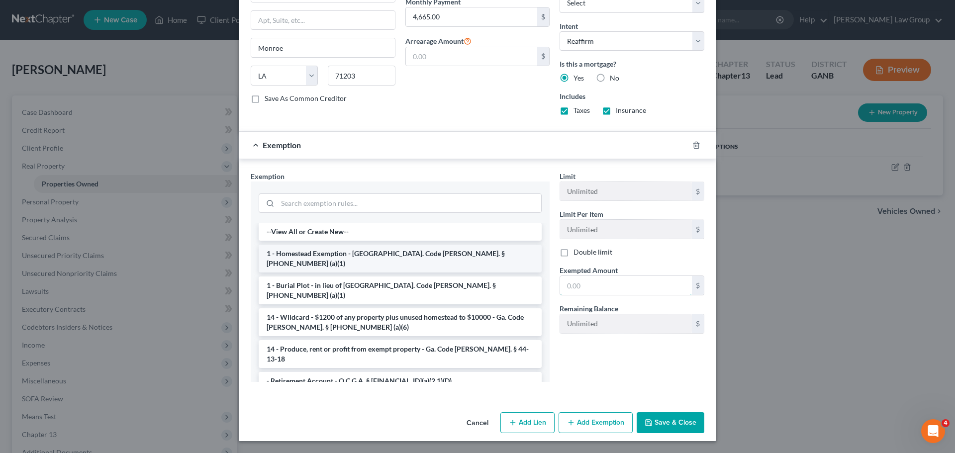
drag, startPoint x: 589, startPoint y: 288, endPoint x: 337, endPoint y: 263, distance: 253.5
click at [589, 288] on input "text" at bounding box center [626, 285] width 132 height 19
click at [337, 263] on li "1 - Homestead Exemption - [GEOGRAPHIC_DATA]. Code [PERSON_NAME]. § [PHONE_NUMBE…" at bounding box center [400, 259] width 283 height 28
click at [338, 215] on div at bounding box center [400, 203] width 283 height 26
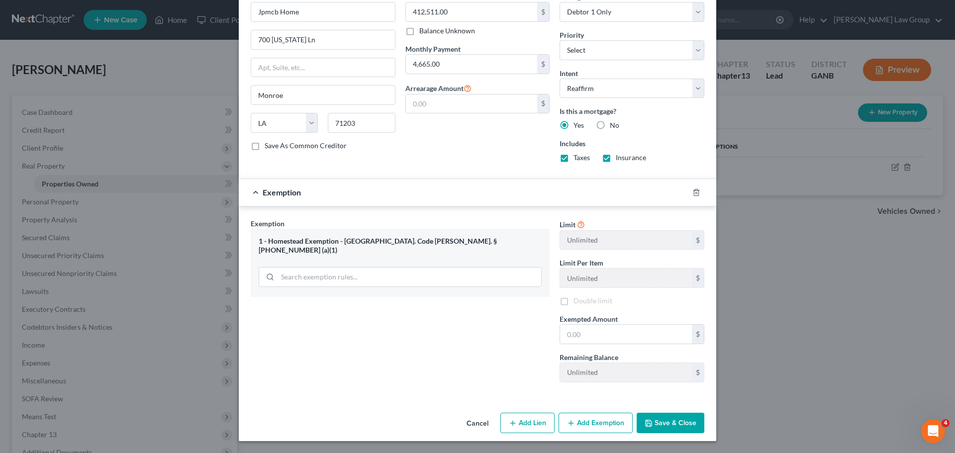
scroll to position [383, 0]
click at [600, 335] on input "text" at bounding box center [626, 334] width 132 height 19
click at [690, 420] on button "Save & Close" at bounding box center [671, 423] width 68 height 21
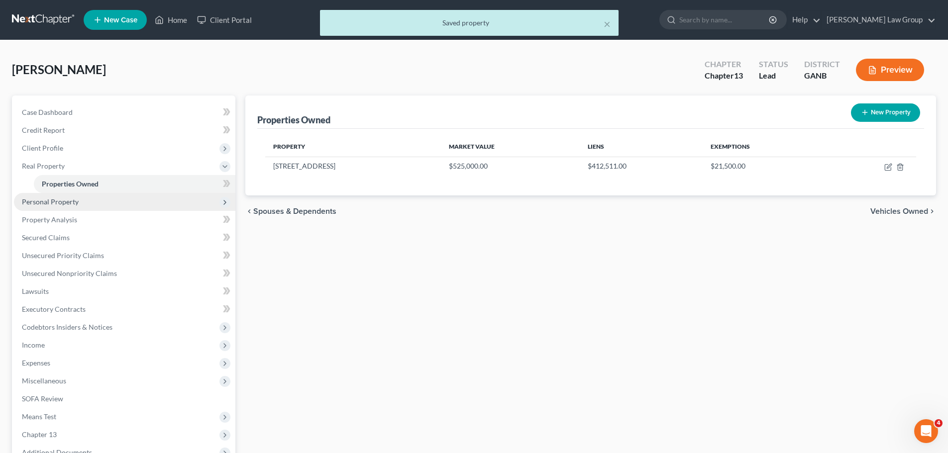
click at [74, 202] on span "Personal Property" at bounding box center [50, 201] width 57 height 8
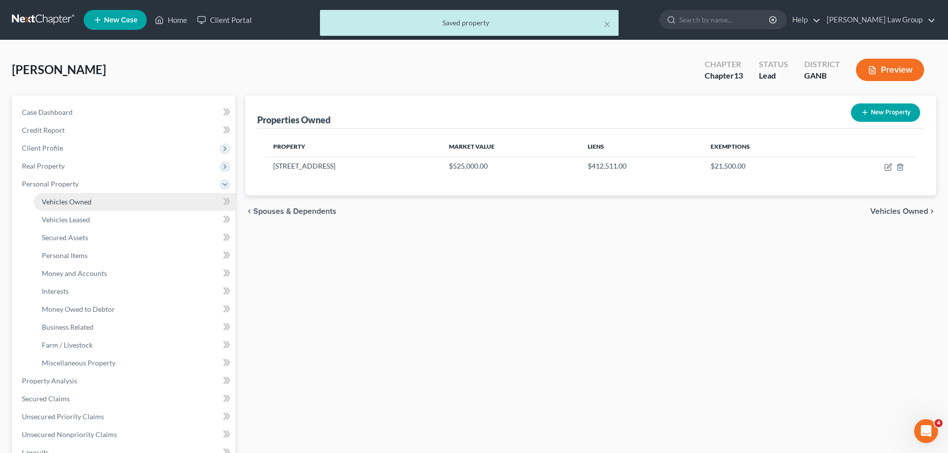
click at [92, 200] on link "Vehicles Owned" at bounding box center [134, 202] width 201 height 18
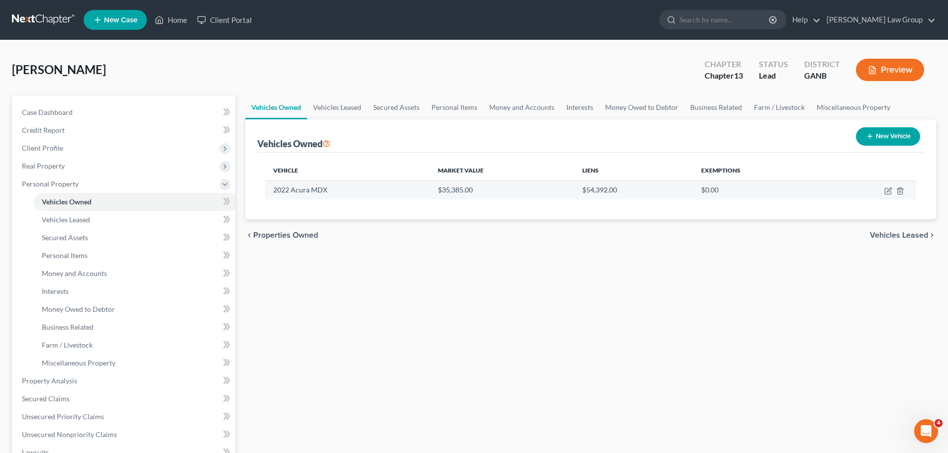
click at [888, 196] on td at bounding box center [869, 190] width 94 height 19
click at [890, 193] on icon "button" at bounding box center [888, 191] width 8 height 8
click at [887, 191] on icon "button" at bounding box center [888, 190] width 4 height 4
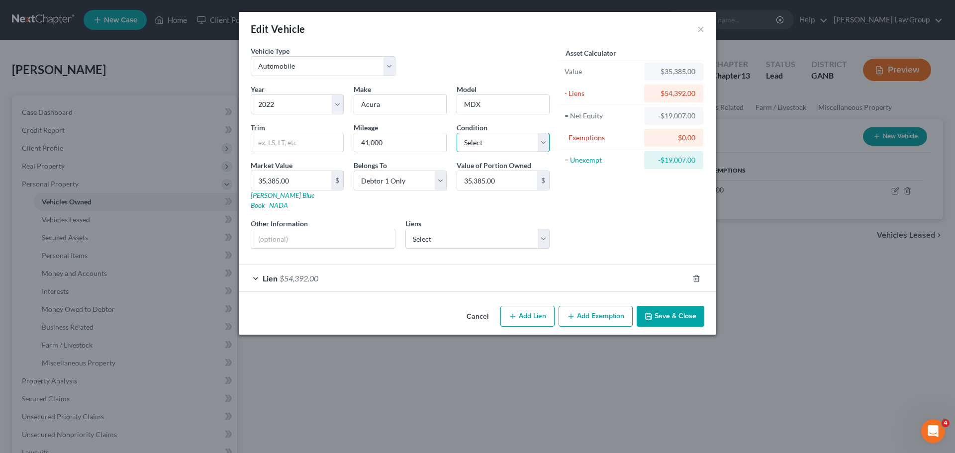
click at [479, 146] on select "Select Excellent Very Good Good Fair Poor" at bounding box center [503, 143] width 93 height 20
click at [457, 133] on select "Select Excellent Very Good Good Fair Poor" at bounding box center [503, 143] width 93 height 20
click at [604, 215] on div "Asset Calculator Value $35,385.00 - Liens $54,392.00 = Net Equity -$19,007.00 -…" at bounding box center [632, 151] width 155 height 211
click at [283, 274] on span "$54,392.00" at bounding box center [299, 278] width 39 height 9
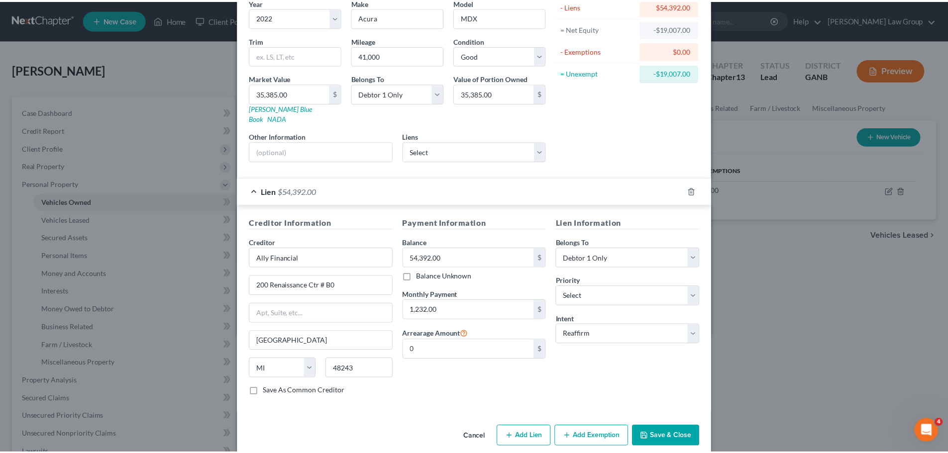
scroll to position [91, 0]
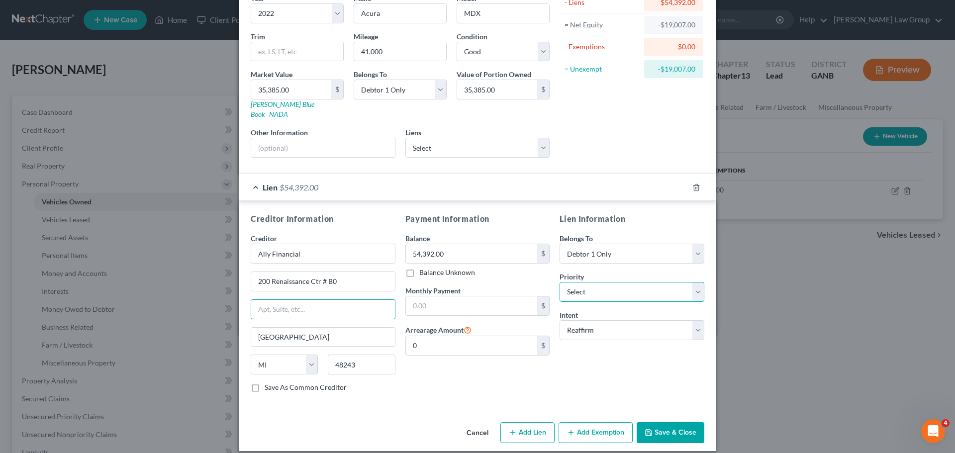
drag, startPoint x: 589, startPoint y: 288, endPoint x: 580, endPoint y: 275, distance: 16.6
click at [589, 288] on select "Select 1st 2nd 3rd 4th 5th 6th 7th 8th 9th 10th 11th 12th 13th 14th 15th 16th 1…" at bounding box center [632, 292] width 145 height 20
click at [560, 282] on select "Select 1st 2nd 3rd 4th 5th 6th 7th 8th 9th 10th 11th 12th 13th 14th 15th 16th 1…" at bounding box center [632, 292] width 145 height 20
click at [662, 422] on button "Save & Close" at bounding box center [671, 432] width 68 height 21
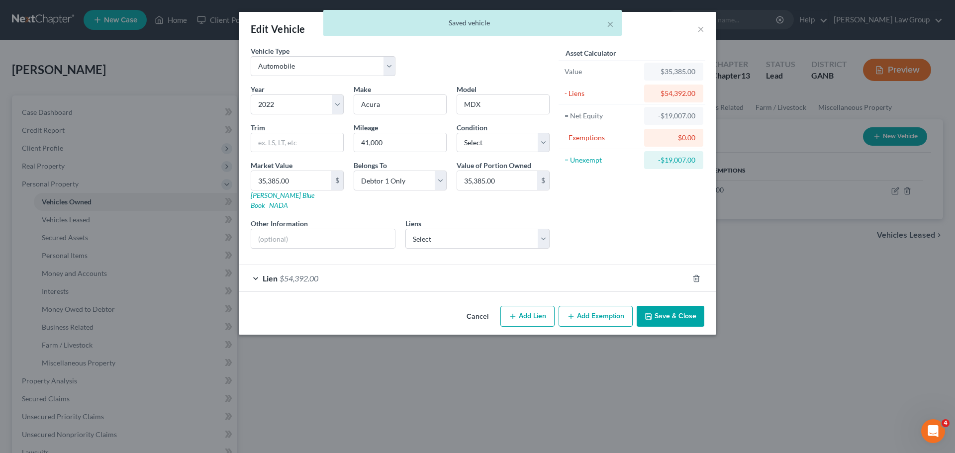
click at [670, 311] on button "Save & Close" at bounding box center [671, 316] width 68 height 21
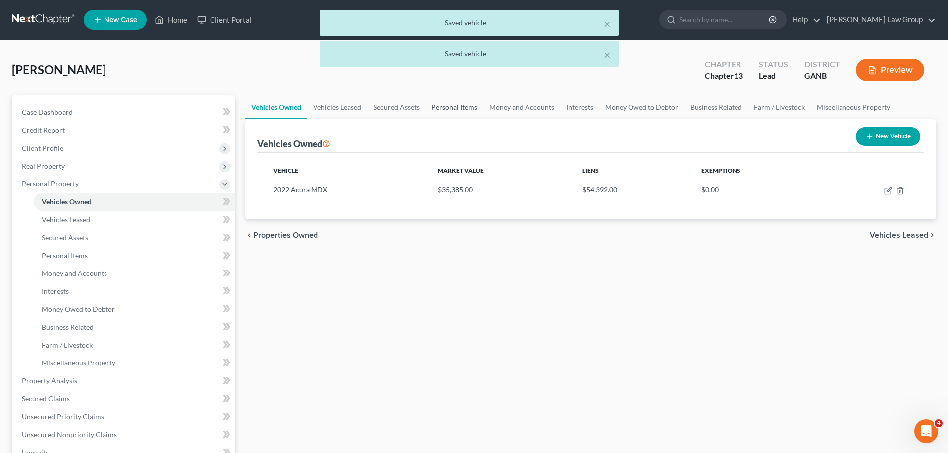
click at [443, 109] on link "Personal Items" at bounding box center [454, 107] width 58 height 24
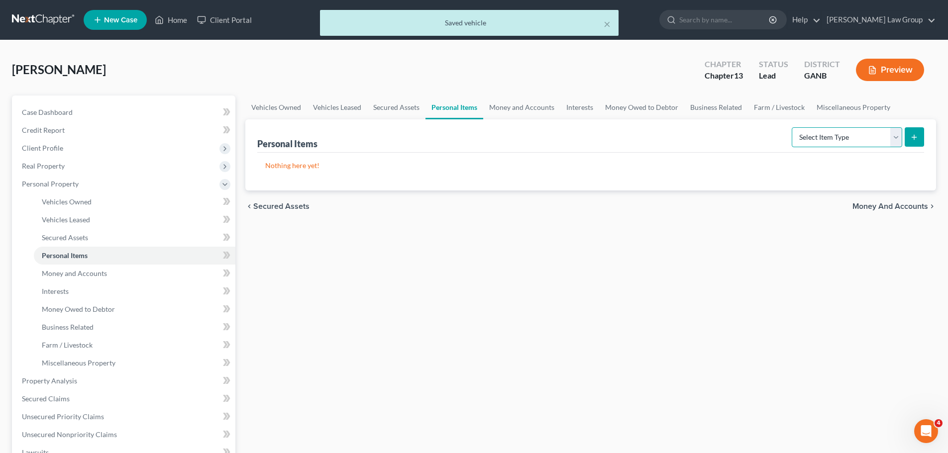
click at [811, 140] on select "Select Item Type Clothing Collectibles Of Value Electronics Firearms Household …" at bounding box center [846, 137] width 110 height 20
click at [792, 127] on select "Select Item Type Clothing Collectibles Of Value Electronics Firearms Household …" at bounding box center [846, 137] width 110 height 20
click at [916, 138] on icon "submit" at bounding box center [914, 137] width 8 height 8
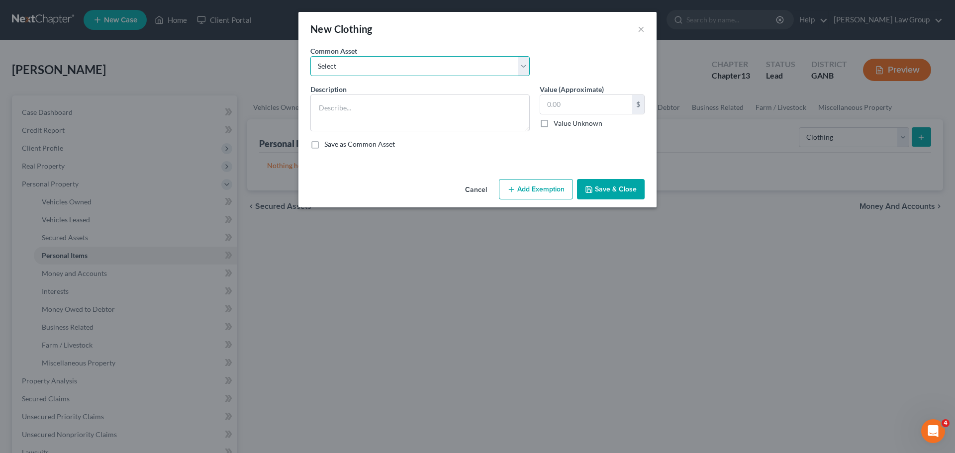
drag, startPoint x: 369, startPoint y: 66, endPoint x: 371, endPoint y: 73, distance: 7.7
click at [369, 66] on select "Select Clothing" at bounding box center [419, 66] width 219 height 20
click at [310, 56] on select "Select Clothing" at bounding box center [419, 66] width 219 height 20
click at [541, 187] on button "Add Exemption" at bounding box center [536, 189] width 74 height 21
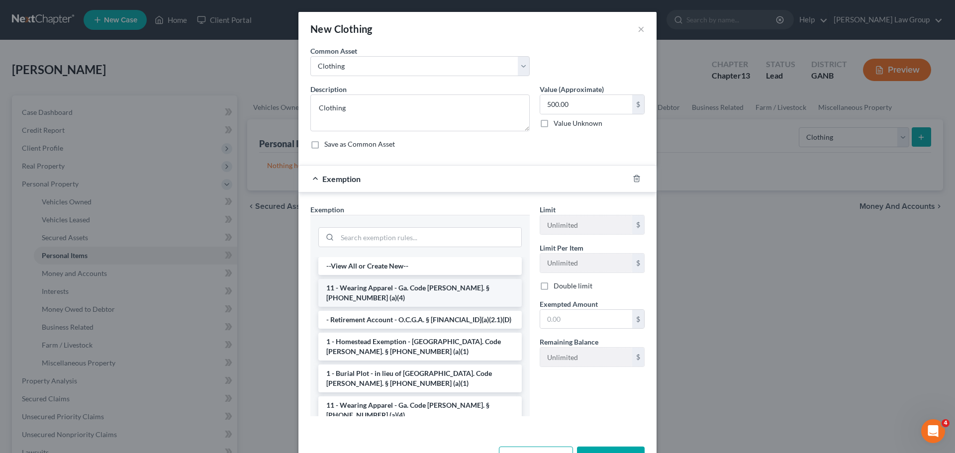
click at [353, 291] on li "11 - Wearing Apparel - Ga. Code [PERSON_NAME]. § [PHONE_NUMBER] (a)(4)" at bounding box center [419, 293] width 203 height 28
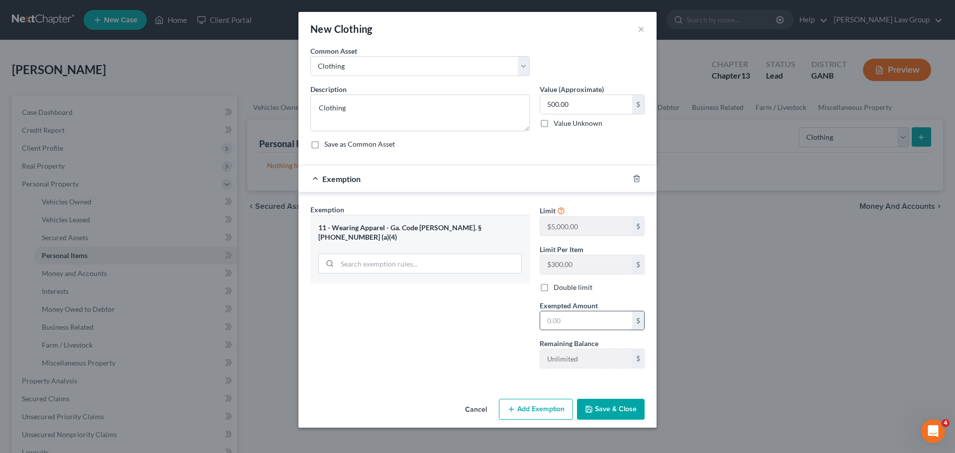
click at [569, 324] on input "text" at bounding box center [586, 320] width 92 height 19
click at [610, 405] on button "Save & Close" at bounding box center [611, 409] width 68 height 21
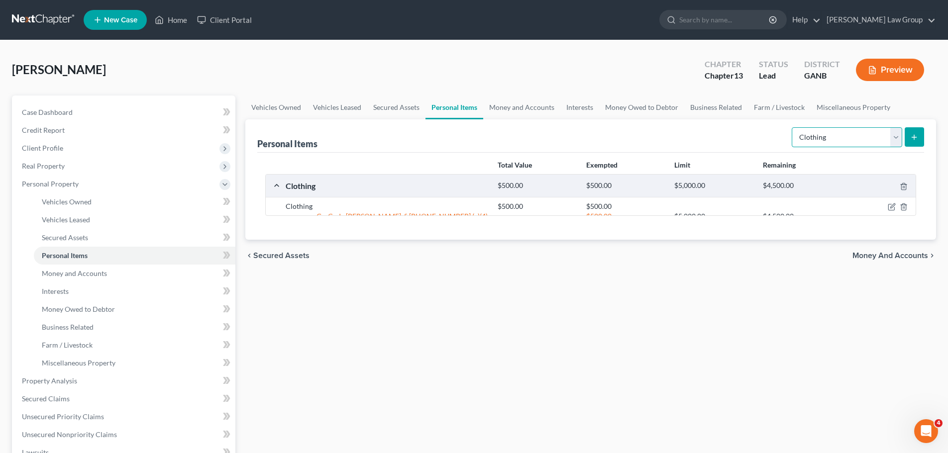
drag, startPoint x: 831, startPoint y: 140, endPoint x: 829, endPoint y: 147, distance: 6.8
click at [831, 140] on select "Select Item Type Clothing Collectibles Of Value Electronics Firearms Household …" at bounding box center [846, 137] width 110 height 20
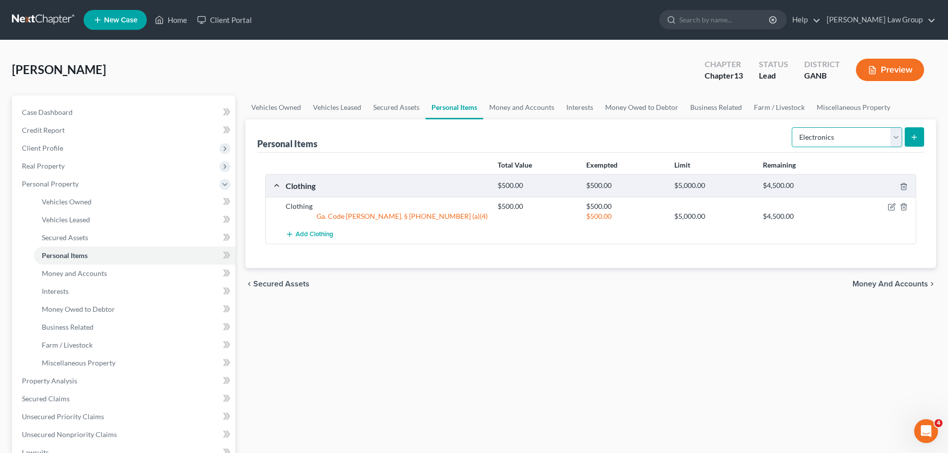
click at [792, 127] on select "Select Item Type Clothing Collectibles Of Value Electronics Firearms Household …" at bounding box center [846, 137] width 110 height 20
click at [913, 134] on icon "submit" at bounding box center [914, 137] width 8 height 8
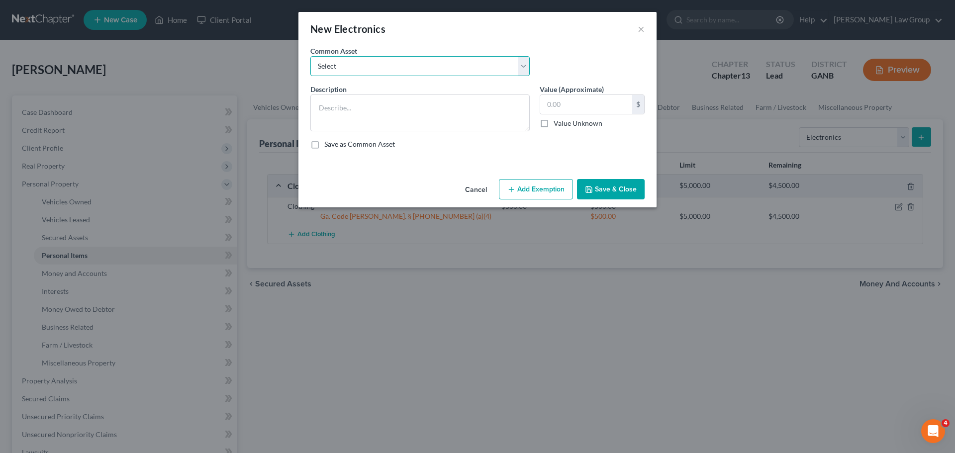
click at [338, 67] on select "Select TV, phone and computer Electronics" at bounding box center [419, 66] width 219 height 20
click at [310, 56] on select "Select TV, phone and computer Electronics" at bounding box center [419, 66] width 219 height 20
drag, startPoint x: 529, startPoint y: 190, endPoint x: 393, endPoint y: 243, distance: 145.7
click at [529, 190] on button "Add Exemption" at bounding box center [536, 189] width 74 height 21
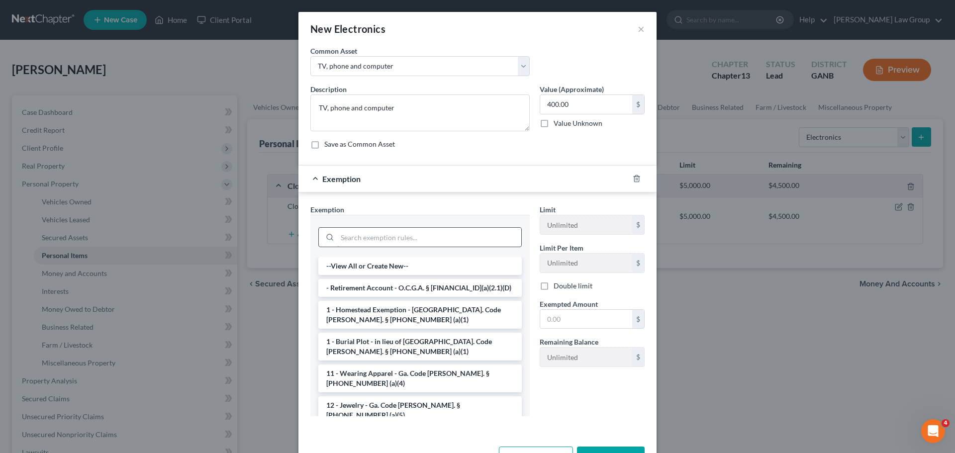
click at [355, 238] on input "search" at bounding box center [429, 237] width 184 height 19
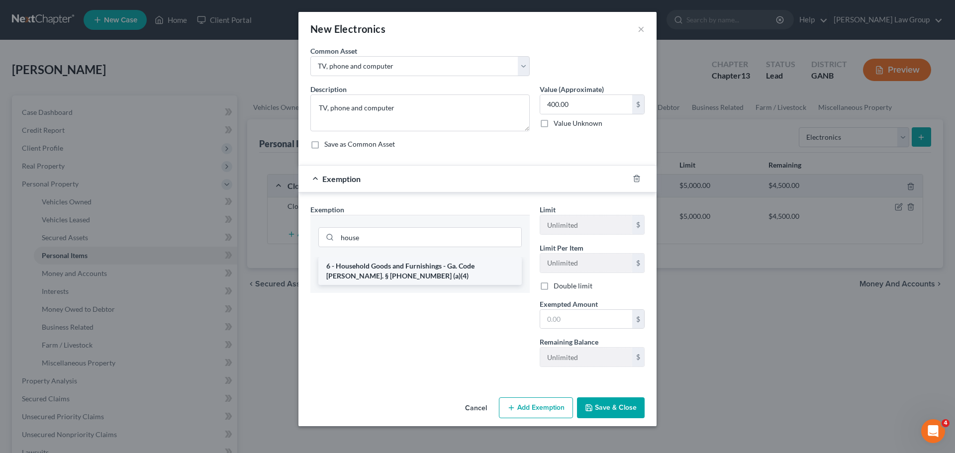
click at [379, 263] on li "6 - Household Goods and Furnishings - Ga. Code [PERSON_NAME]. § [PHONE_NUMBER] …" at bounding box center [419, 271] width 203 height 28
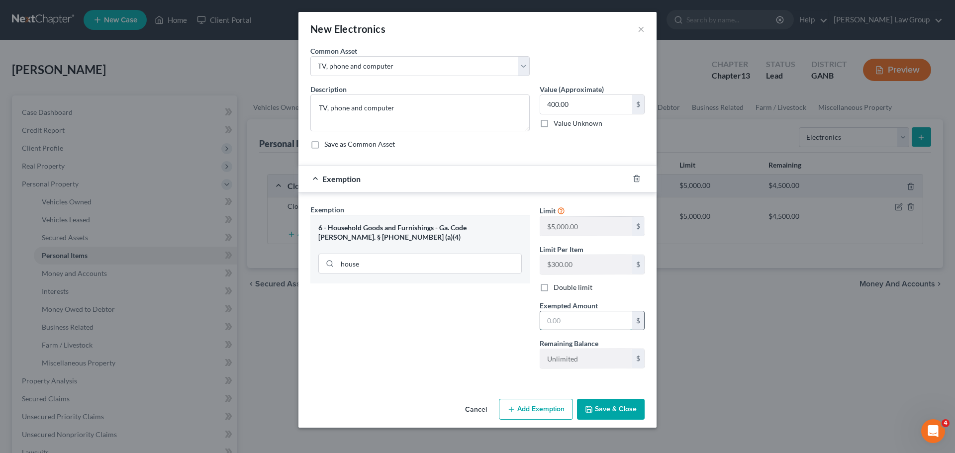
click at [607, 319] on input "text" at bounding box center [586, 320] width 92 height 19
drag, startPoint x: 612, startPoint y: 395, endPoint x: 852, endPoint y: 155, distance: 339.4
click at [611, 395] on div "New Electronics × An exemption set must first be selected from the Filing Infor…" at bounding box center [477, 220] width 358 height 416
click at [612, 411] on button "Save & Close" at bounding box center [611, 409] width 68 height 21
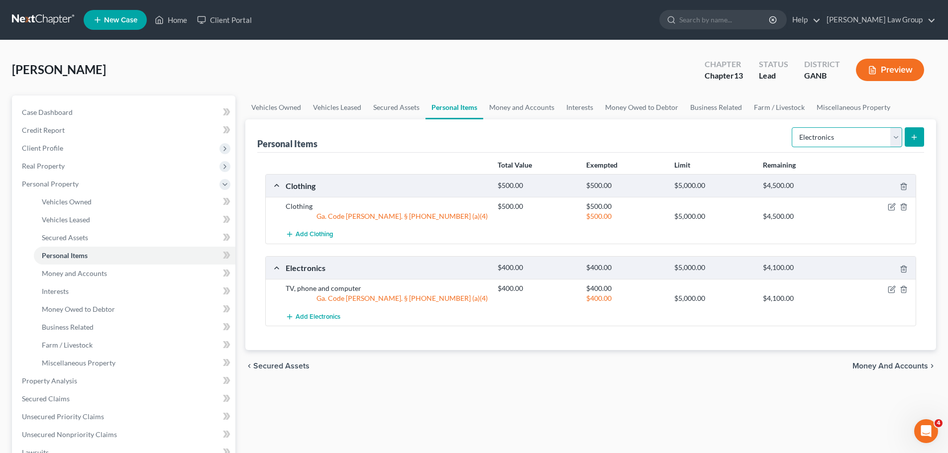
drag, startPoint x: 845, startPoint y: 134, endPoint x: 840, endPoint y: 146, distance: 13.1
click at [845, 134] on select "Select Item Type Clothing Collectibles Of Value Electronics Firearms Household …" at bounding box center [846, 137] width 110 height 20
click at [792, 127] on select "Select Item Type Clothing Collectibles Of Value Electronics Firearms Household …" at bounding box center [846, 137] width 110 height 20
click at [910, 136] on button "submit" at bounding box center [913, 136] width 19 height 19
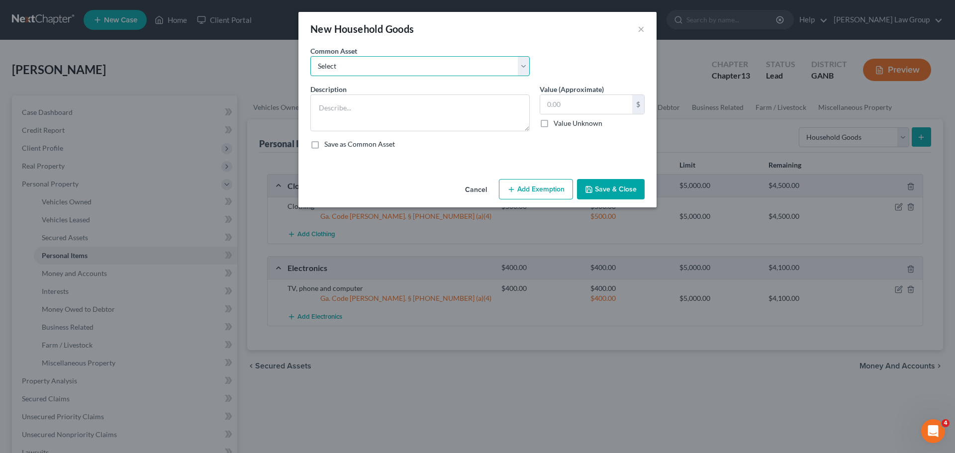
click at [358, 67] on select "Select Household goods" at bounding box center [419, 66] width 219 height 20
click at [310, 56] on select "Select Household goods" at bounding box center [419, 66] width 219 height 20
click at [537, 190] on button "Add Exemption" at bounding box center [536, 189] width 74 height 21
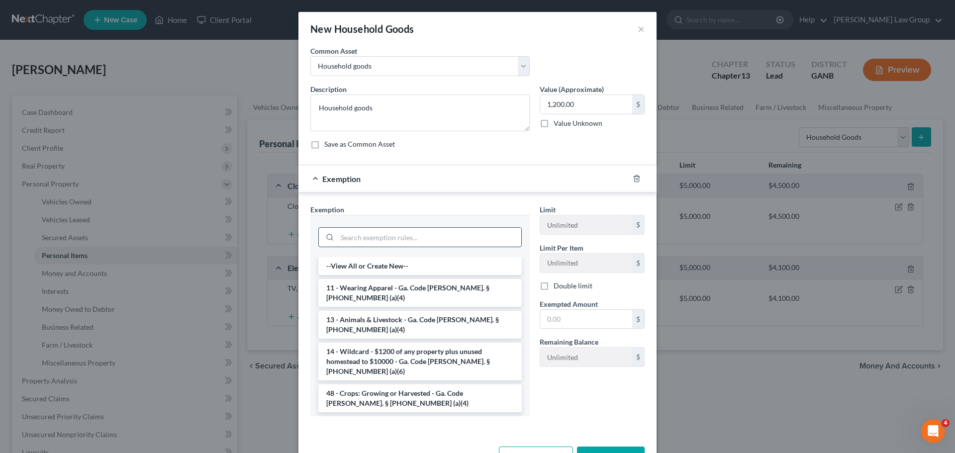
click at [367, 243] on input "search" at bounding box center [429, 237] width 184 height 19
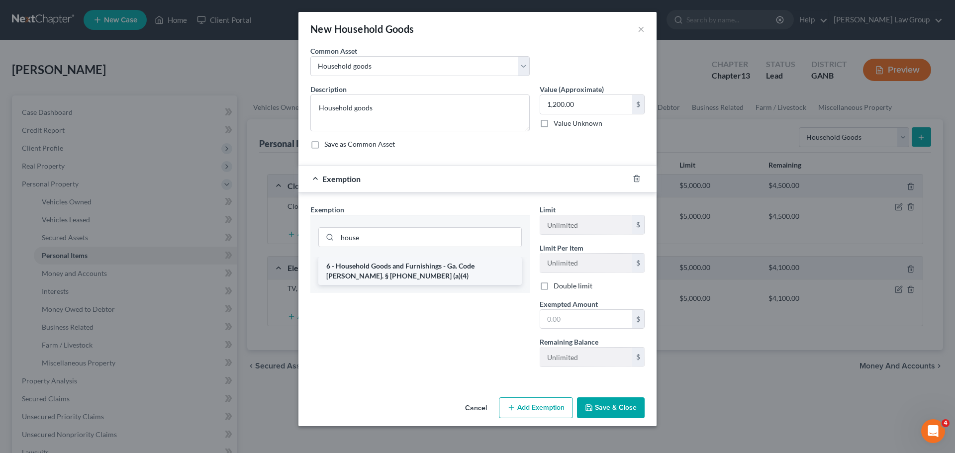
click at [373, 282] on li "6 - Household Goods and Furnishings - Ga. Code [PERSON_NAME]. § [PHONE_NUMBER] …" at bounding box center [419, 271] width 203 height 28
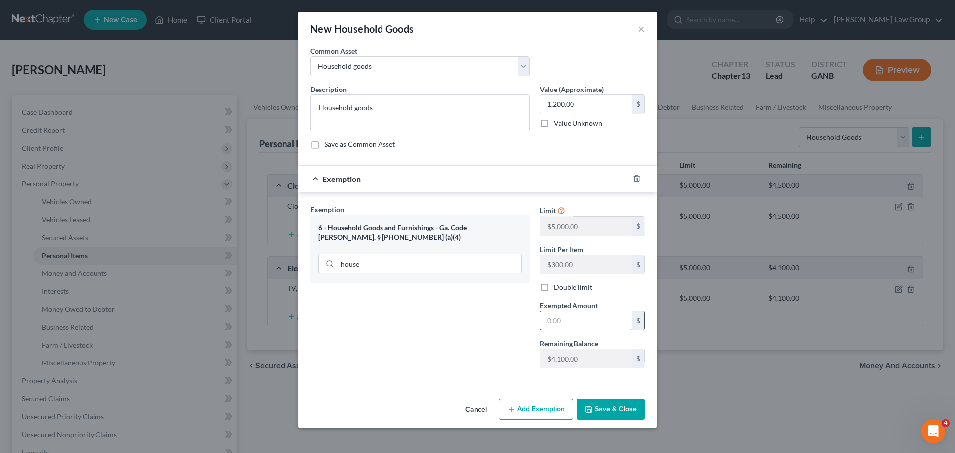
click at [580, 316] on input "text" at bounding box center [586, 320] width 92 height 19
click at [616, 414] on button "Save & Close" at bounding box center [611, 409] width 68 height 21
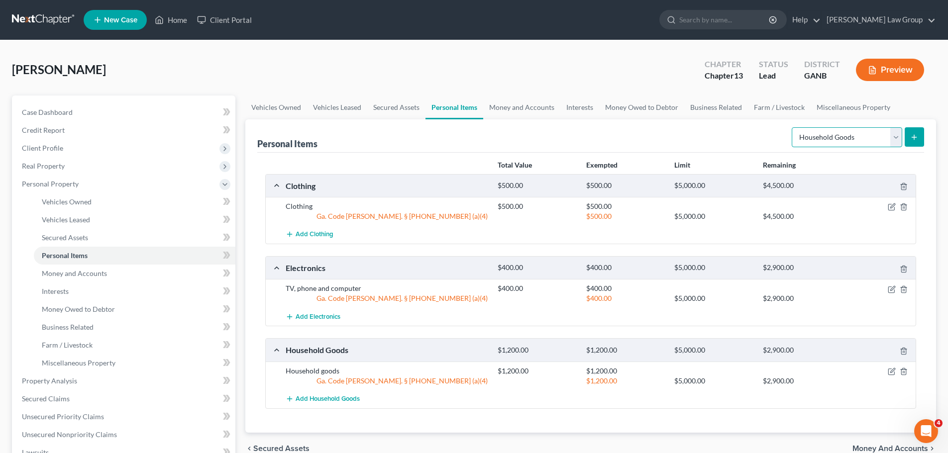
click at [834, 138] on select "Select Item Type Clothing Collectibles Of Value Electronics Firearms Household …" at bounding box center [846, 137] width 110 height 20
click at [530, 109] on link "Money and Accounts" at bounding box center [521, 107] width 77 height 24
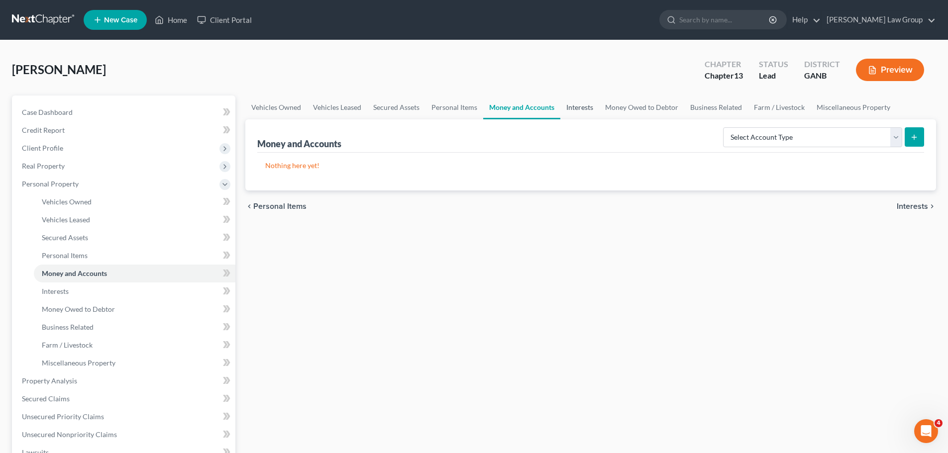
click at [572, 110] on link "Interests" at bounding box center [579, 107] width 39 height 24
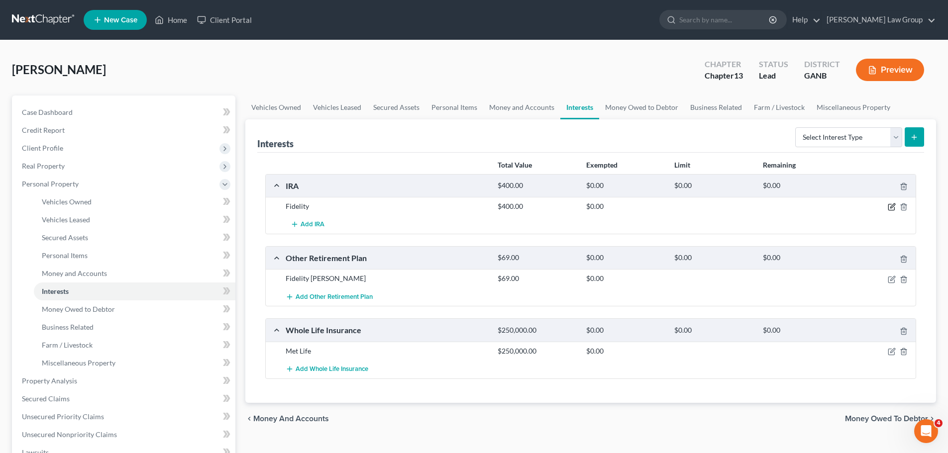
click at [890, 208] on icon "button" at bounding box center [892, 206] width 4 height 4
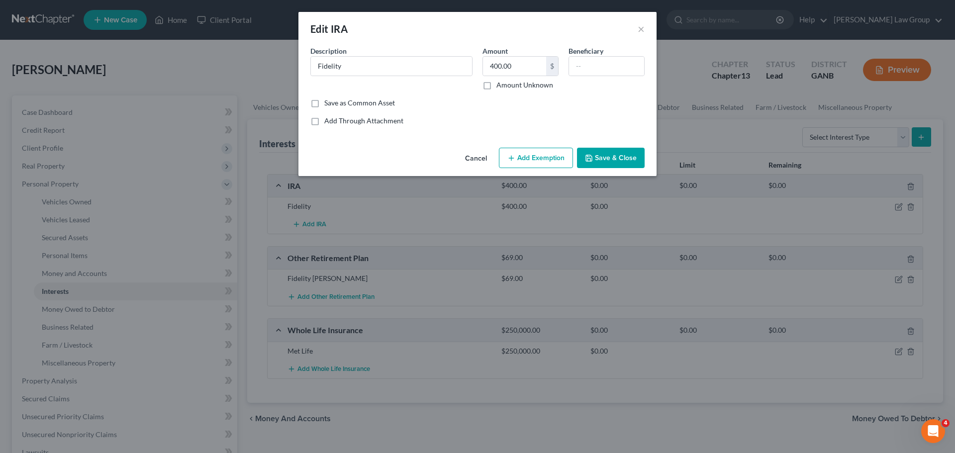
click at [539, 157] on button "Add Exemption" at bounding box center [536, 158] width 74 height 21
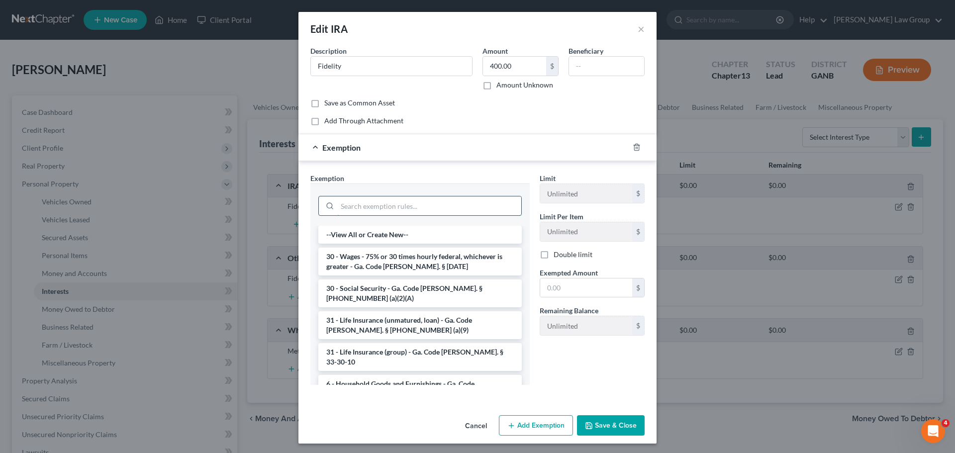
click at [362, 205] on input "search" at bounding box center [429, 205] width 184 height 19
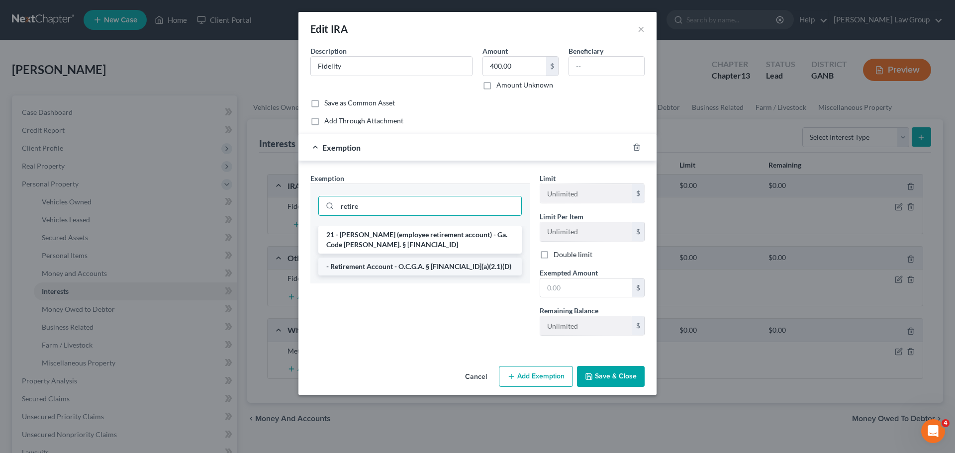
click at [409, 267] on li "- Retirement Account - O.C.G.A. § [FINANCIAL_ID](a)(2.1)(D)" at bounding box center [419, 267] width 203 height 18
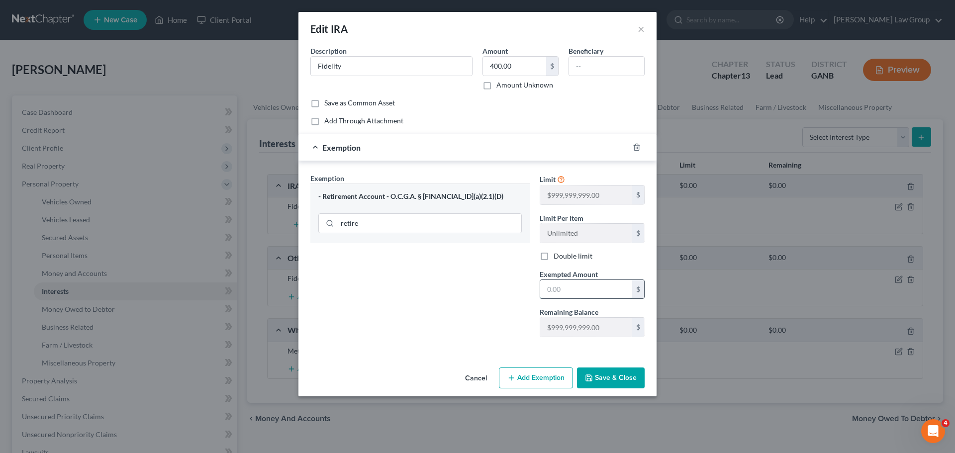
click at [561, 289] on input "text" at bounding box center [586, 289] width 92 height 19
click at [616, 379] on button "Save & Close" at bounding box center [611, 378] width 68 height 21
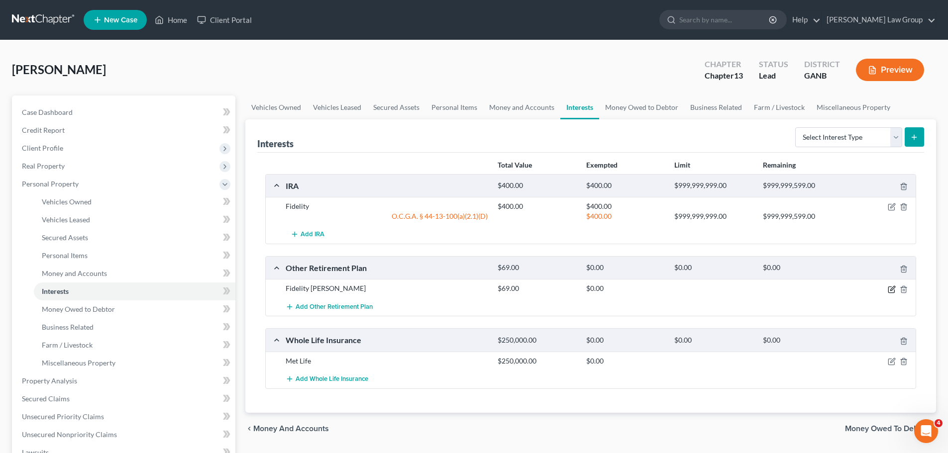
click at [889, 287] on icon "button" at bounding box center [891, 289] width 6 height 6
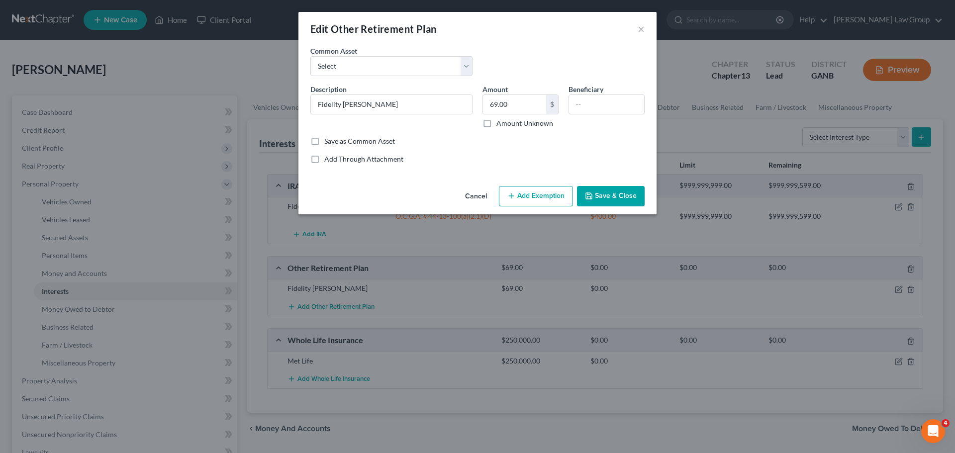
click at [518, 197] on button "Add Exemption" at bounding box center [536, 196] width 74 height 21
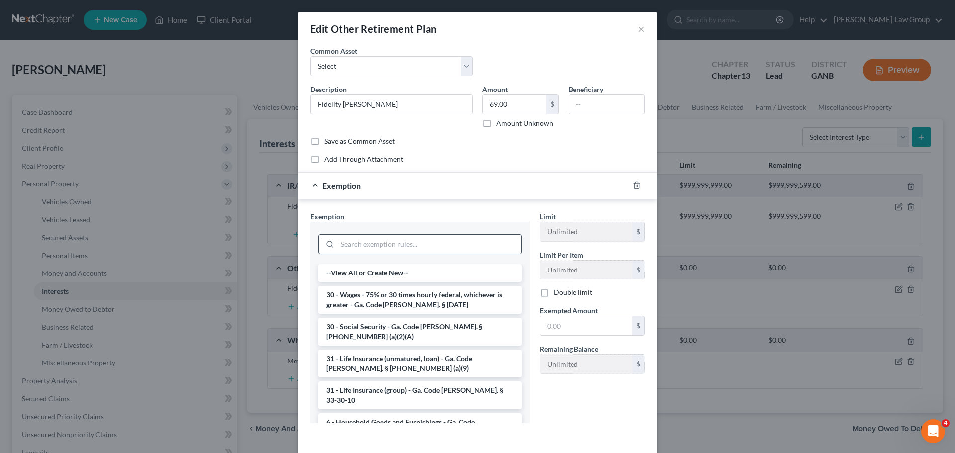
click at [330, 236] on div at bounding box center [328, 244] width 18 height 19
click at [369, 246] on input "search" at bounding box center [429, 244] width 184 height 19
click at [387, 246] on input "search" at bounding box center [429, 244] width 184 height 19
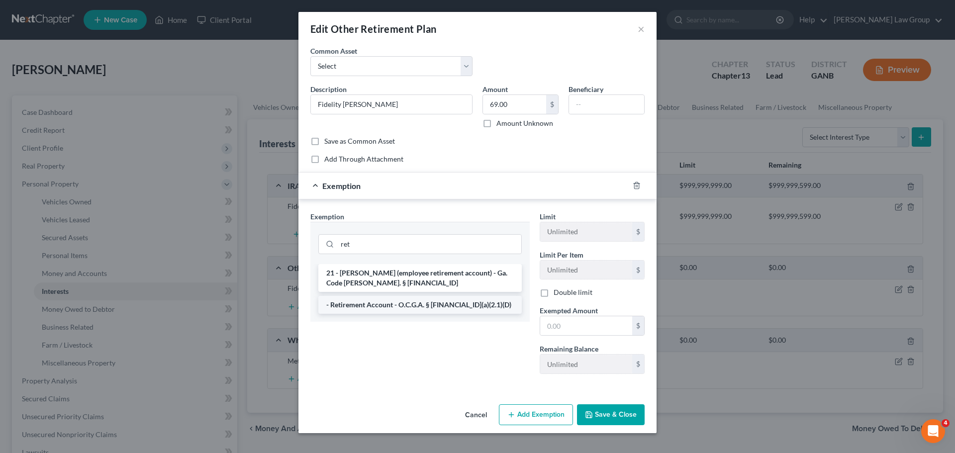
click at [373, 304] on li "- Retirement Account - O.C.G.A. § [FINANCIAL_ID](a)(2.1)(D)" at bounding box center [419, 305] width 203 height 18
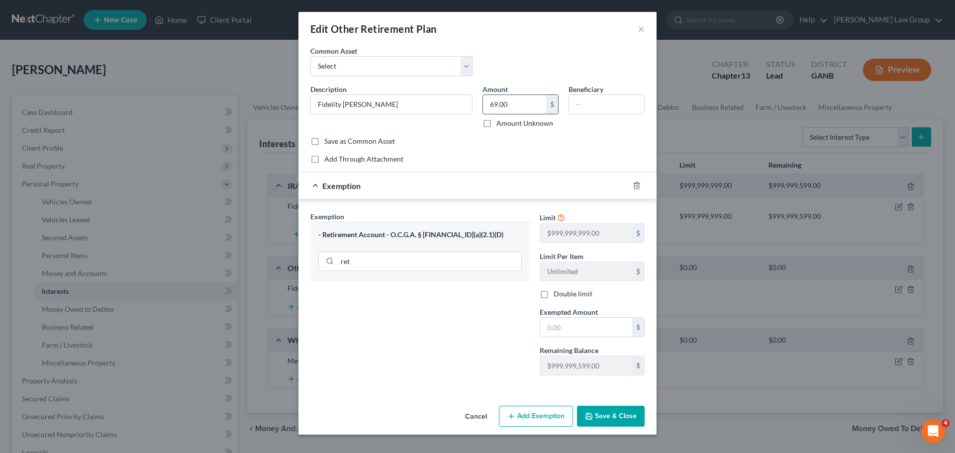
click at [523, 106] on input "69.00" at bounding box center [514, 104] width 63 height 19
click at [554, 341] on div "Limit $999,999,999.00 $ Limit Per Item Unlimited $ Double limit Exempted Amount…" at bounding box center [592, 297] width 115 height 172
click at [585, 327] on input "text" at bounding box center [586, 327] width 92 height 19
paste input "69.00"
drag, startPoint x: 604, startPoint y: 425, endPoint x: 604, endPoint y: 415, distance: 10.0
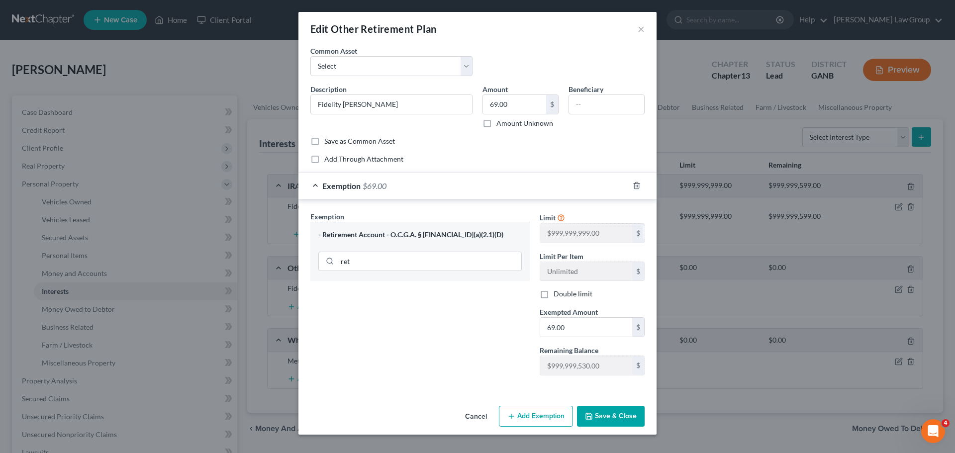
click at [604, 425] on button "Save & Close" at bounding box center [611, 416] width 68 height 21
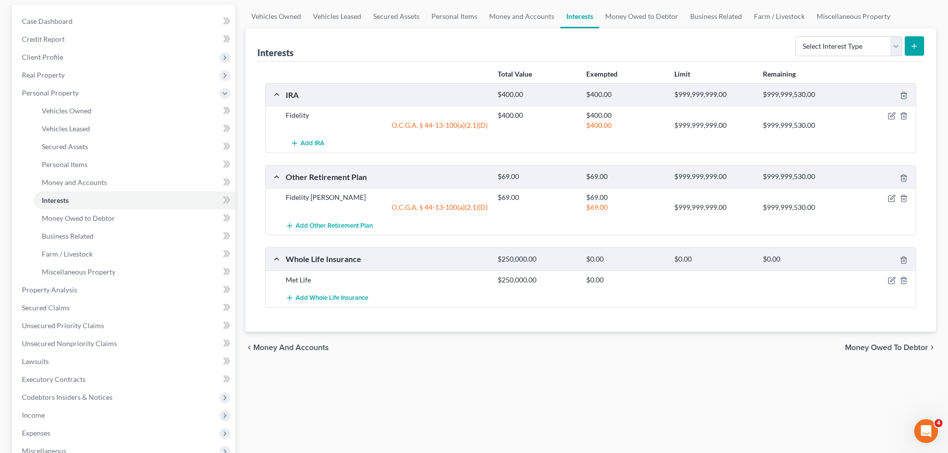
scroll to position [99, 0]
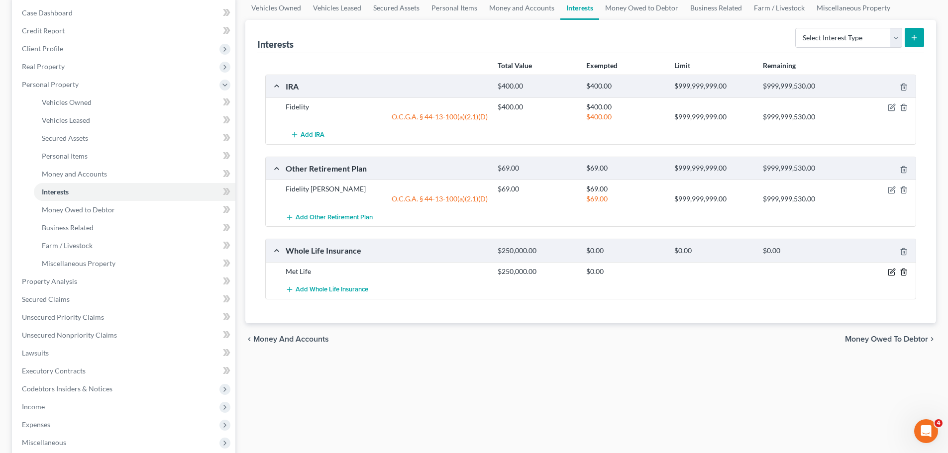
drag, startPoint x: 888, startPoint y: 269, endPoint x: 900, endPoint y: 273, distance: 12.1
click at [892, 273] on icon "button" at bounding box center [891, 272] width 8 height 8
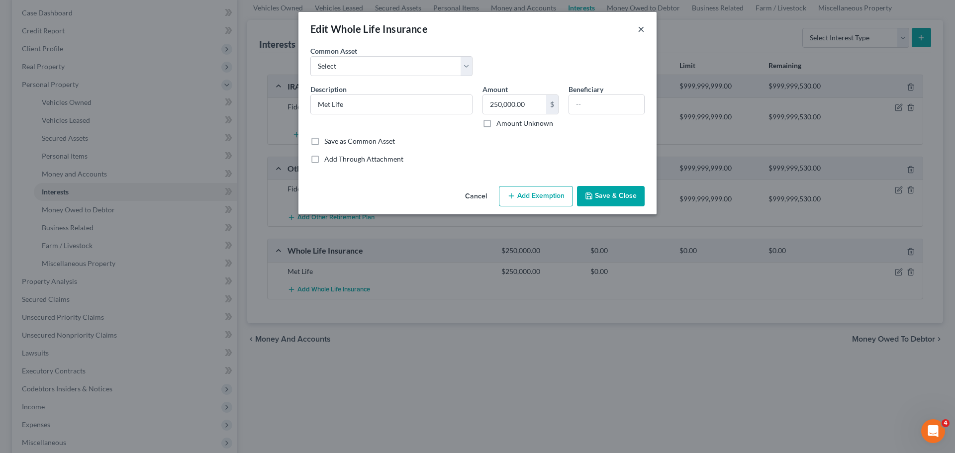
drag, startPoint x: 903, startPoint y: 271, endPoint x: 641, endPoint y: 32, distance: 354.5
click at [622, 209] on div "Edit Whole Life Insurance × An exemption set must first be selected from the Fi…" at bounding box center [477, 226] width 955 height 453
click at [641, 32] on button "×" at bounding box center [641, 29] width 7 height 12
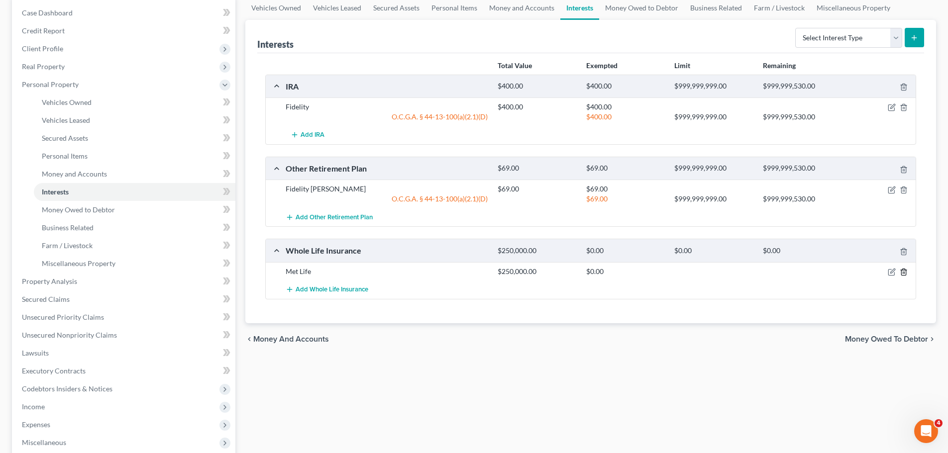
click at [904, 272] on icon "button" at bounding box center [903, 272] width 8 height 8
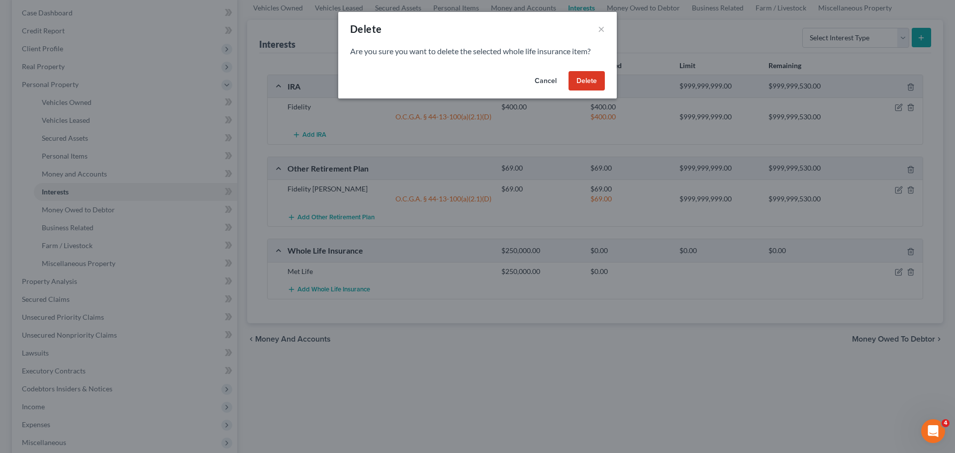
click at [584, 79] on button "Delete" at bounding box center [587, 81] width 36 height 20
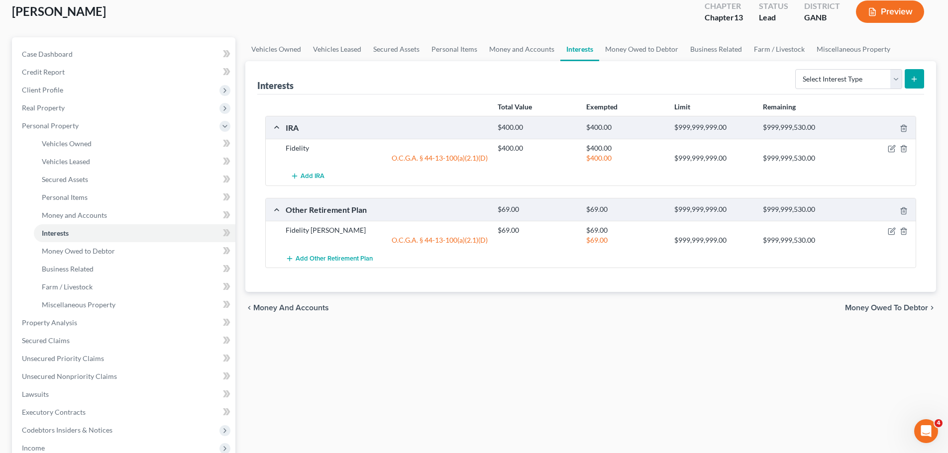
scroll to position [0, 0]
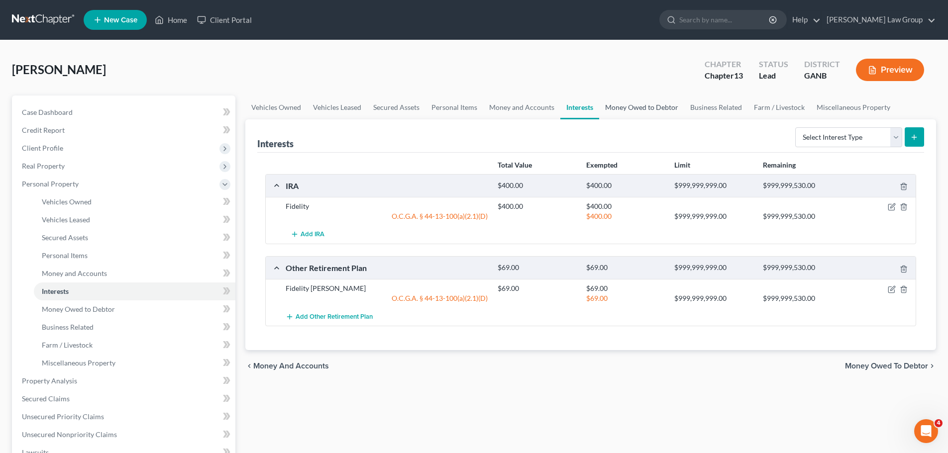
click at [647, 106] on link "Money Owed to Debtor" at bounding box center [641, 107] width 85 height 24
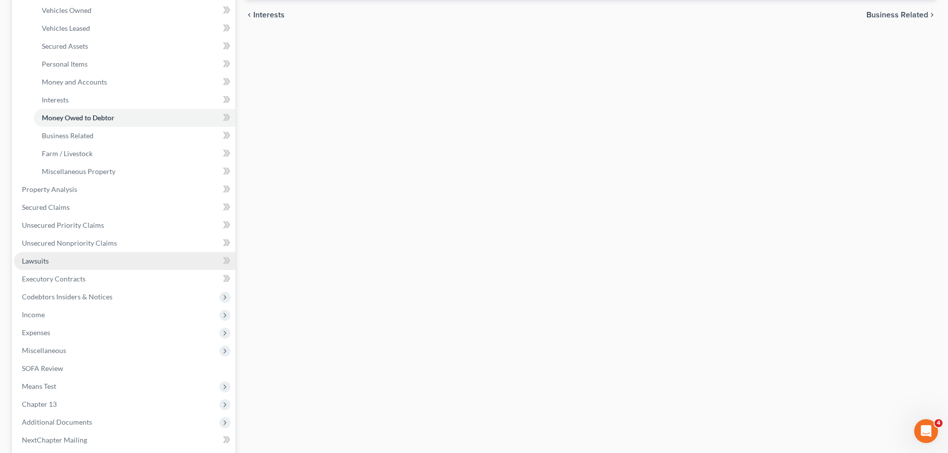
scroll to position [249, 0]
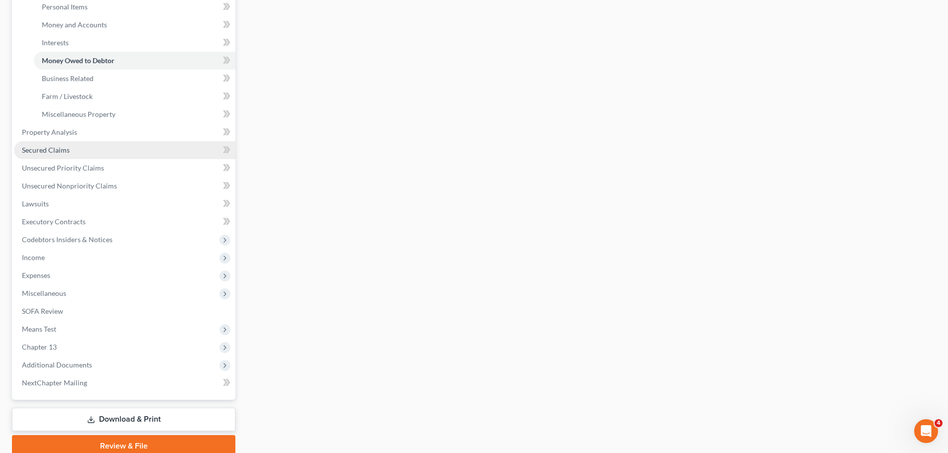
click at [87, 150] on link "Secured Claims" at bounding box center [124, 150] width 221 height 18
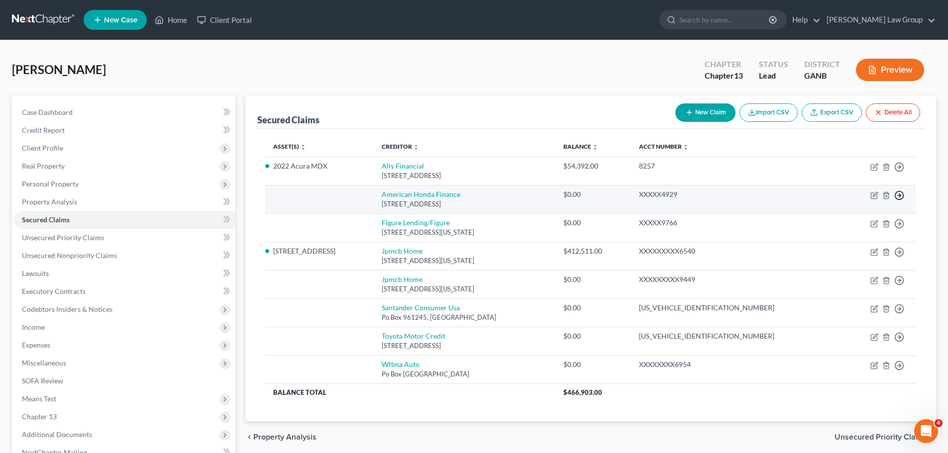
click at [901, 172] on icon "button" at bounding box center [899, 167] width 10 height 10
click at [848, 225] on link "Move to F" at bounding box center [853, 219] width 83 height 17
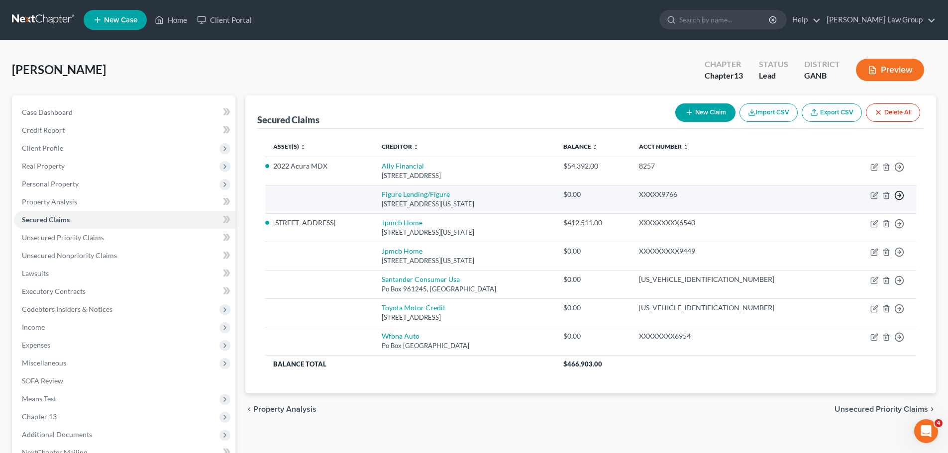
click at [896, 172] on icon "button" at bounding box center [899, 167] width 10 height 10
click at [852, 219] on link "Move to F" at bounding box center [853, 219] width 83 height 17
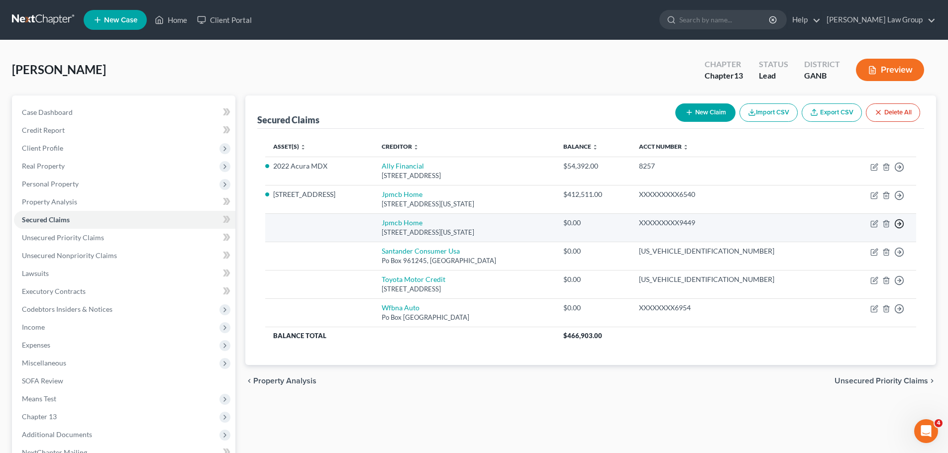
click at [899, 172] on icon "button" at bounding box center [899, 167] width 10 height 10
click at [850, 244] on link "Move to F" at bounding box center [853, 247] width 83 height 17
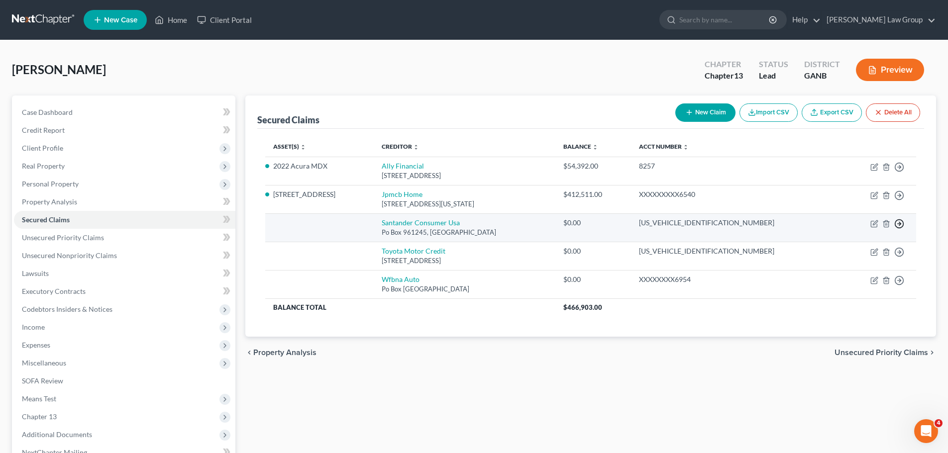
click at [898, 172] on icon "button" at bounding box center [899, 167] width 10 height 10
click at [870, 246] on link "Move to F" at bounding box center [853, 247] width 83 height 17
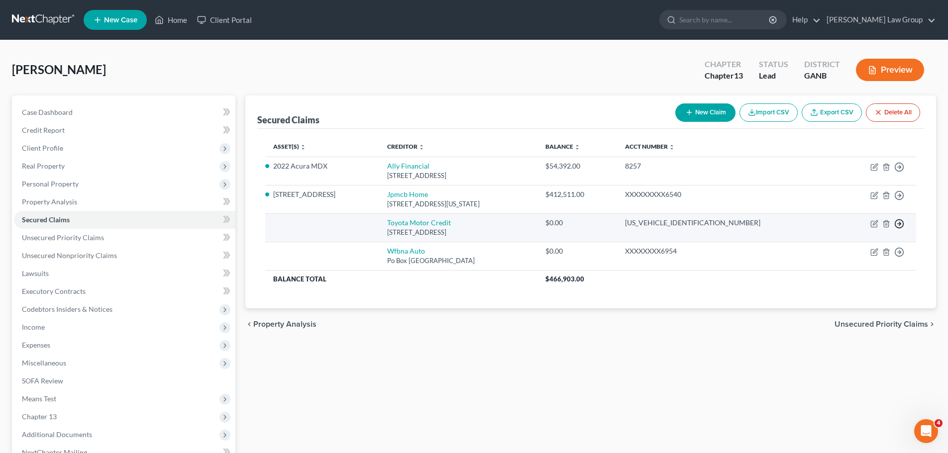
click at [898, 167] on line "button" at bounding box center [898, 167] width 3 height 0
click at [852, 244] on link "Move to F" at bounding box center [853, 247] width 83 height 17
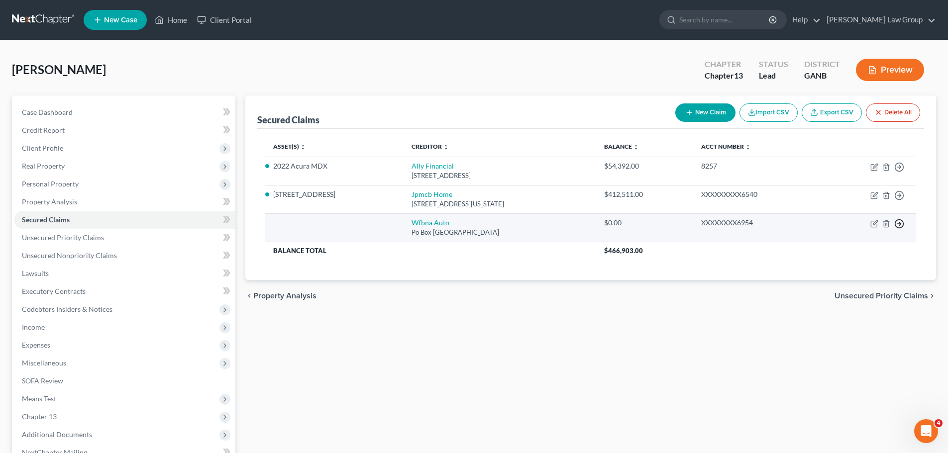
click at [901, 172] on icon "button" at bounding box center [899, 167] width 10 height 10
click at [856, 244] on link "Move to F" at bounding box center [853, 247] width 83 height 17
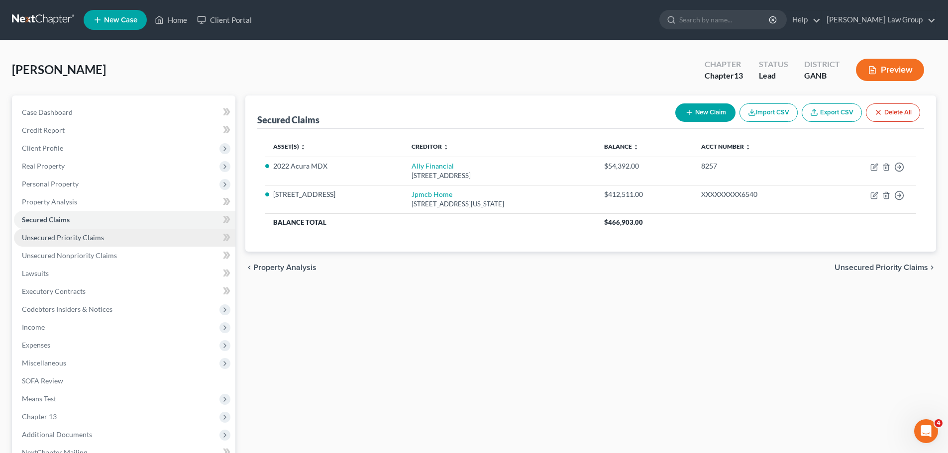
click at [77, 239] on span "Unsecured Priority Claims" at bounding box center [63, 237] width 82 height 8
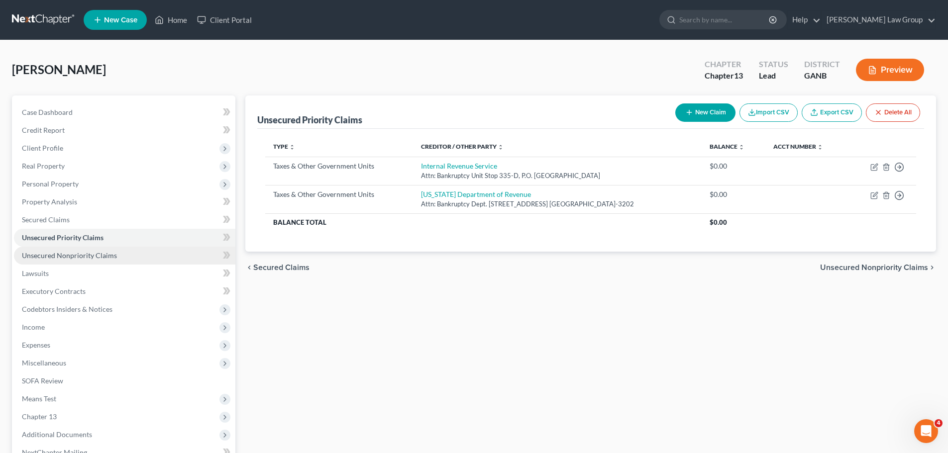
click at [79, 256] on span "Unsecured Nonpriority Claims" at bounding box center [69, 255] width 95 height 8
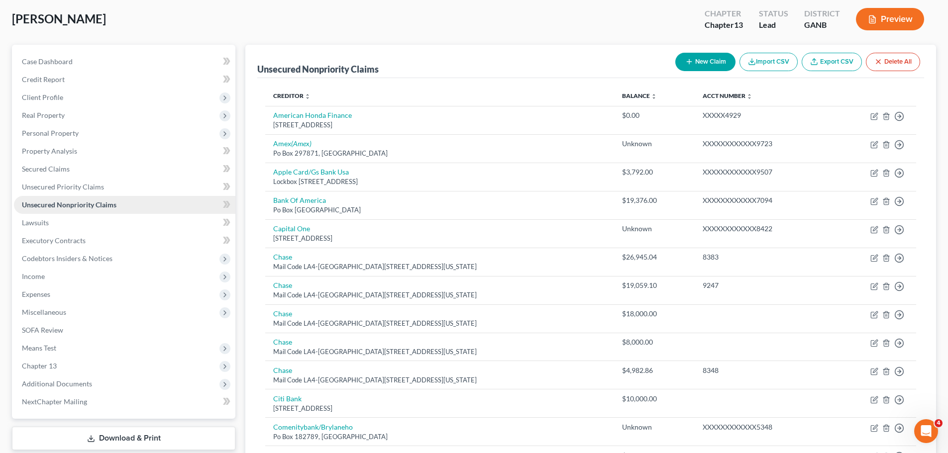
scroll to position [99, 0]
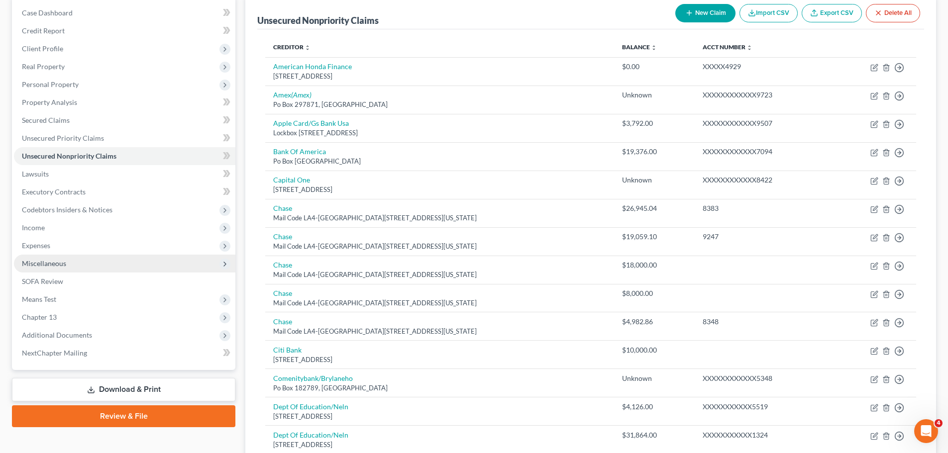
click at [63, 263] on span "Miscellaneous" at bounding box center [44, 263] width 44 height 8
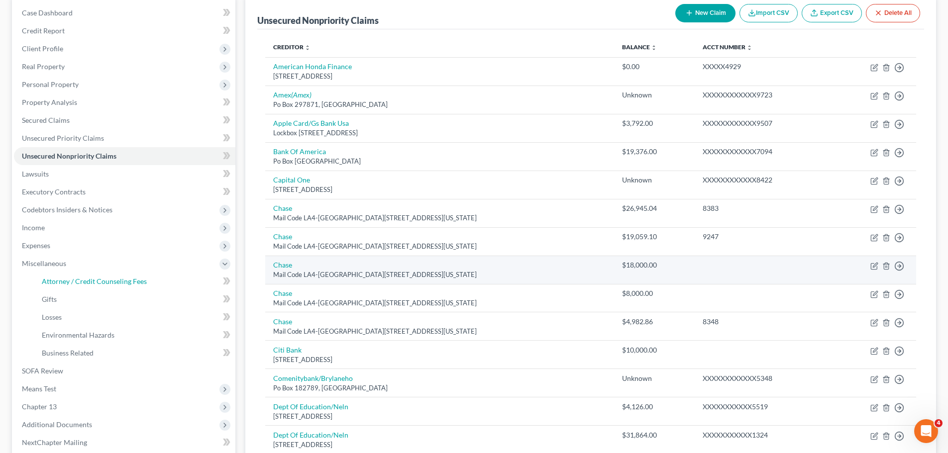
click at [172, 274] on link "Attorney / Credit Counseling Fees" at bounding box center [134, 282] width 201 height 18
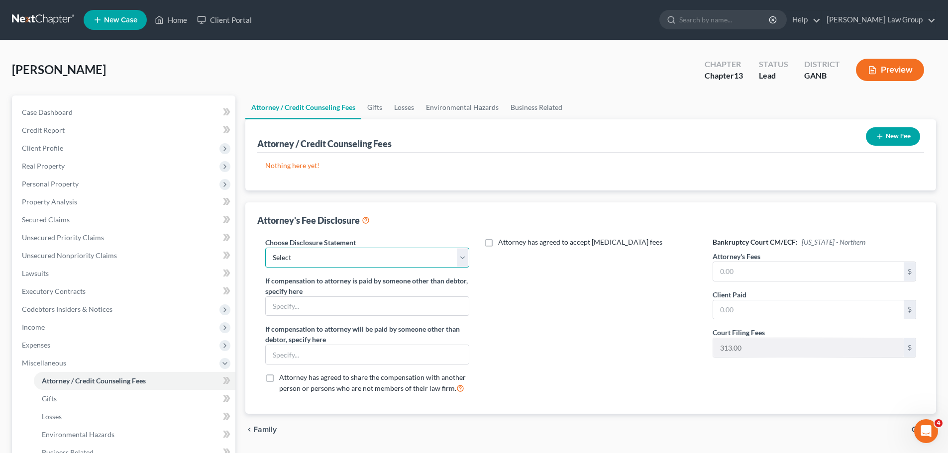
click at [365, 262] on select "Select Attorney Disclosure Statement Chapter 7 Attorney Fee Disclosure Statement" at bounding box center [366, 258] width 203 height 20
click at [265, 248] on select "Select Attorney Disclosure Statement Chapter 7 Attorney Fee Disclosure Statement" at bounding box center [366, 258] width 203 height 20
click at [739, 274] on input "text" at bounding box center [808, 271] width 190 height 19
click at [890, 142] on button "New Fee" at bounding box center [892, 136] width 54 height 18
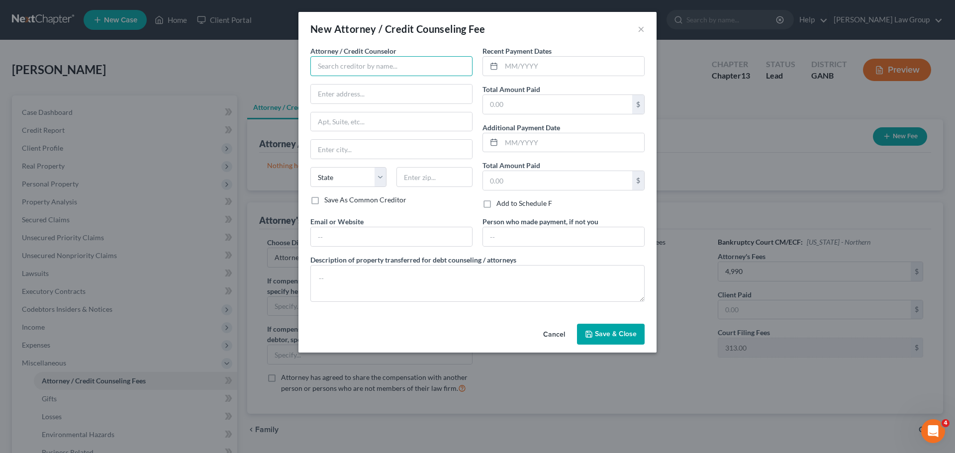
click at [320, 69] on input "text" at bounding box center [391, 66] width 162 height 20
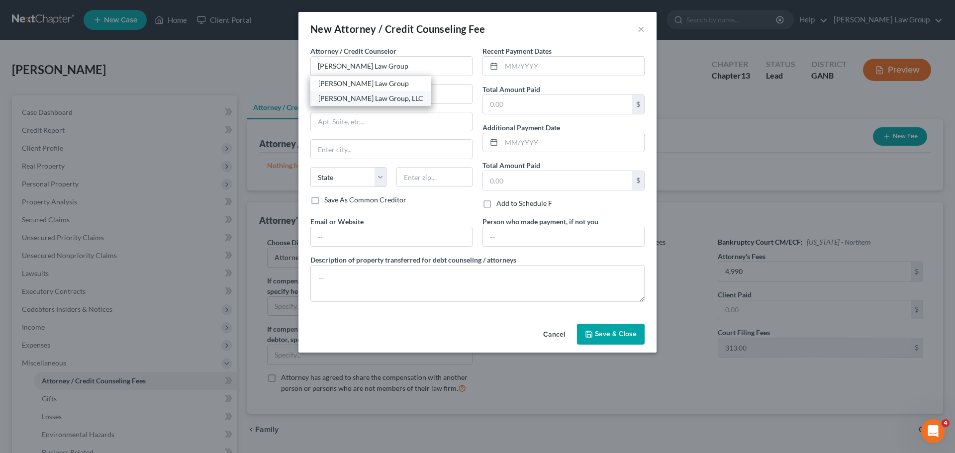
click at [345, 99] on div "[PERSON_NAME] Law Group, LLC" at bounding box center [370, 99] width 105 height 10
click at [530, 65] on input "text" at bounding box center [572, 66] width 143 height 19
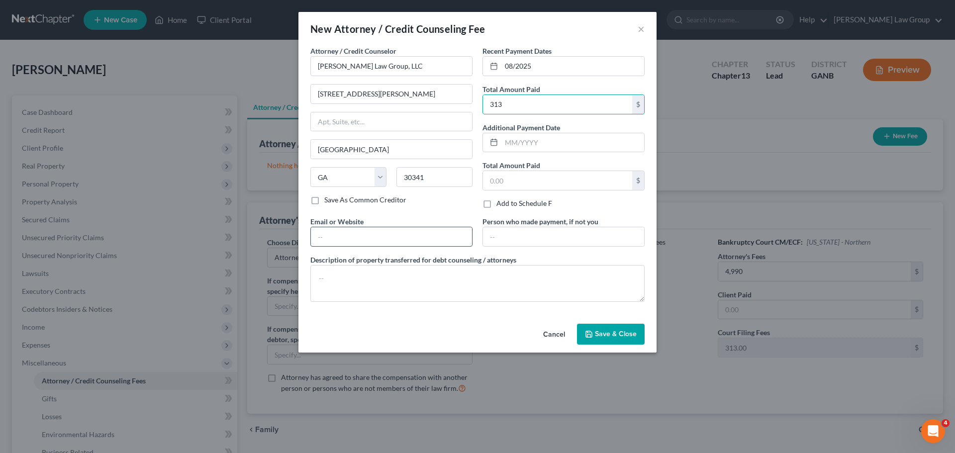
click at [367, 231] on input "text" at bounding box center [391, 236] width 161 height 19
drag, startPoint x: 620, startPoint y: 327, endPoint x: 892, endPoint y: 135, distance: 333.3
click at [620, 327] on button "Save & Close" at bounding box center [611, 334] width 68 height 21
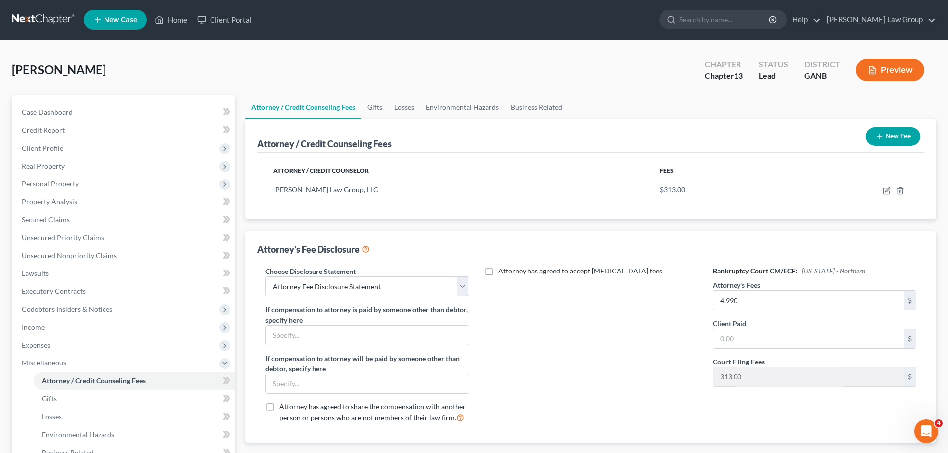
click at [892, 135] on button "New Fee" at bounding box center [892, 136] width 54 height 18
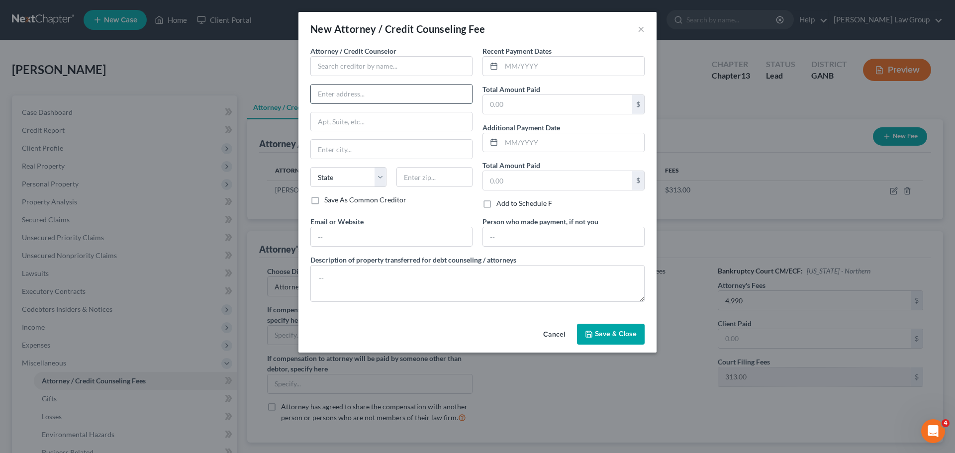
click at [371, 85] on input "text" at bounding box center [391, 94] width 161 height 19
click at [356, 62] on input "text" at bounding box center [391, 66] width 162 height 20
click at [379, 82] on div "Abacus Credit Counseling" at bounding box center [369, 84] width 103 height 10
click at [538, 65] on input "text" at bounding box center [572, 66] width 143 height 19
click at [342, 235] on input "text" at bounding box center [391, 236] width 161 height 19
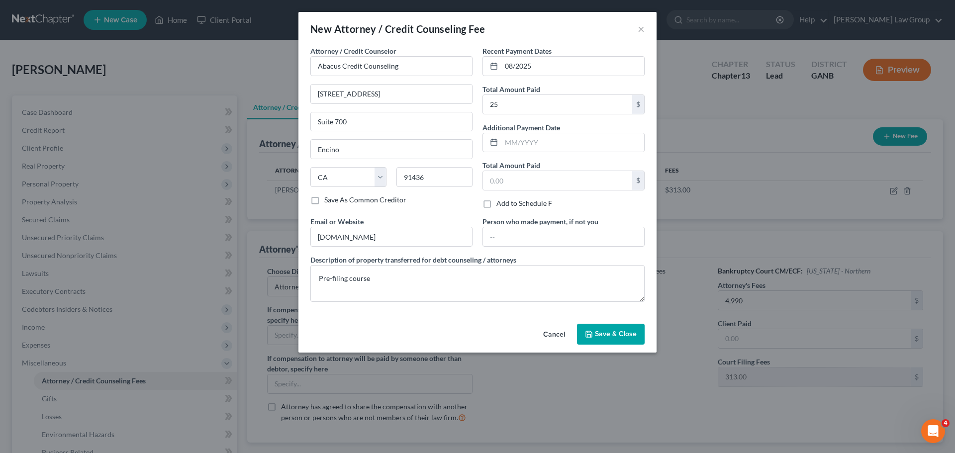
click at [612, 332] on span "Save & Close" at bounding box center [616, 334] width 42 height 8
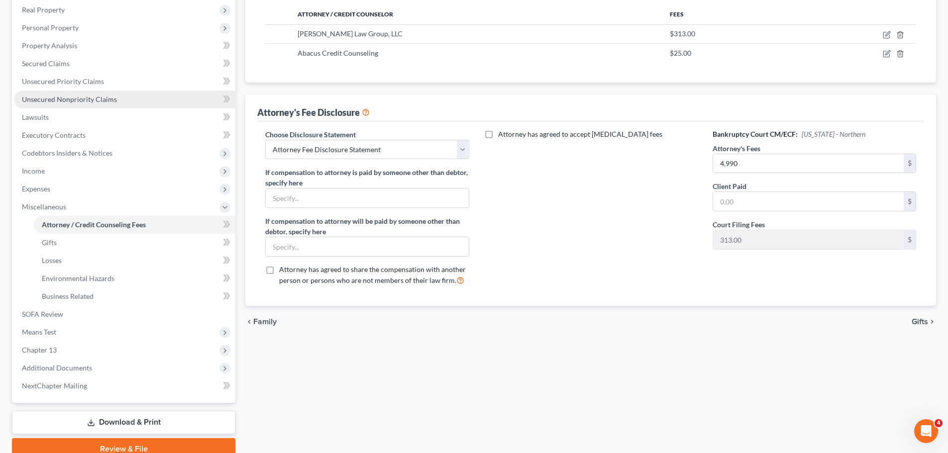
scroll to position [199, 0]
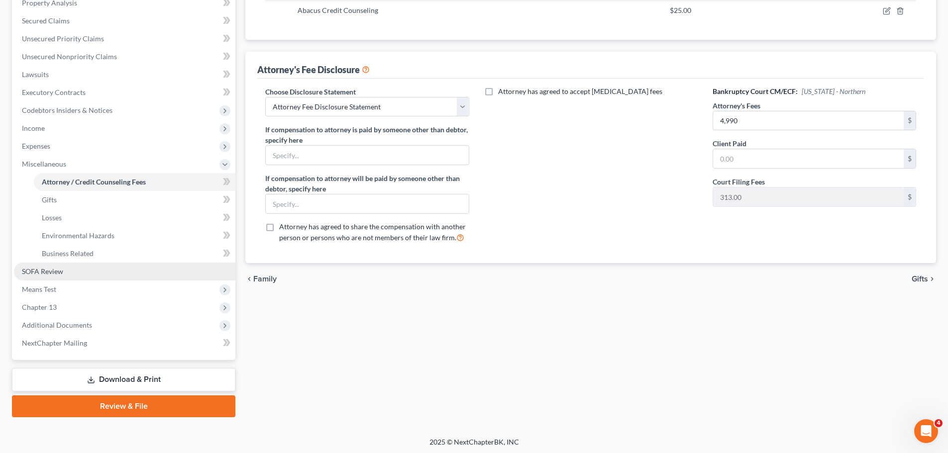
click at [78, 270] on link "SOFA Review" at bounding box center [124, 272] width 221 height 18
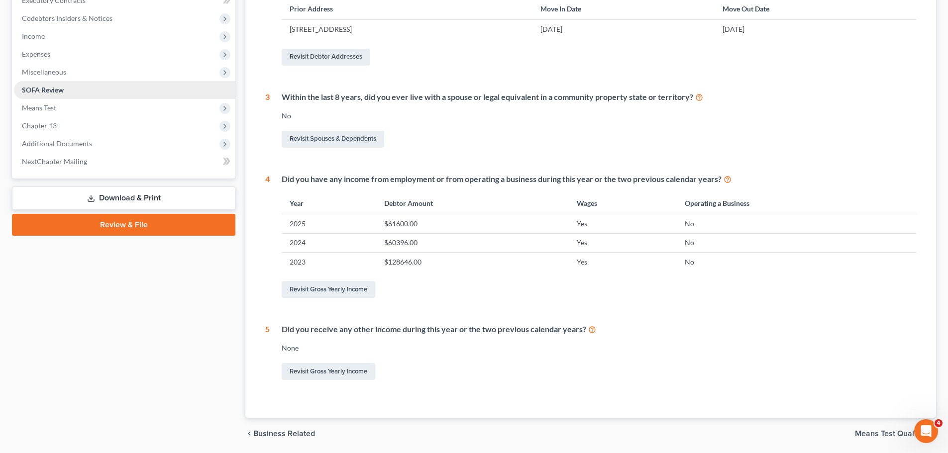
scroll to position [176, 0]
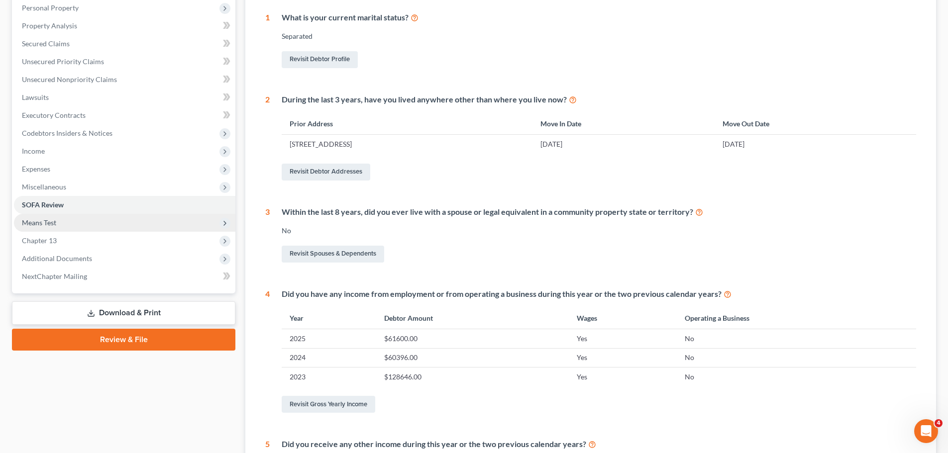
click at [61, 222] on span "Means Test" at bounding box center [124, 223] width 221 height 18
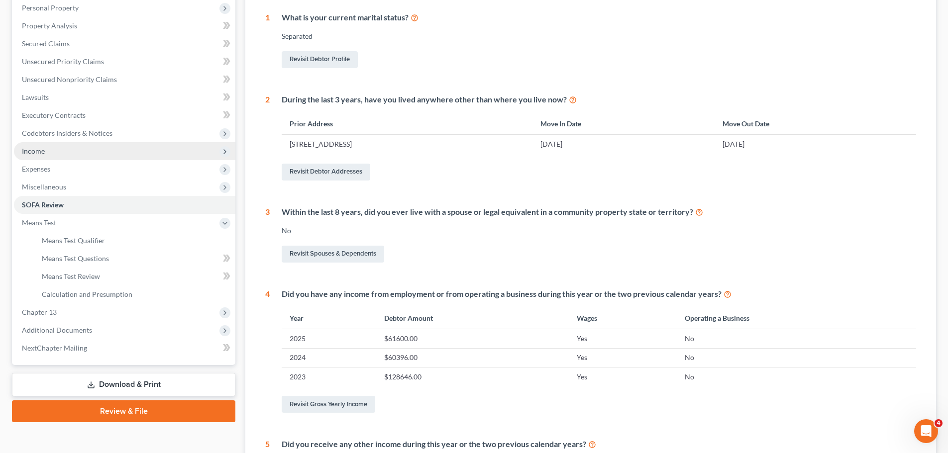
click at [63, 152] on span "Income" at bounding box center [124, 151] width 221 height 18
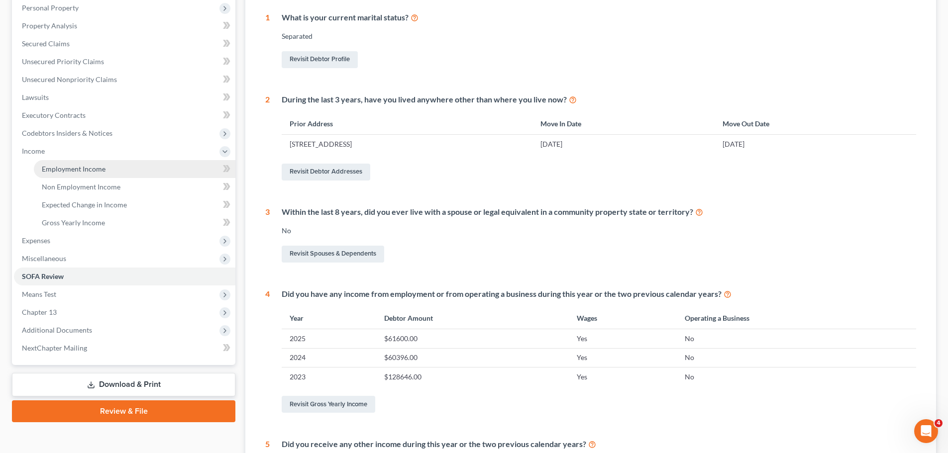
click at [99, 173] on link "Employment Income" at bounding box center [134, 169] width 201 height 18
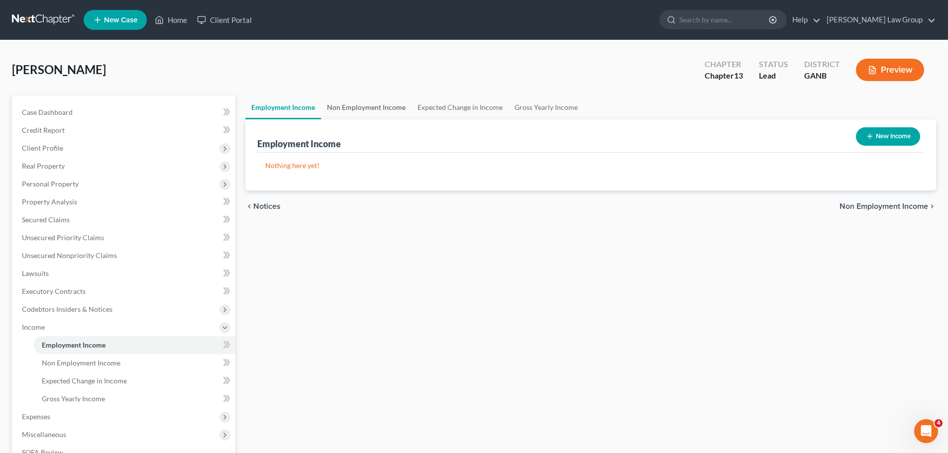
click at [378, 110] on link "Non Employment Income" at bounding box center [366, 107] width 91 height 24
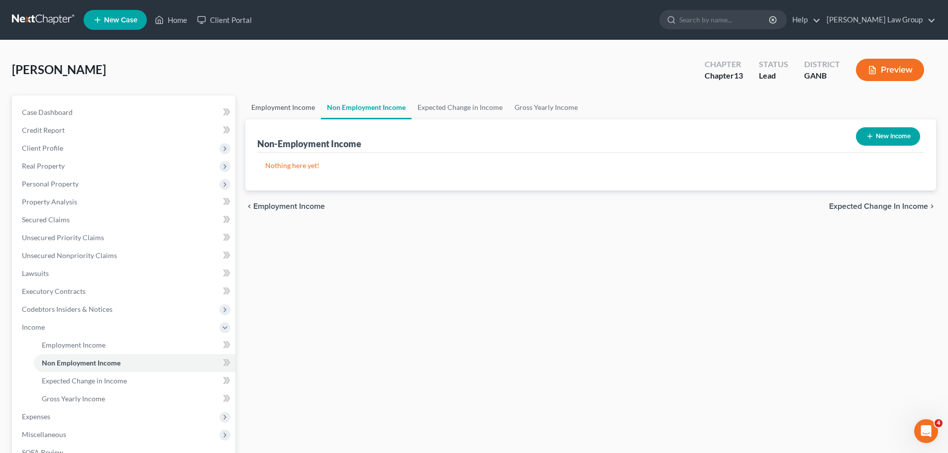
click at [276, 109] on link "Employment Income" at bounding box center [283, 107] width 76 height 24
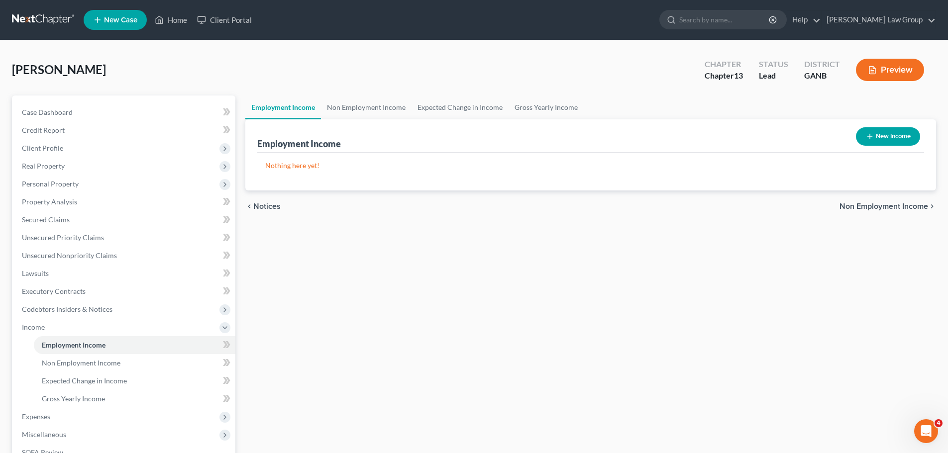
drag, startPoint x: 102, startPoint y: 70, endPoint x: 935, endPoint y: 115, distance: 834.3
click at [58, 67] on div "[PERSON_NAME] Upgraded Chapter Chapter 13 Status Lead District GANB Preview" at bounding box center [474, 73] width 924 height 43
copy span "[PERSON_NAME]"
drag, startPoint x: 41, startPoint y: 66, endPoint x: 47, endPoint y: 70, distance: 6.9
click at [41, 66] on span "[PERSON_NAME]" at bounding box center [59, 69] width 94 height 14
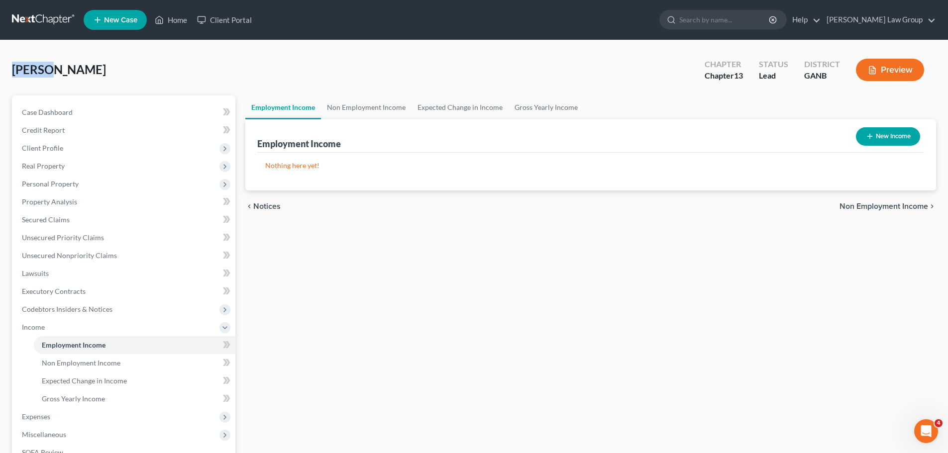
drag, startPoint x: 49, startPoint y: 70, endPoint x: 7, endPoint y: 67, distance: 41.4
click at [7, 67] on div "[PERSON_NAME] Upgraded Chapter Chapter 13 Status Lead District GANB Preview Pet…" at bounding box center [474, 329] width 948 height 578
copy span "[PERSON_NAME]"
click at [59, 129] on span "Credit Report" at bounding box center [43, 130] width 43 height 8
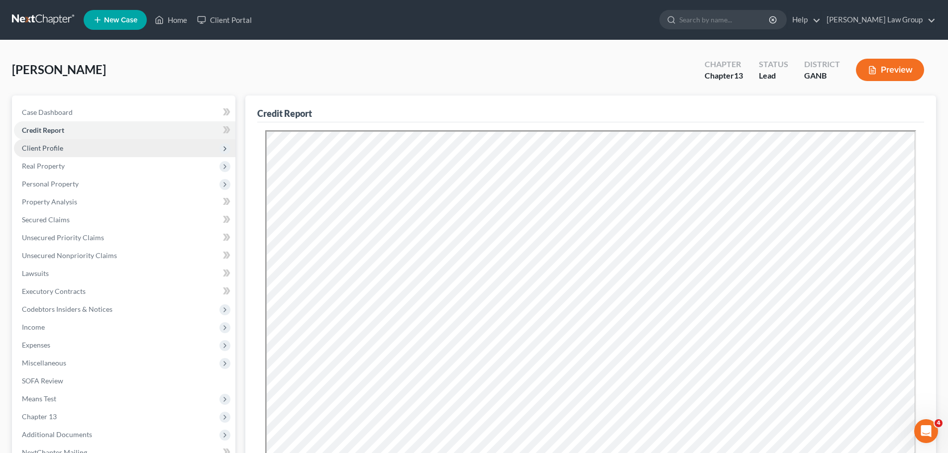
click at [73, 150] on span "Client Profile" at bounding box center [124, 148] width 221 height 18
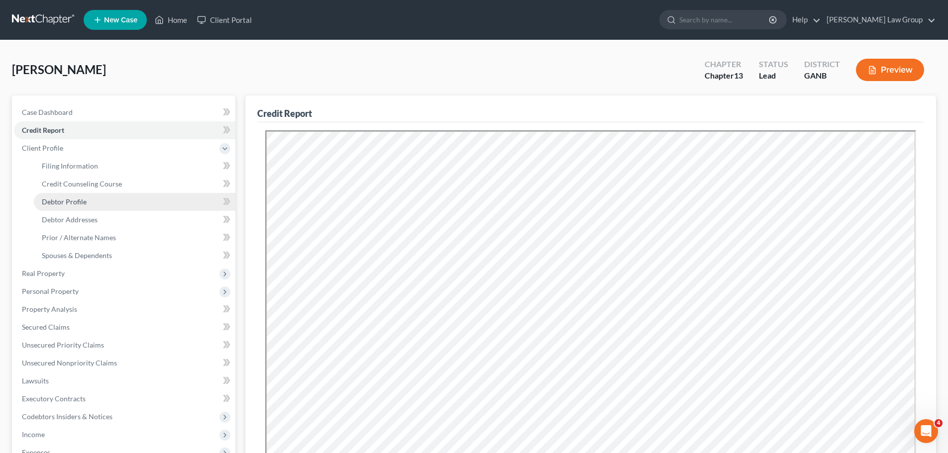
click at [80, 206] on link "Debtor Profile" at bounding box center [134, 202] width 201 height 18
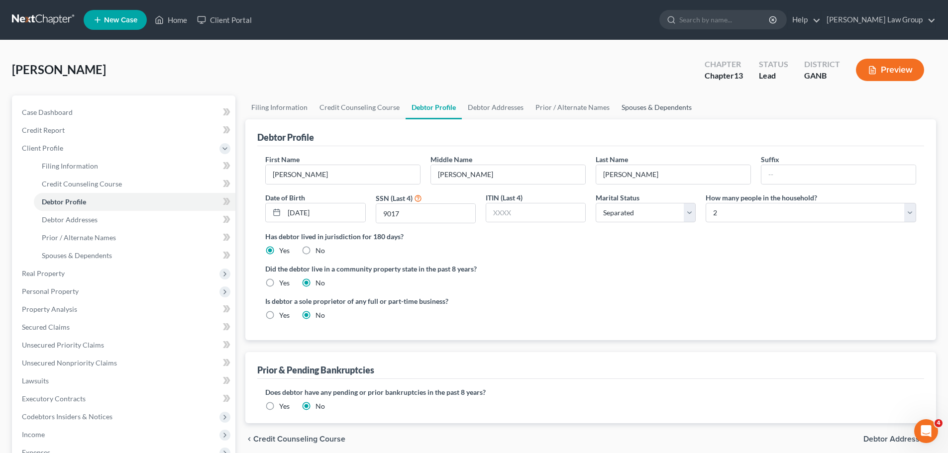
click at [652, 108] on link "Spouses & Dependents" at bounding box center [656, 107] width 82 height 24
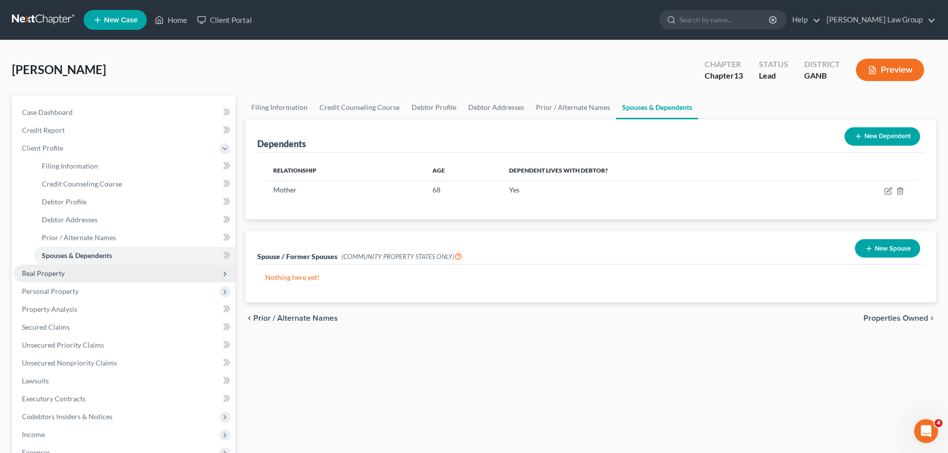
click at [96, 273] on span "Real Property" at bounding box center [124, 274] width 221 height 18
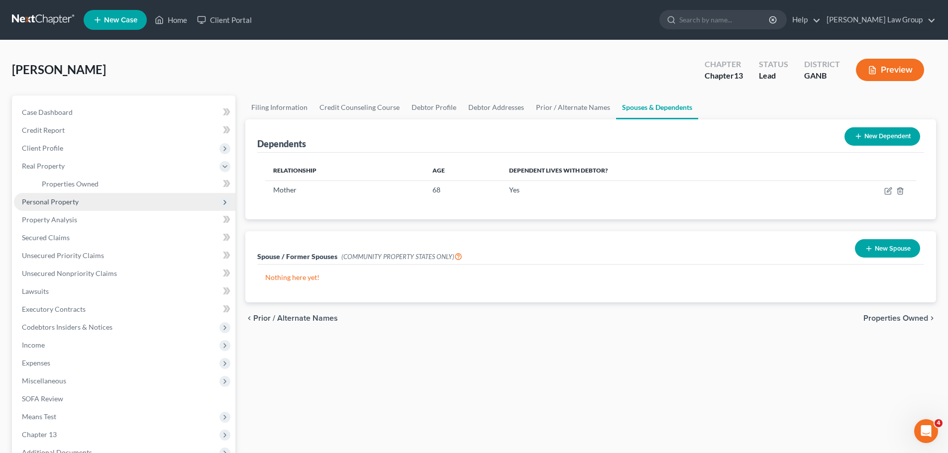
drag, startPoint x: 78, startPoint y: 207, endPoint x: 84, endPoint y: 198, distance: 10.8
click at [78, 206] on span "Personal Property" at bounding box center [124, 202] width 221 height 18
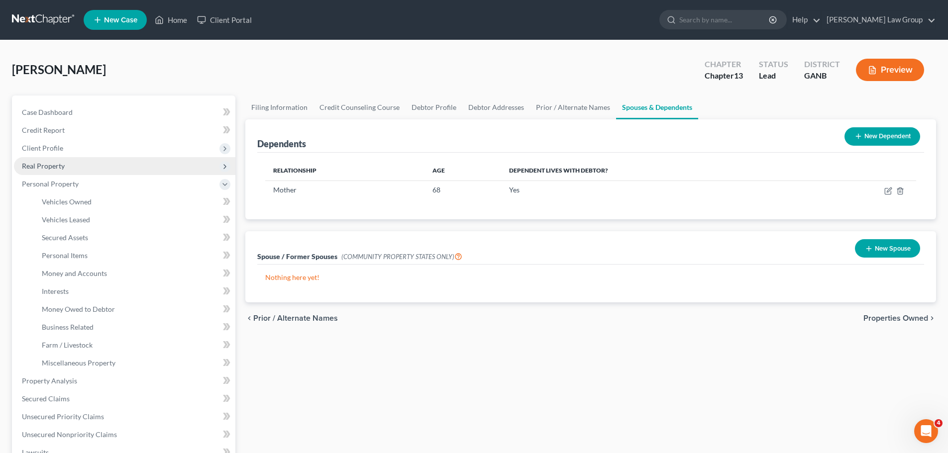
click at [59, 169] on span "Real Property" at bounding box center [43, 166] width 43 height 8
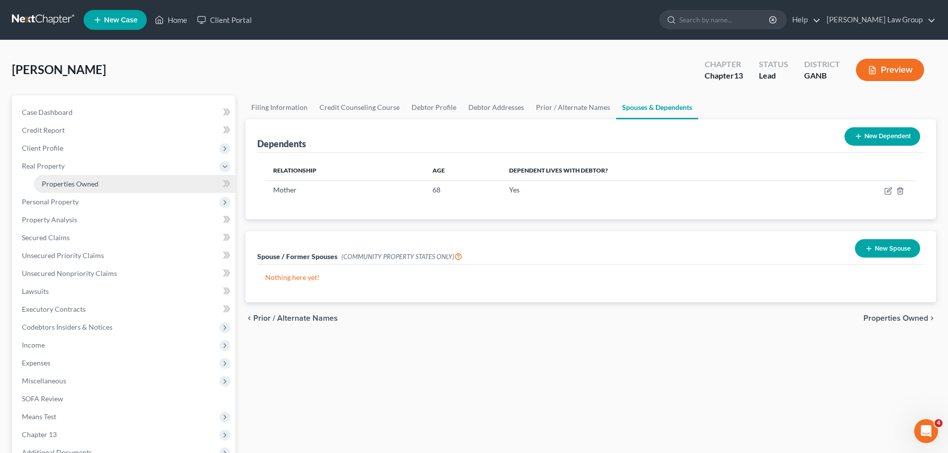
click at [83, 182] on span "Properties Owned" at bounding box center [70, 184] width 57 height 8
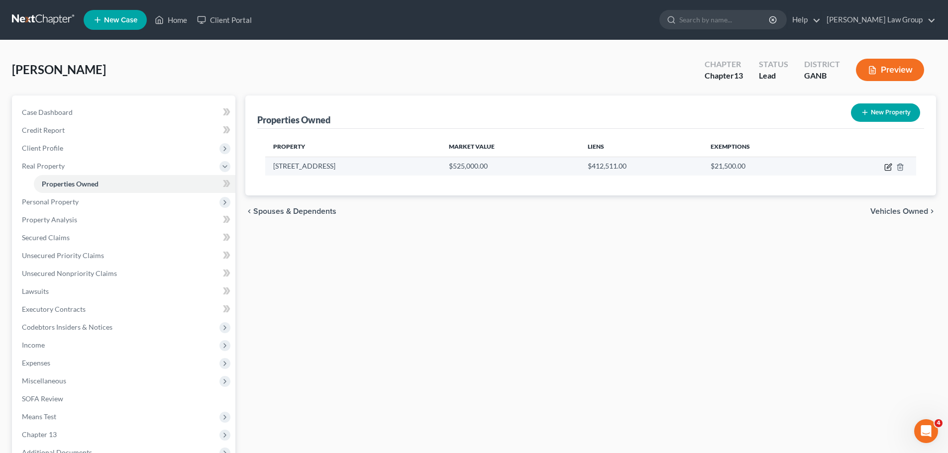
click at [890, 167] on icon "button" at bounding box center [888, 167] width 8 height 8
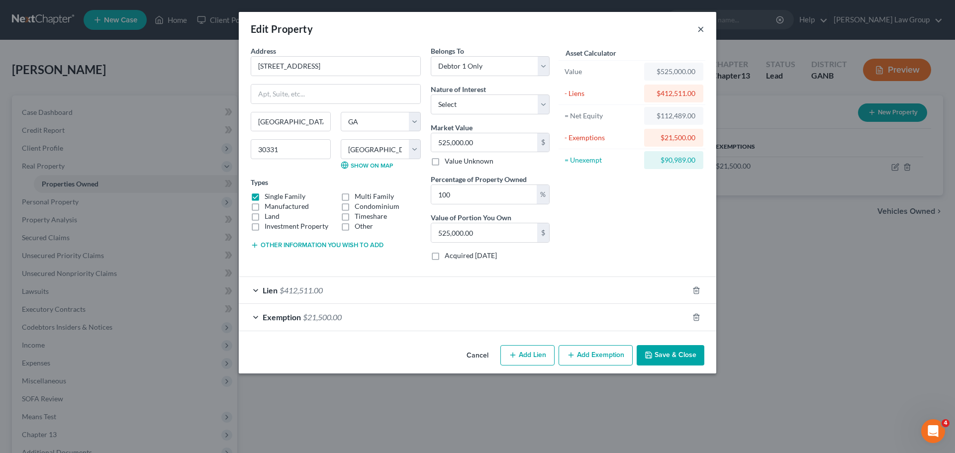
click at [698, 31] on button "×" at bounding box center [700, 29] width 7 height 12
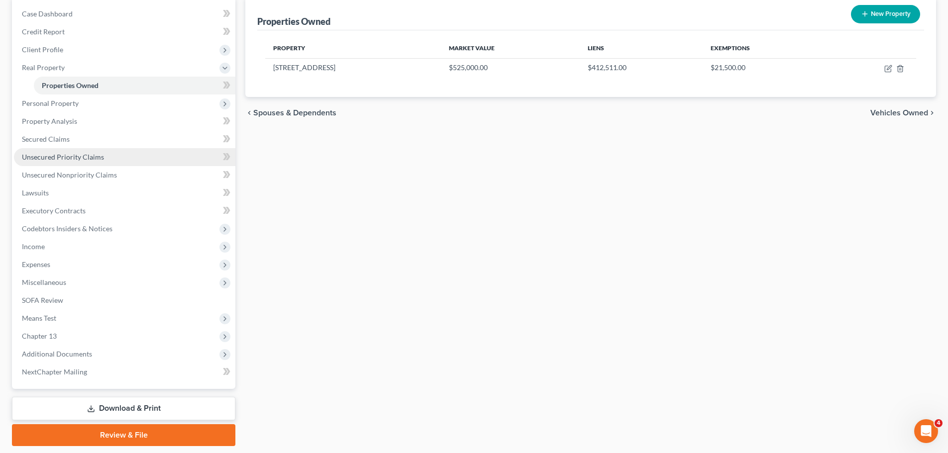
scroll to position [99, 0]
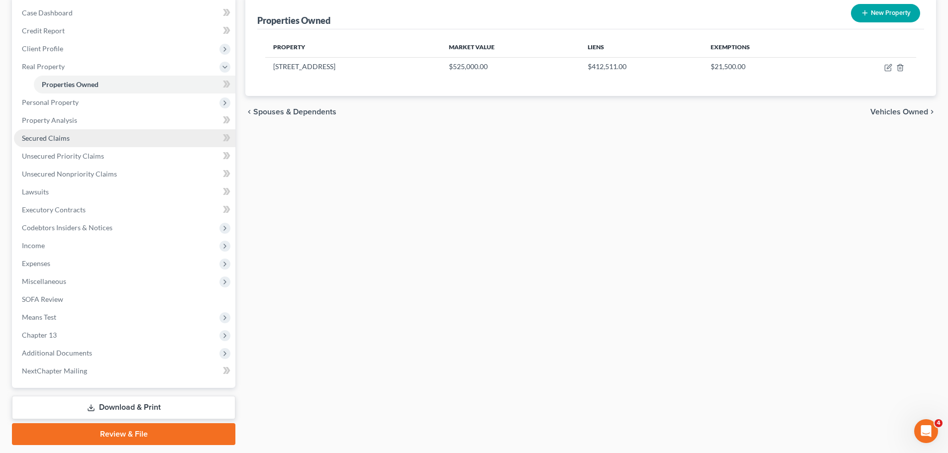
click at [82, 135] on link "Secured Claims" at bounding box center [124, 138] width 221 height 18
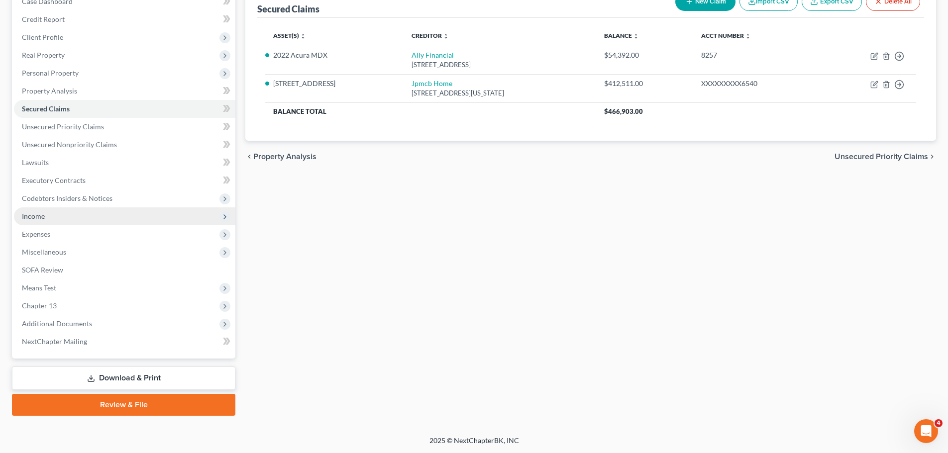
scroll to position [111, 0]
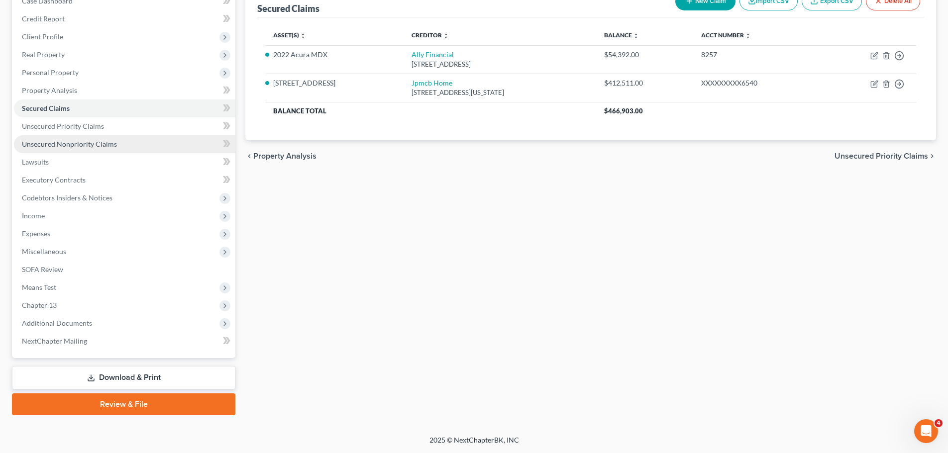
click at [116, 145] on link "Unsecured Nonpriority Claims" at bounding box center [124, 144] width 221 height 18
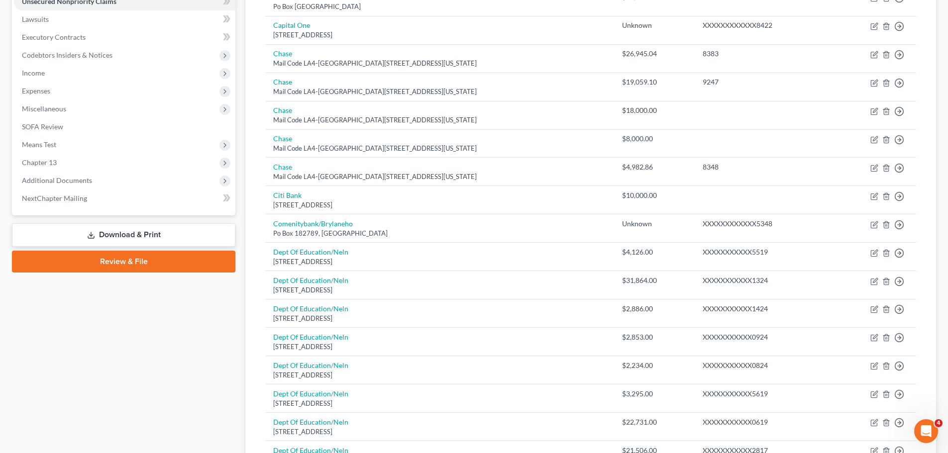
scroll to position [198, 0]
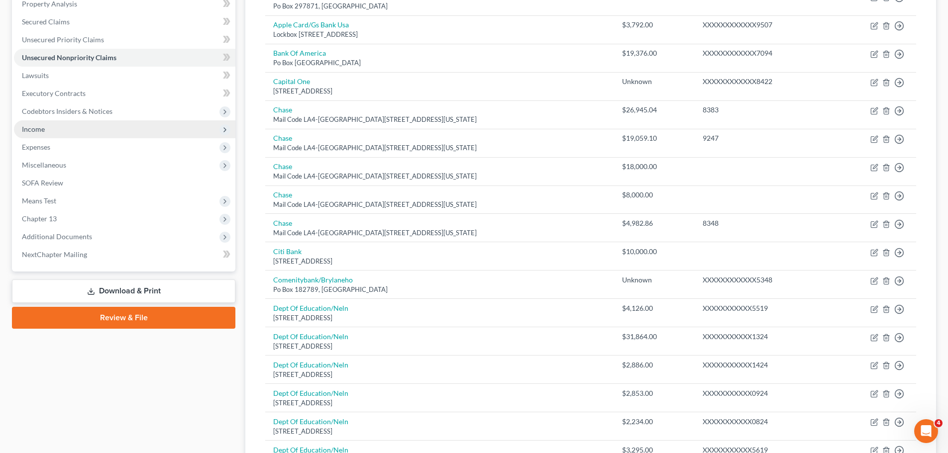
click at [91, 128] on span "Income" at bounding box center [124, 129] width 221 height 18
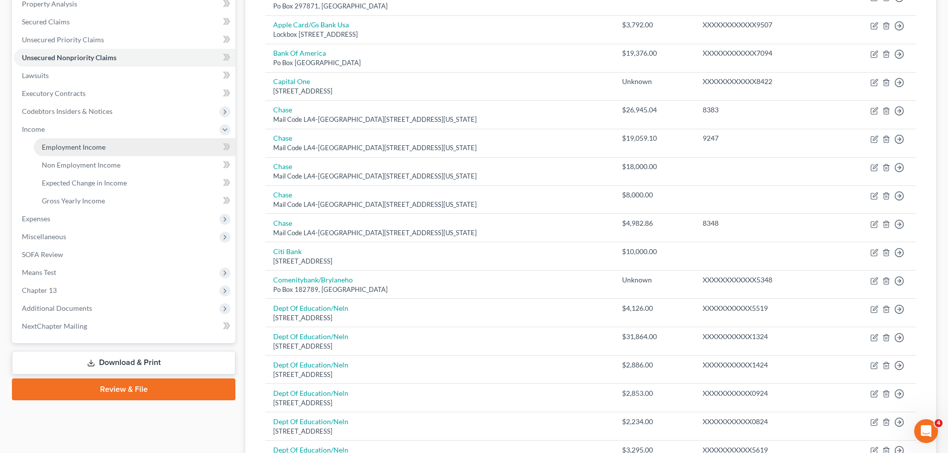
click at [120, 146] on link "Employment Income" at bounding box center [134, 147] width 201 height 18
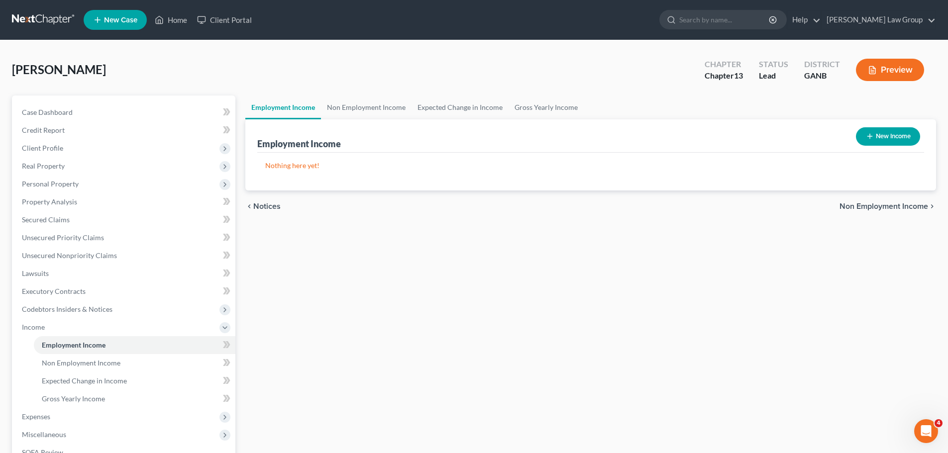
click at [879, 138] on button "New Income" at bounding box center [887, 136] width 64 height 18
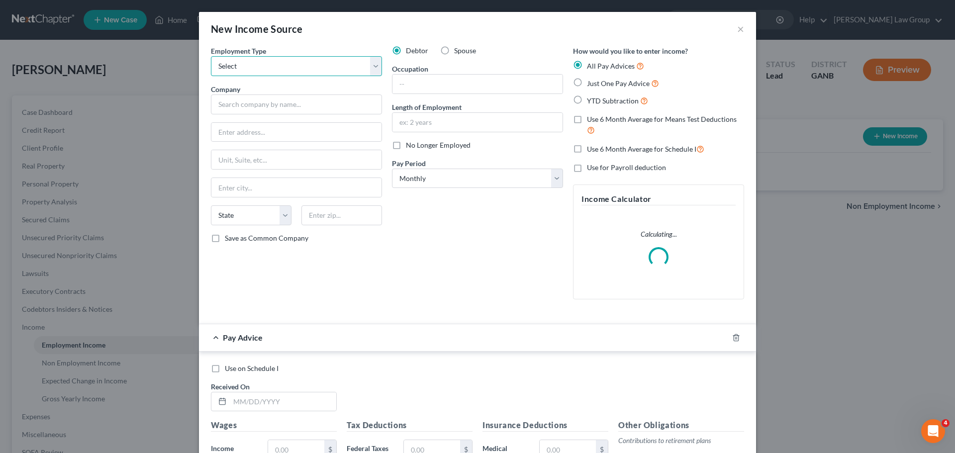
click at [270, 67] on select "Select Full or [DEMOGRAPHIC_DATA] Employment Self Employment" at bounding box center [296, 66] width 171 height 20
click at [211, 56] on select "Select Full or [DEMOGRAPHIC_DATA] Employment Self Employment" at bounding box center [296, 66] width 171 height 20
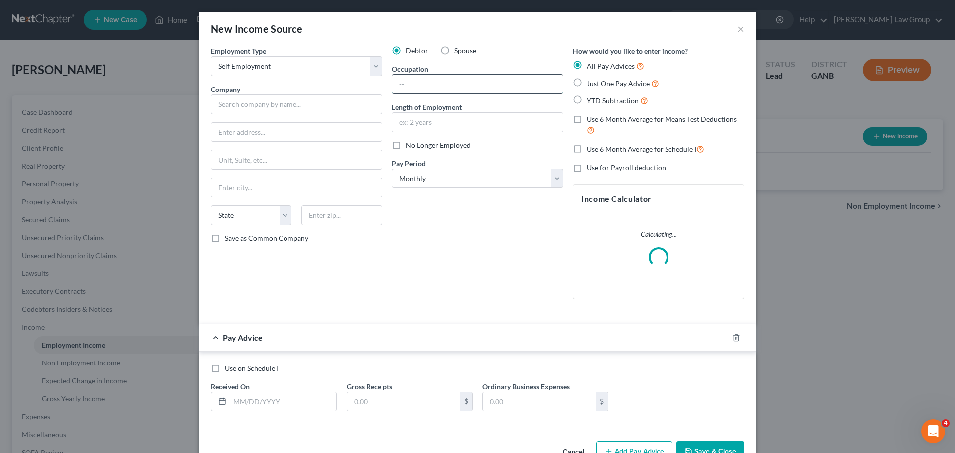
click at [418, 89] on input "text" at bounding box center [477, 84] width 170 height 19
click at [587, 81] on label "Just One Pay Advice" at bounding box center [623, 83] width 72 height 11
click at [591, 81] on input "Just One Pay Advice" at bounding box center [594, 81] width 6 height 6
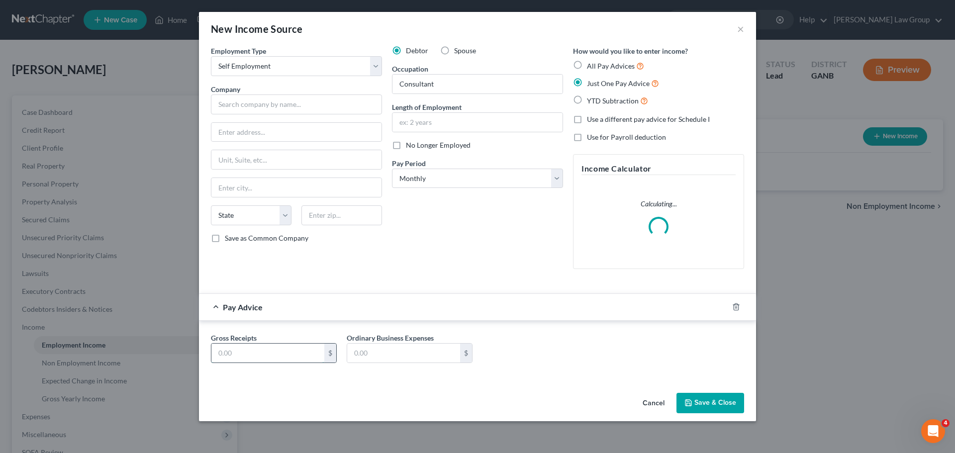
click at [245, 346] on input "text" at bounding box center [267, 353] width 113 height 19
click at [250, 109] on input "text" at bounding box center [296, 105] width 171 height 20
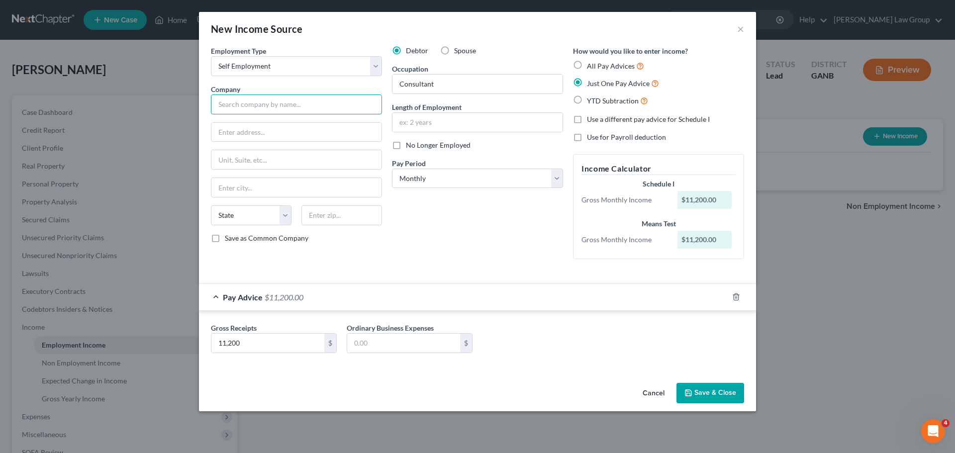
click at [273, 105] on input "text" at bounding box center [296, 105] width 171 height 20
paste input "Cronus Consulting Group"
click at [448, 125] on input "text" at bounding box center [477, 122] width 170 height 19
drag, startPoint x: 302, startPoint y: 345, endPoint x: 224, endPoint y: 341, distance: 78.7
click at [302, 345] on input "11,200" at bounding box center [267, 343] width 113 height 19
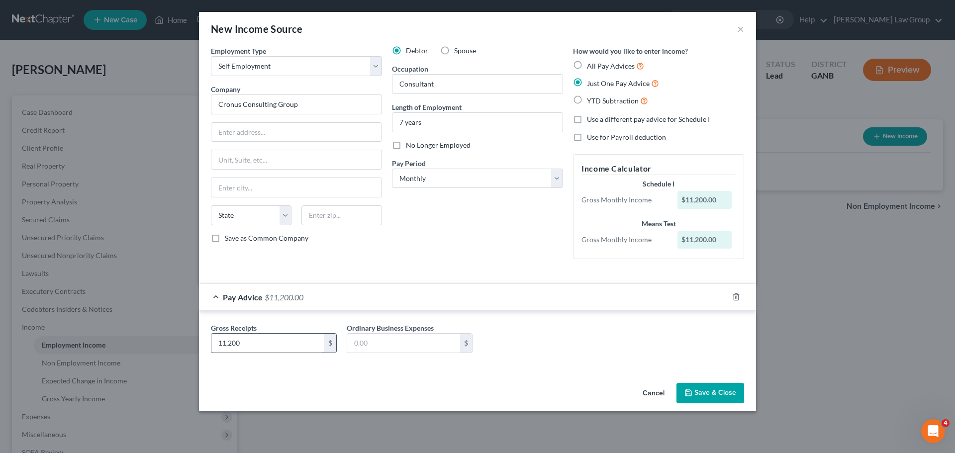
click at [253, 339] on input "11,200" at bounding box center [267, 343] width 113 height 19
click at [243, 344] on input "11,200" at bounding box center [267, 343] width 113 height 19
click at [247, 345] on input "11,200" at bounding box center [267, 343] width 113 height 19
click at [229, 376] on div "Employment Type * Select Full or [DEMOGRAPHIC_DATA] Employment Self Employment …" at bounding box center [477, 212] width 557 height 333
click at [715, 394] on button "Save & Close" at bounding box center [710, 393] width 68 height 21
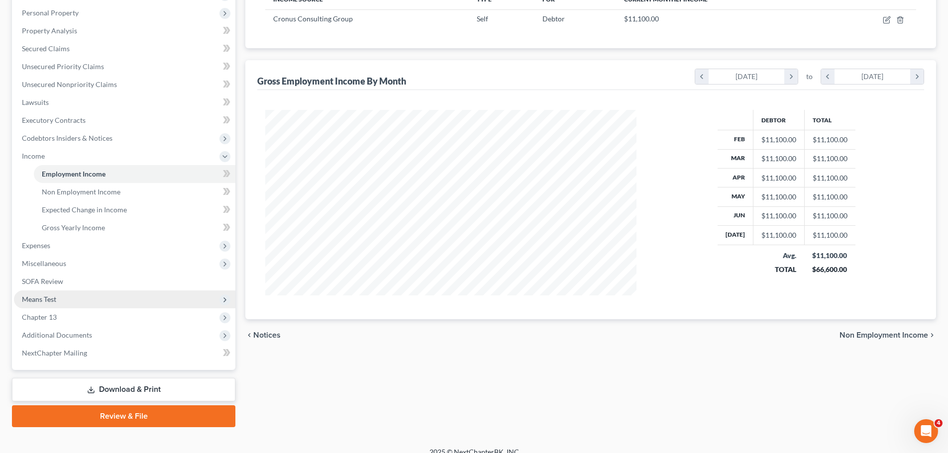
scroll to position [183, 0]
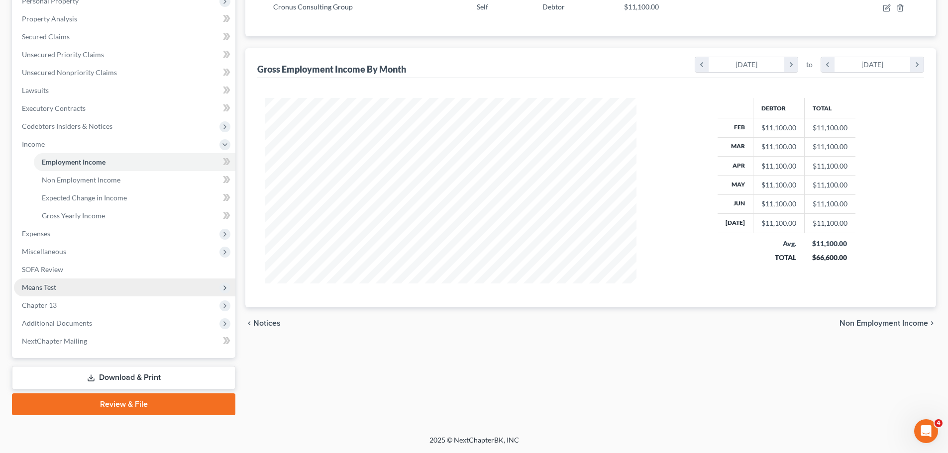
click at [84, 287] on span "Means Test" at bounding box center [124, 288] width 221 height 18
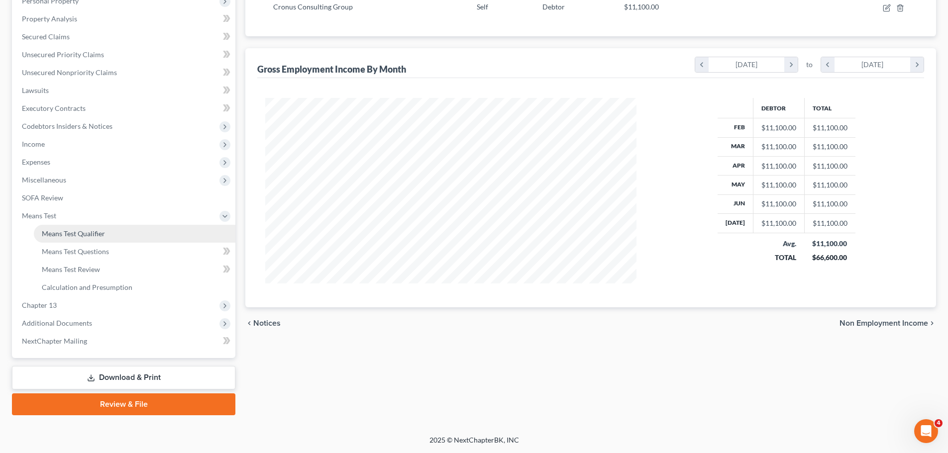
click at [113, 236] on link "Means Test Qualifier" at bounding box center [134, 234] width 201 height 18
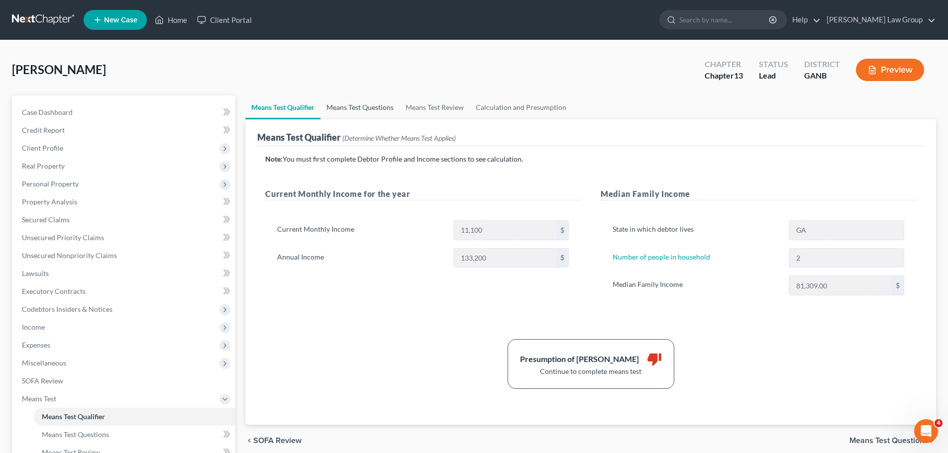
click at [370, 108] on link "Means Test Questions" at bounding box center [359, 107] width 79 height 24
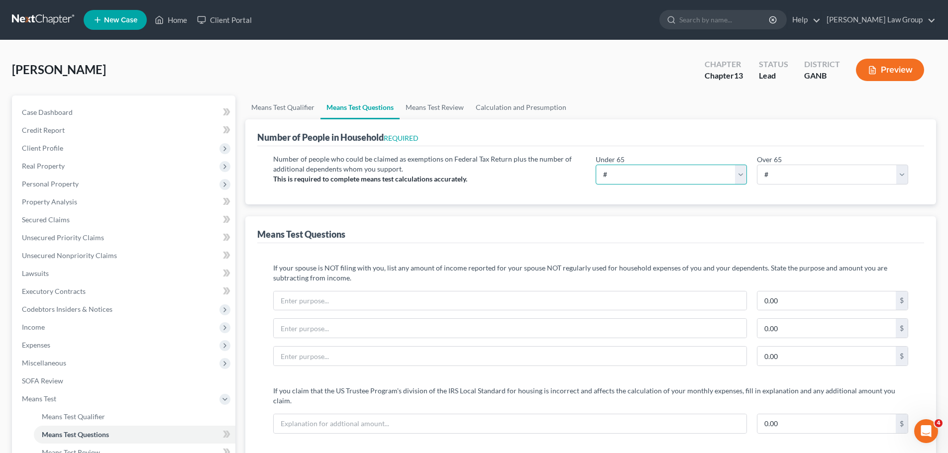
drag, startPoint x: 635, startPoint y: 173, endPoint x: 635, endPoint y: 183, distance: 10.4
click at [635, 173] on select "# 0 1 2 3 4 5 6 7 8 9 10" at bounding box center [670, 175] width 151 height 20
click at [595, 165] on select "# 0 1 2 3 4 5 6 7 8 9 10" at bounding box center [670, 175] width 151 height 20
click at [793, 178] on select "# 0 1 2 3 4 5 6 7 8 9 10" at bounding box center [832, 175] width 151 height 20
click at [757, 165] on select "# 0 1 2 3 4 5 6 7 8 9 10" at bounding box center [832, 175] width 151 height 20
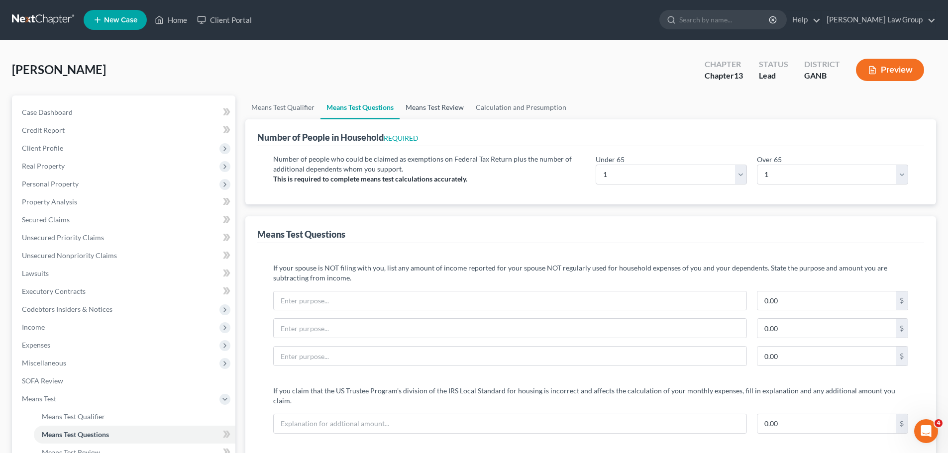
click at [433, 108] on link "Means Test Review" at bounding box center [434, 107] width 70 height 24
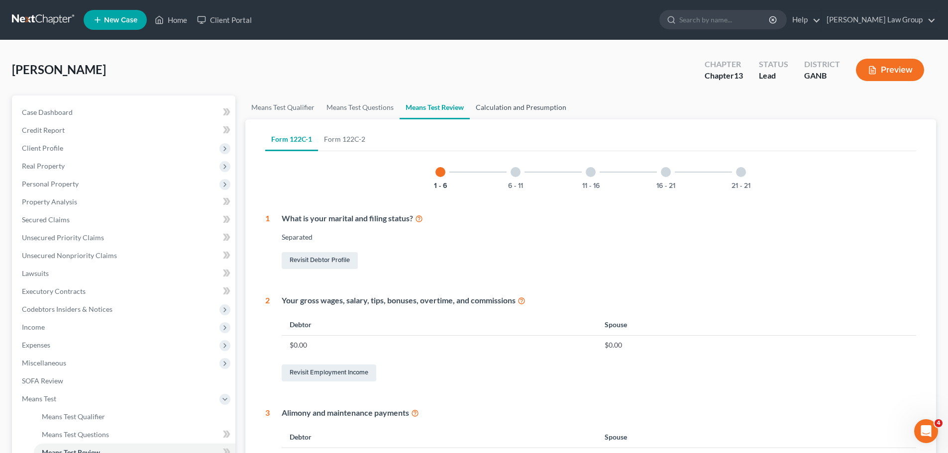
click at [528, 109] on link "Calculation and Presumption" at bounding box center [521, 107] width 102 height 24
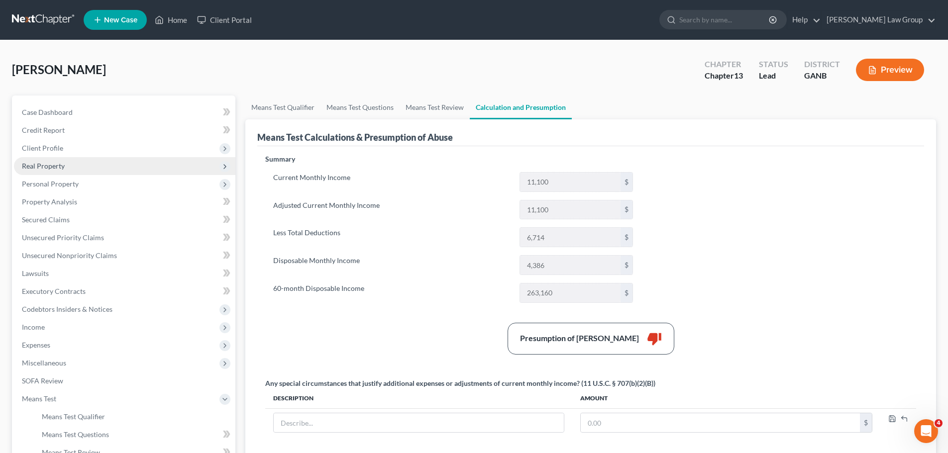
click at [63, 169] on span "Real Property" at bounding box center [43, 166] width 43 height 8
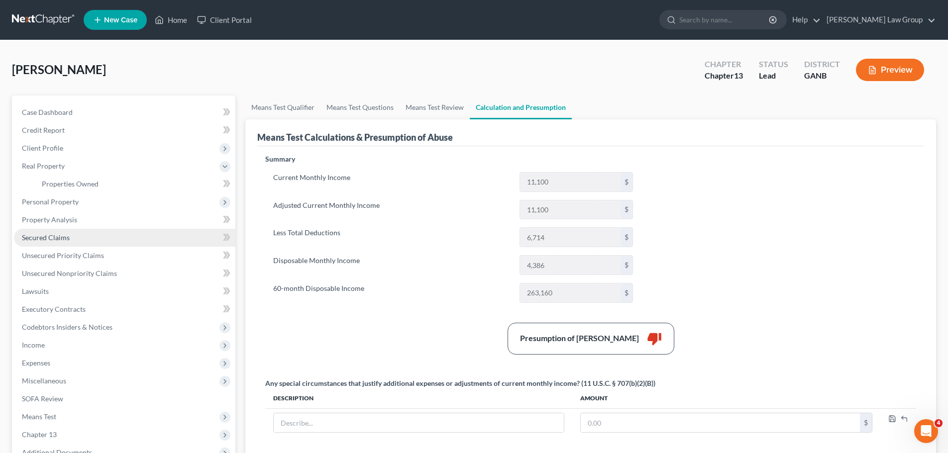
click at [47, 236] on span "Secured Claims" at bounding box center [46, 237] width 48 height 8
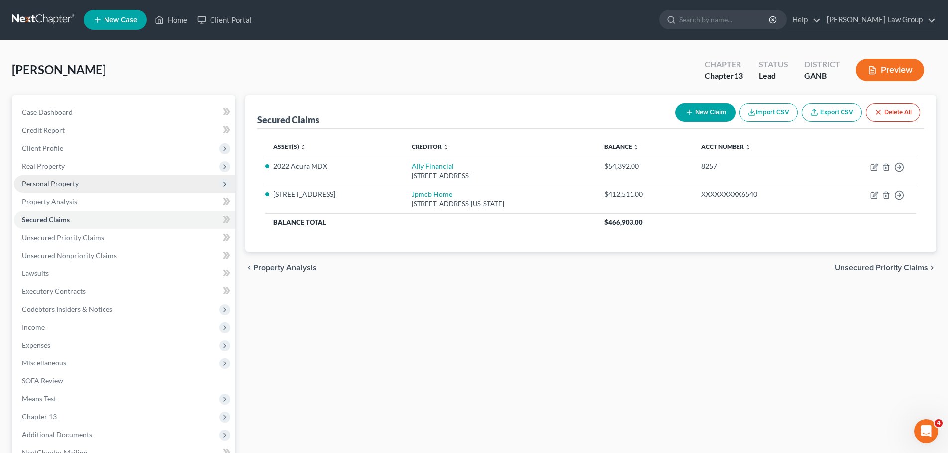
click at [69, 185] on span "Personal Property" at bounding box center [50, 184] width 57 height 8
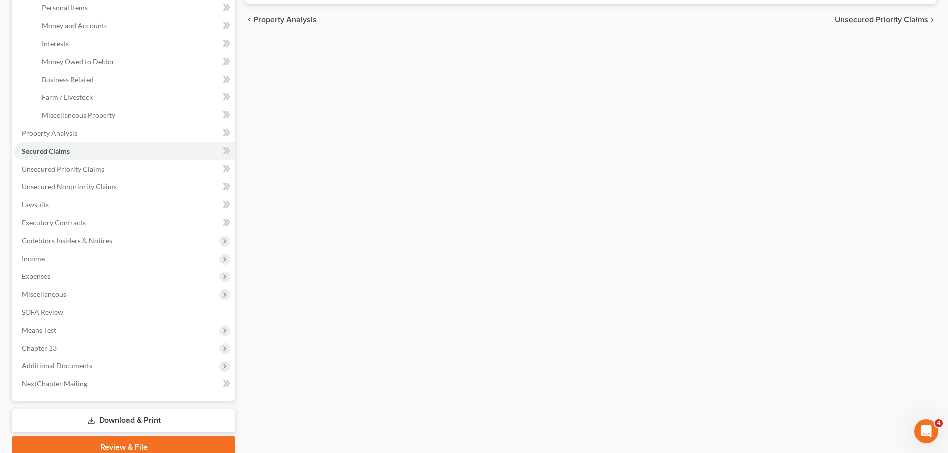
scroll to position [290, 0]
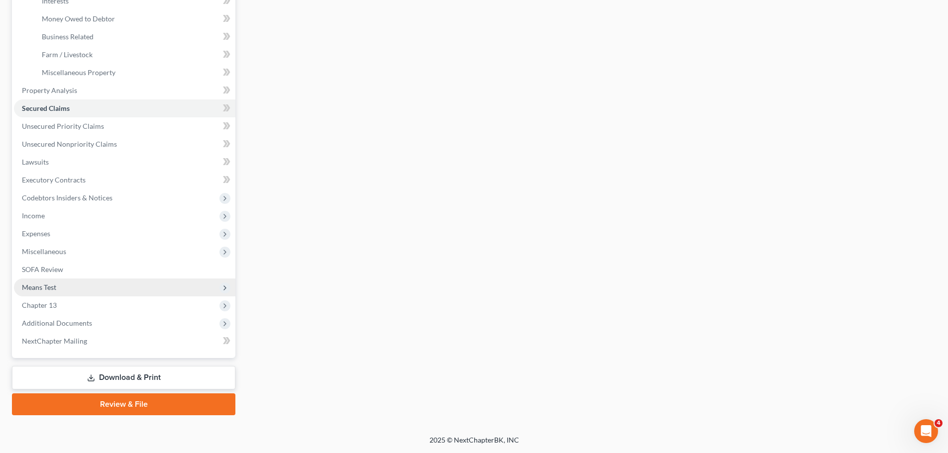
click at [95, 288] on span "Means Test" at bounding box center [124, 288] width 221 height 18
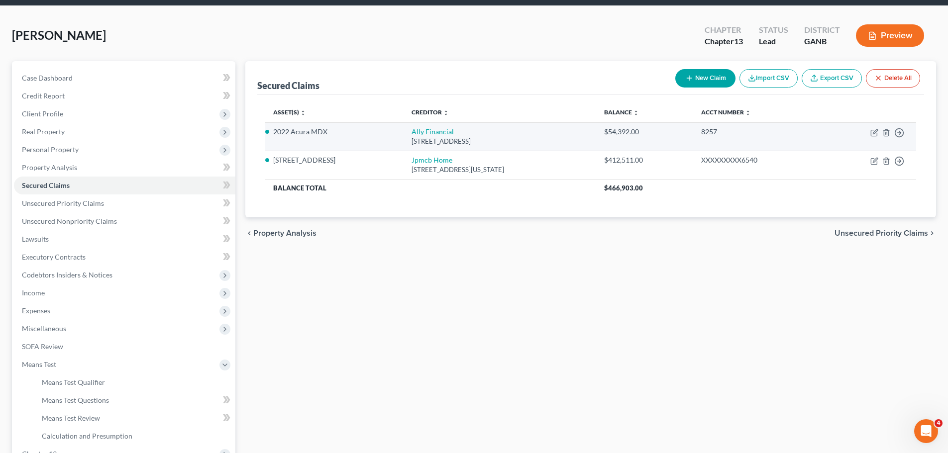
scroll to position [34, 0]
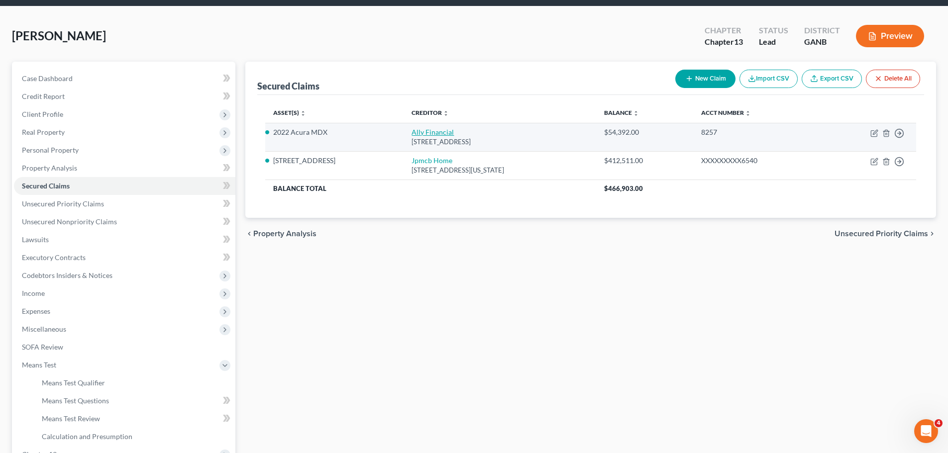
click at [424, 133] on link "Ally Financial" at bounding box center [432, 132] width 42 height 8
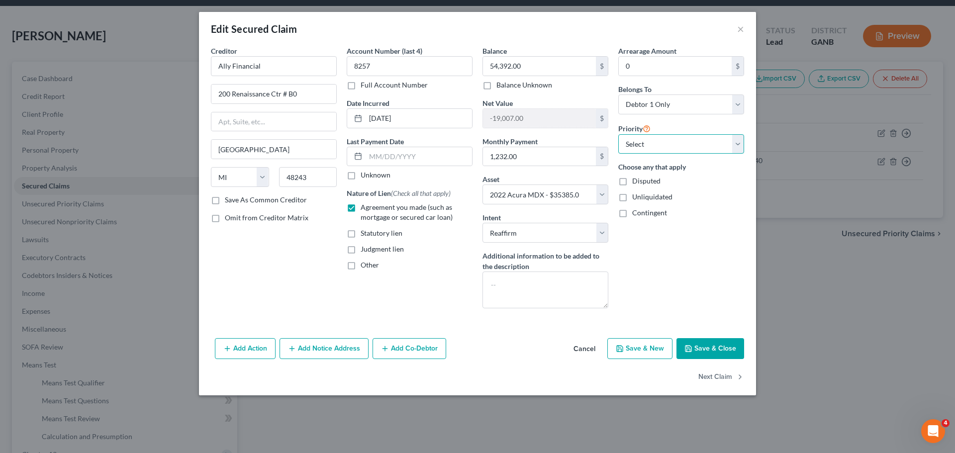
click at [667, 146] on select "Select 1st 2nd 3rd 4th 5th 6th 7th 8th 9th 10th 11th 12th 13th 14th 15th 16th 1…" at bounding box center [681, 144] width 126 height 20
click at [618, 134] on select "Select 1st 2nd 3rd 4th 5th 6th 7th 8th 9th 10th 11th 12th 13th 14th 15th 16th 1…" at bounding box center [681, 144] width 126 height 20
click at [719, 346] on button "Save & Close" at bounding box center [710, 348] width 68 height 21
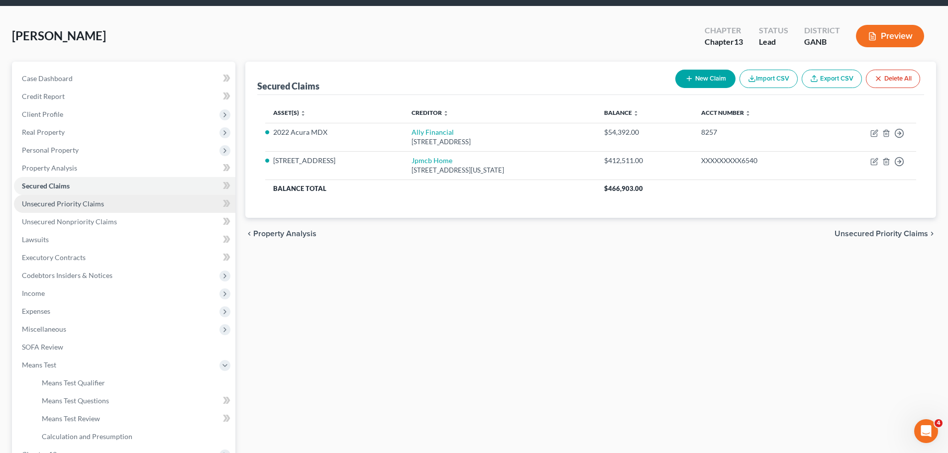
click at [120, 205] on link "Unsecured Priority Claims" at bounding box center [124, 204] width 221 height 18
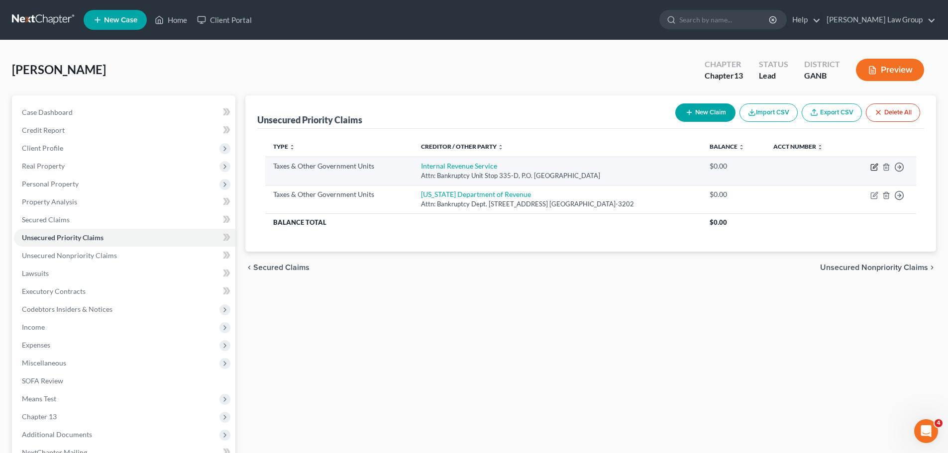
click at [873, 168] on icon "button" at bounding box center [874, 166] width 4 height 4
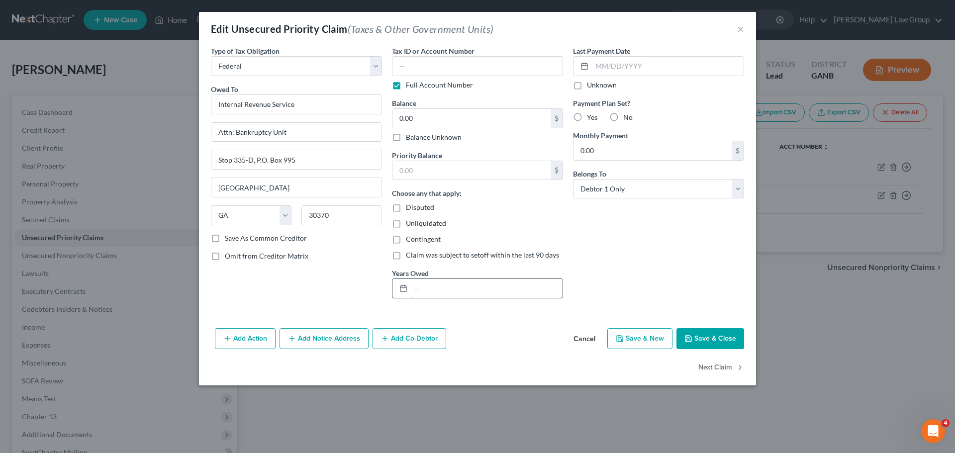
click at [436, 295] on input "text" at bounding box center [487, 288] width 152 height 19
click at [424, 115] on input "0.00" at bounding box center [471, 118] width 158 height 19
drag, startPoint x: 452, startPoint y: 123, endPoint x: 342, endPoint y: 109, distance: 110.9
click at [342, 109] on div "Type of Tax Obligation * Select Federal City State Franchise Tax Board Other Ow…" at bounding box center [477, 176] width 543 height 261
click at [484, 175] on input "text" at bounding box center [471, 170] width 158 height 19
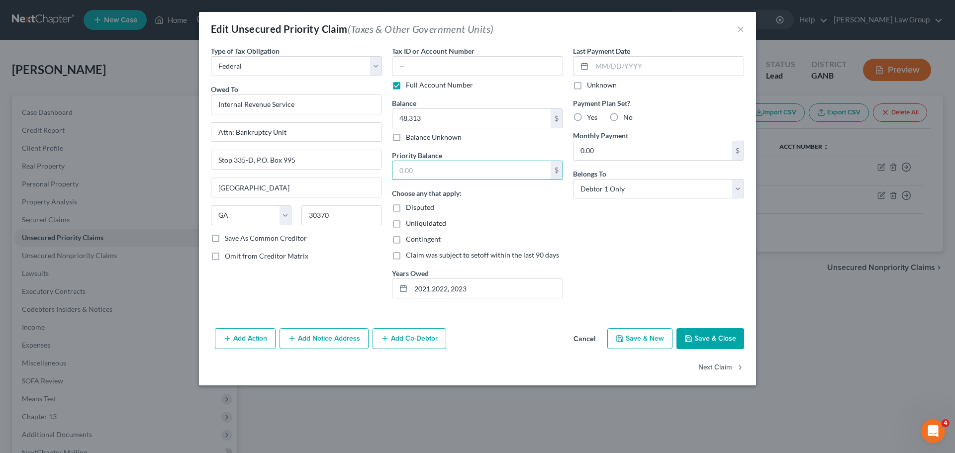
paste input "48,313"
click at [724, 340] on button "Save & Close" at bounding box center [710, 338] width 68 height 21
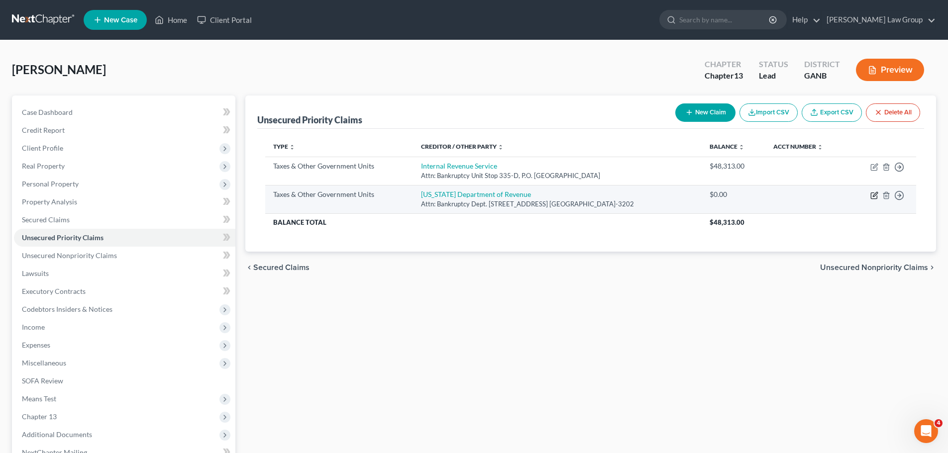
click at [797, 195] on td at bounding box center [806, 199] width 83 height 28
click at [874, 196] on icon "button" at bounding box center [874, 194] width 4 height 4
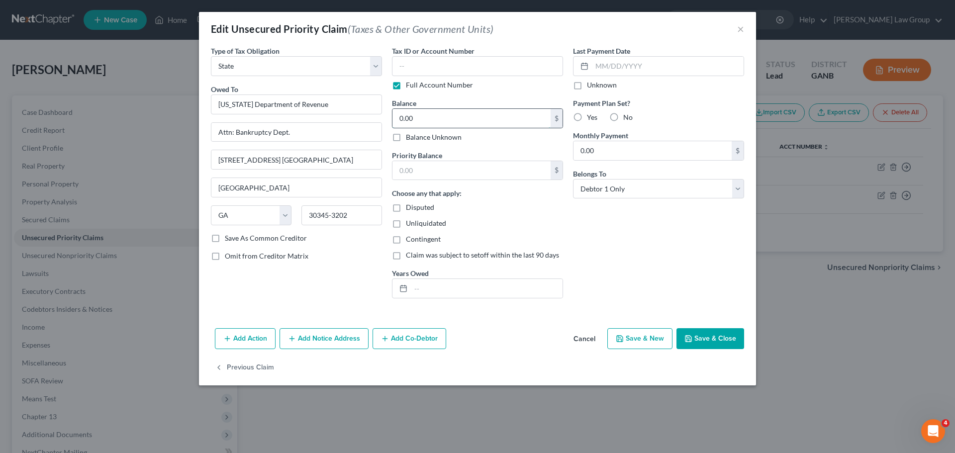
click at [438, 119] on input "0.00" at bounding box center [471, 118] width 158 height 19
paste input "840.81"
click at [436, 171] on input "text" at bounding box center [471, 170] width 158 height 19
paste input "840.81"
click at [434, 286] on input "text" at bounding box center [487, 288] width 152 height 19
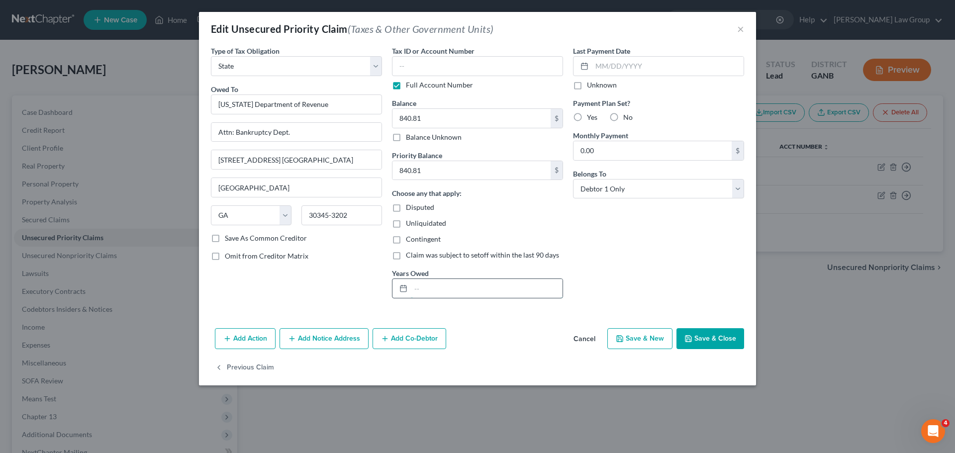
click at [433, 286] on input "text" at bounding box center [487, 288] width 152 height 19
click at [702, 341] on button "Save & Close" at bounding box center [710, 338] width 68 height 21
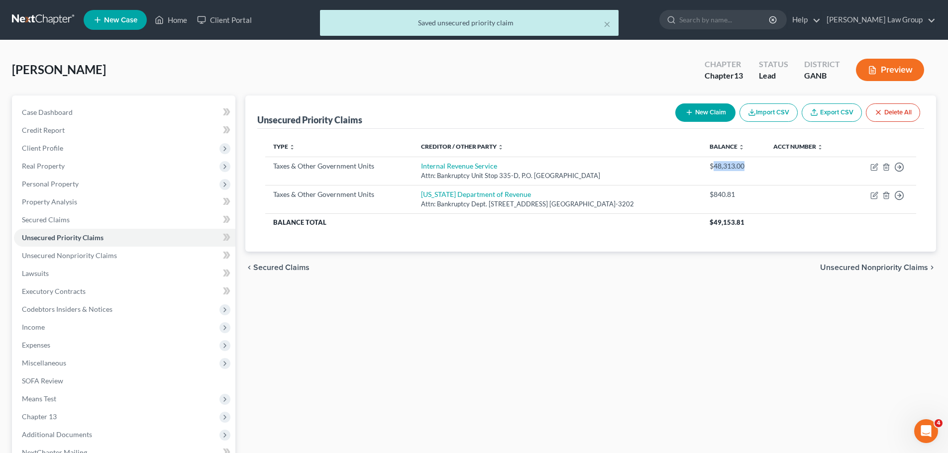
drag, startPoint x: 761, startPoint y: 167, endPoint x: 945, endPoint y: 211, distance: 188.9
click at [723, 167] on div "$48,313.00" at bounding box center [733, 166] width 48 height 10
copy div "48,313.00"
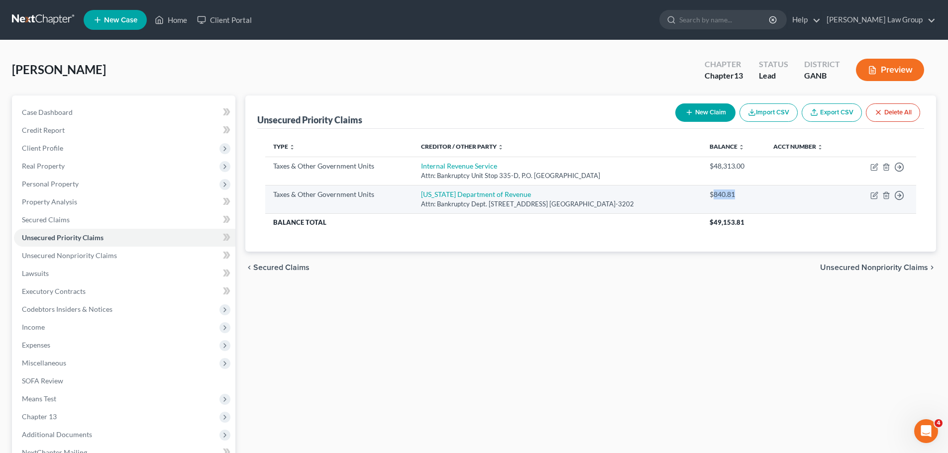
drag, startPoint x: 753, startPoint y: 192, endPoint x: 723, endPoint y: 194, distance: 29.4
click at [723, 194] on div "$840.81" at bounding box center [733, 195] width 48 height 10
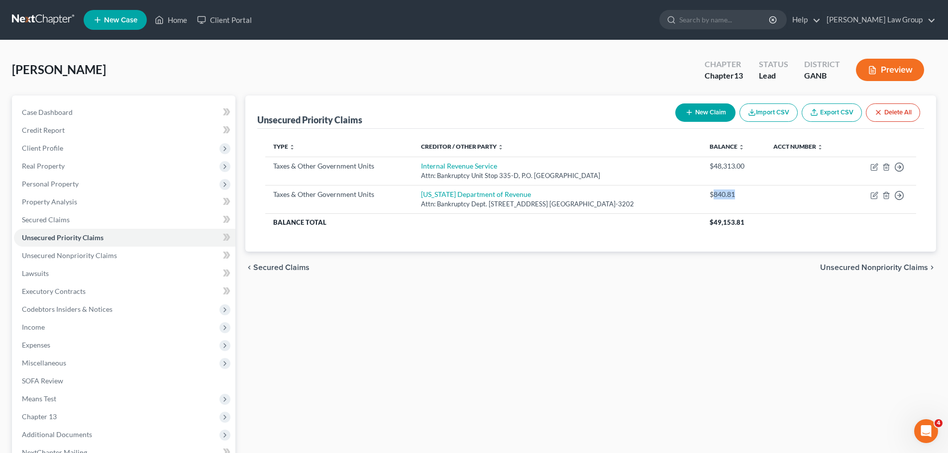
copy div "840.81"
drag, startPoint x: 56, startPoint y: 212, endPoint x: 89, endPoint y: 216, distance: 32.5
click at [56, 211] on link "Secured Claims" at bounding box center [124, 220] width 221 height 18
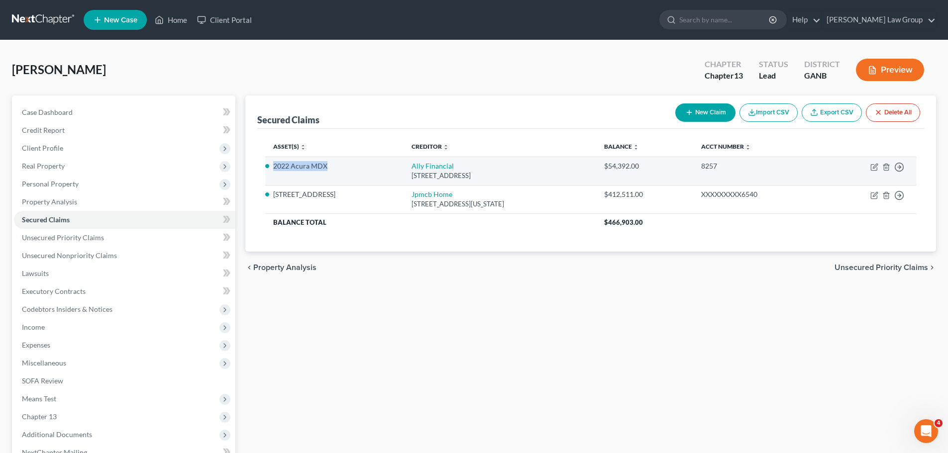
drag, startPoint x: 340, startPoint y: 167, endPoint x: 271, endPoint y: 168, distance: 69.1
click at [271, 168] on td "2022 Acura MDX" at bounding box center [334, 171] width 138 height 28
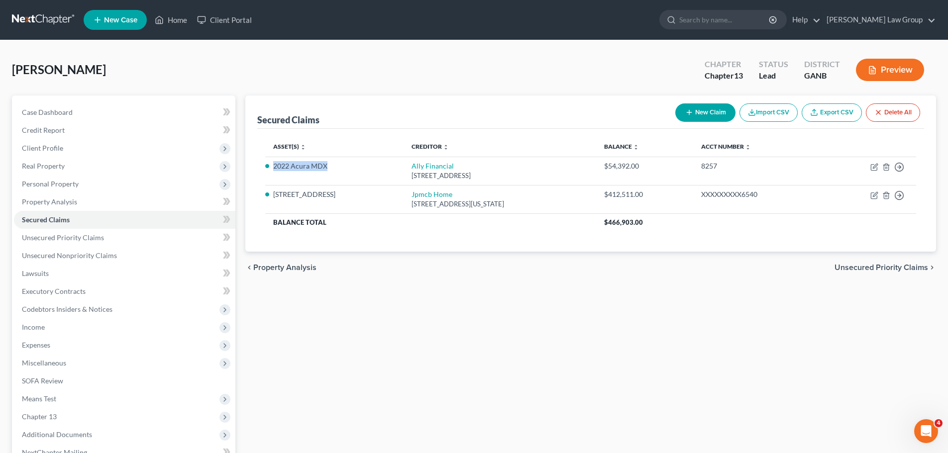
copy li "2022 Acura MDX"
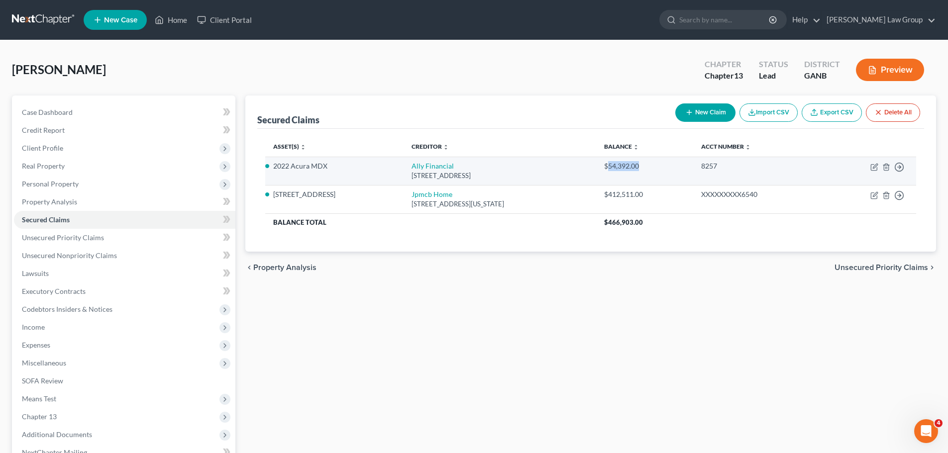
drag, startPoint x: 670, startPoint y: 165, endPoint x: 640, endPoint y: 167, distance: 30.4
click at [640, 167] on div "$54,392.00" at bounding box center [644, 166] width 81 height 10
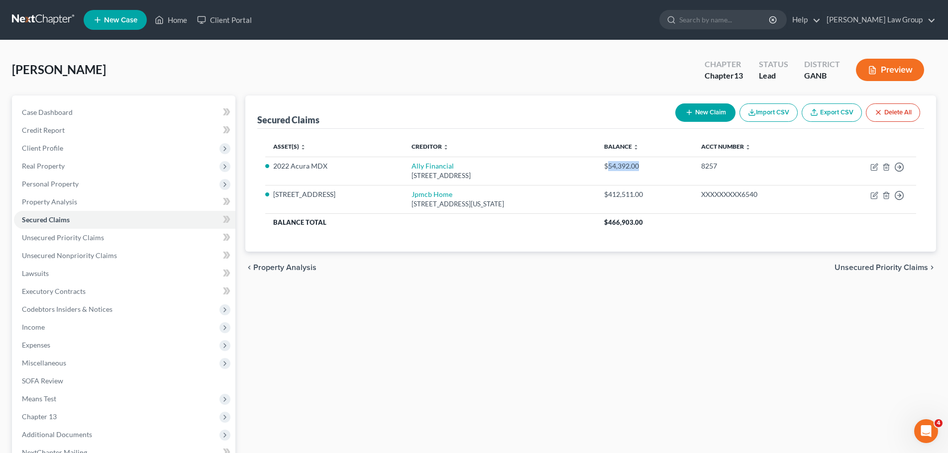
copy div "54,392.00"
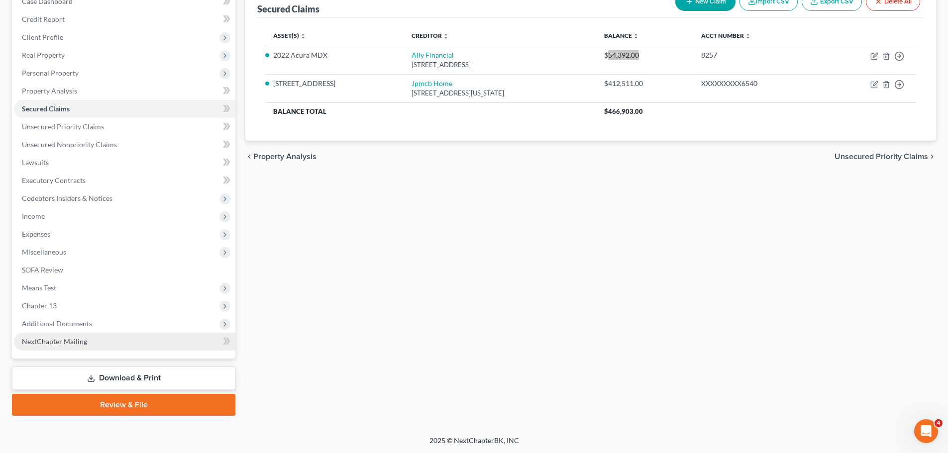
scroll to position [111, 0]
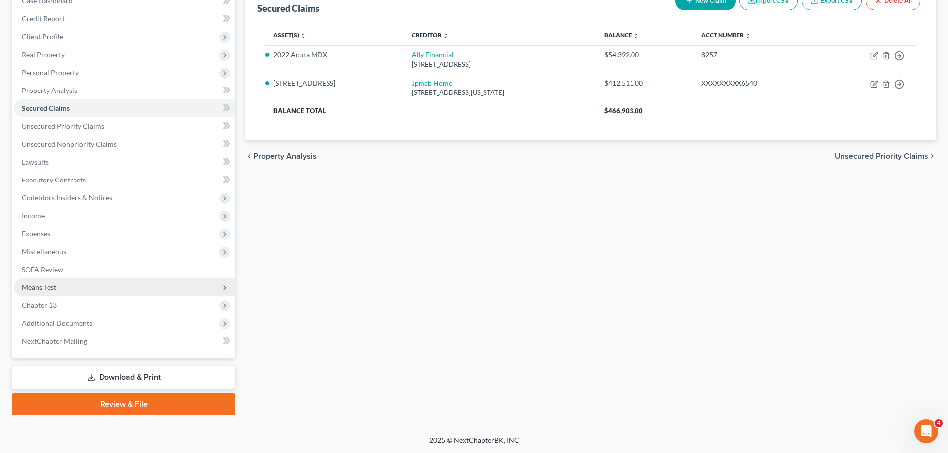
click at [83, 283] on span "Means Test" at bounding box center [124, 288] width 221 height 18
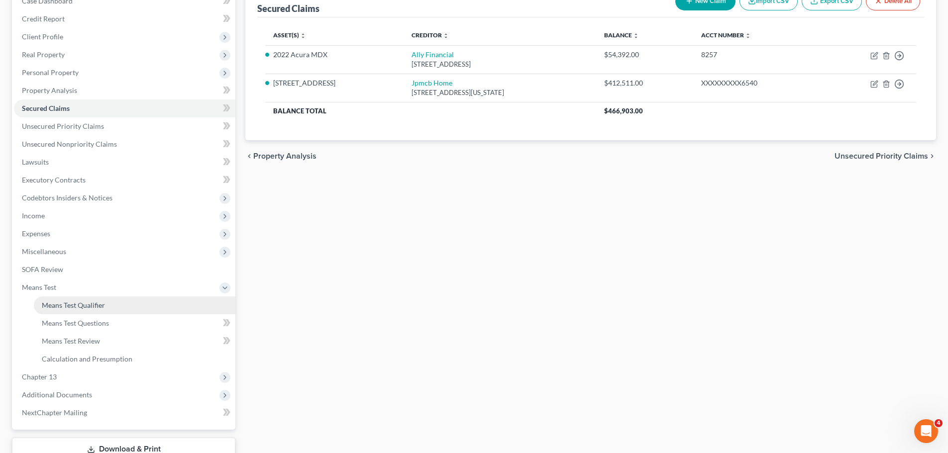
click at [149, 301] on link "Means Test Qualifier" at bounding box center [134, 305] width 201 height 18
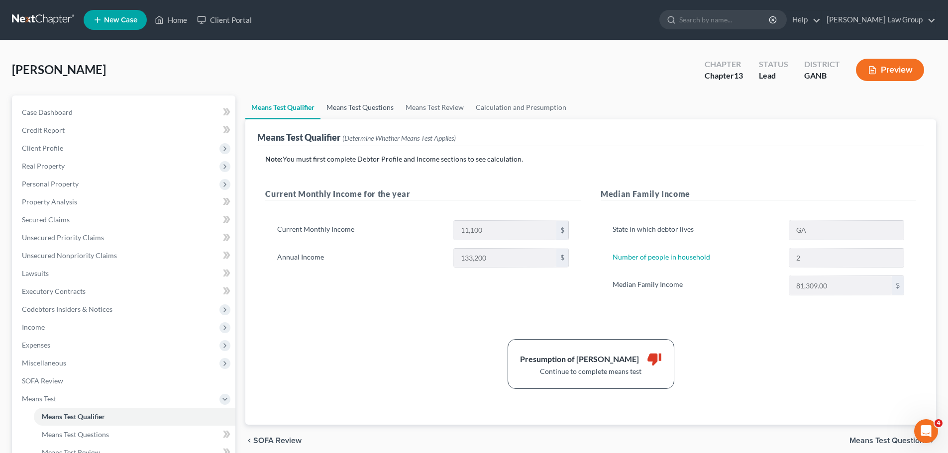
click at [364, 105] on link "Means Test Questions" at bounding box center [359, 107] width 79 height 24
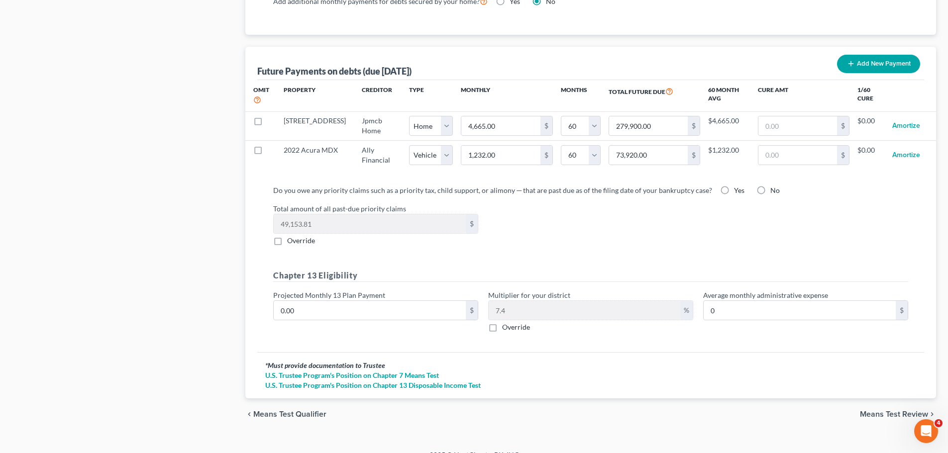
scroll to position [958, 0]
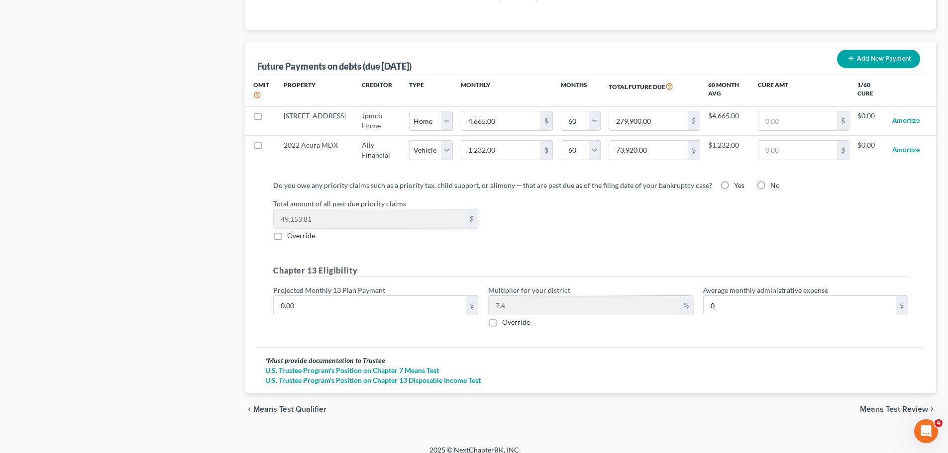
click at [734, 181] on label "Yes" at bounding box center [739, 186] width 10 height 10
click at [738, 181] on input "Yes" at bounding box center [741, 184] width 6 height 6
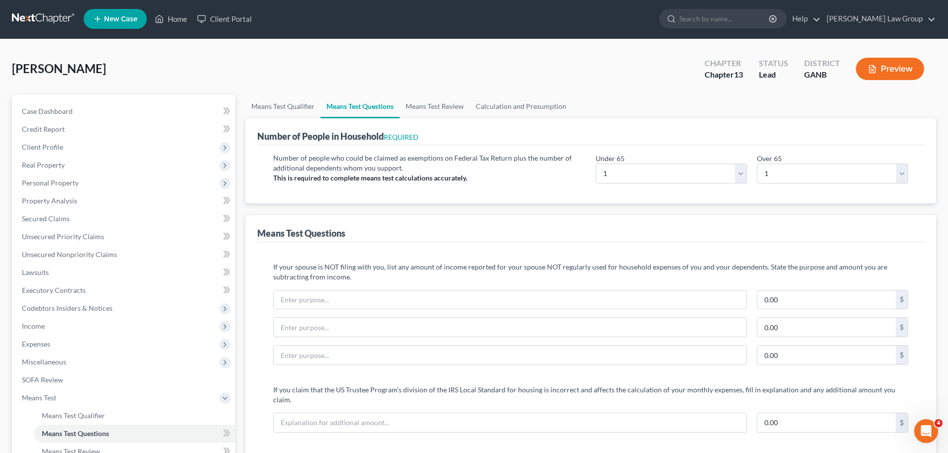
scroll to position [0, 0]
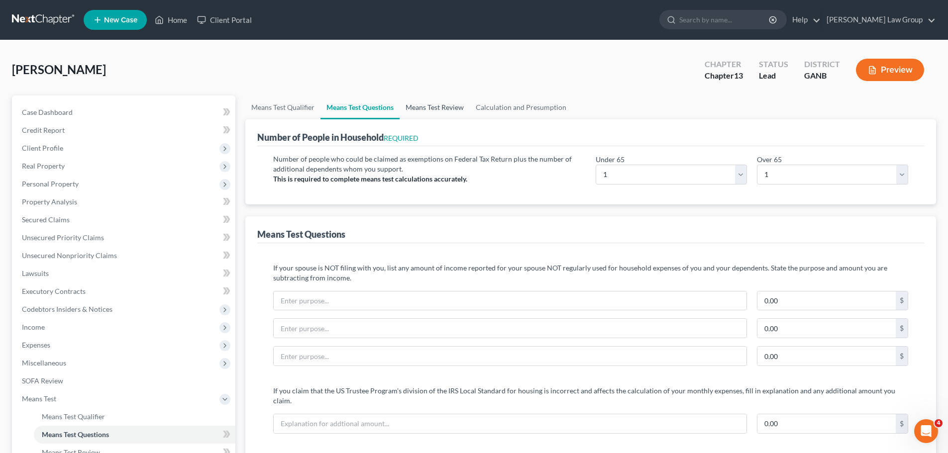
click at [430, 115] on link "Means Test Review" at bounding box center [434, 107] width 70 height 24
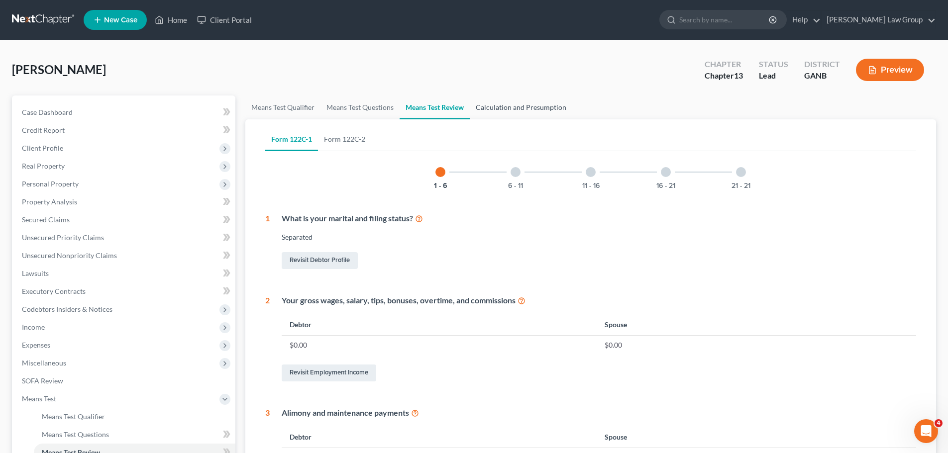
click at [521, 108] on link "Calculation and Presumption" at bounding box center [521, 107] width 102 height 24
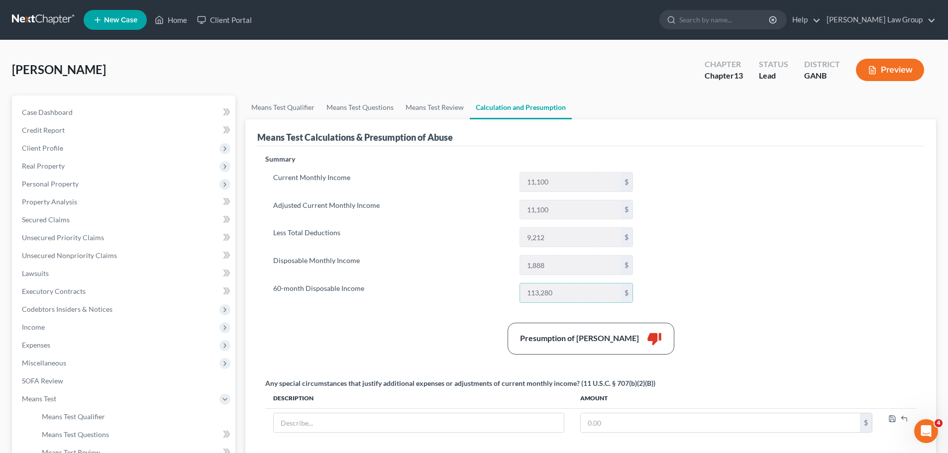
drag, startPoint x: 557, startPoint y: 301, endPoint x: 938, endPoint y: 300, distance: 381.0
click at [526, 299] on input "113,280" at bounding box center [570, 293] width 100 height 19
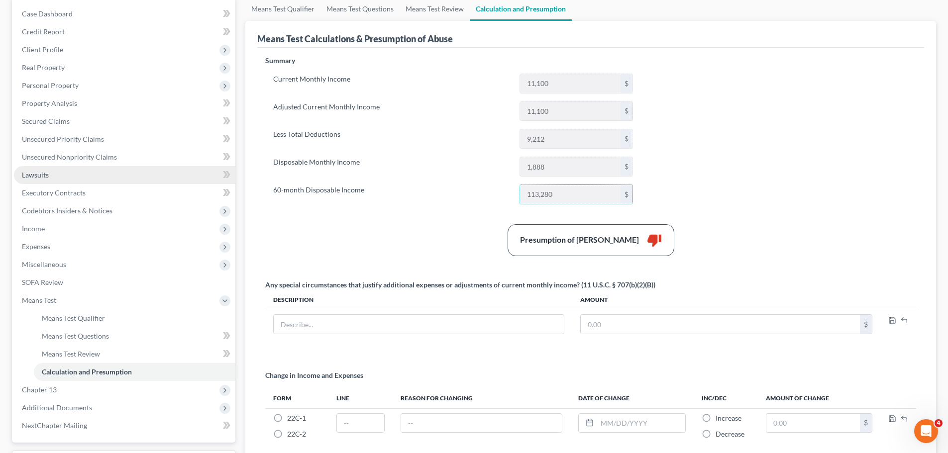
scroll to position [99, 0]
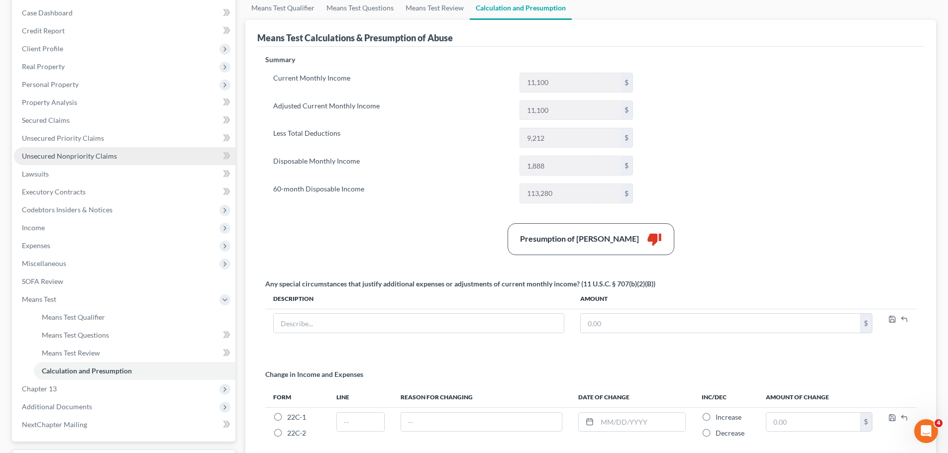
click at [93, 158] on span "Unsecured Nonpriority Claims" at bounding box center [69, 156] width 95 height 8
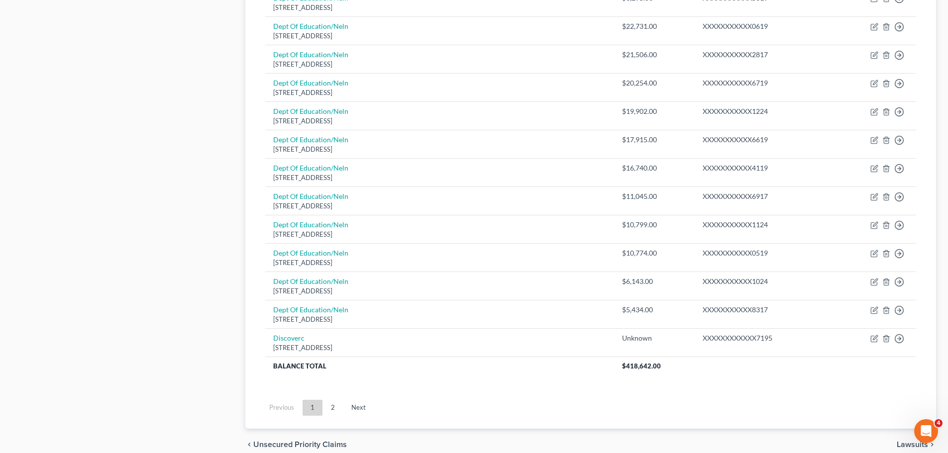
scroll to position [695, 0]
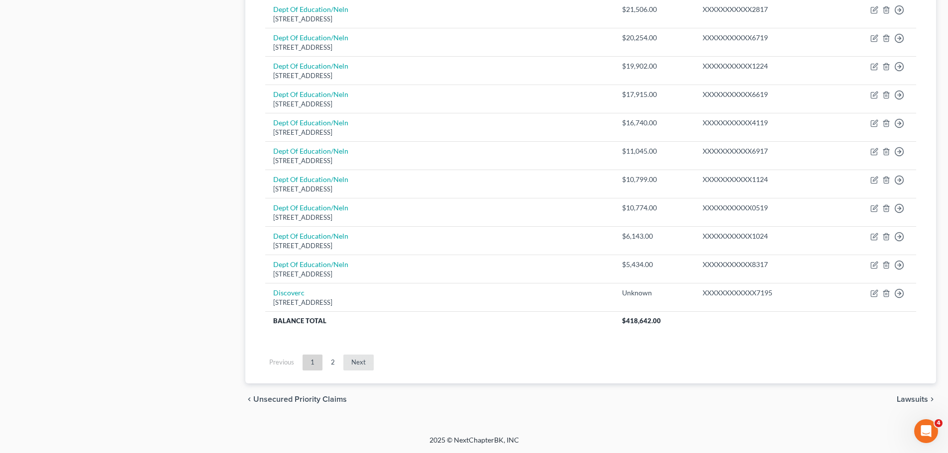
click at [357, 365] on link "Next" at bounding box center [358, 363] width 30 height 16
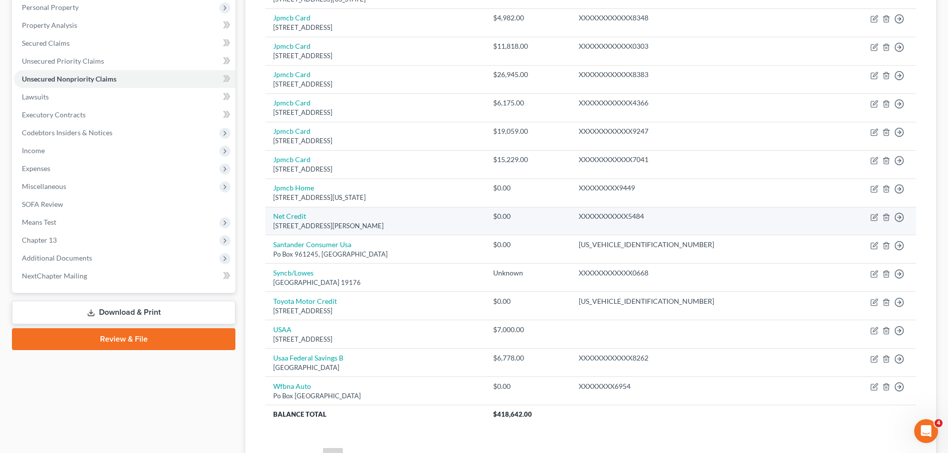
scroll to position [270, 0]
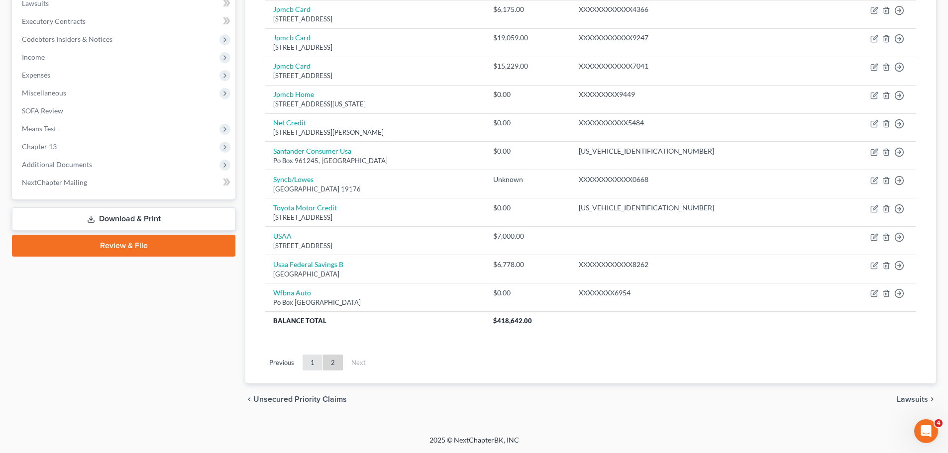
click at [313, 362] on link "1" at bounding box center [312, 363] width 20 height 16
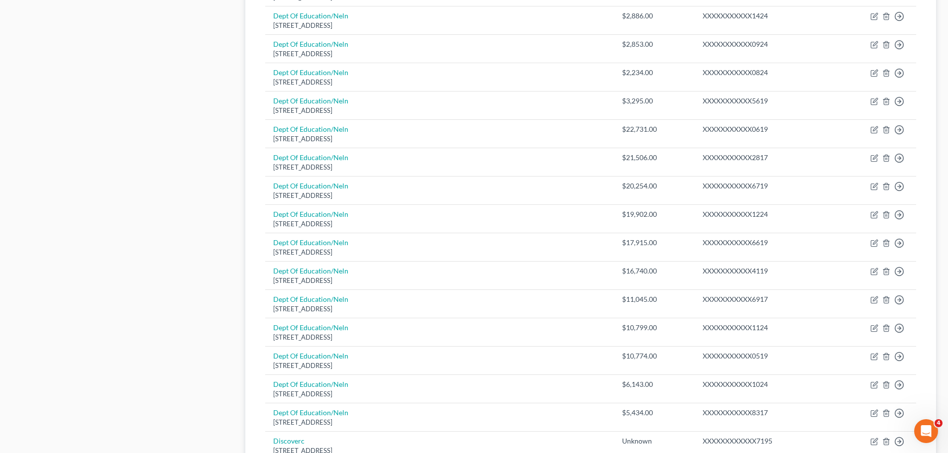
scroll to position [695, 0]
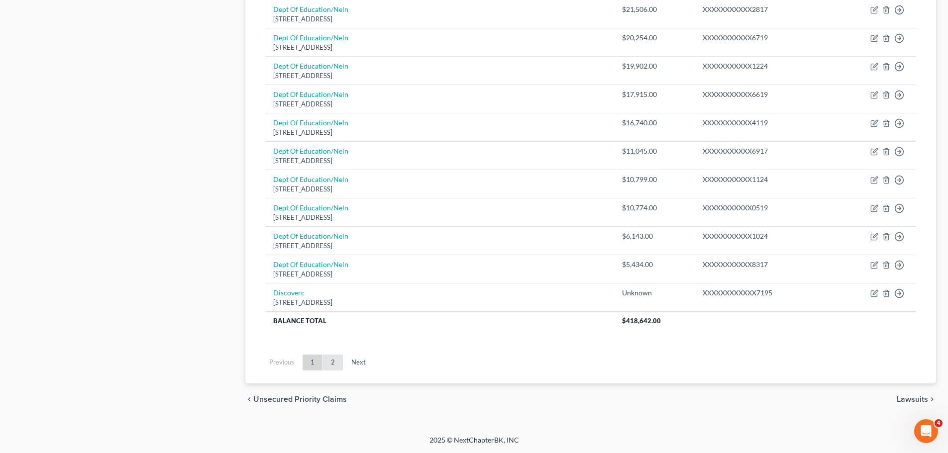
click at [333, 358] on link "2" at bounding box center [333, 363] width 20 height 16
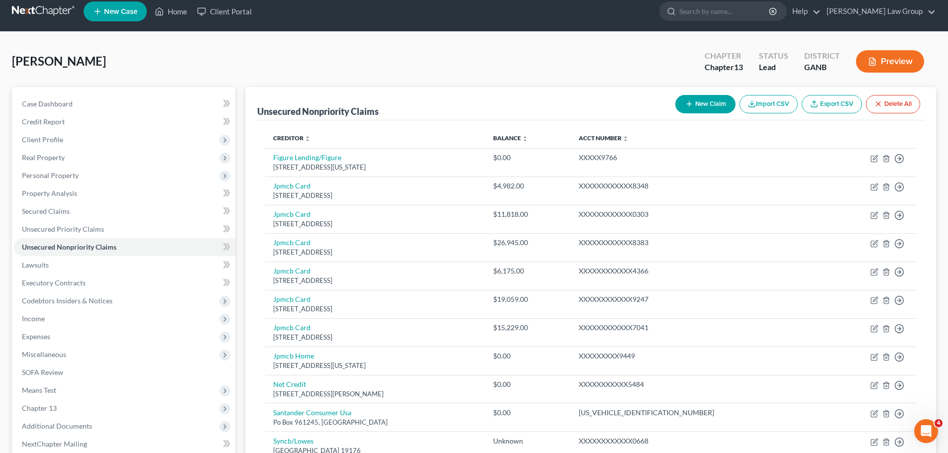
scroll to position [0, 0]
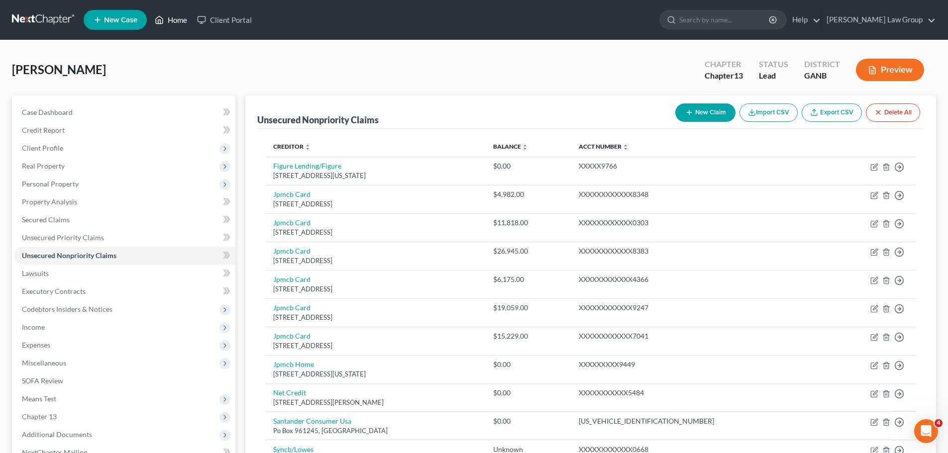
click at [164, 20] on icon at bounding box center [159, 20] width 9 height 12
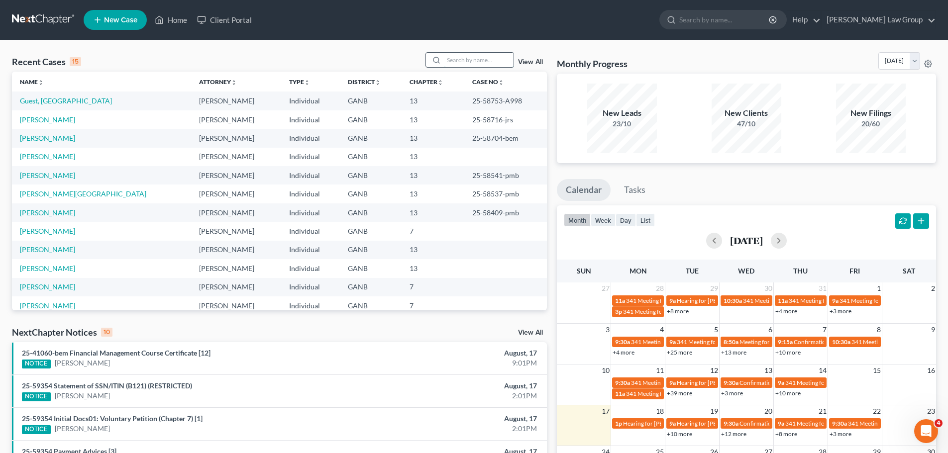
click at [474, 61] on input "search" at bounding box center [479, 60] width 70 height 14
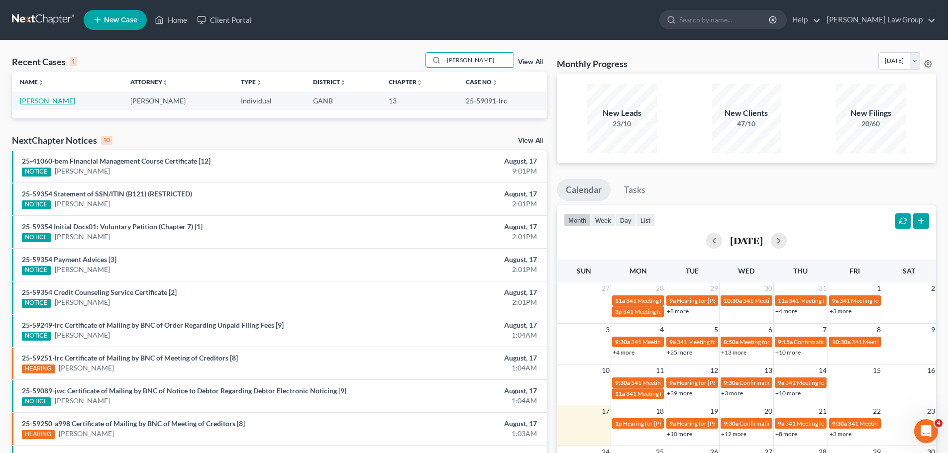
drag, startPoint x: 36, startPoint y: 105, endPoint x: 40, endPoint y: 99, distance: 6.8
click at [36, 104] on link "[PERSON_NAME]" at bounding box center [47, 100] width 55 height 8
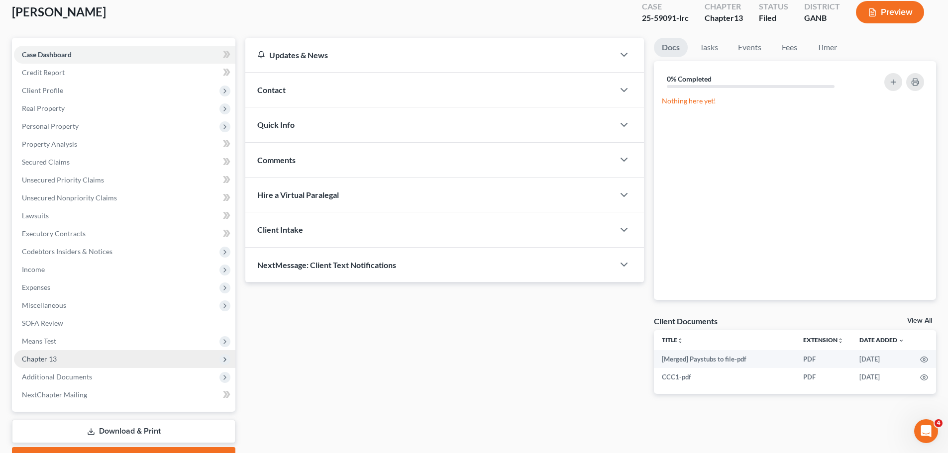
scroll to position [111, 0]
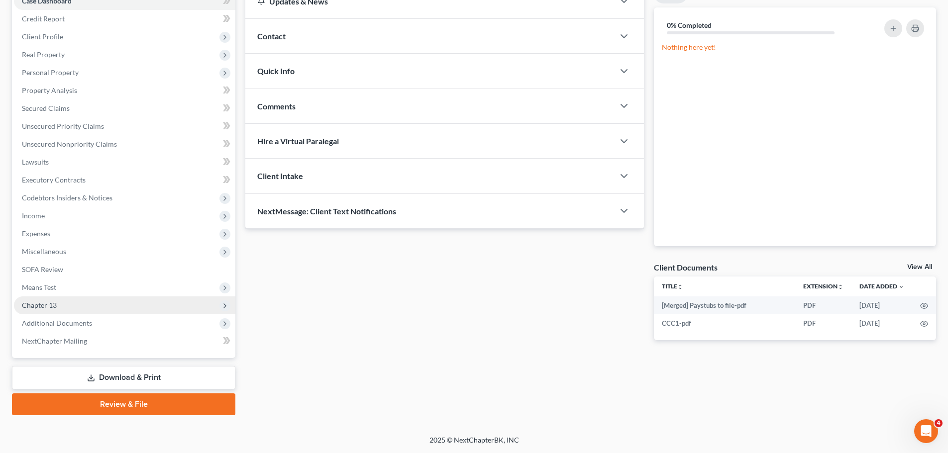
click at [93, 308] on span "Chapter 13" at bounding box center [124, 305] width 221 height 18
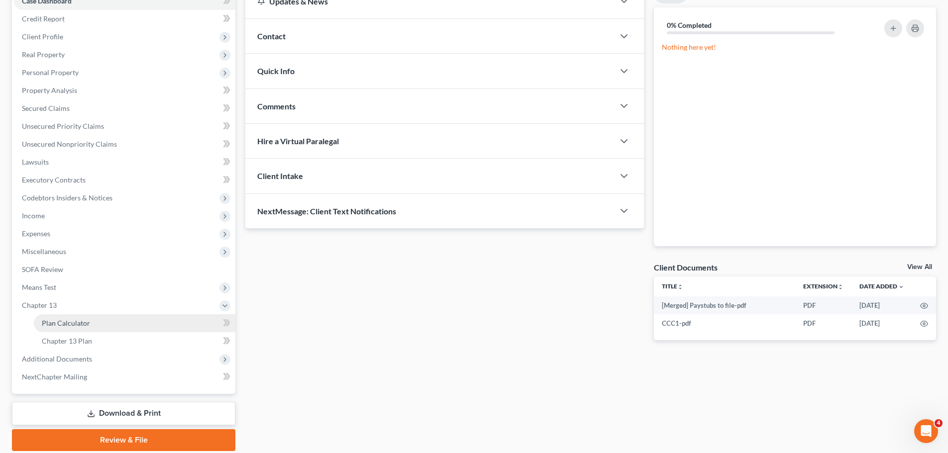
click at [142, 325] on link "Plan Calculator" at bounding box center [134, 323] width 201 height 18
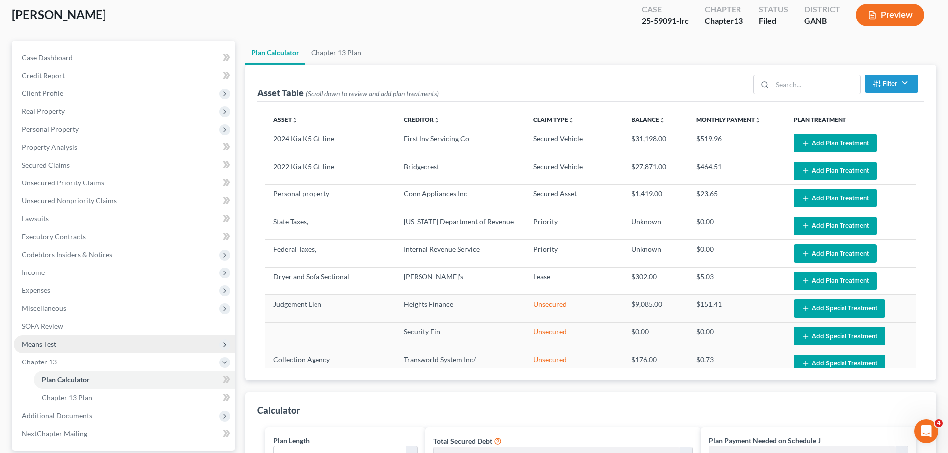
scroll to position [99, 0]
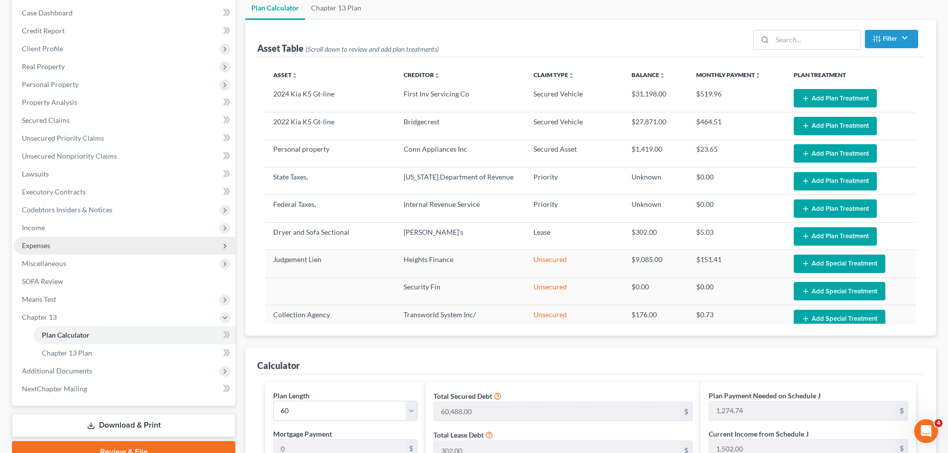
click at [49, 248] on span "Expenses" at bounding box center [36, 245] width 28 height 8
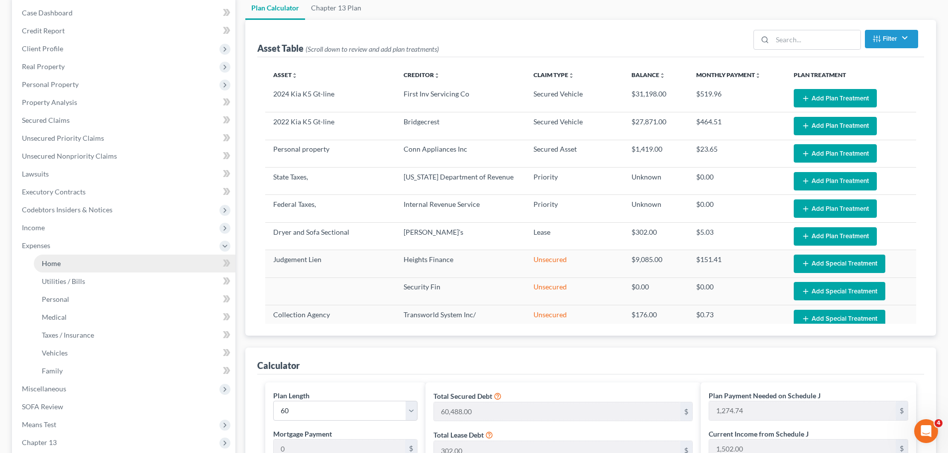
click at [58, 264] on span "Home" at bounding box center [51, 263] width 19 height 8
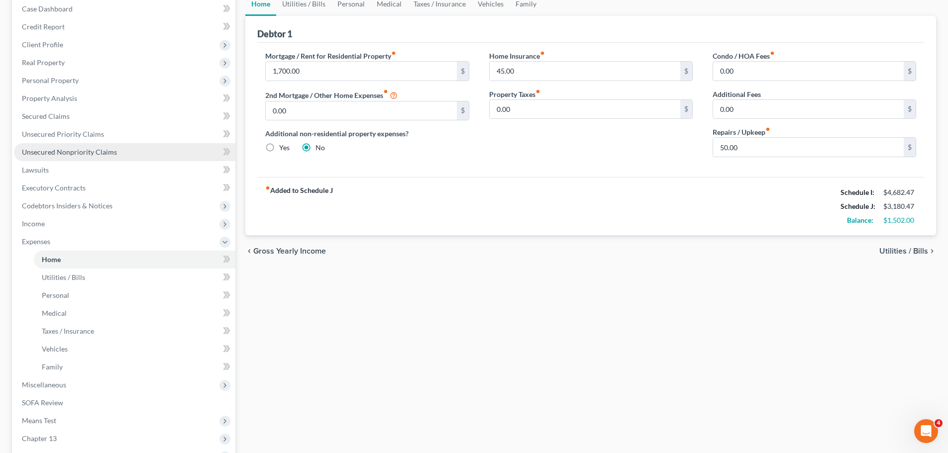
scroll to position [237, 0]
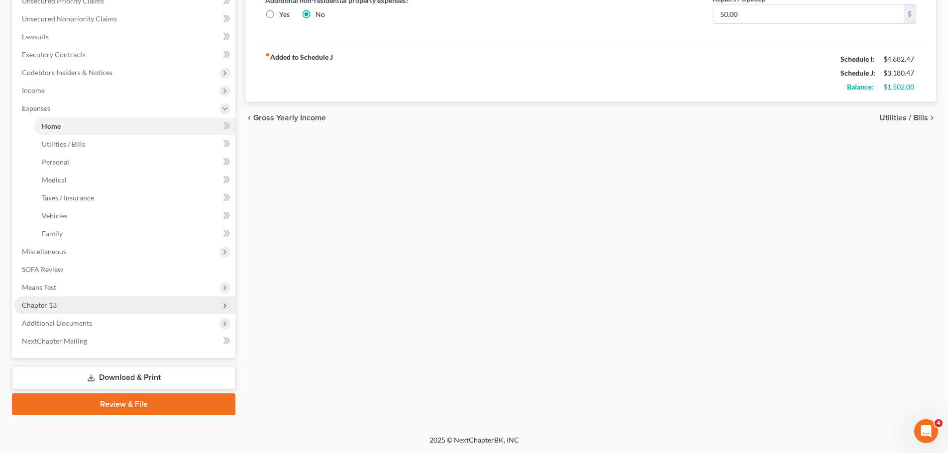
click at [72, 303] on span "Chapter 13" at bounding box center [124, 305] width 221 height 18
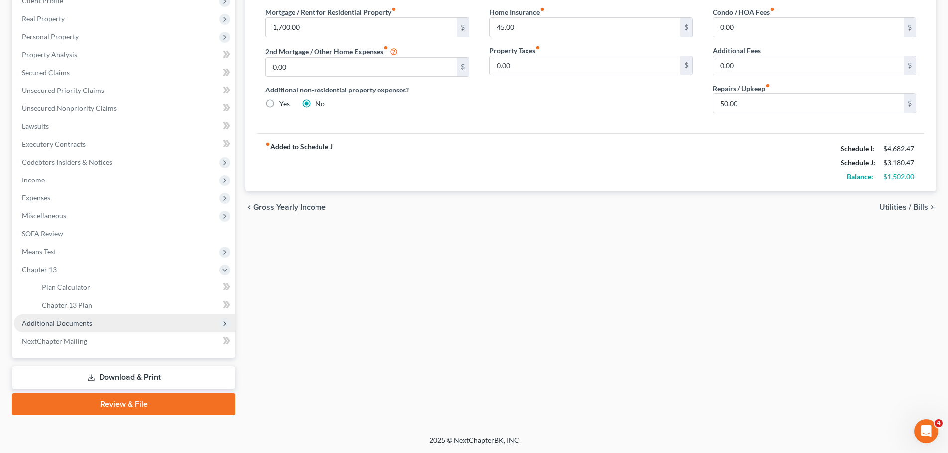
scroll to position [147, 0]
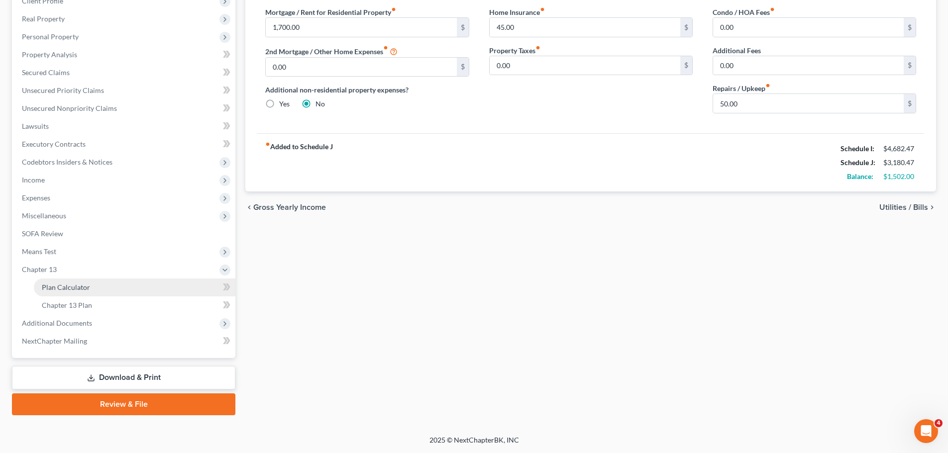
click at [119, 292] on link "Plan Calculator" at bounding box center [134, 288] width 201 height 18
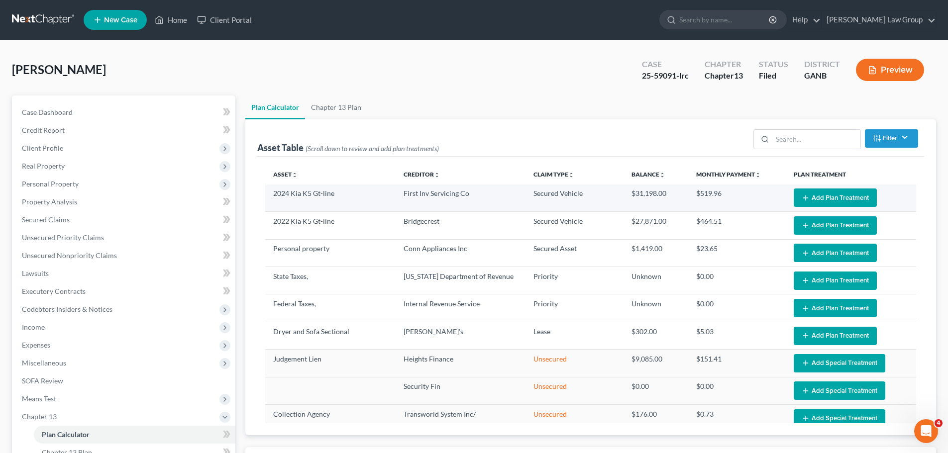
click at [836, 198] on button "Add Plan Treatment" at bounding box center [834, 198] width 83 height 18
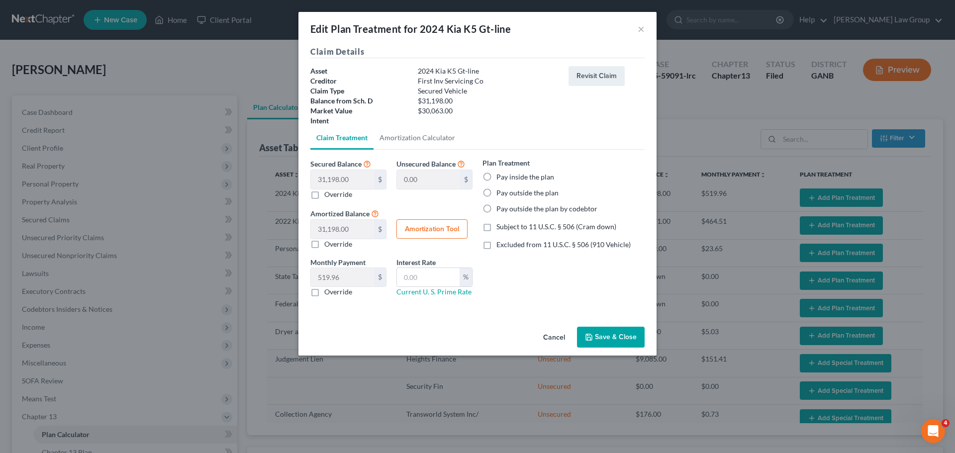
click at [496, 177] on label "Pay inside the plan" at bounding box center [525, 177] width 58 height 10
click at [500, 177] on input "Pay inside the plan" at bounding box center [503, 175] width 6 height 6
click at [496, 245] on label "Excluded from 11 U.S.C. § 506 (910 Vehicle)" at bounding box center [563, 245] width 134 height 10
click at [500, 245] on input "Excluded from 11 U.S.C. § 506 (910 Vehicle)" at bounding box center [503, 243] width 6 height 6
click at [422, 277] on input "text" at bounding box center [428, 277] width 63 height 19
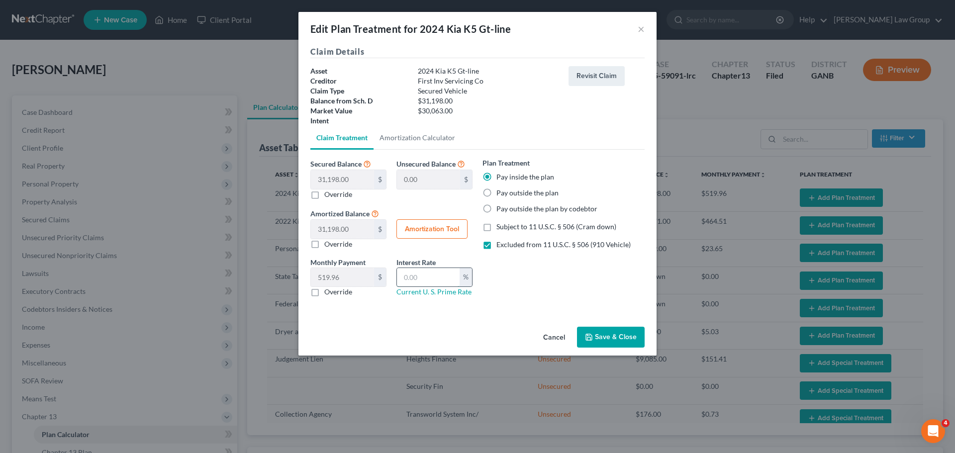
click at [421, 279] on input "text" at bounding box center [428, 277] width 63 height 19
click at [619, 334] on button "Save & Close" at bounding box center [611, 337] width 68 height 21
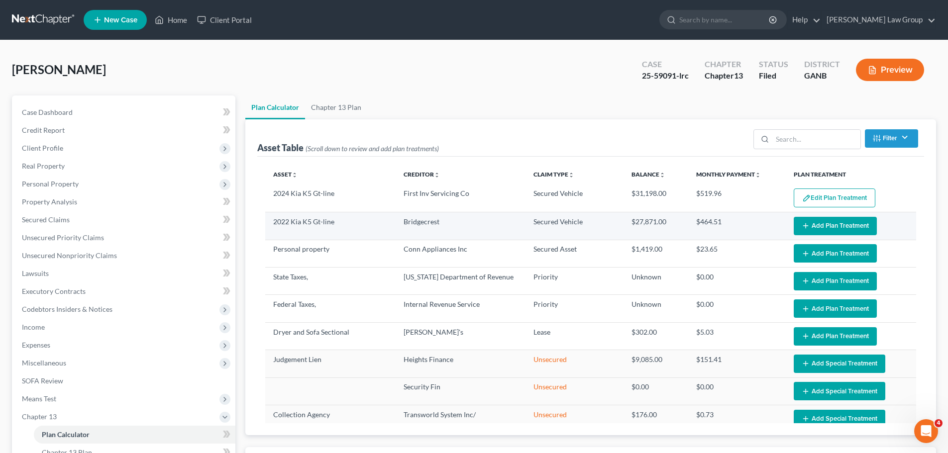
click at [853, 224] on button "Add Plan Treatment" at bounding box center [834, 226] width 83 height 18
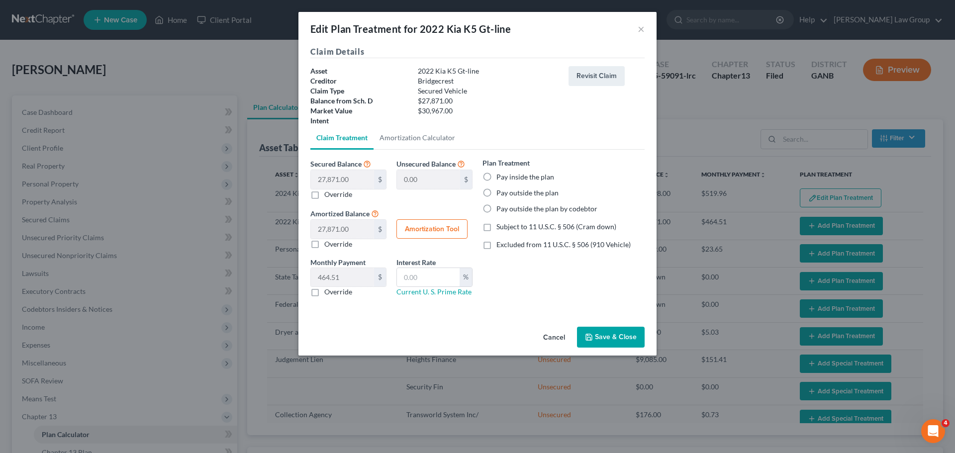
click at [496, 180] on label "Pay inside the plan" at bounding box center [525, 177] width 58 height 10
click at [500, 179] on input "Pay inside the plan" at bounding box center [503, 175] width 6 height 6
click at [496, 246] on label "Excluded from 11 U.S.C. § 506 (910 Vehicle)" at bounding box center [563, 245] width 134 height 10
click at [500, 246] on input "Excluded from 11 U.S.C. § 506 (910 Vehicle)" at bounding box center [503, 243] width 6 height 6
click at [444, 279] on input "text" at bounding box center [428, 277] width 63 height 19
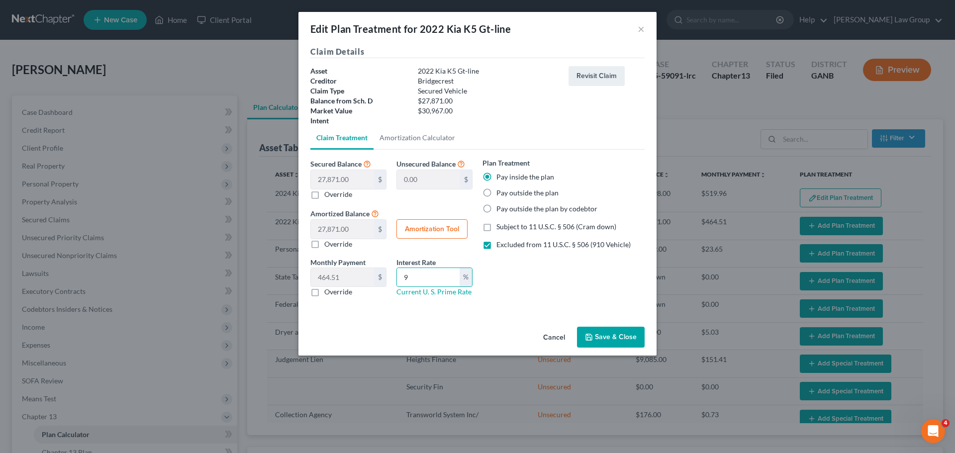
click at [620, 345] on button "Save & Close" at bounding box center [611, 337] width 68 height 21
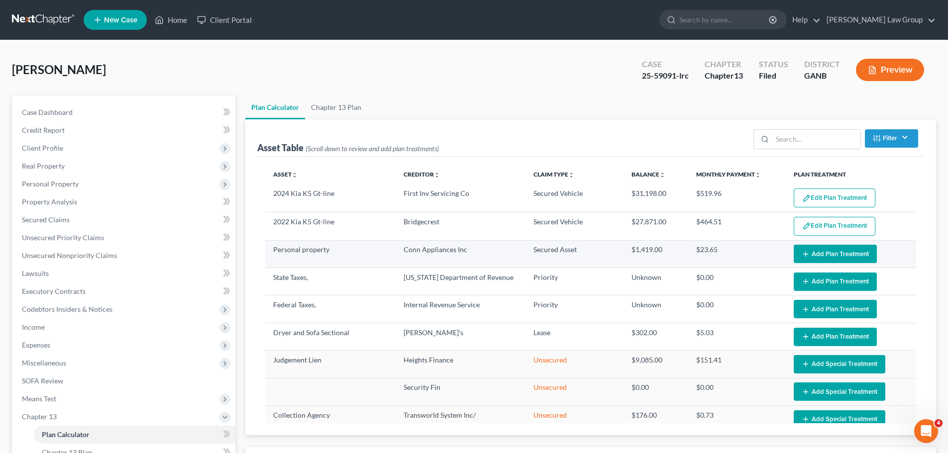
click at [823, 252] on button "Add Plan Treatment" at bounding box center [834, 254] width 83 height 18
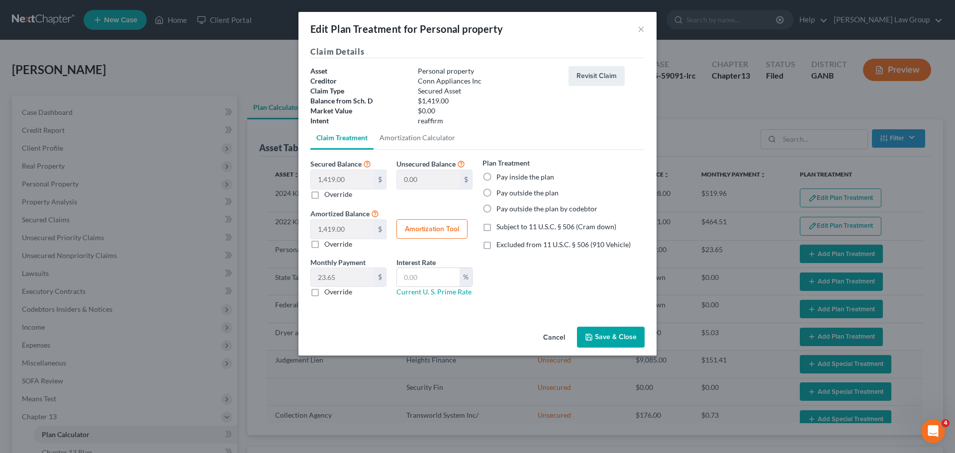
click at [496, 179] on label "Pay inside the plan" at bounding box center [525, 177] width 58 height 10
click at [500, 179] on input "Pay inside the plan" at bounding box center [503, 175] width 6 height 6
click at [496, 246] on label "Excluded from 11 U.S.C. § 506 (910 Vehicle)" at bounding box center [563, 245] width 134 height 10
click at [500, 246] on input "Excluded from 11 U.S.C. § 506 (910 Vehicle)" at bounding box center [503, 243] width 6 height 6
click at [432, 282] on input "text" at bounding box center [428, 277] width 63 height 19
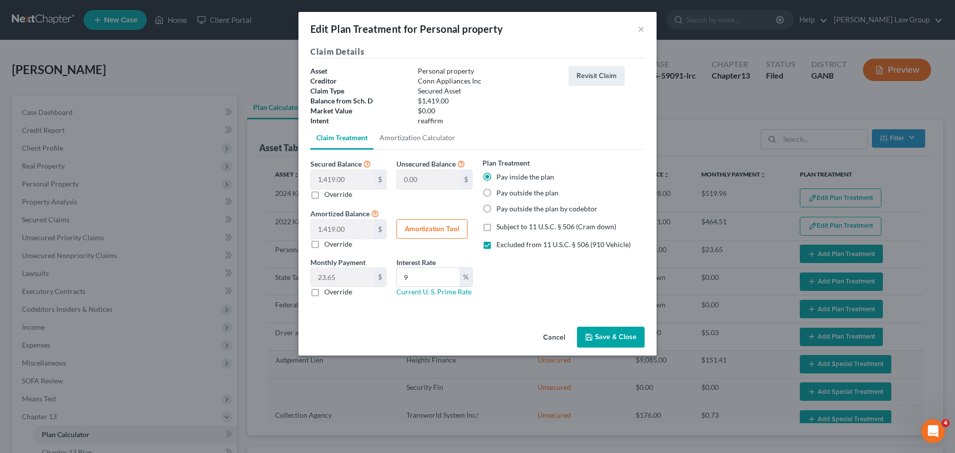
click at [633, 322] on div "Claim Details Asset Personal property Creditor Conn Appliances Inc Claim Type S…" at bounding box center [477, 184] width 358 height 277
click at [623, 338] on button "Save & Close" at bounding box center [611, 337] width 68 height 21
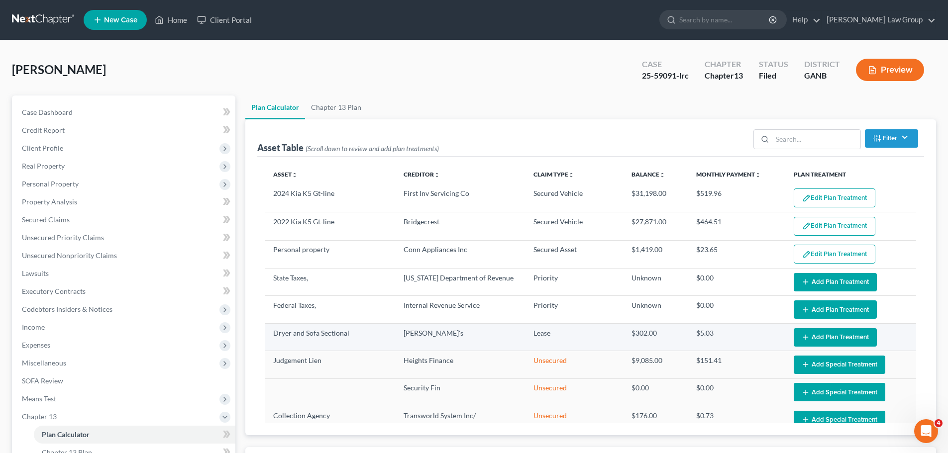
click at [805, 334] on button "Add Plan Treatment" at bounding box center [834, 337] width 83 height 18
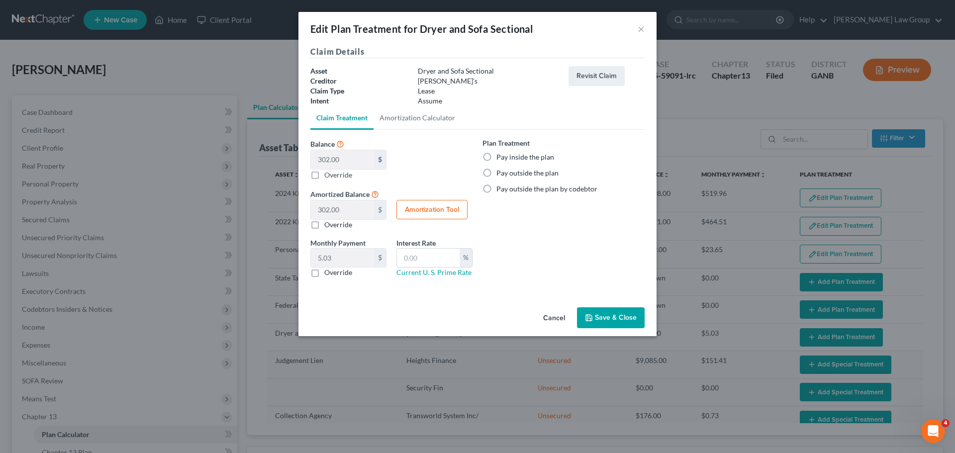
click at [496, 174] on label "Pay outside the plan" at bounding box center [527, 173] width 62 height 10
click at [500, 174] on input "Pay outside the plan" at bounding box center [503, 171] width 6 height 6
click at [620, 316] on button "Save & Close" at bounding box center [611, 317] width 68 height 21
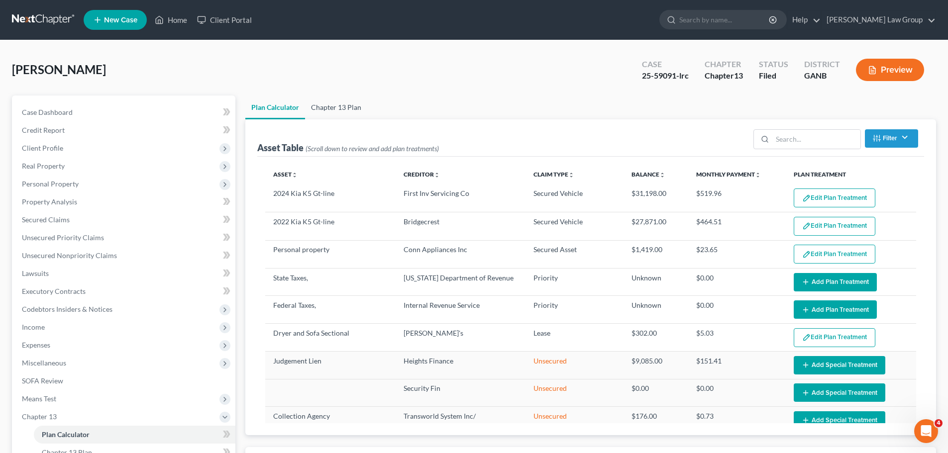
click at [333, 106] on link "Chapter 13 Plan" at bounding box center [336, 107] width 62 height 24
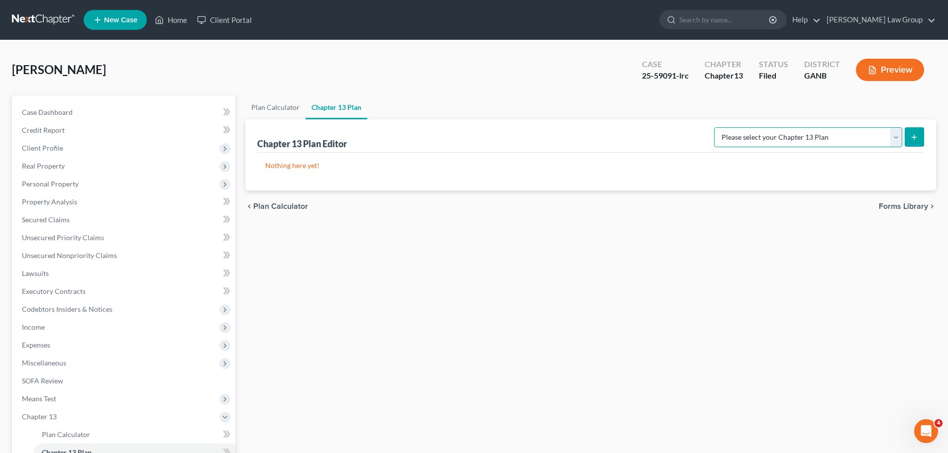
drag, startPoint x: 866, startPoint y: 145, endPoint x: 818, endPoint y: 146, distance: 48.8
click at [866, 145] on select "Please select your Chapter 13 Plan [US_STATE] Northern - [PERSON_NAME] Law Grou…" at bounding box center [808, 137] width 188 height 20
click at [721, 127] on select "Please select your Chapter 13 Plan [US_STATE] Northern - [PERSON_NAME] Law Grou…" at bounding box center [808, 137] width 188 height 20
click at [917, 133] on icon "submit" at bounding box center [914, 137] width 8 height 8
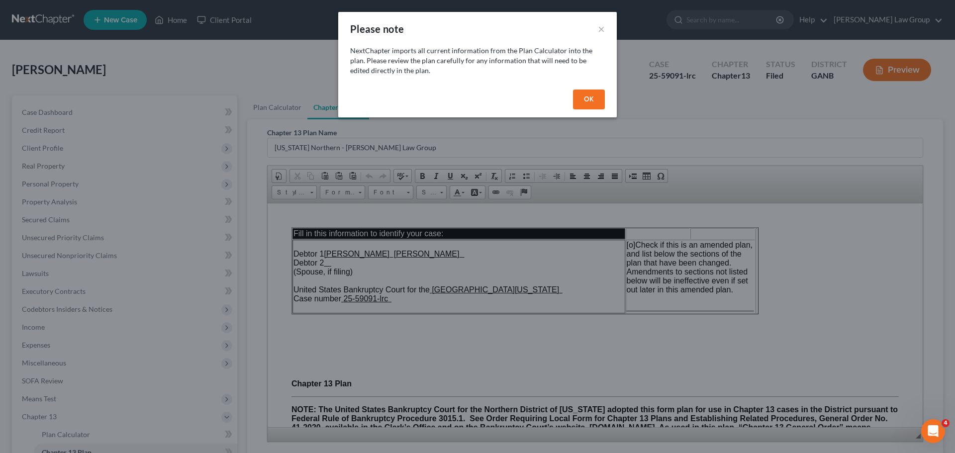
click at [587, 101] on button "OK" at bounding box center [589, 100] width 32 height 20
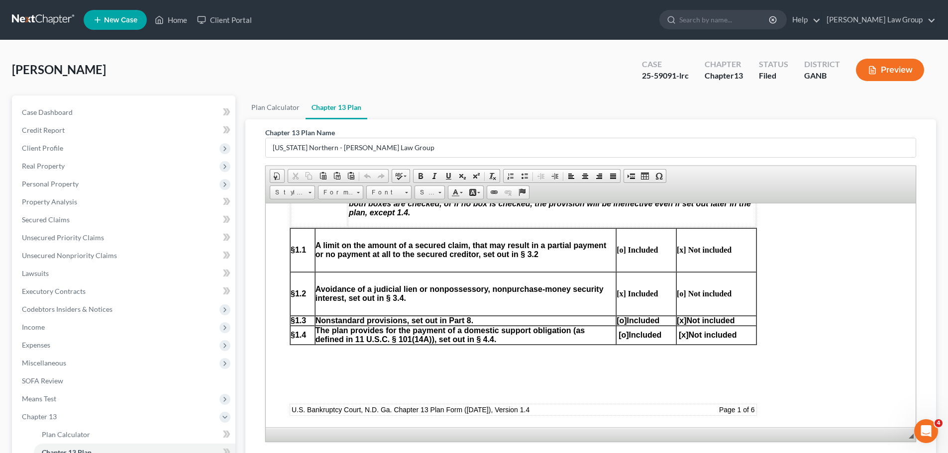
scroll to position [147, 0]
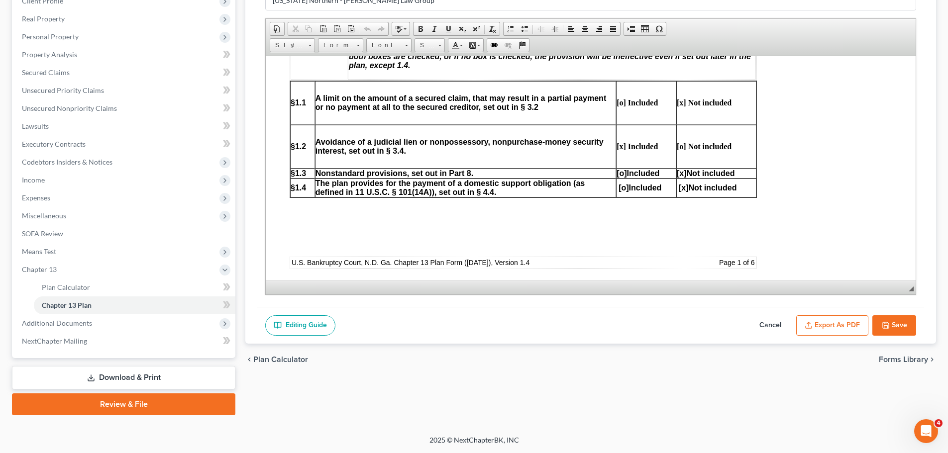
click at [898, 319] on button "Save" at bounding box center [894, 325] width 44 height 21
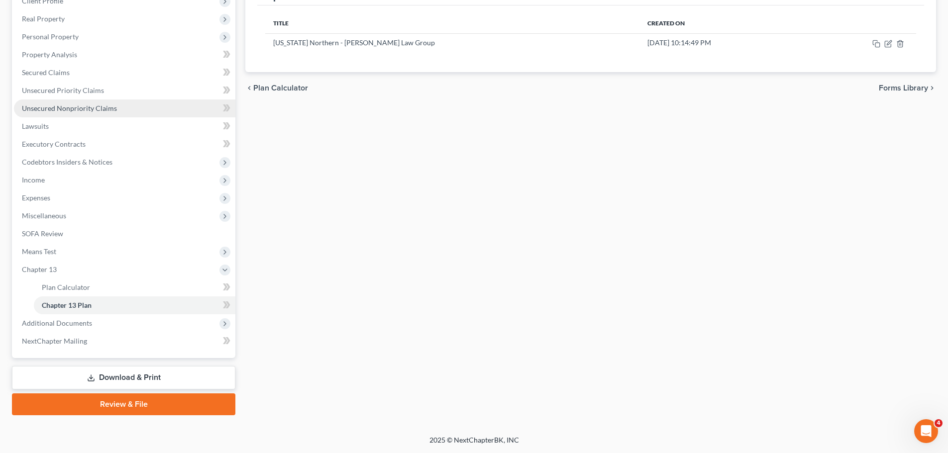
click at [97, 111] on span "Unsecured Nonpriority Claims" at bounding box center [69, 108] width 95 height 8
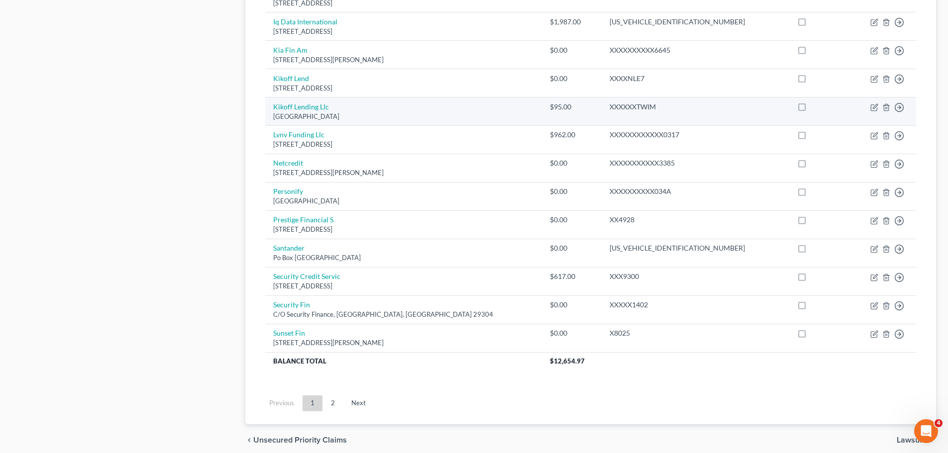
scroll to position [698, 0]
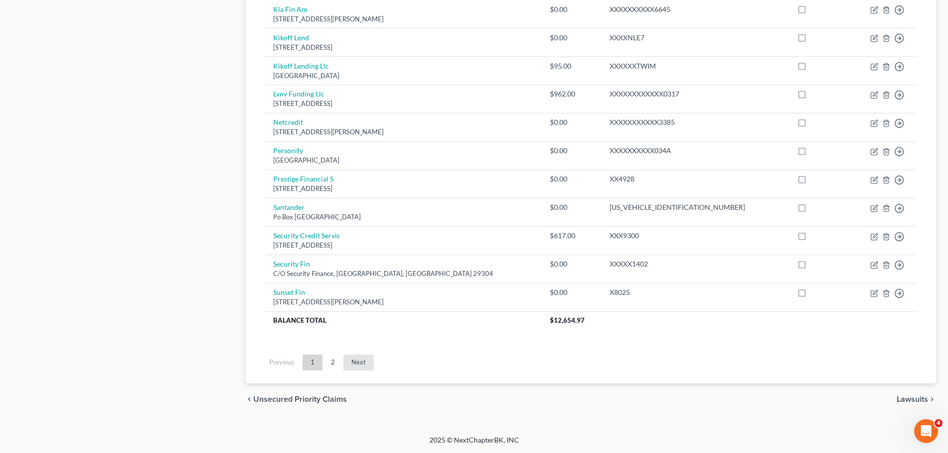
click at [360, 357] on link "Next" at bounding box center [358, 363] width 30 height 16
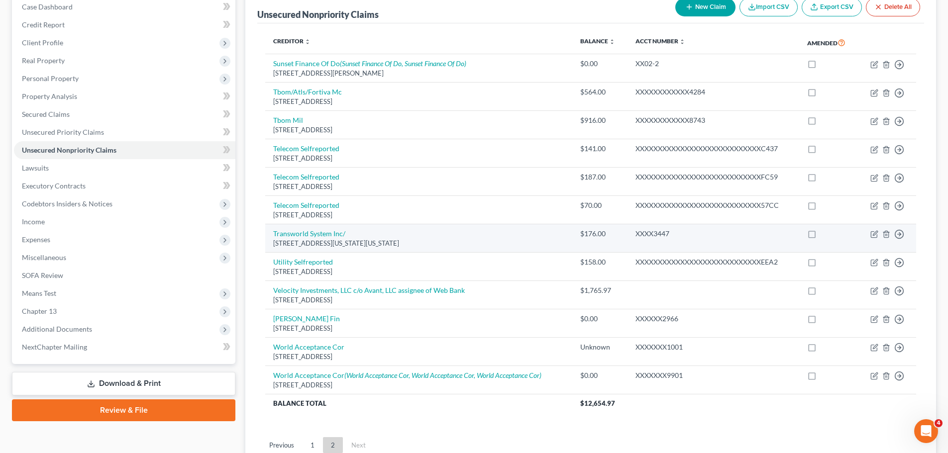
scroll to position [89, 0]
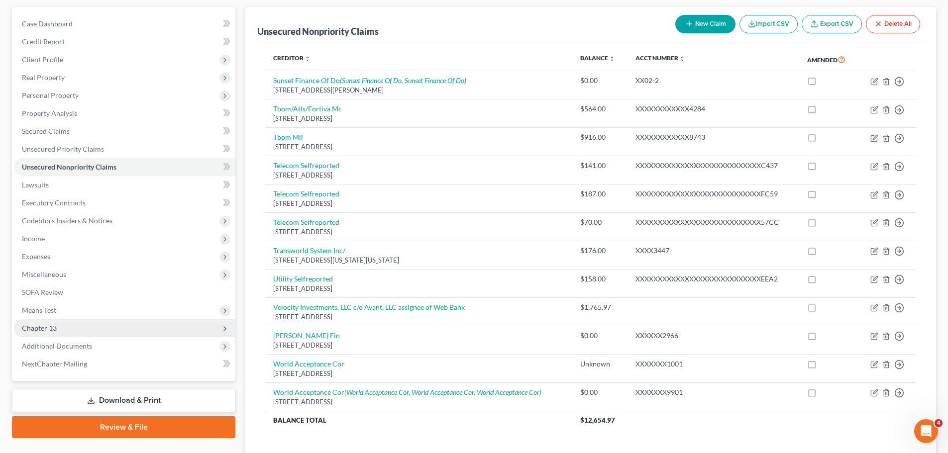
click at [87, 322] on span "Chapter 13" at bounding box center [124, 328] width 221 height 18
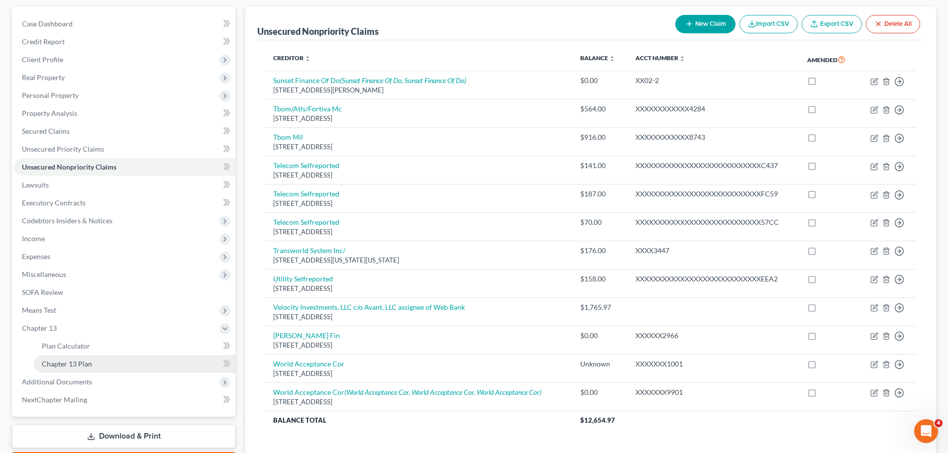
click at [144, 363] on link "Chapter 13 Plan" at bounding box center [134, 364] width 201 height 18
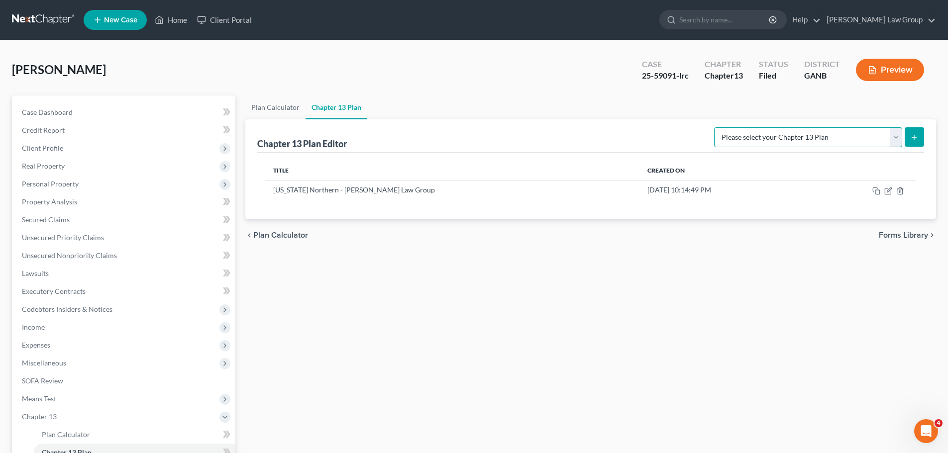
drag, startPoint x: 761, startPoint y: 132, endPoint x: 682, endPoint y: 136, distance: 79.2
click at [761, 132] on select "Please select your Chapter 13 Plan [US_STATE] Northern - [PERSON_NAME] Law Grou…" at bounding box center [808, 137] width 188 height 20
click at [637, 130] on div "Chapter 13 Plan Editor Please select your Chapter 13 Plan [US_STATE] Northern -…" at bounding box center [590, 135] width 666 height 33
click at [889, 193] on icon "button" at bounding box center [888, 191] width 8 height 8
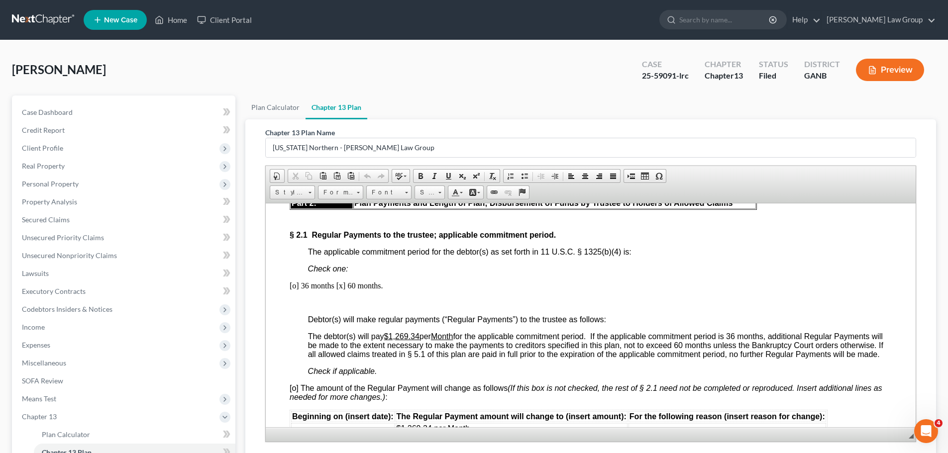
scroll to position [846, 0]
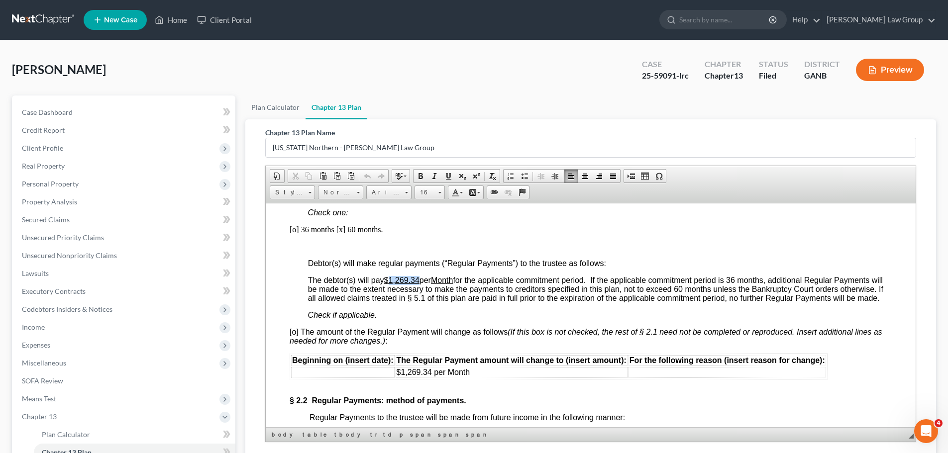
drag, startPoint x: 420, startPoint y: 278, endPoint x: 390, endPoint y: 279, distance: 29.9
click at [390, 279] on u "$1,269.34" at bounding box center [401, 280] width 35 height 8
drag, startPoint x: 477, startPoint y: 376, endPoint x: 397, endPoint y: 370, distance: 80.3
click at [397, 370] on td "$1,269.34 per Month" at bounding box center [511, 372] width 232 height 11
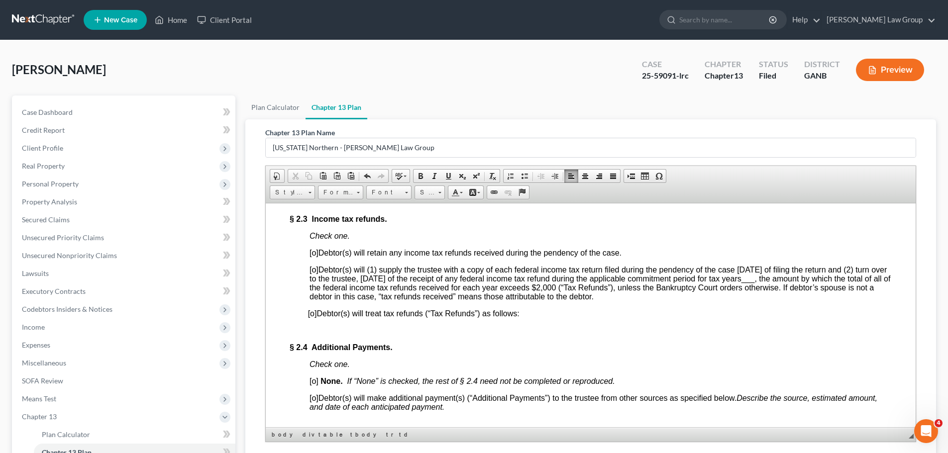
scroll to position [1243, 0]
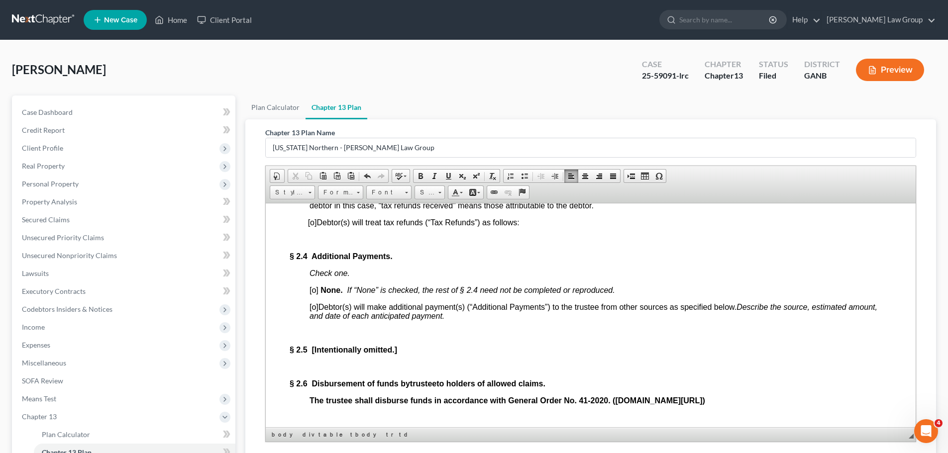
click at [314, 291] on span "[o]" at bounding box center [313, 289] width 9 height 8
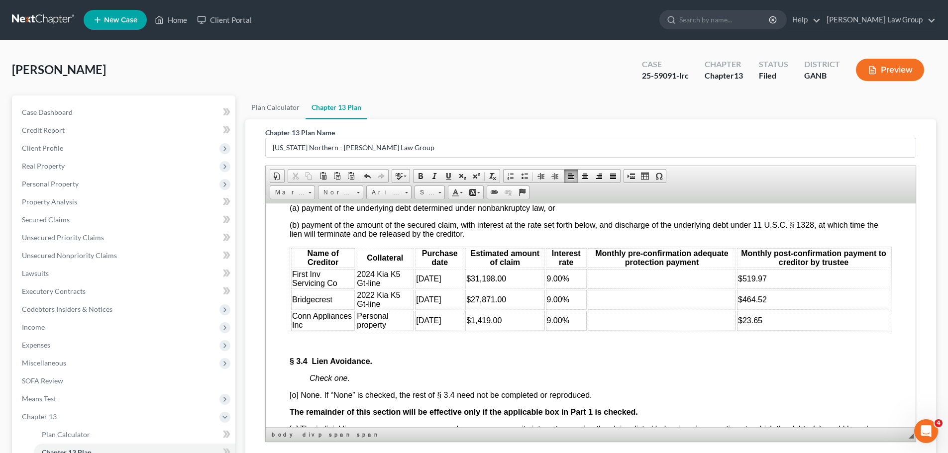
scroll to position [2188, 0]
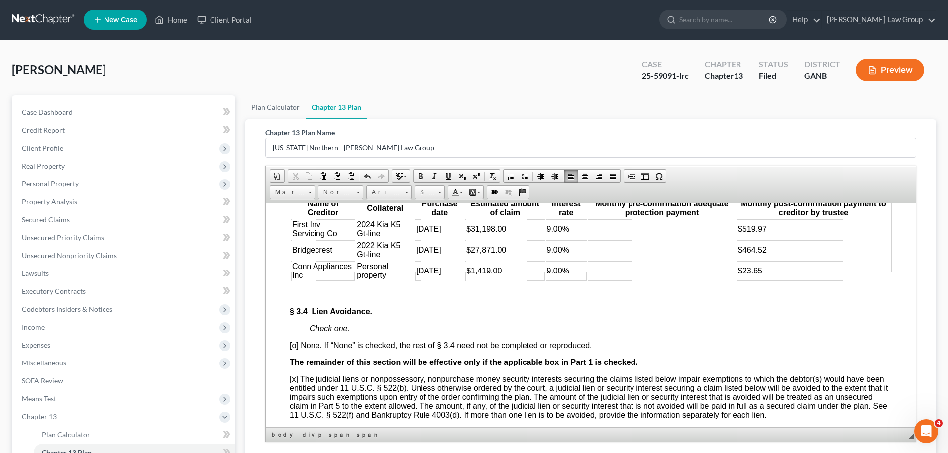
click at [636, 239] on td at bounding box center [661, 229] width 148 height 20
click at [624, 260] on td at bounding box center [661, 250] width 148 height 20
click at [601, 281] on td at bounding box center [661, 271] width 148 height 20
drag, startPoint x: 764, startPoint y: 293, endPoint x: 738, endPoint y: 294, distance: 25.9
click at [738, 281] on td "$23.65" at bounding box center [813, 271] width 153 height 20
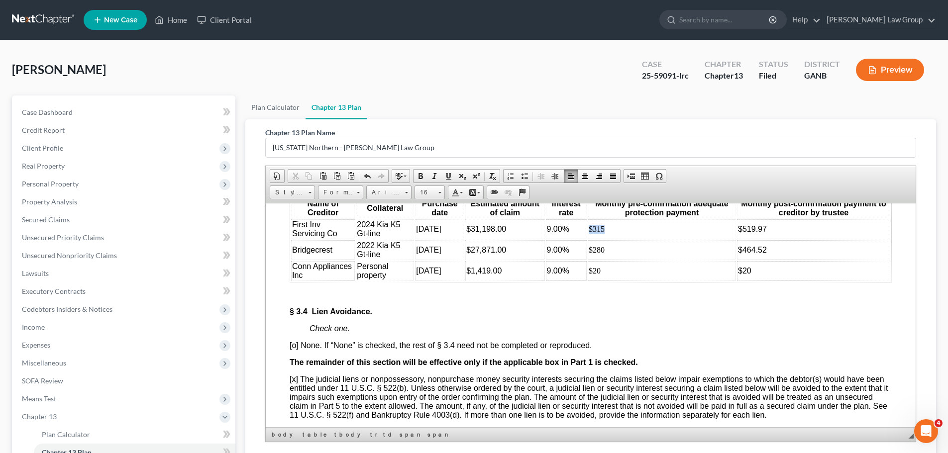
drag, startPoint x: 604, startPoint y: 254, endPoint x: 585, endPoint y: 254, distance: 18.9
click at [587, 239] on td "$315" at bounding box center [661, 229] width 148 height 20
drag, startPoint x: 793, startPoint y: 254, endPoint x: 734, endPoint y: 253, distance: 59.2
click at [737, 239] on td "$519.97" at bounding box center [813, 229] width 153 height 20
drag, startPoint x: 607, startPoint y: 274, endPoint x: 587, endPoint y: 275, distance: 19.9
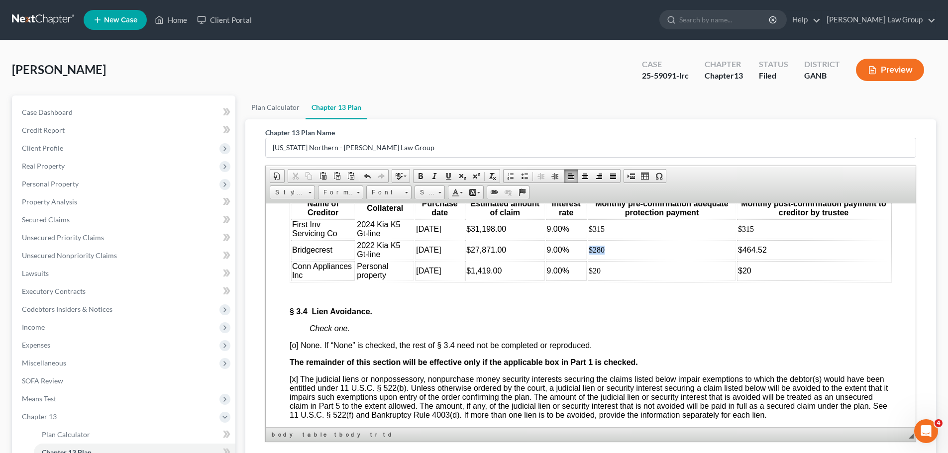
click at [587, 260] on td "$280" at bounding box center [661, 250] width 148 height 20
click at [769, 260] on td "$464.52" at bounding box center [813, 250] width 153 height 20
drag, startPoint x: 766, startPoint y: 276, endPoint x: 734, endPoint y: 279, distance: 32.0
click at [737, 260] on td "$464.52" at bounding box center [813, 250] width 153 height 20
drag, startPoint x: 742, startPoint y: 257, endPoint x: 780, endPoint y: 260, distance: 38.4
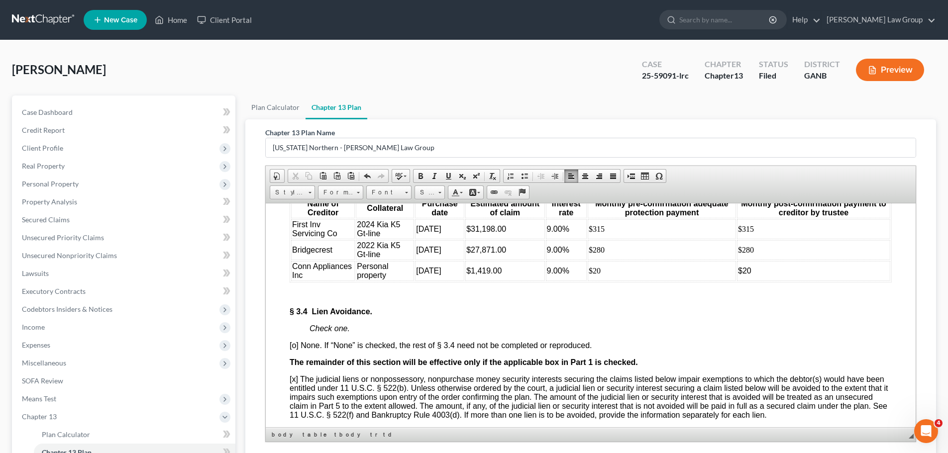
click at [743, 239] on td "$315" at bounding box center [813, 229] width 153 height 20
click at [788, 239] on td "$315" at bounding box center [813, 229] width 153 height 20
drag, startPoint x: 749, startPoint y: 259, endPoint x: 844, endPoint y: 254, distance: 95.2
click at [844, 239] on td "$315 to increase to $ beginning" at bounding box center [813, 229] width 153 height 20
click at [785, 260] on td "$280" at bounding box center [813, 250] width 153 height 20
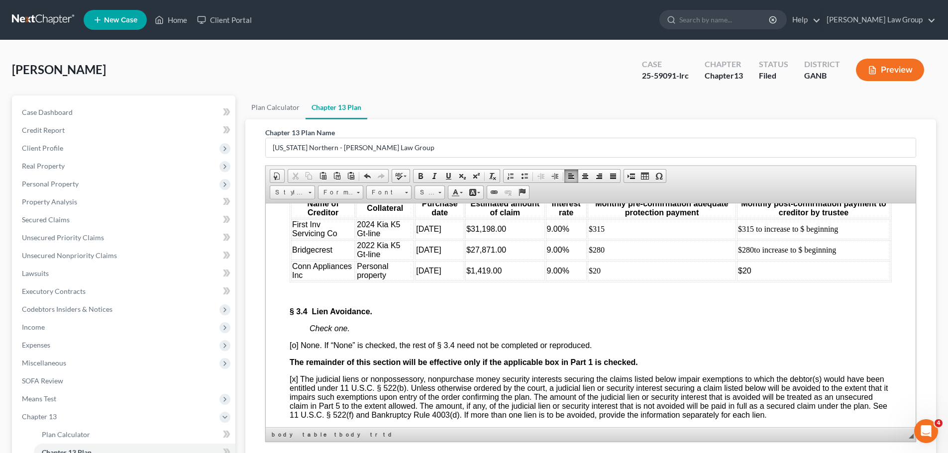
click at [769, 281] on td "$20" at bounding box center [813, 271] width 153 height 20
drag, startPoint x: 838, startPoint y: 299, endPoint x: 750, endPoint y: 299, distance: 88.0
click at [750, 281] on td "$20 to increase to $ beginning ​" at bounding box center [813, 271] width 153 height 20
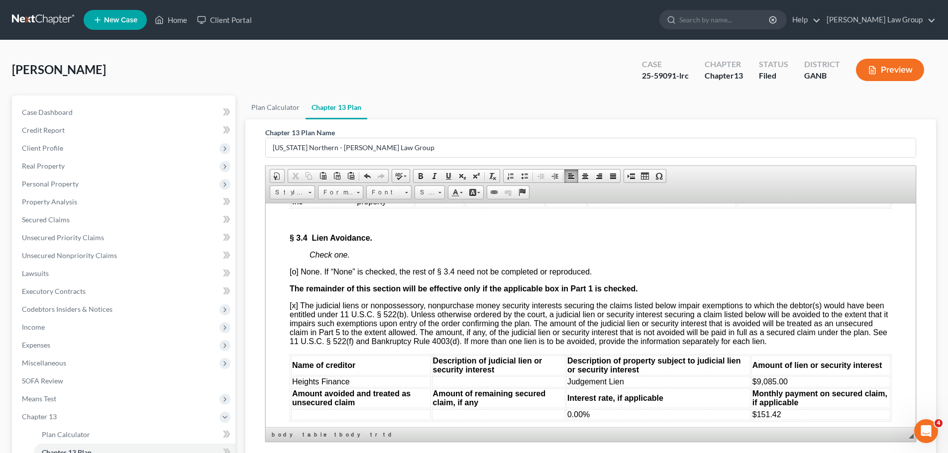
scroll to position [2387, 0]
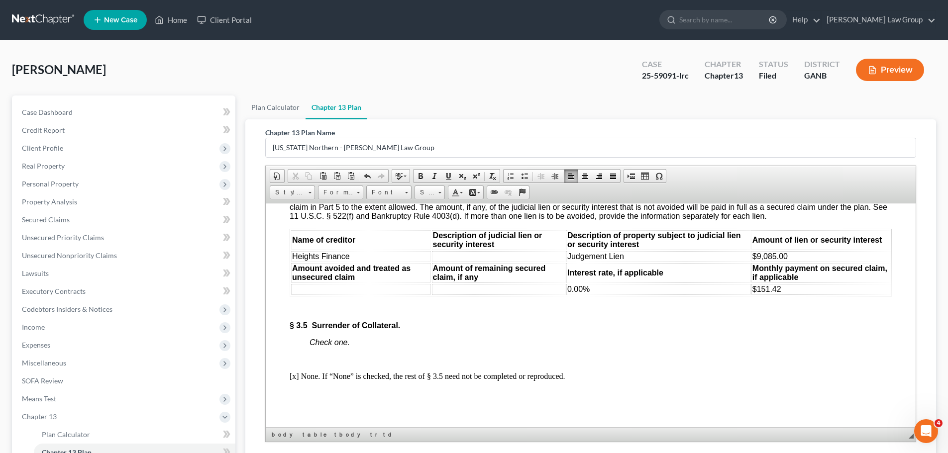
click at [501, 262] on td at bounding box center [498, 256] width 133 height 11
click at [584, 260] on span "Judgement Lien" at bounding box center [595, 256] width 57 height 8
drag, startPoint x: 788, startPoint y: 286, endPoint x: 745, endPoint y: 282, distance: 43.0
click at [751, 262] on td "$9,085.00" at bounding box center [820, 256] width 139 height 11
click at [305, 294] on td at bounding box center [361, 289] width 140 height 11
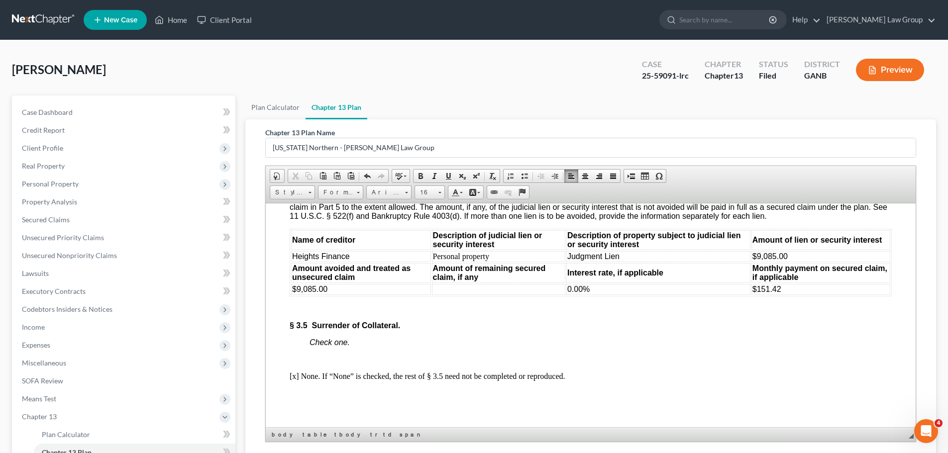
click at [488, 294] on td at bounding box center [498, 289] width 133 height 11
drag, startPoint x: 633, startPoint y: 314, endPoint x: 568, endPoint y: 316, distance: 65.2
click at [568, 294] on td "0.00%" at bounding box center [658, 289] width 184 height 11
drag, startPoint x: 448, startPoint y: 316, endPoint x: 430, endPoint y: 318, distance: 18.0
click at [432, 294] on td "$0" at bounding box center [498, 289] width 133 height 11
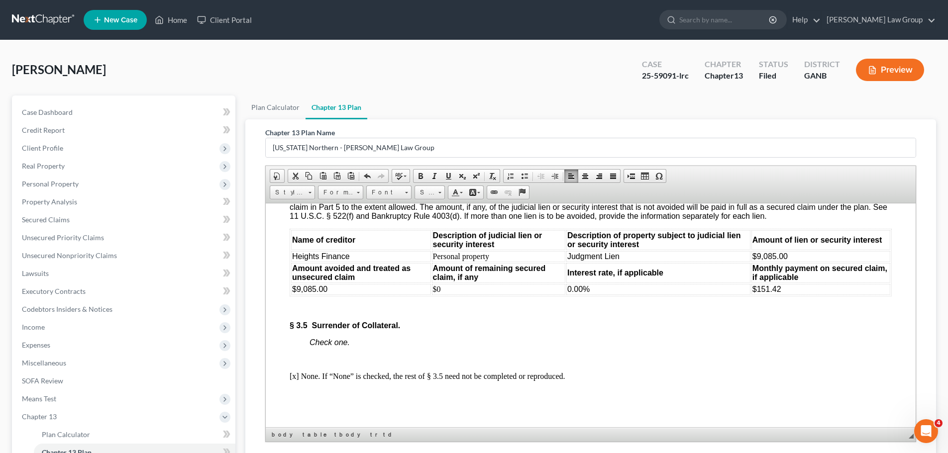
click at [805, 294] on td "$151.42" at bounding box center [820, 289] width 139 height 11
drag, startPoint x: 792, startPoint y: 325, endPoint x: 745, endPoint y: 323, distance: 47.3
click at [745, 323] on body "Fill in this information to identify your case: Debtor 1 [PERSON_NAME] [PERSON_…" at bounding box center [590, 300] width 602 height 4922
click at [794, 330] on p "§ 3.5 Surrender of Collateral." at bounding box center [590, 325] width 602 height 9
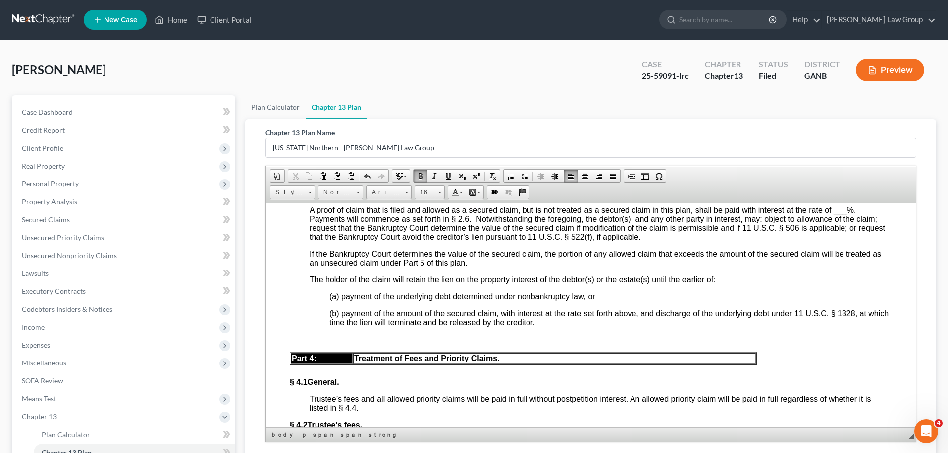
scroll to position [2736, 0]
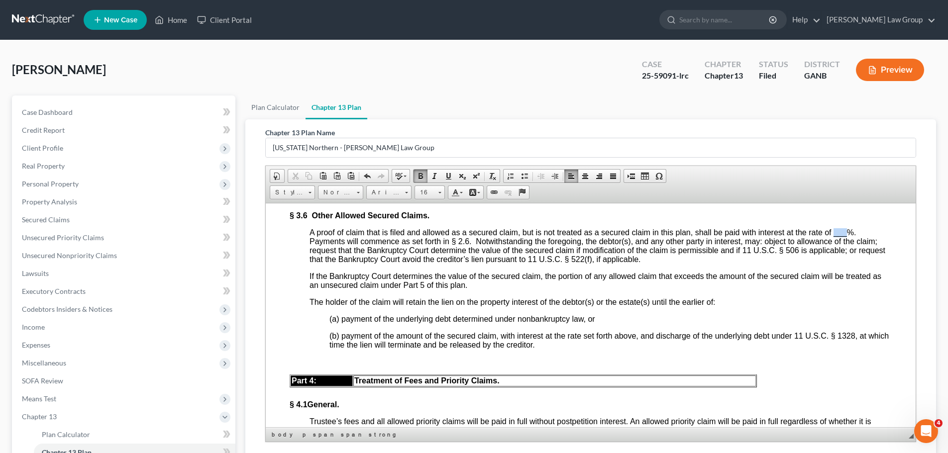
drag, startPoint x: 850, startPoint y: 263, endPoint x: 836, endPoint y: 259, distance: 14.5
click at [836, 259] on span "A proof of claim that is filed and allowed as a secured claim, but is not treat…" at bounding box center [596, 245] width 575 height 35
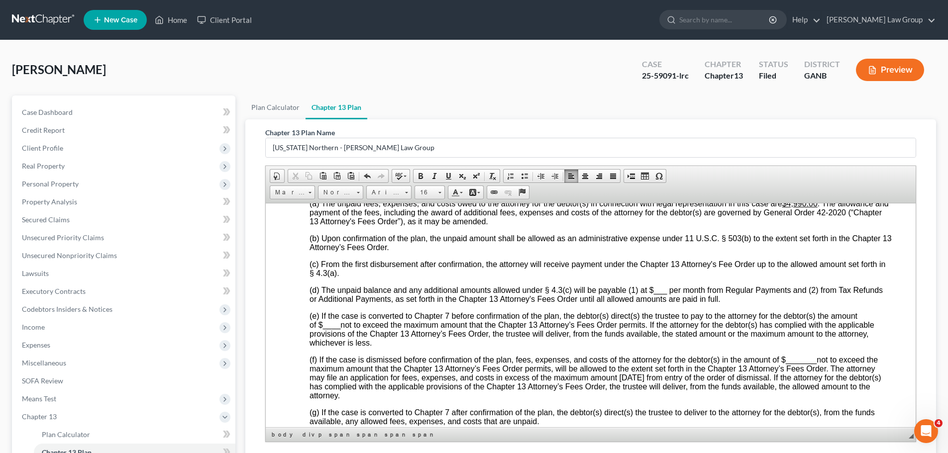
scroll to position [3034, 0]
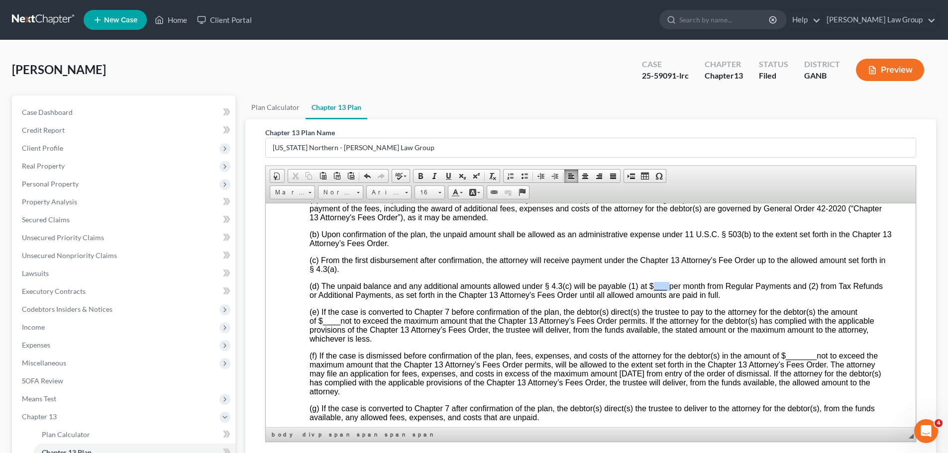
drag, startPoint x: 668, startPoint y: 320, endPoint x: 655, endPoint y: 318, distance: 13.6
click at [655, 299] on span "(d) The unpaid balance and any additional amounts allowed under § 4.3(c) will b…" at bounding box center [595, 290] width 573 height 17
drag, startPoint x: 340, startPoint y: 356, endPoint x: 321, endPoint y: 353, distance: 19.1
click at [321, 343] on span "(e) If the case is converted to Chapter 7 before confirmation of the plan, the …" at bounding box center [591, 324] width 565 height 35
drag, startPoint x: 816, startPoint y: 389, endPoint x: 786, endPoint y: 380, distance: 30.7
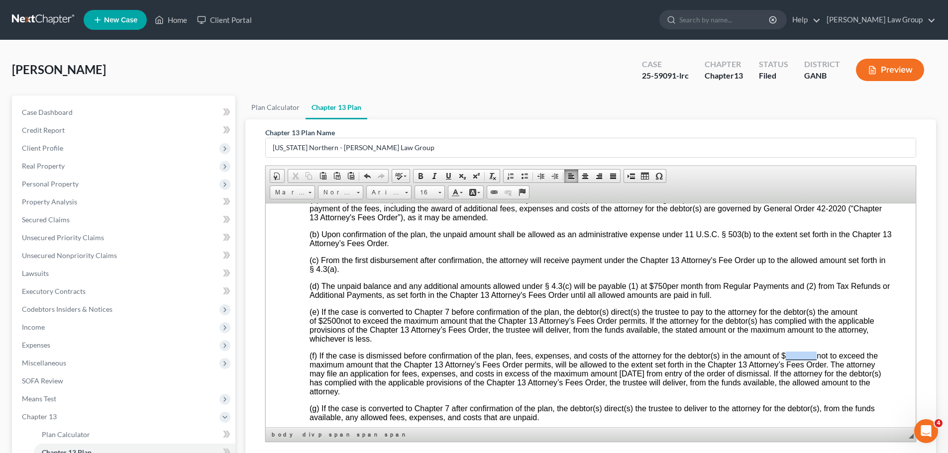
click at [786, 380] on div "§ 4.2 Trustee's fees. Trustee’s fees are governed by statute and may change dur…" at bounding box center [590, 304] width 602 height 320
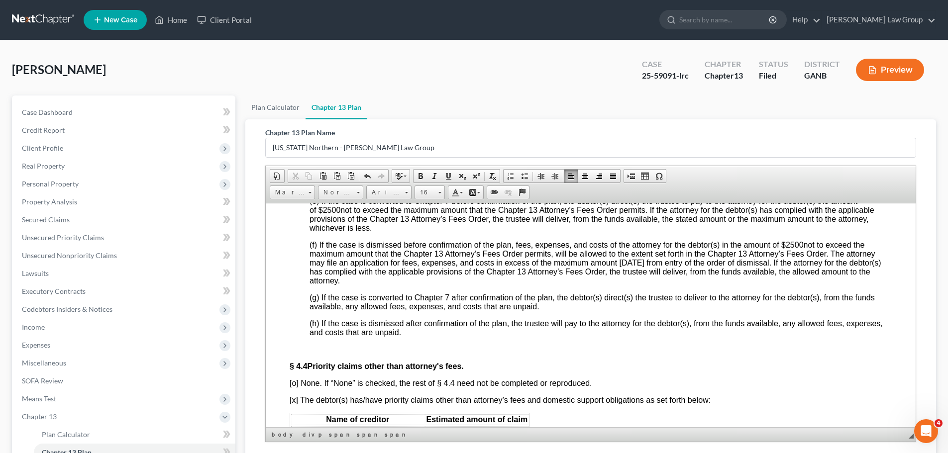
scroll to position [3233, 0]
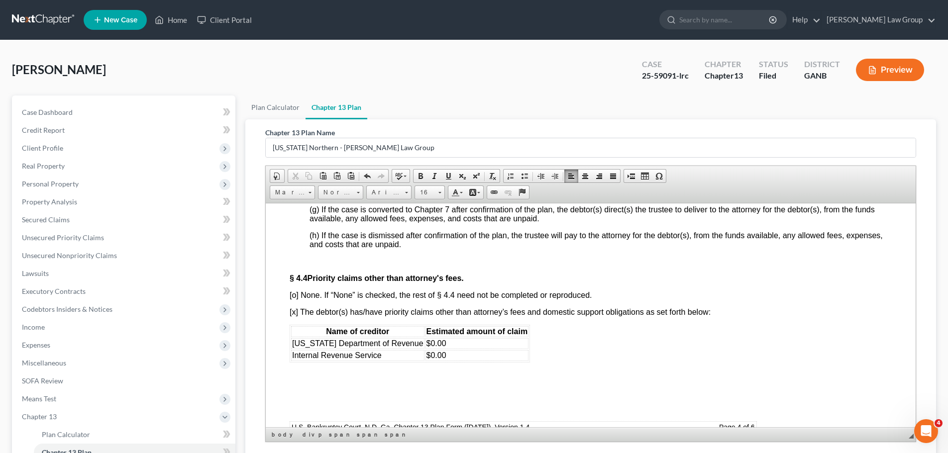
click at [294, 299] on font "[o] None. If “None” is checked, the rest of § 4.4 need not be completed or repr…" at bounding box center [440, 294] width 302 height 8
click at [293, 316] on font "[x] The debtor(s) has/have priority claims other than attorney’s fees and domes…" at bounding box center [499, 311] width 421 height 8
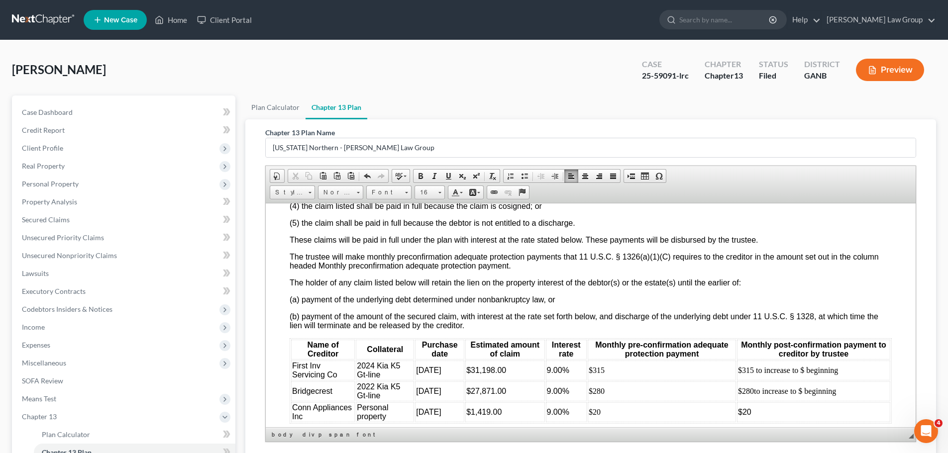
scroll to position [2139, 0]
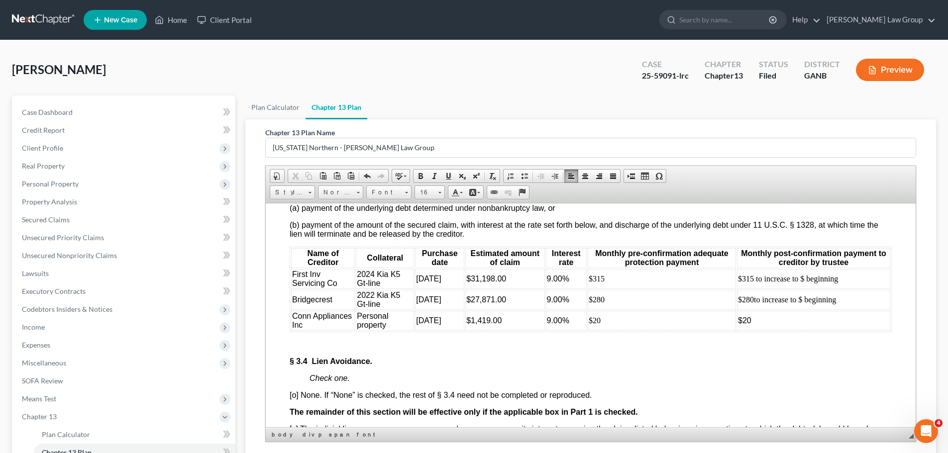
click at [841, 288] on td "$315 to increase to $ beginning" at bounding box center [813, 279] width 153 height 20
drag, startPoint x: 835, startPoint y: 306, endPoint x: 874, endPoint y: 303, distance: 38.9
click at [874, 288] on td "$315 to increase to $ beginning [DATE]" at bounding box center [813, 279] width 153 height 20
click at [856, 309] on td "$280 to increase to $ beginning" at bounding box center [813, 299] width 153 height 20
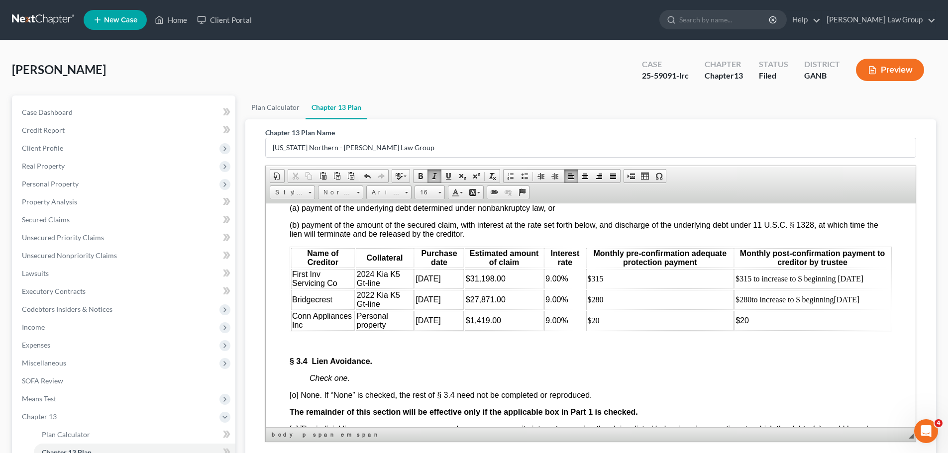
click at [794, 288] on td "$315 to increase to $ beginning [DATE]" at bounding box center [812, 279] width 156 height 20
click at [797, 288] on td "$315 to increase to $ beginning [DATE]" at bounding box center [812, 279] width 156 height 20
click at [800, 309] on td "$280 to increase to $ beginning [DATE]" at bounding box center [812, 299] width 156 height 20
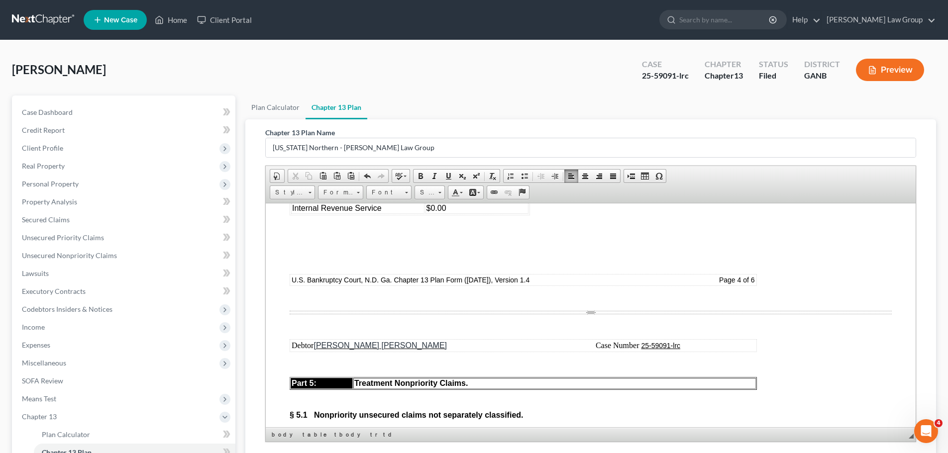
scroll to position [3581, 0]
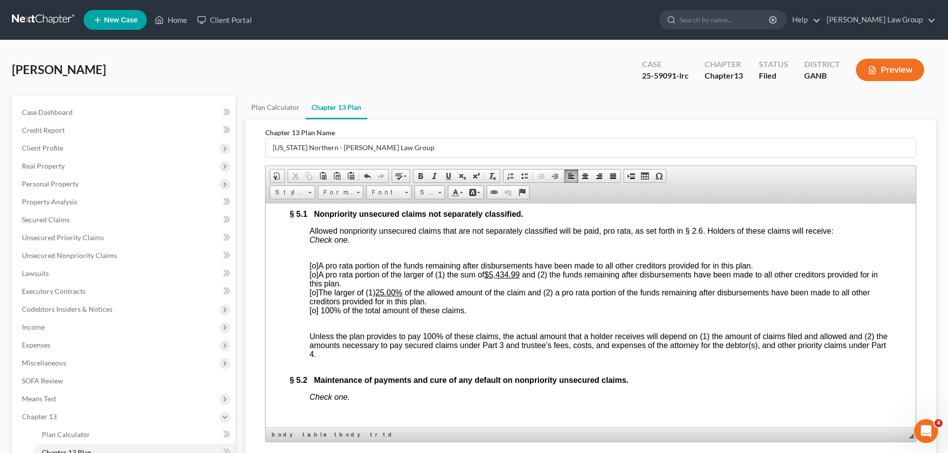
click at [315, 270] on span "[o]" at bounding box center [313, 265] width 9 height 8
drag, startPoint x: 524, startPoint y: 307, endPoint x: 492, endPoint y: 309, distance: 31.4
click at [492, 287] on span "[o] A pro rata portion of the larger of (1) the sum of $5,434.99 and (2) the fu…" at bounding box center [593, 278] width 568 height 17
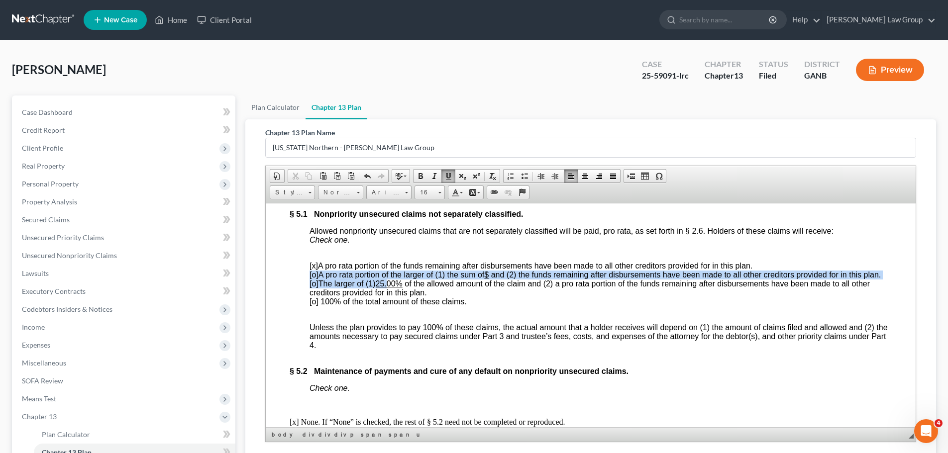
drag, startPoint x: 399, startPoint y: 318, endPoint x: 390, endPoint y: 320, distance: 9.2
click at [390, 306] on p "[x ] A pro rata portion of the funds remaining after disbursements have been ma…" at bounding box center [600, 283] width 582 height 45
click at [398, 306] on p "[x ] A pro rata portion of the funds remaining after disbursements have been ma…" at bounding box center [600, 283] width 582 height 45
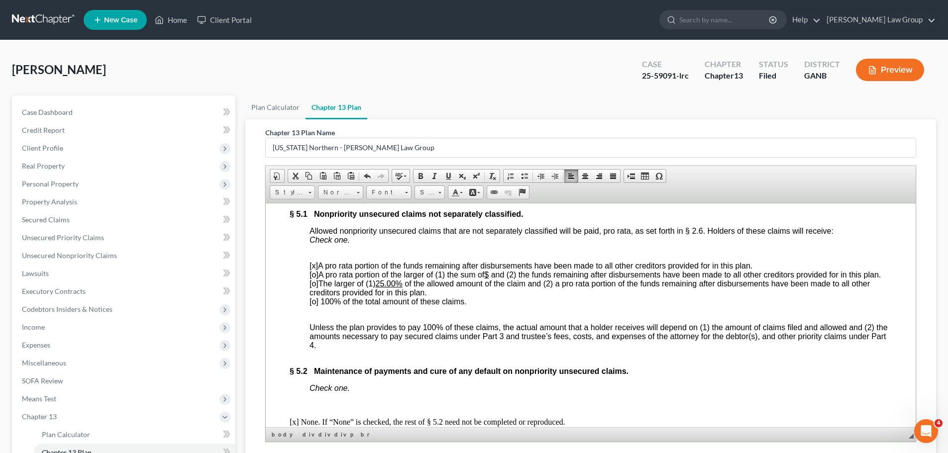
click at [400, 287] on u "25.00%" at bounding box center [389, 283] width 27 height 8
drag, startPoint x: 399, startPoint y: 323, endPoint x: 380, endPoint y: 324, distance: 19.0
click at [380, 287] on u "25.00%" at bounding box center [389, 283] width 27 height 8
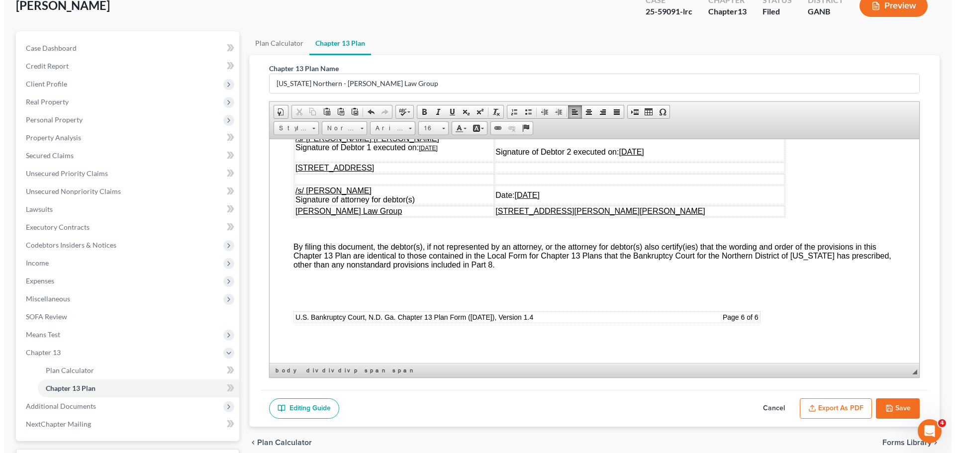
scroll to position [147, 0]
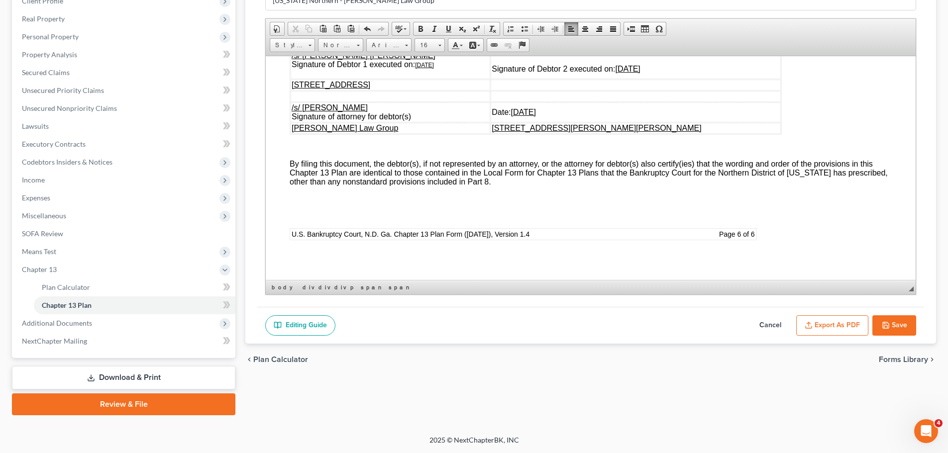
click at [826, 329] on button "Export as PDF" at bounding box center [832, 325] width 72 height 21
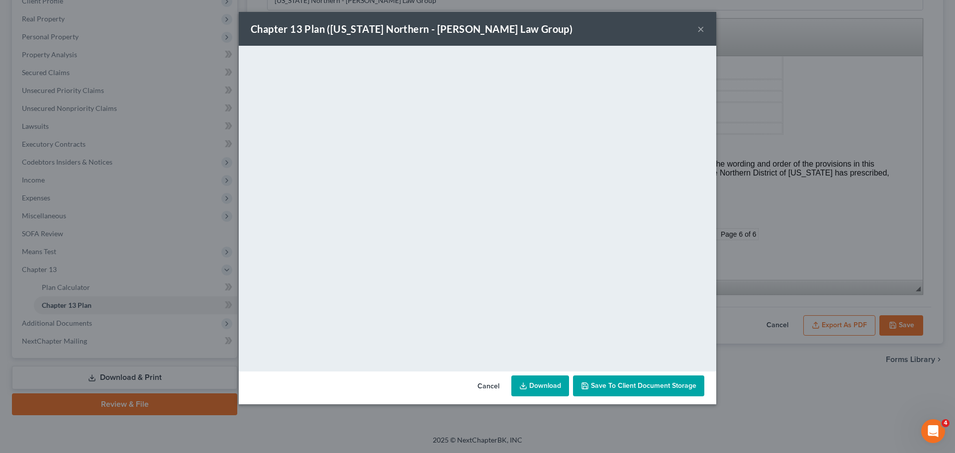
click at [674, 383] on span "Save to Client Document Storage" at bounding box center [643, 385] width 105 height 8
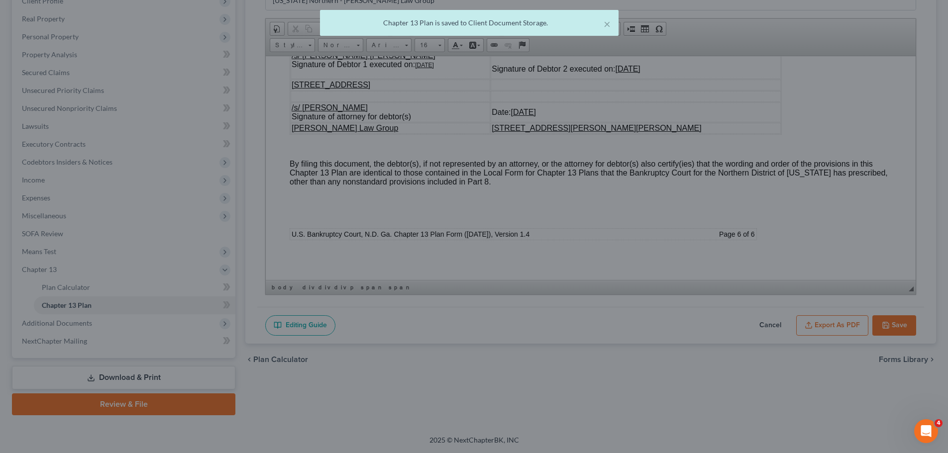
scroll to position [4777, 0]
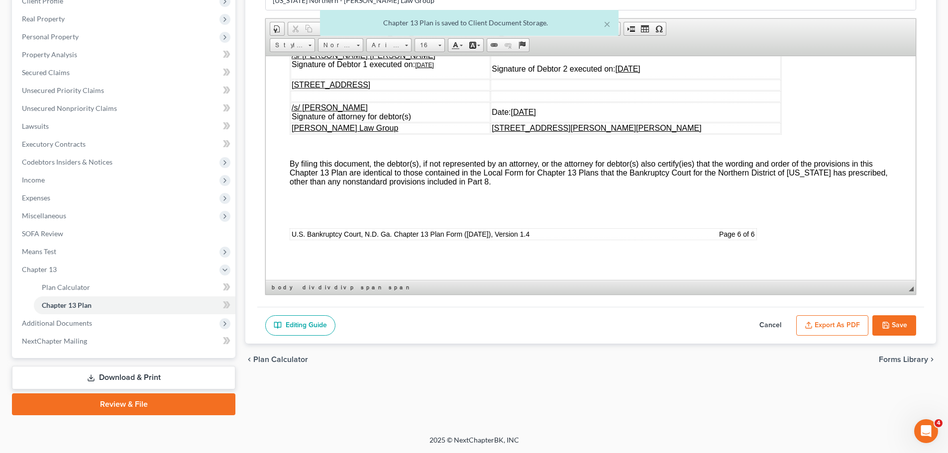
click at [890, 329] on button "Save" at bounding box center [894, 325] width 44 height 21
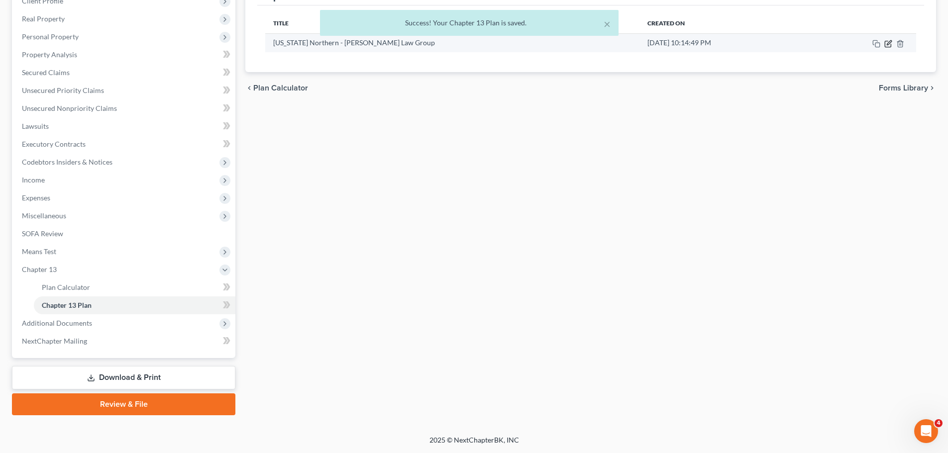
click at [890, 44] on icon "button" at bounding box center [888, 44] width 8 height 8
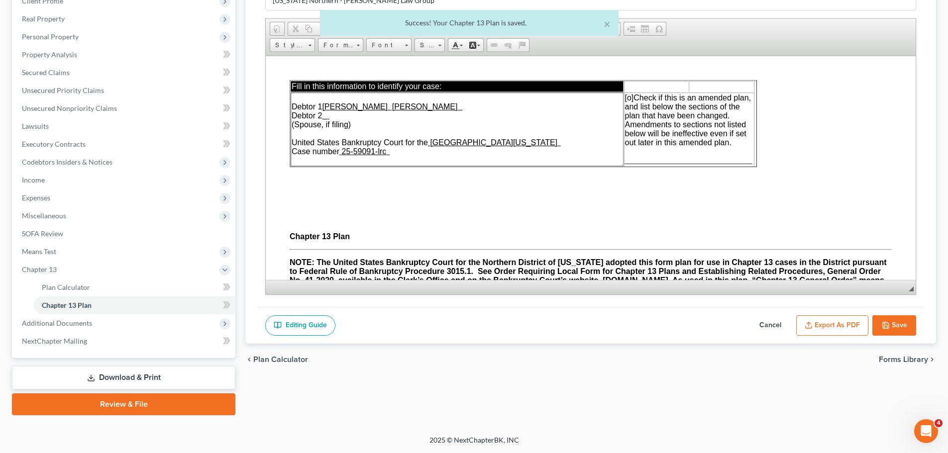
scroll to position [0, 0]
click at [841, 317] on button "Export as PDF" at bounding box center [832, 325] width 72 height 21
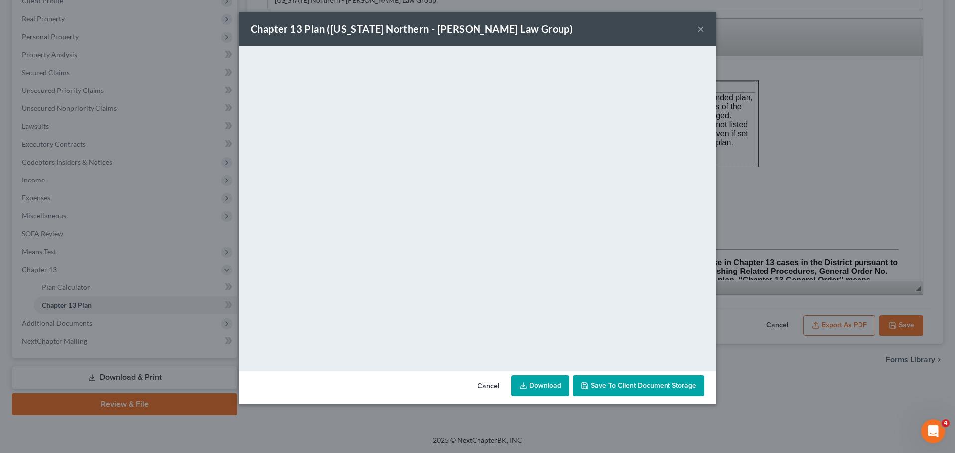
click at [701, 29] on button "×" at bounding box center [700, 29] width 7 height 12
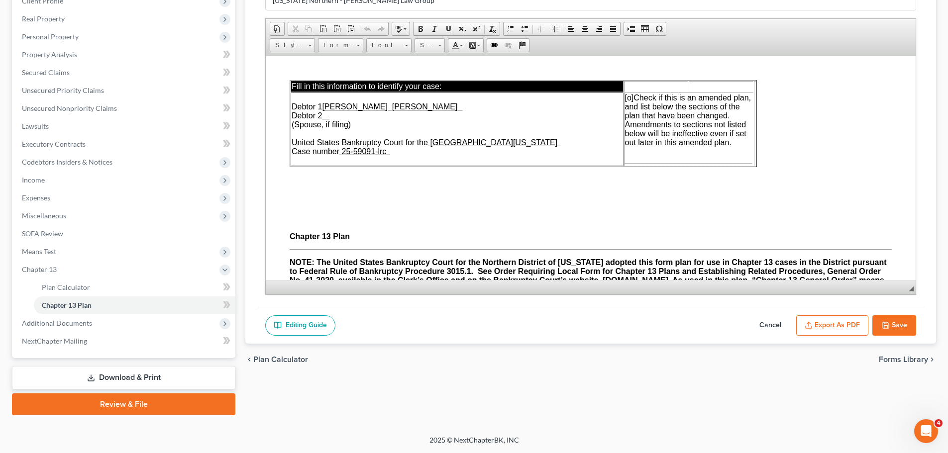
drag, startPoint x: 900, startPoint y: 326, endPoint x: 939, endPoint y: 260, distance: 76.4
click at [900, 326] on button "Save" at bounding box center [894, 325] width 44 height 21
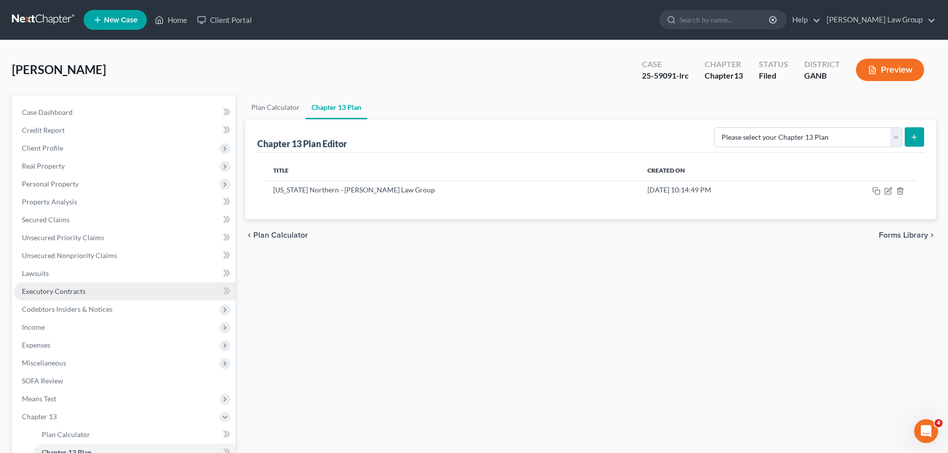
scroll to position [147, 0]
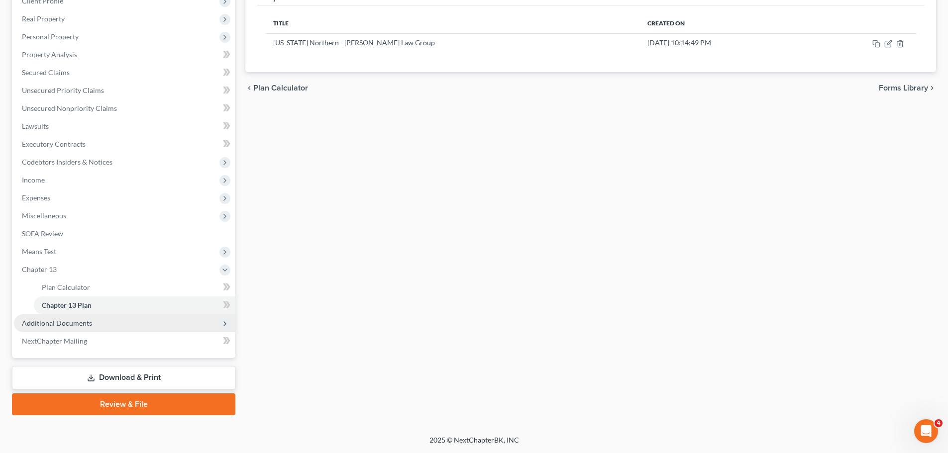
click at [101, 324] on span "Additional Documents" at bounding box center [124, 323] width 221 height 18
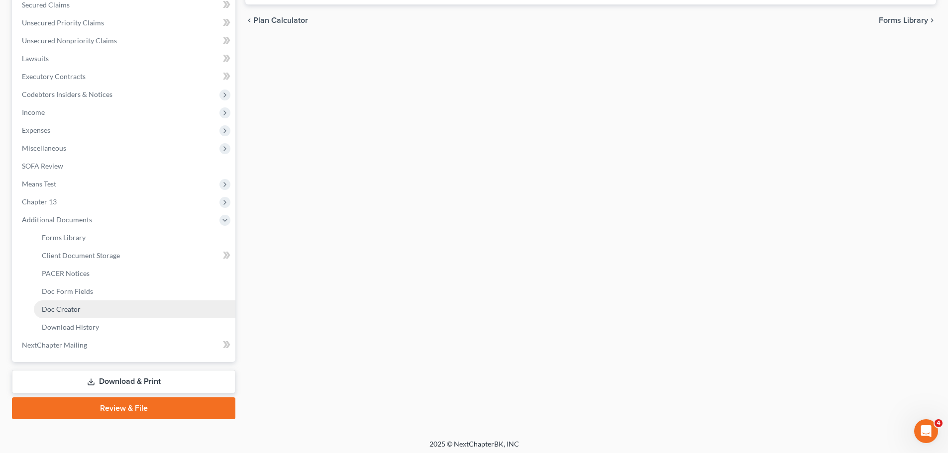
scroll to position [219, 0]
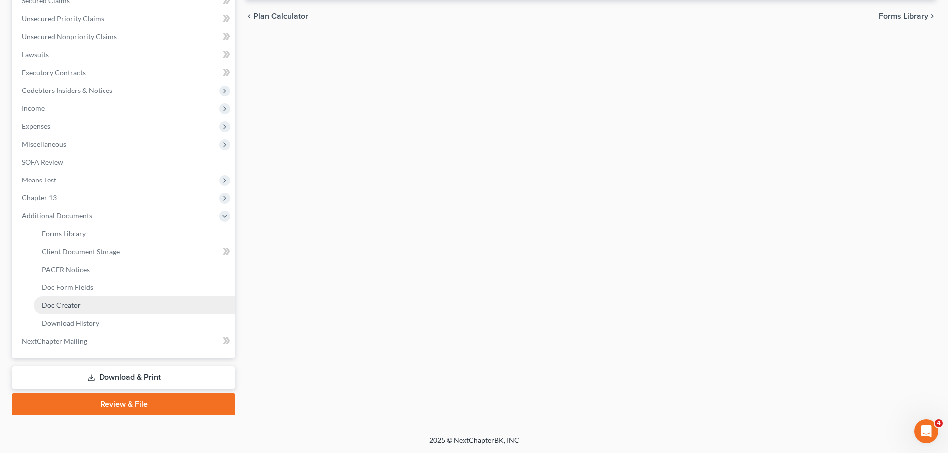
click at [81, 305] on link "Doc Creator" at bounding box center [134, 305] width 201 height 18
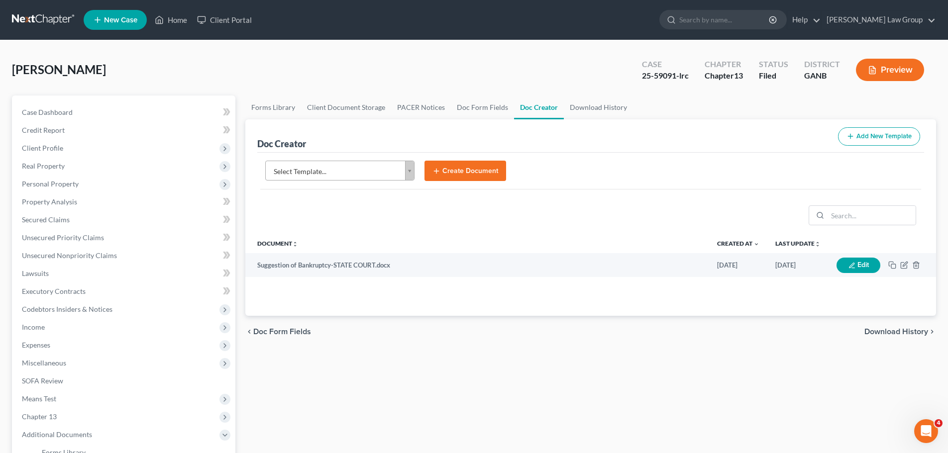
click at [384, 176] on body "Home New Case Client Portal [PERSON_NAME] Law Group [EMAIL_ADDRESS][DOMAIN_NAME…" at bounding box center [474, 336] width 948 height 672
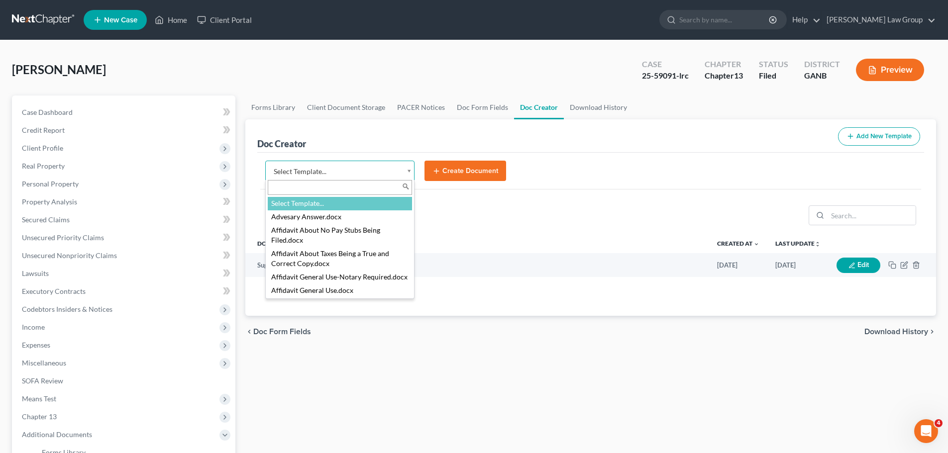
click at [304, 191] on input "text" at bounding box center [340, 187] width 144 height 15
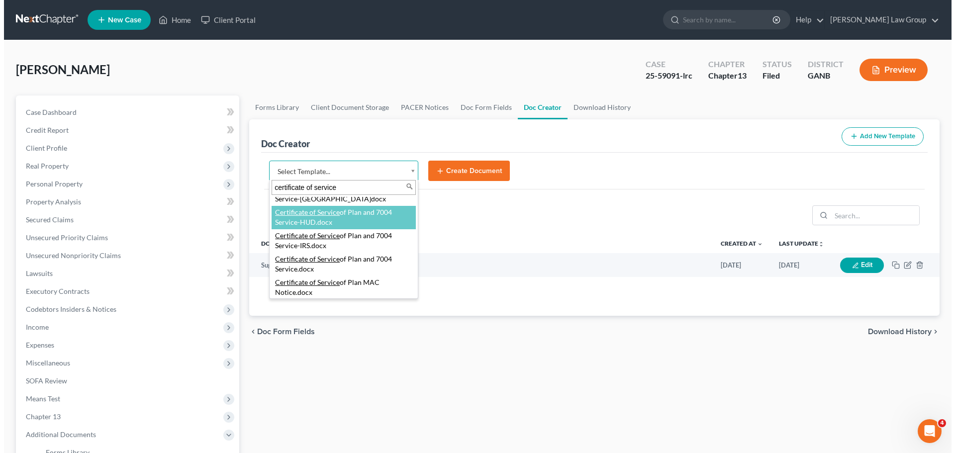
scroll to position [99, 0]
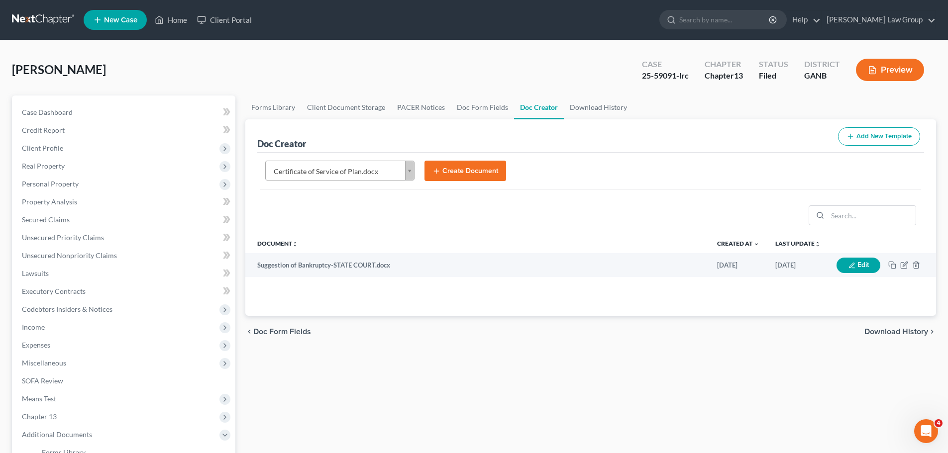
click at [458, 168] on button "Create Document" at bounding box center [465, 171] width 82 height 21
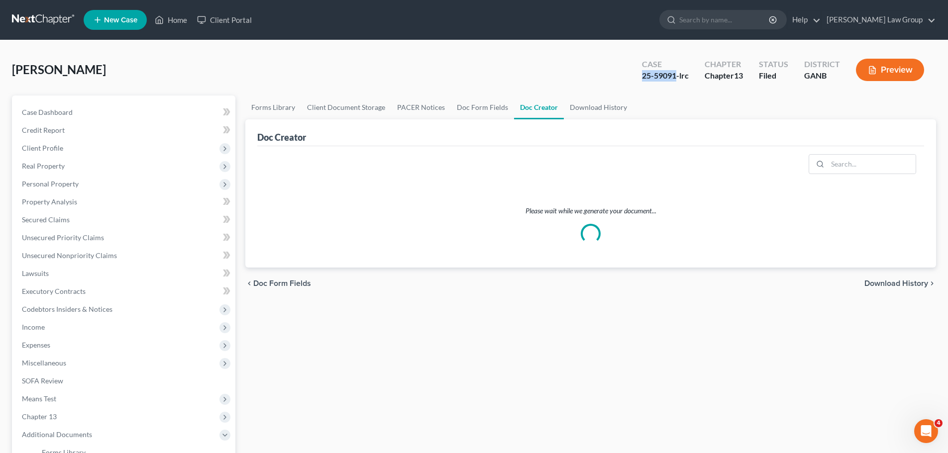
drag, startPoint x: 676, startPoint y: 76, endPoint x: 848, endPoint y: 1, distance: 186.7
click at [630, 74] on div "Case 25-59091-lrc Chapter Chapter 13 Status Filed District GANB Preview" at bounding box center [783, 69] width 306 height 35
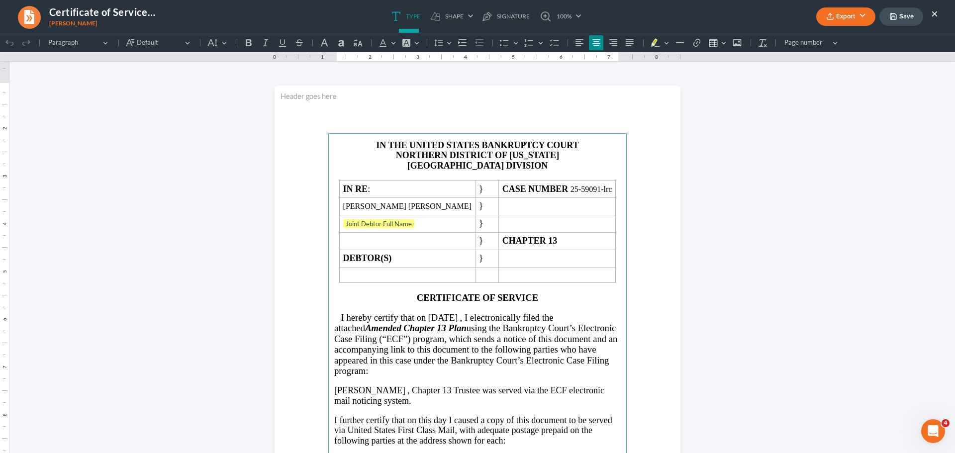
scroll to position [0, 0]
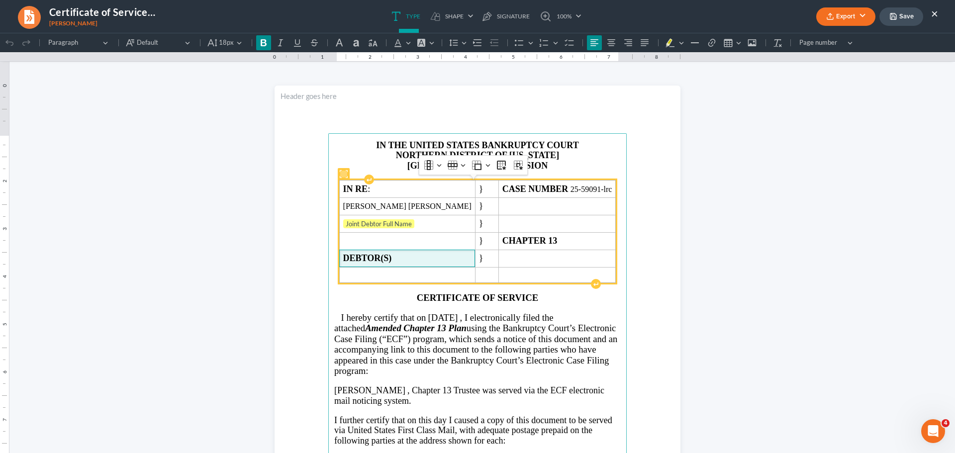
click at [392, 261] on strong "DEBTOR(S)" at bounding box center [367, 258] width 49 height 10
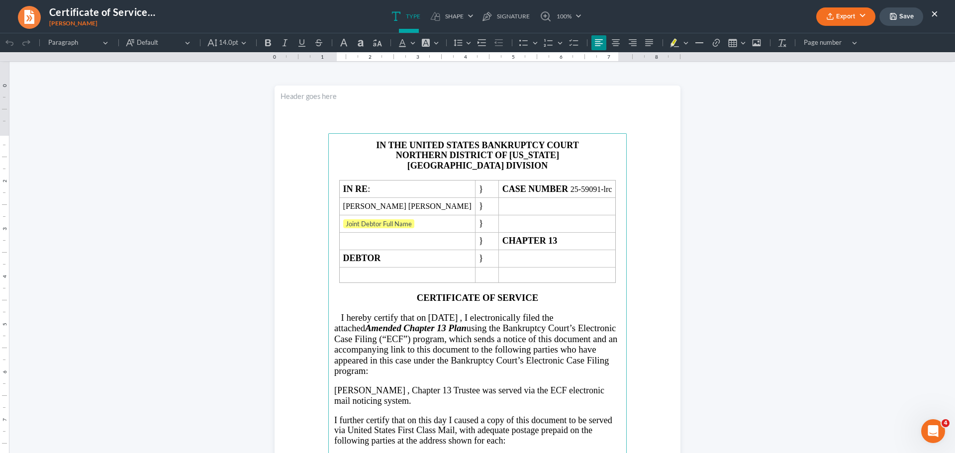
click at [499, 359] on span ", I electronically filed the attached Amended Chapter 13 Plan using the Bankrup…" at bounding box center [475, 344] width 283 height 64
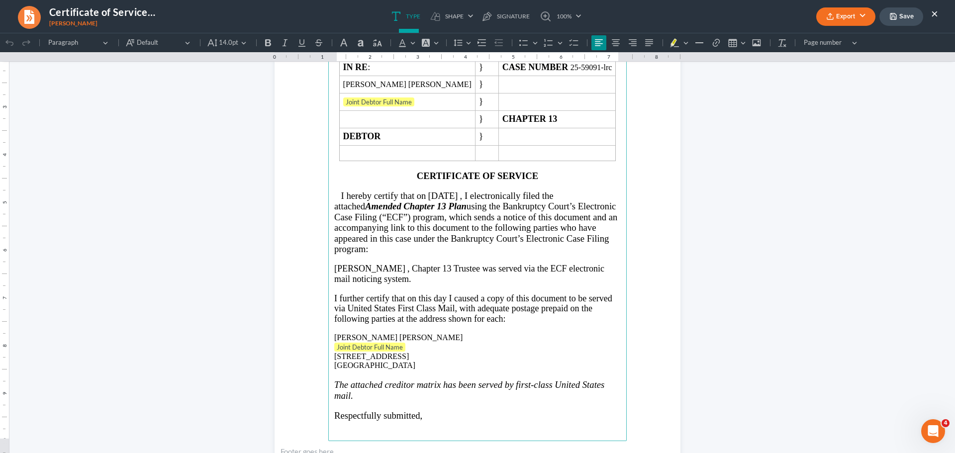
scroll to position [99, 0]
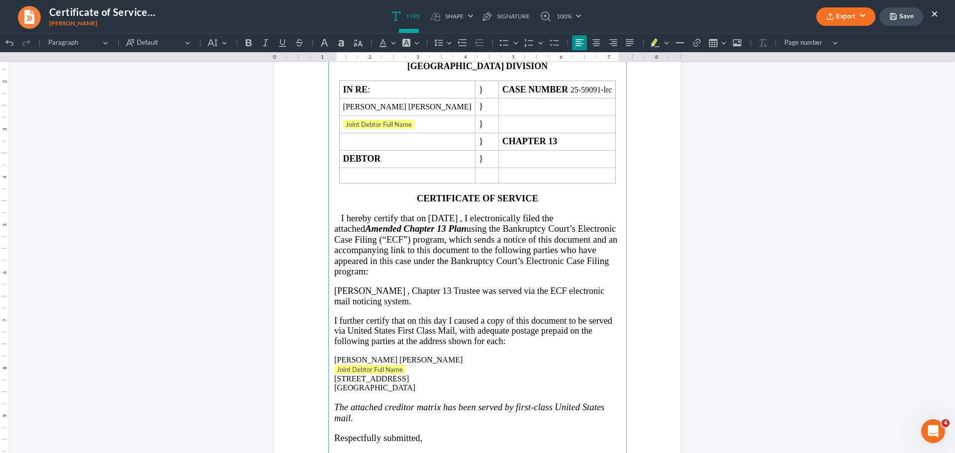
click at [408, 370] on p "Joint Debtor Full Name" at bounding box center [477, 370] width 286 height 10
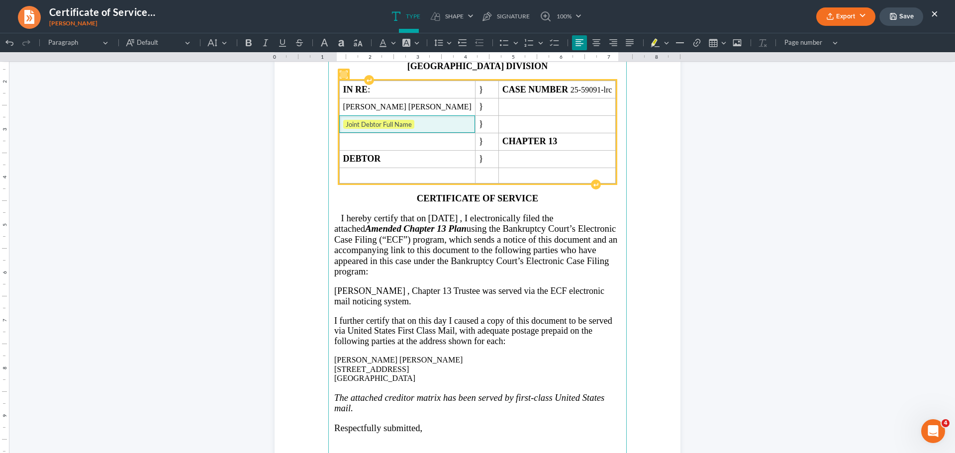
click at [438, 120] on span "Joint Debtor Full Name" at bounding box center [407, 125] width 128 height 10
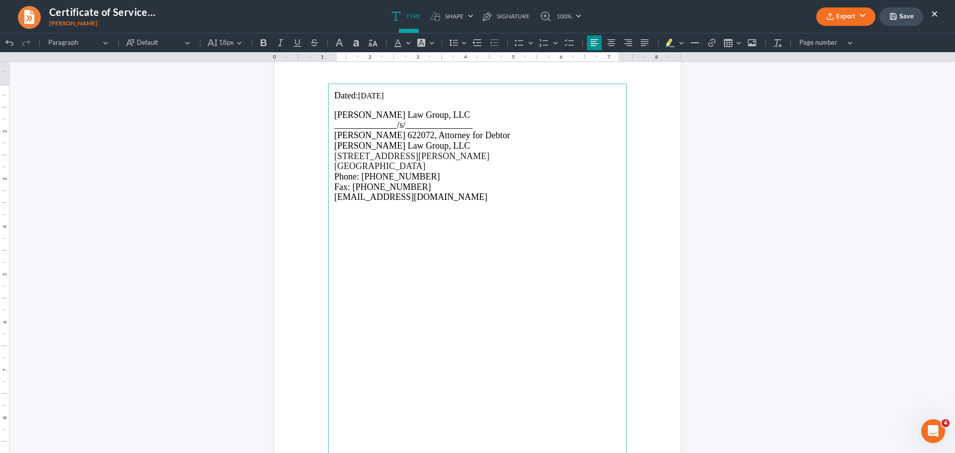
scroll to position [532, 0]
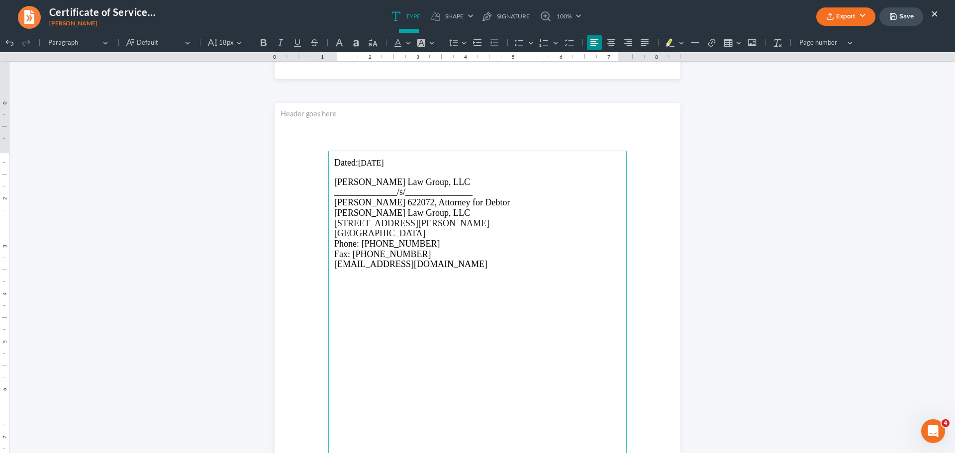
click at [835, 17] on button "Export" at bounding box center [845, 16] width 59 height 18
click at [834, 38] on link "PDF" at bounding box center [844, 39] width 77 height 17
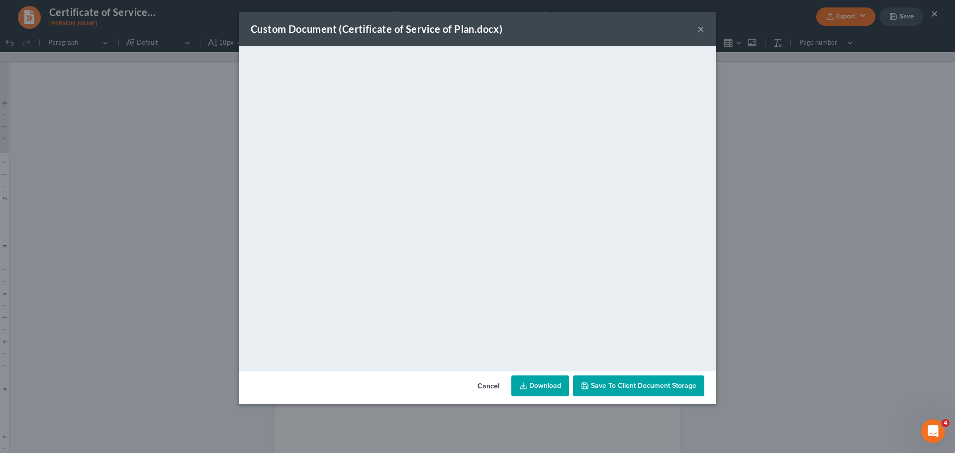
click at [545, 394] on link "Download" at bounding box center [540, 386] width 58 height 21
click at [698, 32] on button "×" at bounding box center [700, 29] width 7 height 12
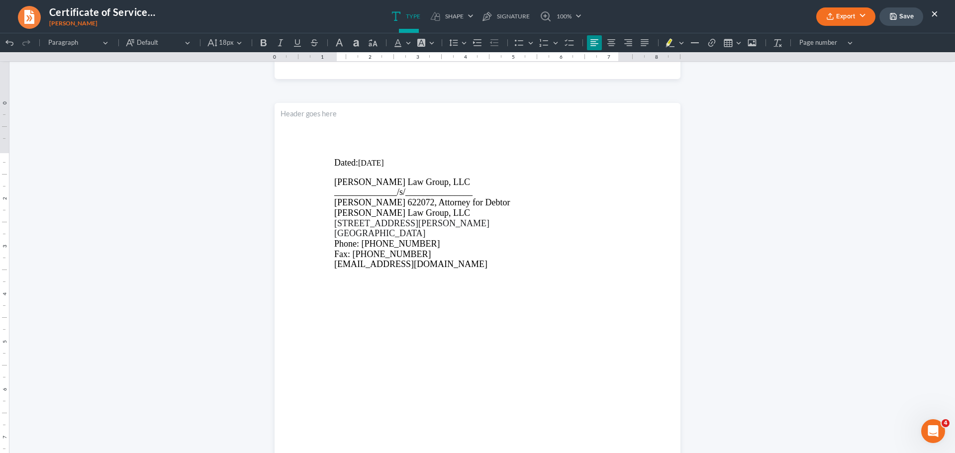
click at [932, 13] on button "×" at bounding box center [934, 13] width 7 height 12
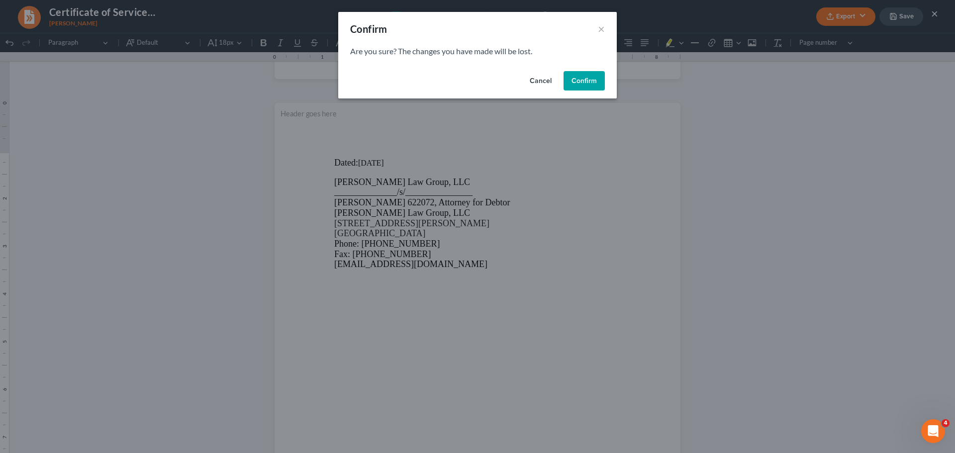
click at [588, 77] on button "Confirm" at bounding box center [584, 81] width 41 height 20
